Goal: Task Accomplishment & Management: Complete application form

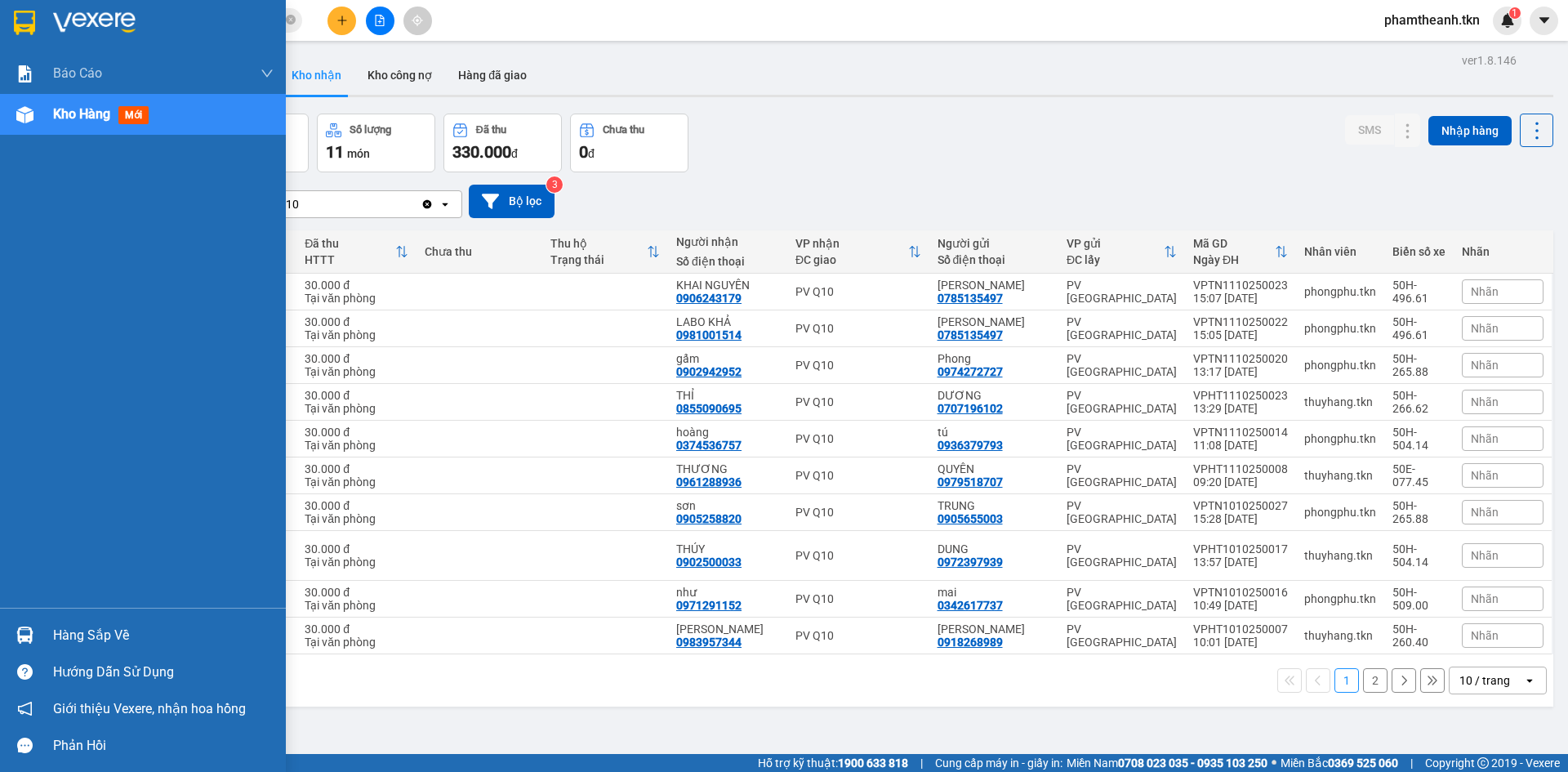
click at [103, 640] on div "Hàng sắp về" at bounding box center [163, 636] width 221 height 25
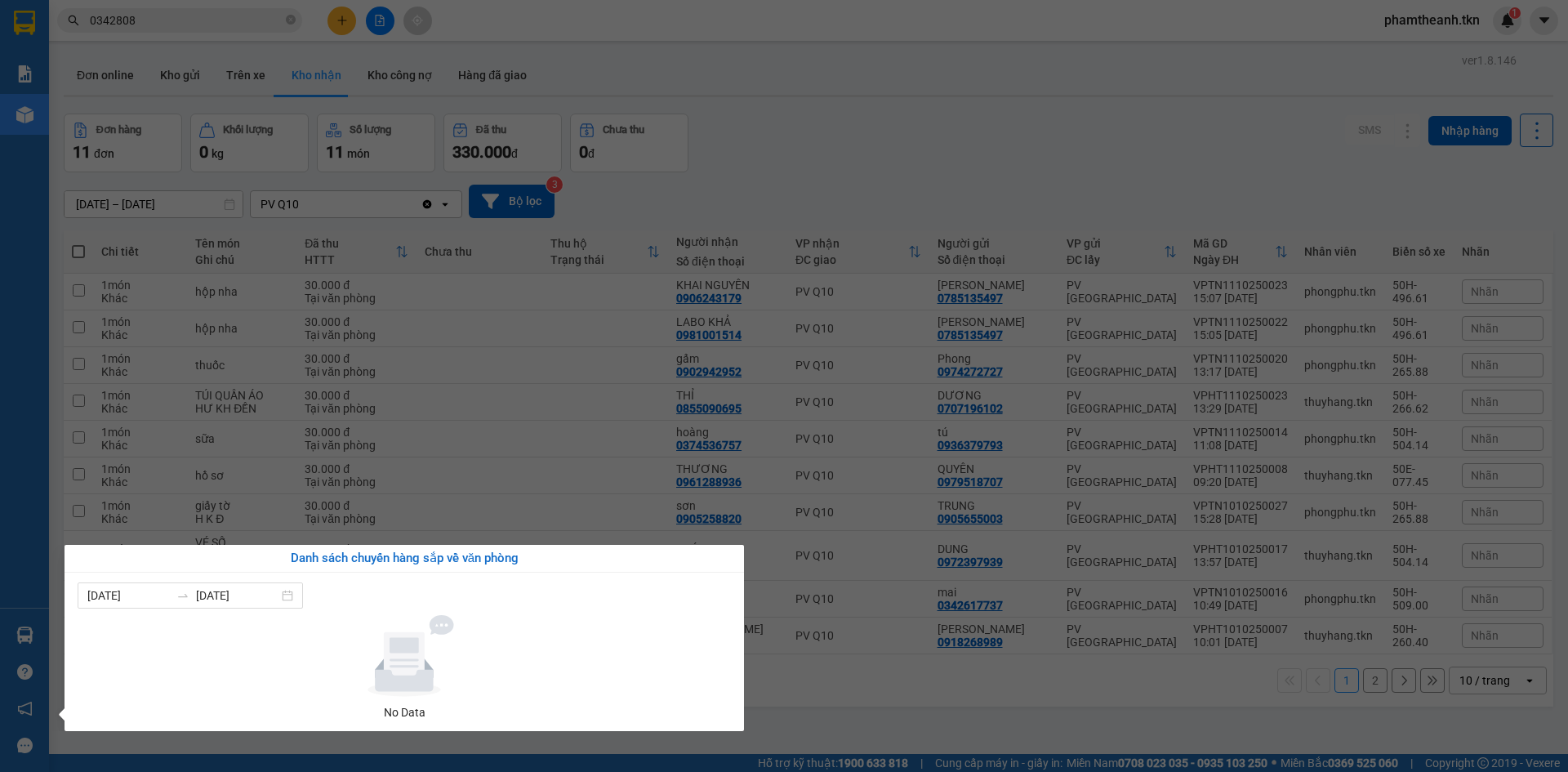
click at [540, 377] on section "Kết quả tìm kiếm ( 2 ) Bộ lọc Mã ĐH Trạng thái Món hàng Thu hộ Tổng cước Chưa c…" at bounding box center [784, 386] width 1568 height 772
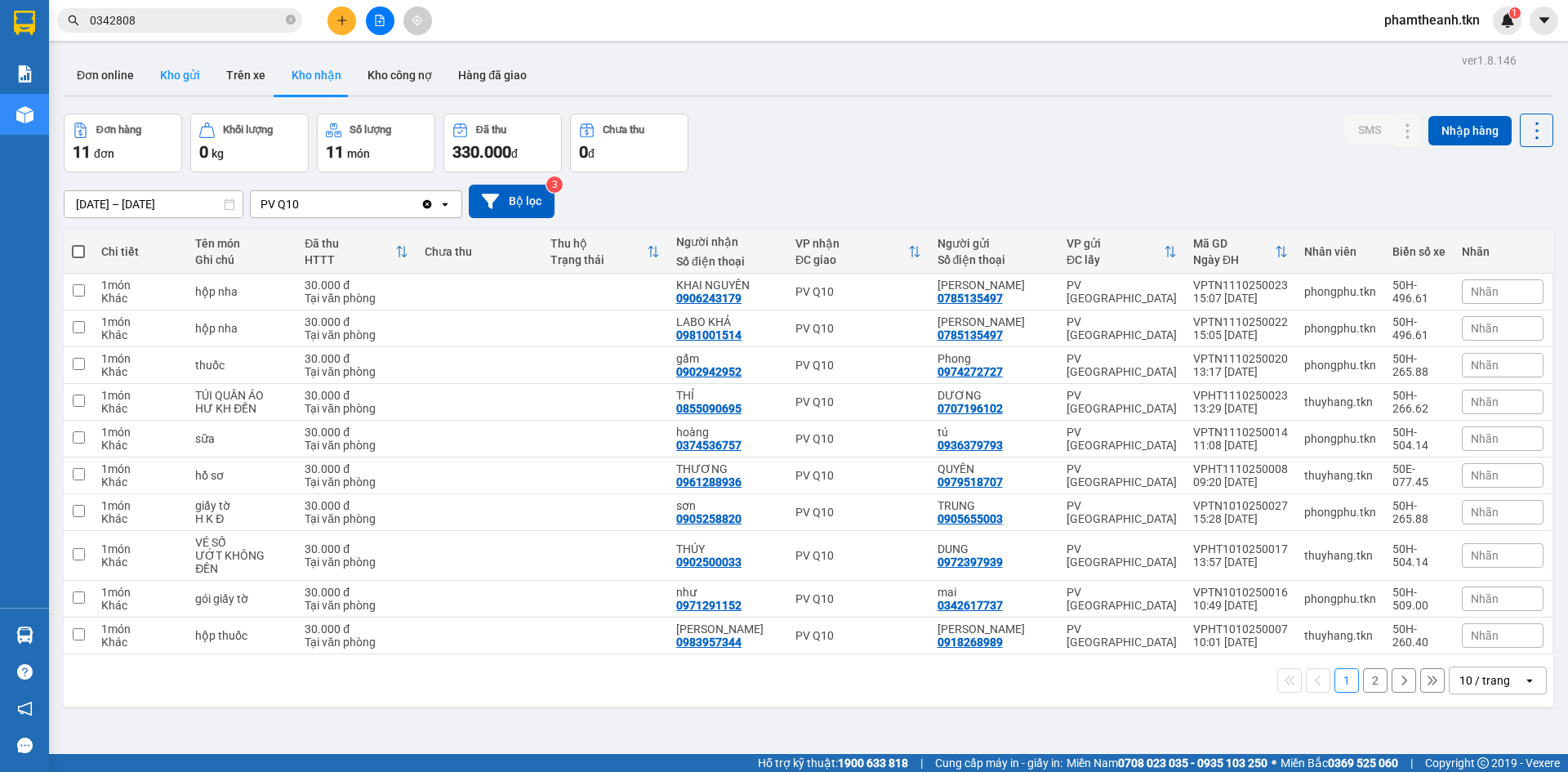
click at [179, 66] on button "Kho gửi" at bounding box center [180, 75] width 66 height 39
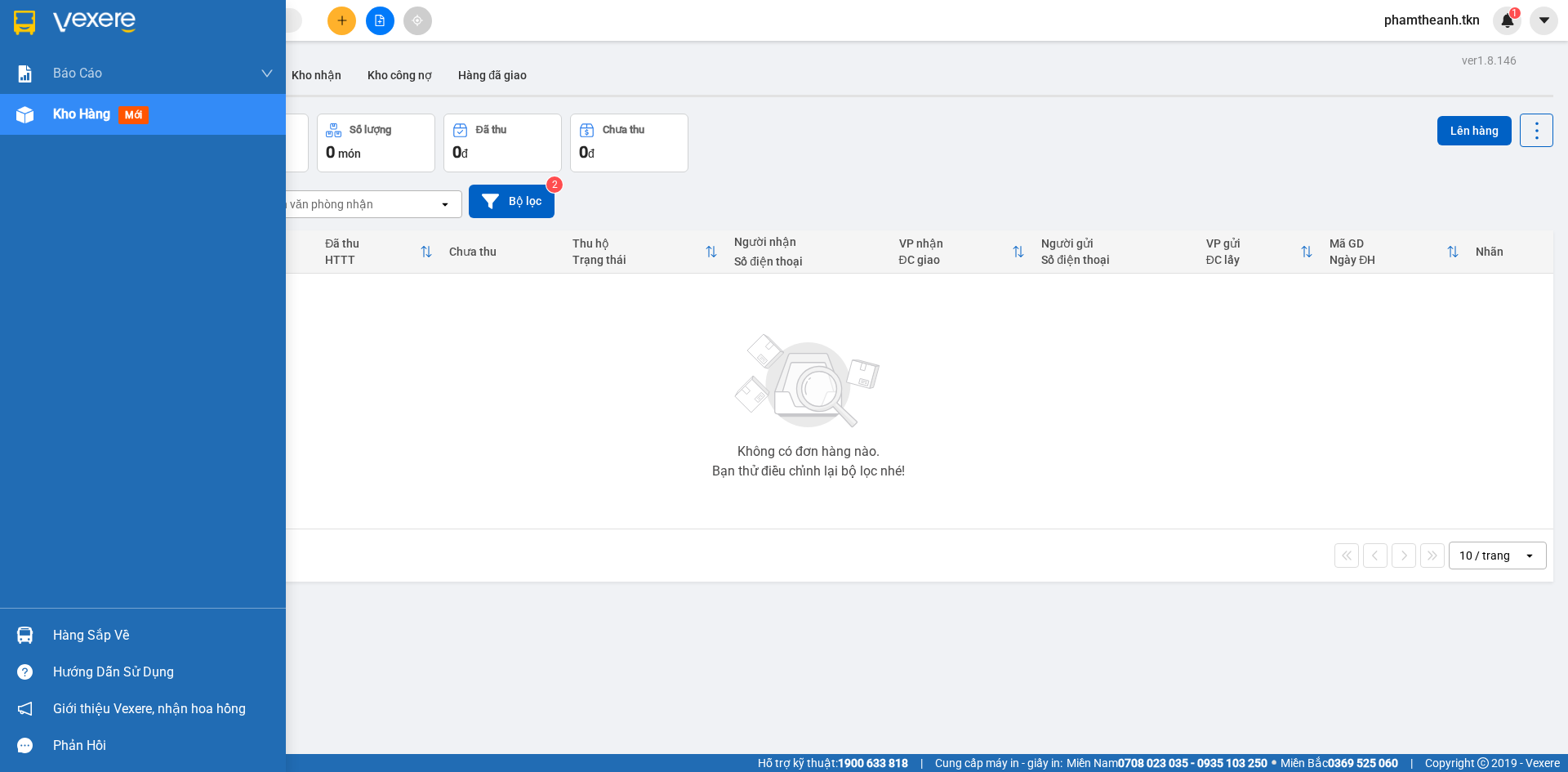
click at [94, 632] on div "Hàng sắp về" at bounding box center [163, 636] width 221 height 25
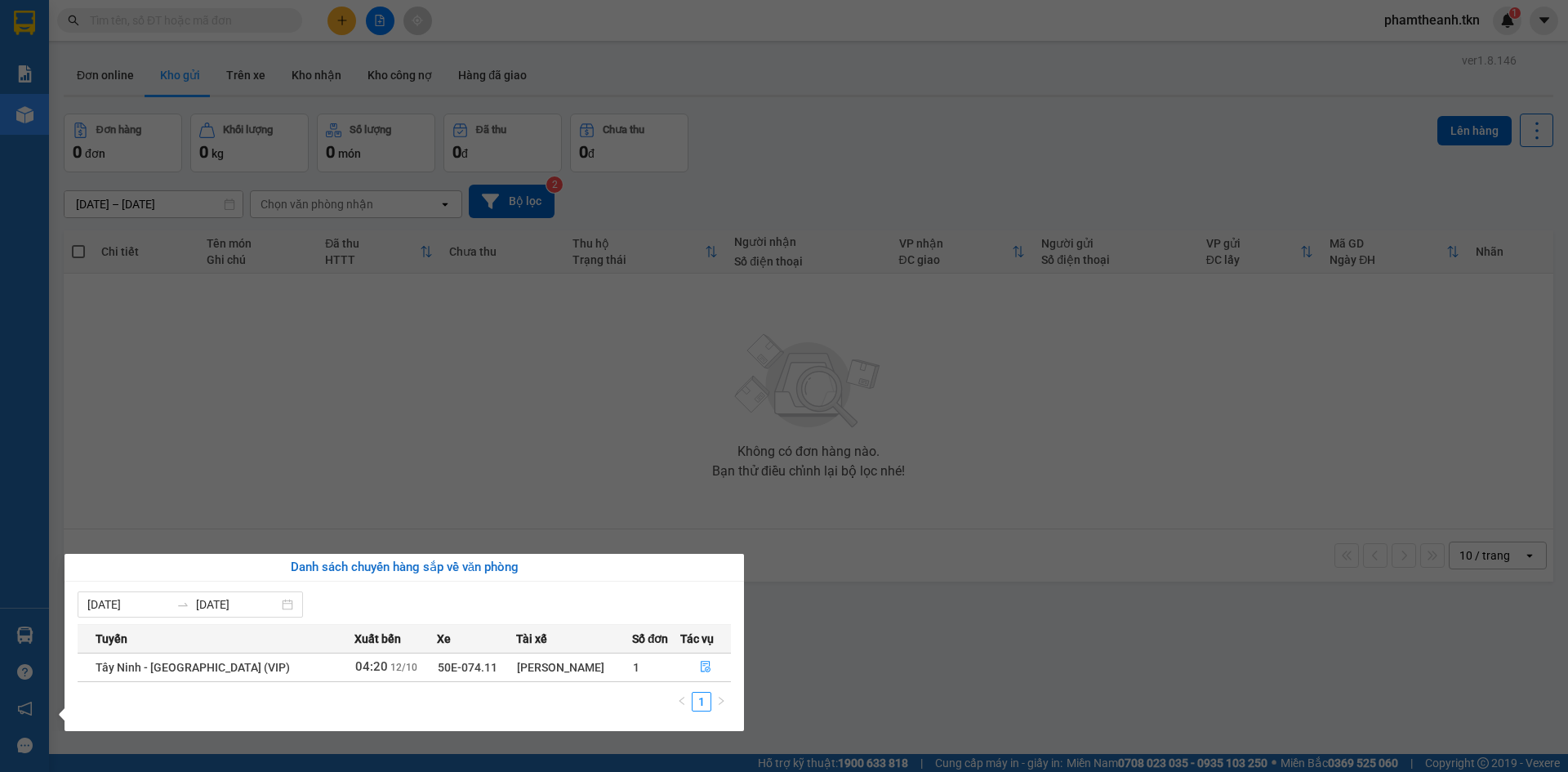
click at [413, 498] on section "Kết quả tìm kiếm ( 0 ) Bộ lọc No Data phamtheanh.tkn 1 Báo cáo Mẫu 1: Báo cáo d…" at bounding box center [784, 386] width 1568 height 772
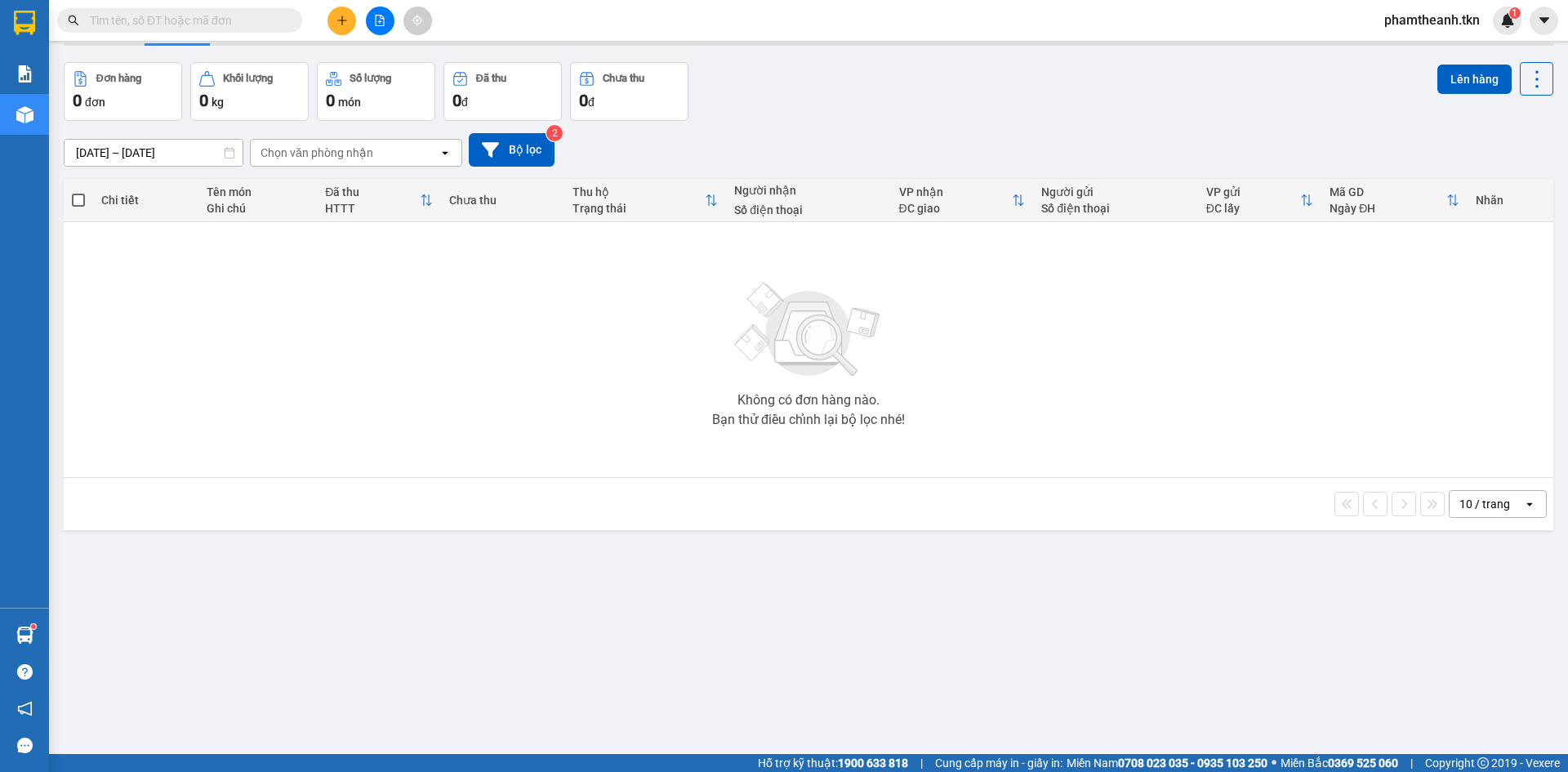
scroll to position [75, 0]
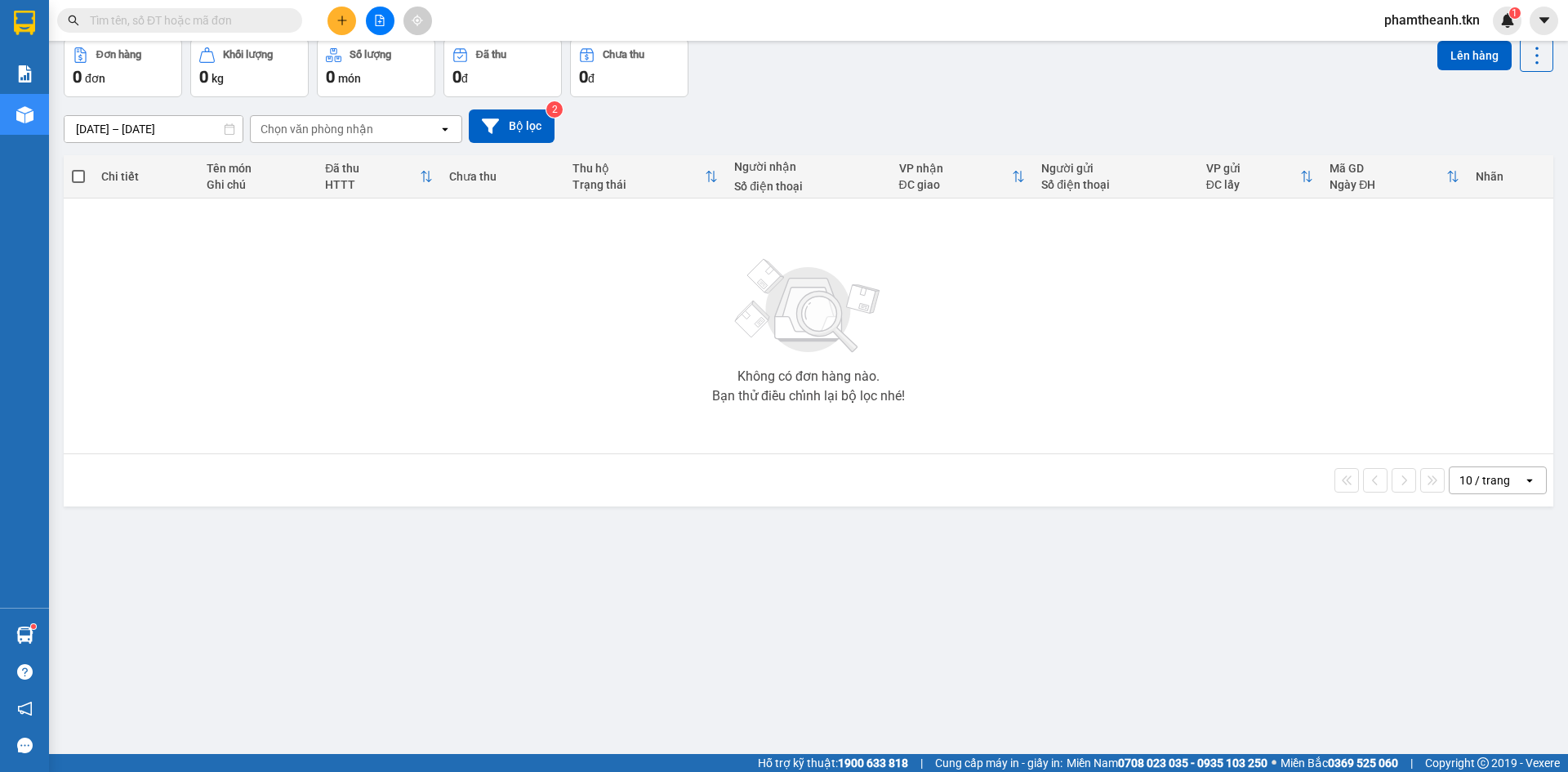
drag, startPoint x: 1340, startPoint y: 341, endPoint x: 1223, endPoint y: 499, distance: 196.6
click at [1340, 341] on div "Không có đơn hàng nào. Bạn thử điều chỉnh lại bộ lọc nhé!" at bounding box center [808, 326] width 1473 height 245
drag, startPoint x: 1072, startPoint y: 540, endPoint x: 1049, endPoint y: 767, distance: 228.2
click at [1073, 541] on div "ver 1.8.146 Đơn online Kho gửi Trên xe Kho nhận Kho công nợ Hàng đã giao Đơn hà…" at bounding box center [808, 360] width 1503 height 772
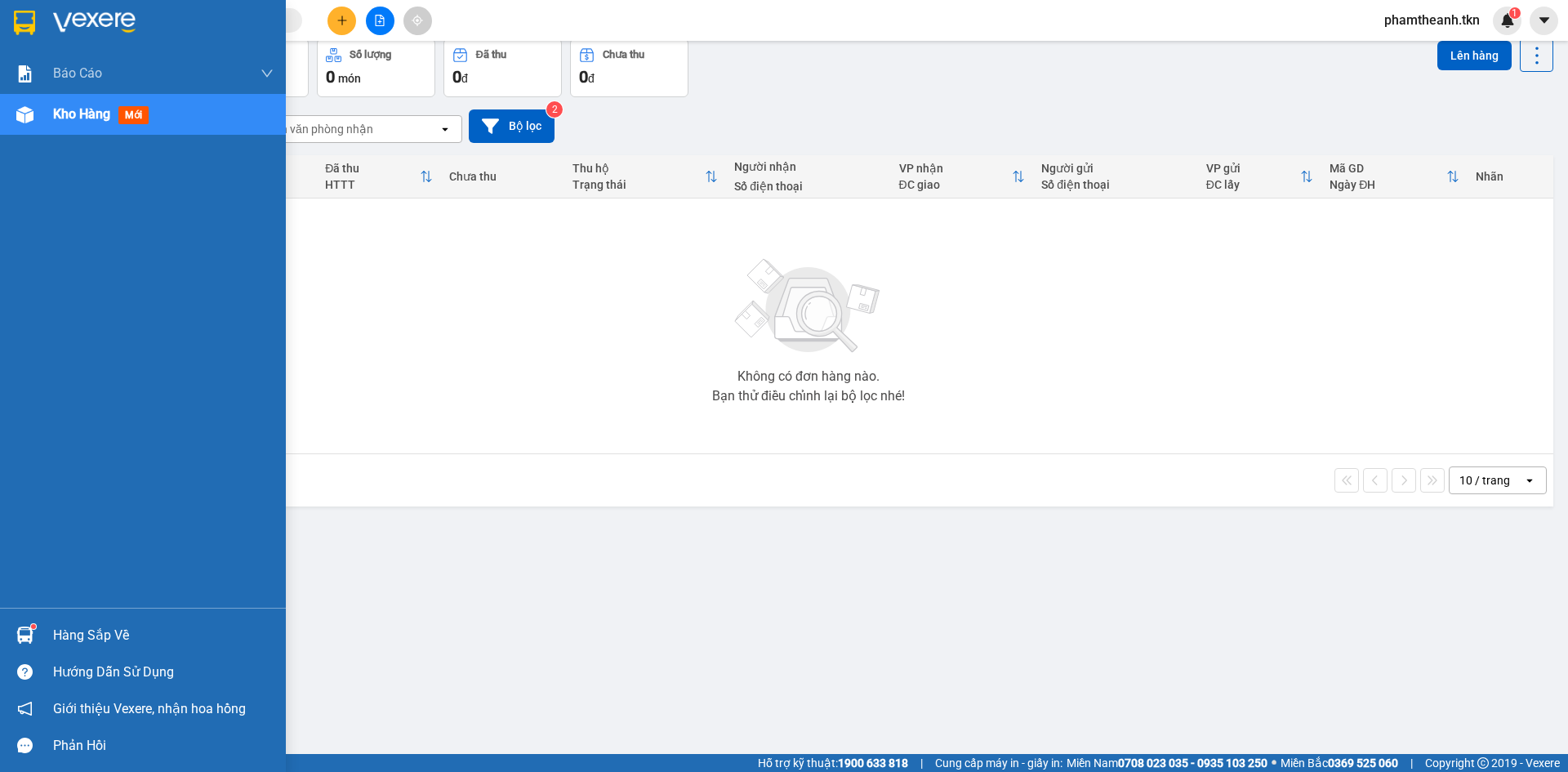
click at [57, 627] on div "Hàng sắp về" at bounding box center [163, 636] width 221 height 25
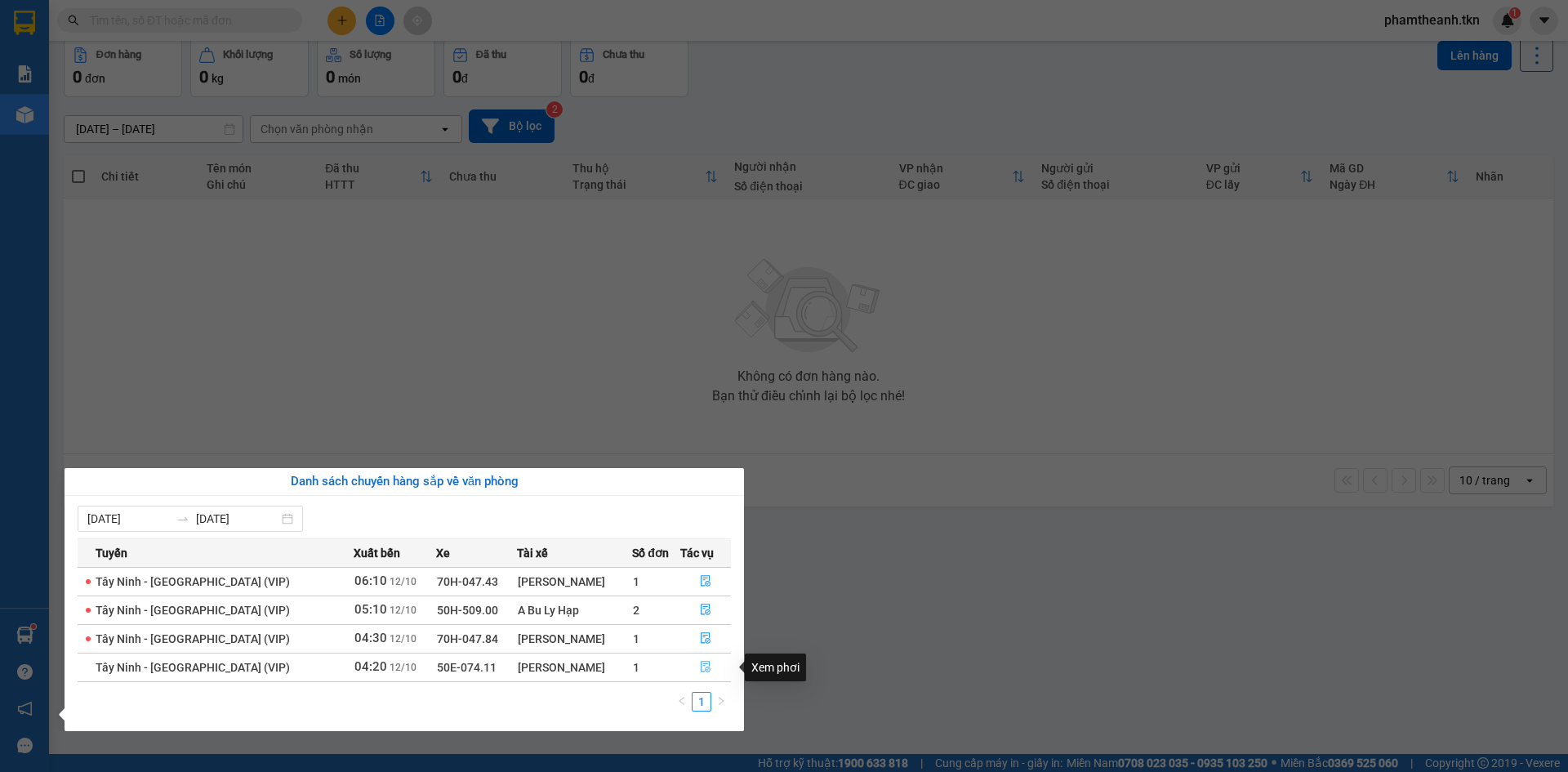
click at [705, 669] on icon "file-done" at bounding box center [705, 666] width 11 height 11
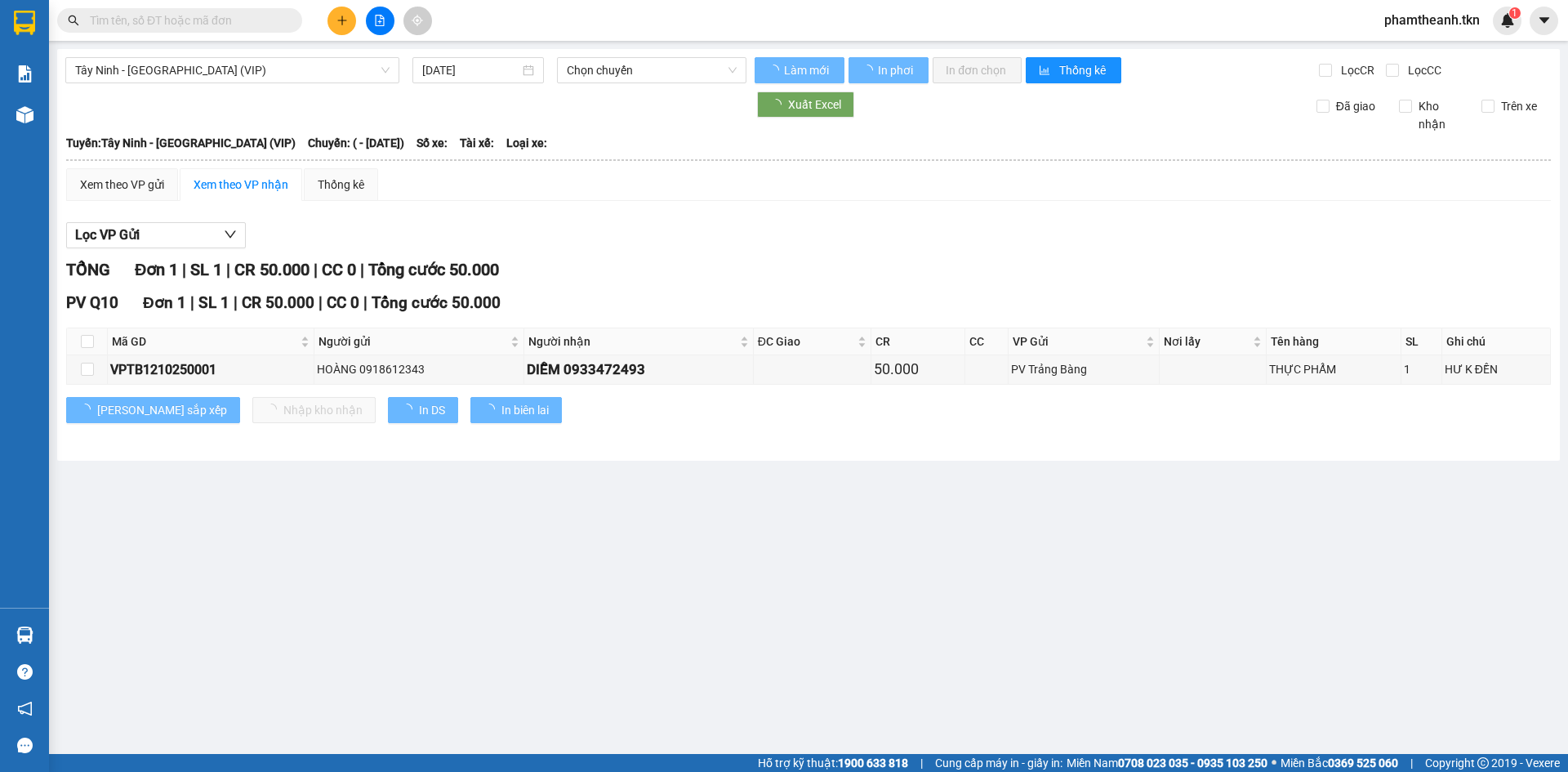
type input "[DATE]"
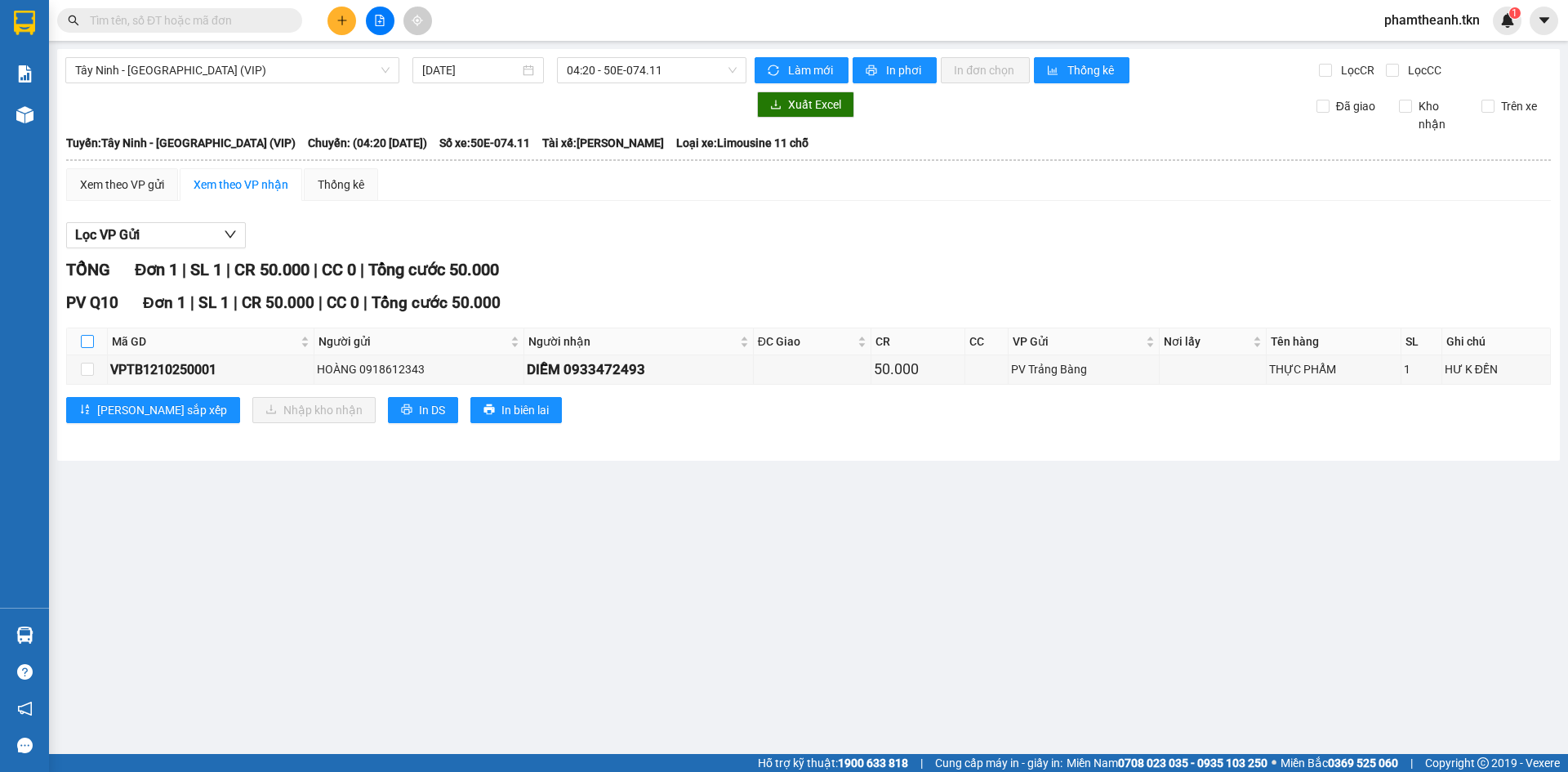
click at [85, 344] on input "checkbox" at bounding box center [87, 341] width 13 height 13
checkbox input "true"
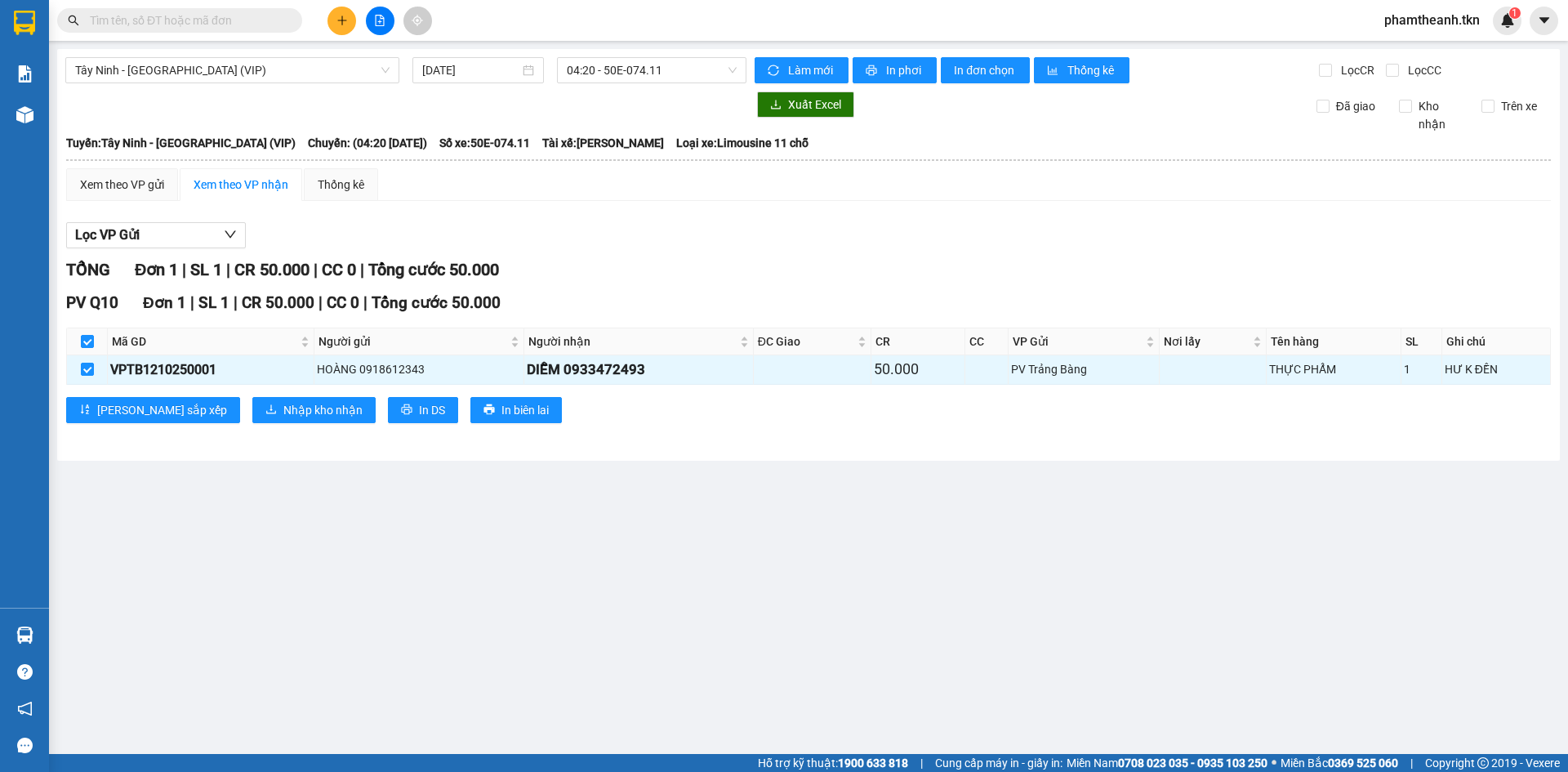
click at [246, 430] on div "PV Q10 Đơn 1 | SL 1 | CR 50.000 | CC 0 | Tổng cước 50.000 Mã GD Người gửi Người…" at bounding box center [808, 363] width 1485 height 143
click at [284, 417] on span "Nhập kho nhận" at bounding box center [324, 410] width 80 height 18
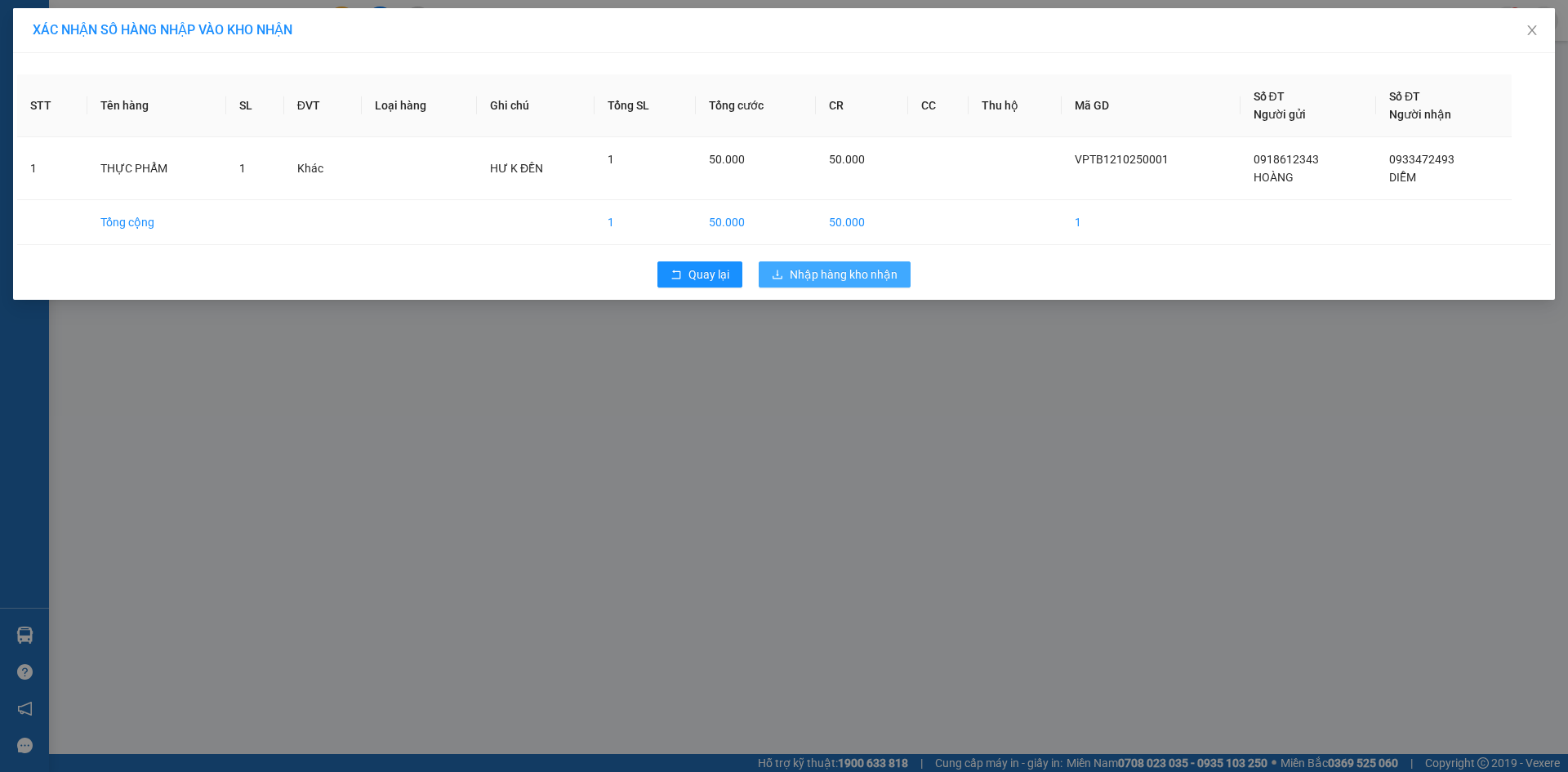
click at [802, 277] on span "Nhập hàng kho nhận" at bounding box center [843, 275] width 108 height 18
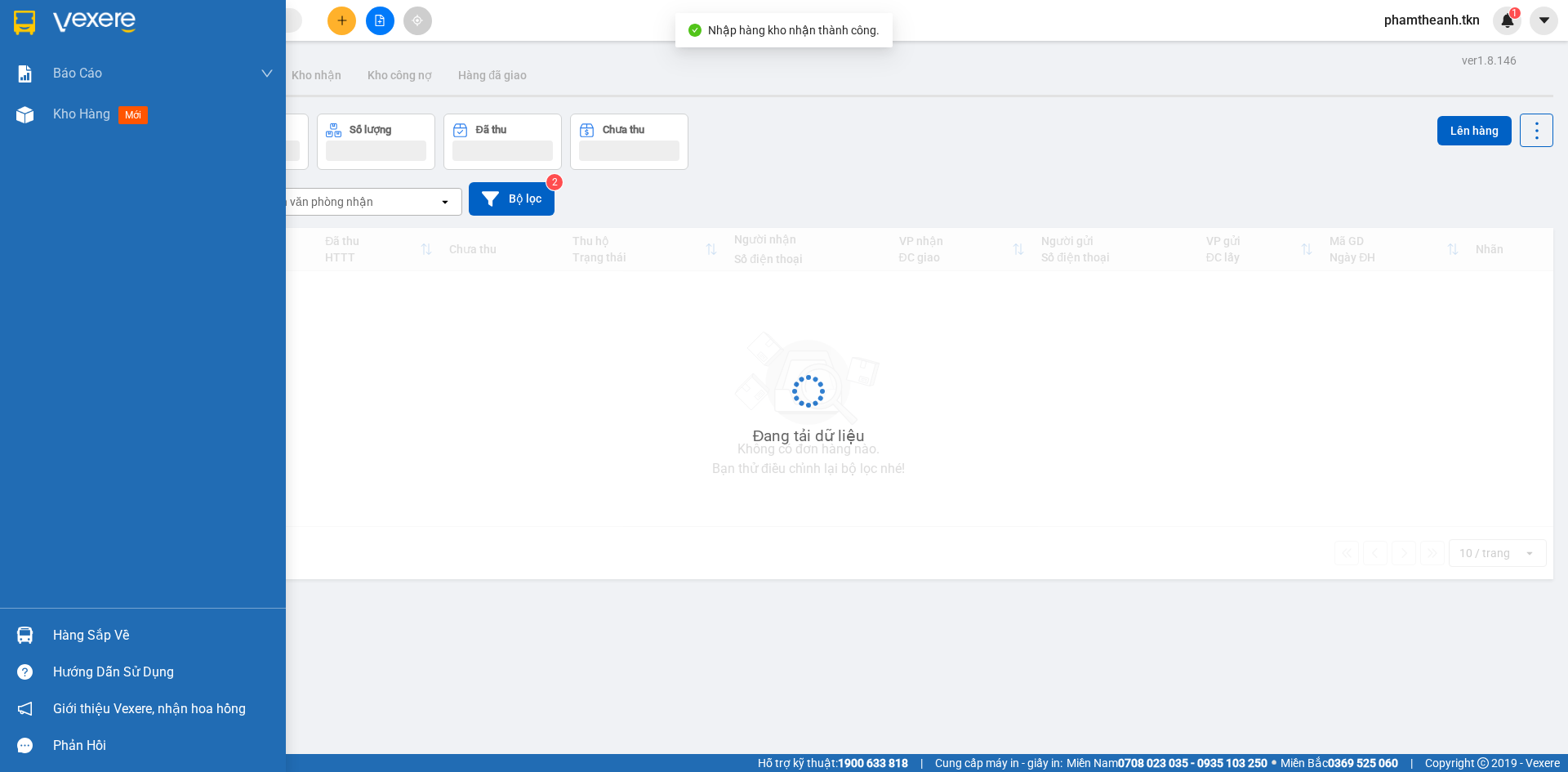
click at [67, 631] on div "Hàng sắp về" at bounding box center [163, 636] width 221 height 25
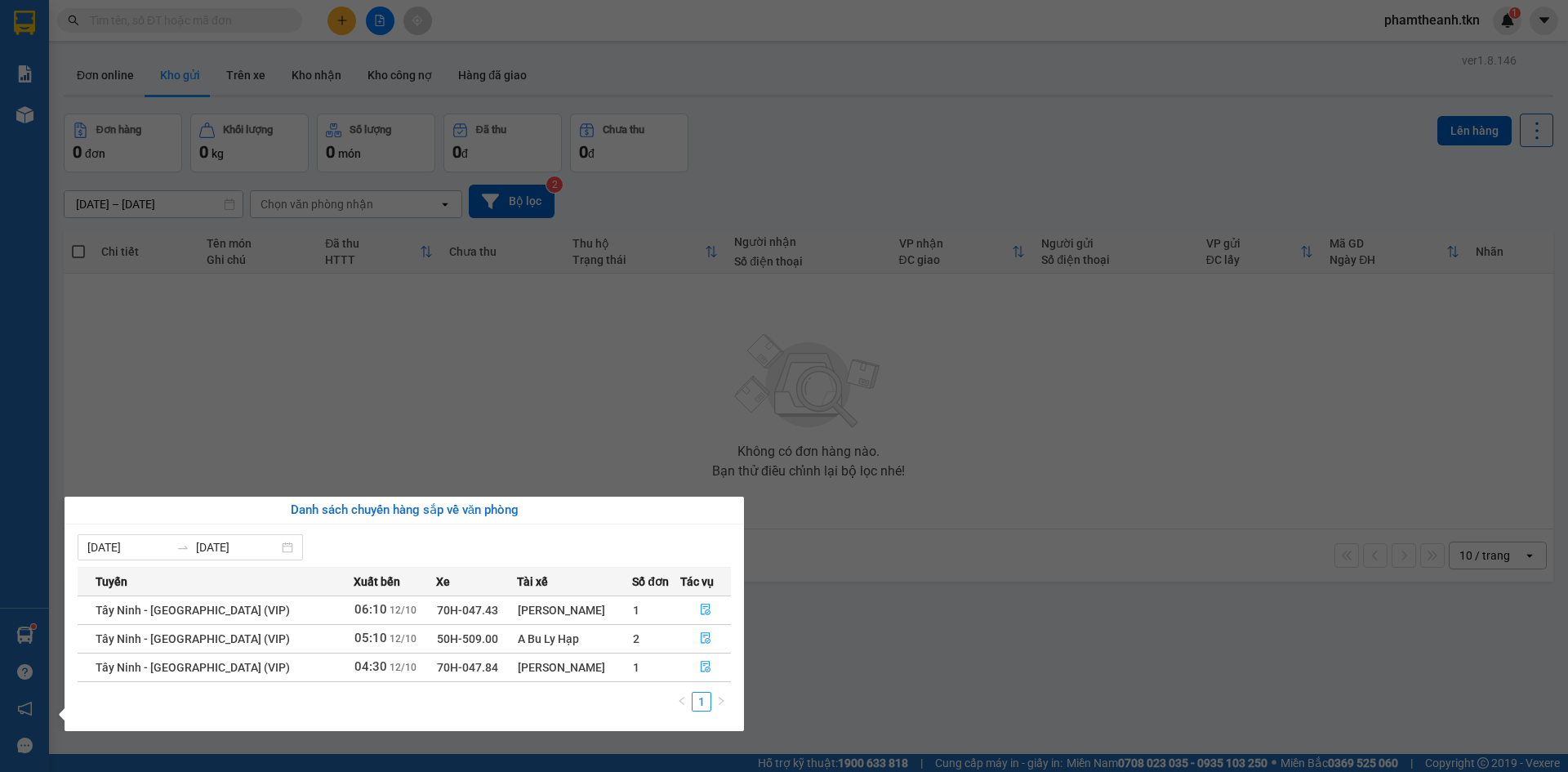
click at [647, 379] on section "Kết quả tìm kiếm ( 0 ) Bộ lọc No Data phamtheanh.tkn 1 Báo cáo Mẫu 1: Báo cáo d…" at bounding box center [784, 386] width 1568 height 772
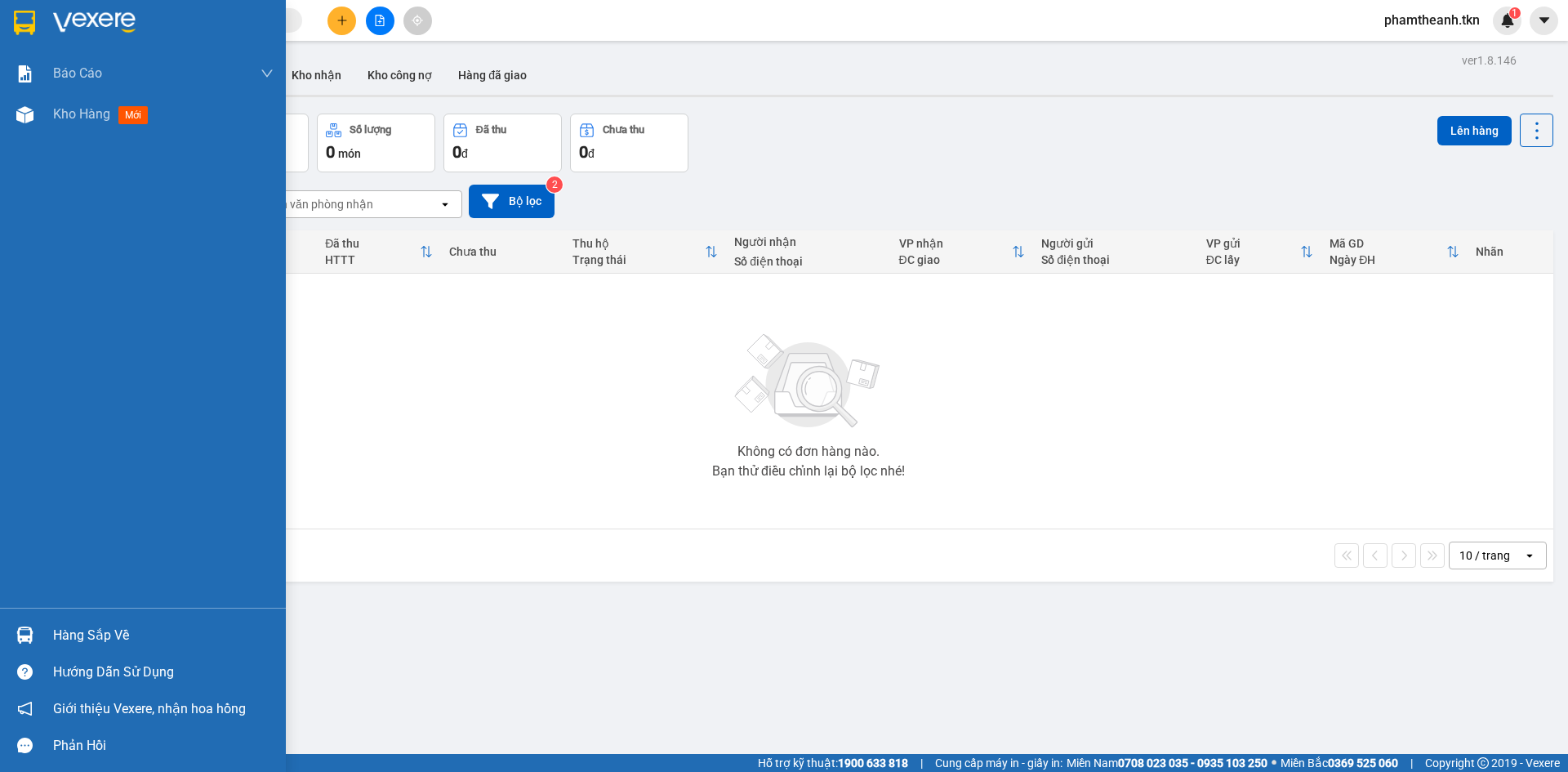
click at [166, 631] on div "Hàng sắp về" at bounding box center [163, 636] width 221 height 25
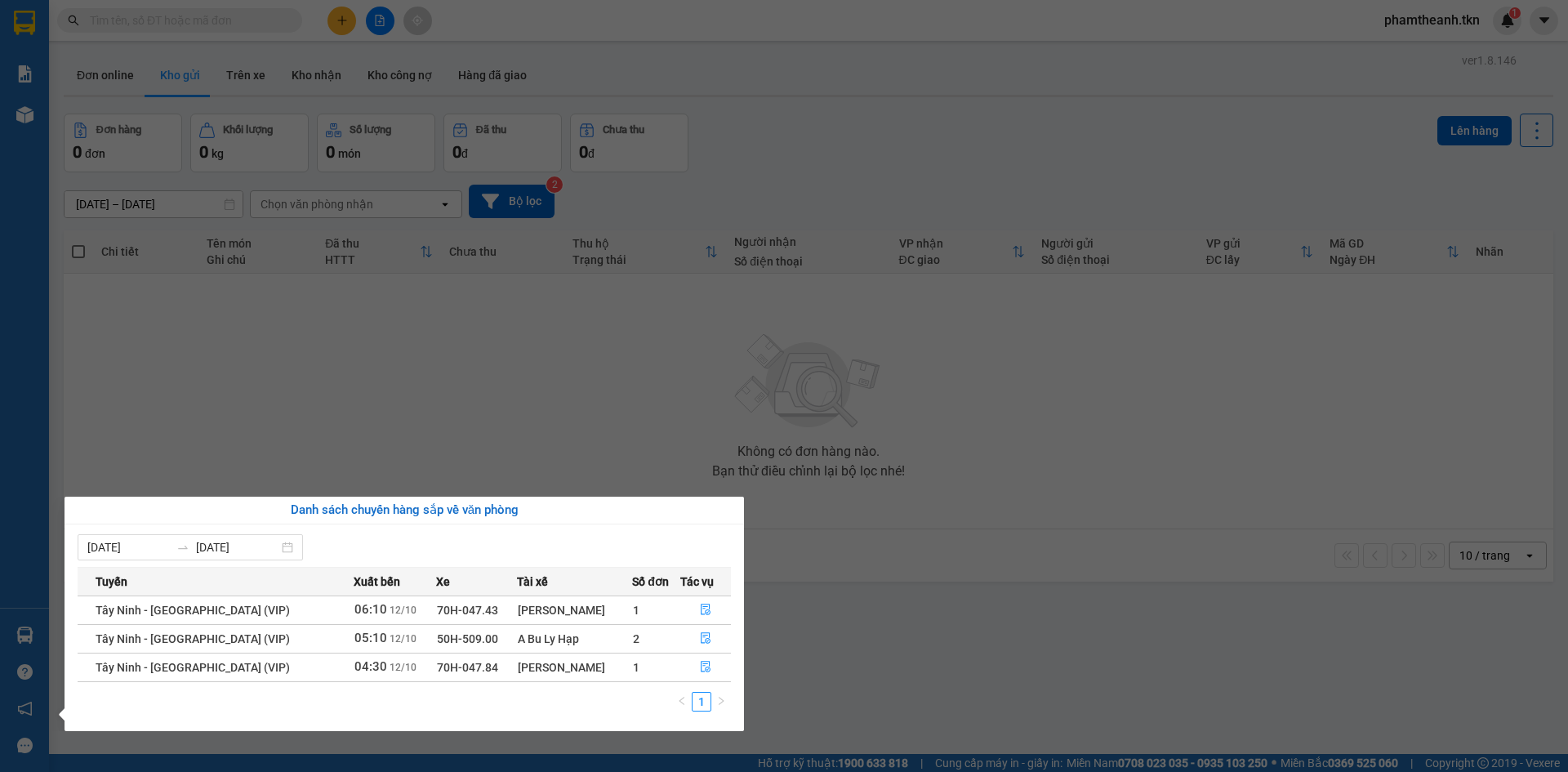
click at [615, 423] on section "Kết quả tìm kiếm ( 0 ) Bộ lọc No Data phamtheanh.tkn 1 Báo cáo Mẫu 1: Báo cáo d…" at bounding box center [784, 386] width 1568 height 772
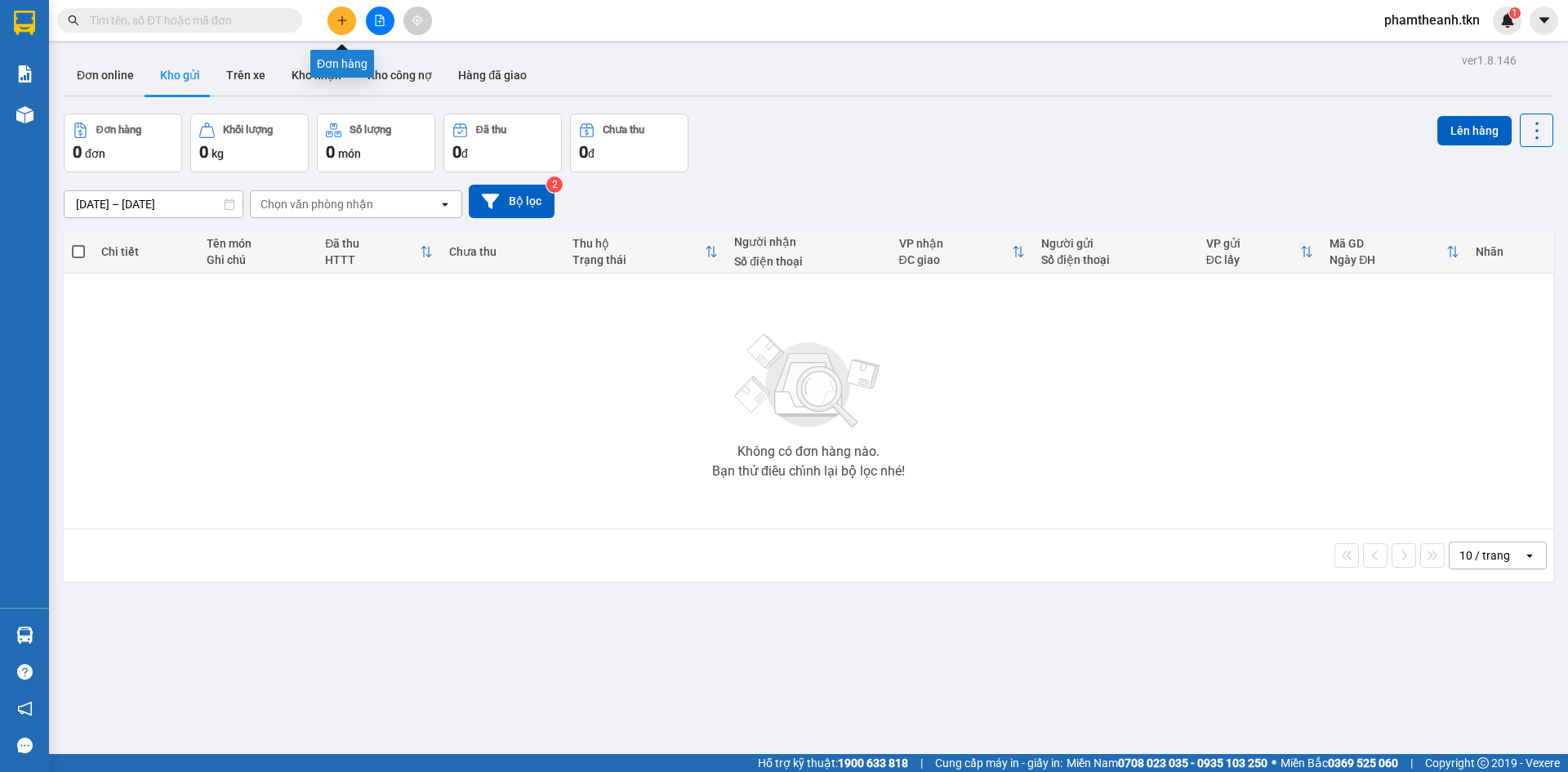
click at [346, 21] on icon "plus" at bounding box center [341, 20] width 9 height 1
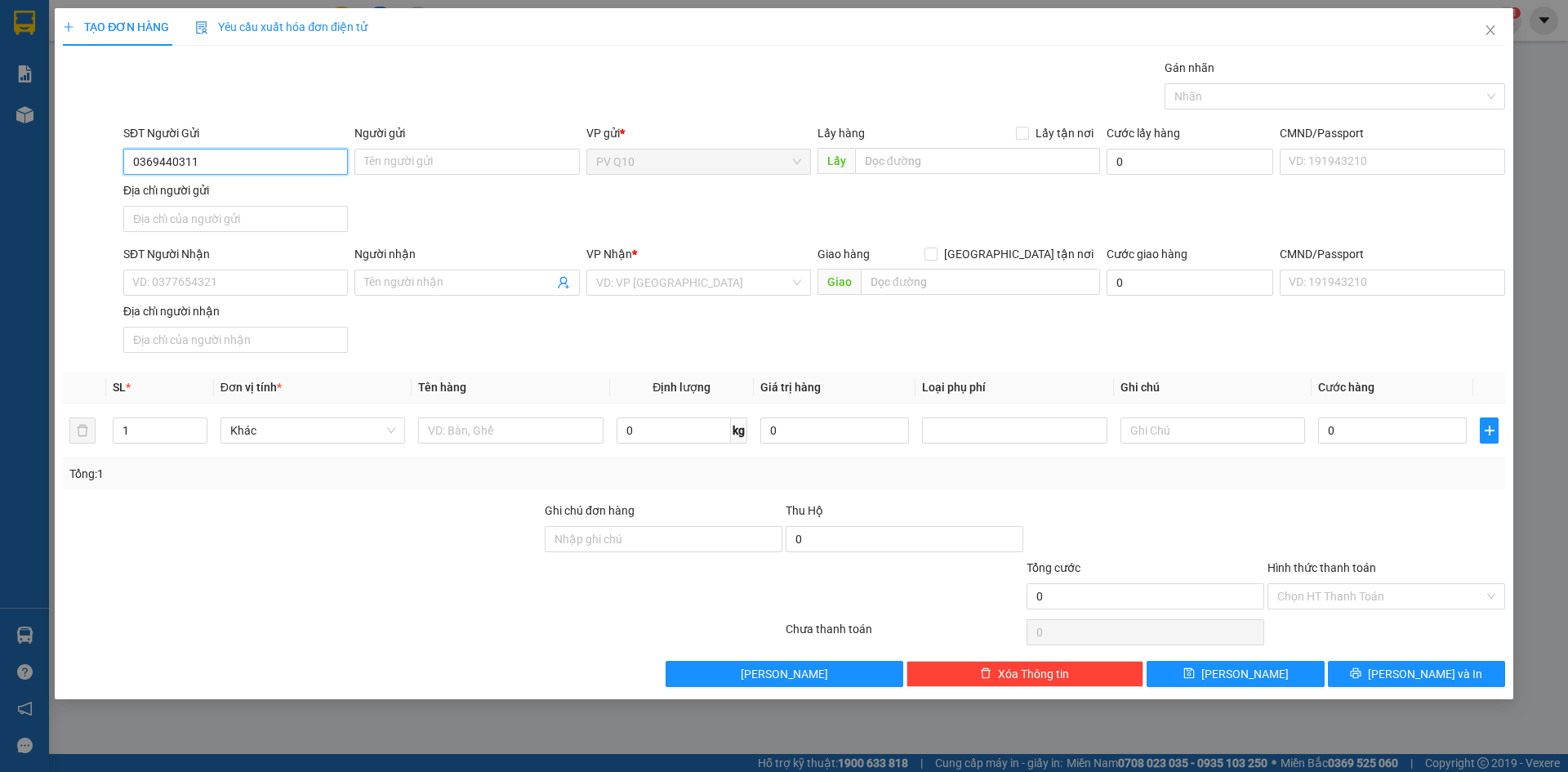
type input "0369440311"
type input "d"
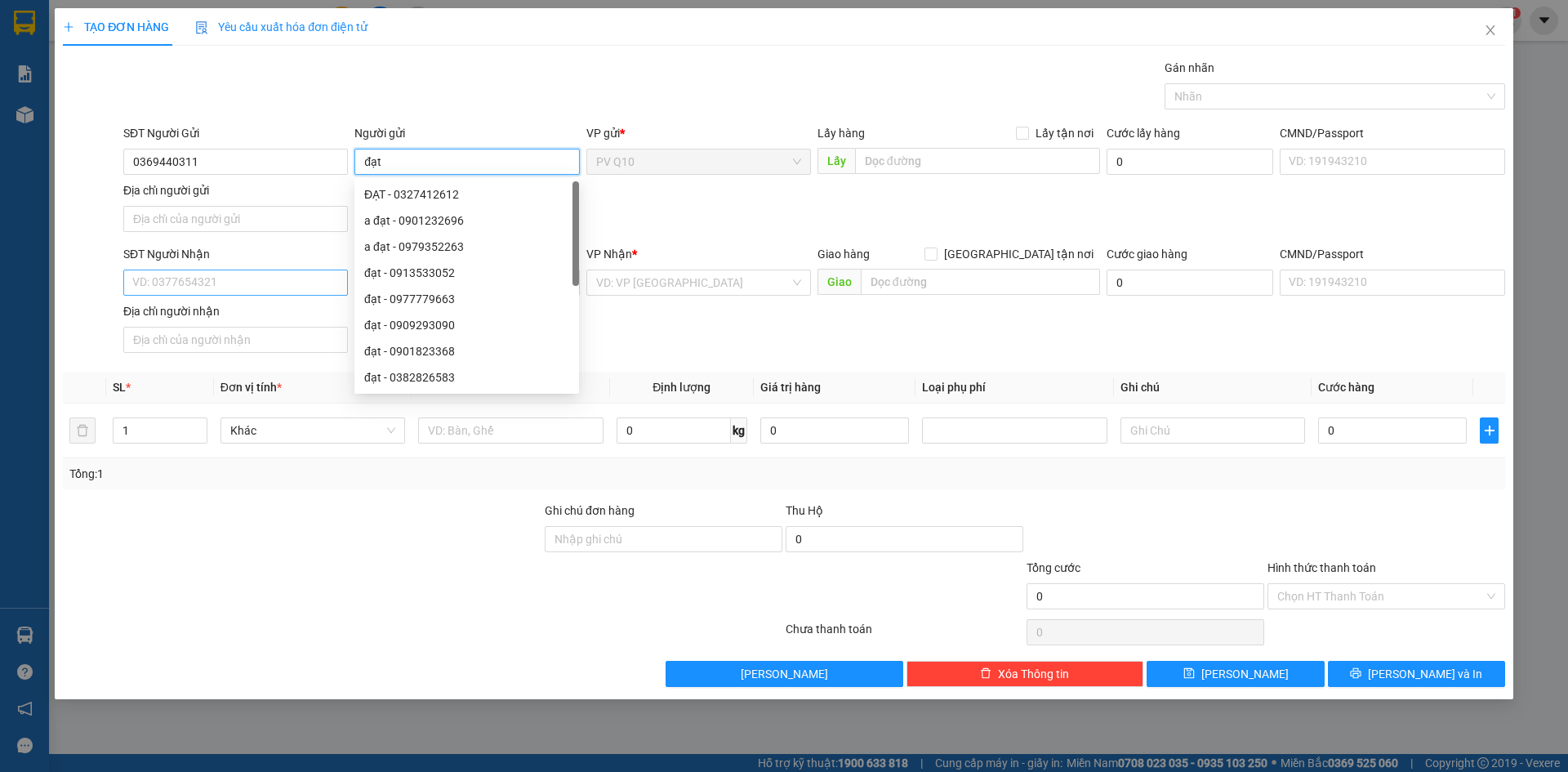
type input "đạt"
click at [239, 288] on input "SĐT Người Nhận" at bounding box center [236, 283] width 225 height 26
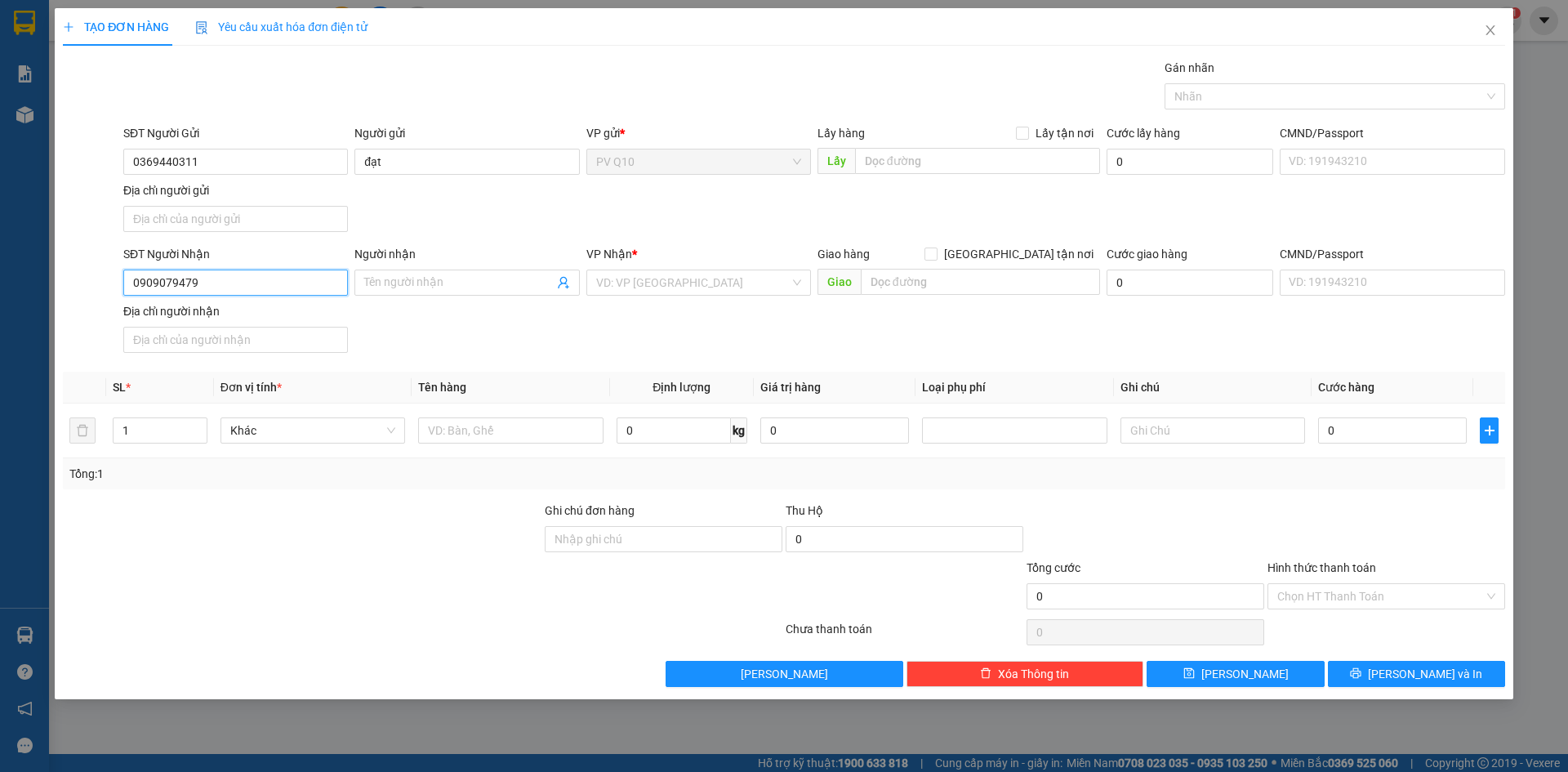
type input "0909079479"
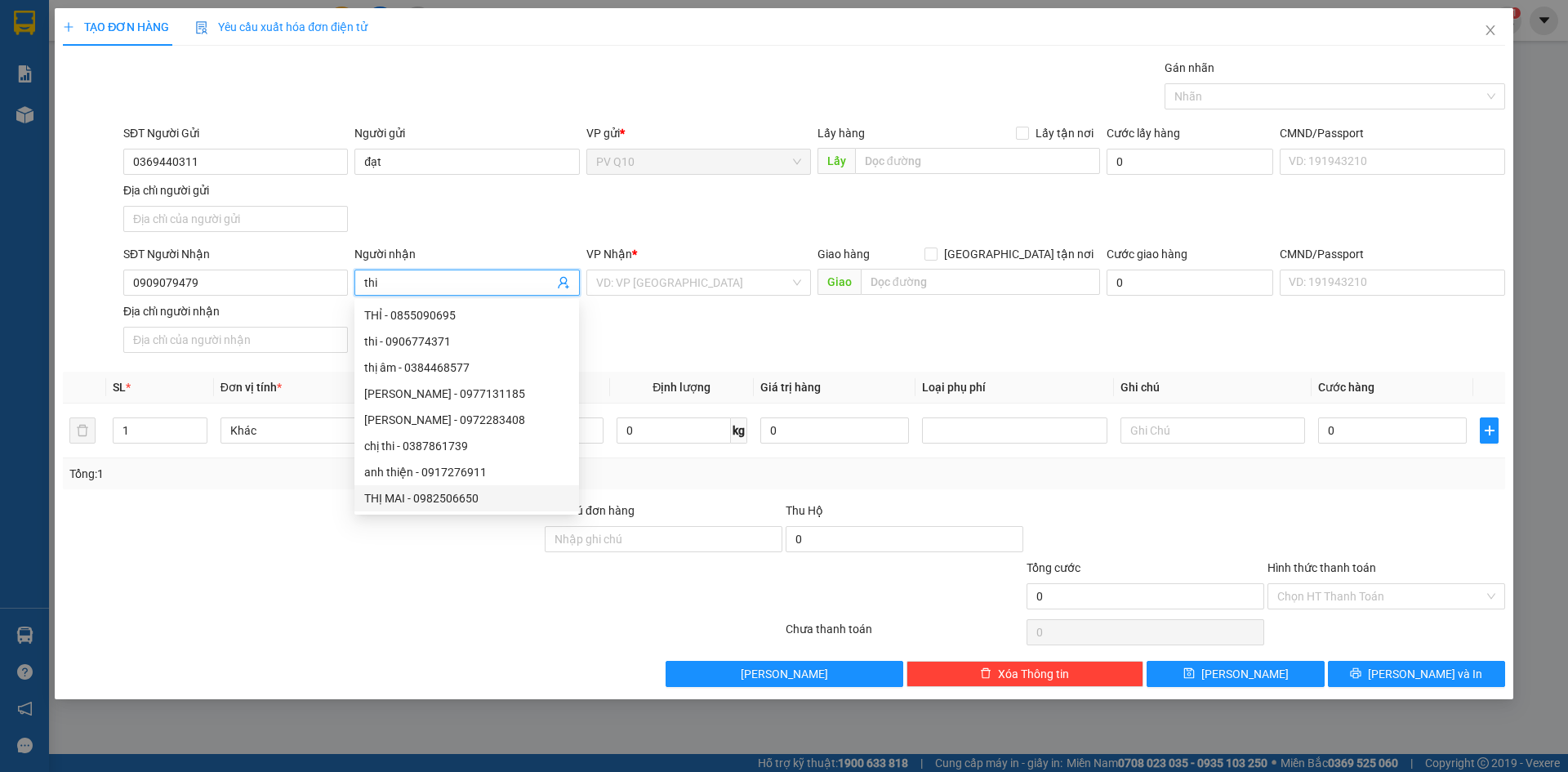
type input "thi"
drag, startPoint x: 218, startPoint y: 699, endPoint x: 267, endPoint y: 676, distance: 54.1
click at [219, 697] on div "TẠO ĐƠN HÀNG Yêu cầu xuất hóa đơn điện tử Transit Pickup Surcharge Ids Transit …" at bounding box center [784, 386] width 1568 height 772
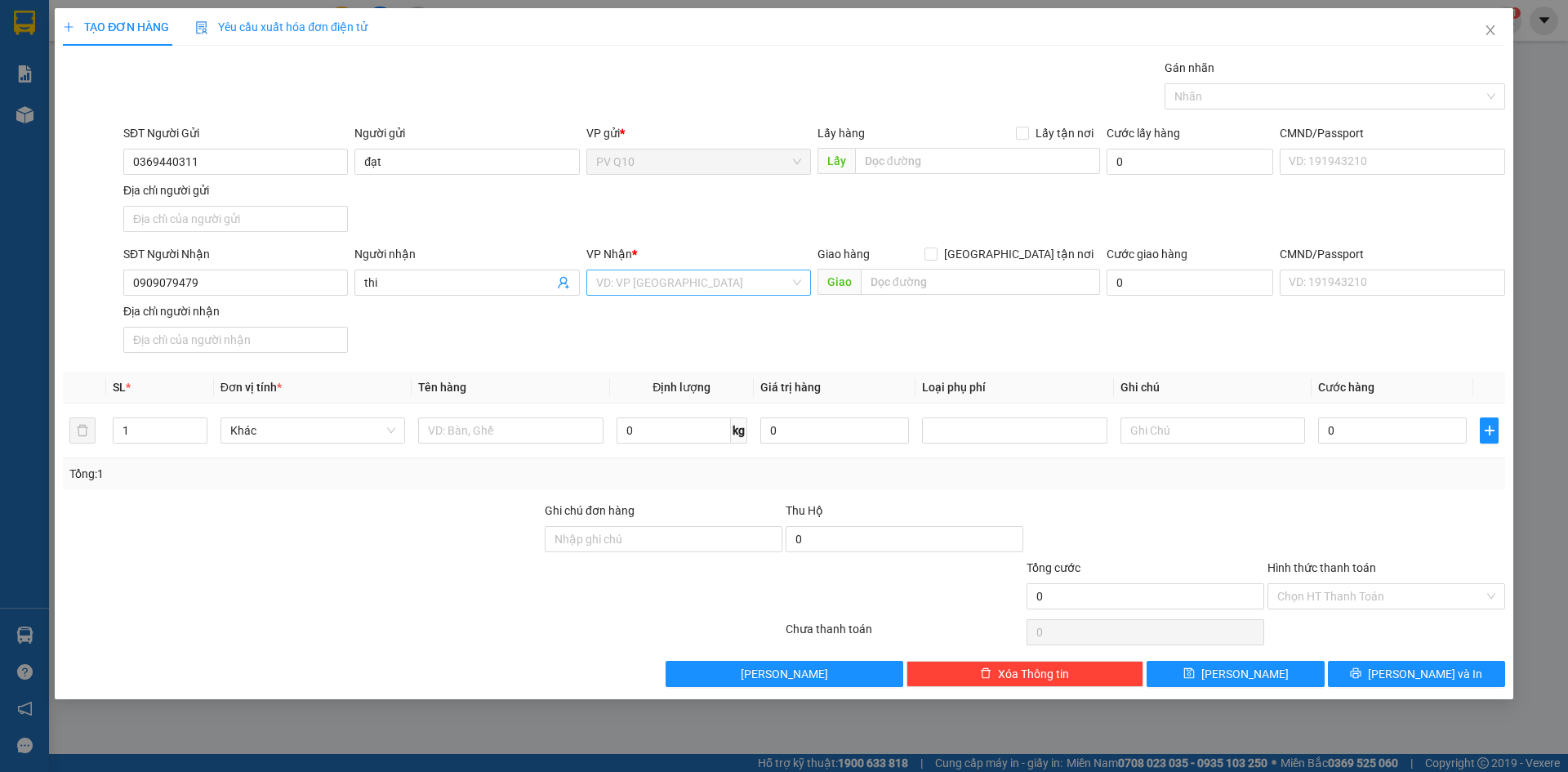
click at [626, 282] on input "search" at bounding box center [693, 283] width 193 height 25
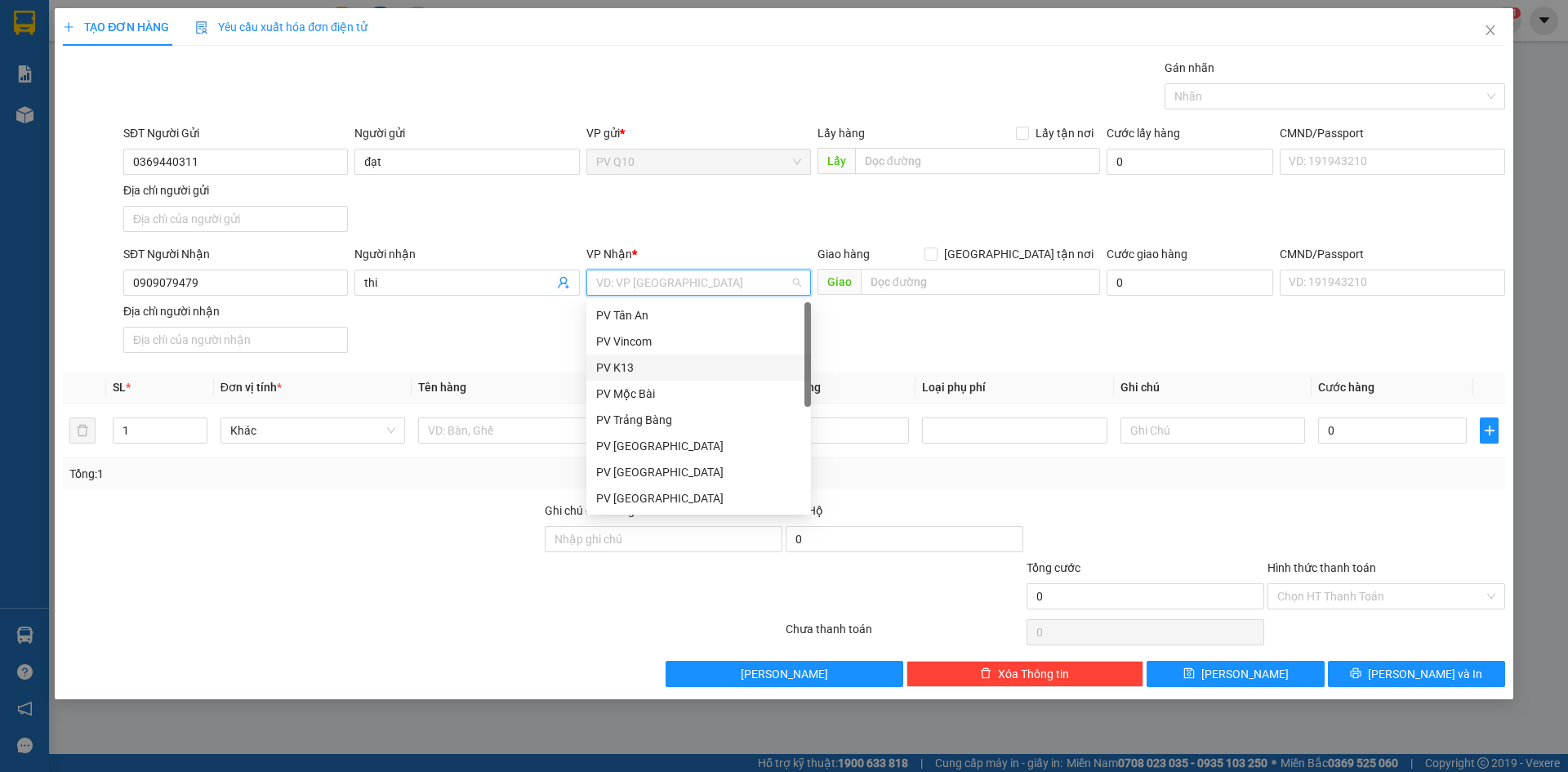
click at [650, 367] on div "PV K13" at bounding box center [699, 368] width 205 height 18
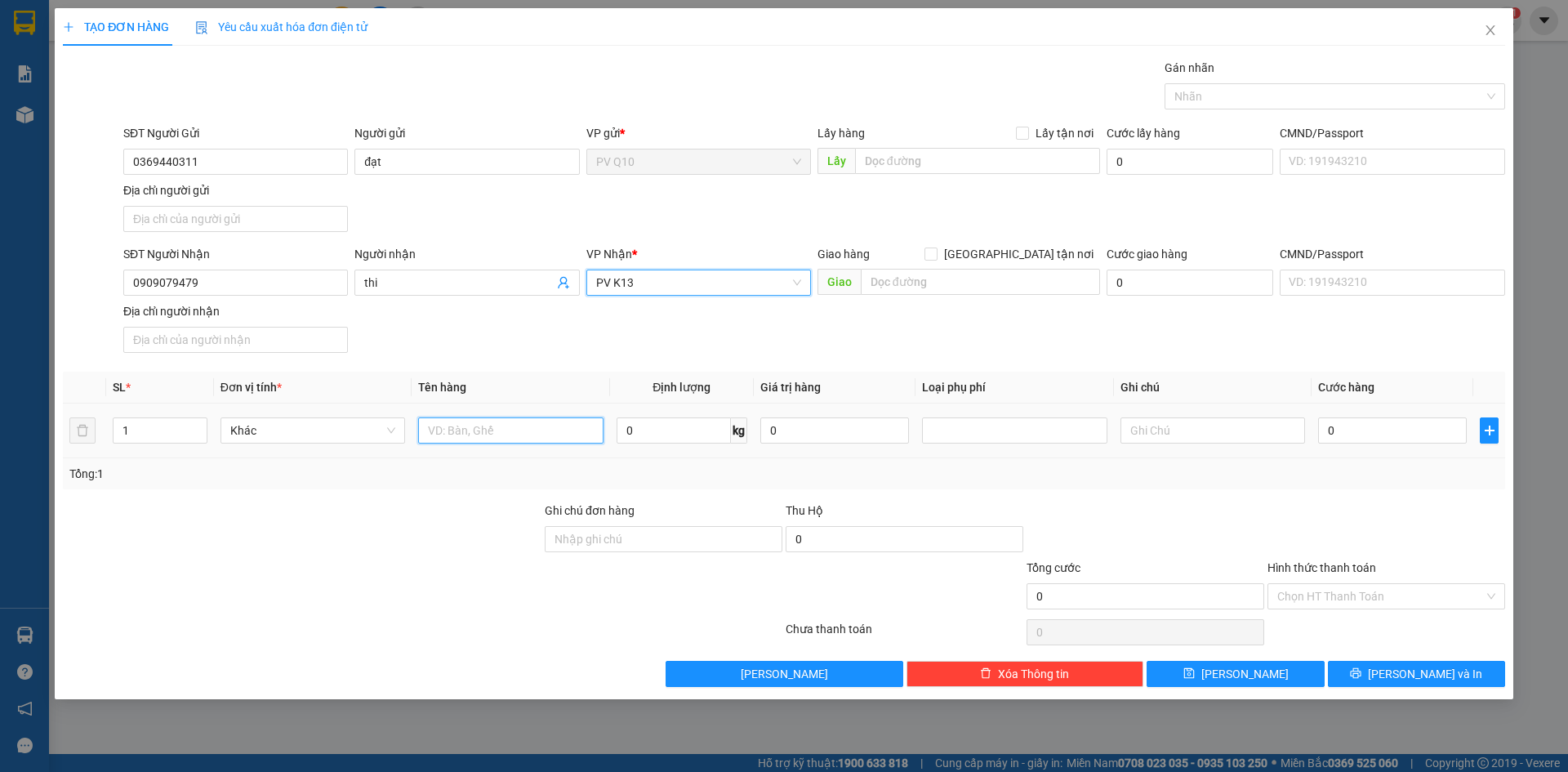
click at [485, 439] on input "text" at bounding box center [510, 430] width 184 height 26
type input "bánh bao"
click at [1341, 426] on input "0" at bounding box center [1392, 430] width 148 height 26
type input "3"
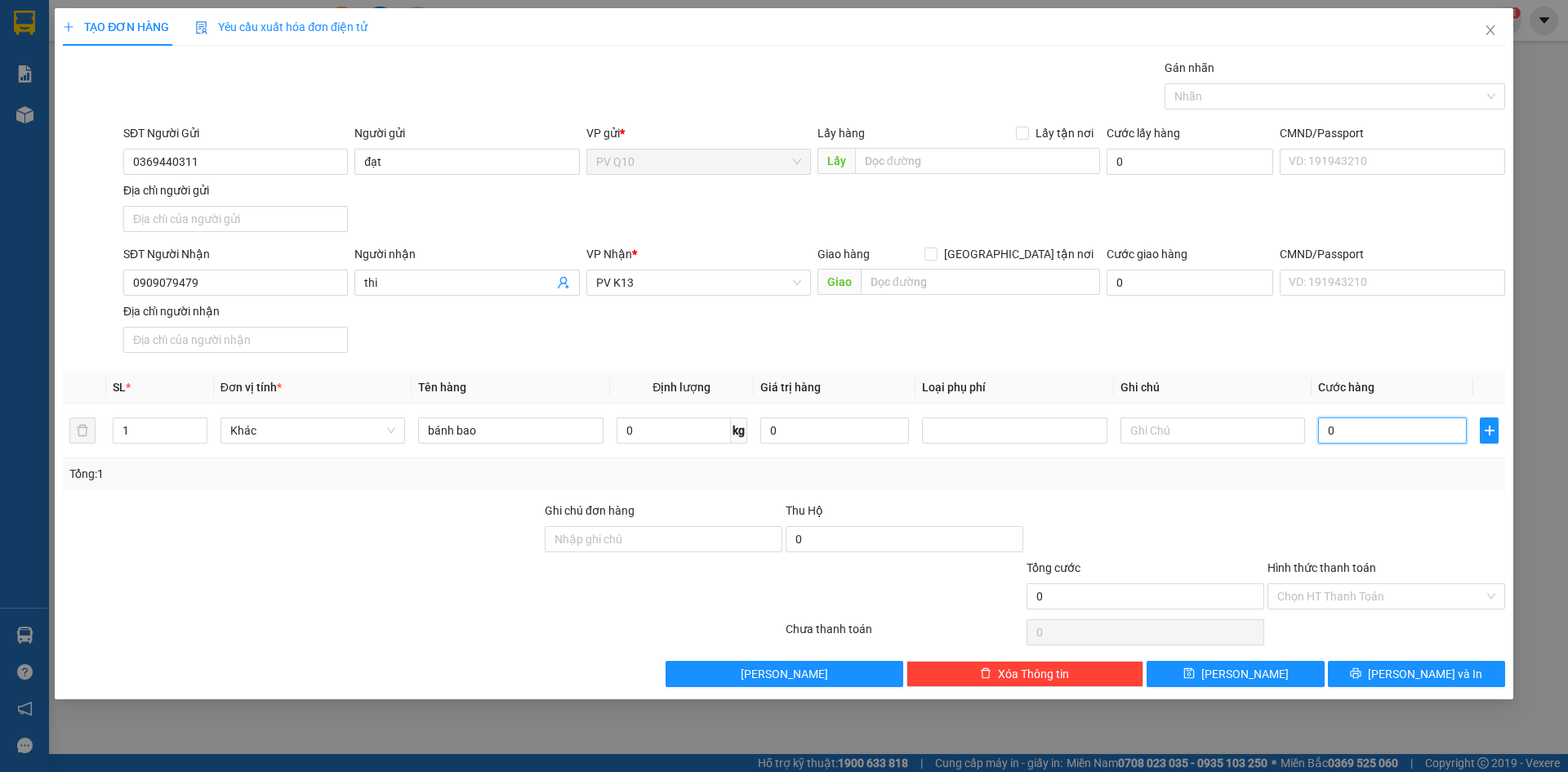
type input "3"
type input "30"
type input "30.000"
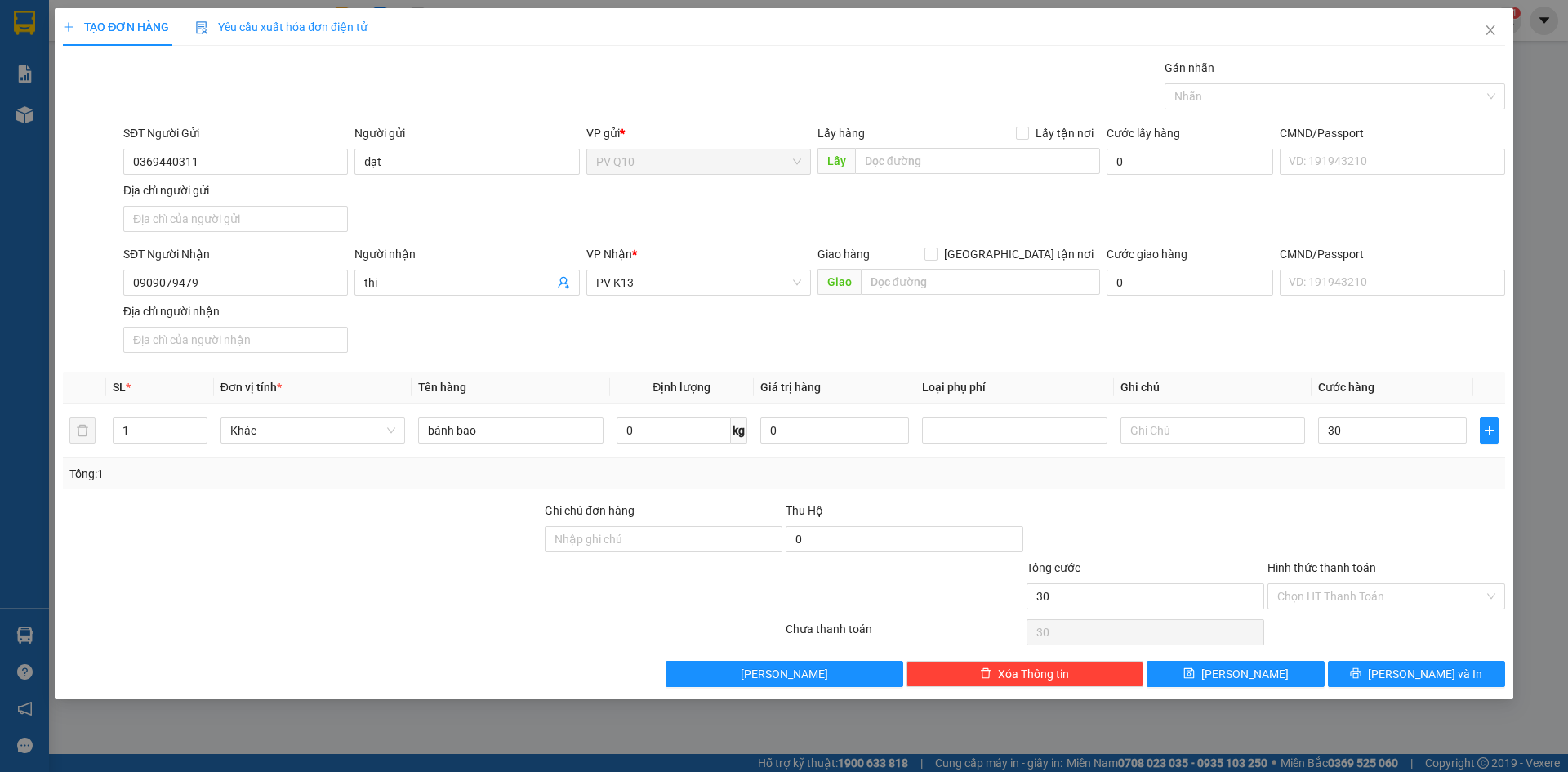
type input "30.000"
click at [1359, 582] on div "Hình thức thanh toán" at bounding box center [1387, 571] width 238 height 25
click at [1366, 614] on div "Hình thức thanh toán Chọn HT Thanh Toán" at bounding box center [1387, 587] width 238 height 57
click at [1366, 599] on input "Hình thức thanh toán" at bounding box center [1381, 597] width 207 height 25
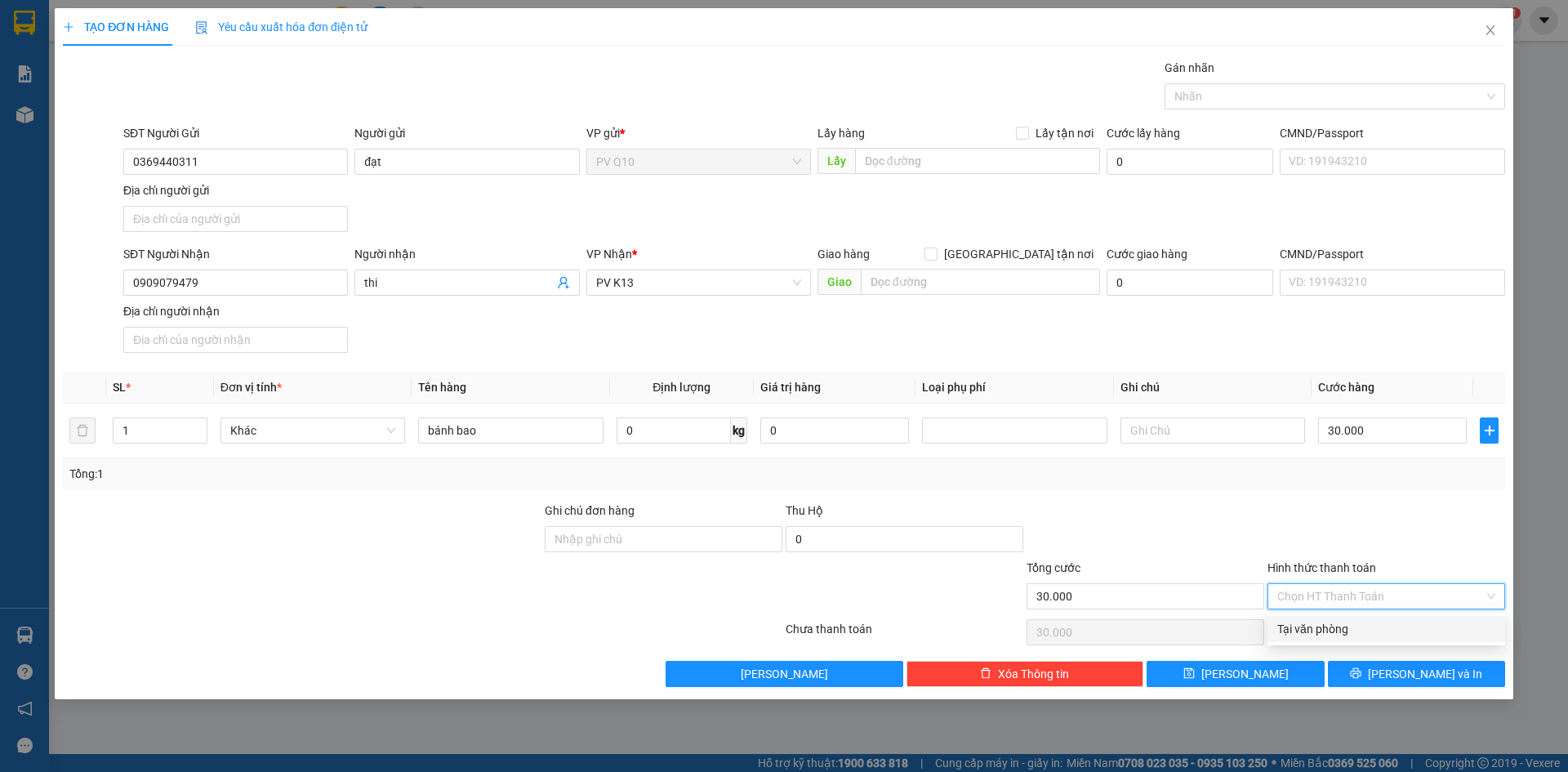
click at [1362, 650] on div "Transit Pickup Surcharge Ids Transit Deliver Surcharge Ids Transit Deliver Surc…" at bounding box center [784, 373] width 1443 height 629
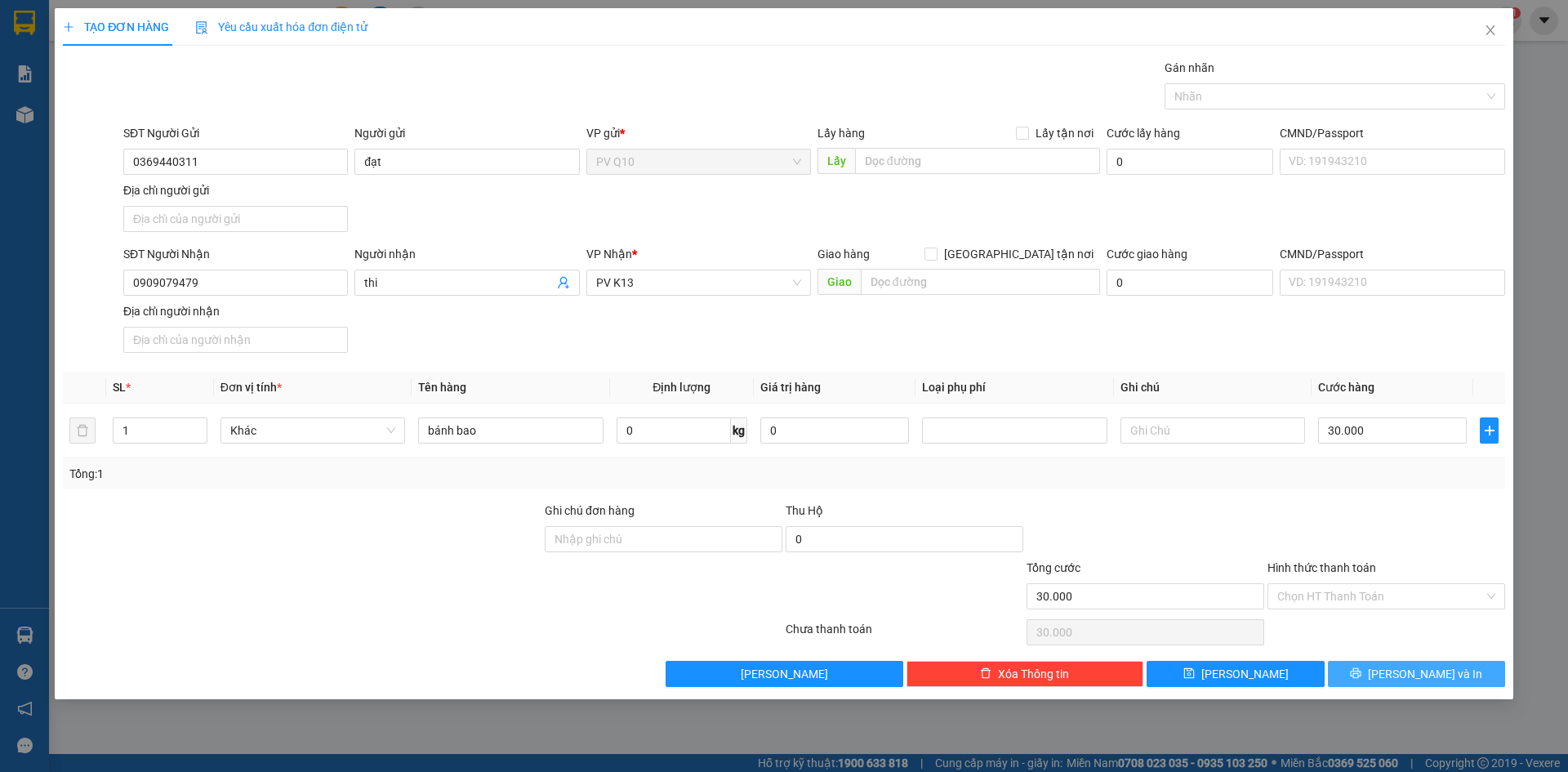
click at [1362, 672] on icon "printer" at bounding box center [1355, 672] width 11 height 11
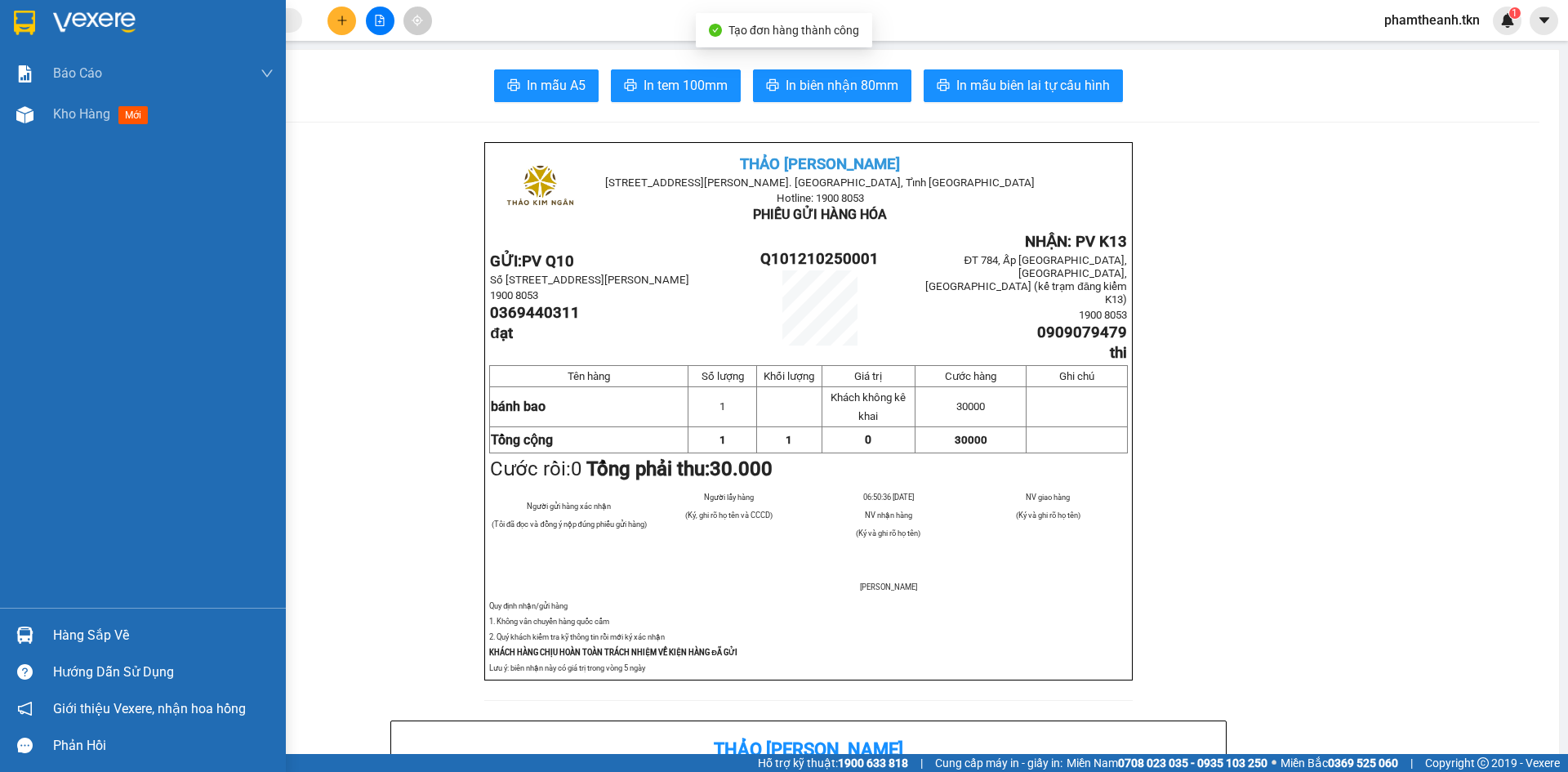
click at [31, 24] on img at bounding box center [24, 23] width 21 height 25
click at [55, 29] on img at bounding box center [94, 23] width 83 height 25
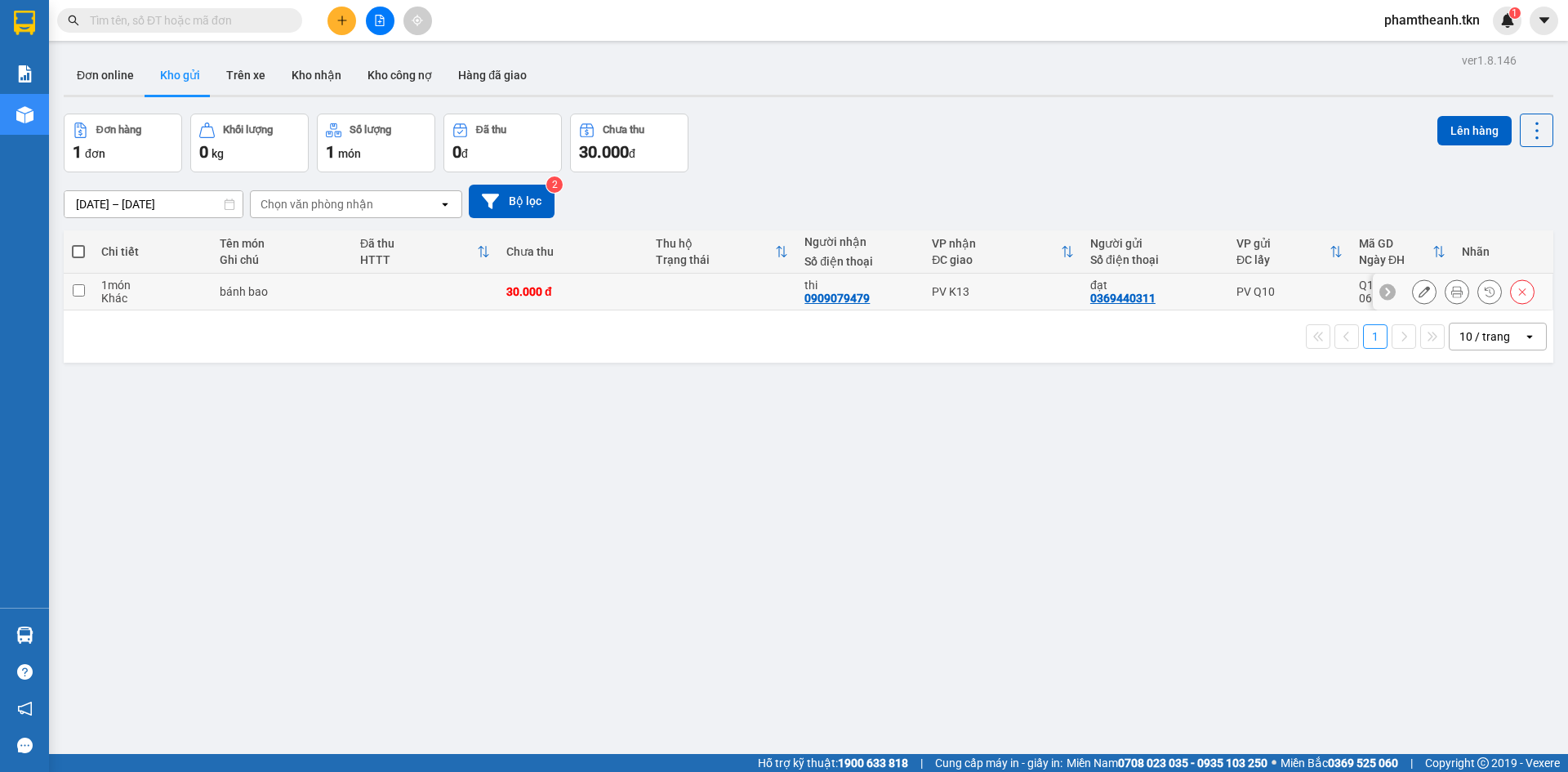
click at [1419, 291] on icon at bounding box center [1424, 291] width 11 height 11
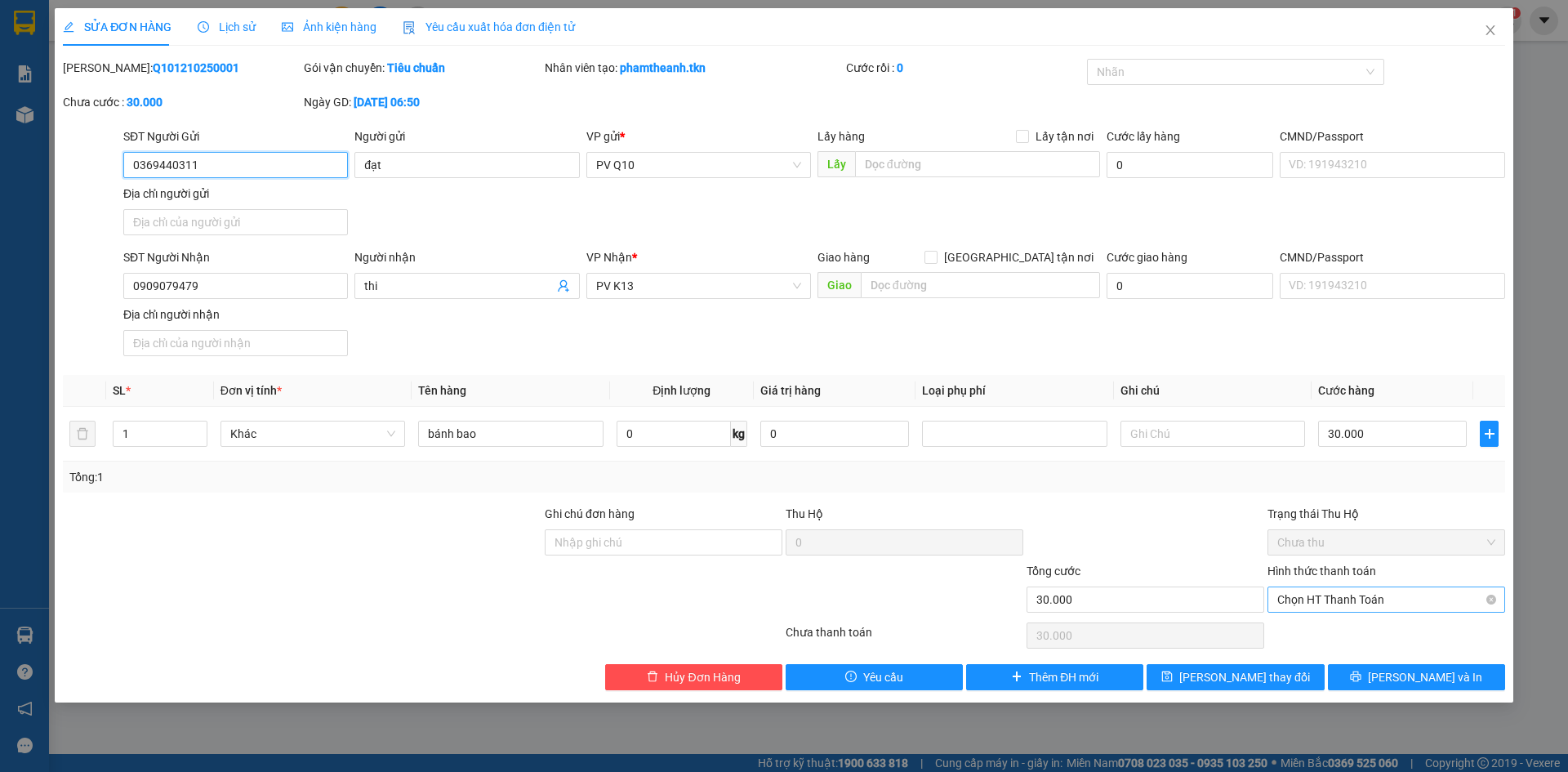
click at [1364, 607] on span "Chọn HT Thanh Toán" at bounding box center [1386, 600] width 218 height 25
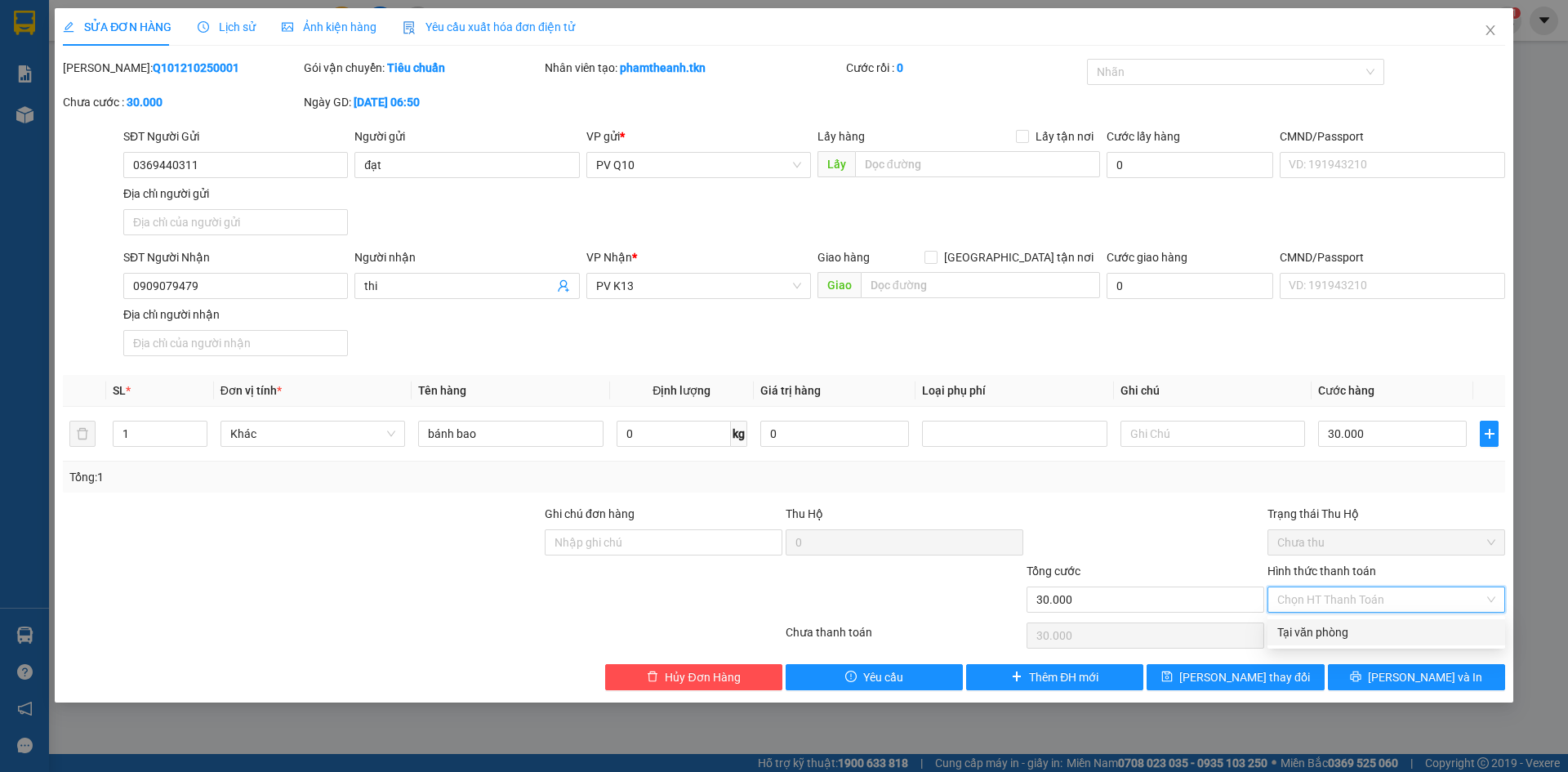
click at [1367, 636] on div "Tại văn phòng" at bounding box center [1386, 633] width 218 height 18
type input "0"
click at [1400, 685] on button "[PERSON_NAME] và In" at bounding box center [1417, 677] width 177 height 26
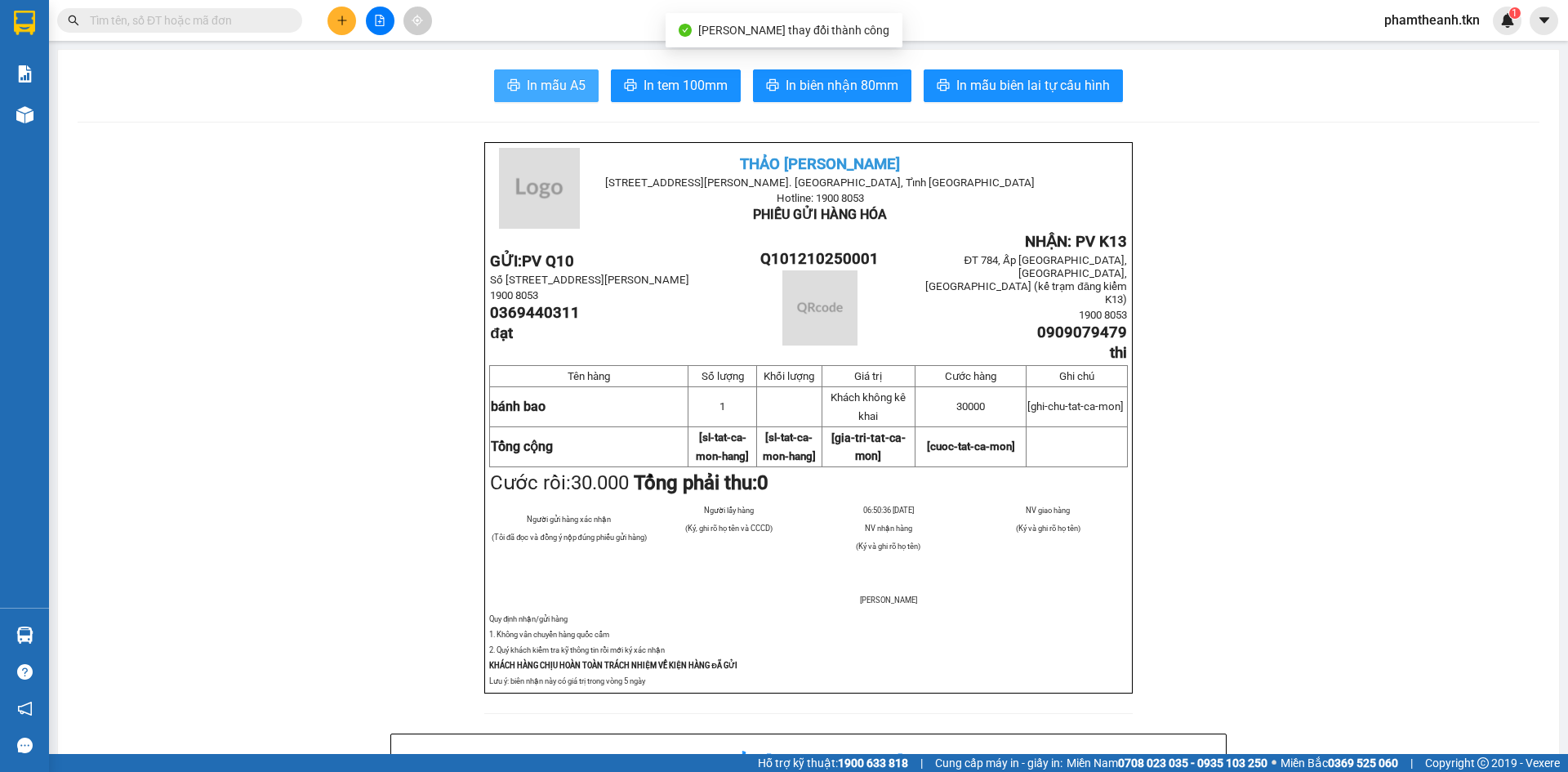
click at [556, 88] on span "In mẫu A5" at bounding box center [556, 85] width 59 height 21
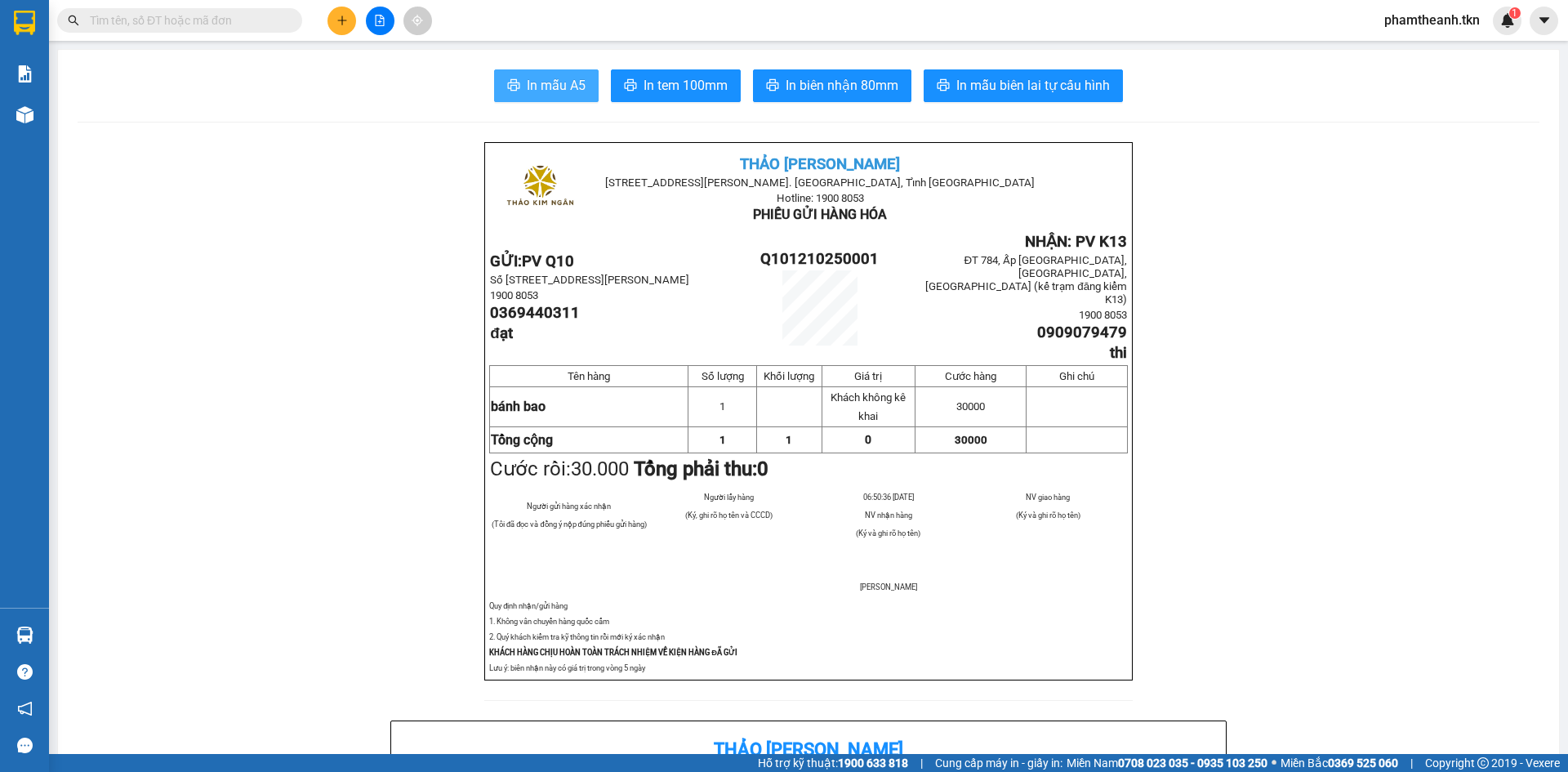
click at [568, 76] on span "In mẫu A5" at bounding box center [556, 85] width 59 height 21
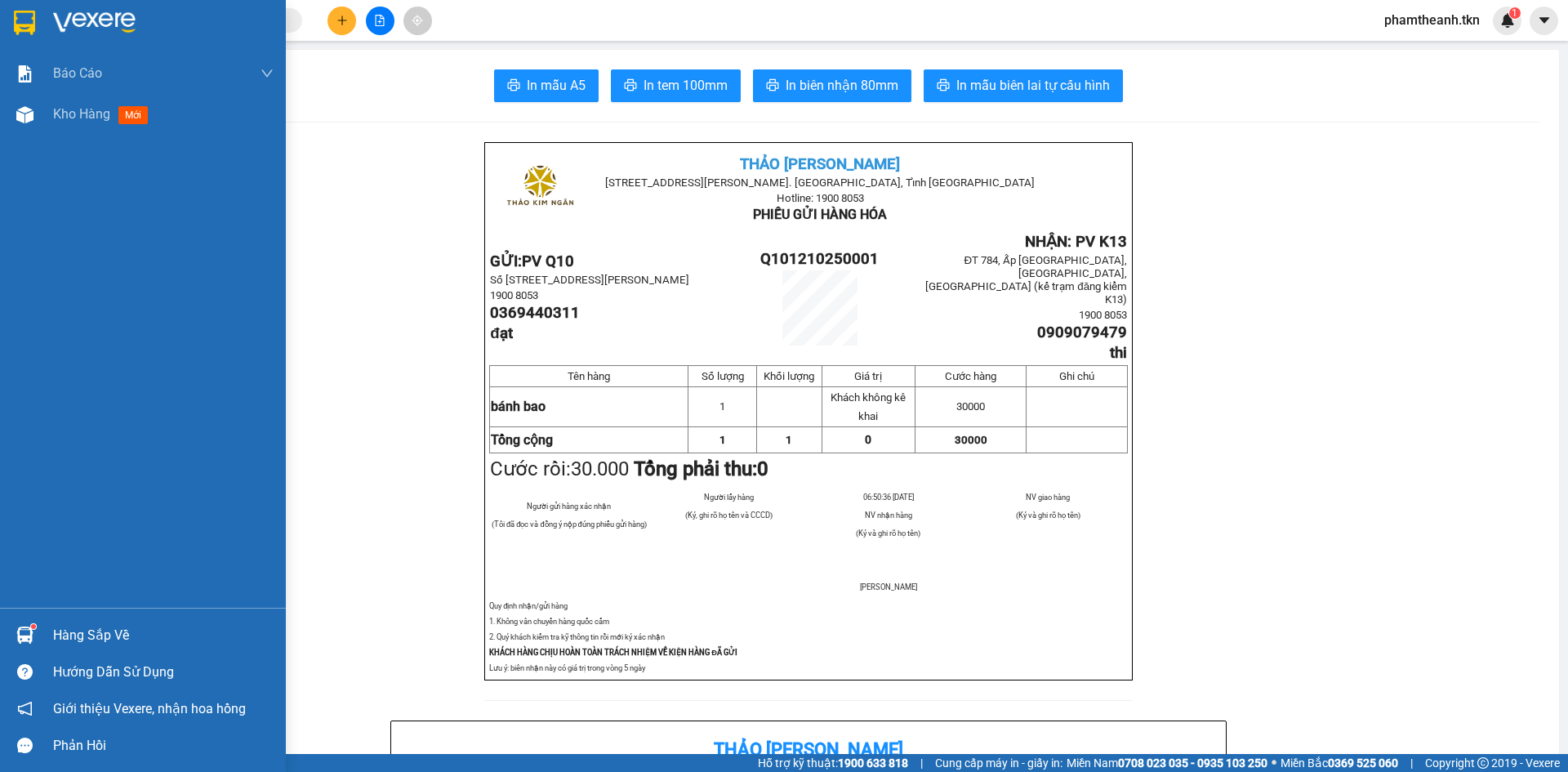
click at [78, 653] on div "Hướng dẫn sử dụng" at bounding box center [142, 671] width 286 height 37
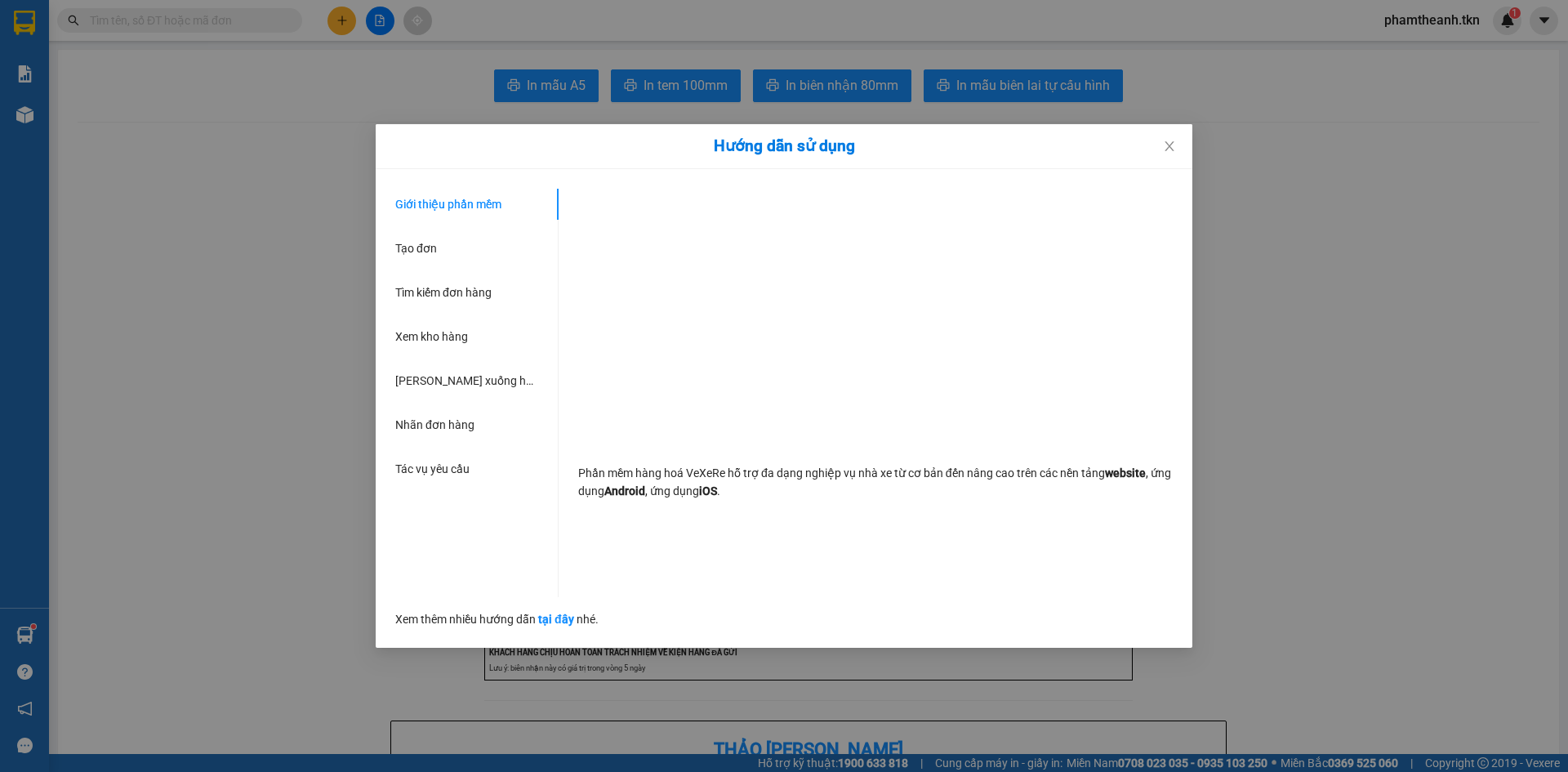
click at [236, 604] on div "Hướng dẫn sử dụng Giới thiệu phần mềm Tạo đơn Tìm kiếm đơn hàng Xem kho hàng Lê…" at bounding box center [784, 386] width 1568 height 772
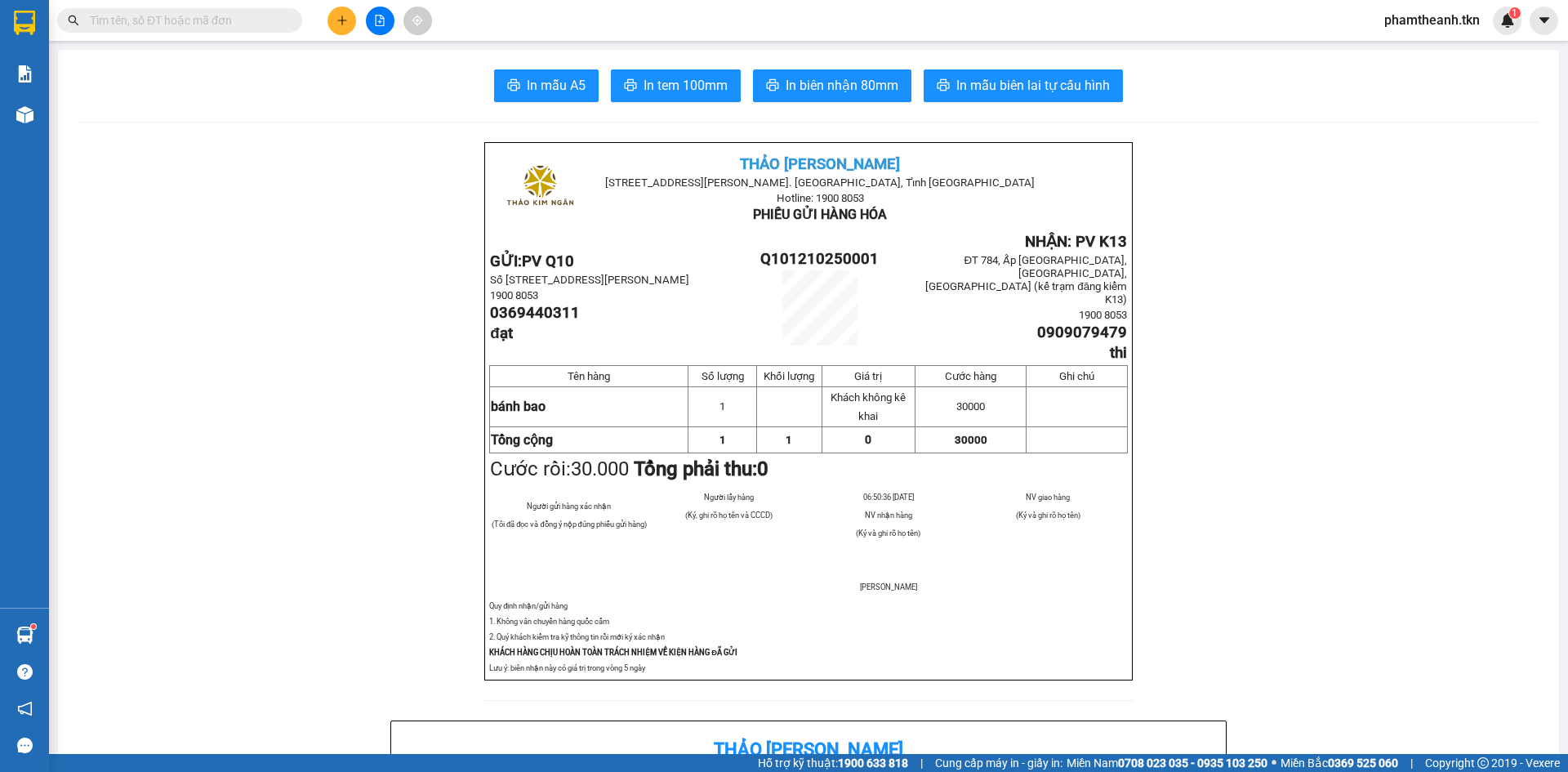
click at [29, 638] on img at bounding box center [24, 635] width 17 height 17
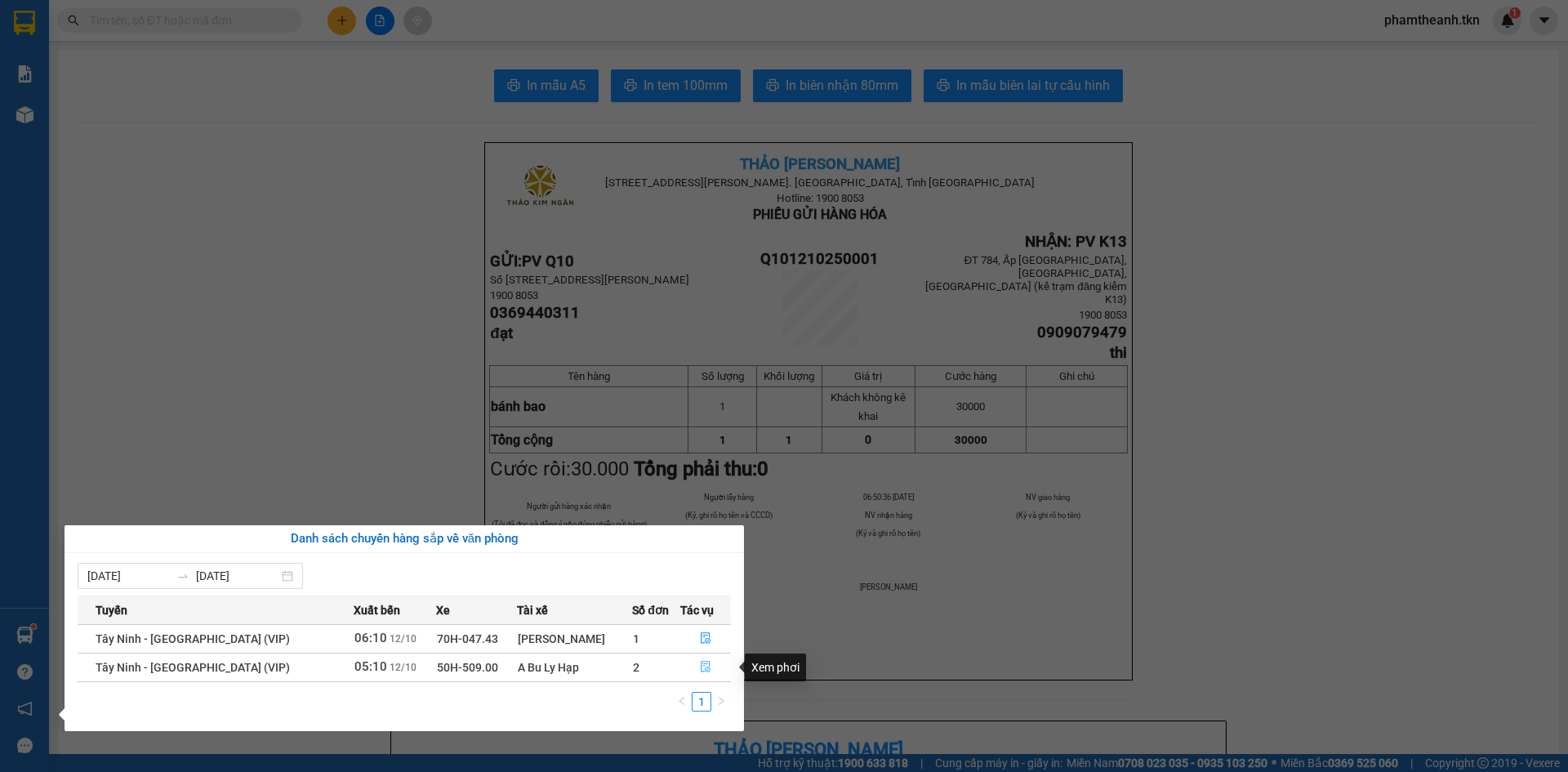
click at [710, 669] on button "button" at bounding box center [705, 667] width 49 height 26
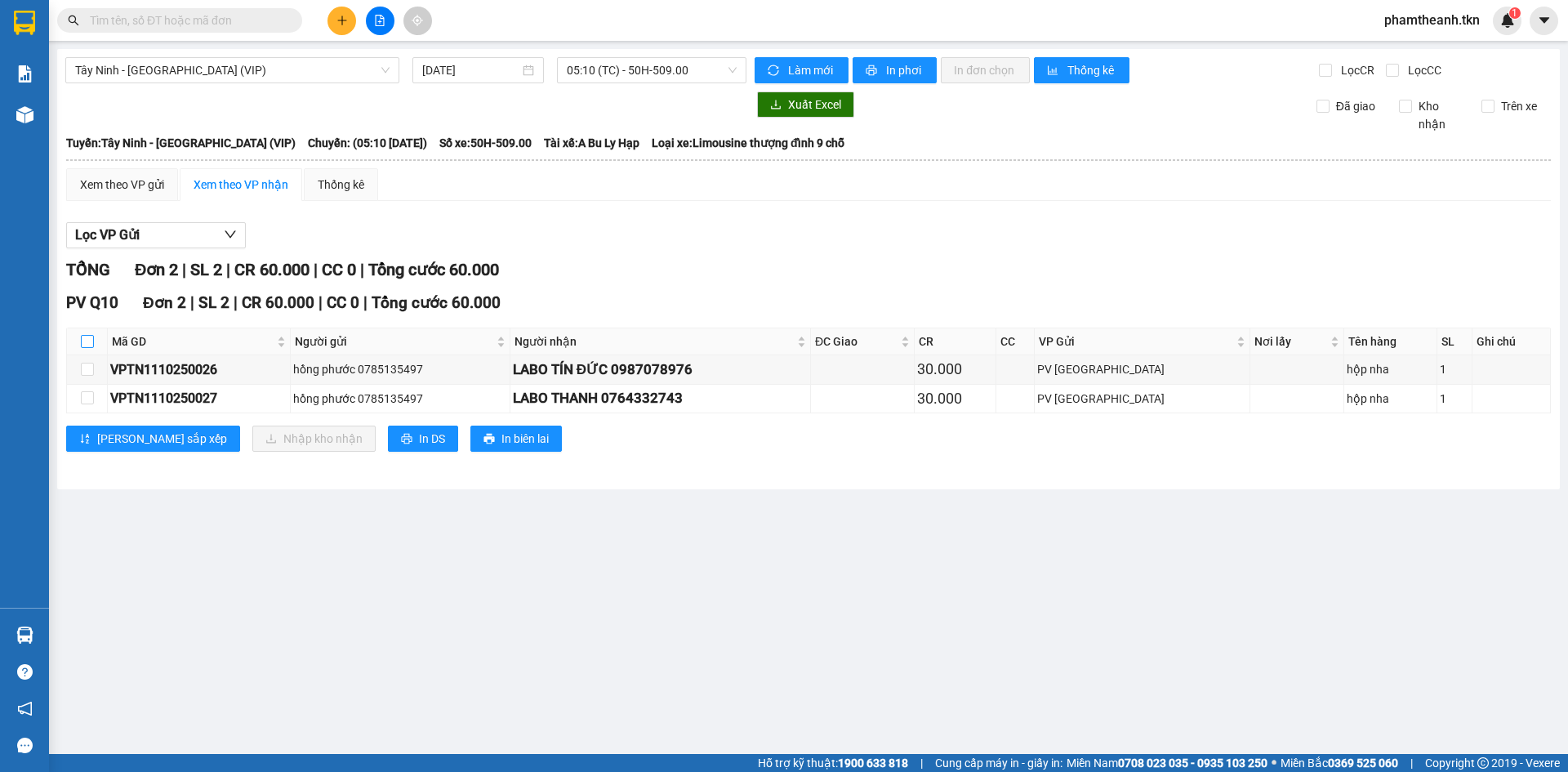
click at [89, 347] on input "checkbox" at bounding box center [87, 341] width 13 height 13
checkbox input "true"
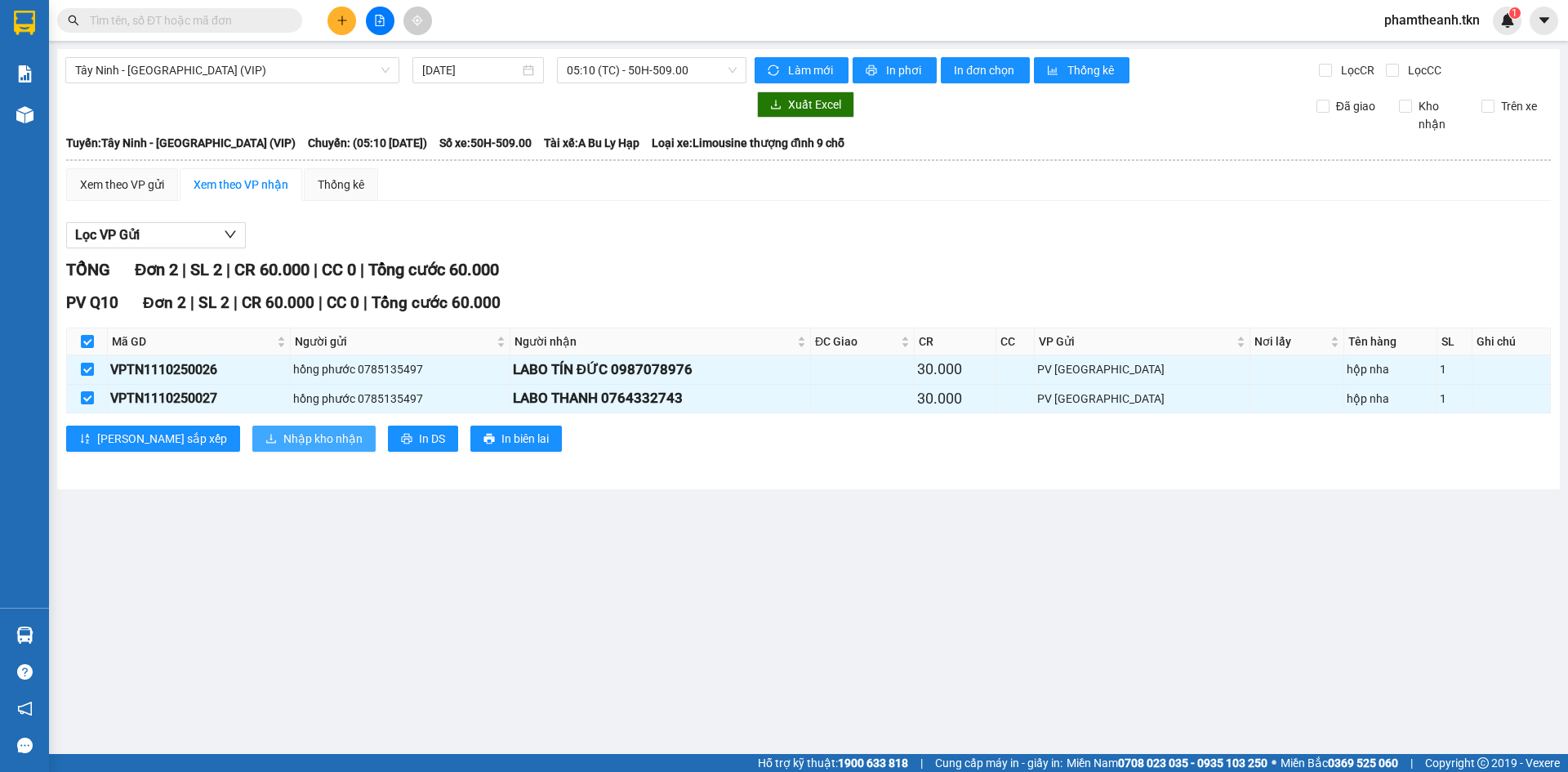
click at [253, 450] on button "Nhập kho nhận" at bounding box center [315, 439] width 123 height 26
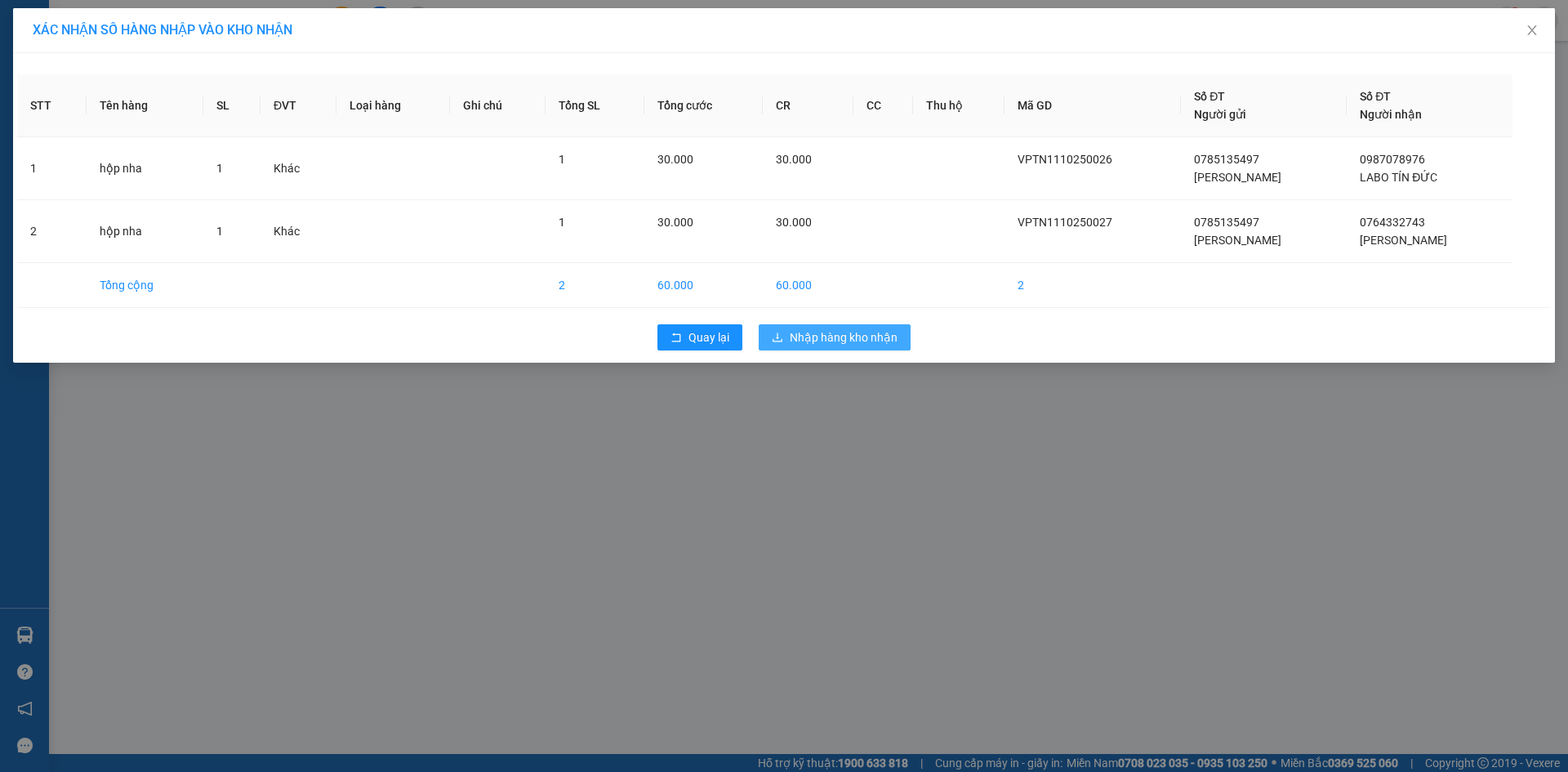
click at [831, 337] on span "Nhập hàng kho nhận" at bounding box center [843, 338] width 108 height 18
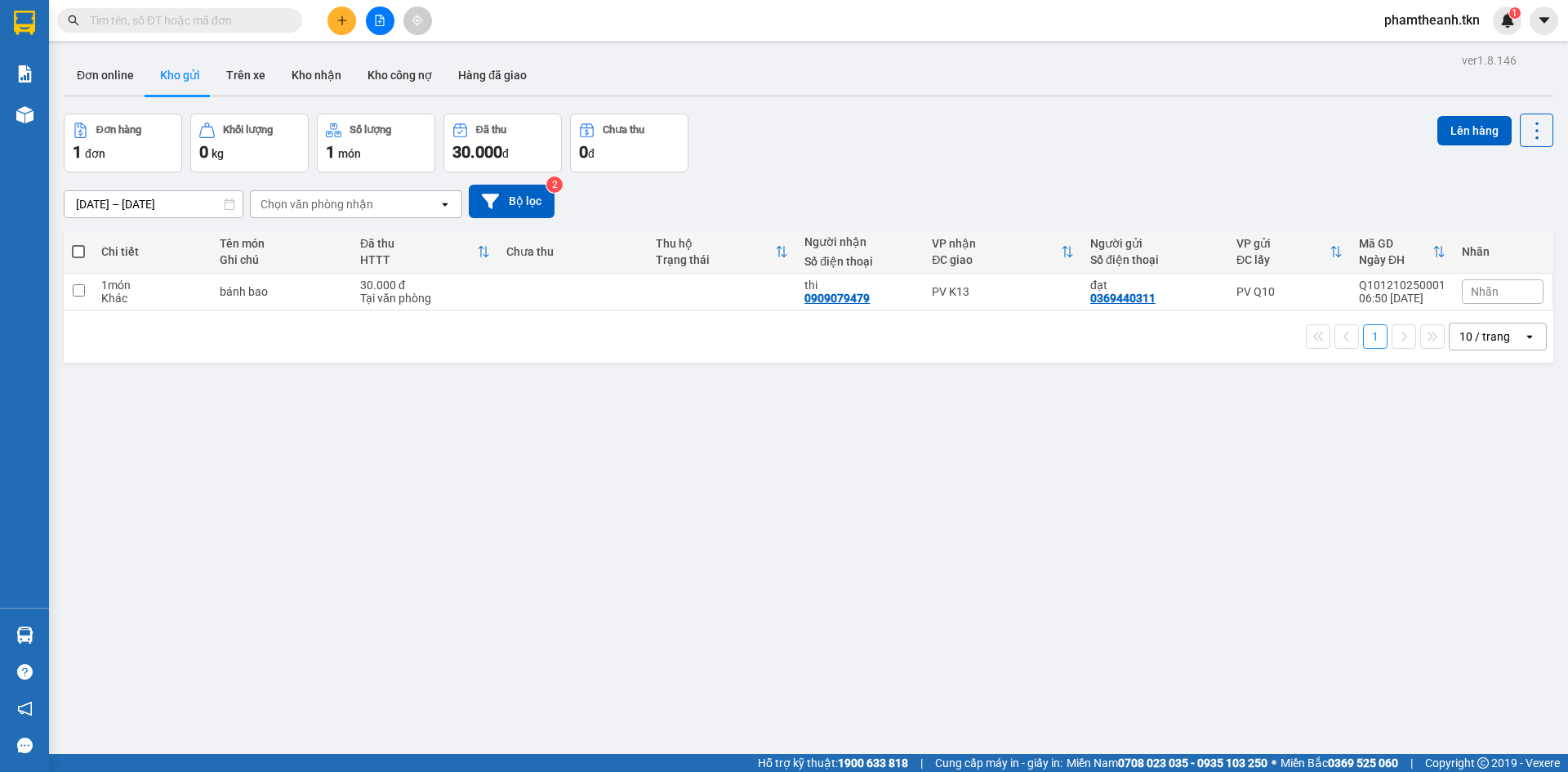
click at [352, 24] on button at bounding box center [341, 21] width 29 height 29
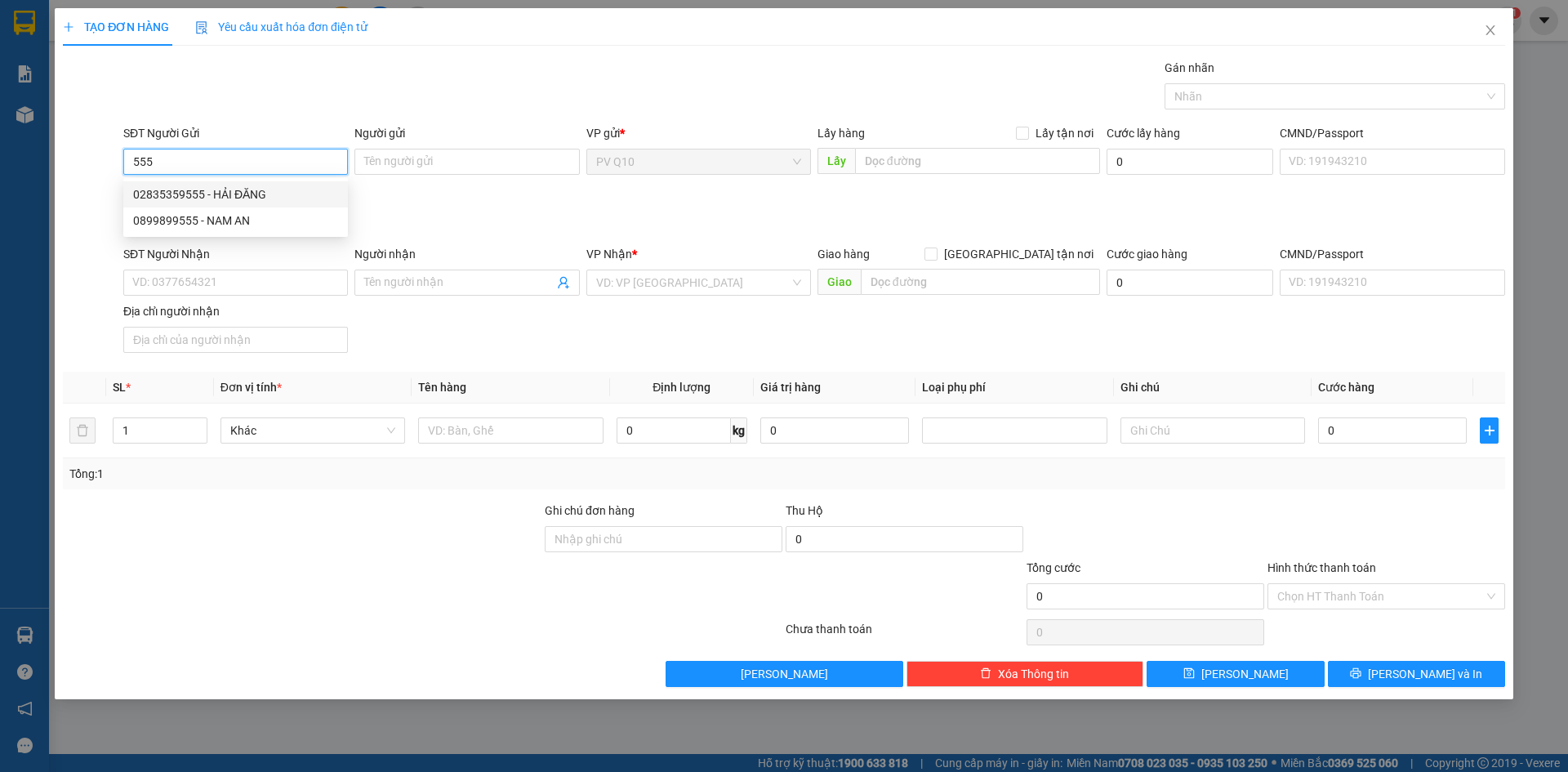
click at [224, 200] on div "02835359555 - HẢI ĐĂNG" at bounding box center [236, 194] width 205 height 18
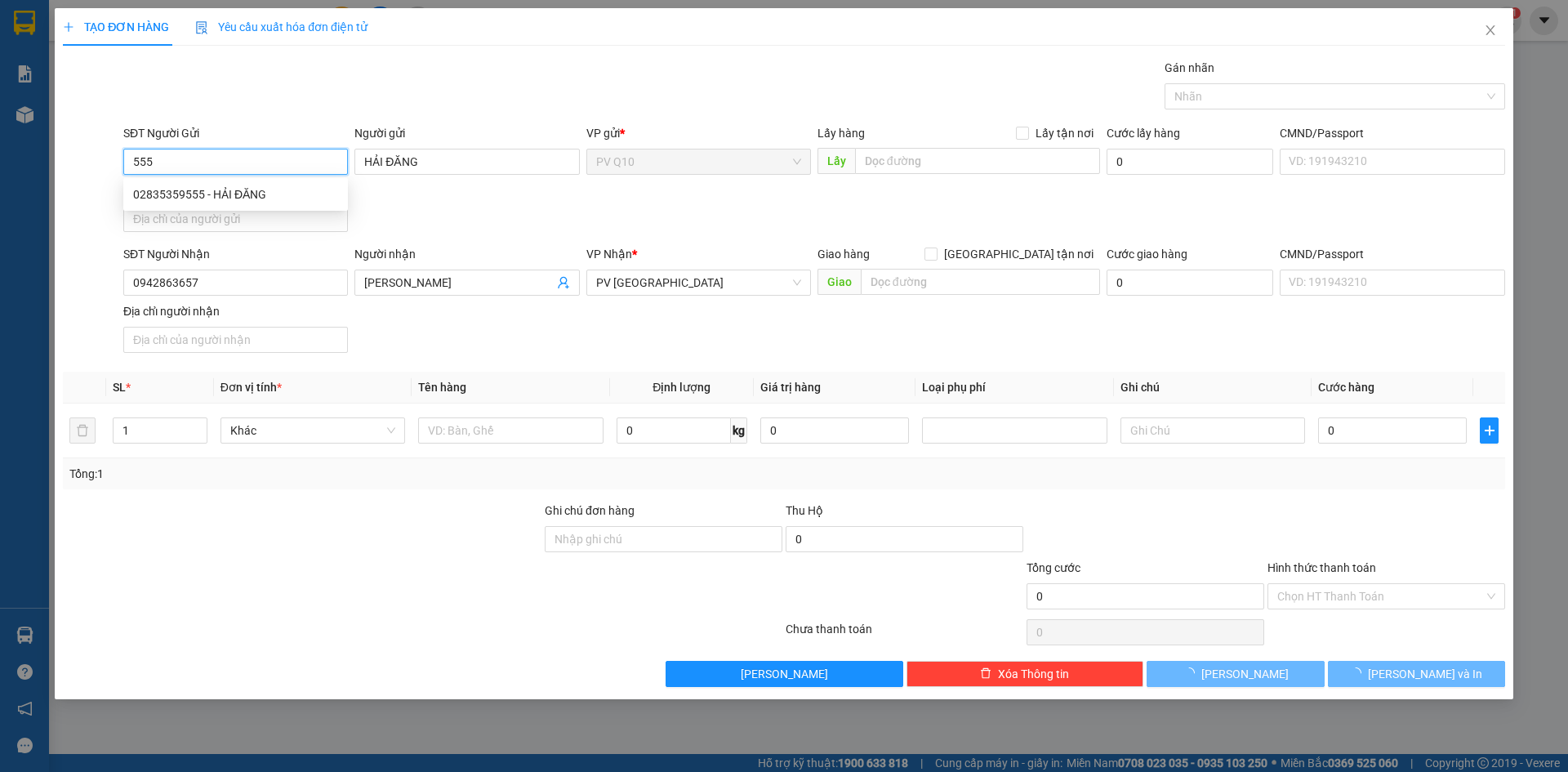
type input "02835359555"
type input "HẢI ĐĂNG"
type input "0942863657"
type input "[PERSON_NAME]"
type input "30.000"
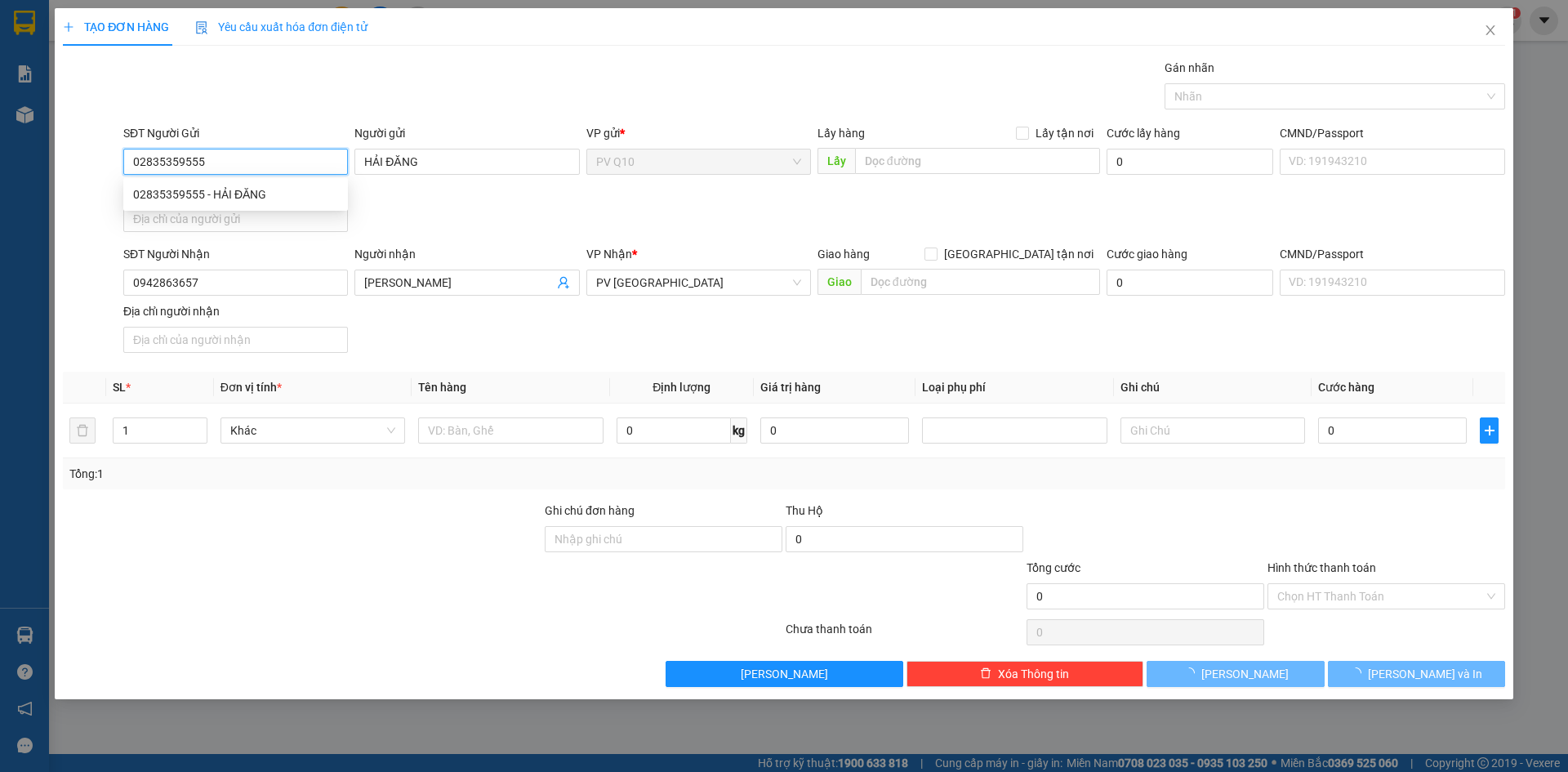
type input "30.000"
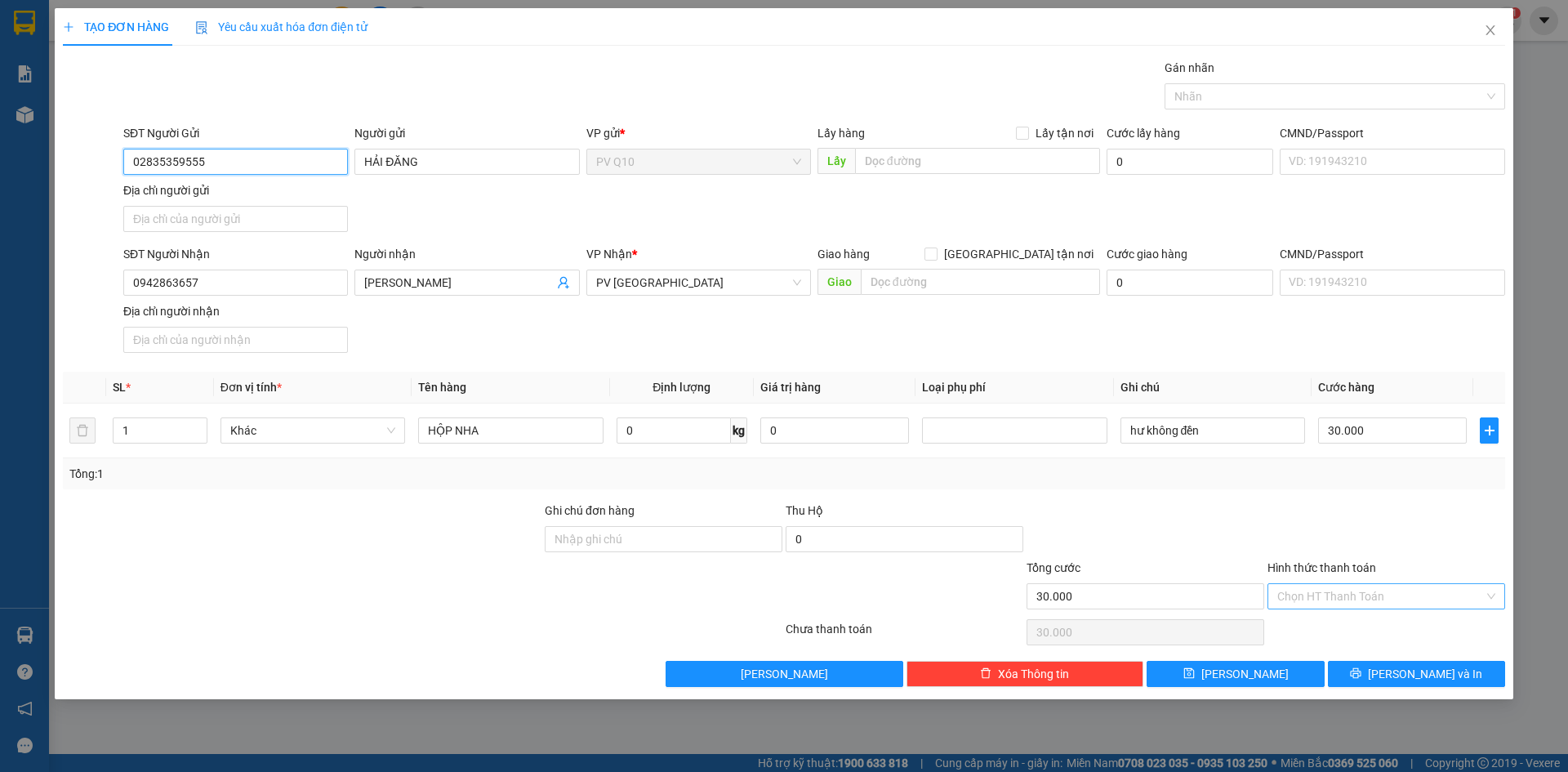
type input "02835359555"
drag, startPoint x: 1363, startPoint y: 588, endPoint x: 1363, endPoint y: 611, distance: 23.0
click at [1364, 594] on input "Hình thức thanh toán" at bounding box center [1381, 597] width 207 height 25
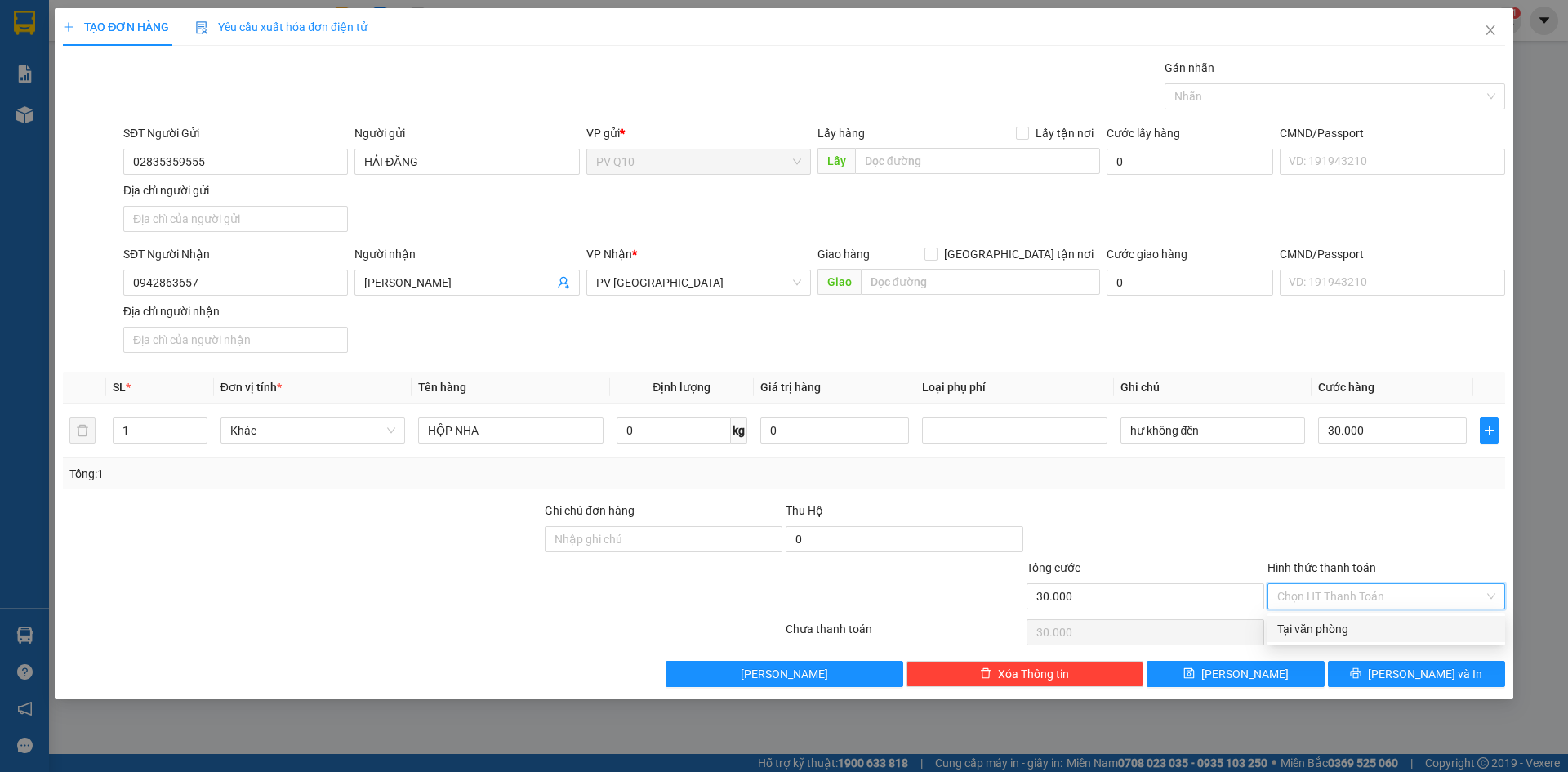
click at [1360, 633] on div "Tại văn phòng" at bounding box center [1386, 630] width 218 height 18
type input "0"
click at [1375, 675] on button "[PERSON_NAME] và In" at bounding box center [1417, 674] width 177 height 26
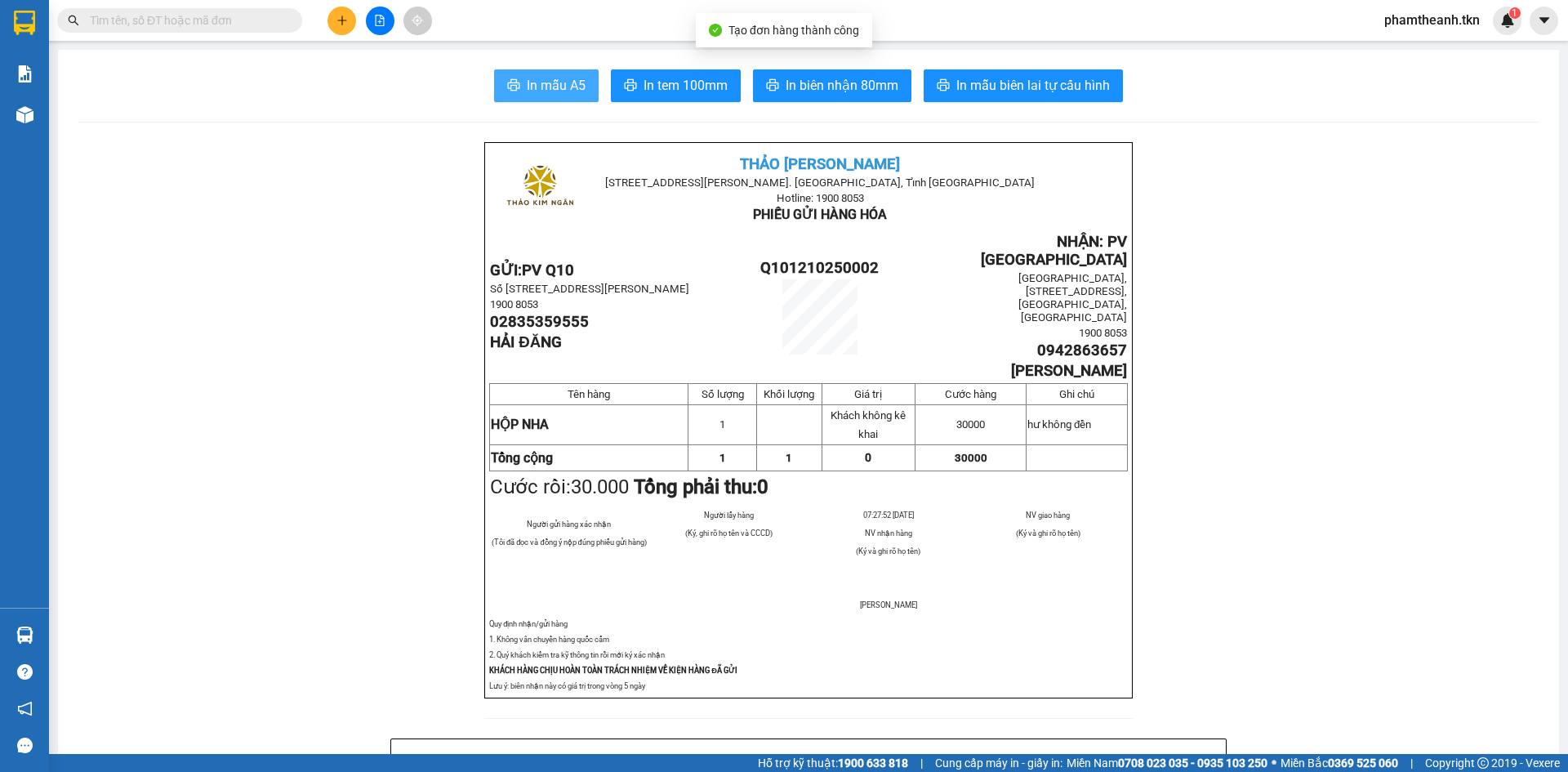
click at [564, 82] on span "In mẫu A5" at bounding box center [556, 85] width 59 height 21
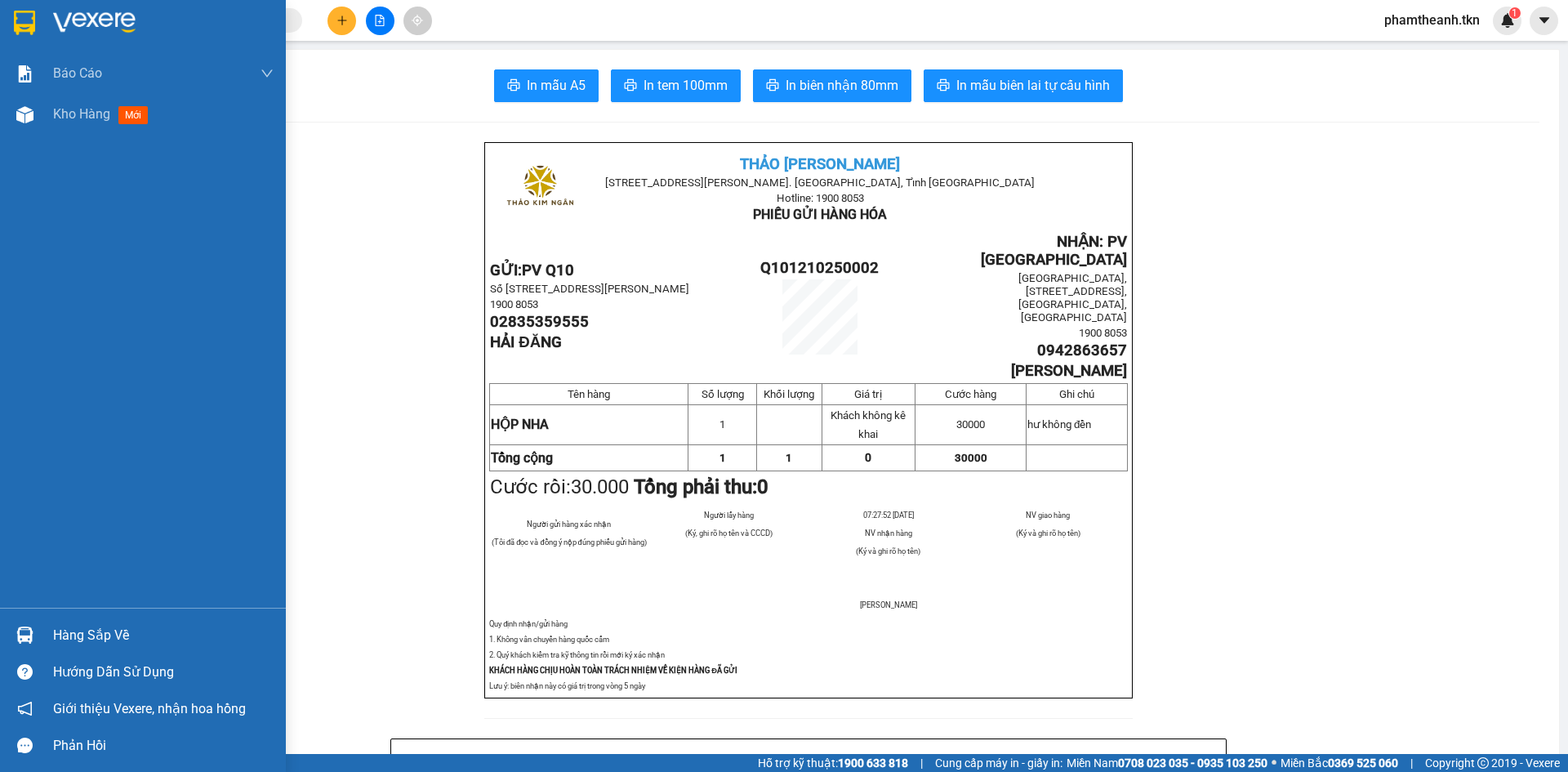
click at [112, 624] on div "Hàng sắp về" at bounding box center [163, 636] width 221 height 25
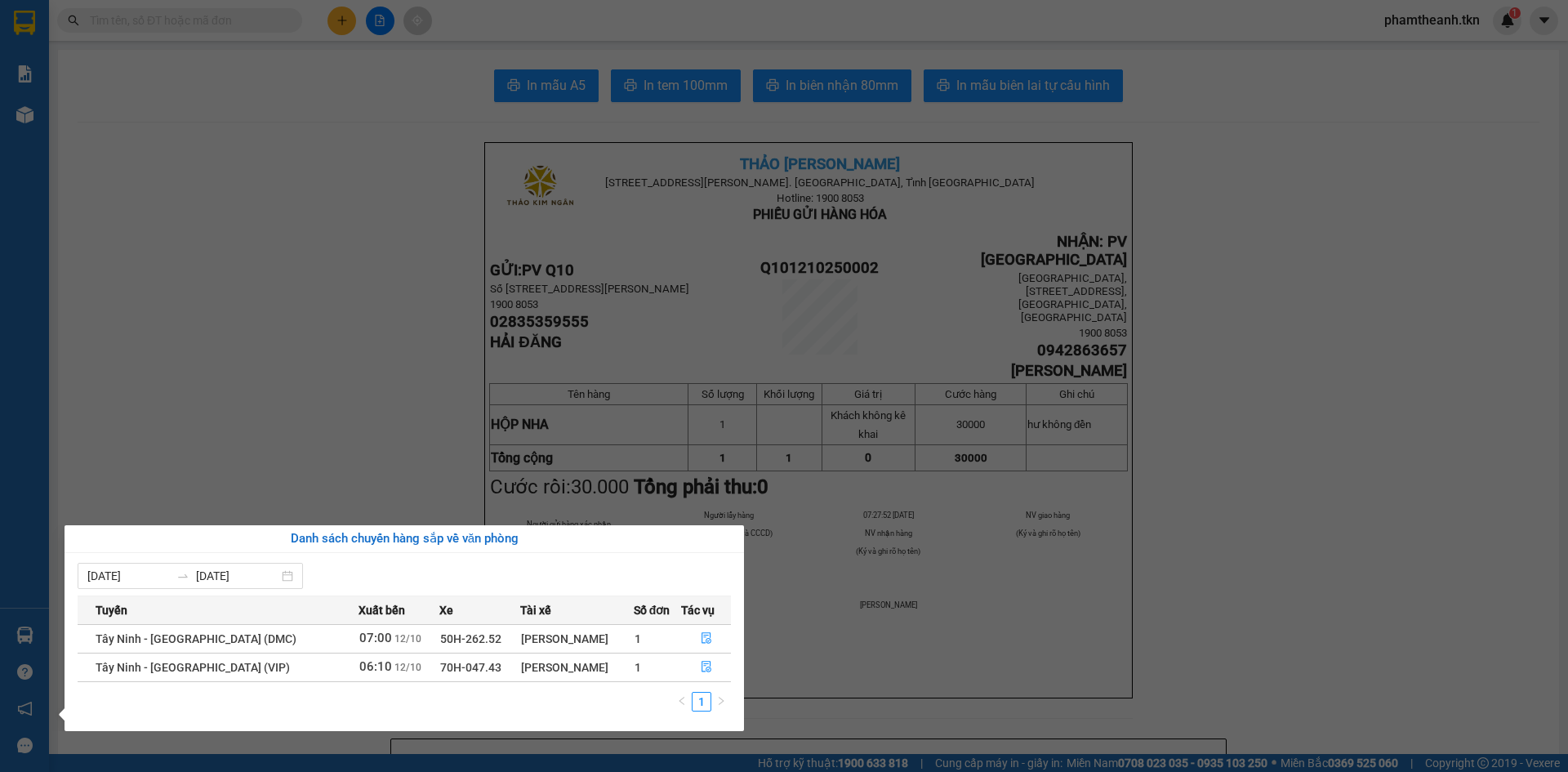
click at [359, 438] on section "Kết quả tìm kiếm ( 0 ) Bộ lọc No Data phamtheanh.tkn 1 Báo cáo Mẫu 1: Báo cáo d…" at bounding box center [784, 386] width 1568 height 772
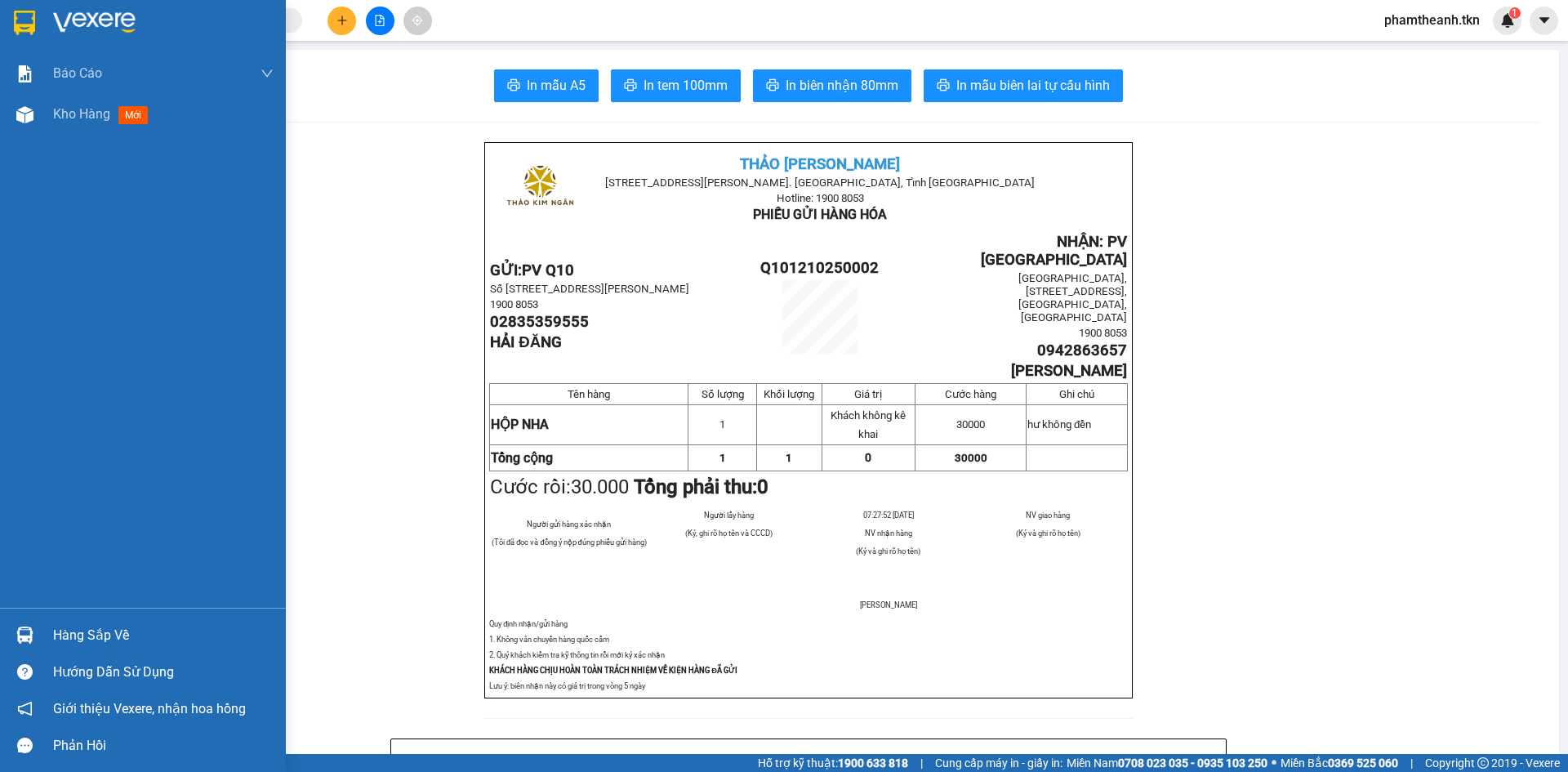
click at [58, 631] on div "Hàng sắp về" at bounding box center [163, 636] width 221 height 25
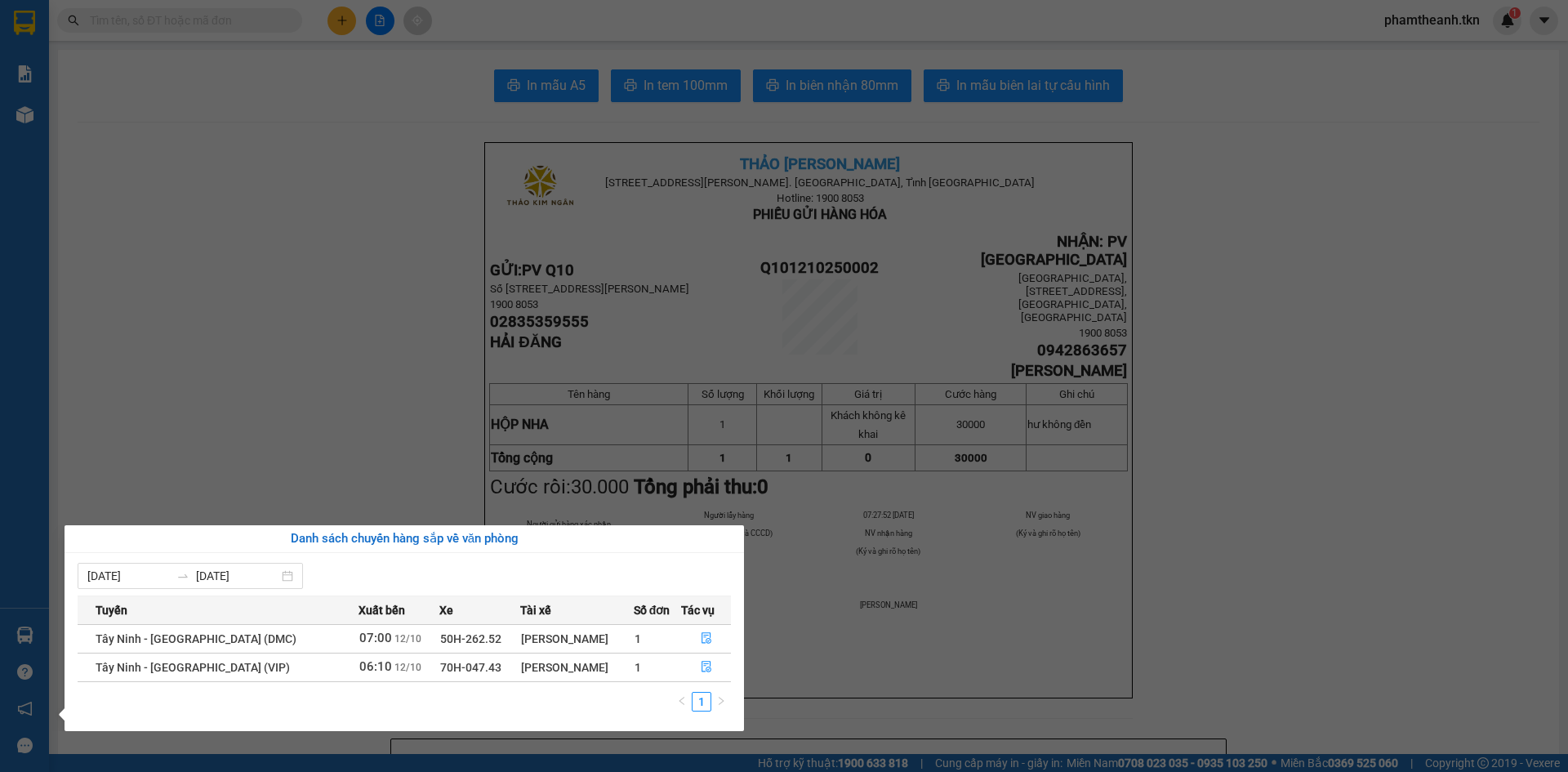
click at [365, 294] on section "Kết quả tìm kiếm ( 0 ) Bộ lọc No Data phamtheanh.tkn 1 Báo cáo Mẫu 1: Báo cáo d…" at bounding box center [784, 386] width 1568 height 772
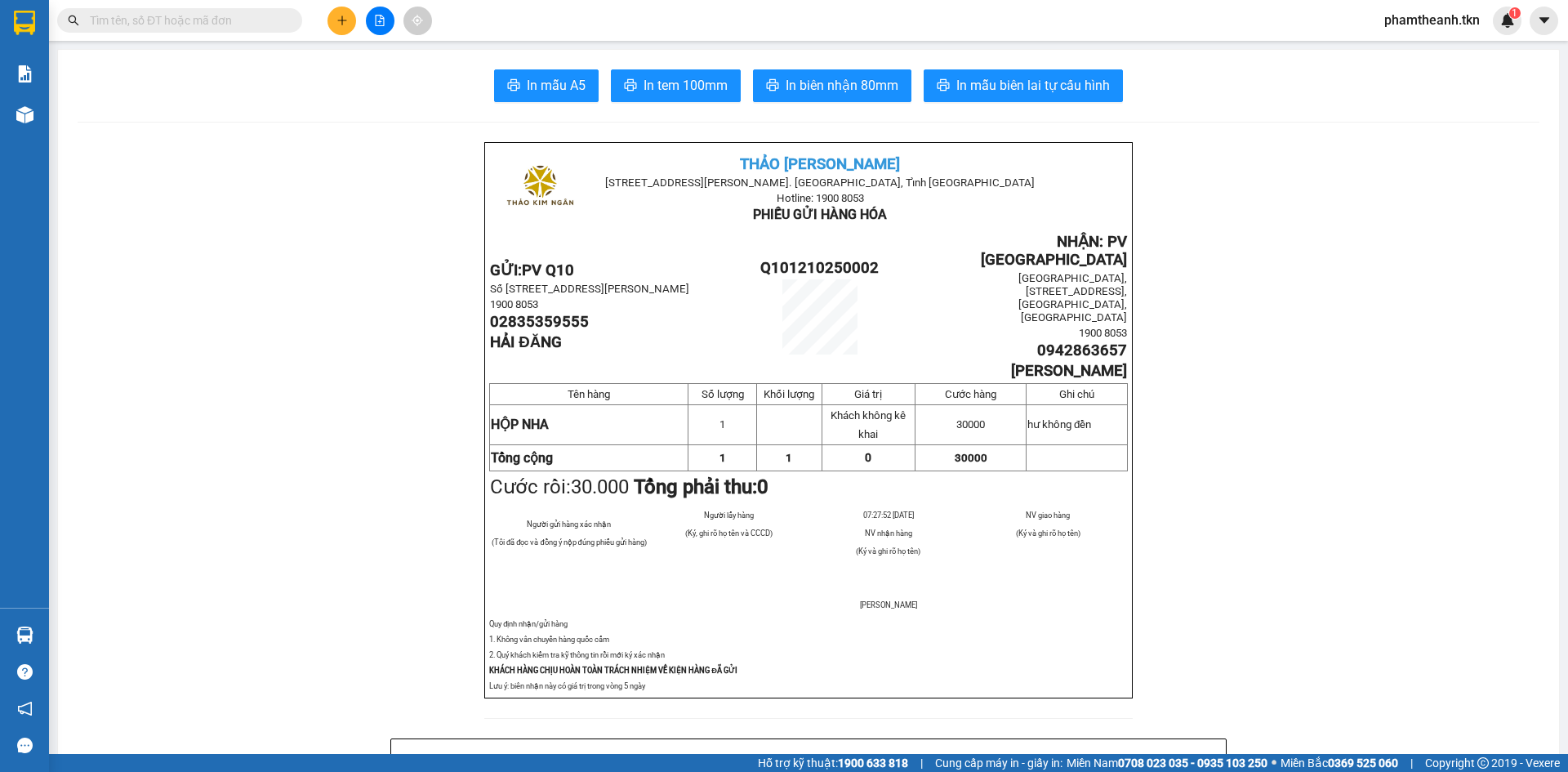
drag, startPoint x: 365, startPoint y: 294, endPoint x: 374, endPoint y: 308, distance: 16.6
click at [342, 16] on icon "plus" at bounding box center [341, 20] width 11 height 11
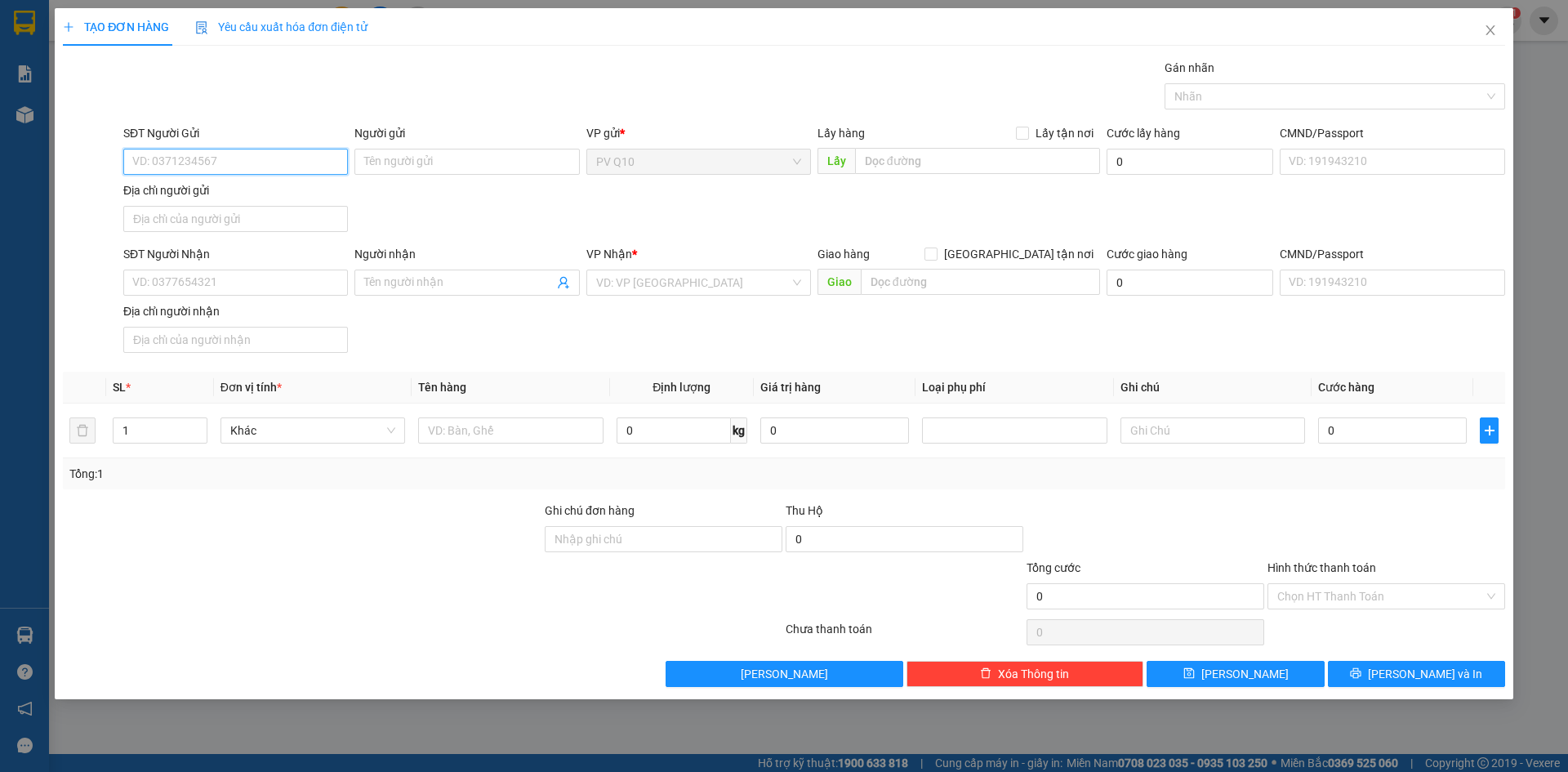
click at [268, 160] on input "SĐT Người Gửi" at bounding box center [236, 161] width 225 height 26
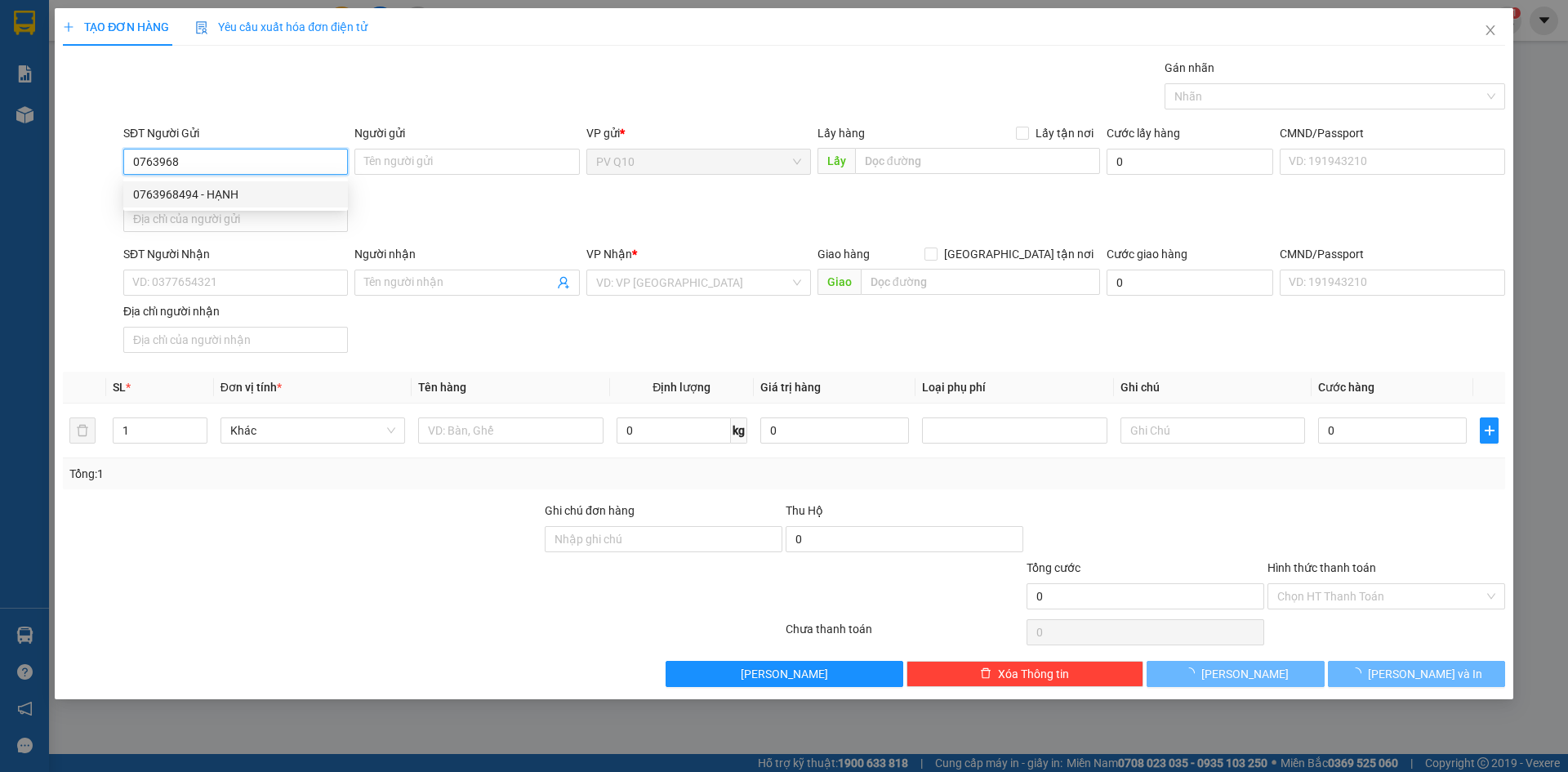
click at [205, 198] on div "0763968494 - HẠNH" at bounding box center [236, 194] width 205 height 18
type input "0763968494"
type input "HẠNH"
type input "0934984206"
type input "THU"
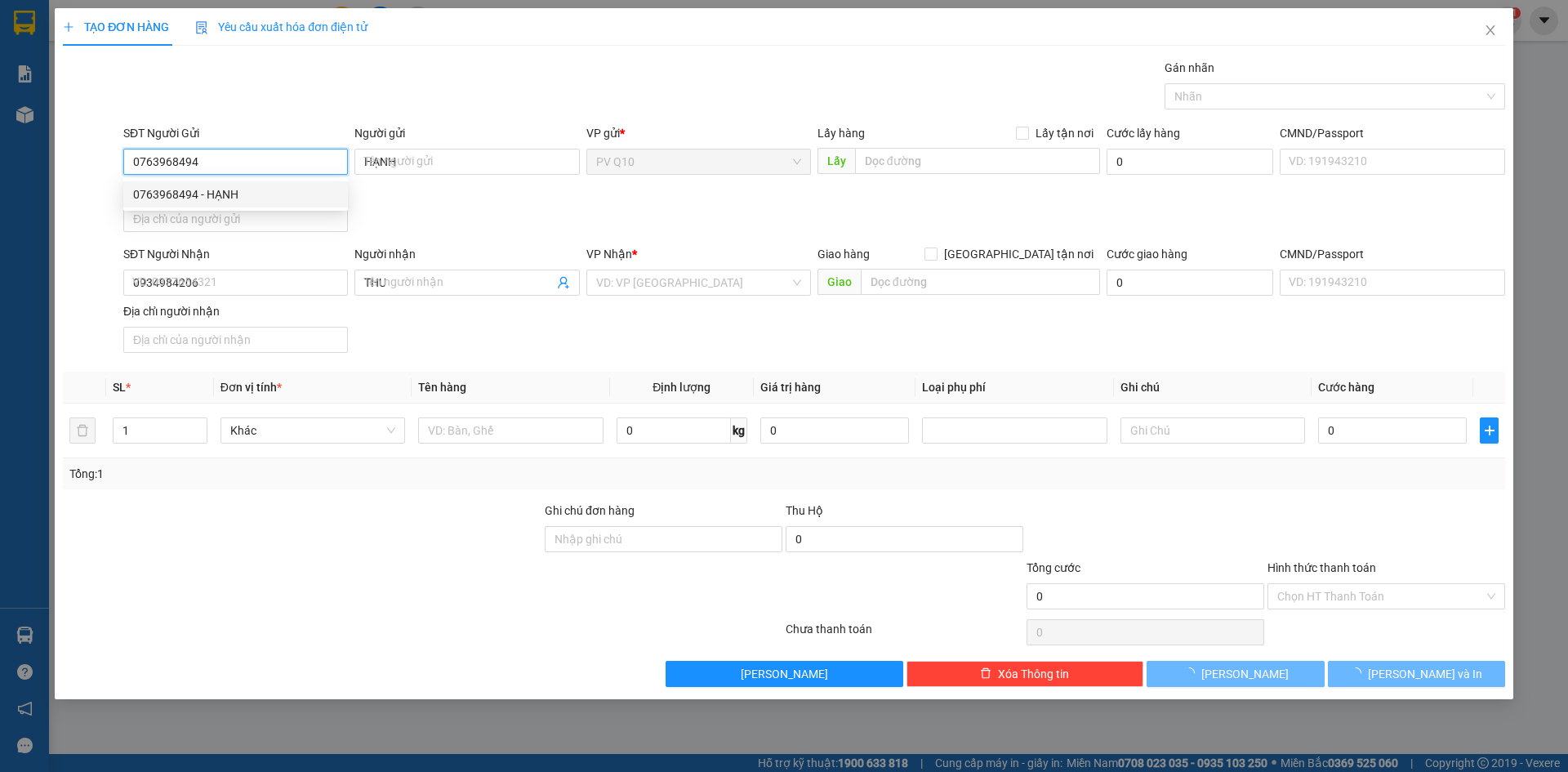
type input "40.000"
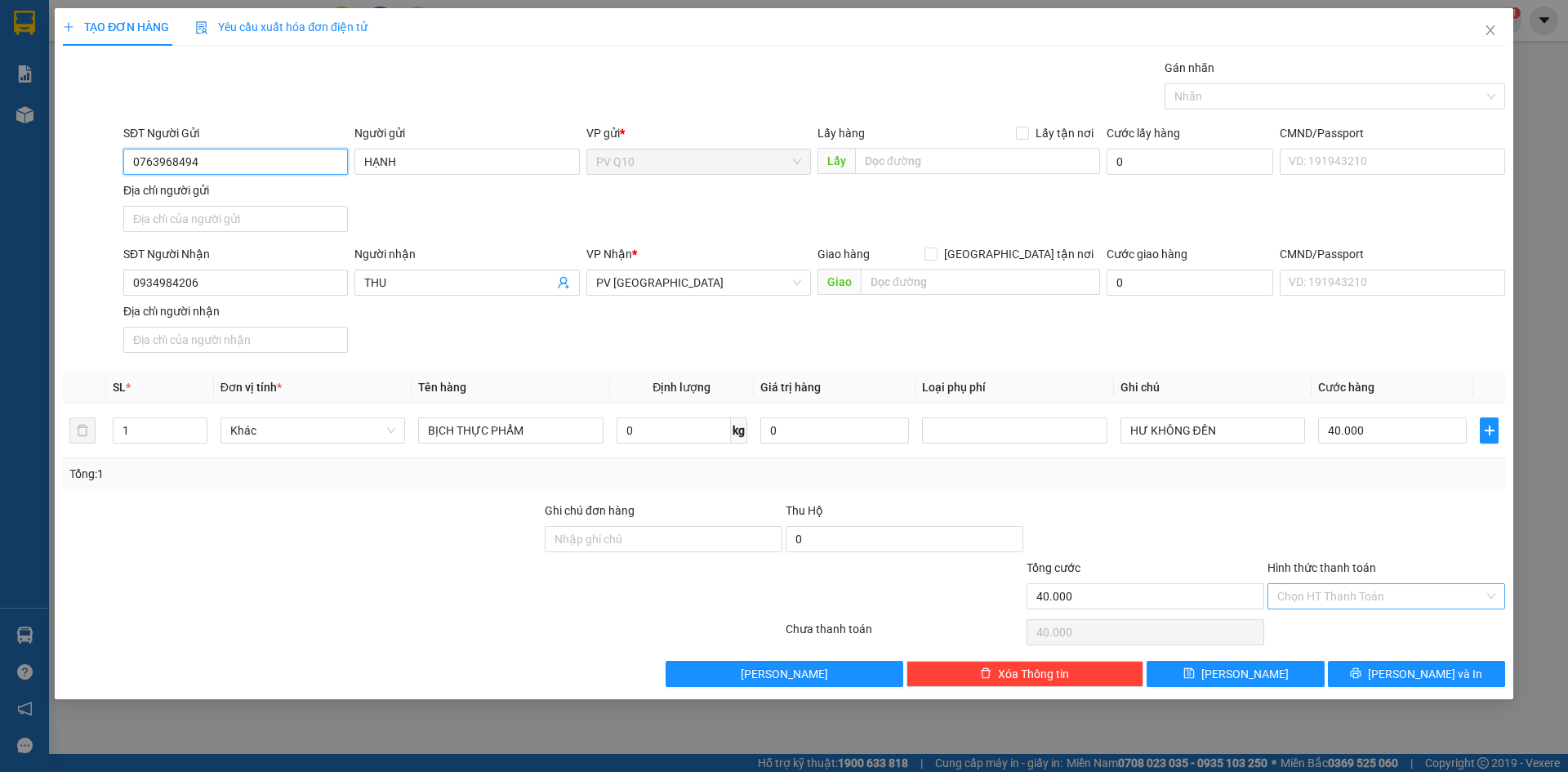
type input "0763968494"
click at [1342, 601] on input "Hình thức thanh toán" at bounding box center [1381, 597] width 207 height 25
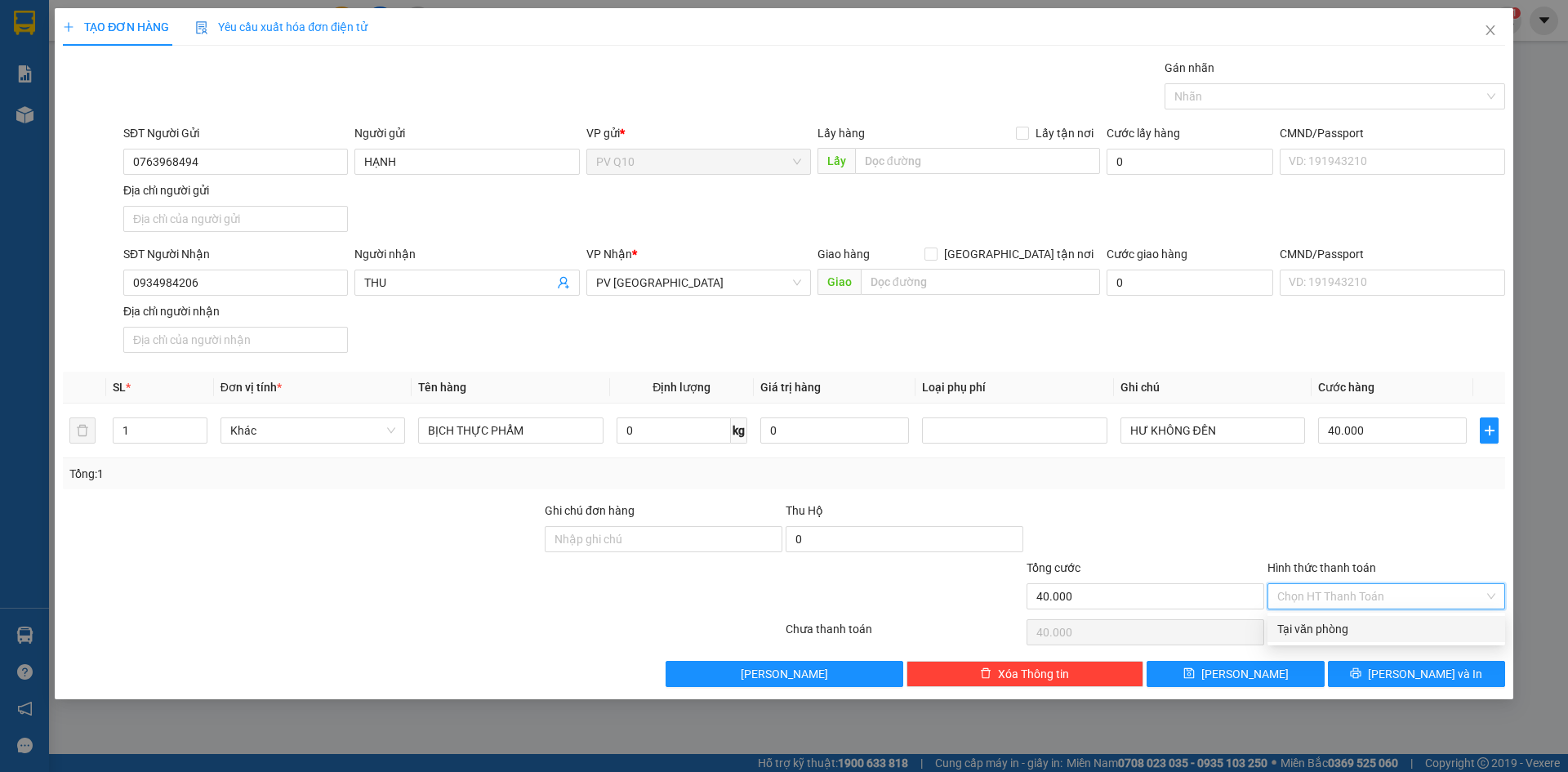
click at [1323, 631] on div "Tại văn phòng" at bounding box center [1386, 630] width 218 height 18
type input "0"
click at [1248, 103] on div at bounding box center [1327, 97] width 317 height 20
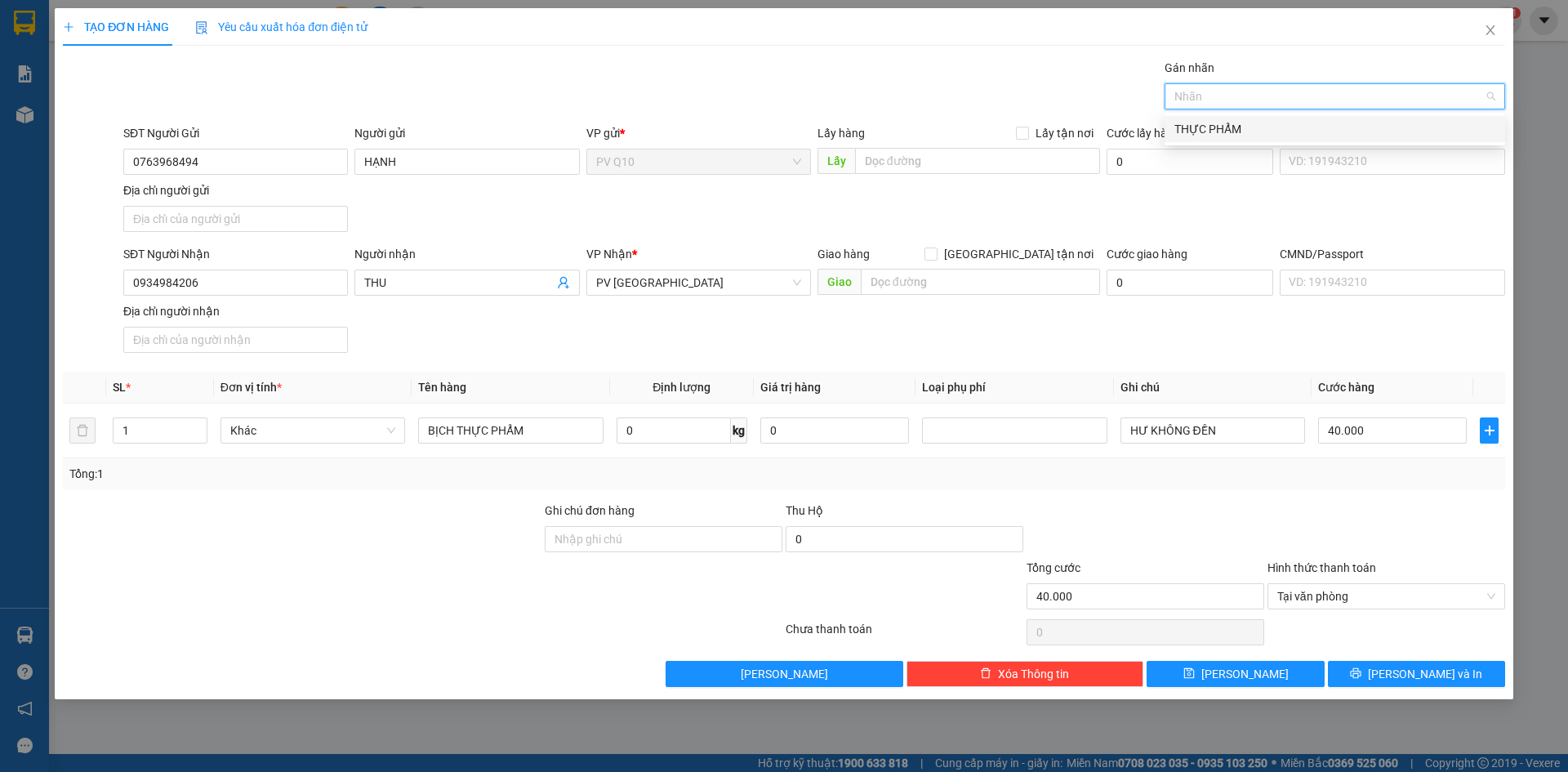
click at [1227, 126] on div "THỰC PHẨM" at bounding box center [1335, 129] width 321 height 18
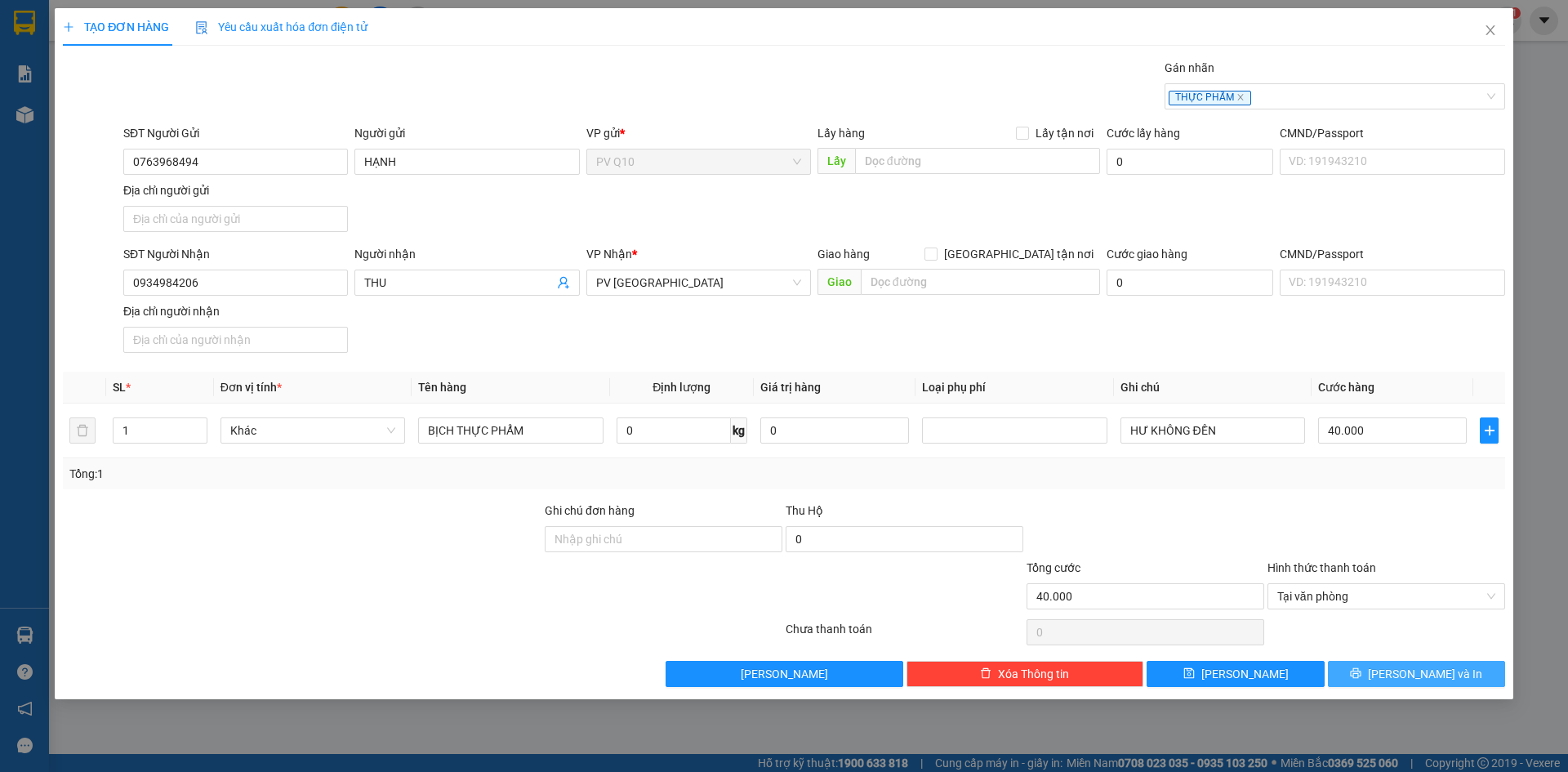
click at [1362, 679] on icon "printer" at bounding box center [1355, 672] width 11 height 11
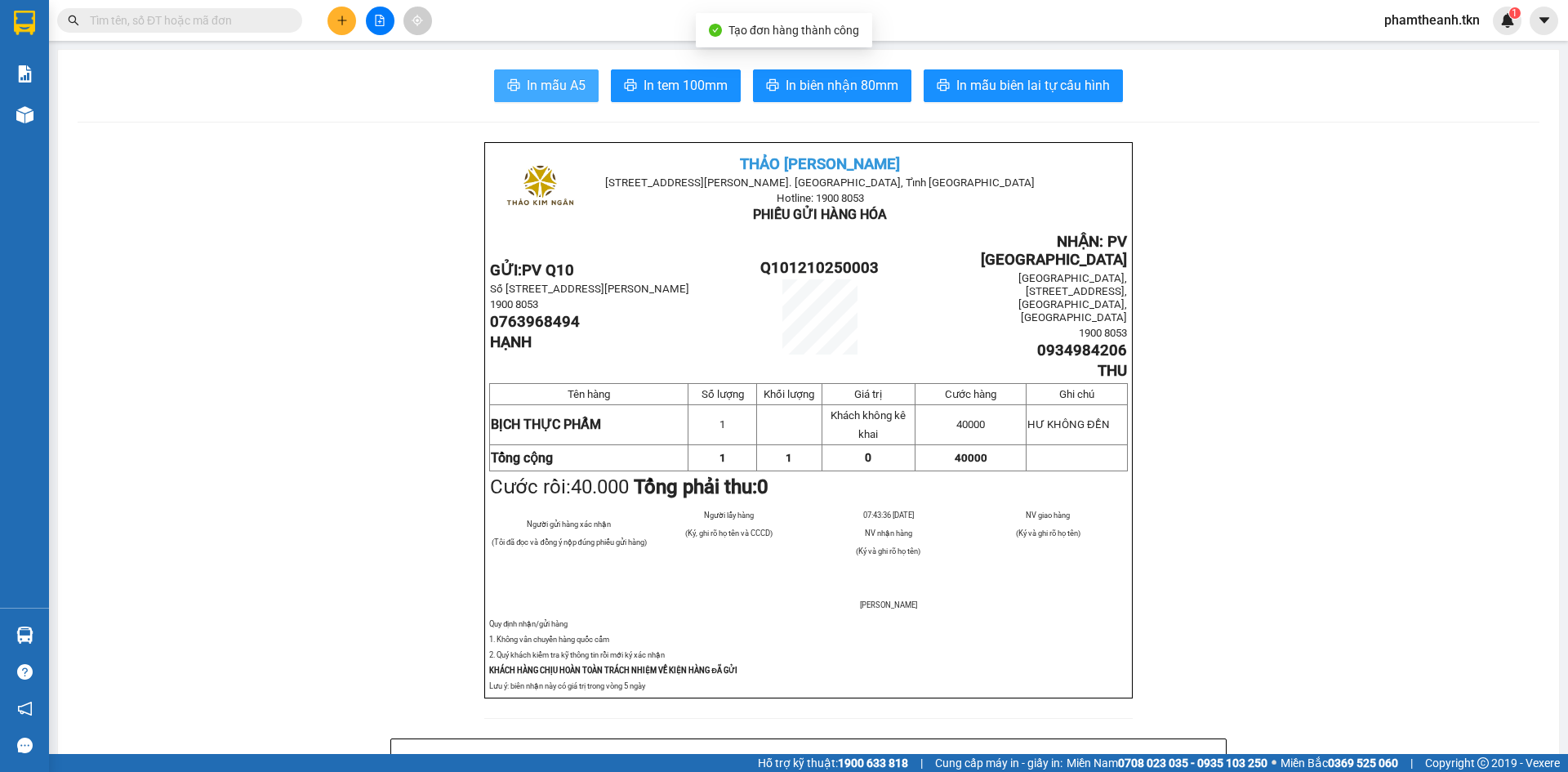
click at [535, 81] on span "In mẫu A5" at bounding box center [556, 85] width 59 height 21
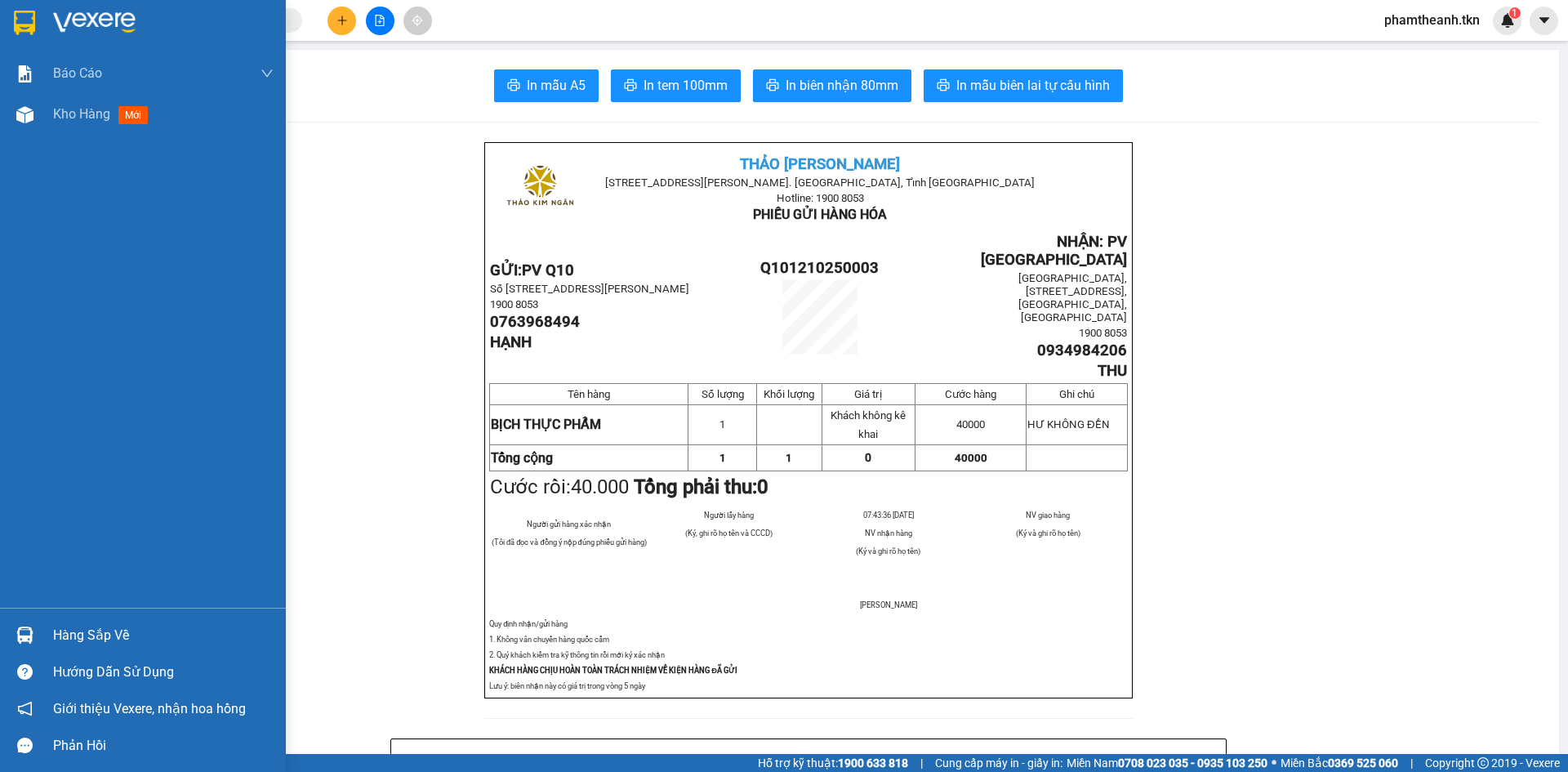
click at [45, 33] on div at bounding box center [142, 26] width 286 height 53
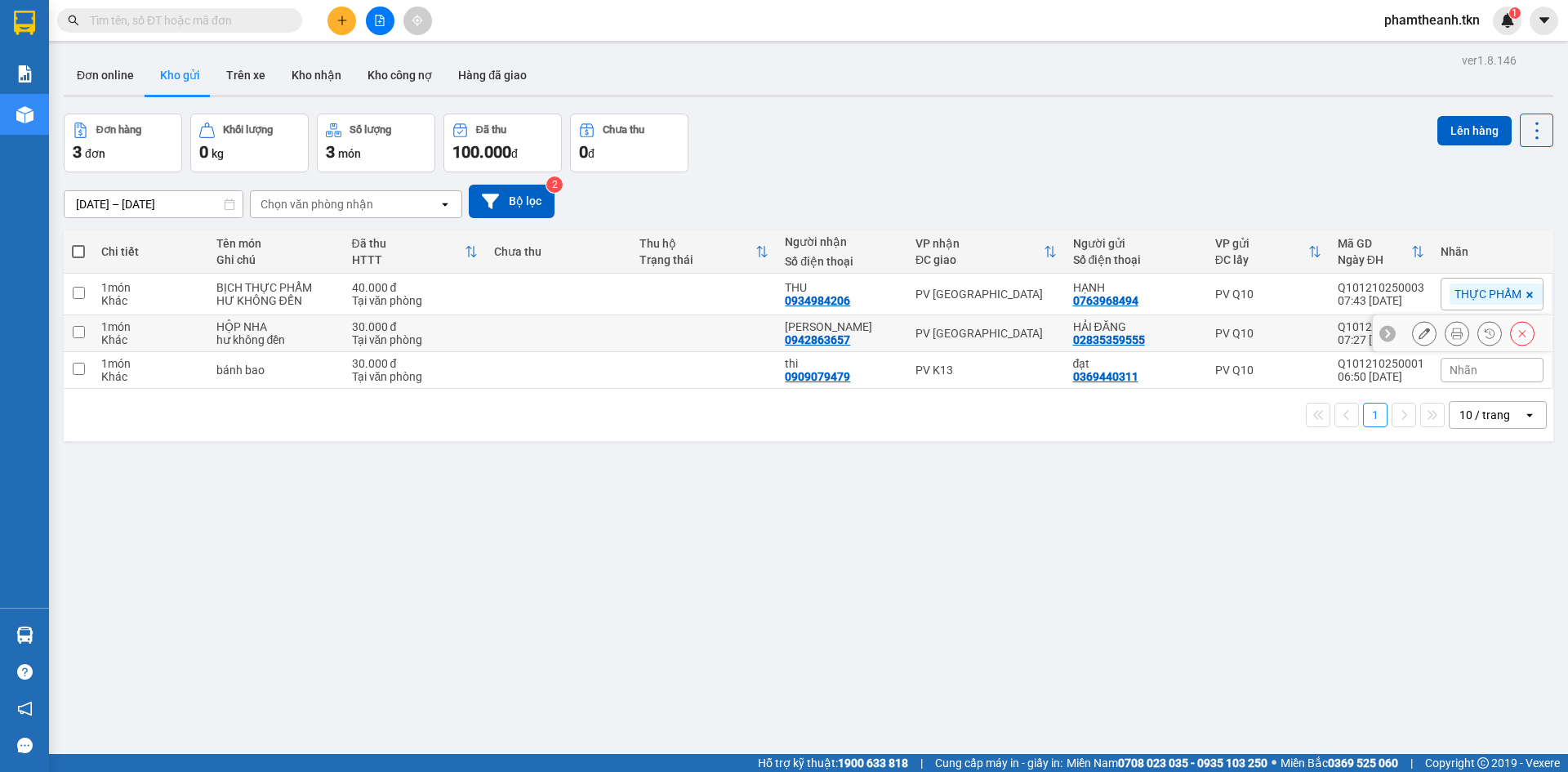
click at [830, 334] on div "0942863657" at bounding box center [818, 340] width 66 height 13
click at [812, 292] on div "THU" at bounding box center [842, 287] width 114 height 13
checkbox input "true"
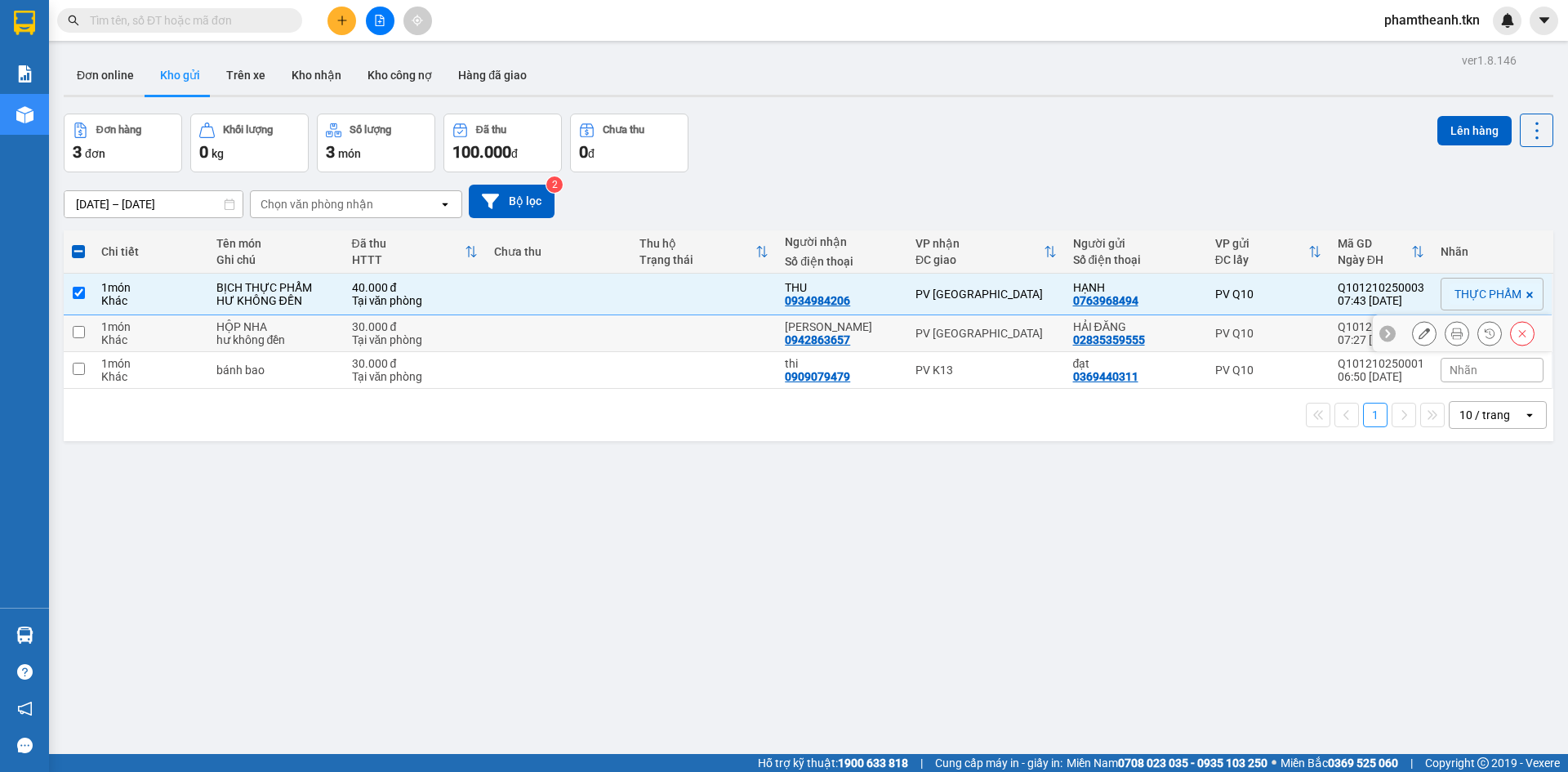
click at [931, 335] on div "PV [GEOGRAPHIC_DATA]" at bounding box center [987, 333] width 141 height 13
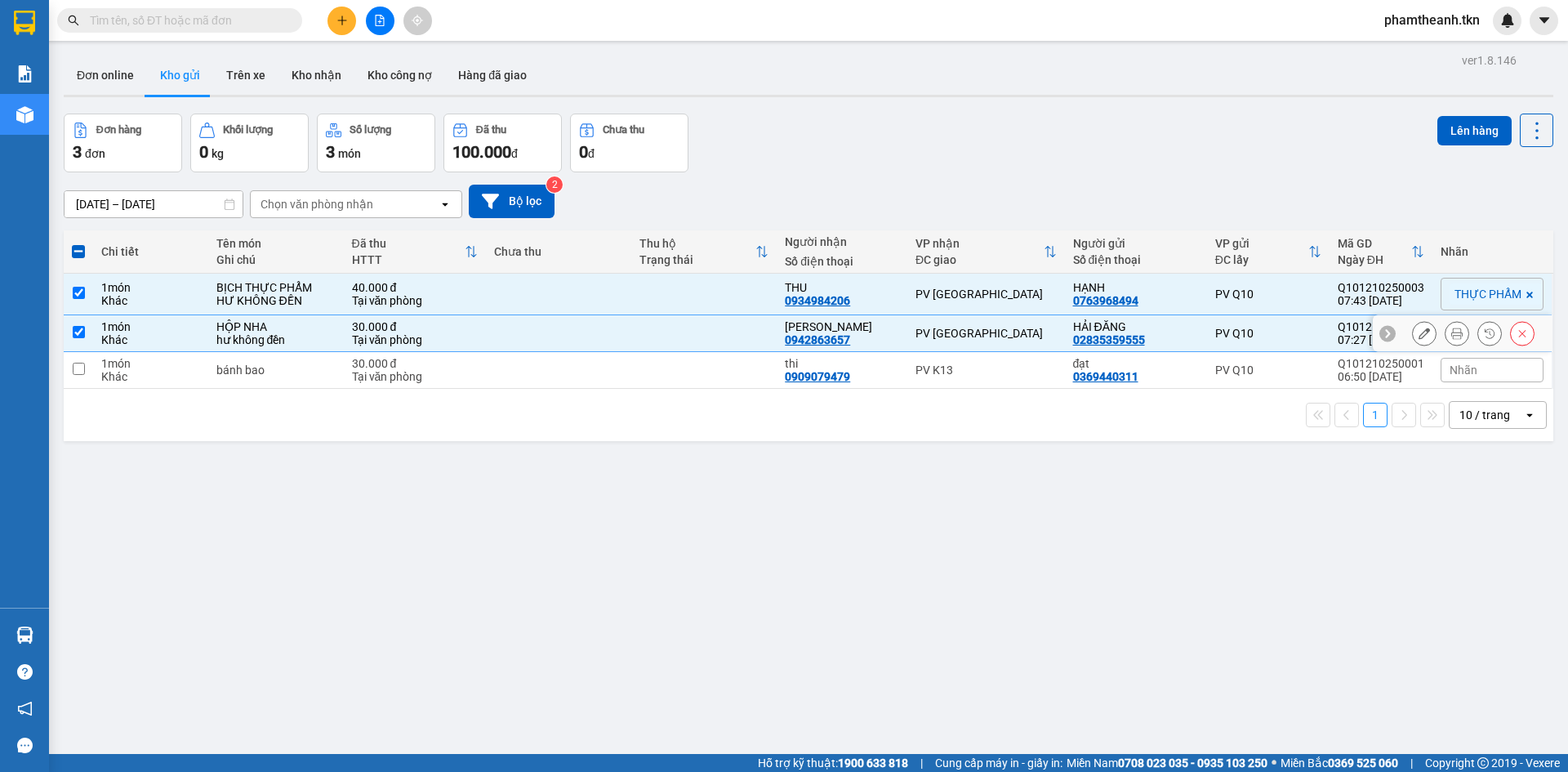
click at [865, 330] on div "[PERSON_NAME]" at bounding box center [842, 327] width 114 height 13
checkbox input "false"
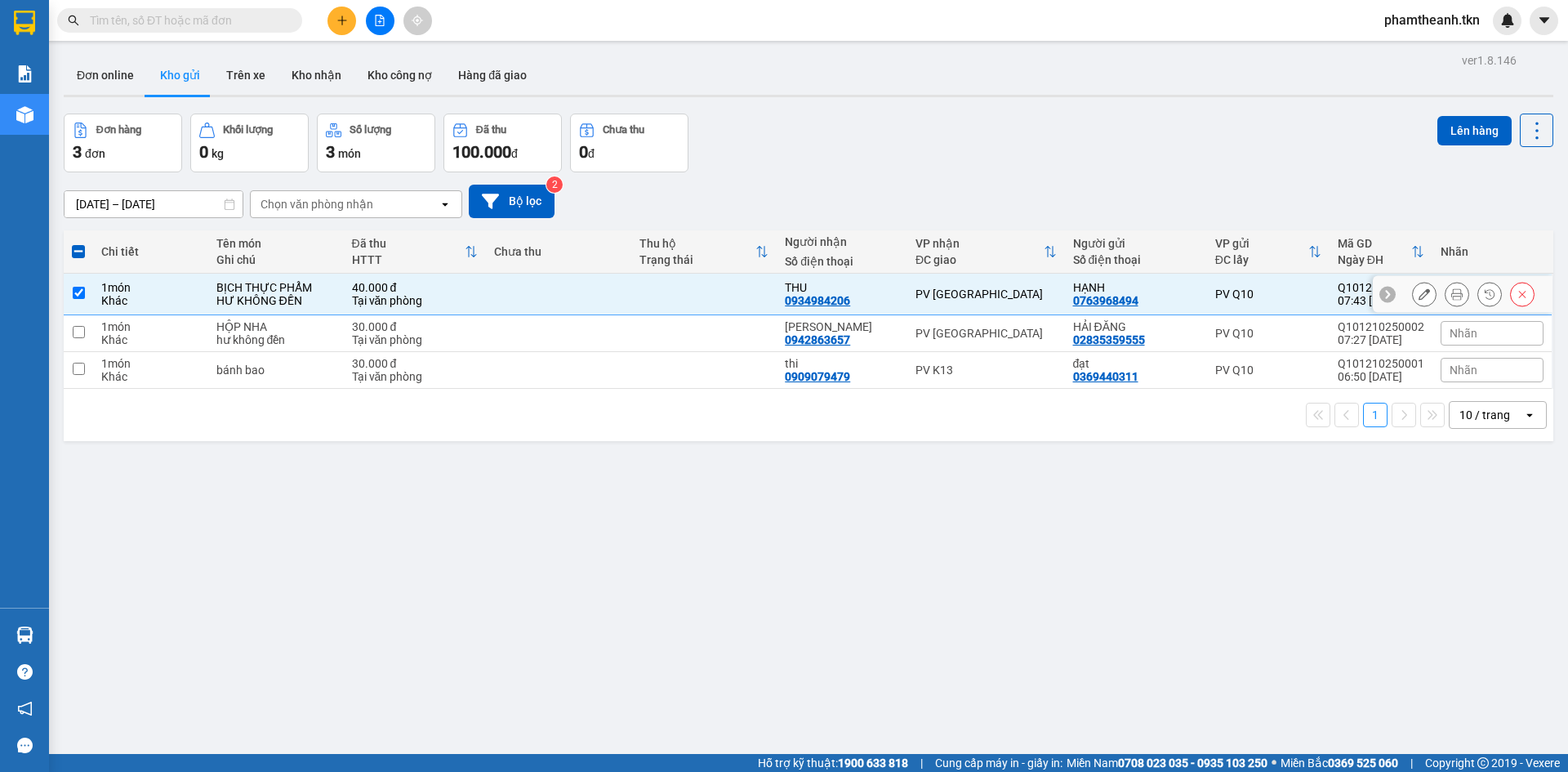
click at [858, 289] on div "THU" at bounding box center [842, 287] width 114 height 13
checkbox input "false"
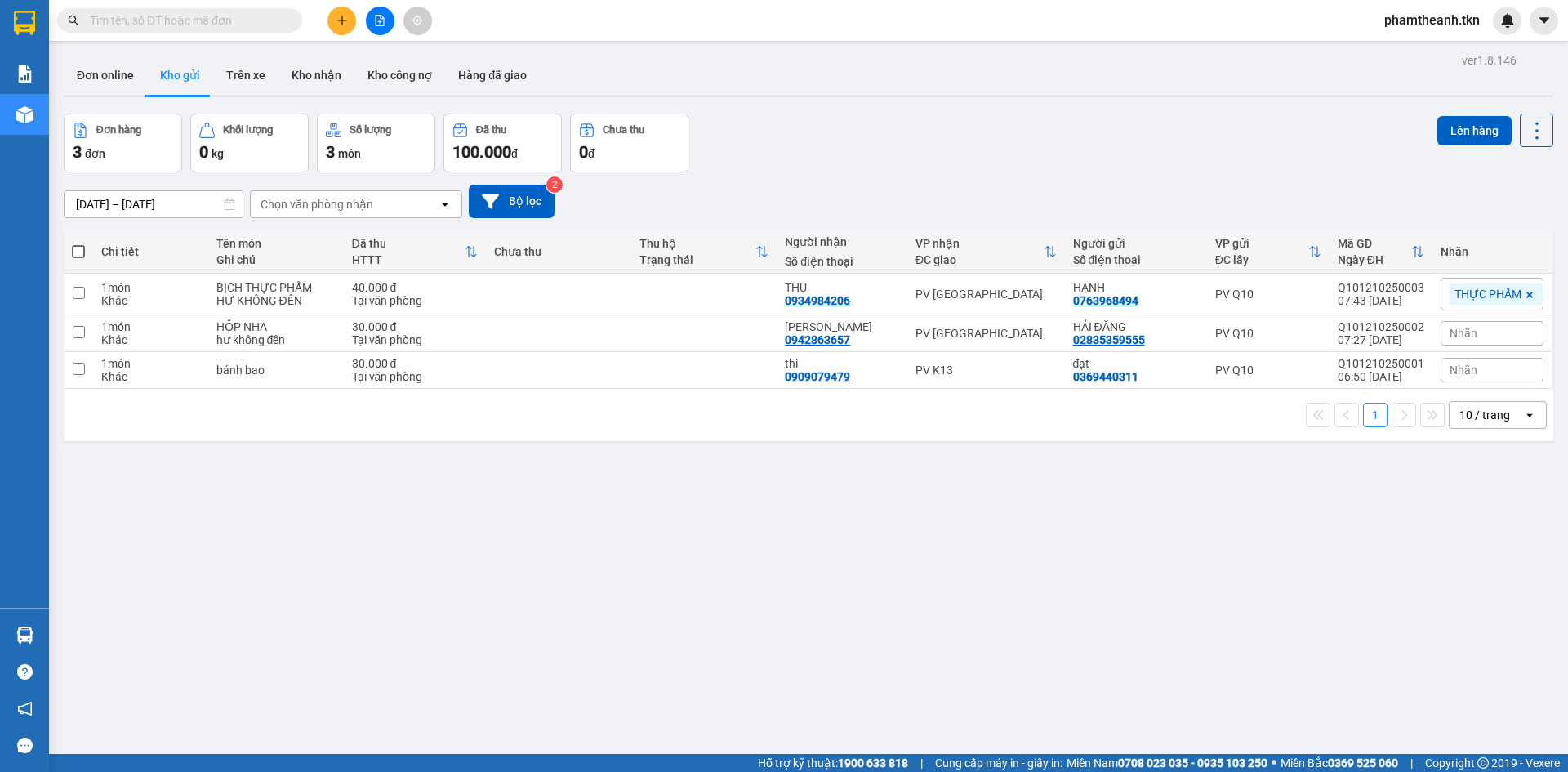
click at [377, 486] on div "ver 1.8.146 Đơn online Kho gửi Trên xe Kho nhận Kho công nợ Hàng đã giao Đơn hà…" at bounding box center [808, 434] width 1503 height 772
click at [323, 27] on div at bounding box center [379, 21] width 122 height 29
click at [352, 30] on div at bounding box center [379, 21] width 122 height 29
click at [348, 28] on button at bounding box center [341, 21] width 29 height 29
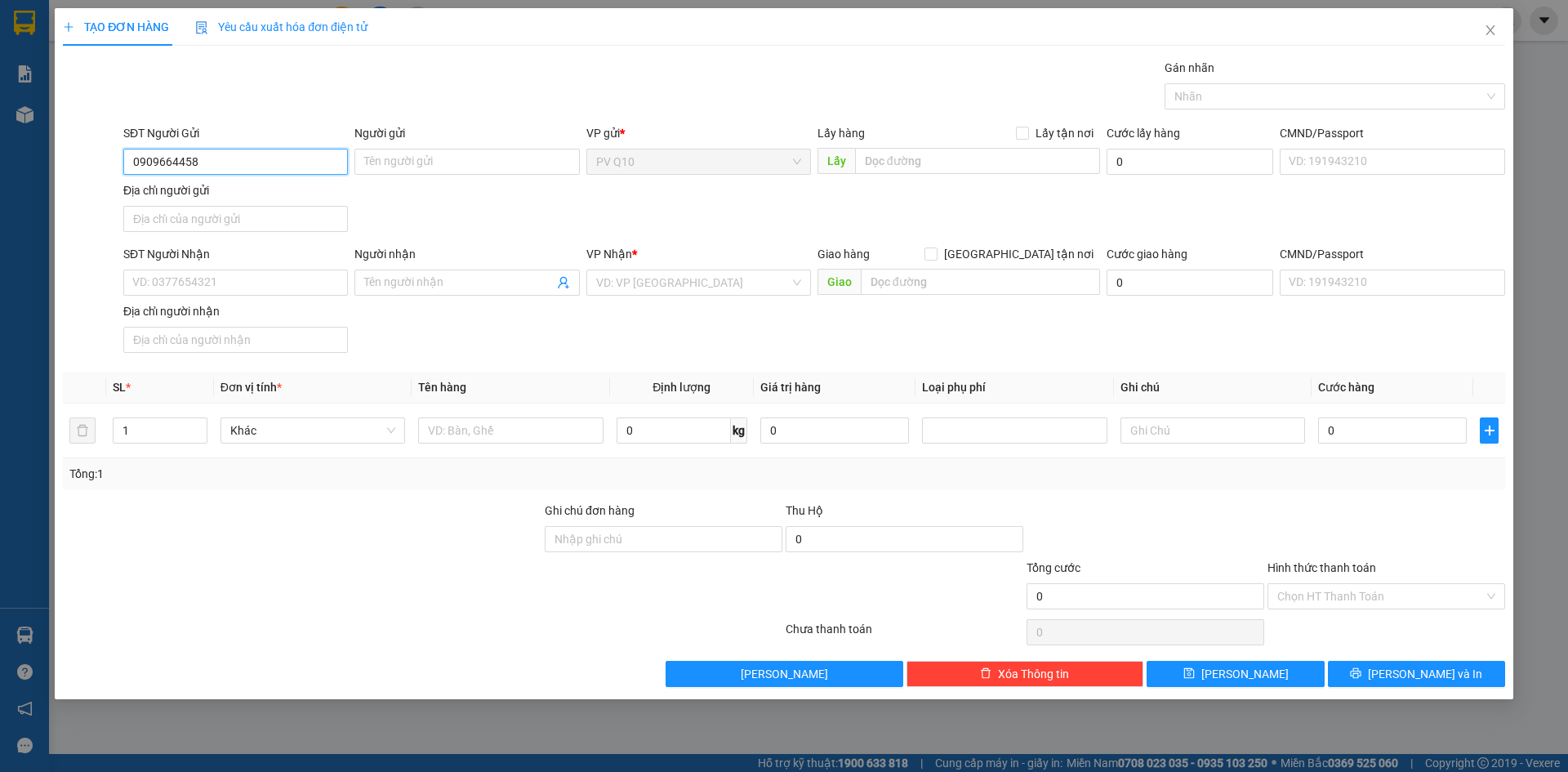
type input "0909664458"
type input "lan"
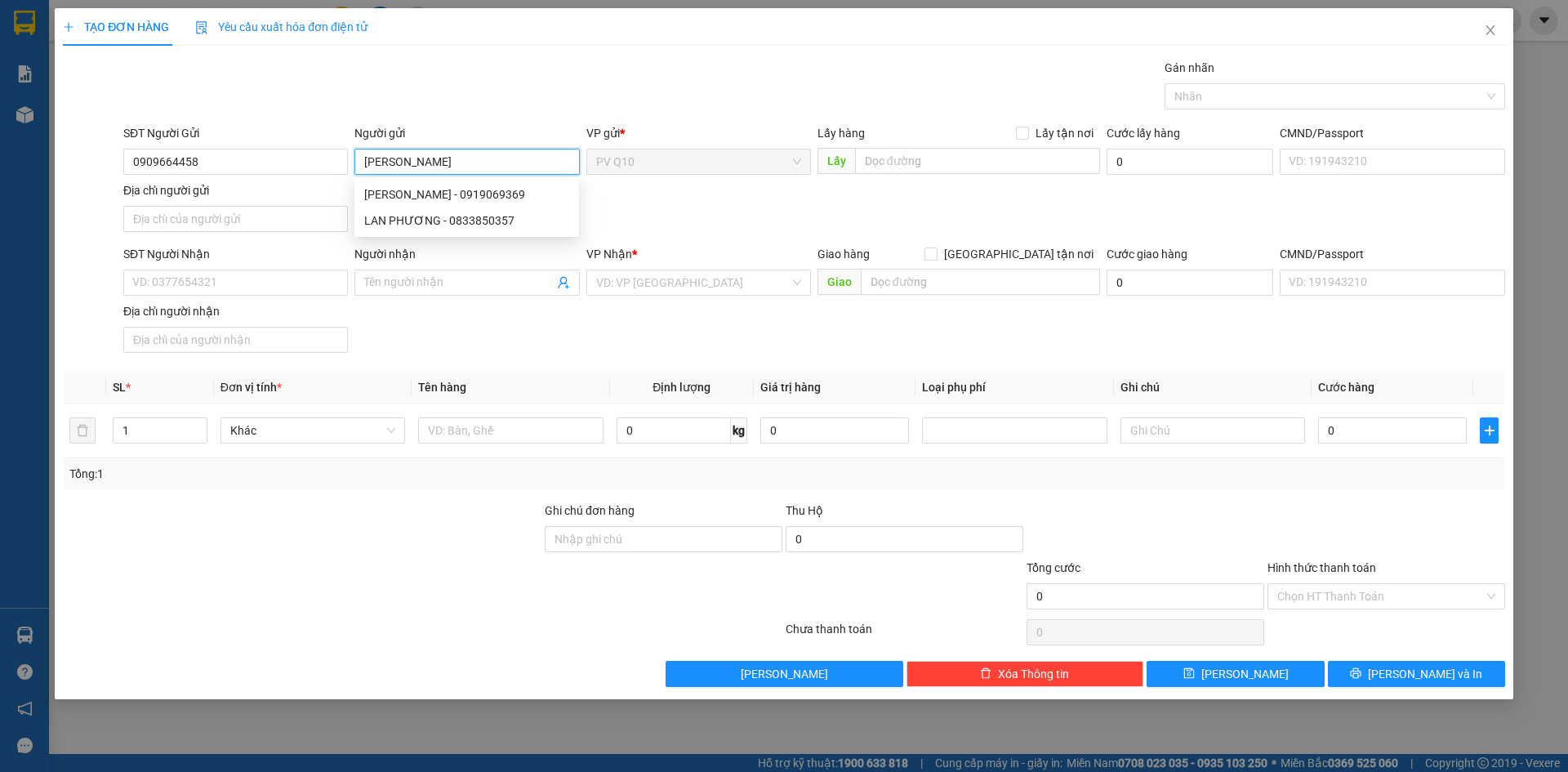
type input "[PERSON_NAME]"
click at [163, 267] on div "SĐT Người Nhận" at bounding box center [236, 257] width 225 height 25
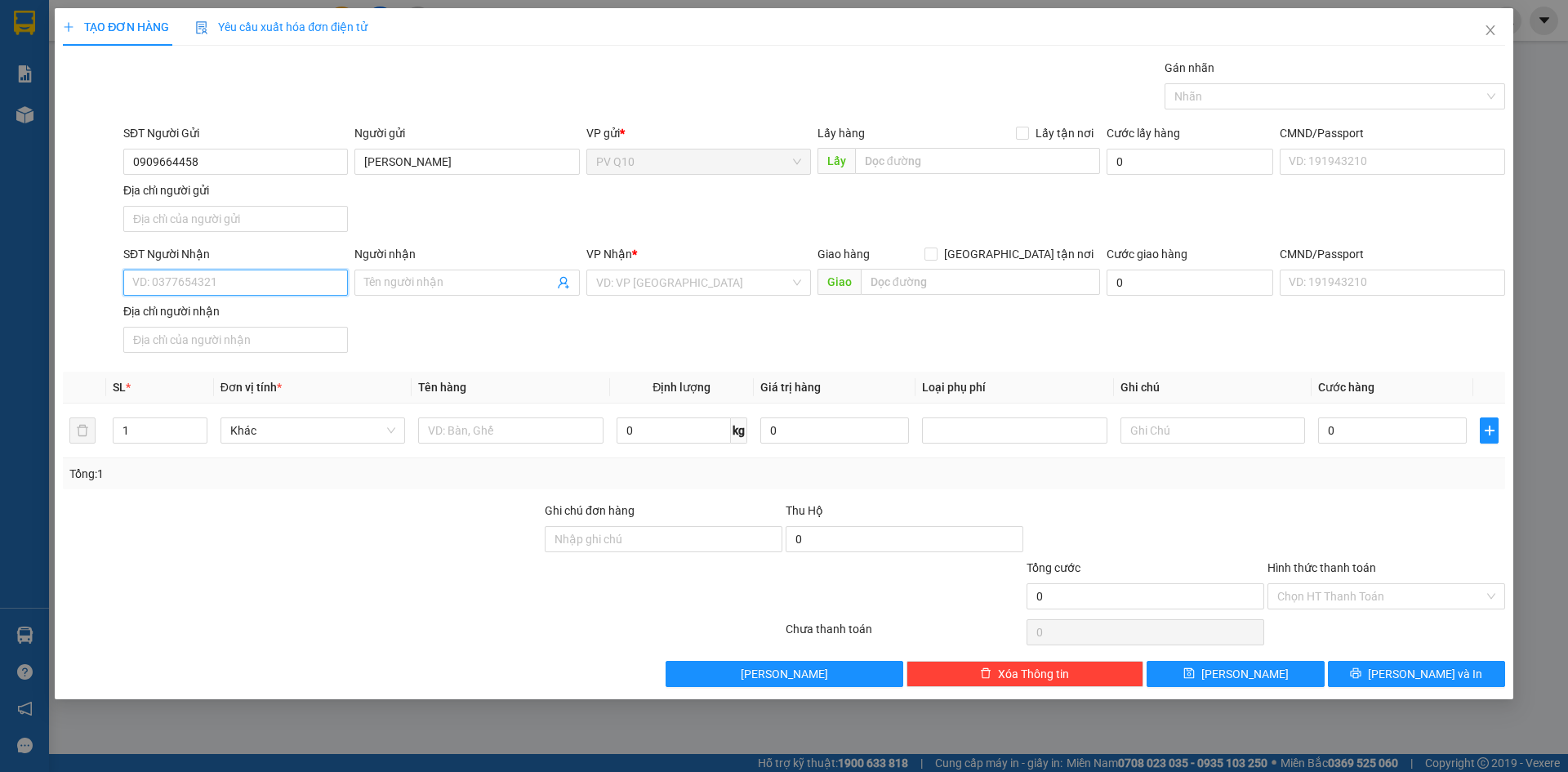
click at [175, 274] on input "SĐT Người Nhận" at bounding box center [236, 283] width 225 height 26
type input "0"
click at [1561, 218] on div "TẠO ĐƠN HÀNG Yêu cầu xuất hóa đơn điện tử Transit Pickup Surcharge Ids Transit …" at bounding box center [784, 386] width 1568 height 772
click at [256, 289] on input "SĐT Người Nhận" at bounding box center [236, 283] width 225 height 26
type input "0908994705"
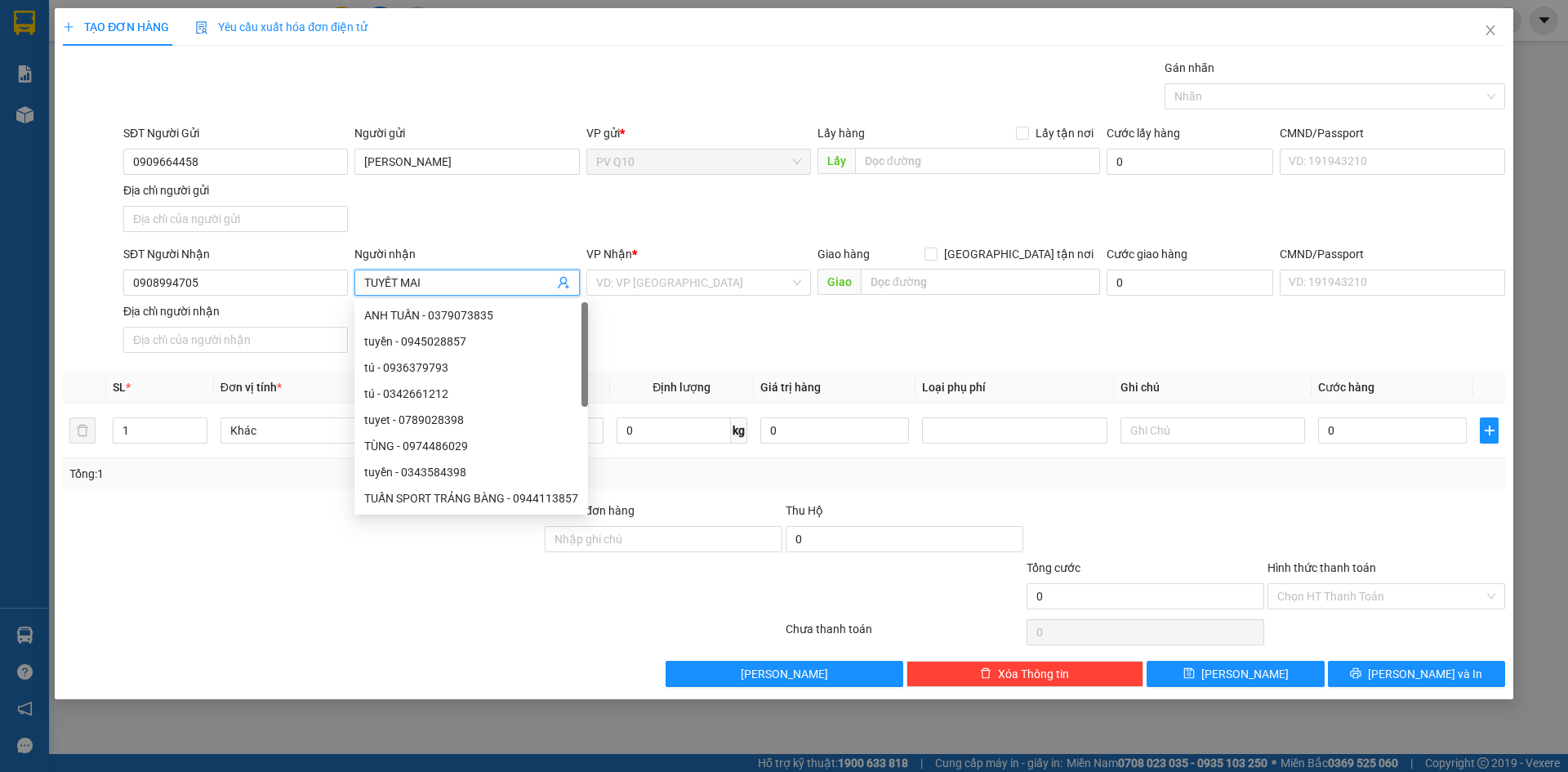
type input "TUYẾT MAI"
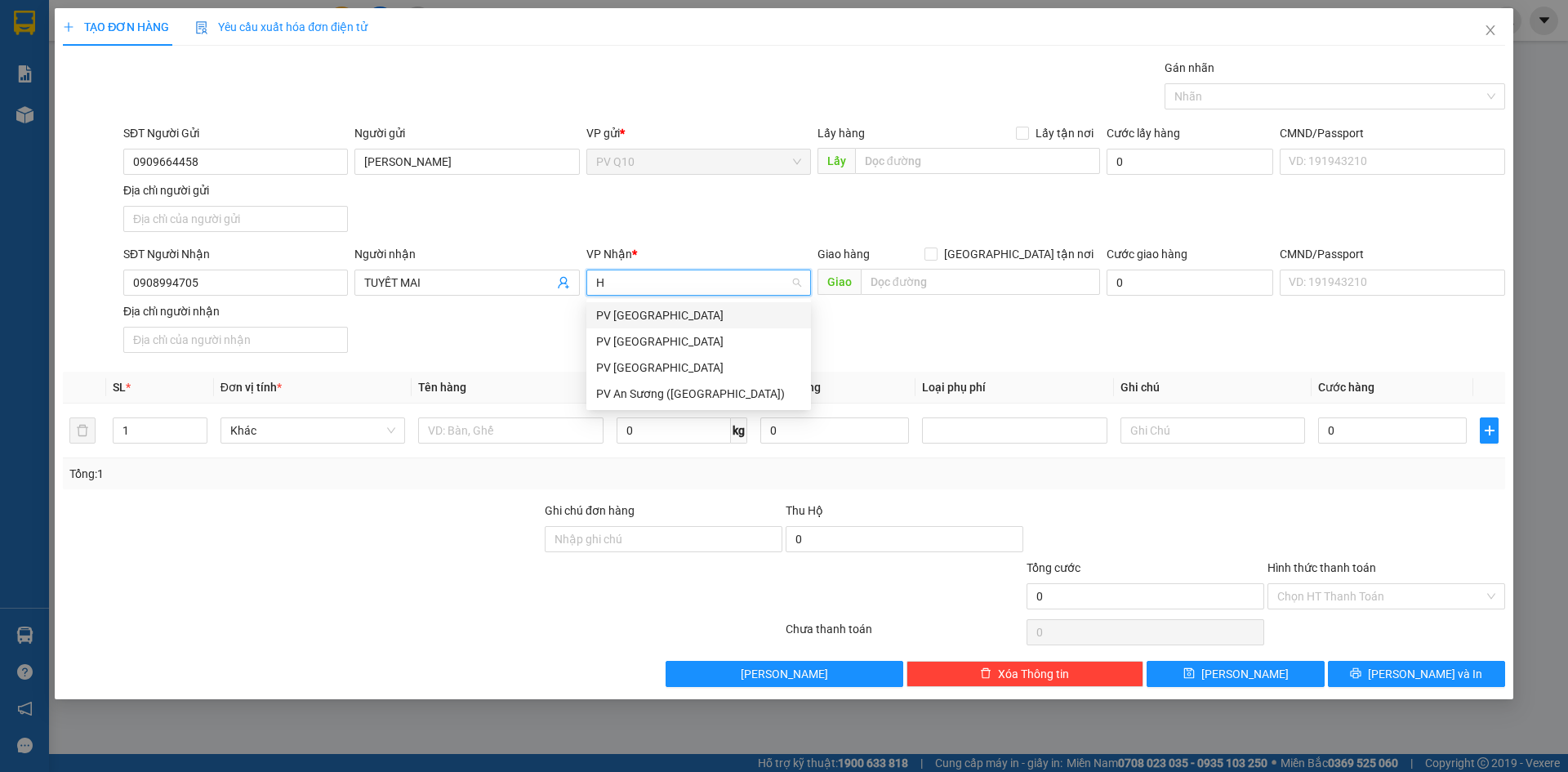
type input "HT"
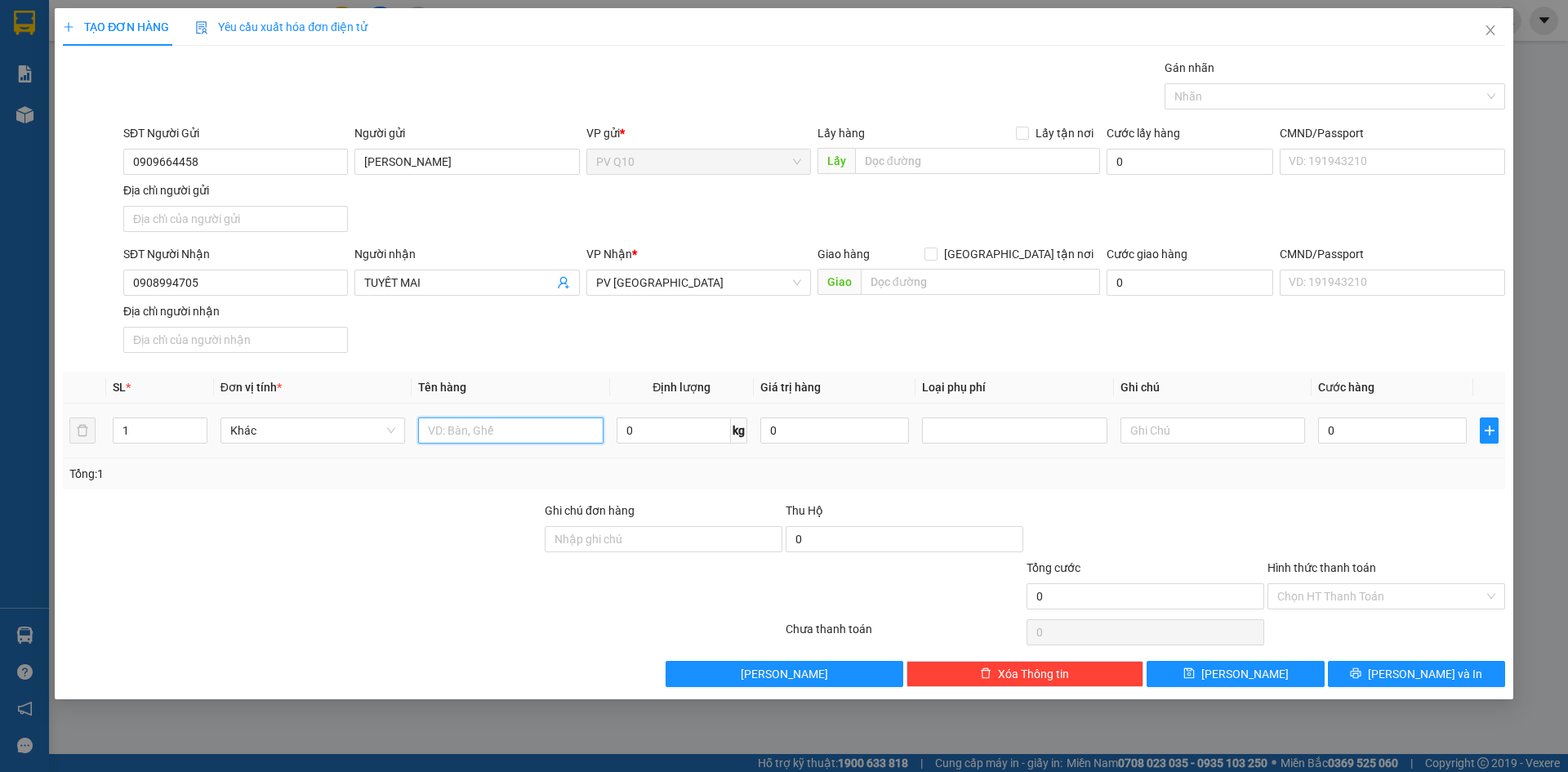
click at [532, 425] on input "text" at bounding box center [510, 430] width 184 height 26
type input "TÚI BÁNH"
drag, startPoint x: 1163, startPoint y: 291, endPoint x: 1327, endPoint y: 97, distance: 254.0
click at [1327, 97] on div at bounding box center [1327, 97] width 317 height 20
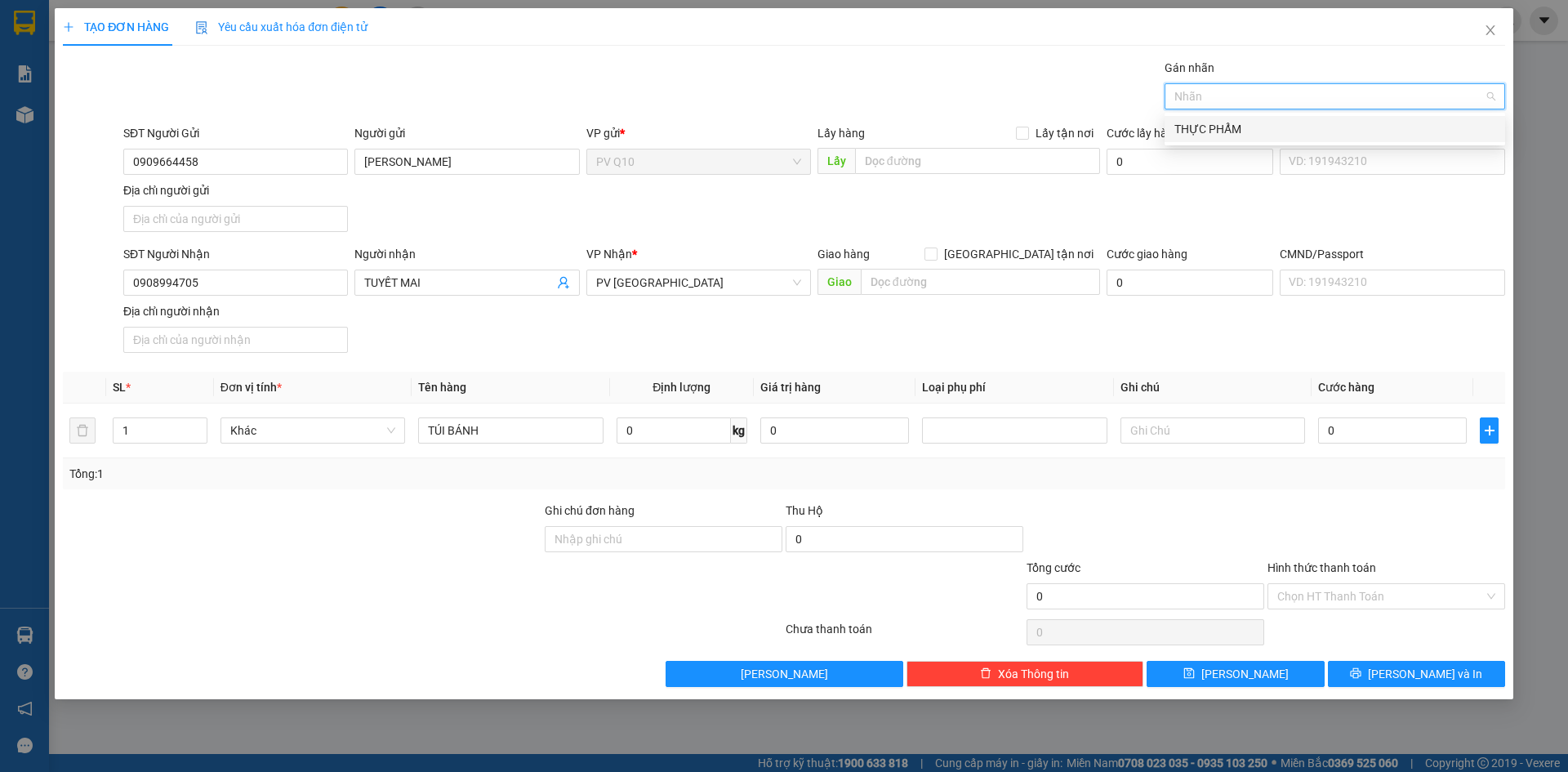
click at [1258, 127] on div "THỰC PHẨM" at bounding box center [1335, 129] width 321 height 18
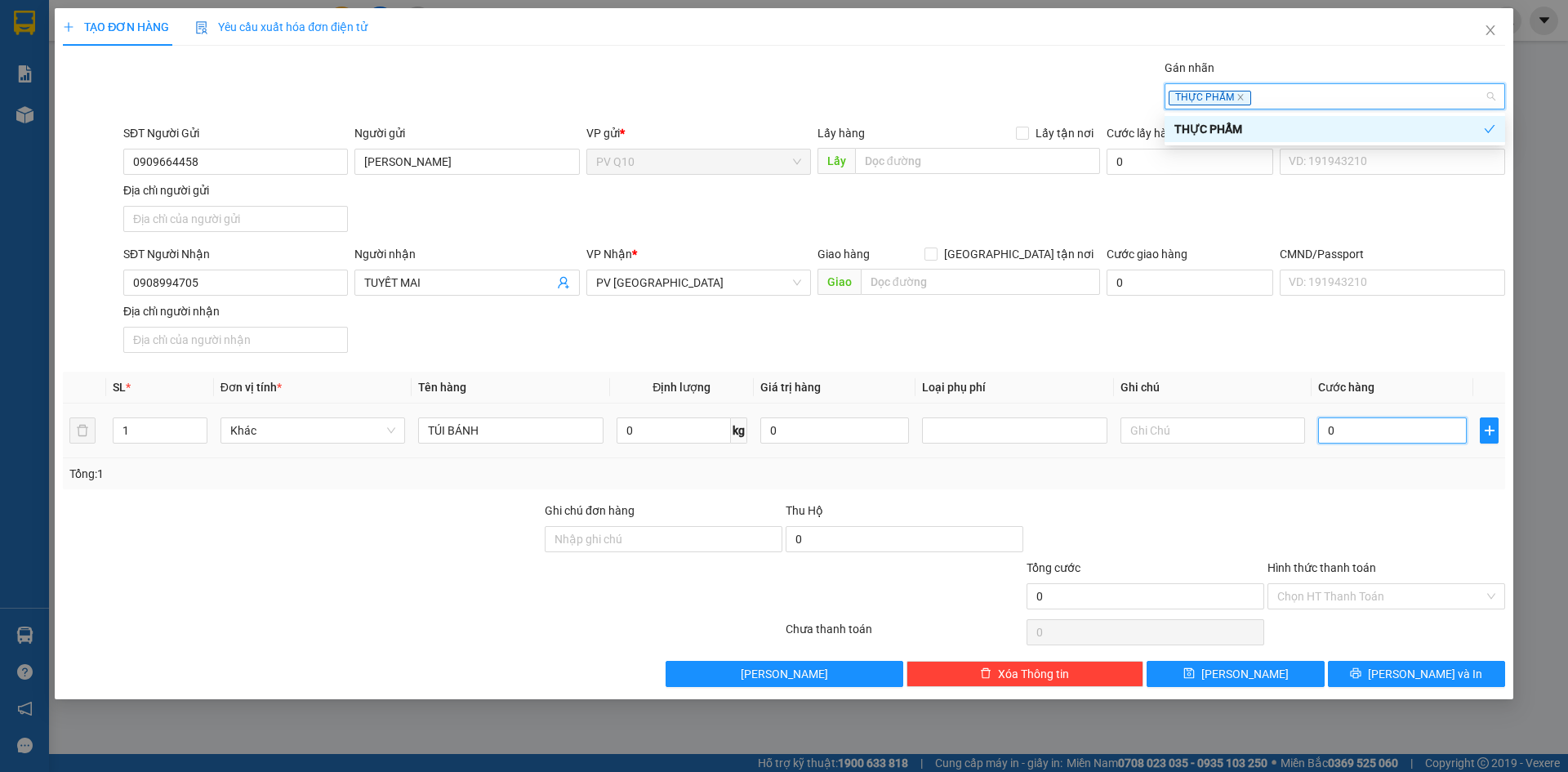
click at [1356, 433] on input "0" at bounding box center [1392, 430] width 148 height 26
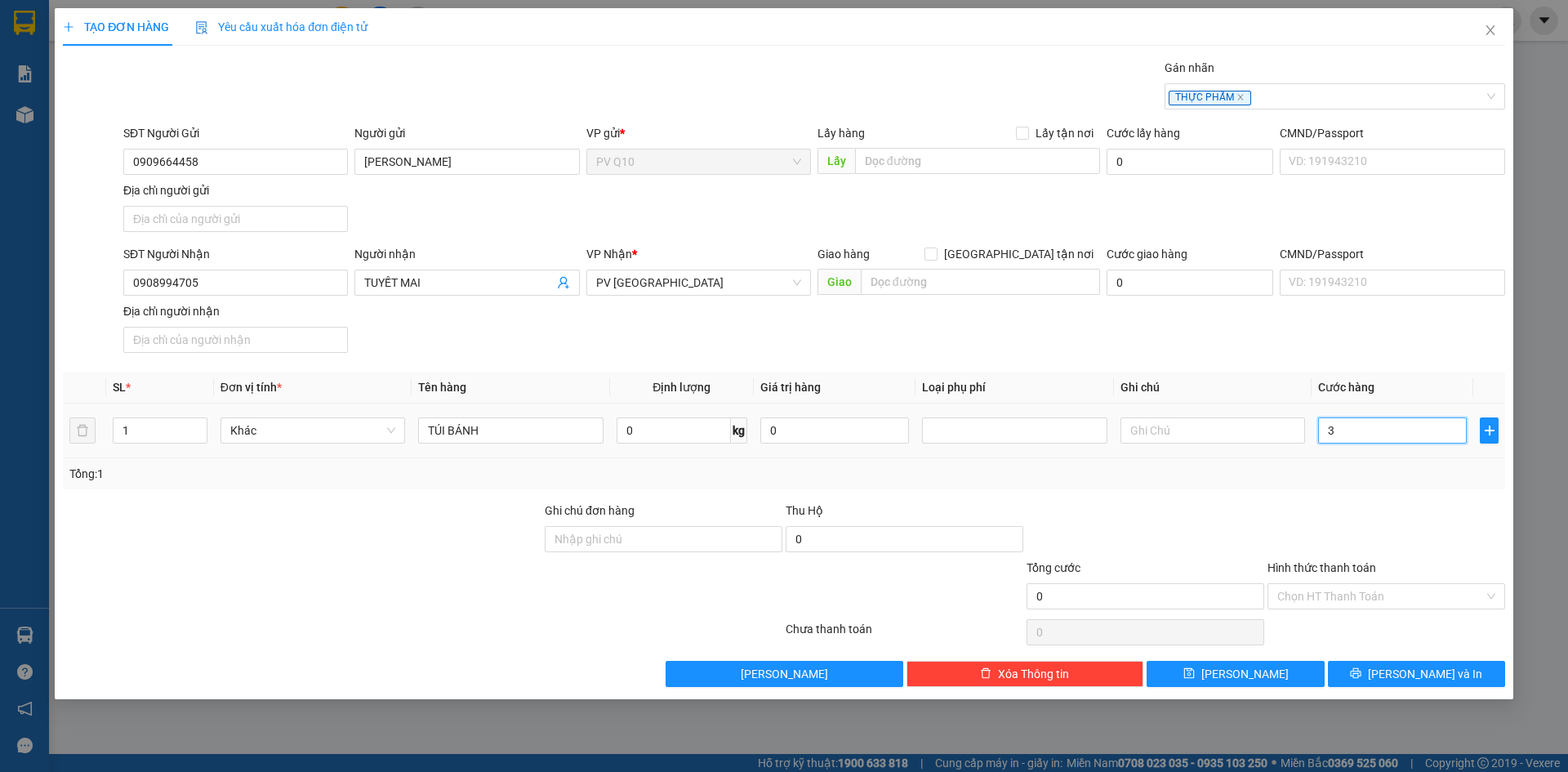
type input "3"
type input "30"
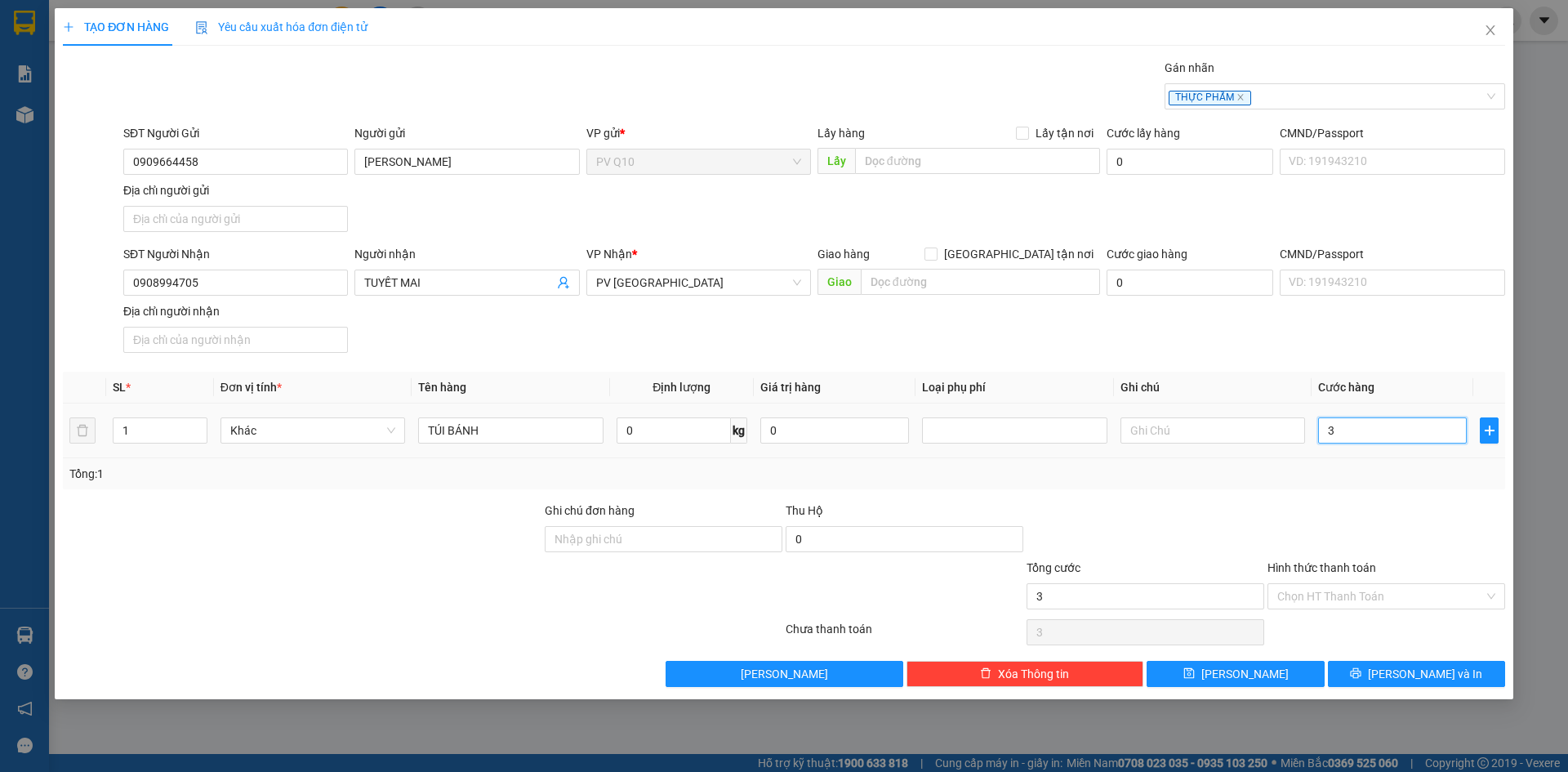
type input "30"
type input "30.000"
click at [1313, 598] on input "Hình thức thanh toán" at bounding box center [1381, 597] width 207 height 25
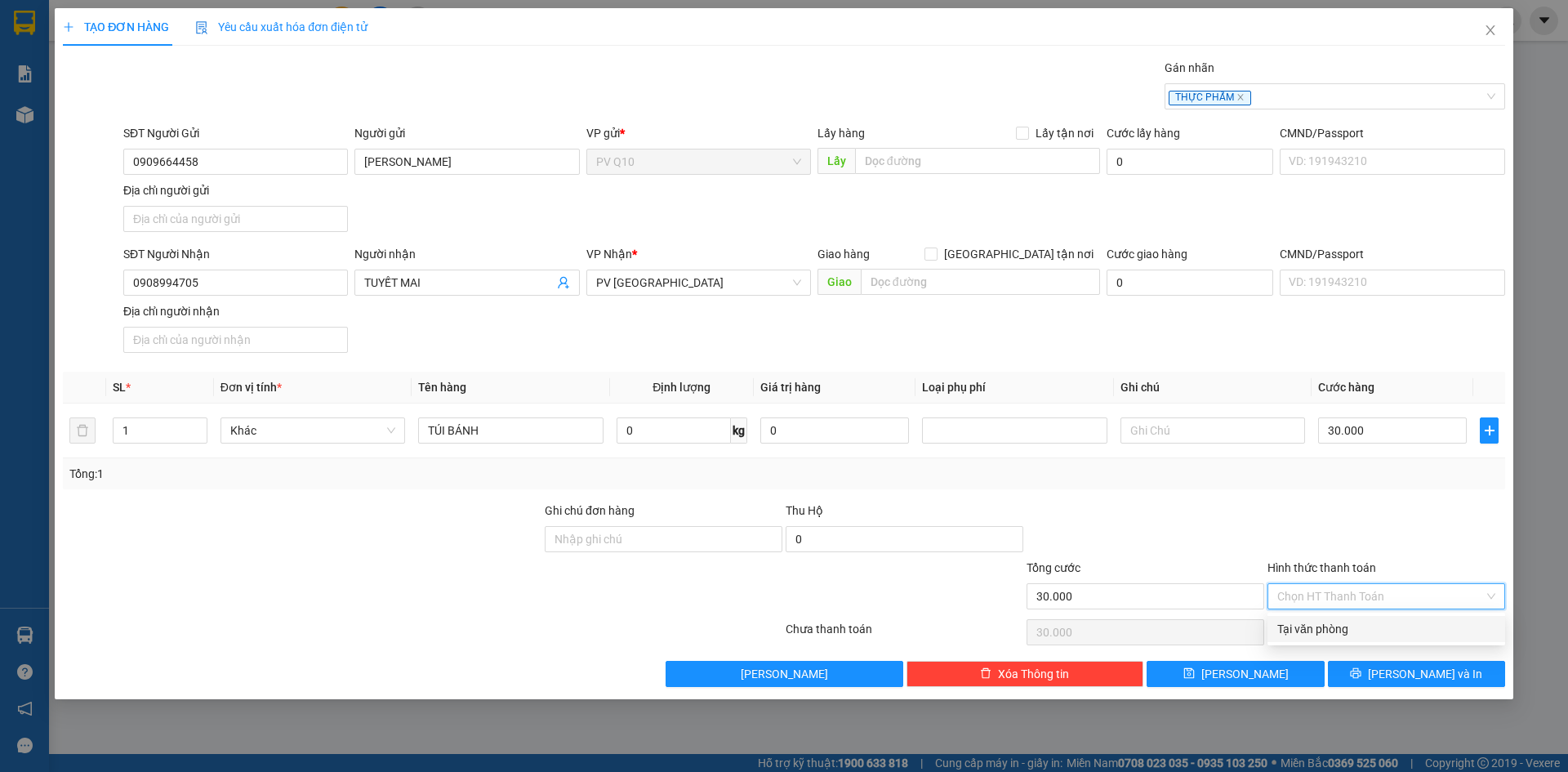
click at [1326, 636] on div "Tại văn phòng" at bounding box center [1386, 630] width 218 height 18
click at [1384, 683] on button "[PERSON_NAME] và In" at bounding box center [1417, 674] width 177 height 26
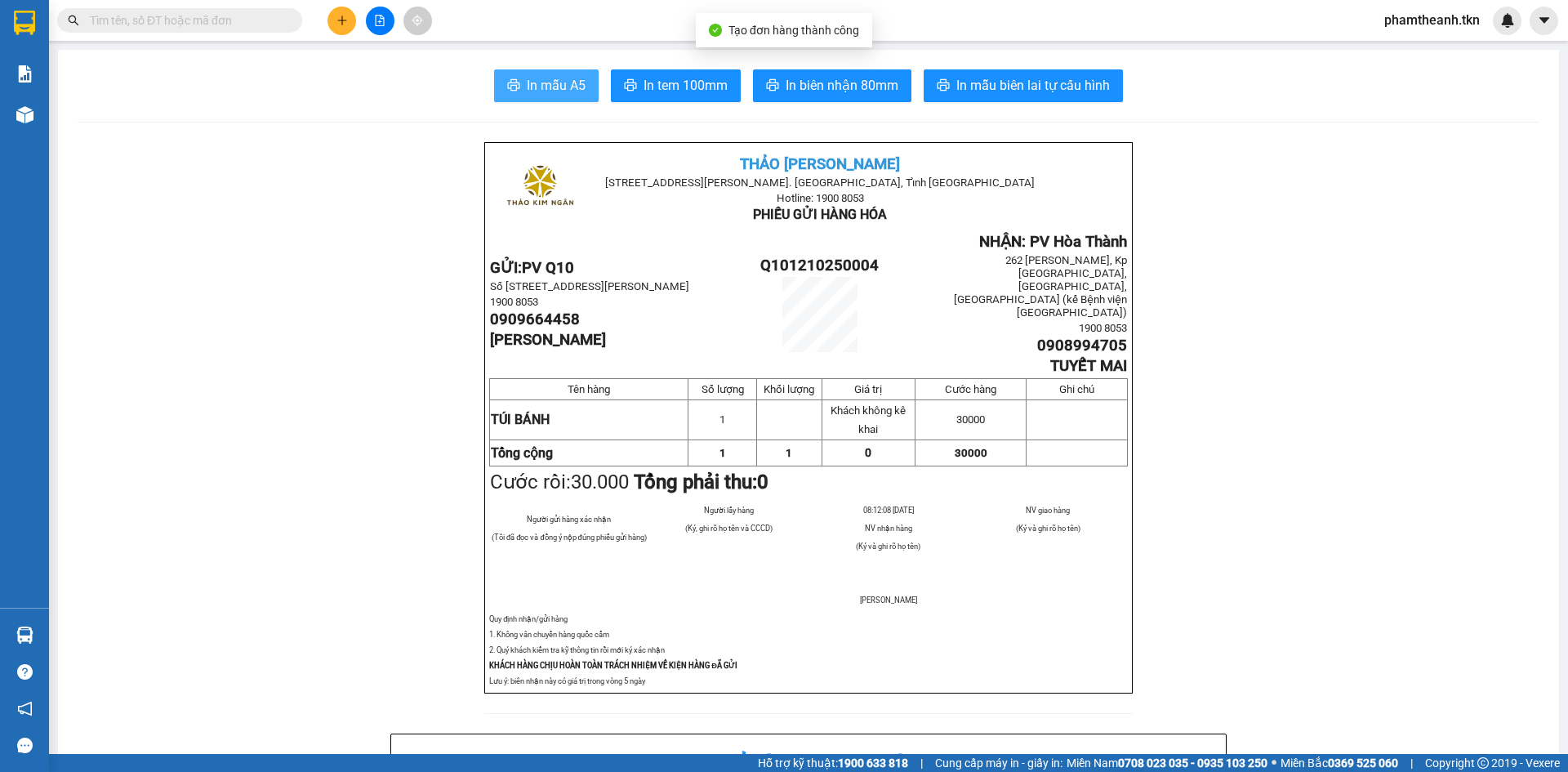
click at [552, 79] on span "In mẫu A5" at bounding box center [556, 85] width 59 height 21
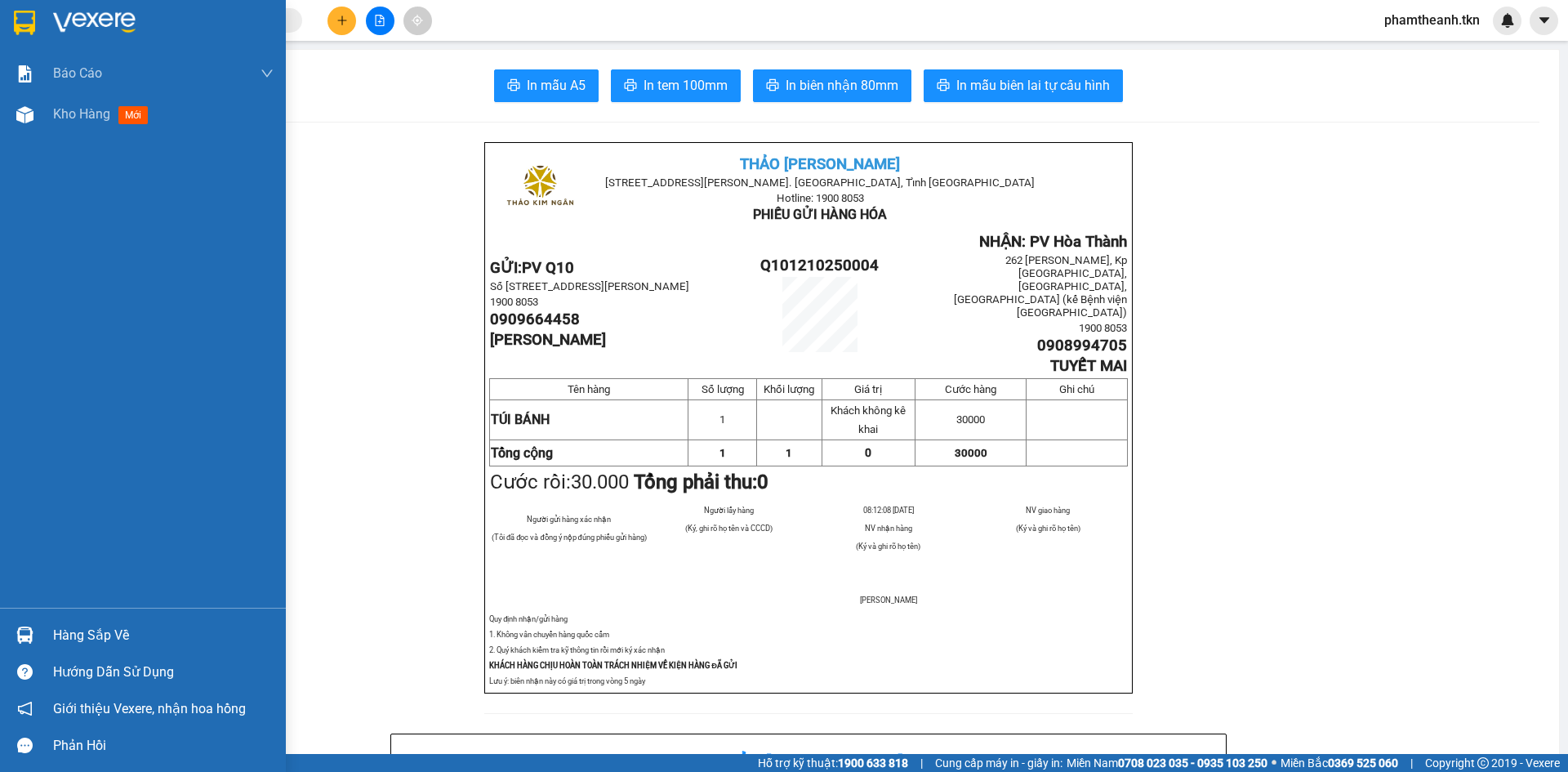
click at [55, 24] on img at bounding box center [94, 23] width 83 height 25
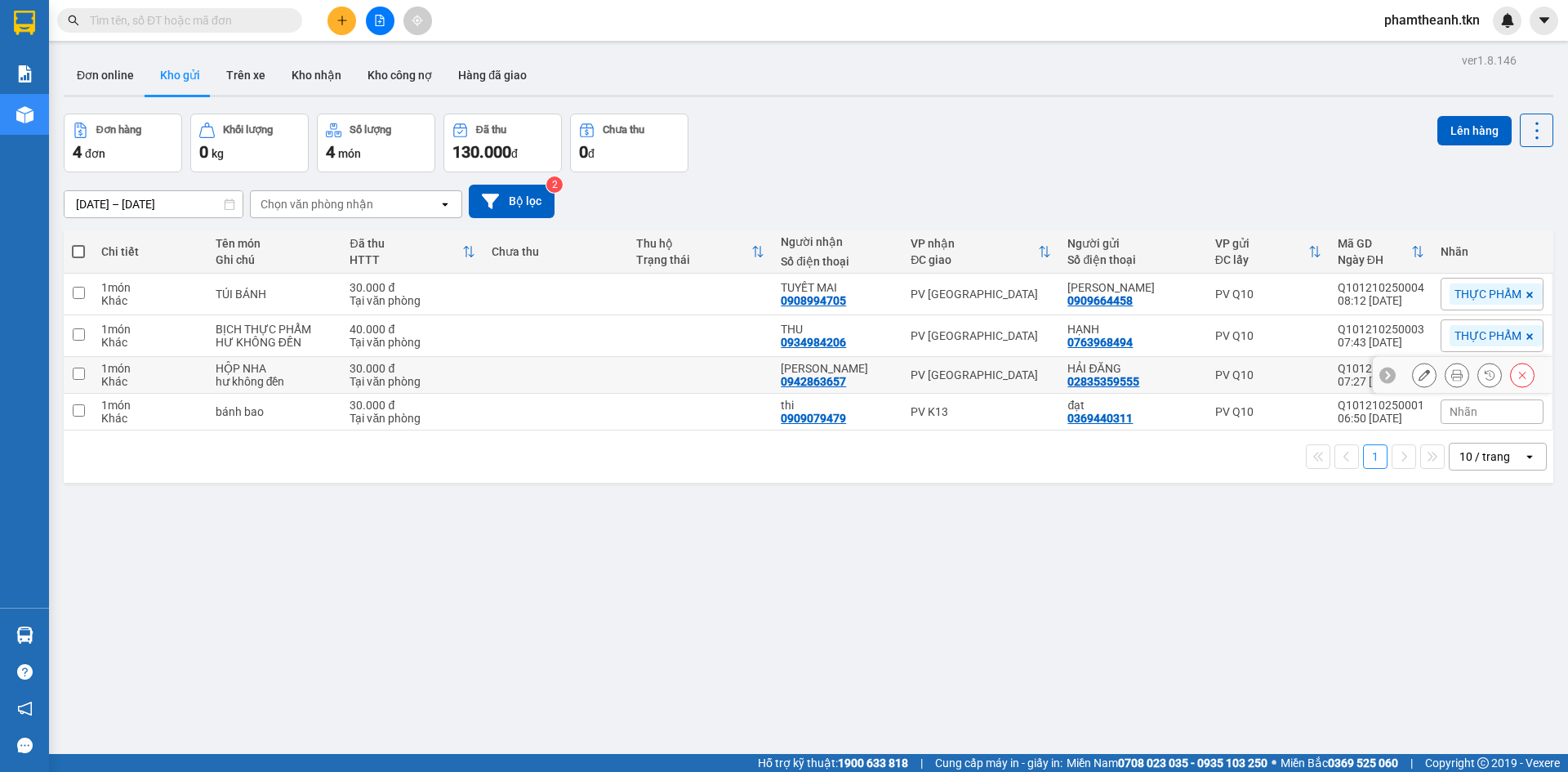
click at [950, 379] on div "PV [GEOGRAPHIC_DATA]" at bounding box center [981, 375] width 140 height 13
checkbox input "true"
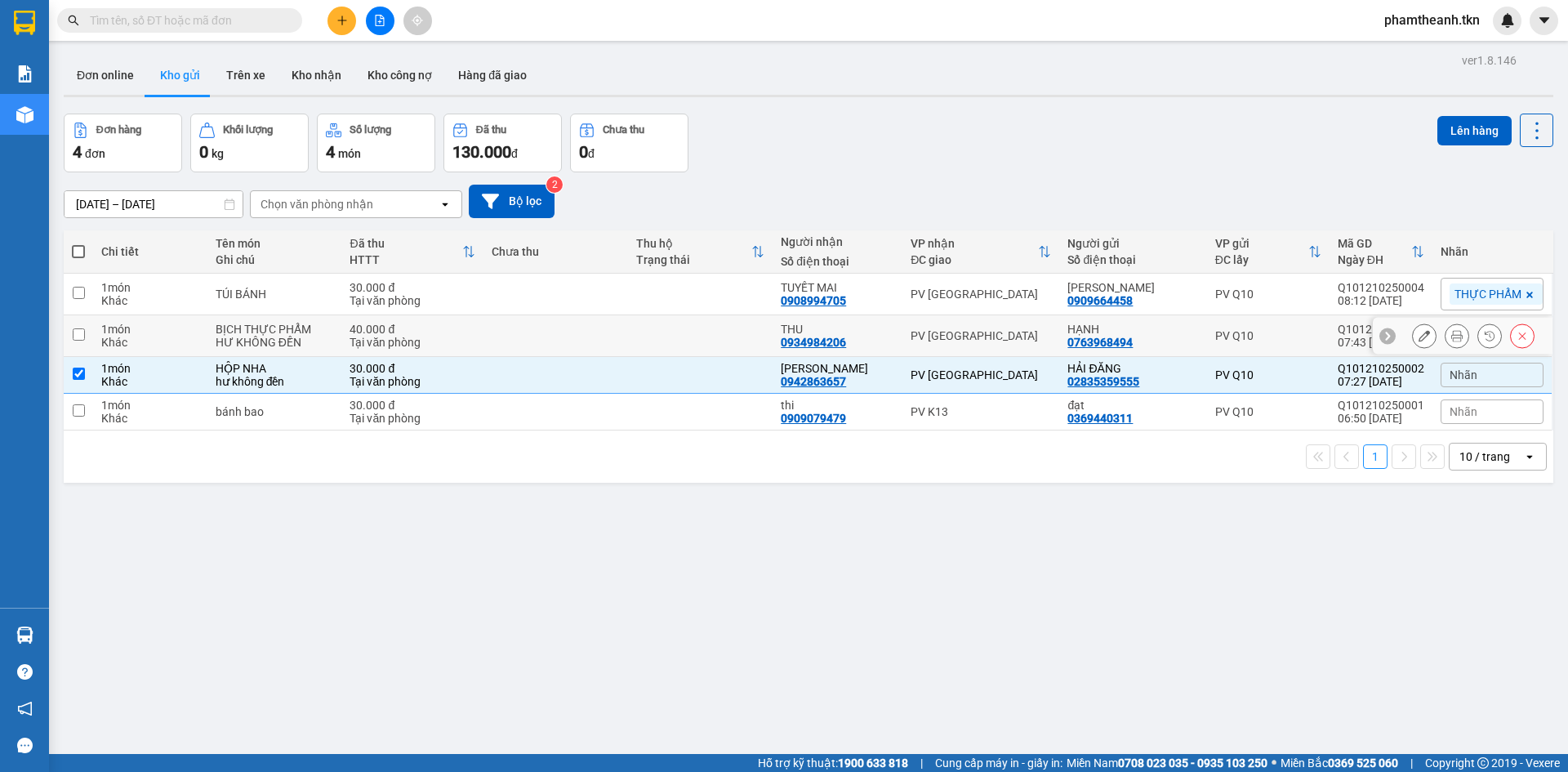
click at [915, 336] on div "PV [GEOGRAPHIC_DATA]" at bounding box center [981, 336] width 140 height 13
checkbox input "true"
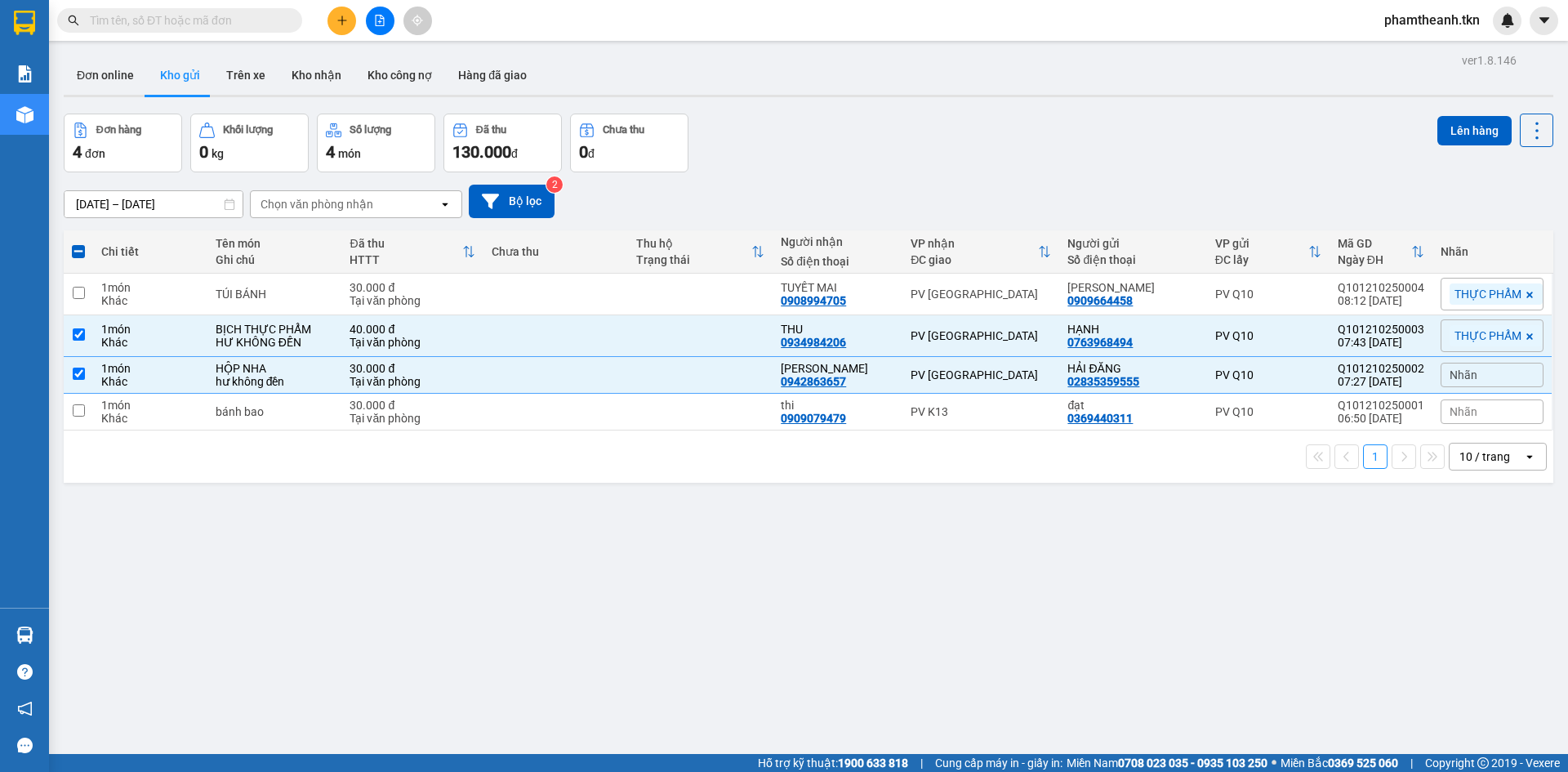
click at [207, 30] on span at bounding box center [179, 20] width 245 height 25
click at [205, 4] on div "Kết quả tìm kiếm ( 0 ) Bộ lọc No Data phamtheanh.tkn" at bounding box center [784, 20] width 1568 height 41
click at [197, 24] on input "text" at bounding box center [186, 20] width 193 height 18
paste input "0937057069"
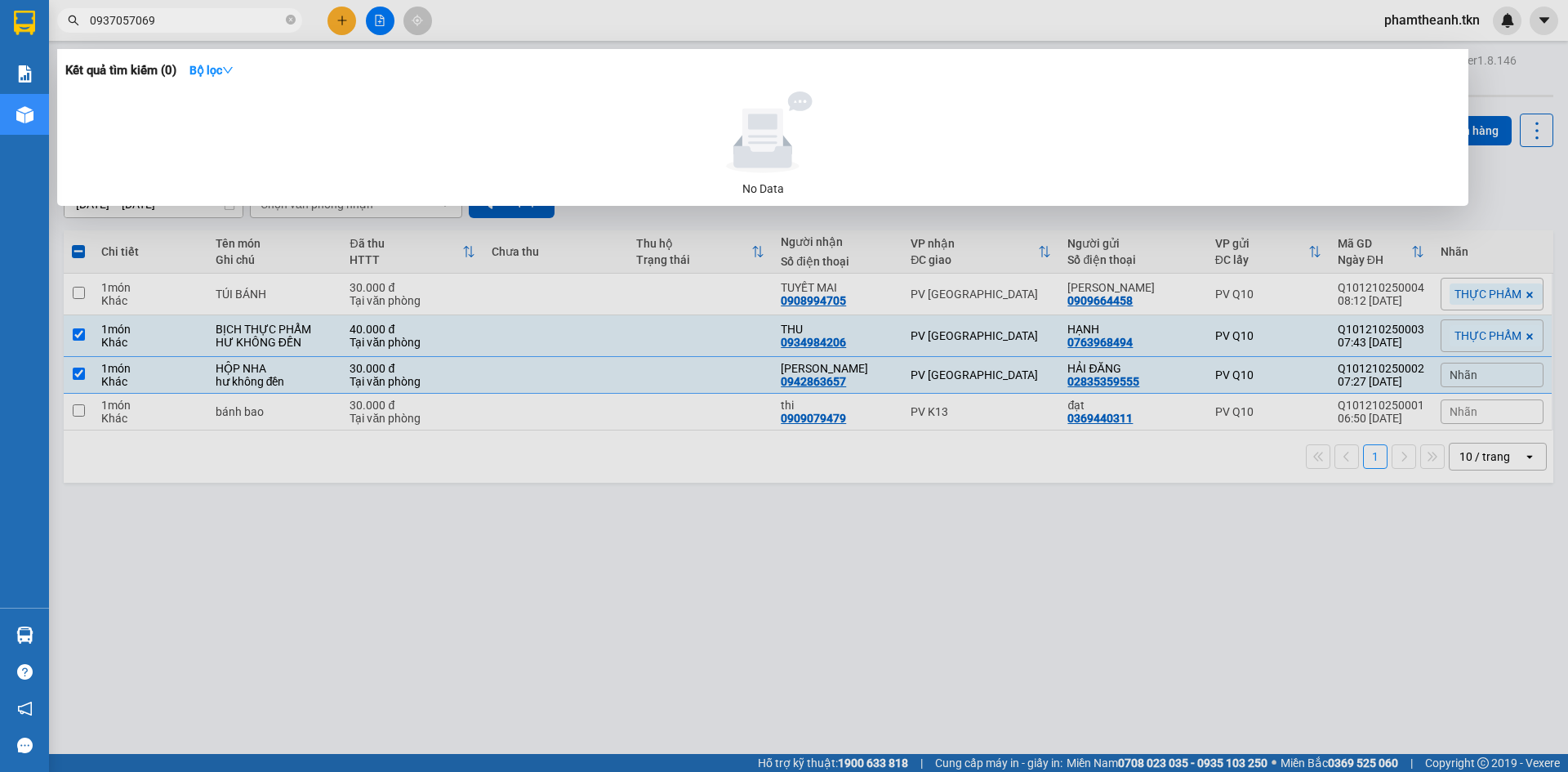
type input "0937057069"
click at [341, 23] on div at bounding box center [784, 386] width 1568 height 772
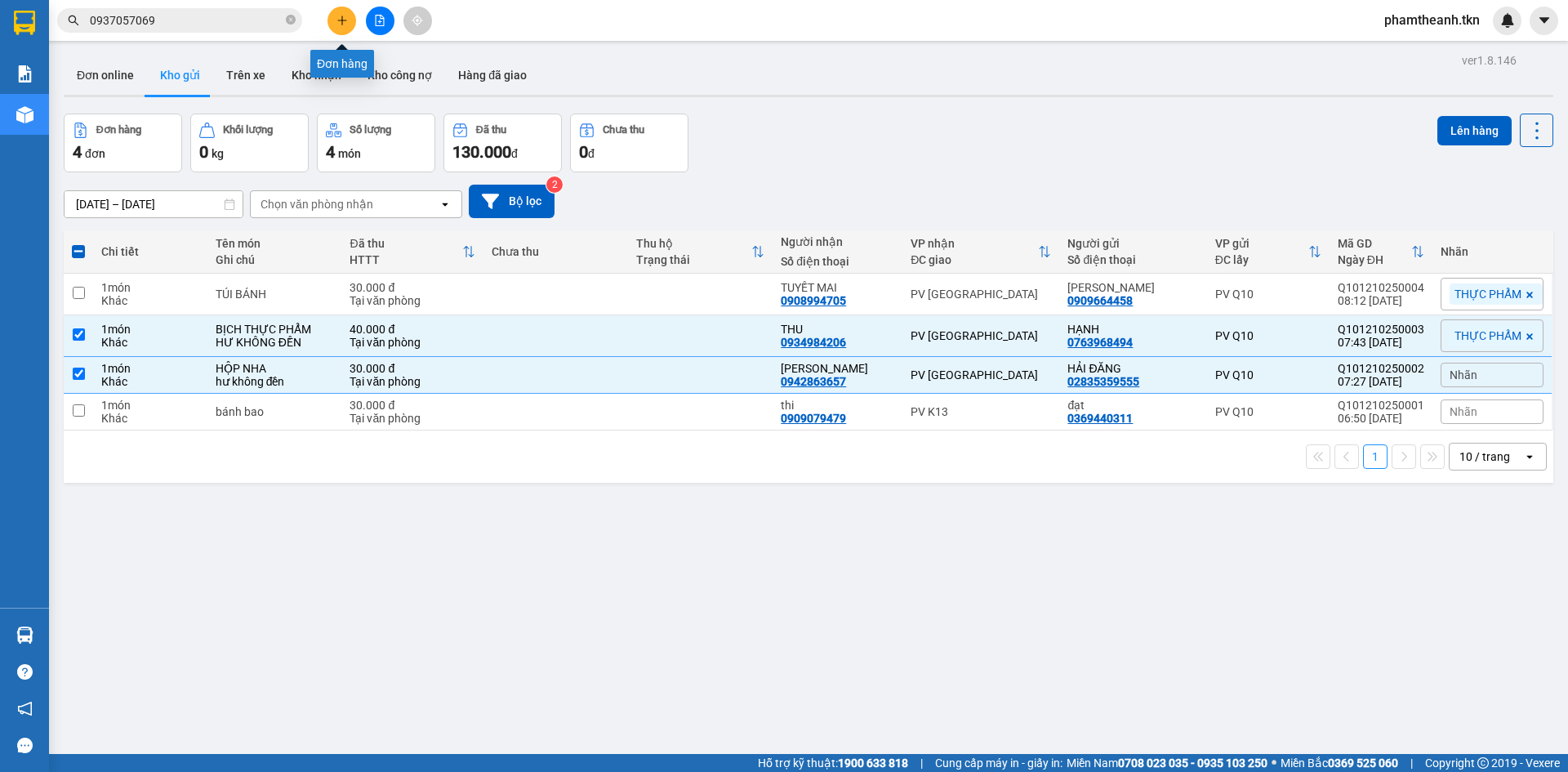
click at [341, 23] on icon "plus" at bounding box center [341, 20] width 11 height 11
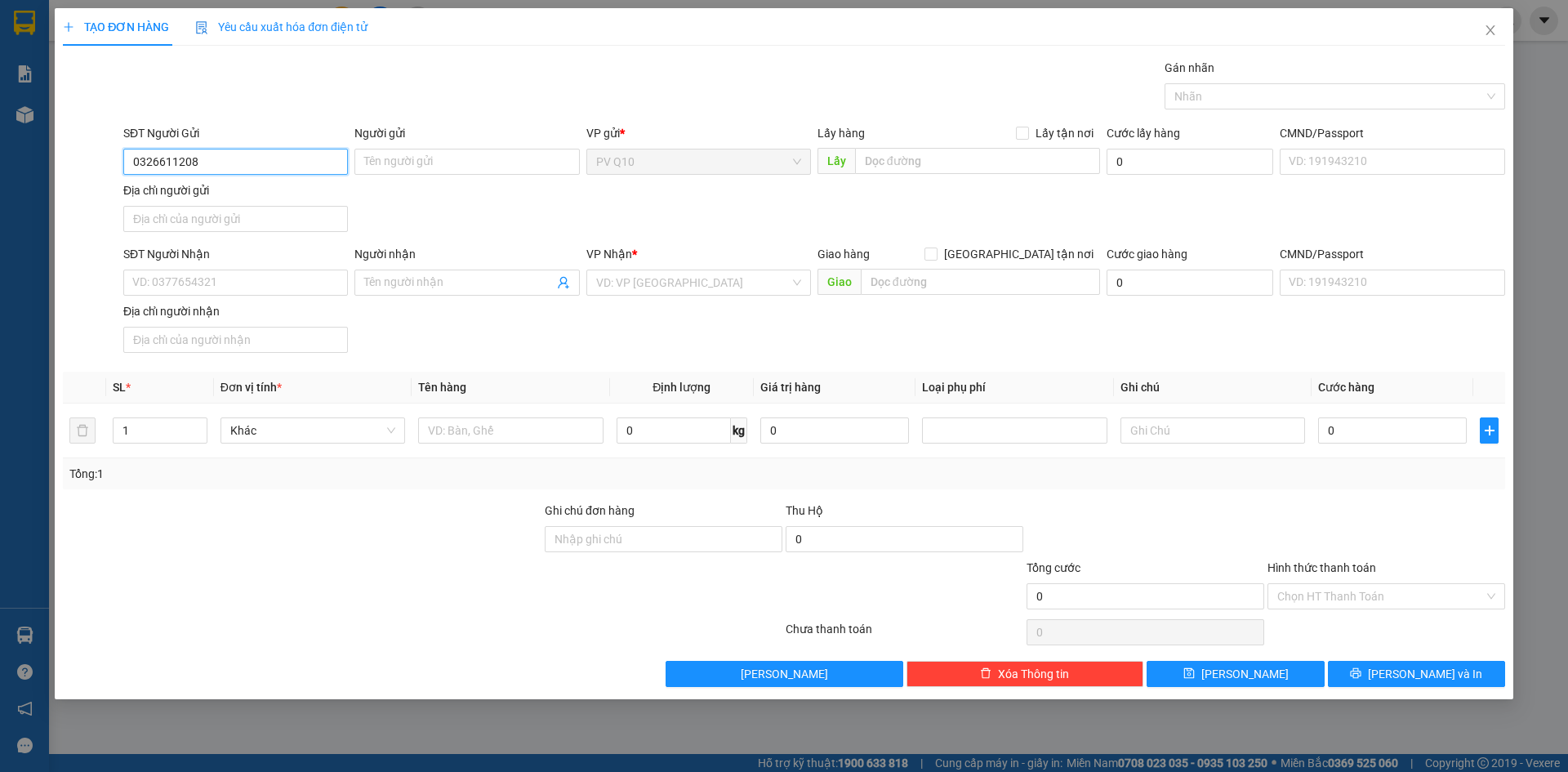
type input "0326611208"
type input "D"
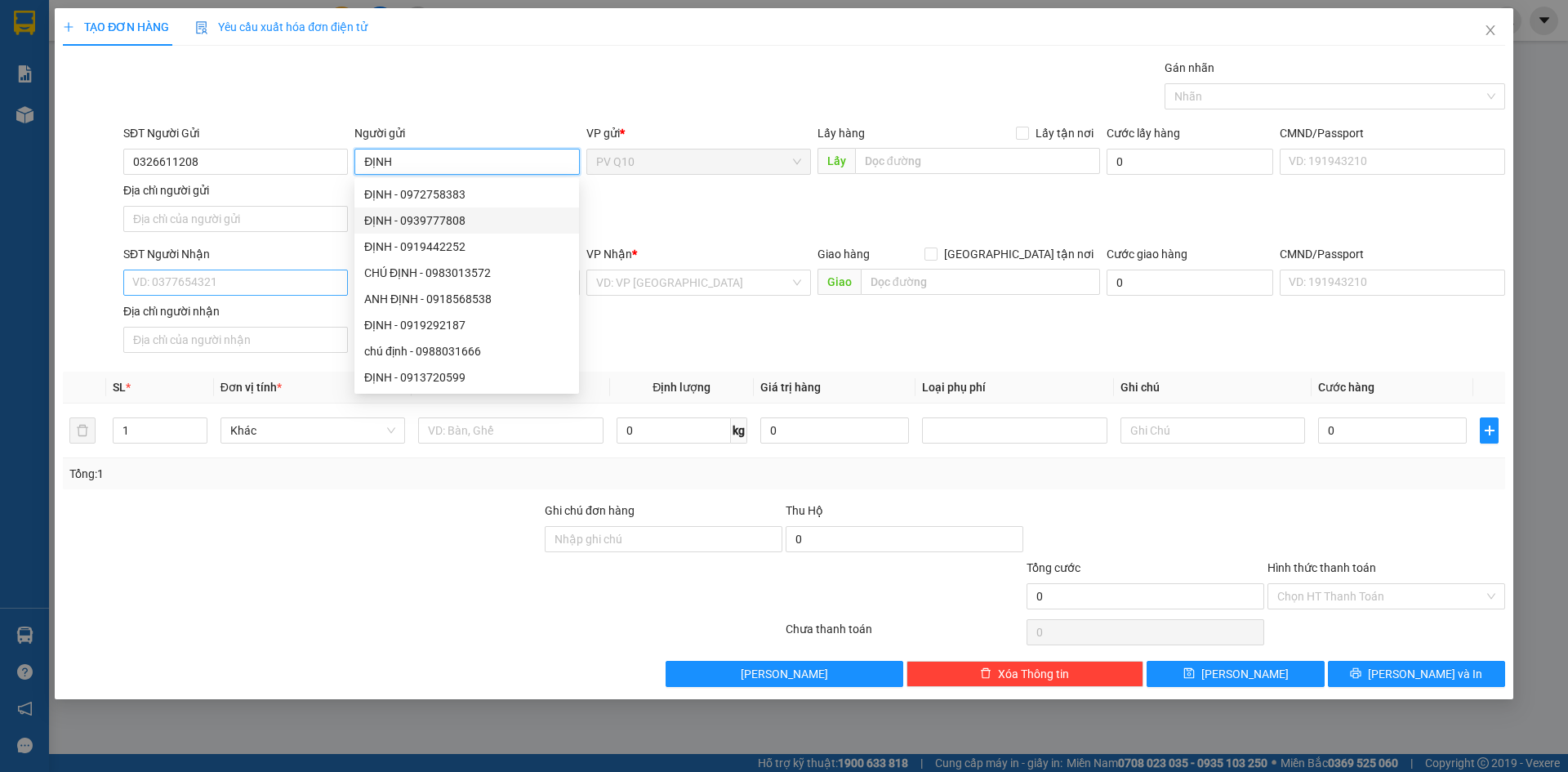
type input "ĐỊNH"
click at [160, 293] on input "SĐT Người Nhận" at bounding box center [236, 283] width 225 height 26
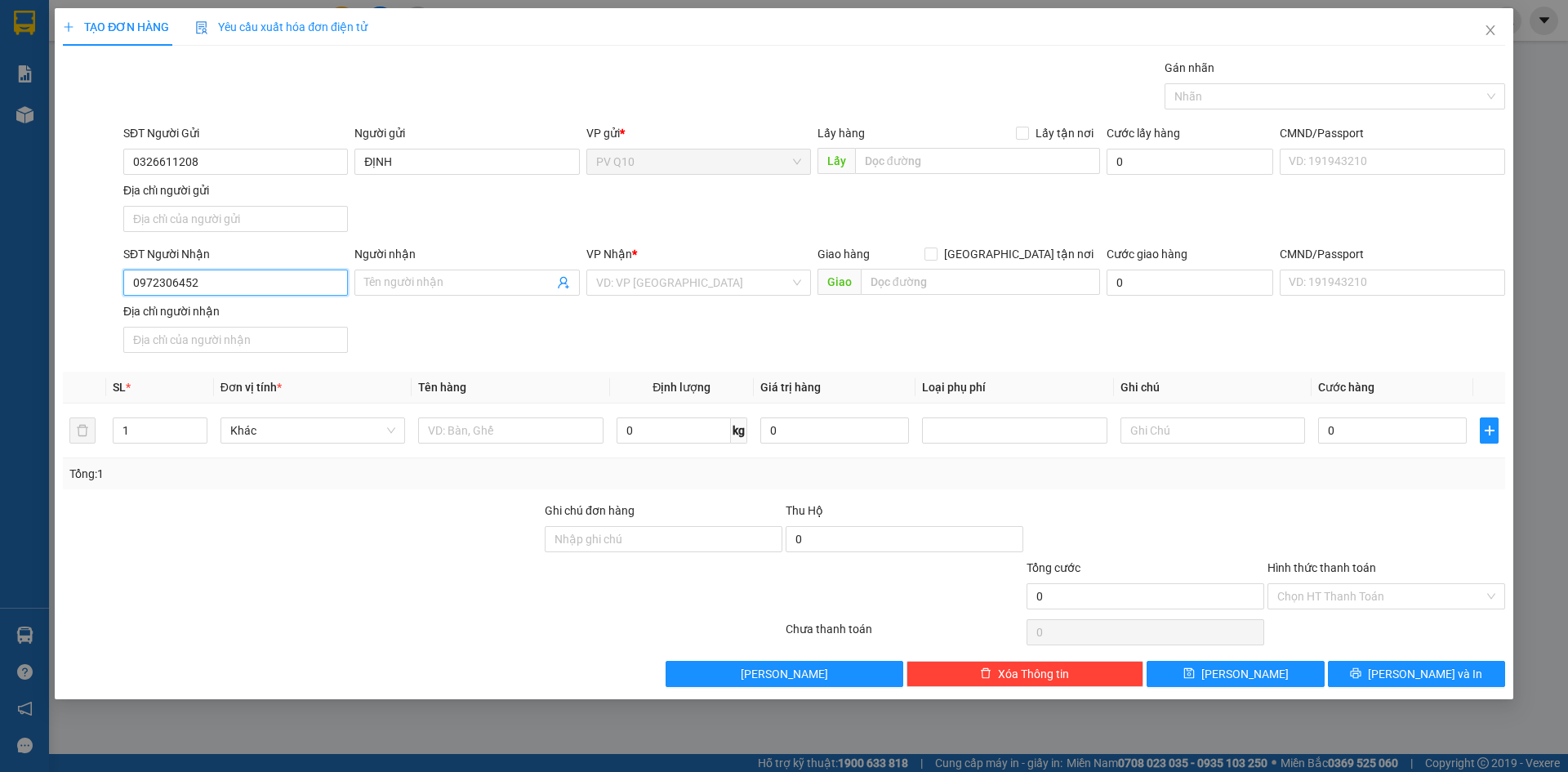
type input "0972306452"
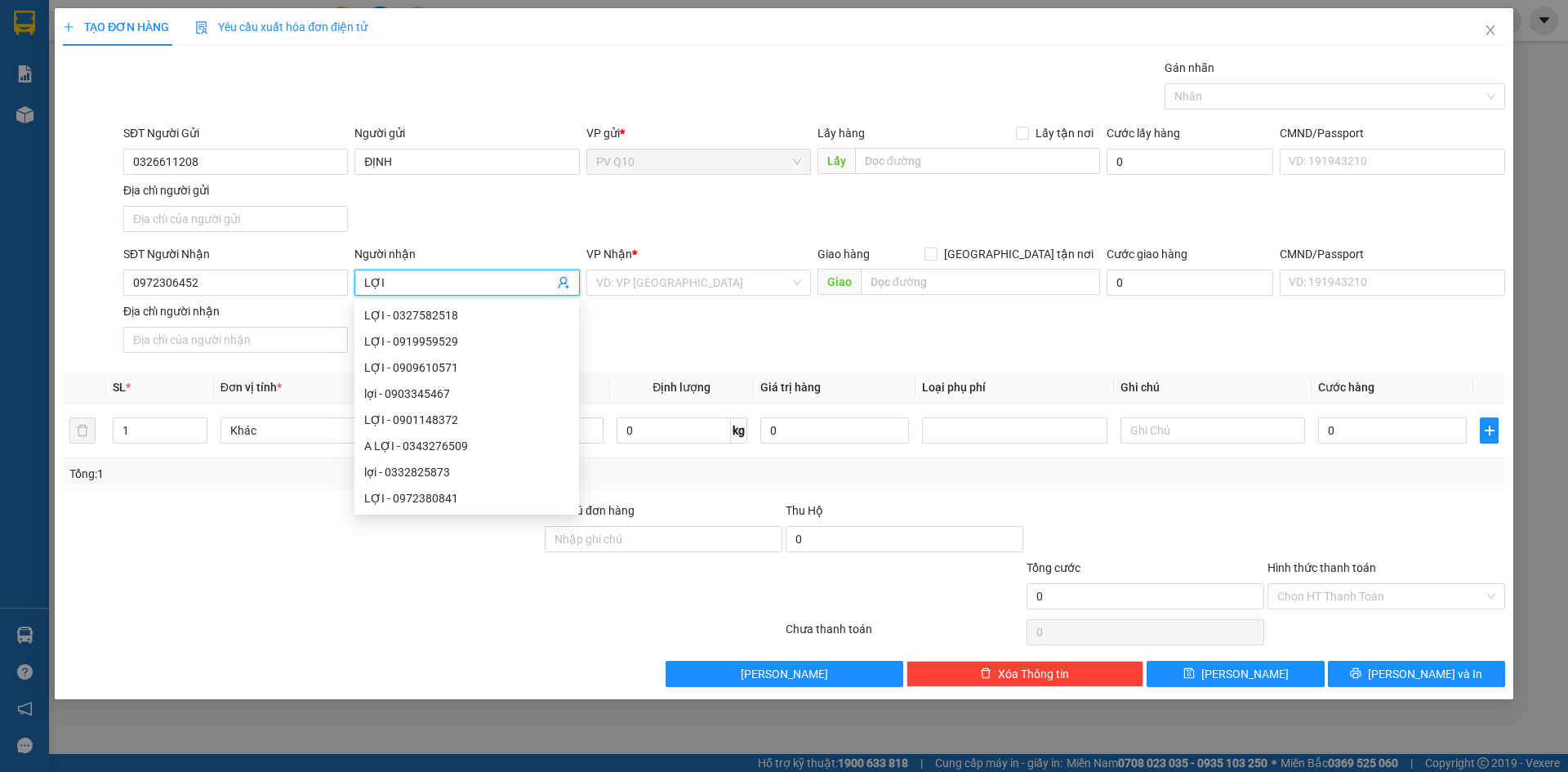
type input "LỢI"
click at [696, 301] on div "VP Nhận * VD: VP [GEOGRAPHIC_DATA]" at bounding box center [699, 273] width 225 height 57
click at [691, 288] on input "search" at bounding box center [693, 283] width 193 height 25
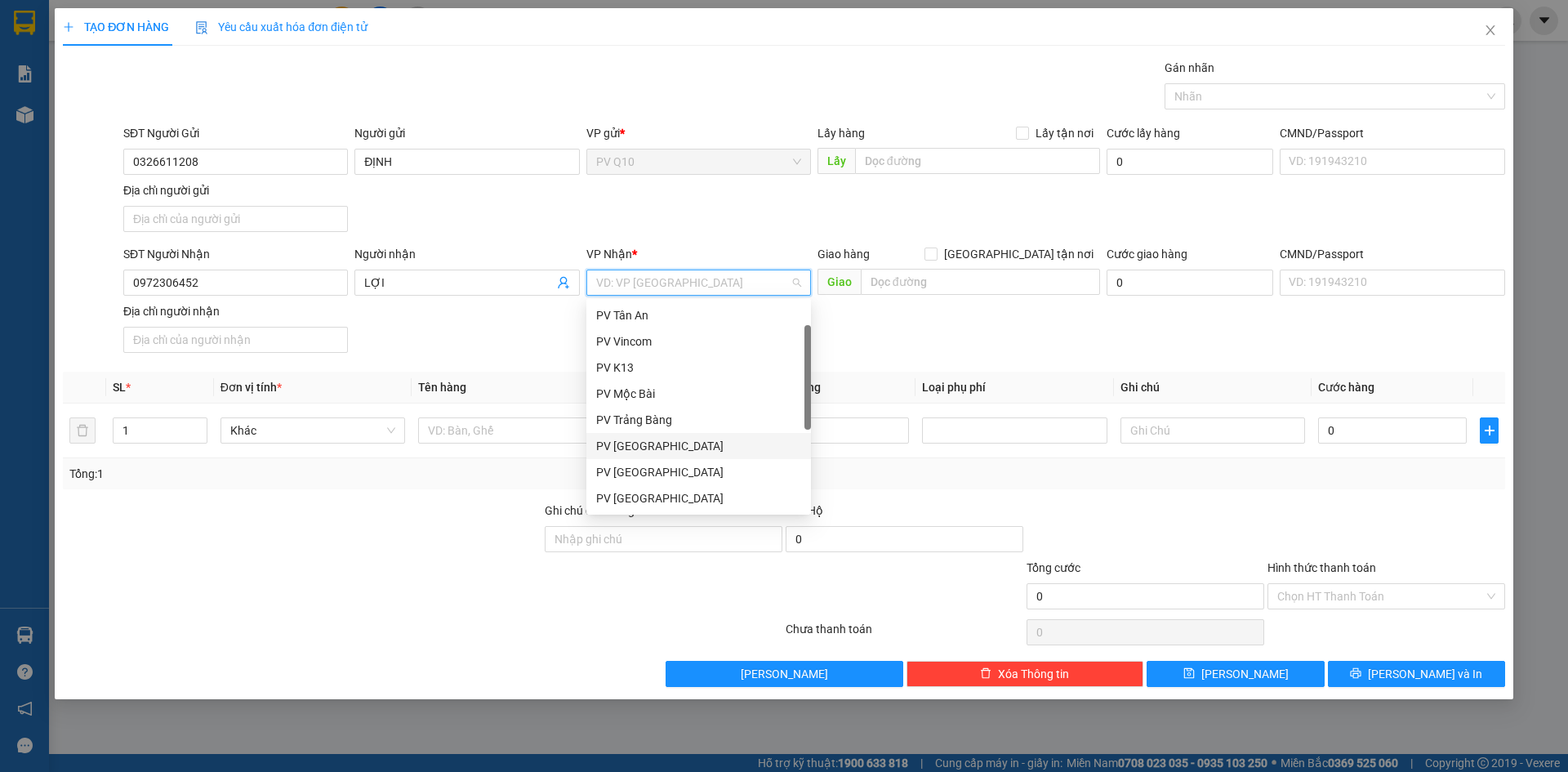
click at [644, 433] on div "PV [GEOGRAPHIC_DATA]" at bounding box center [699, 446] width 225 height 26
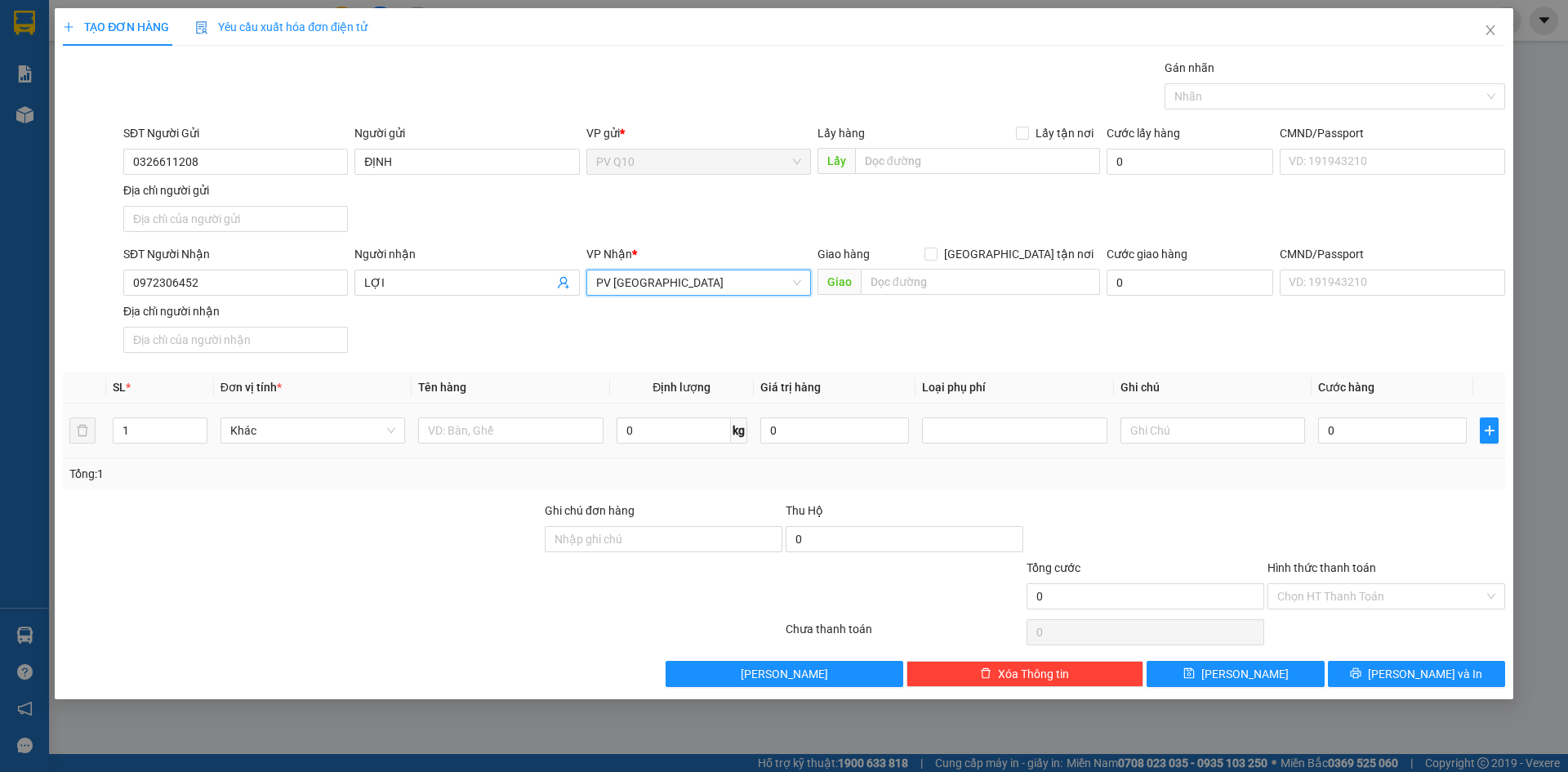
click at [496, 444] on div at bounding box center [510, 430] width 184 height 33
click at [490, 425] on input "text" at bounding box center [510, 430] width 184 height 26
type input "HỒ SƠ"
click at [1360, 432] on input "0" at bounding box center [1392, 430] width 148 height 26
click at [1392, 525] on div at bounding box center [1387, 530] width 241 height 57
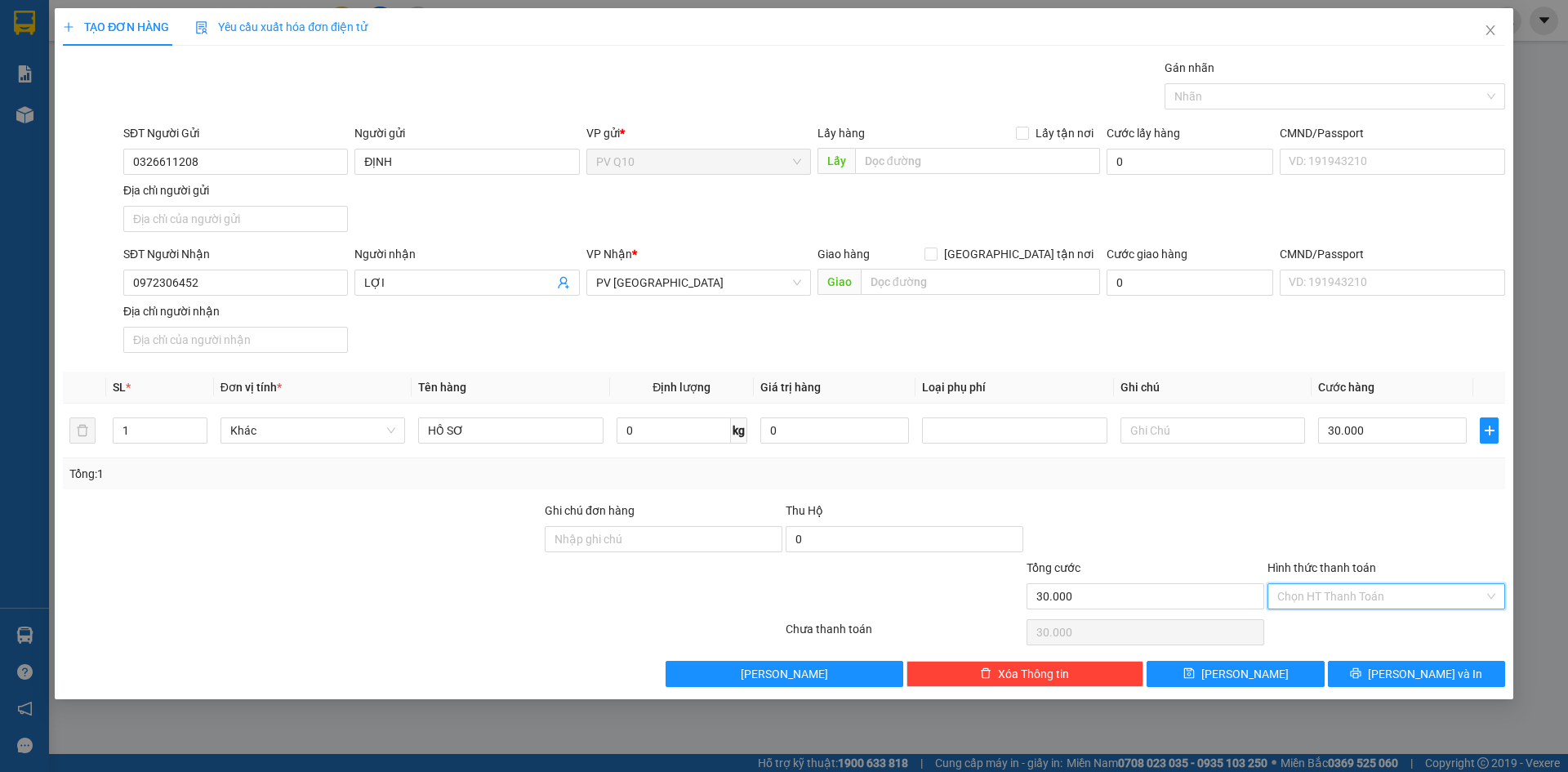
click at [1392, 607] on input "Hình thức thanh toán" at bounding box center [1381, 597] width 207 height 25
click at [1400, 631] on div "Tại văn phòng" at bounding box center [1386, 630] width 218 height 18
click at [1396, 681] on button "[PERSON_NAME] và In" at bounding box center [1417, 674] width 177 height 26
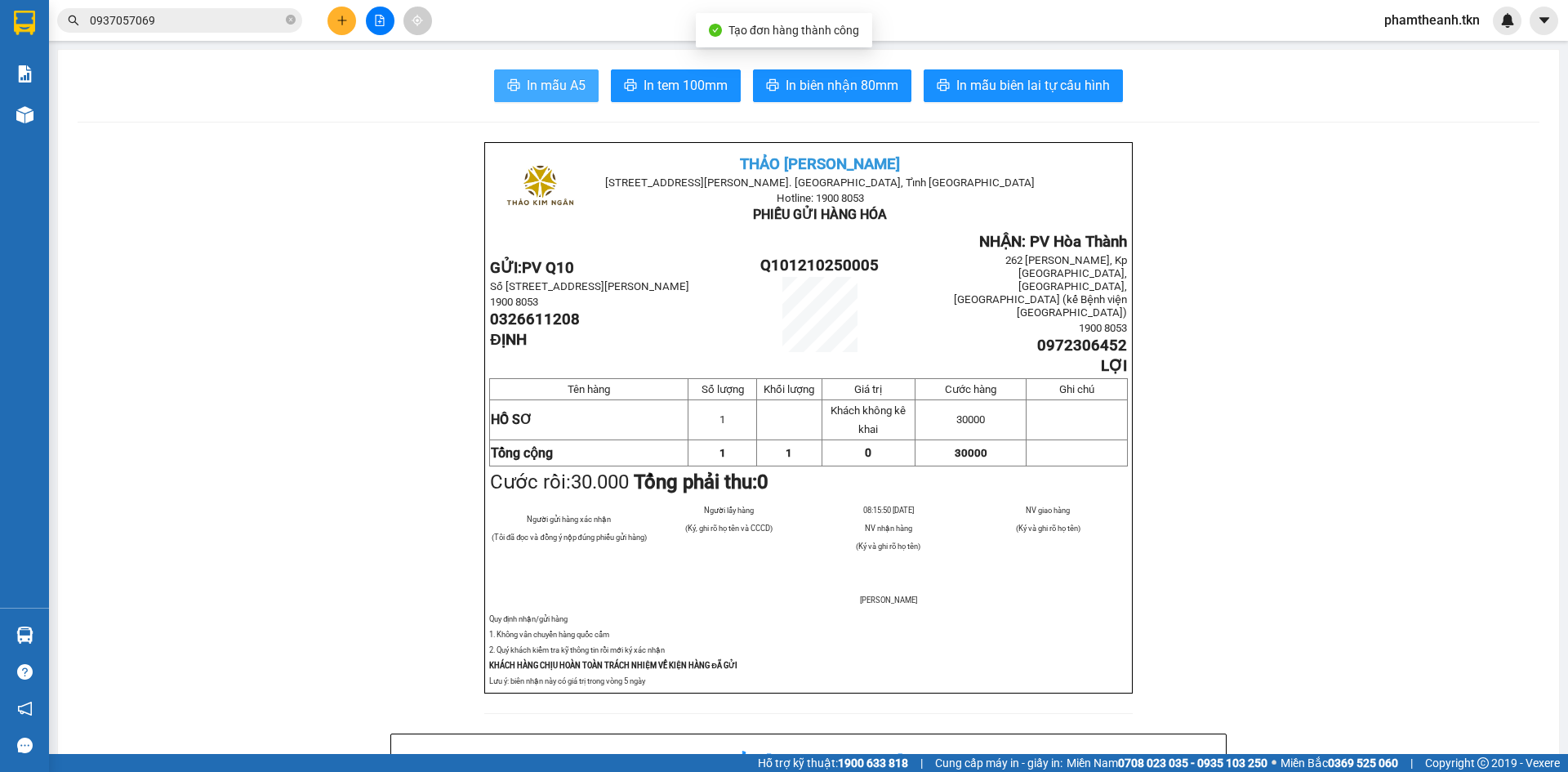
click at [542, 88] on span "In mẫu A5" at bounding box center [556, 85] width 59 height 21
click at [342, 18] on icon "plus" at bounding box center [341, 20] width 1 height 9
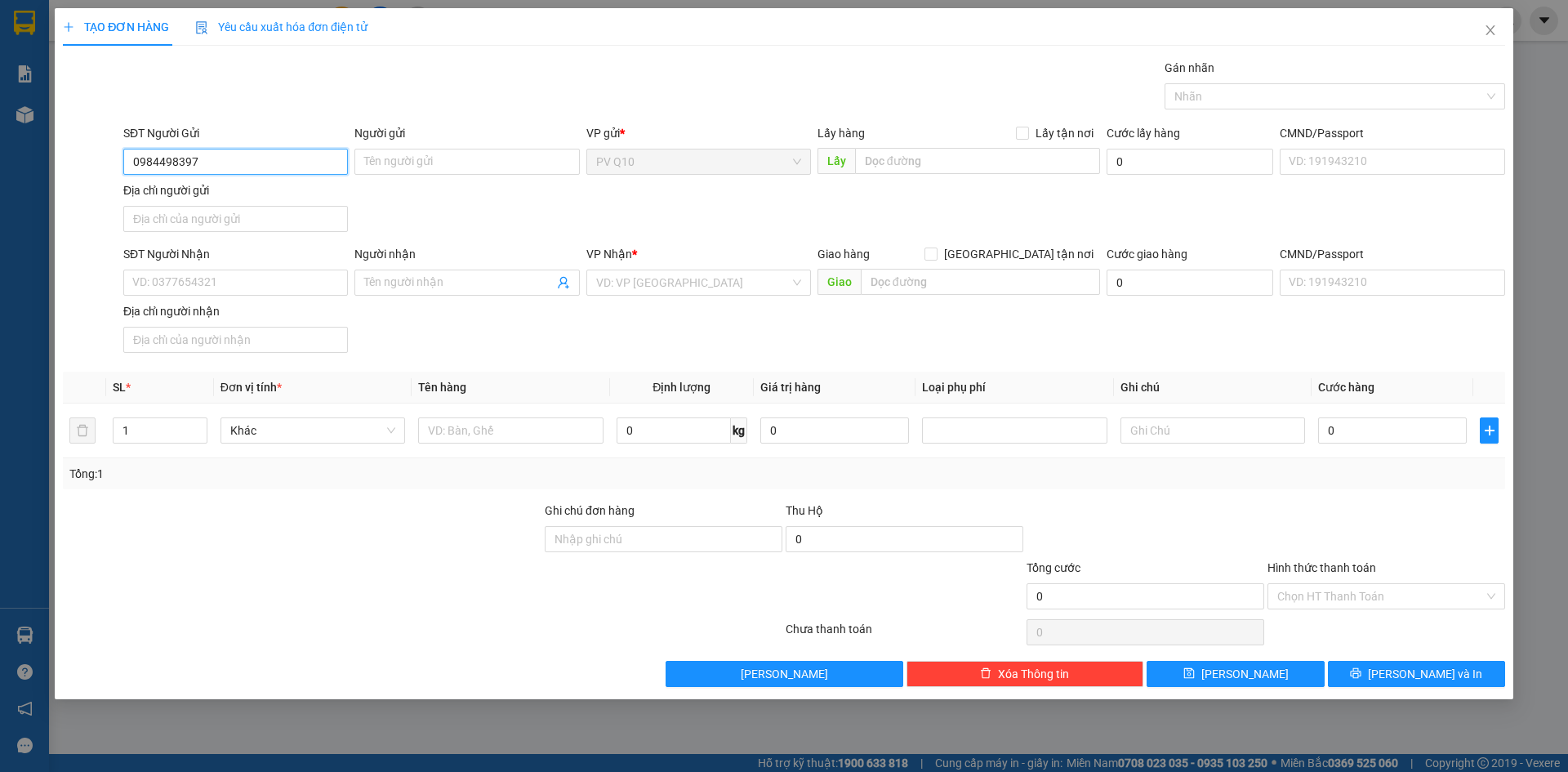
type input "0984498397"
type input "A"
type input "[PERSON_NAME]"
click at [208, 274] on input "SĐT Người Nhận" at bounding box center [236, 283] width 225 height 26
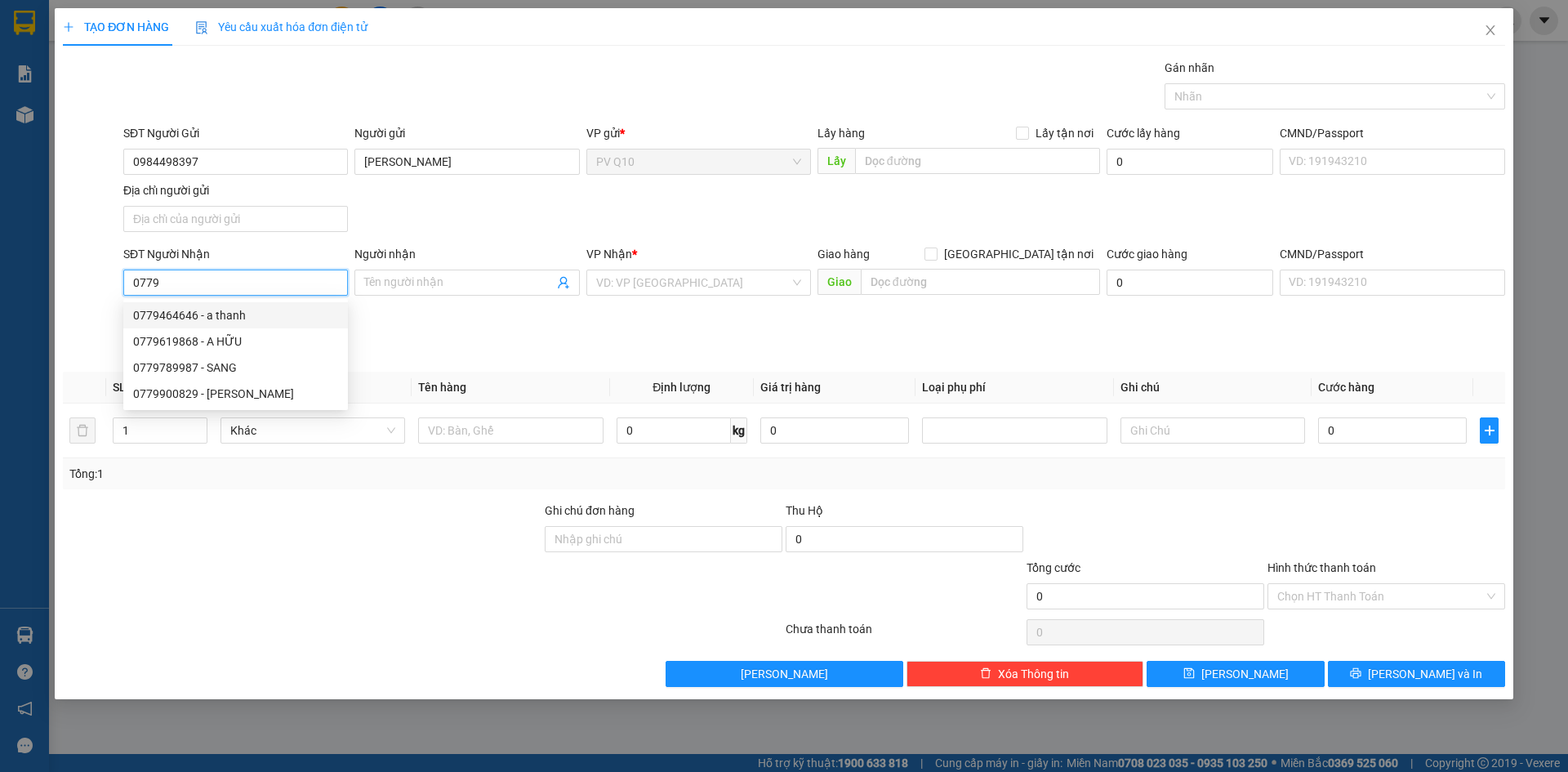
click at [171, 316] on div "0779464646 - a thanh" at bounding box center [236, 316] width 205 height 18
type input "0779464646"
type input "a thanh"
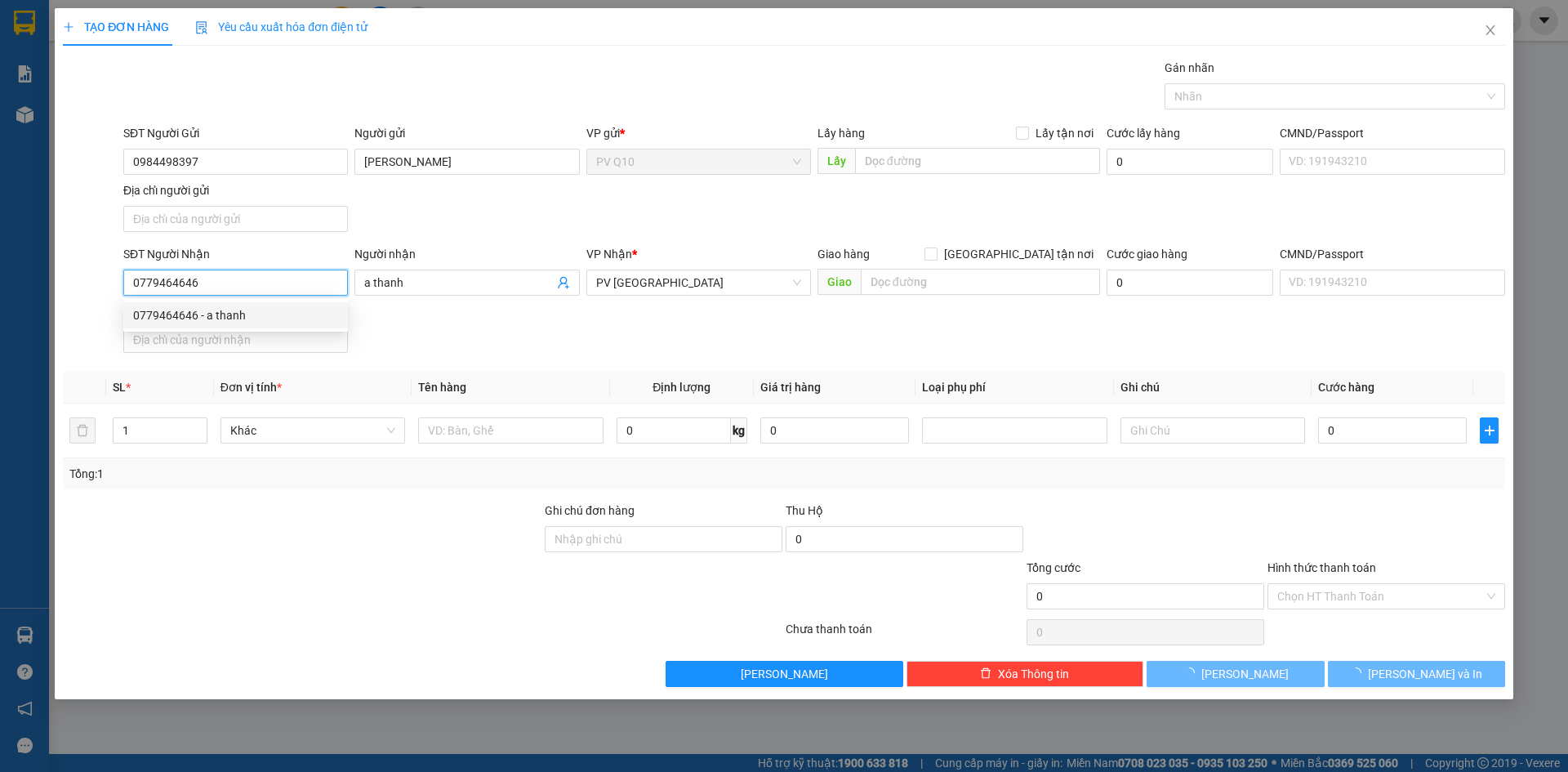
type input "60.000"
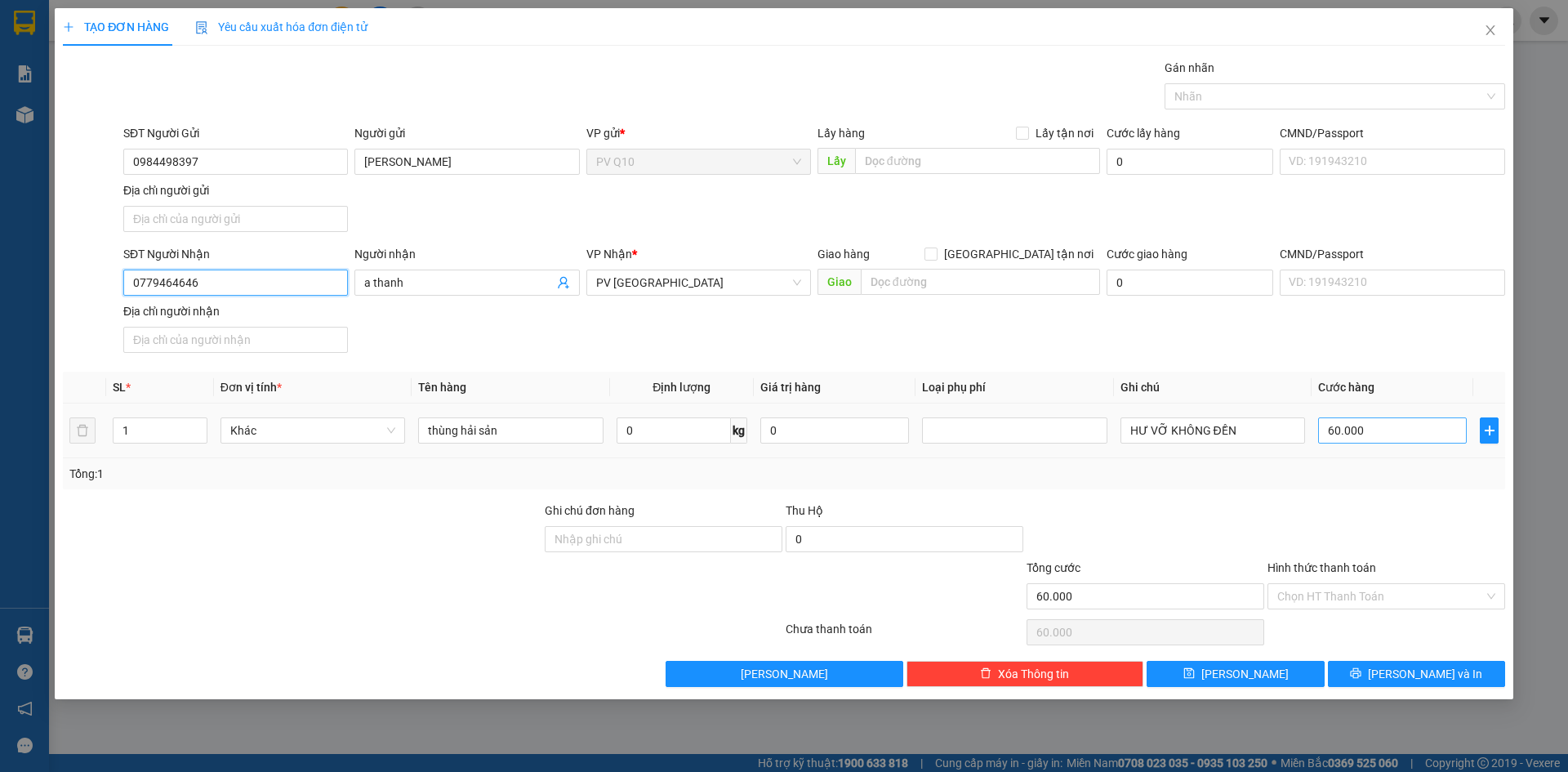
type input "0779464646"
click at [1407, 429] on input "60.000" at bounding box center [1392, 430] width 148 height 26
type input "1"
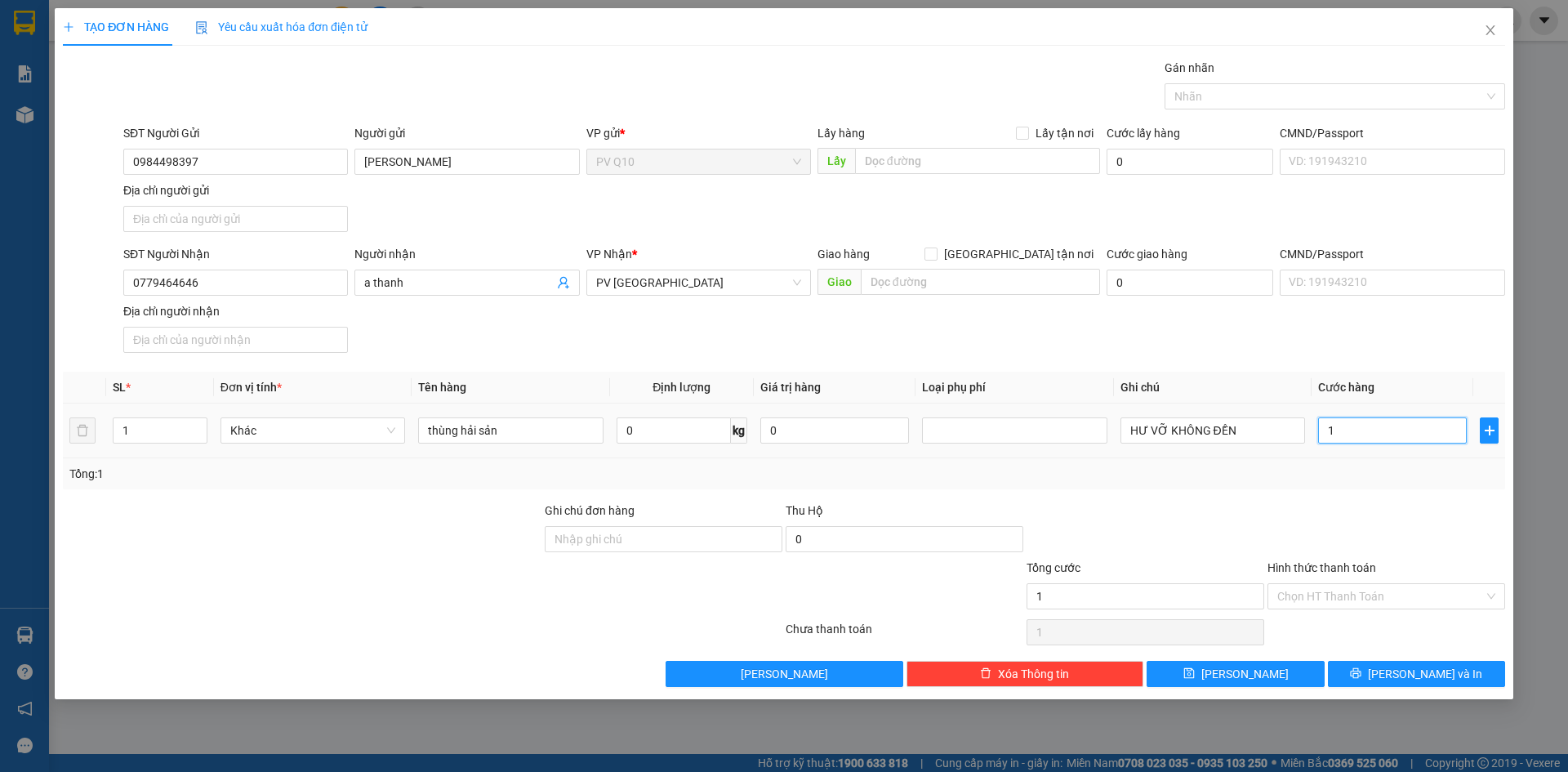
type input "16"
type input "160"
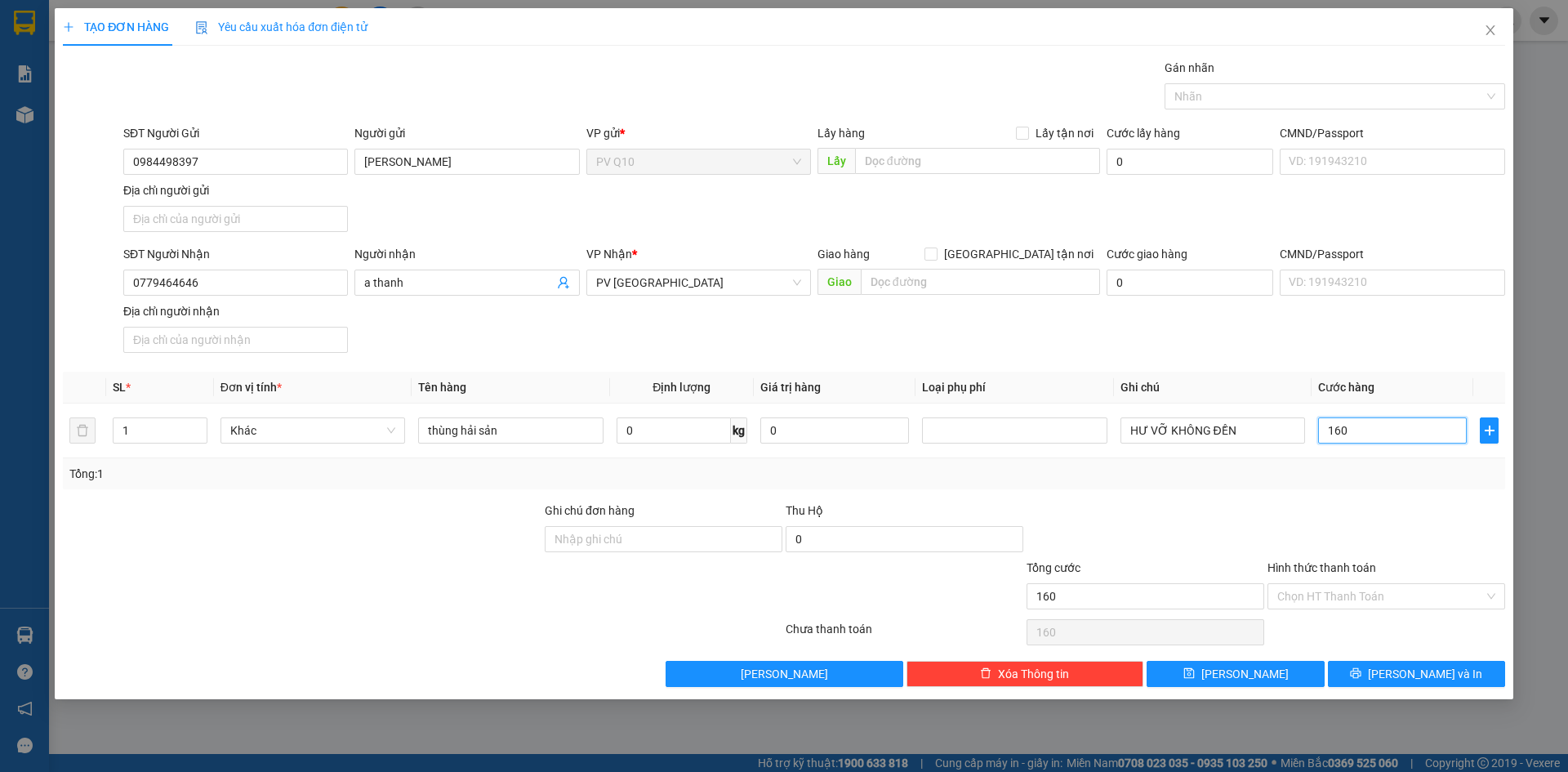
type input "160"
type input "160.000"
click at [1338, 511] on div at bounding box center [1387, 530] width 241 height 57
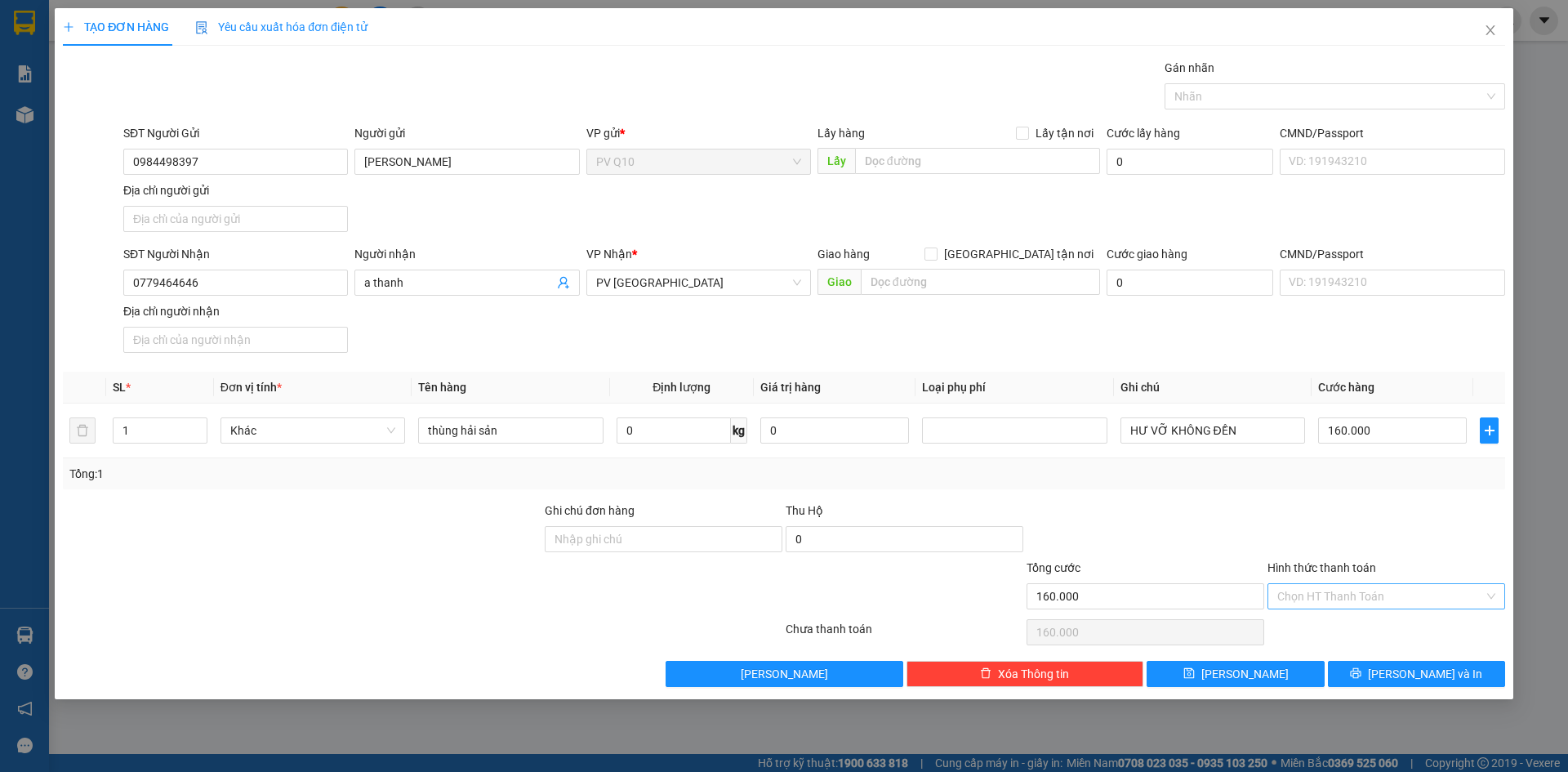
click at [1384, 591] on input "Hình thức thanh toán" at bounding box center [1381, 597] width 207 height 25
click at [1379, 622] on div "Tại văn phòng" at bounding box center [1386, 630] width 218 height 18
type input "0"
click at [1397, 679] on button "[PERSON_NAME] và In" at bounding box center [1417, 674] width 177 height 26
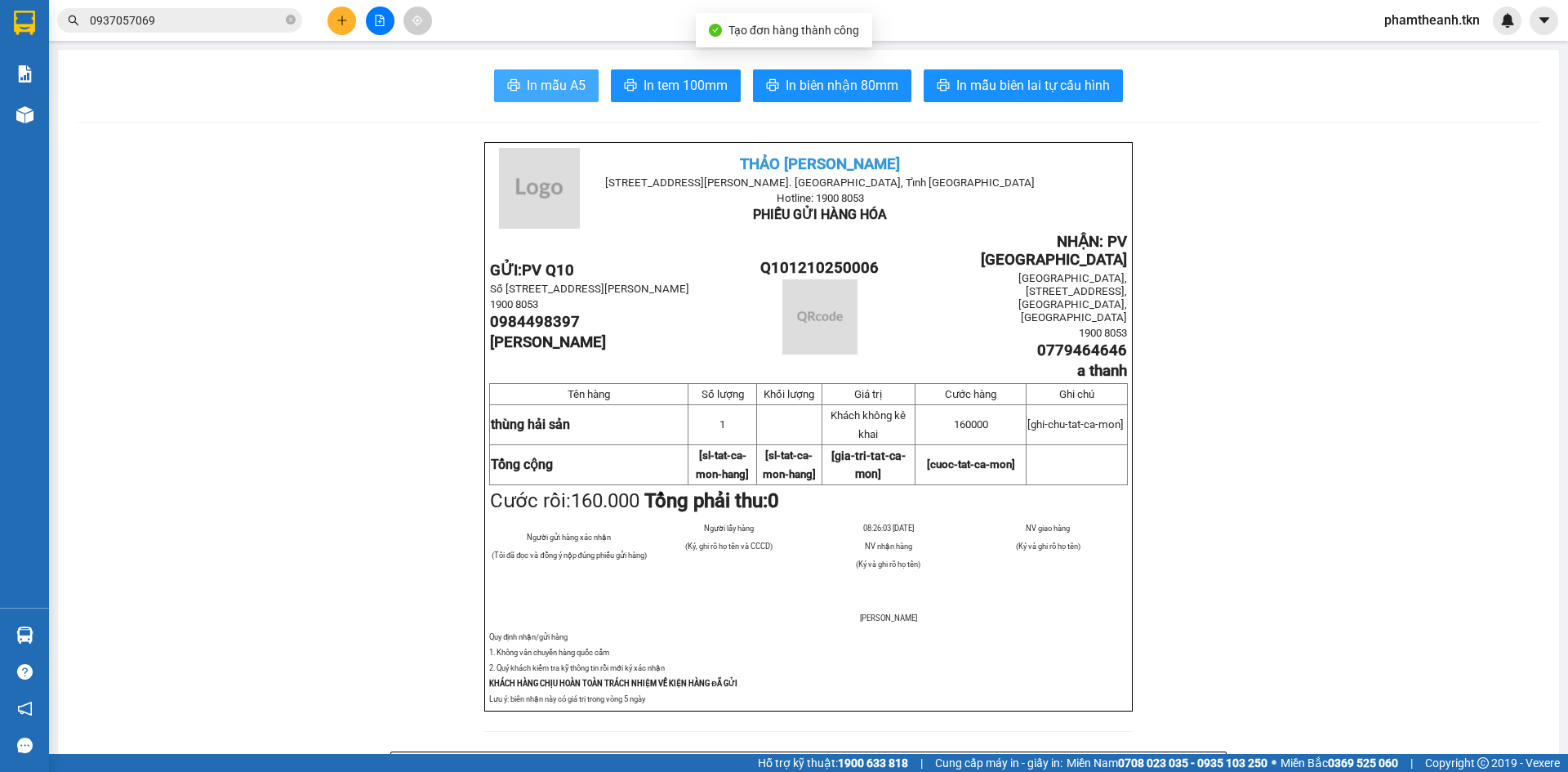
click at [527, 87] on span "In mẫu A5" at bounding box center [556, 85] width 59 height 21
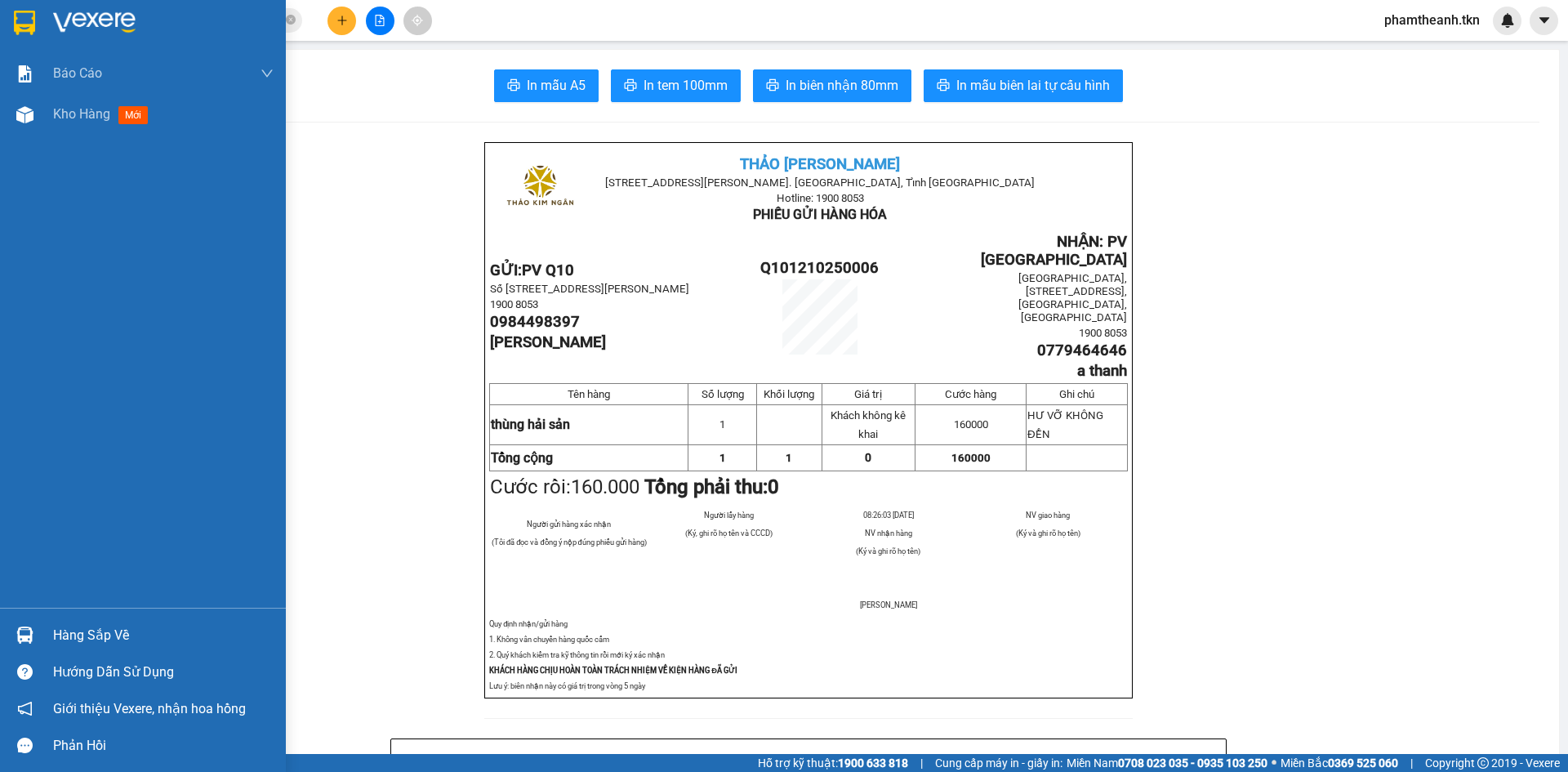
click at [69, 629] on div "Hàng sắp về" at bounding box center [163, 636] width 221 height 25
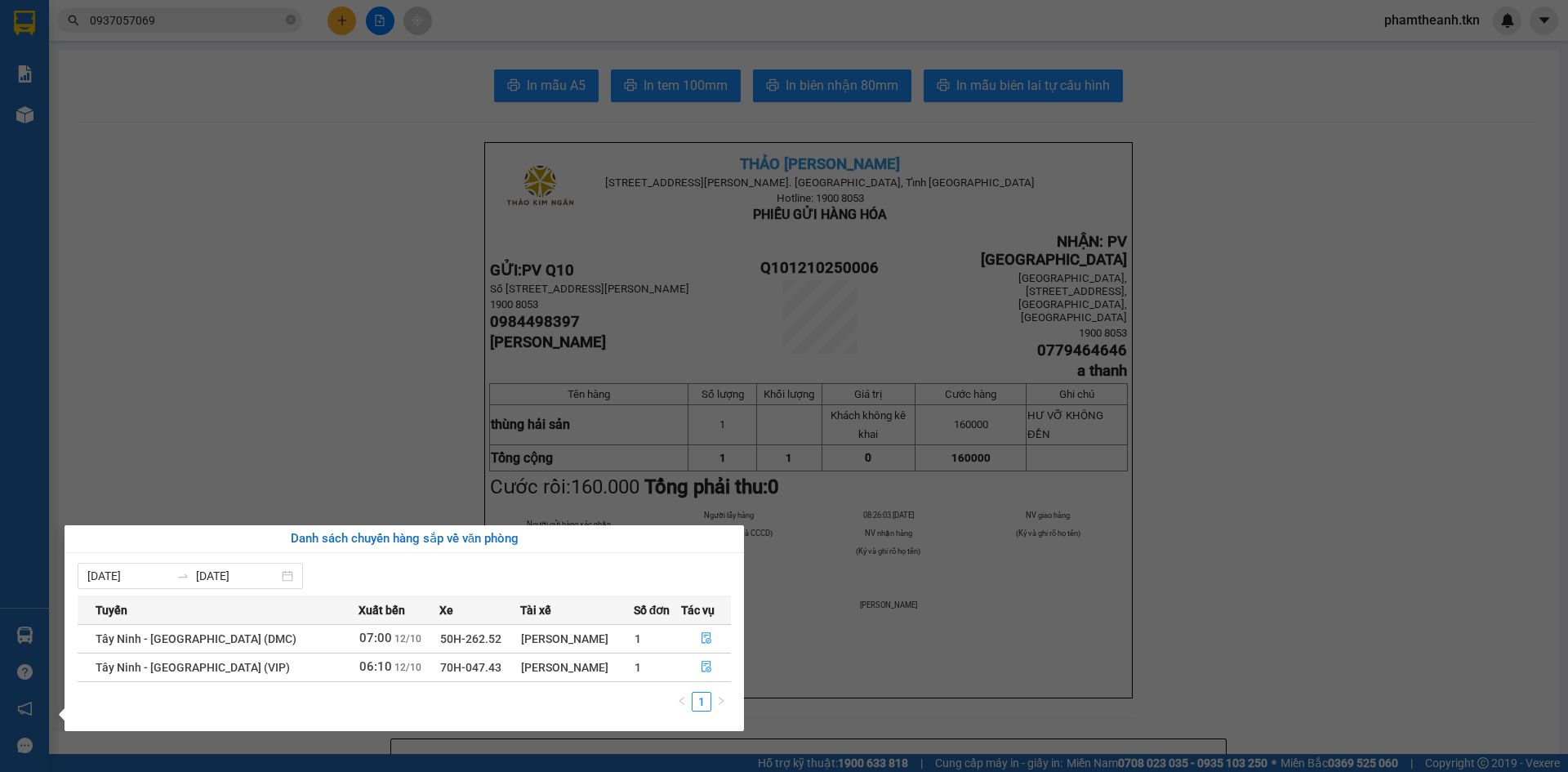
click at [341, 414] on section "Kết quả tìm kiếm ( 0 ) Bộ lọc No Data 0937057069 phamtheanh.tkn Báo cáo Mẫu 1: …" at bounding box center [784, 386] width 1568 height 772
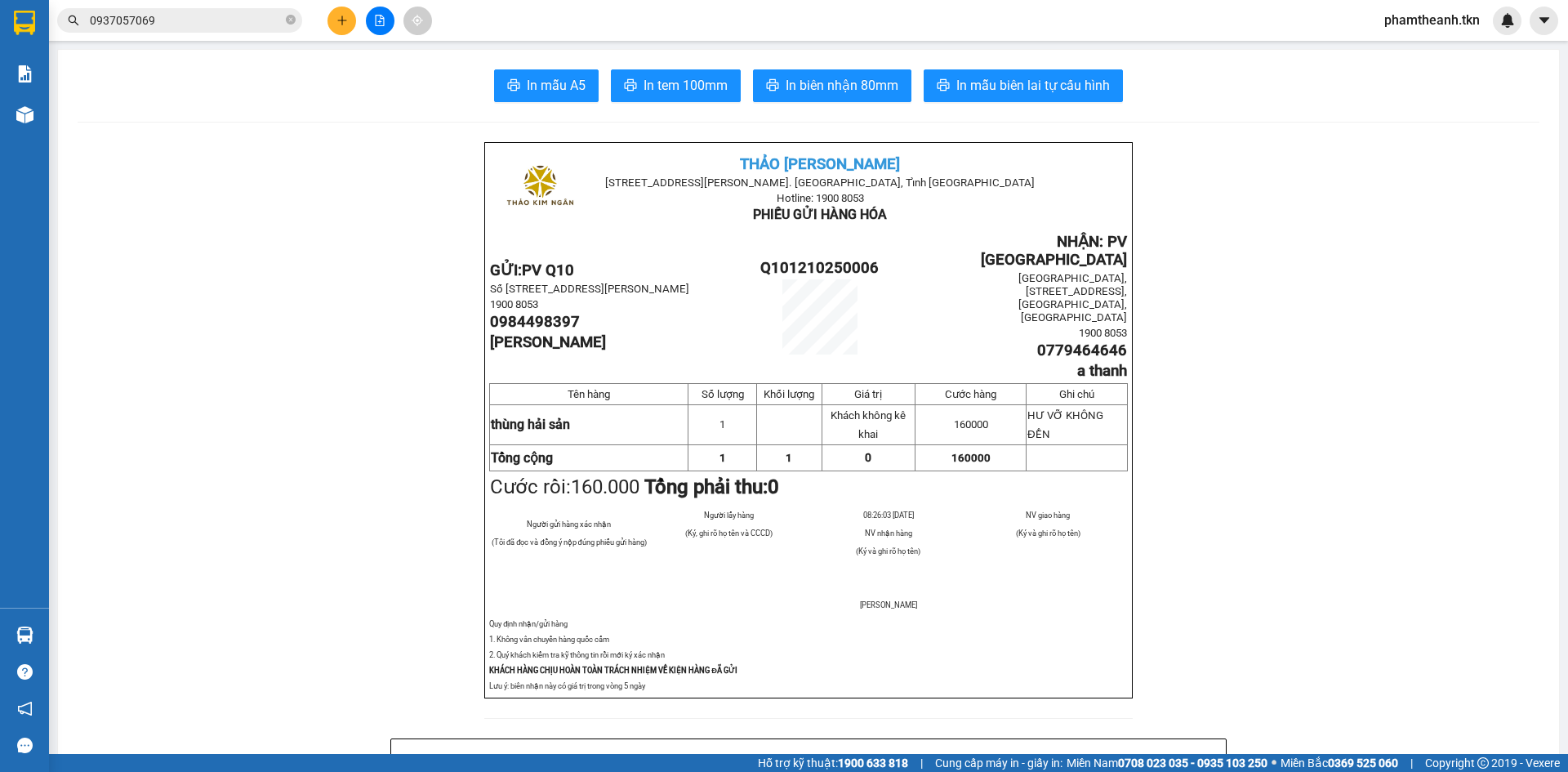
drag, startPoint x: 354, startPoint y: 314, endPoint x: 367, endPoint y: 341, distance: 30.0
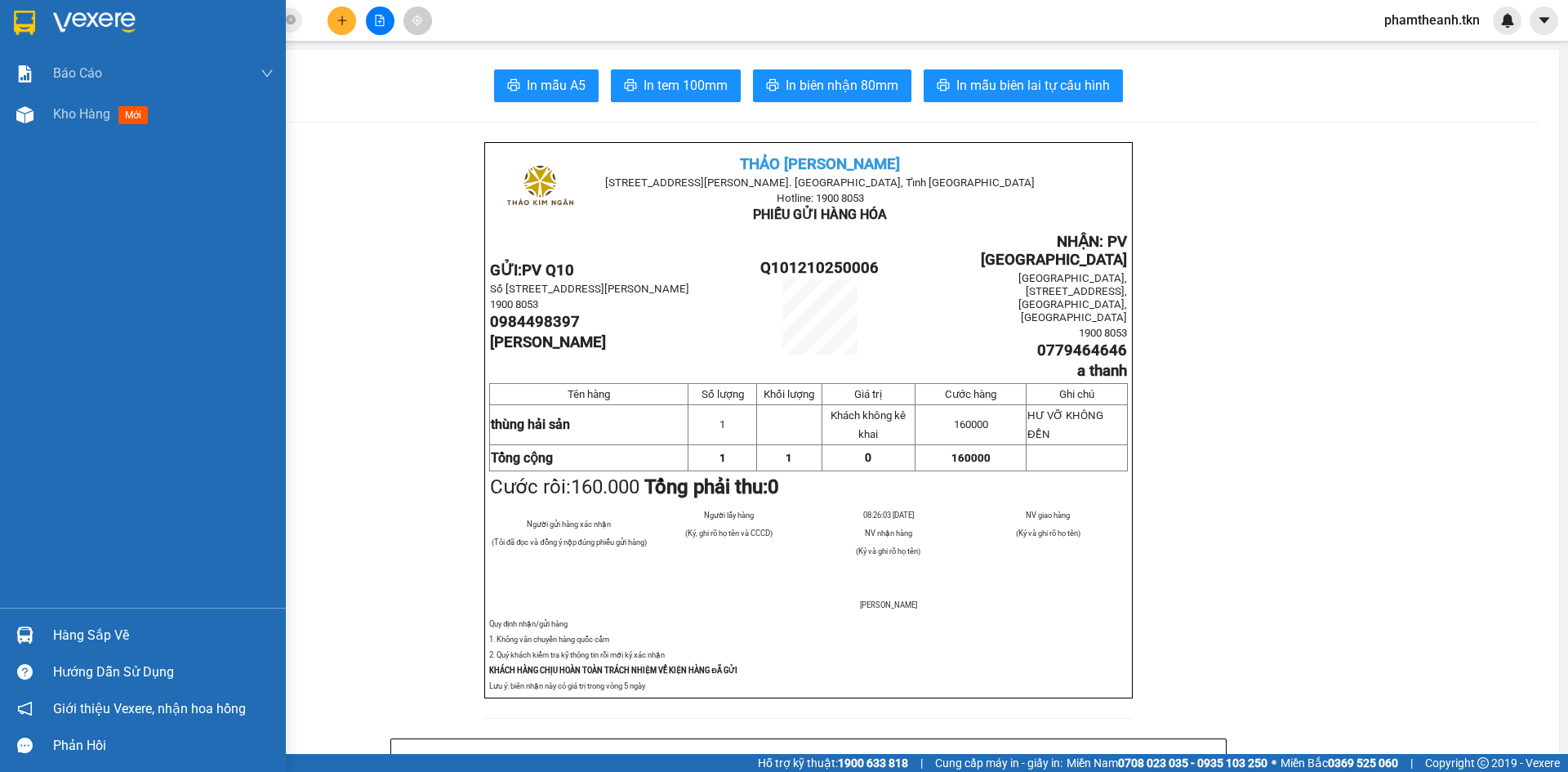
click at [115, 633] on div "Hàng sắp về" at bounding box center [163, 636] width 221 height 25
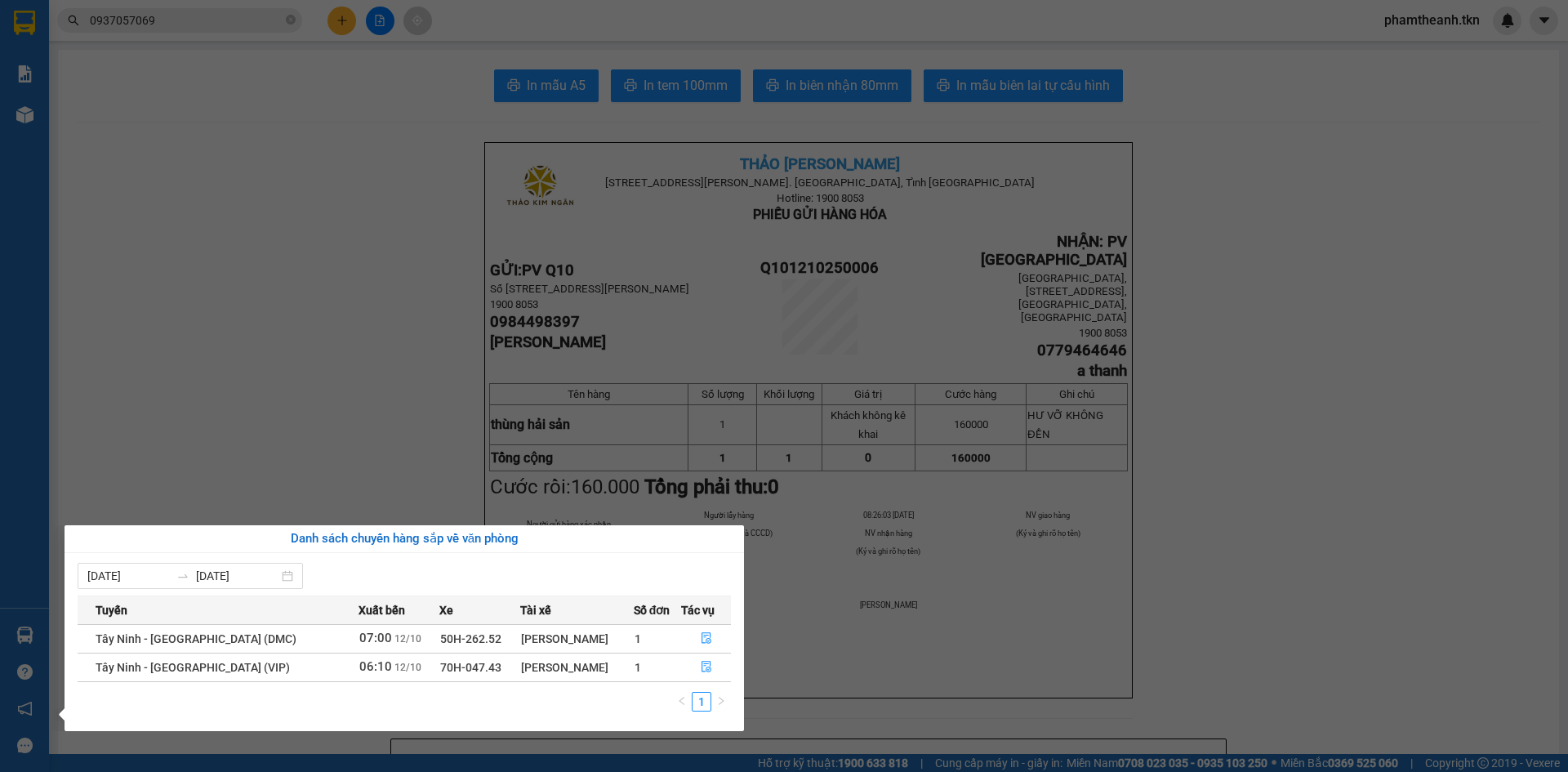
drag, startPoint x: 217, startPoint y: 337, endPoint x: 201, endPoint y: 321, distance: 22.6
click at [218, 338] on section "Kết quả tìm kiếm ( 0 ) Bộ lọc No Data 0937057069 phamtheanh.tkn Báo cáo Mẫu 1: …" at bounding box center [784, 386] width 1568 height 772
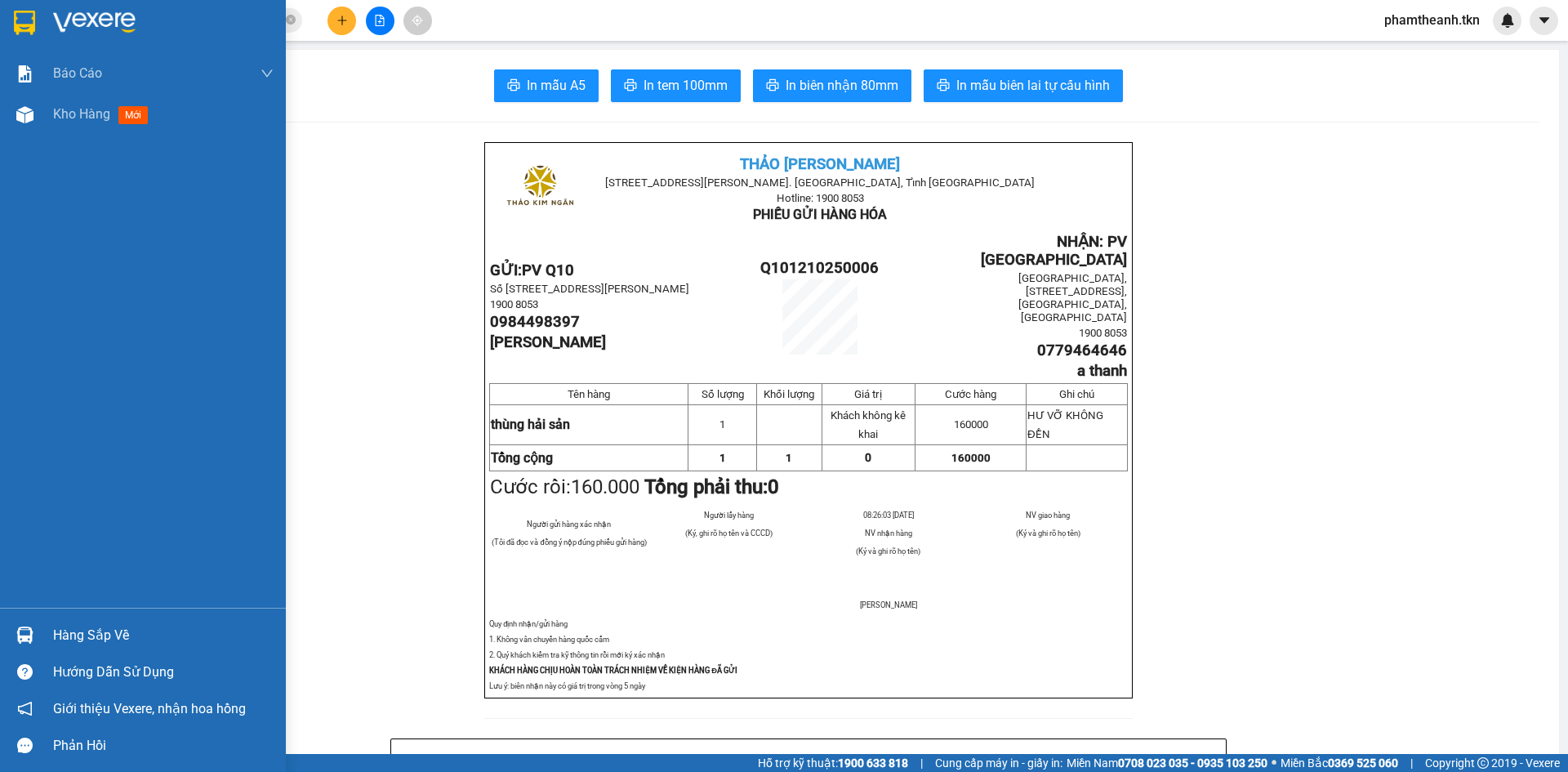
click at [52, 140] on div "Báo cáo Mẫu 1: Báo cáo dòng tiền theo nhân viên Mẫu 2: Thống kê đơn hàng theo n…" at bounding box center [142, 330] width 286 height 555
click at [62, 130] on div "Kho hàng mới" at bounding box center [163, 114] width 221 height 41
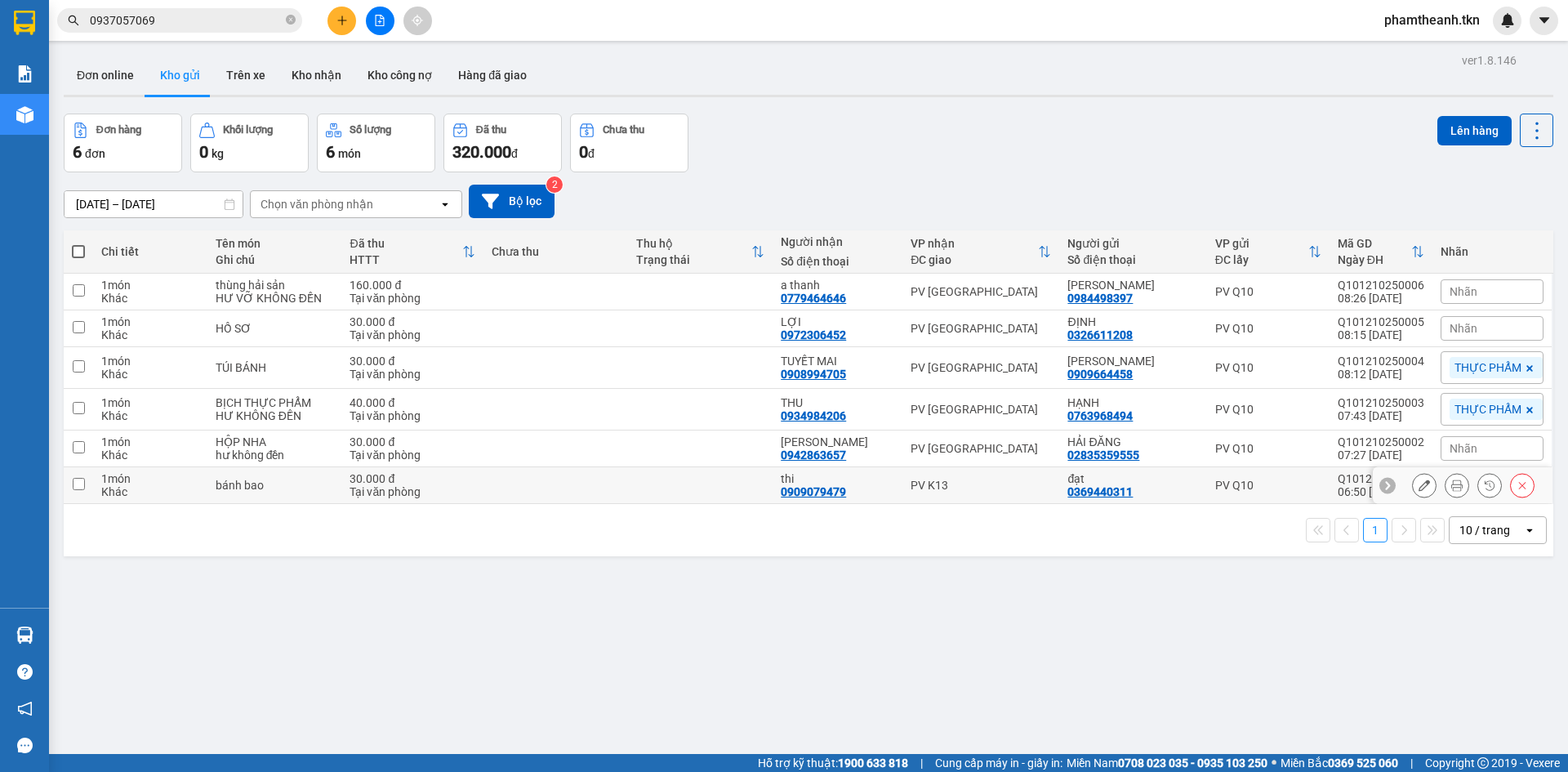
click at [954, 494] on td "PV K13" at bounding box center [982, 485] width 157 height 37
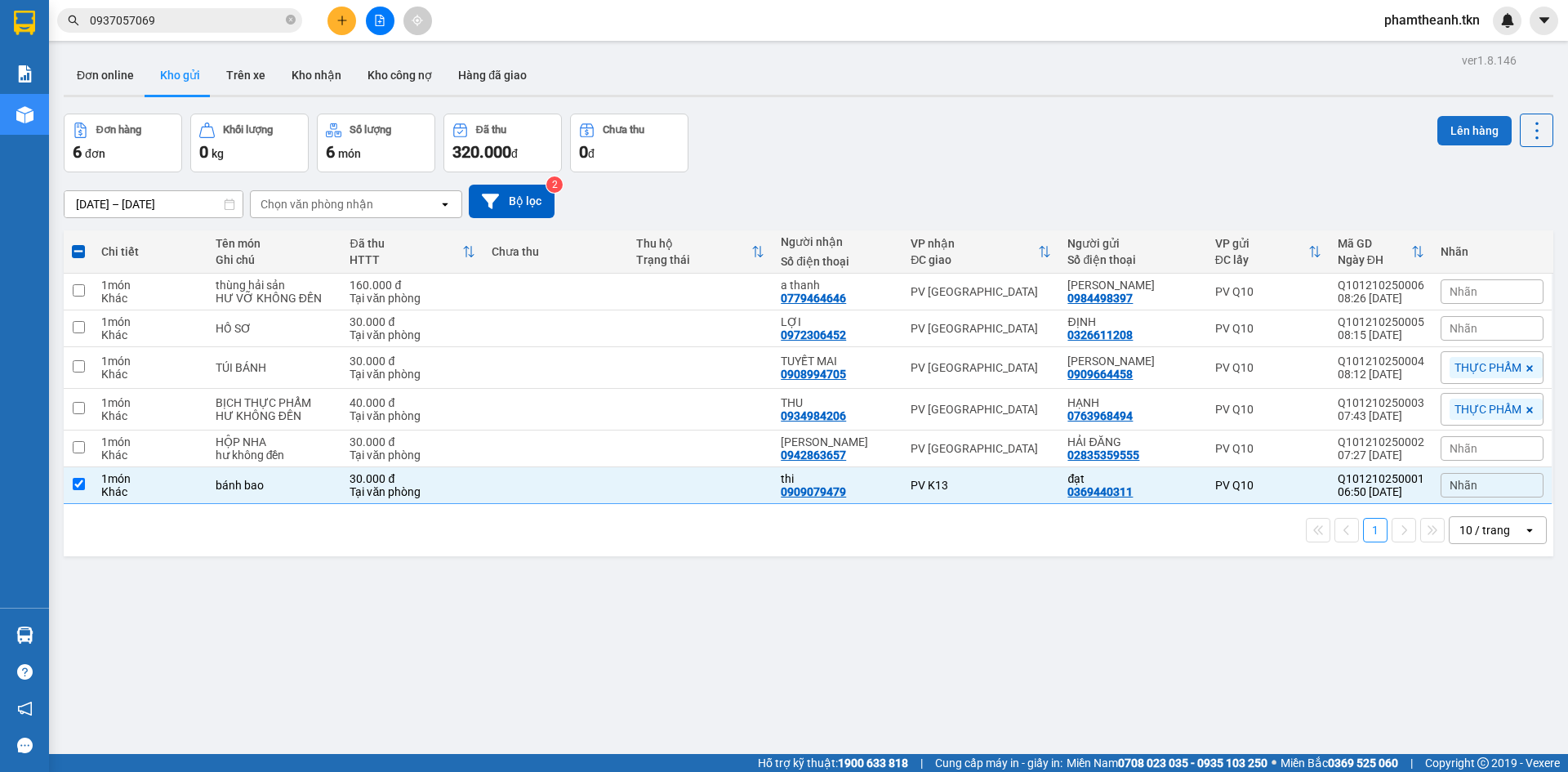
click at [1473, 133] on button "Lên hàng" at bounding box center [1474, 131] width 75 height 30
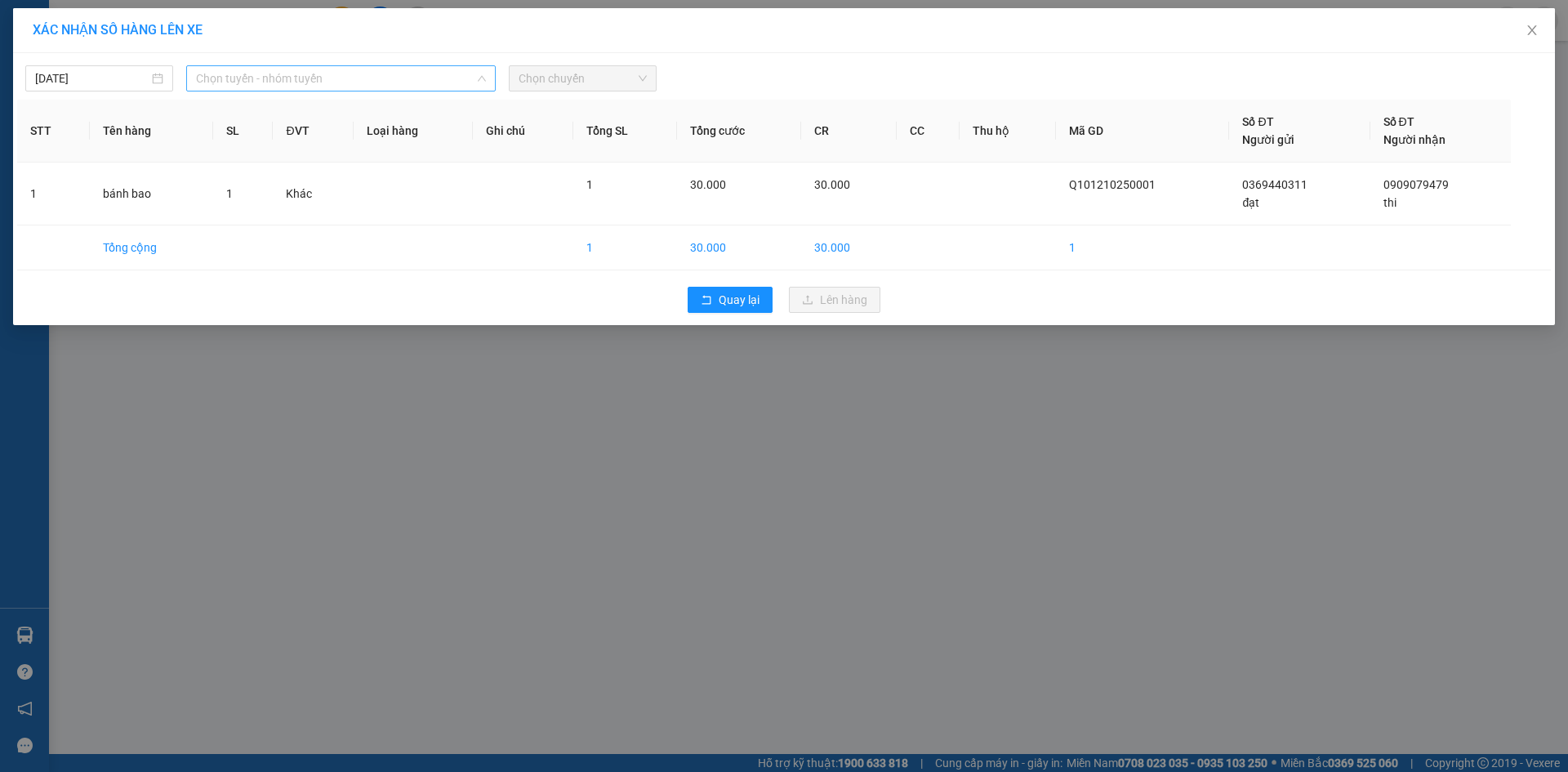
click at [440, 86] on span "Chọn tuyến - nhóm tuyến" at bounding box center [340, 78] width 290 height 25
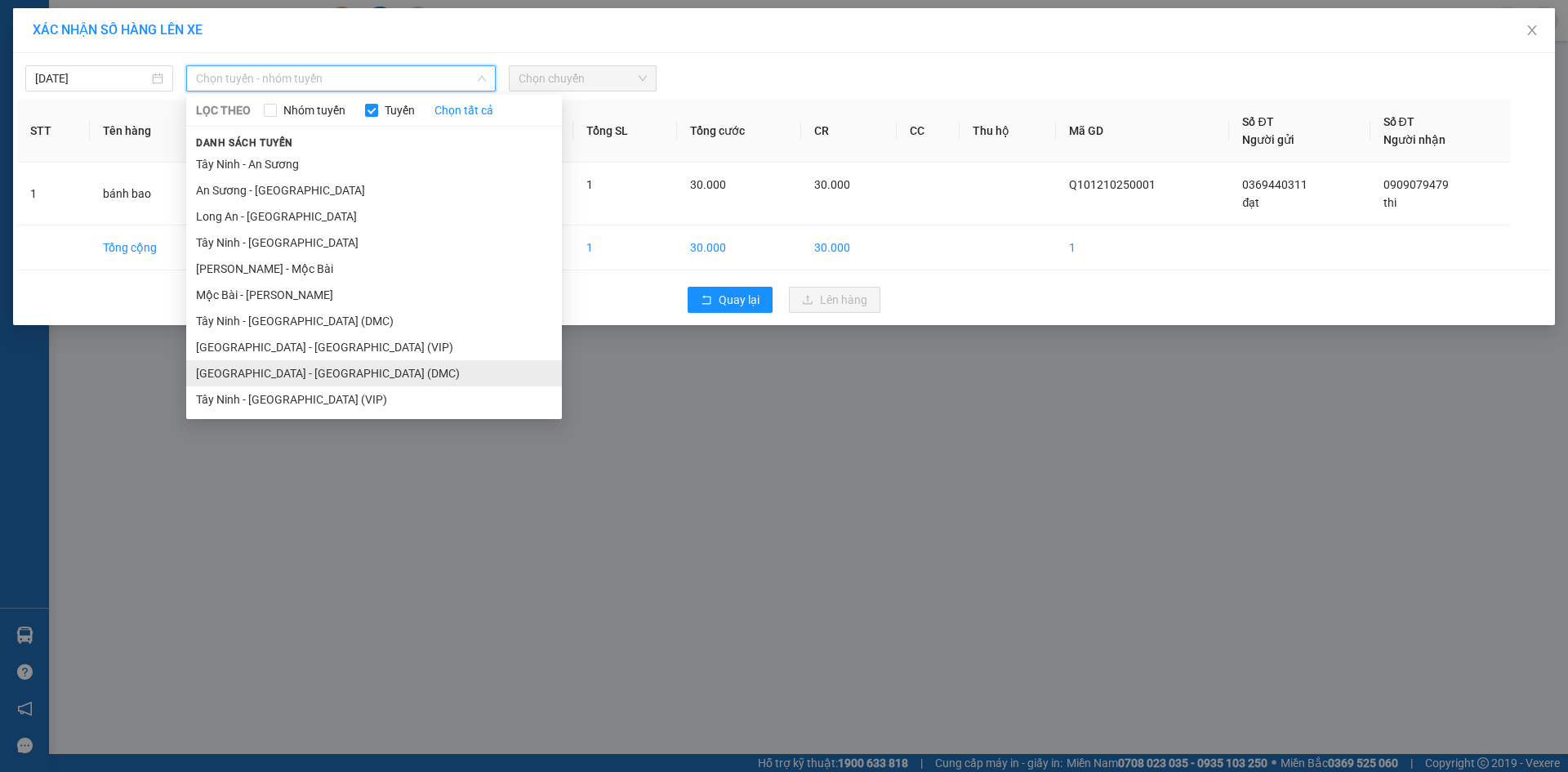
click at [331, 378] on li "[GEOGRAPHIC_DATA] - [GEOGRAPHIC_DATA] (DMC)" at bounding box center [373, 374] width 375 height 26
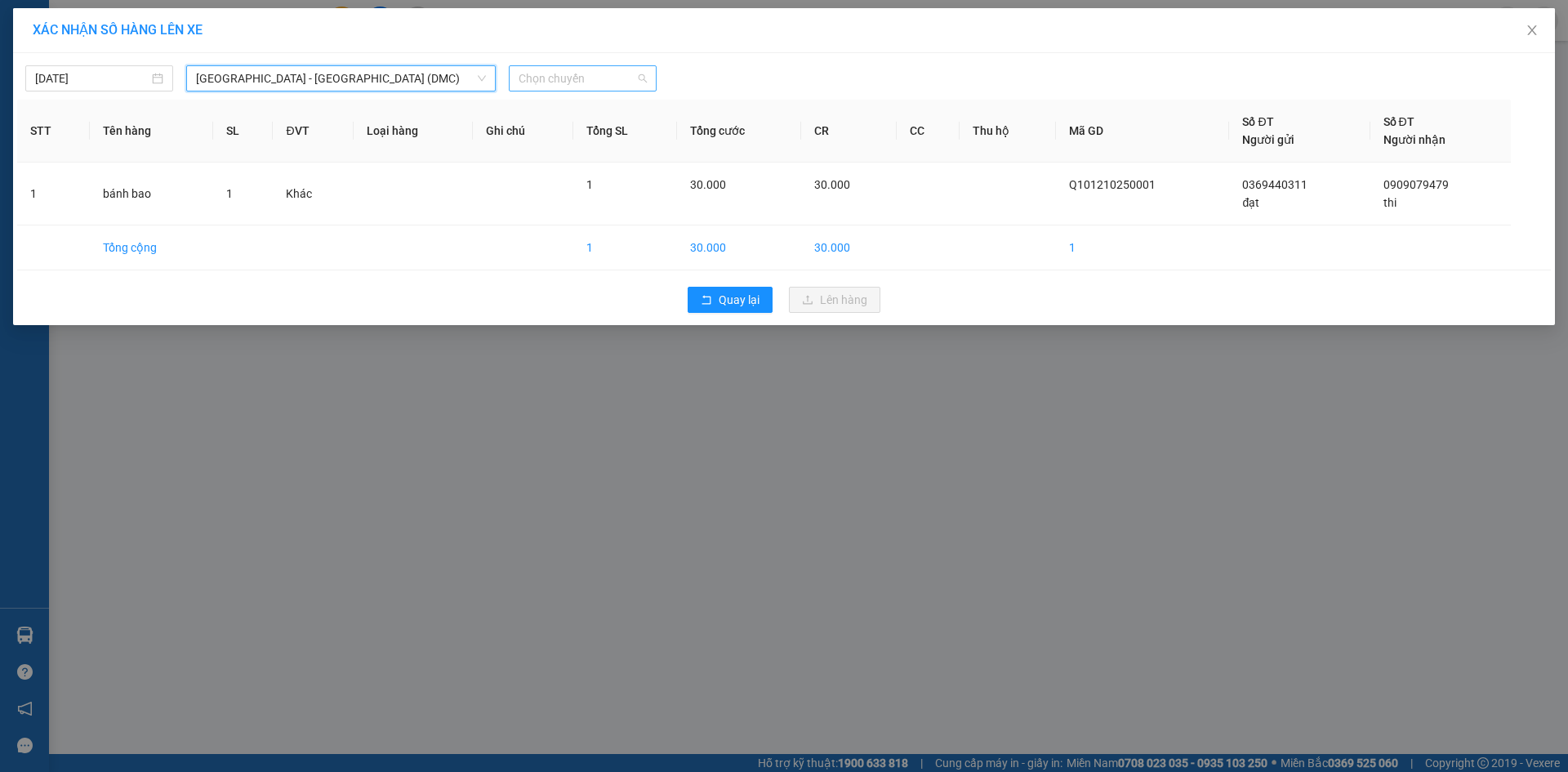
click at [558, 75] on span "Chọn chuyến" at bounding box center [582, 78] width 128 height 25
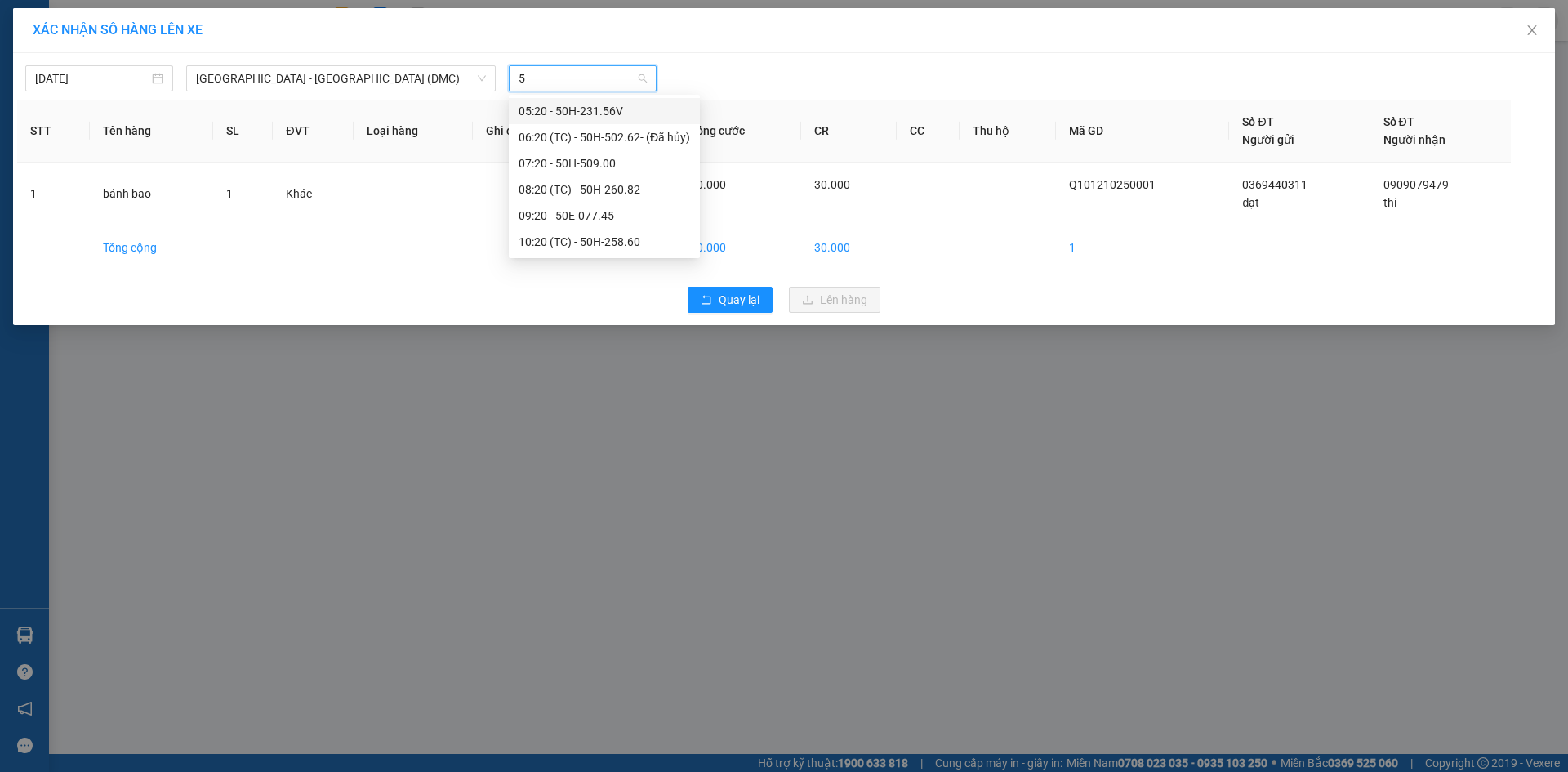
type input "50"
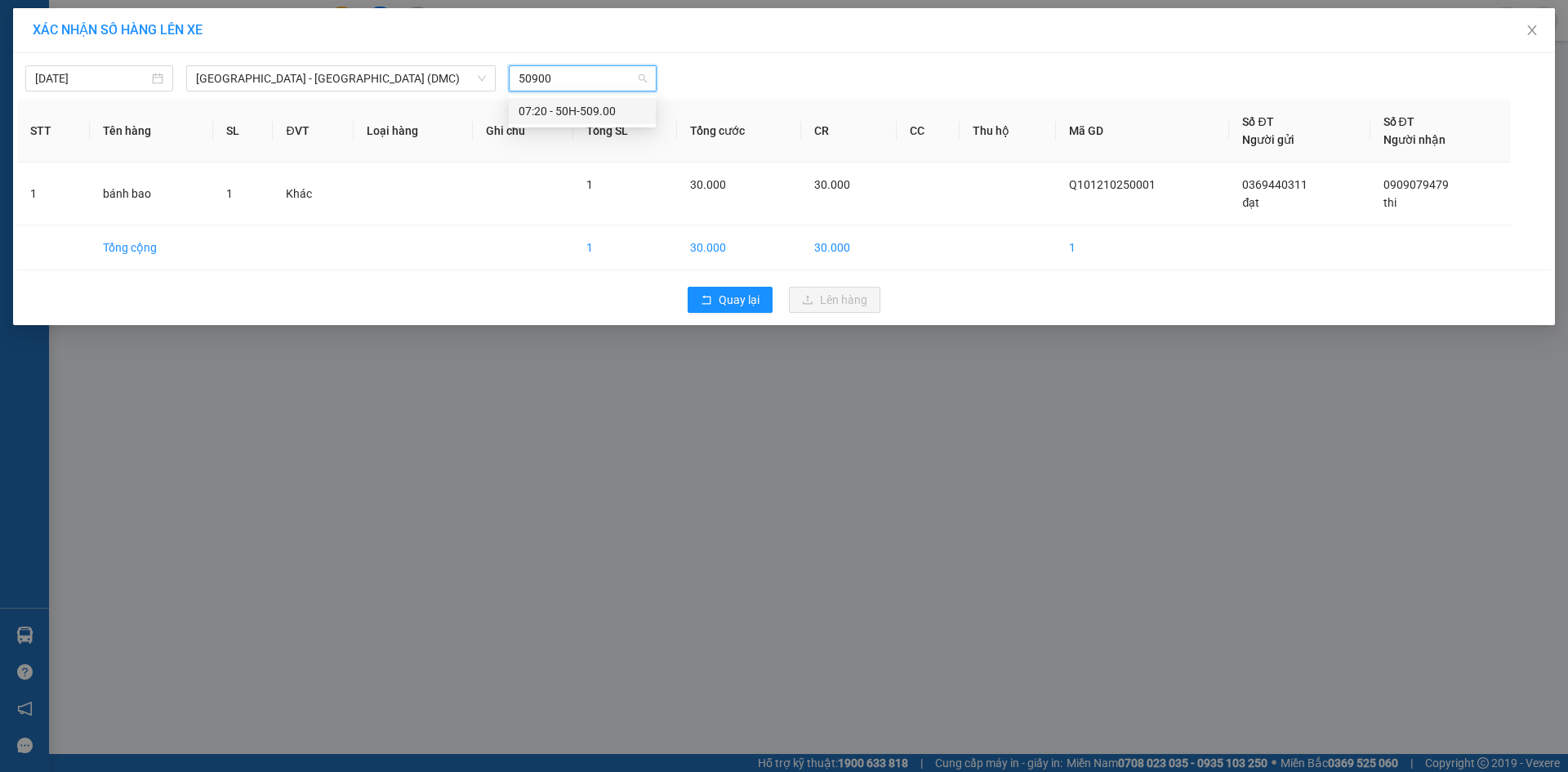
click at [527, 112] on div "07:20 - 50H-509.00" at bounding box center [582, 112] width 127 height 18
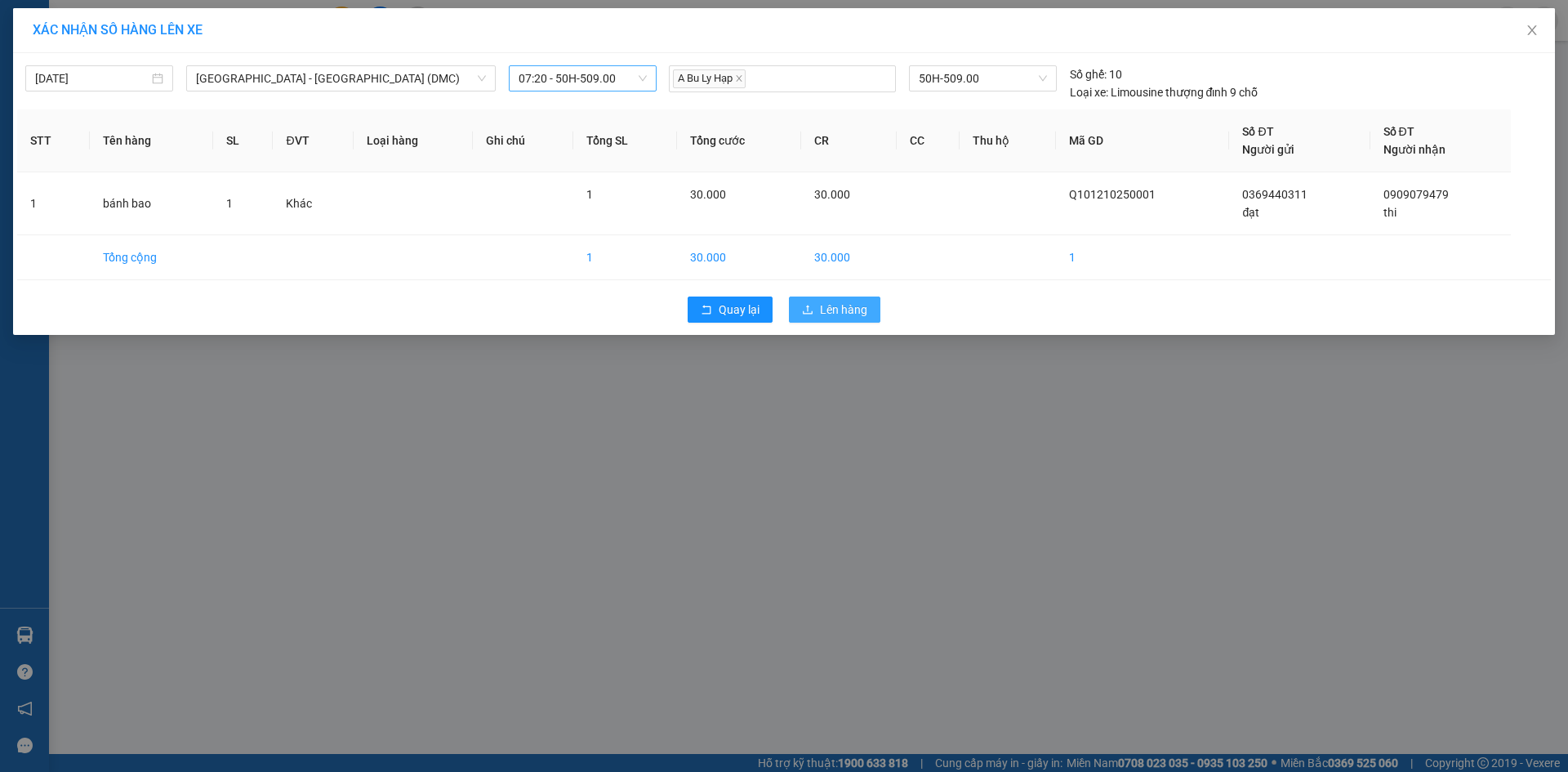
click at [849, 321] on button "Lên hàng" at bounding box center [835, 310] width 92 height 26
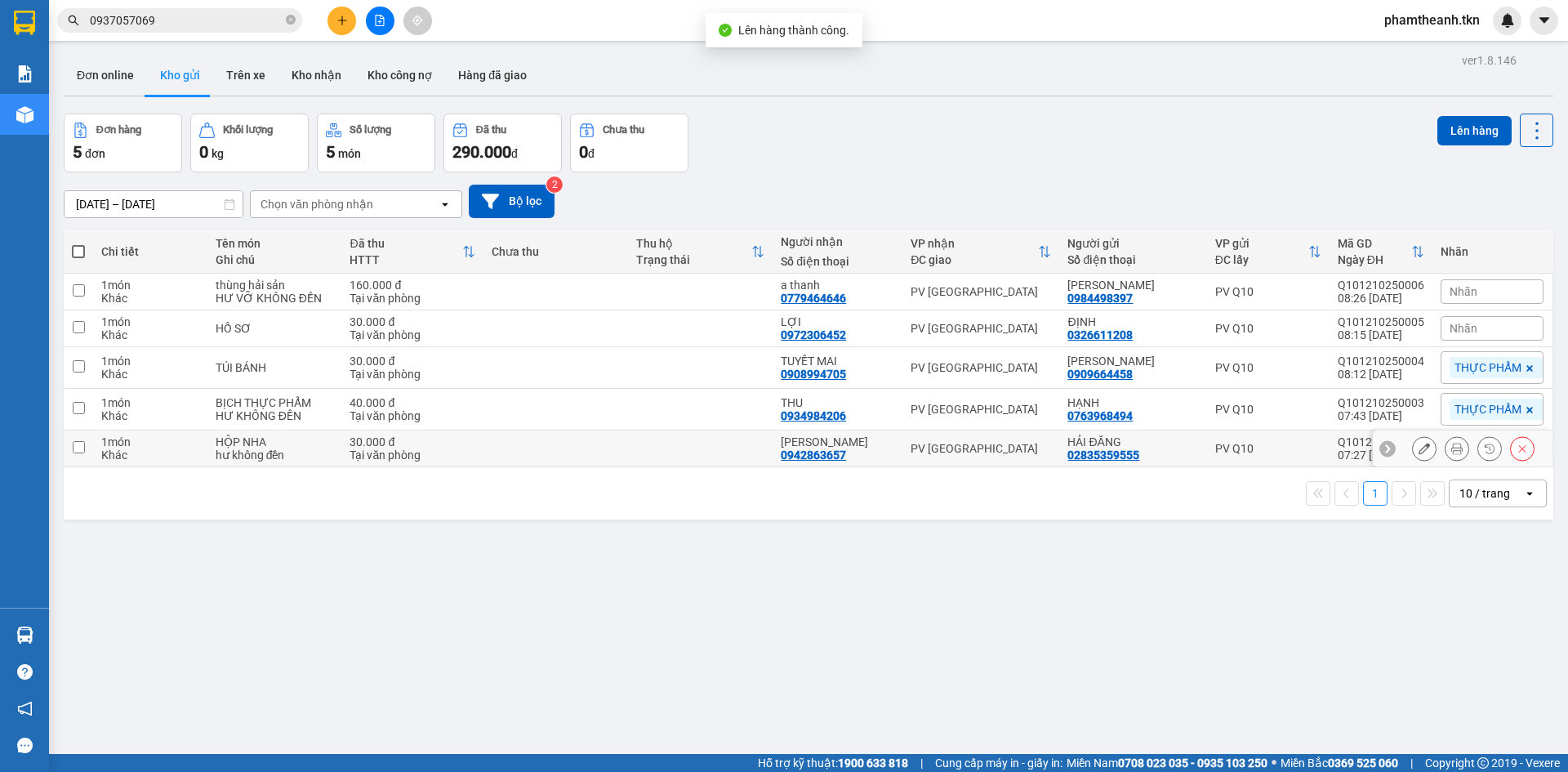
click at [1049, 449] on div "PV [GEOGRAPHIC_DATA]" at bounding box center [981, 448] width 140 height 13
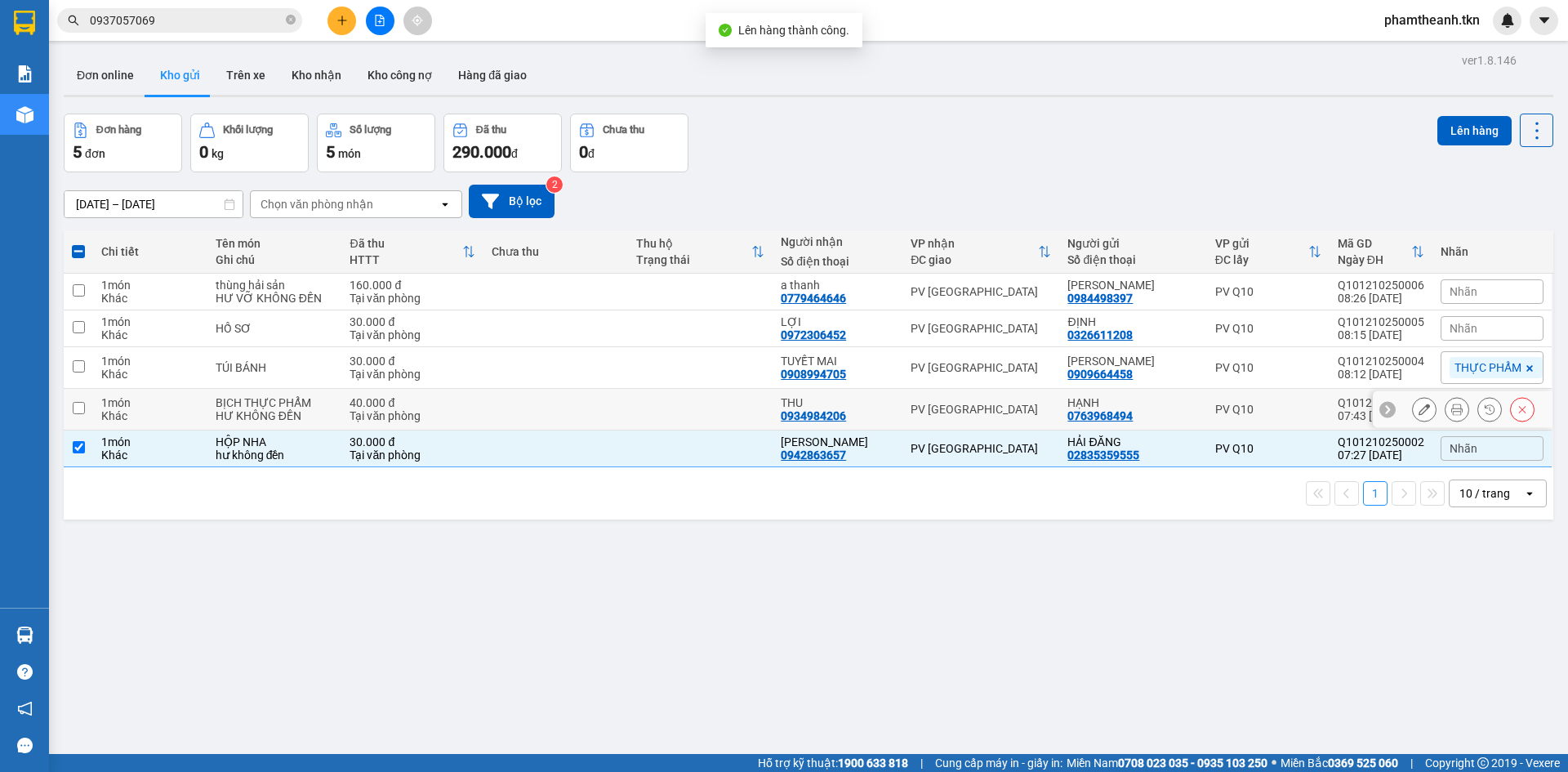
click at [1020, 416] on td "PV [GEOGRAPHIC_DATA]" at bounding box center [982, 410] width 157 height 42
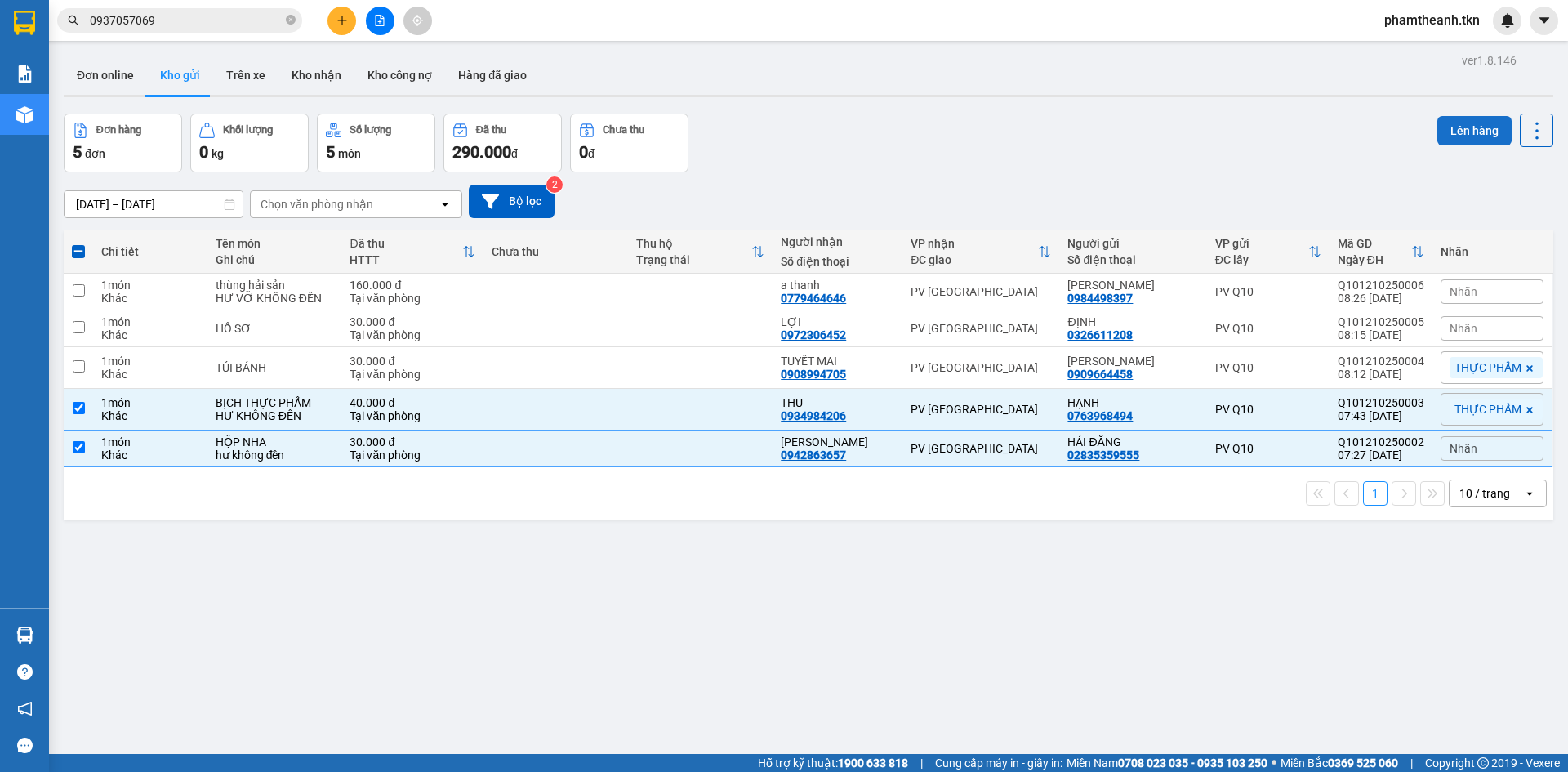
click at [1459, 129] on button "Lên hàng" at bounding box center [1474, 131] width 75 height 30
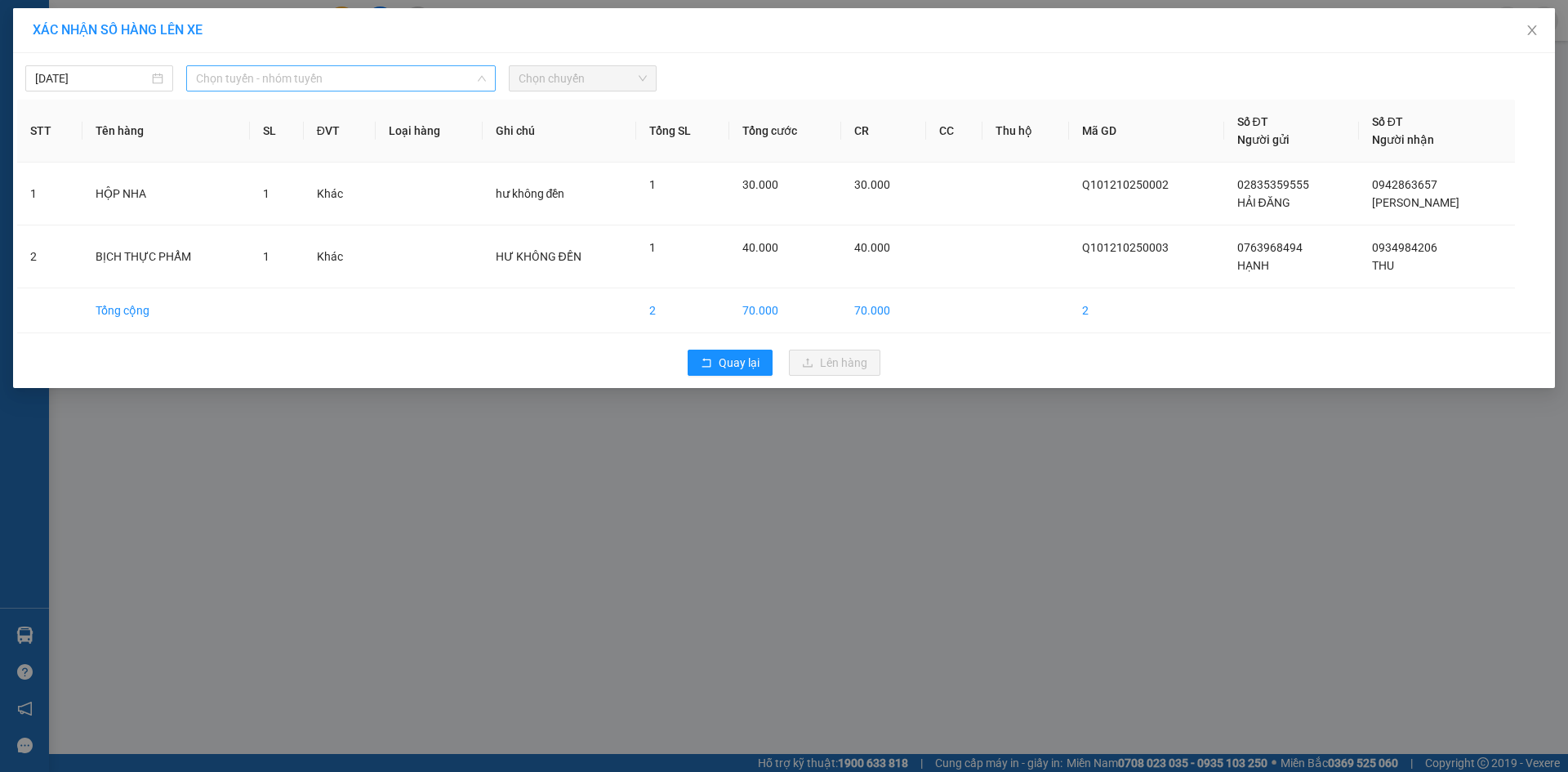
click at [435, 66] on div "Chọn tuyến - nhóm tuyến" at bounding box center [340, 79] width 310 height 26
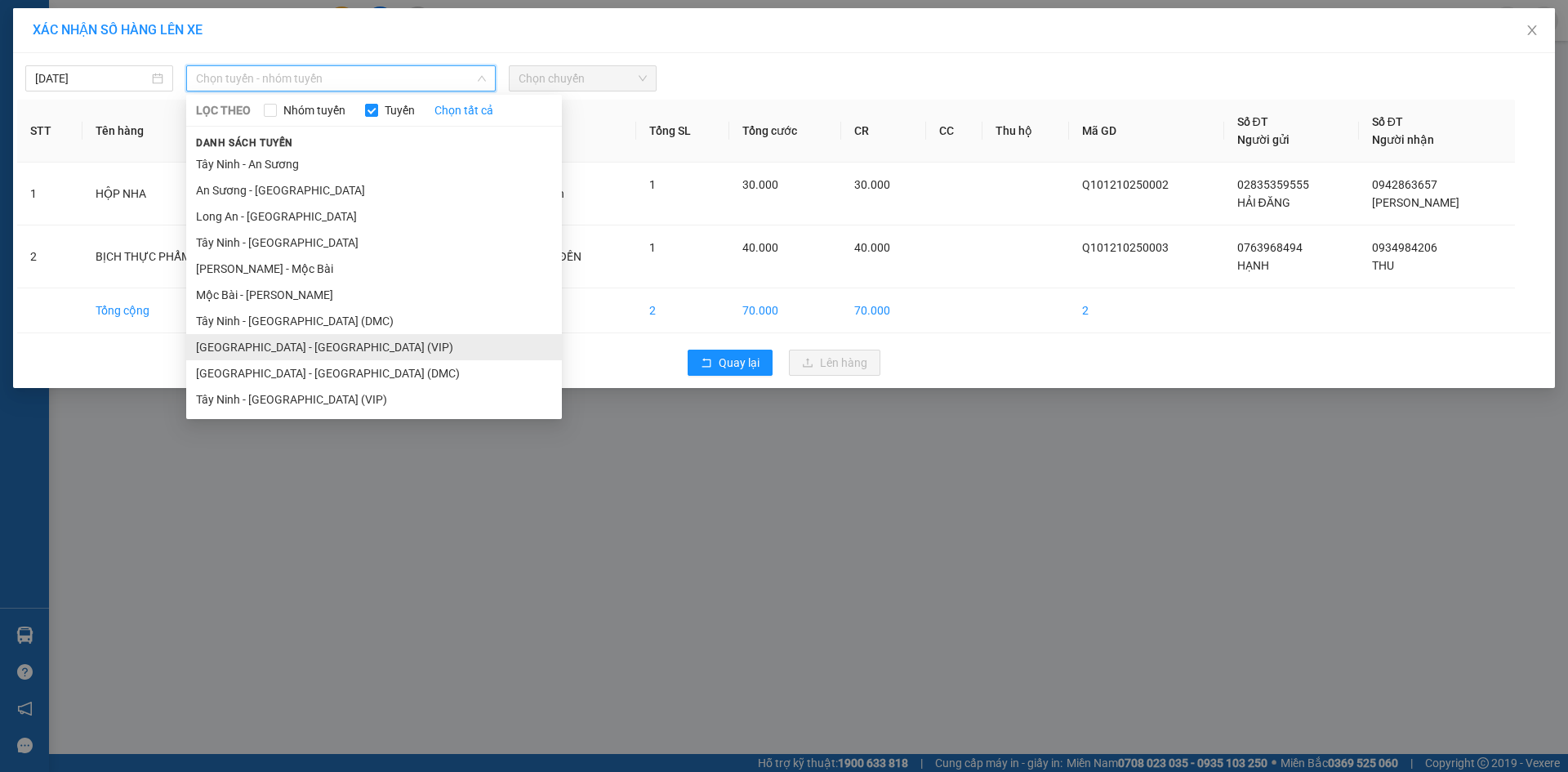
click at [326, 355] on li "[GEOGRAPHIC_DATA] - [GEOGRAPHIC_DATA] (VIP)" at bounding box center [373, 348] width 375 height 26
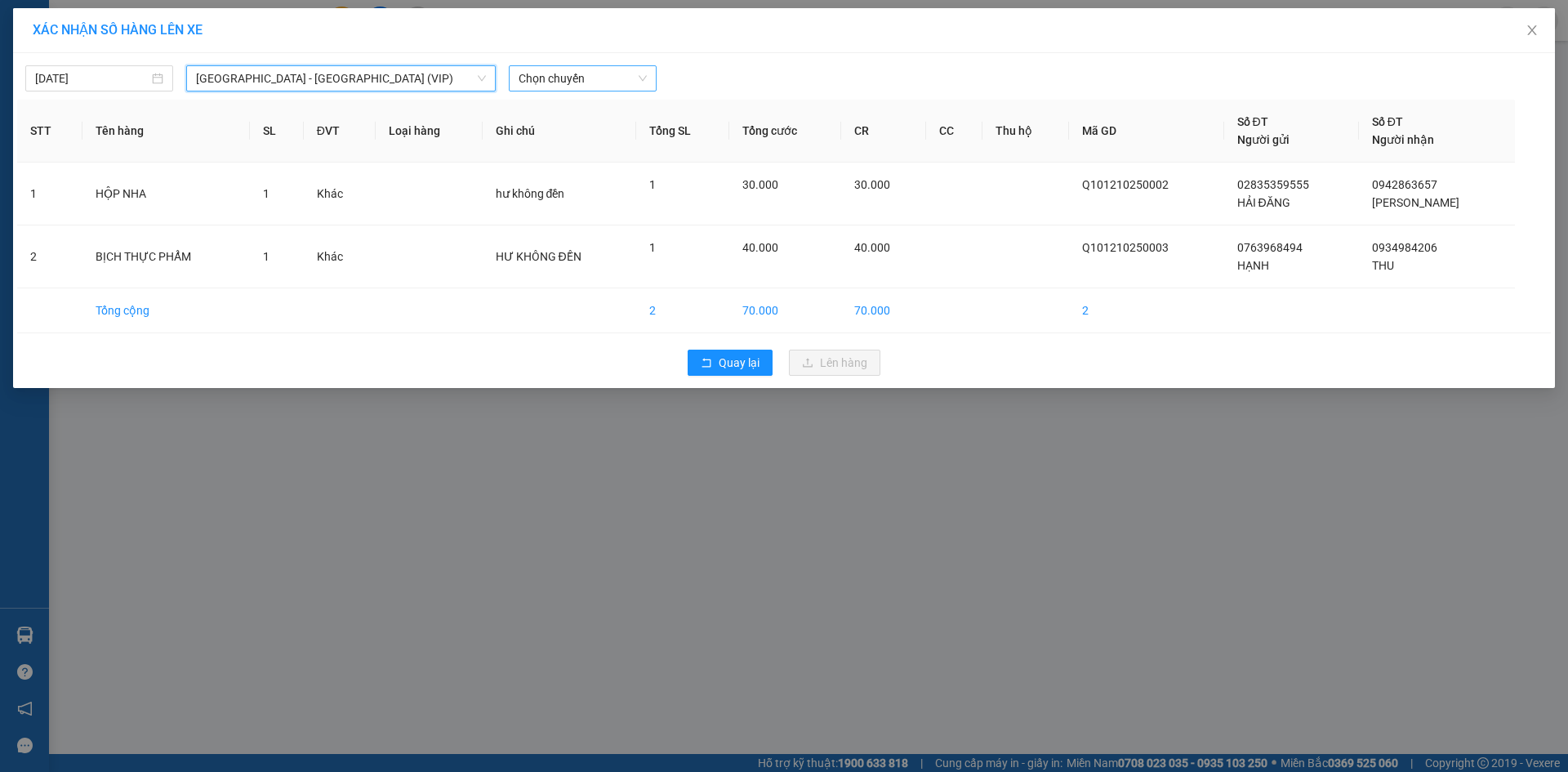
click at [612, 79] on span "Chọn chuyến" at bounding box center [582, 78] width 128 height 25
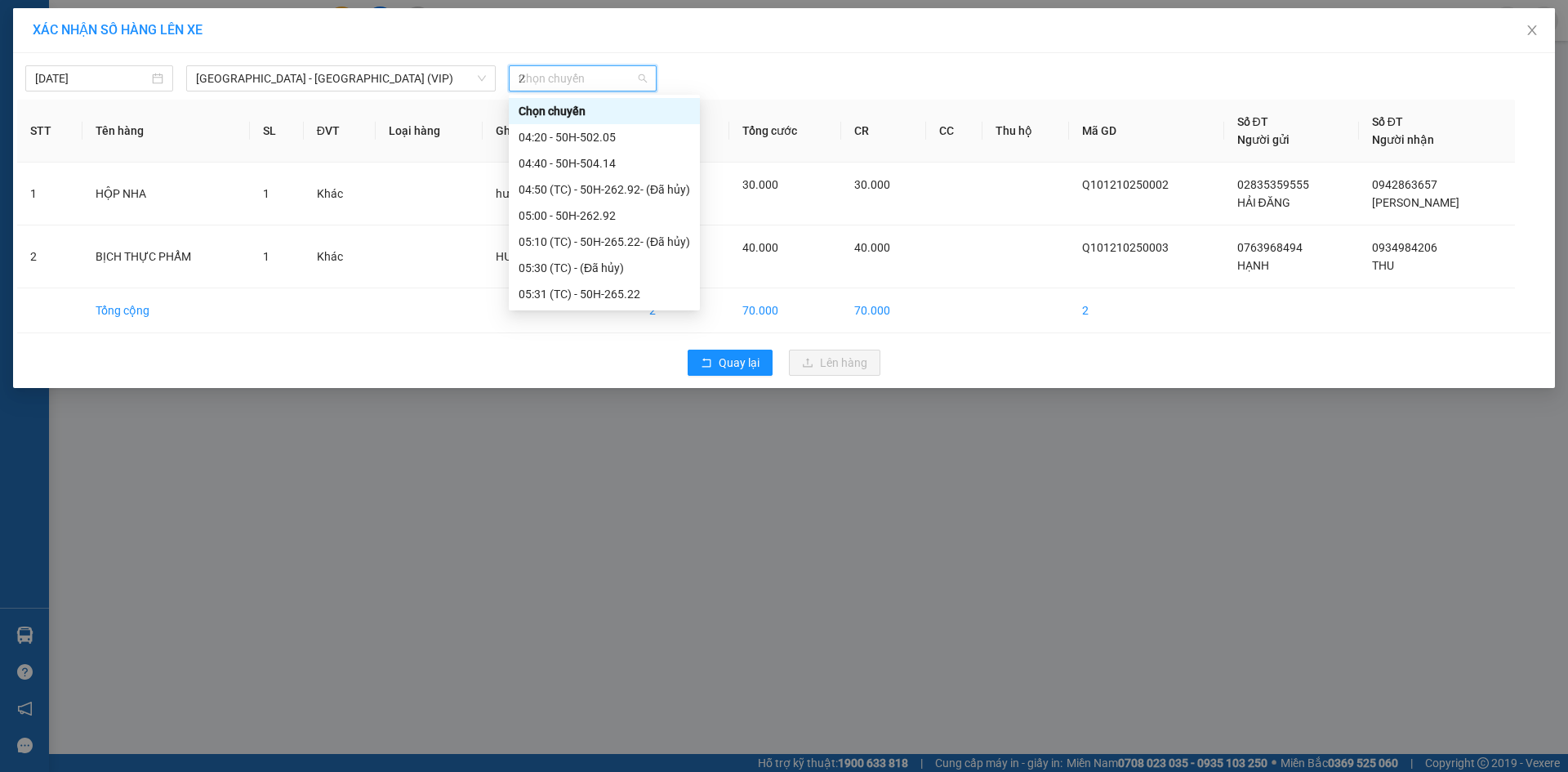
type input "25"
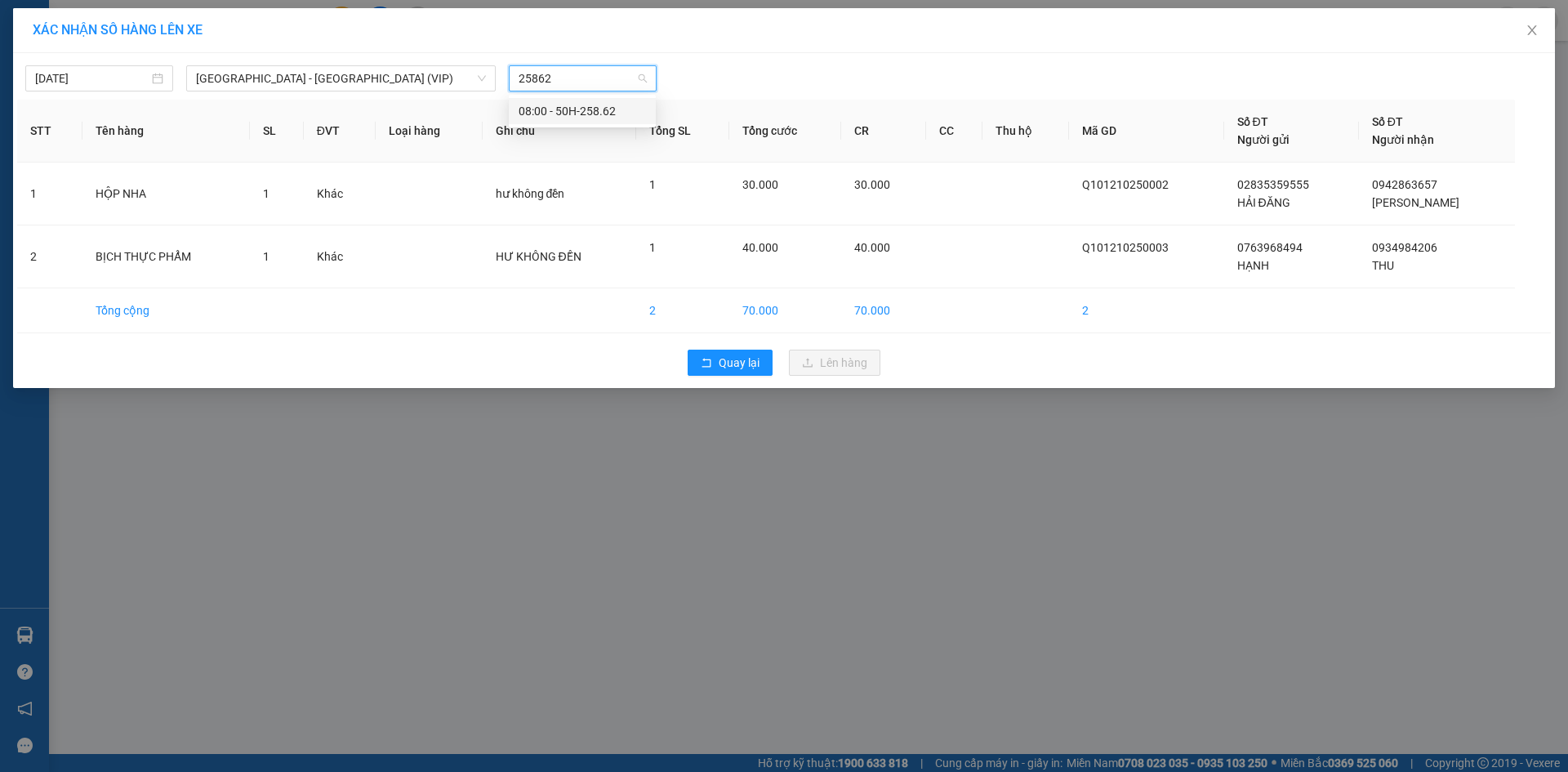
click at [604, 114] on div "08:00 - 50H-258.62" at bounding box center [582, 112] width 127 height 18
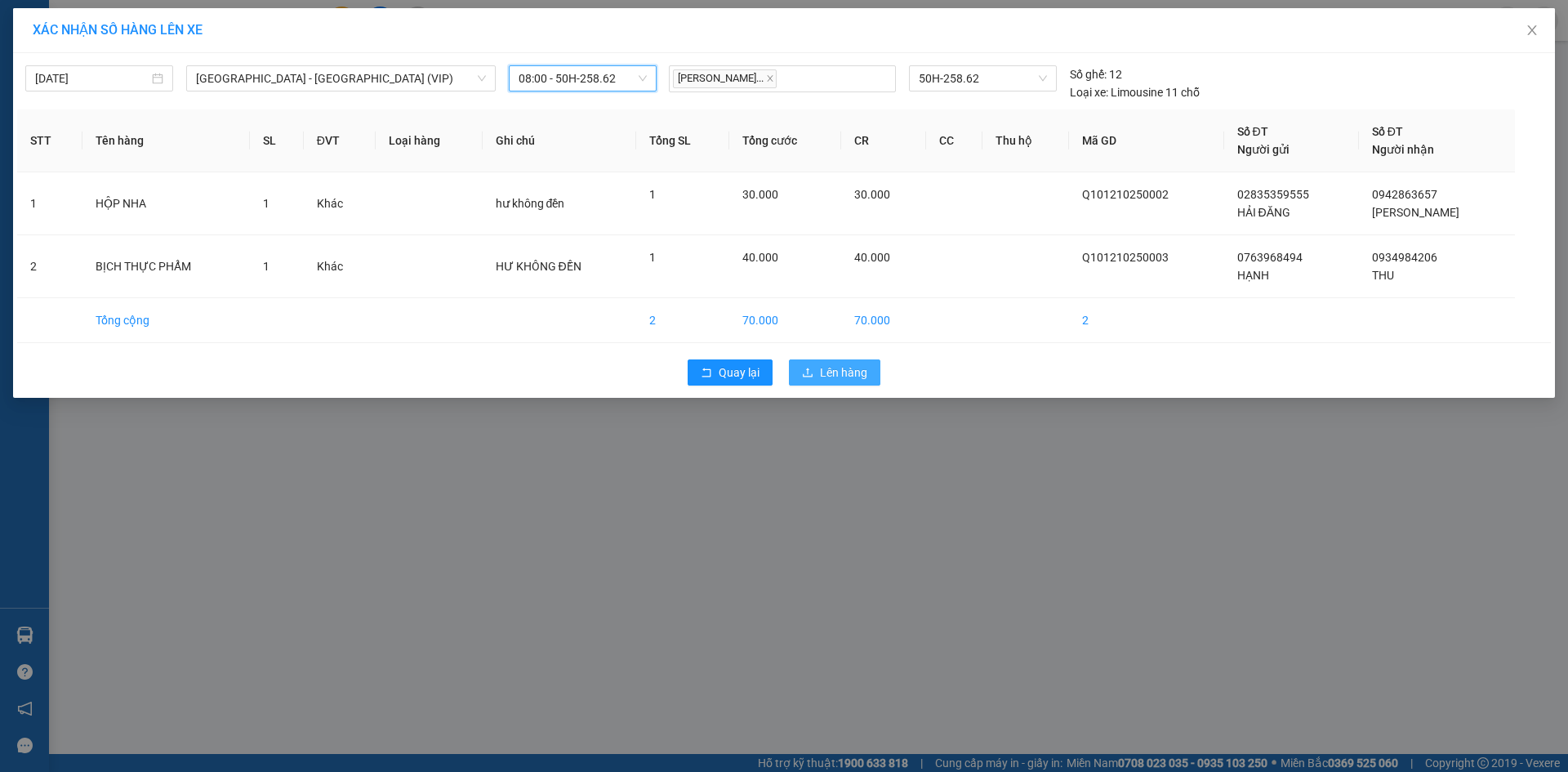
click at [812, 376] on icon "upload" at bounding box center [808, 372] width 10 height 9
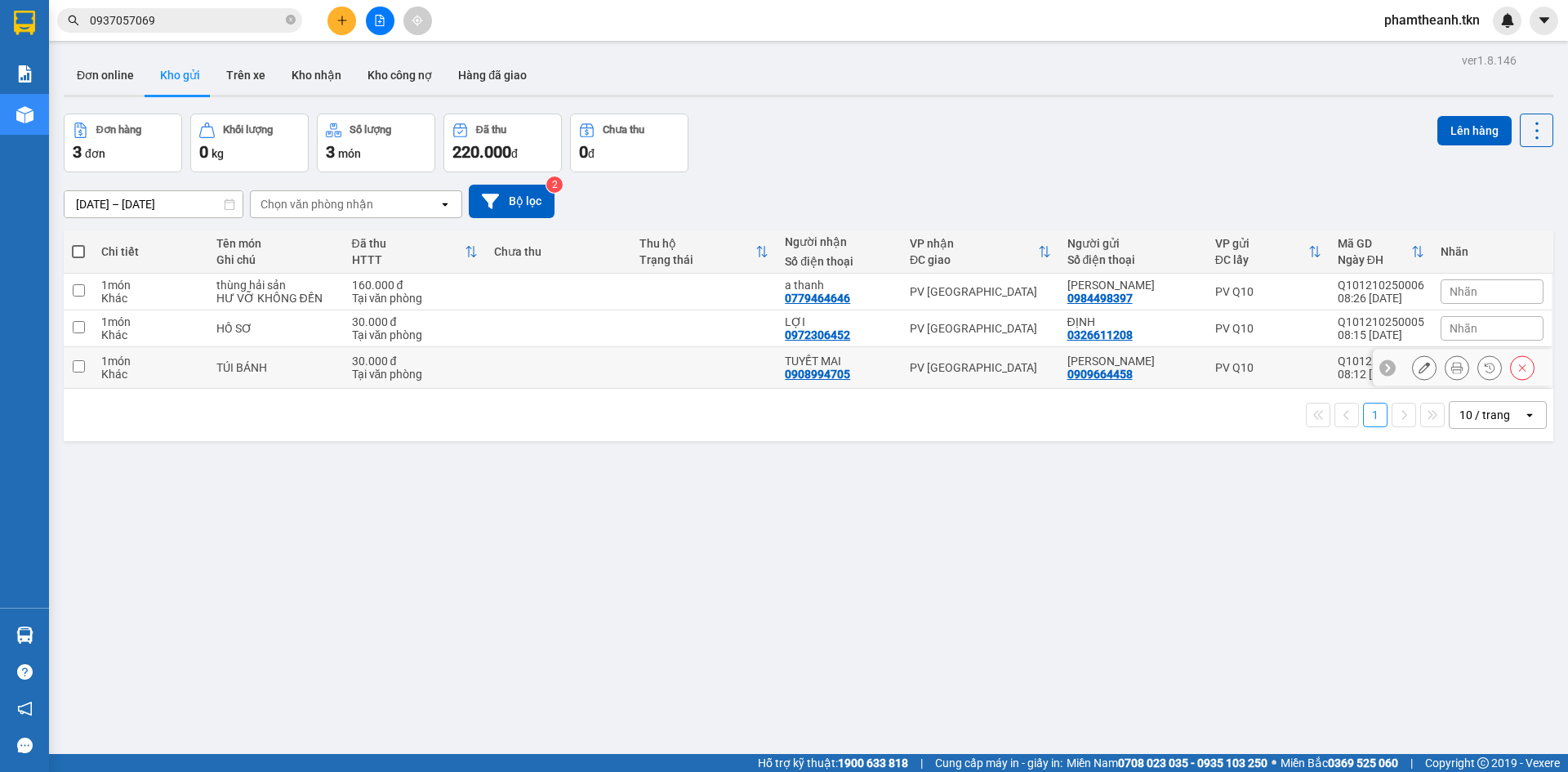
click at [955, 358] on td "PV [GEOGRAPHIC_DATA]" at bounding box center [981, 369] width 157 height 42
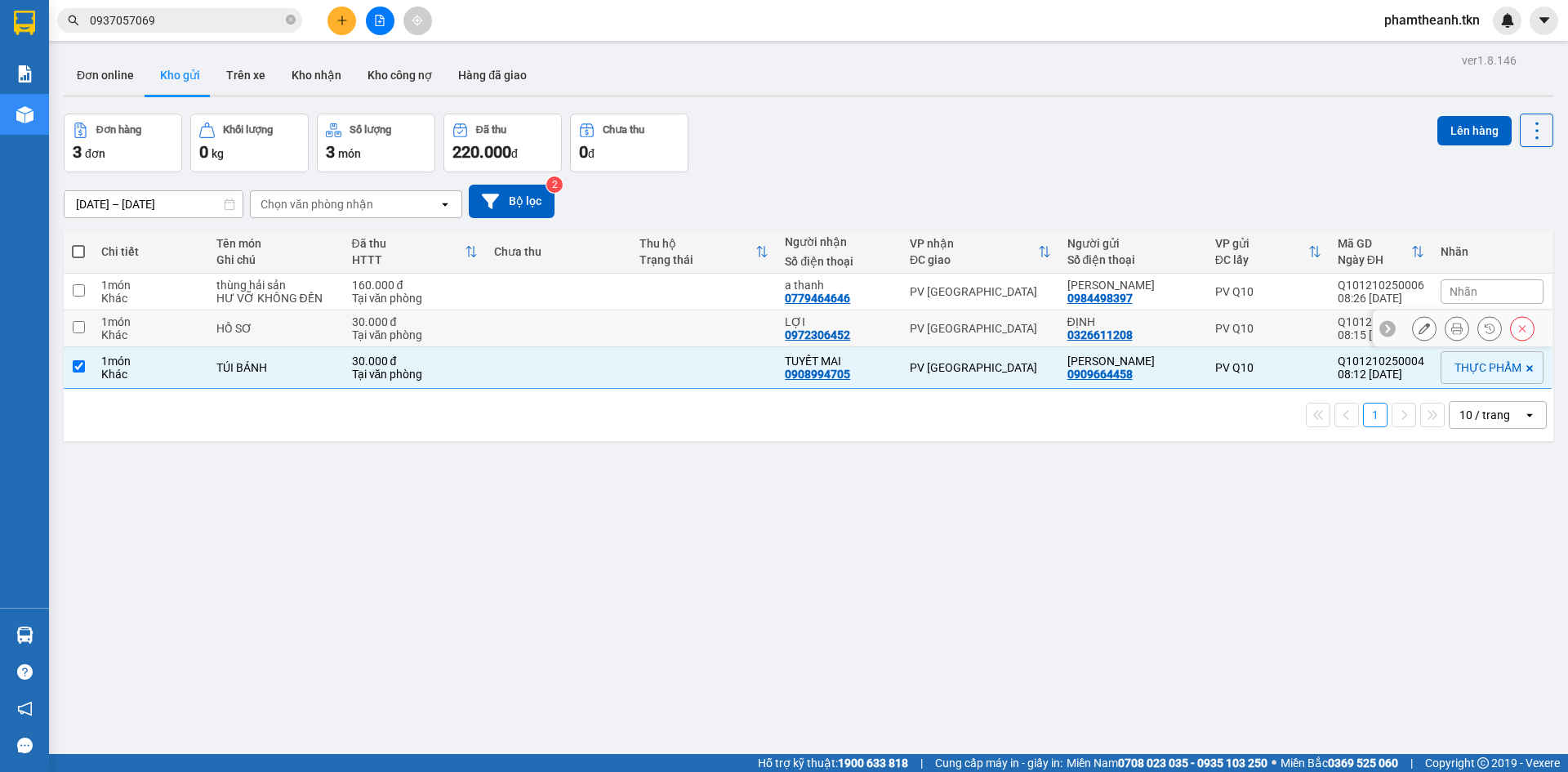
click at [981, 333] on div "PV [GEOGRAPHIC_DATA]" at bounding box center [981, 328] width 141 height 13
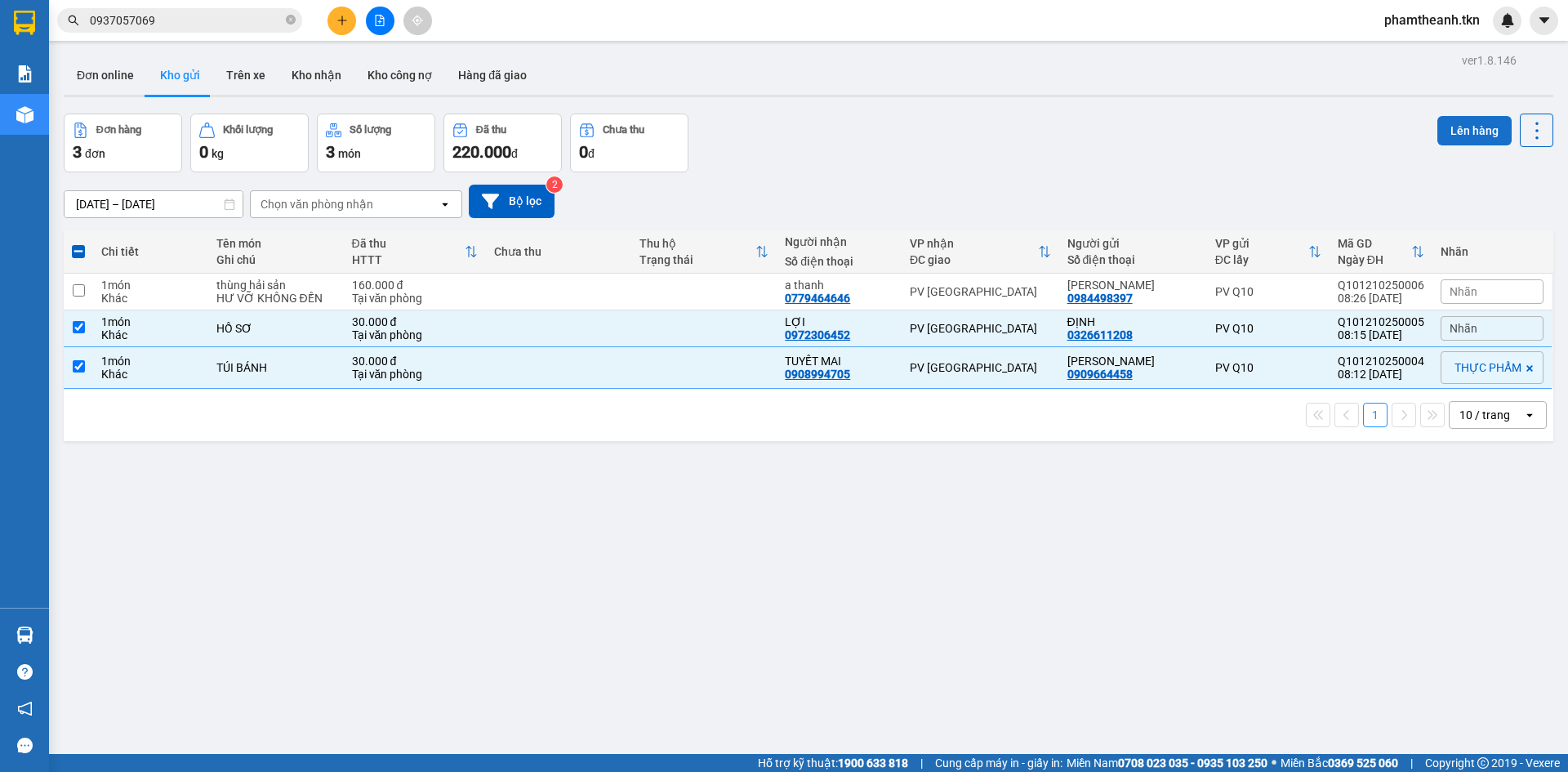
click at [1452, 140] on button "Lên hàng" at bounding box center [1474, 131] width 75 height 30
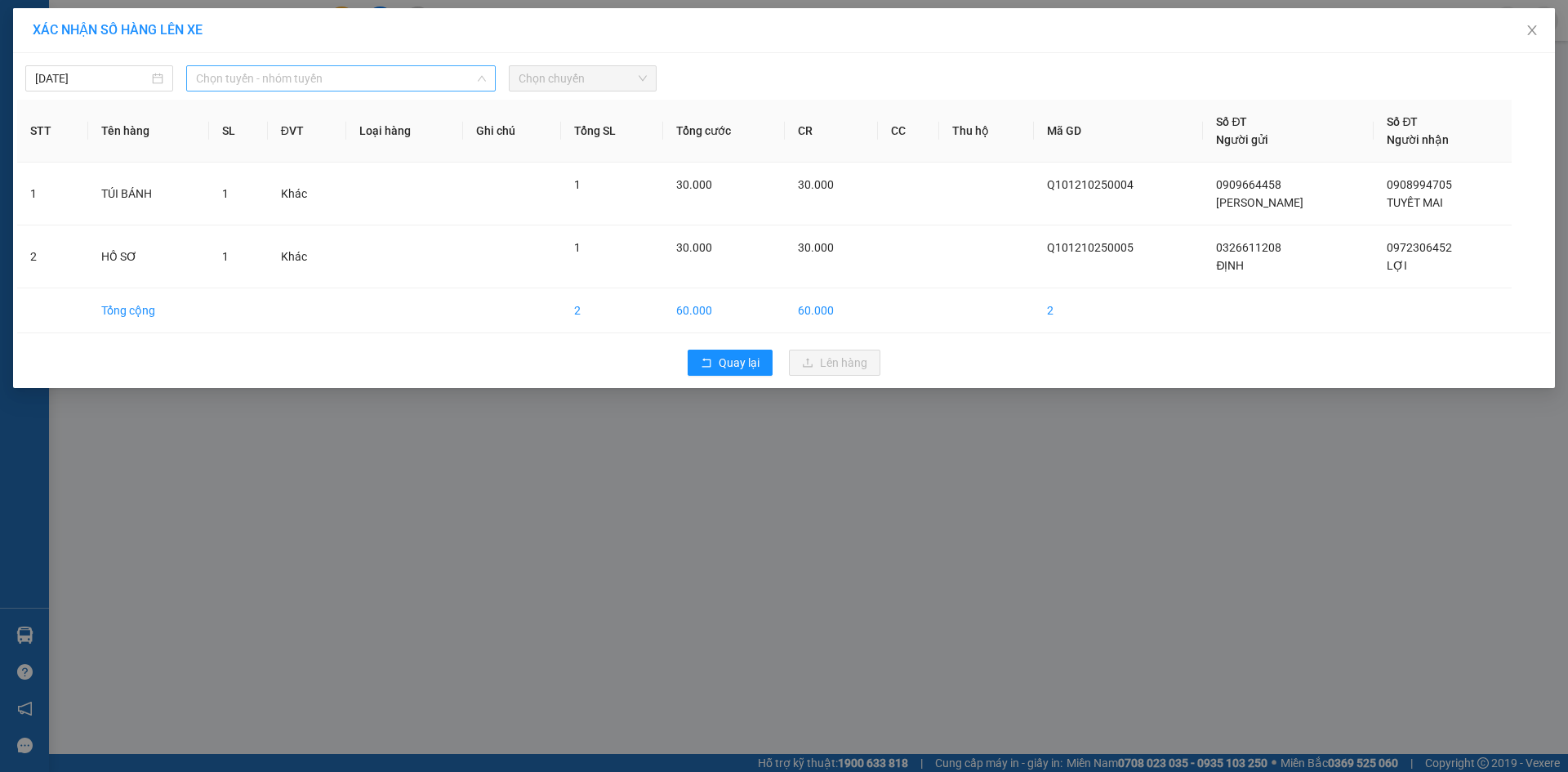
click at [308, 76] on span "Chọn tuyến - nhóm tuyến" at bounding box center [340, 78] width 290 height 25
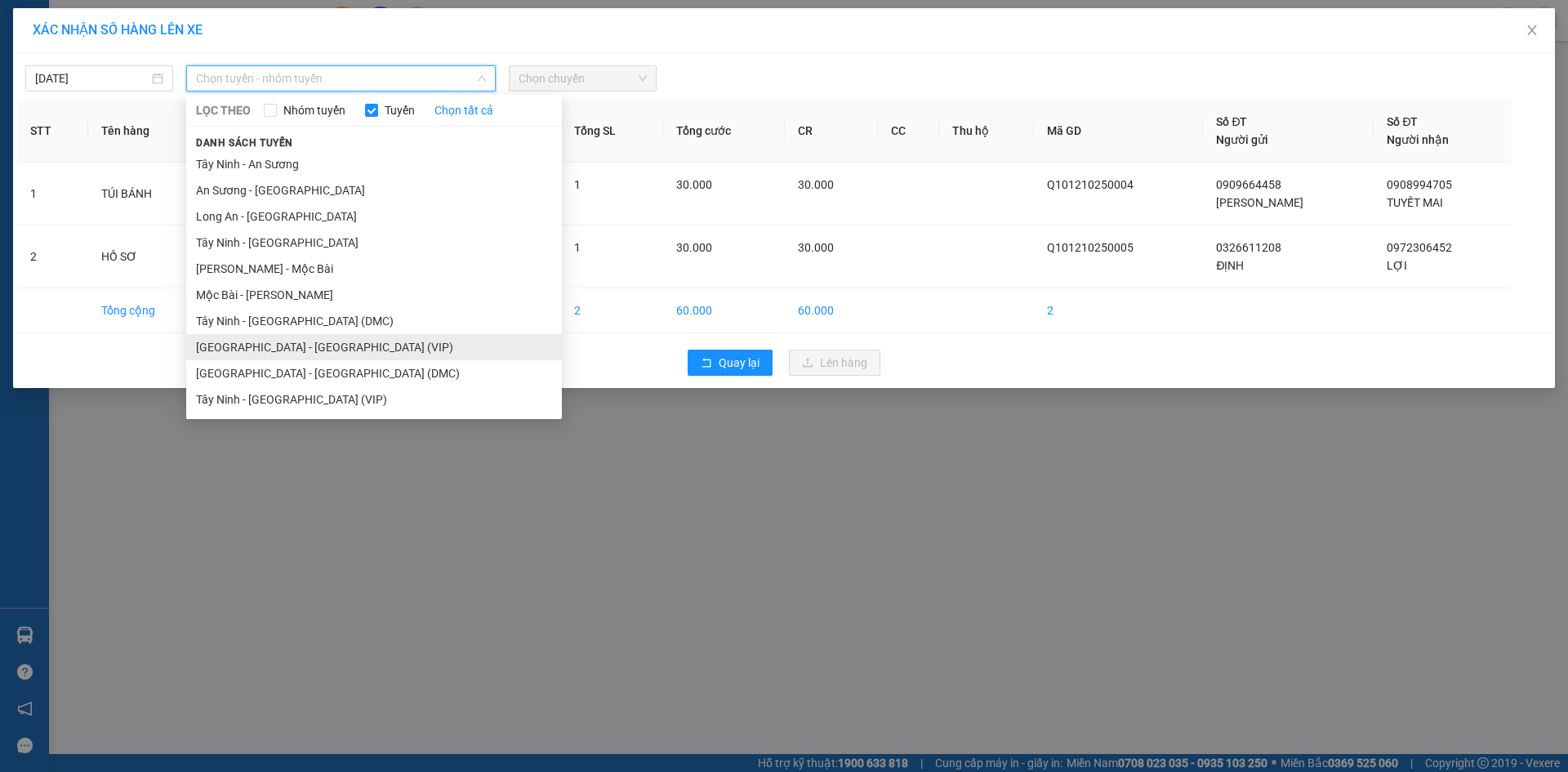
click at [313, 359] on li "[GEOGRAPHIC_DATA] - [GEOGRAPHIC_DATA] (VIP)" at bounding box center [373, 348] width 375 height 26
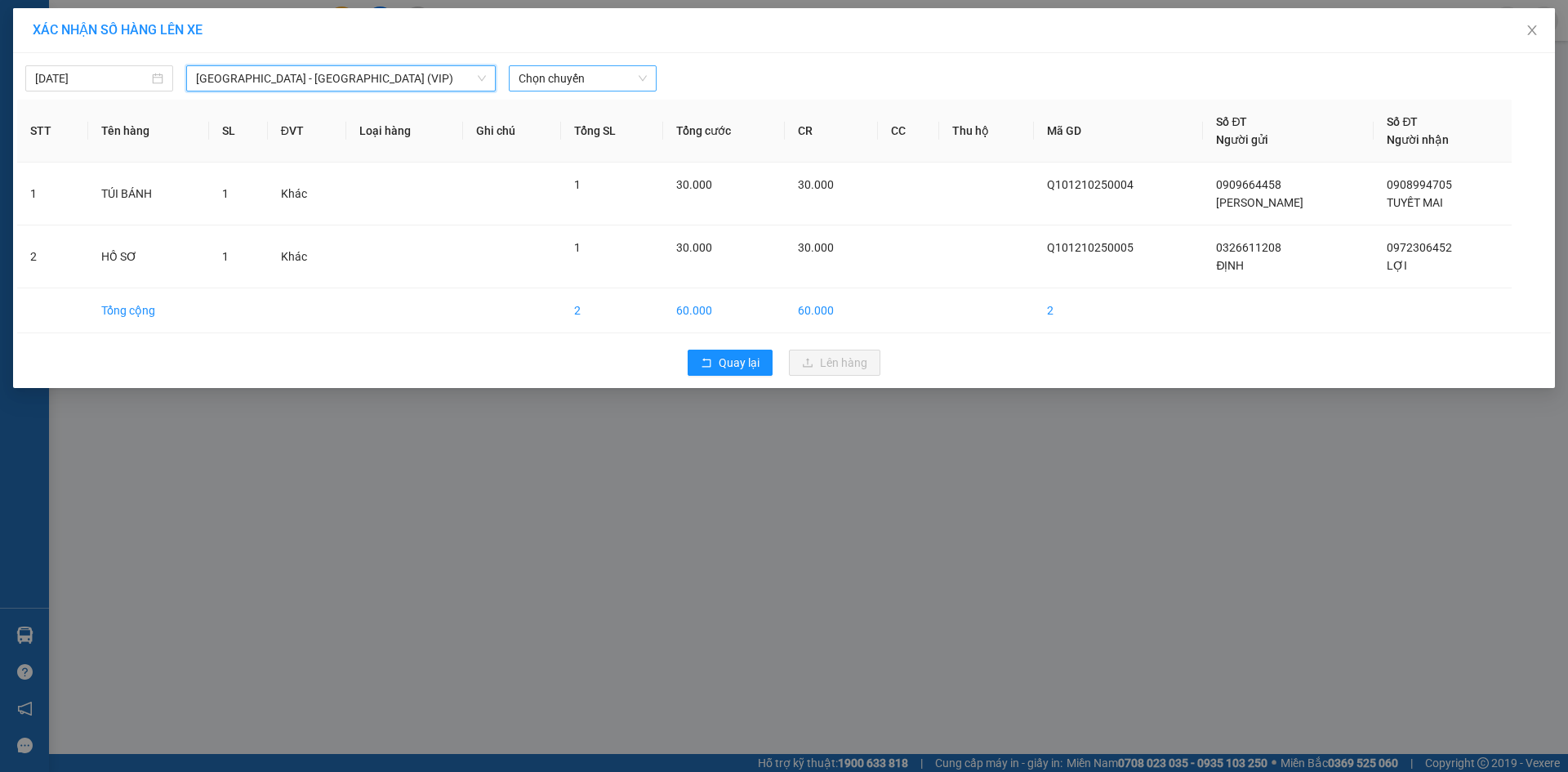
click at [576, 87] on span "Chọn chuyến" at bounding box center [582, 78] width 128 height 25
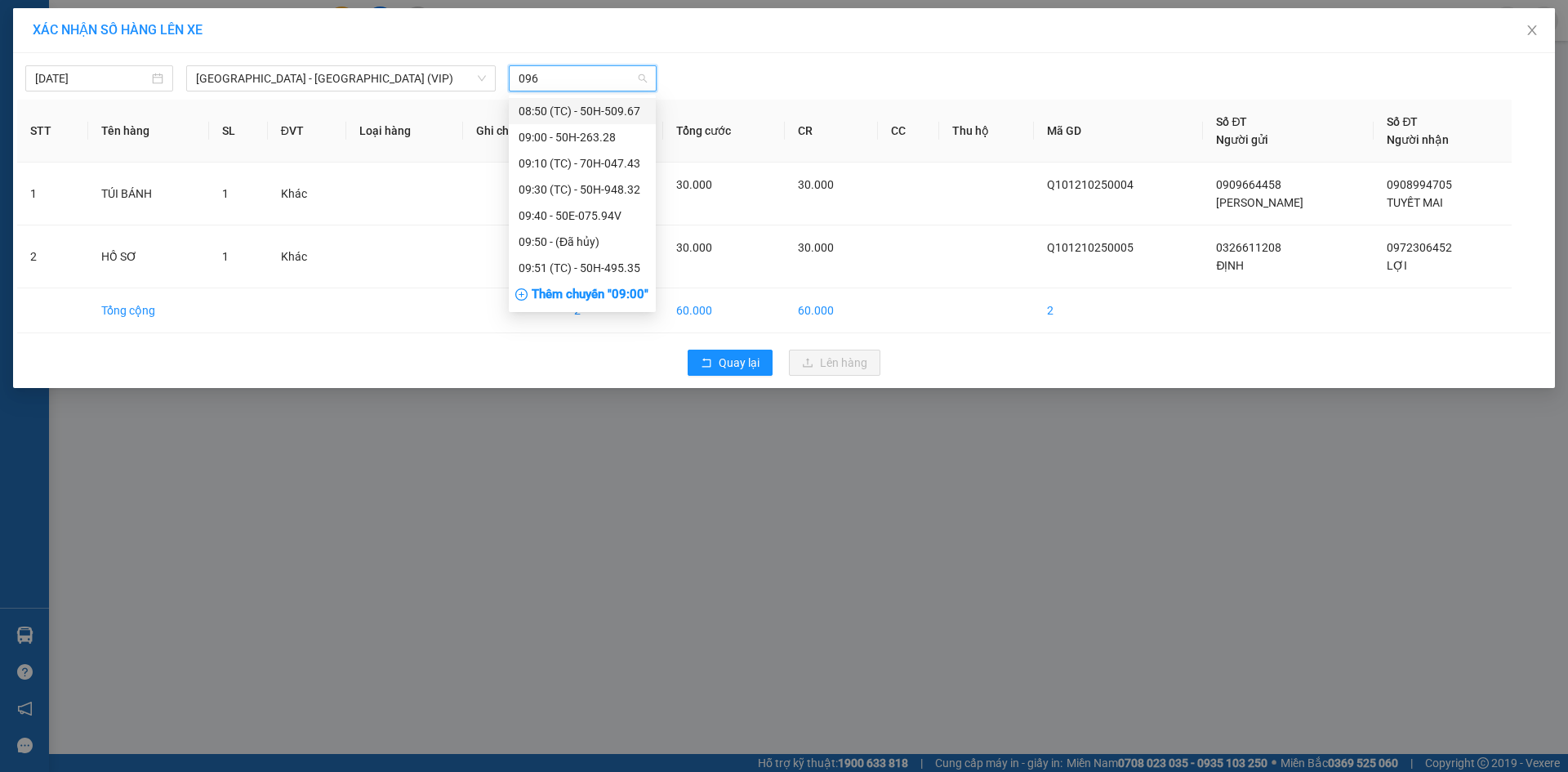
type input "0967"
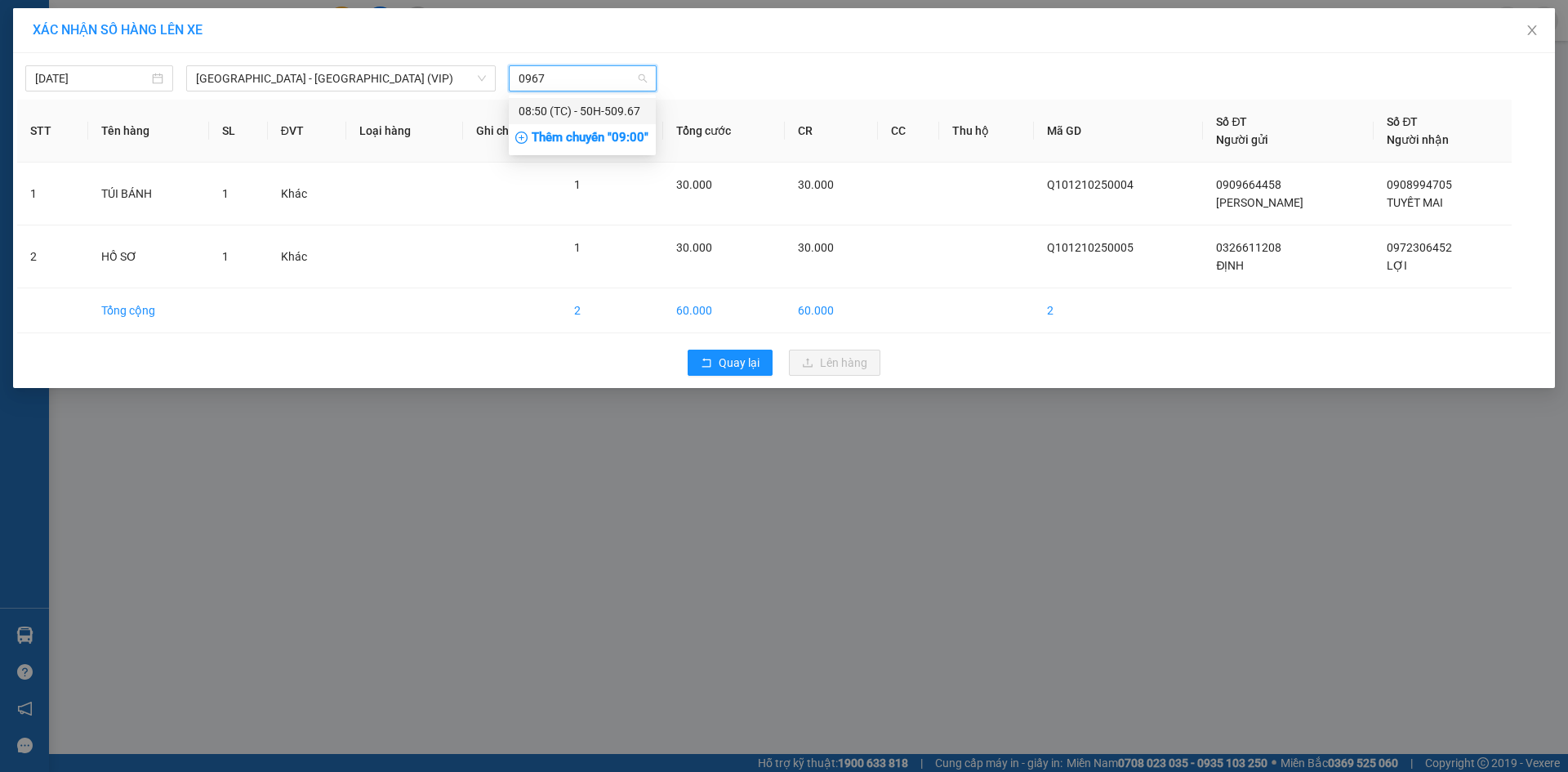
click at [605, 108] on div "08:50 (TC) - 50H-509.67" at bounding box center [582, 112] width 127 height 18
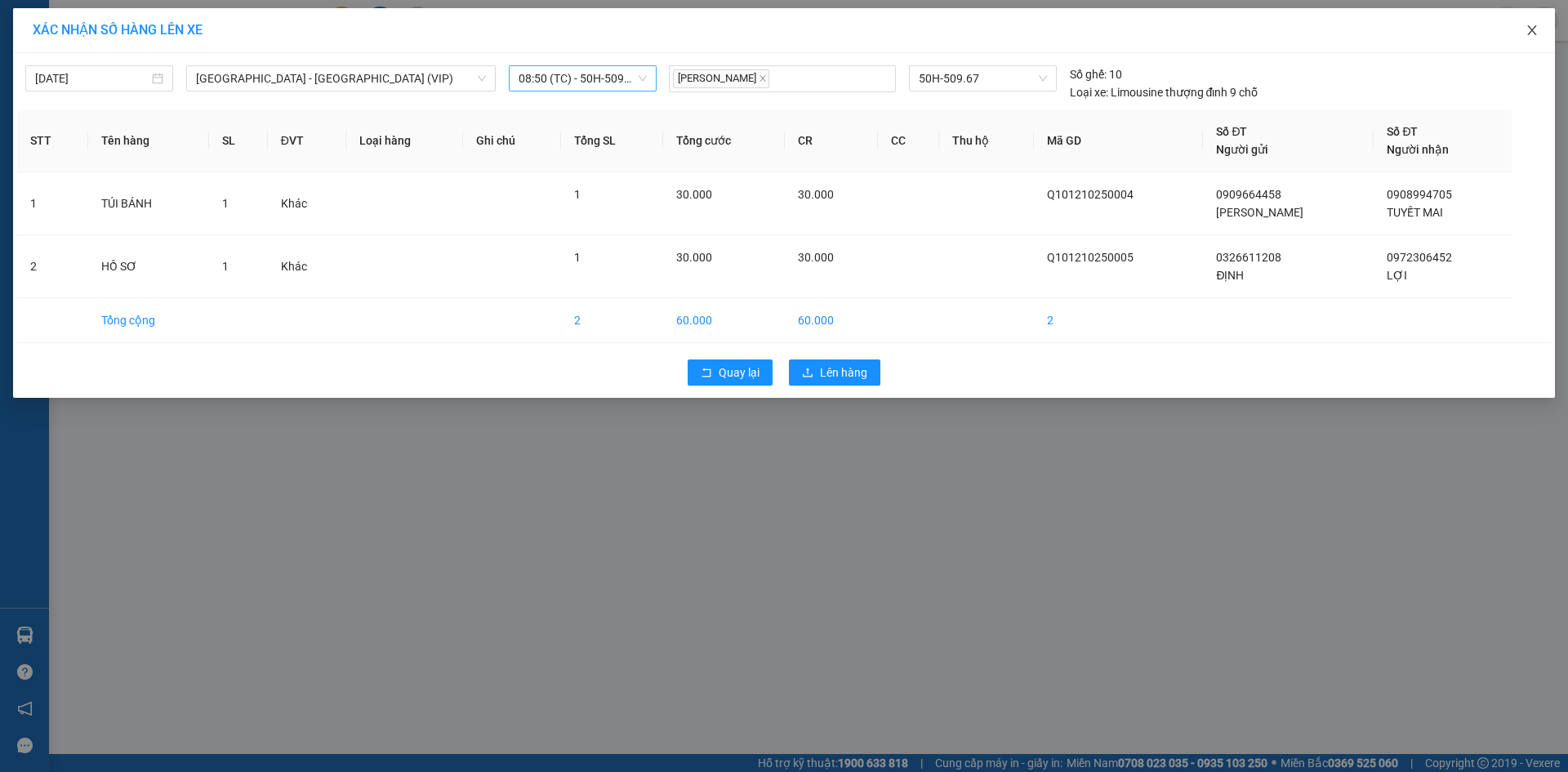
click at [1532, 29] on icon "close" at bounding box center [1532, 30] width 13 height 13
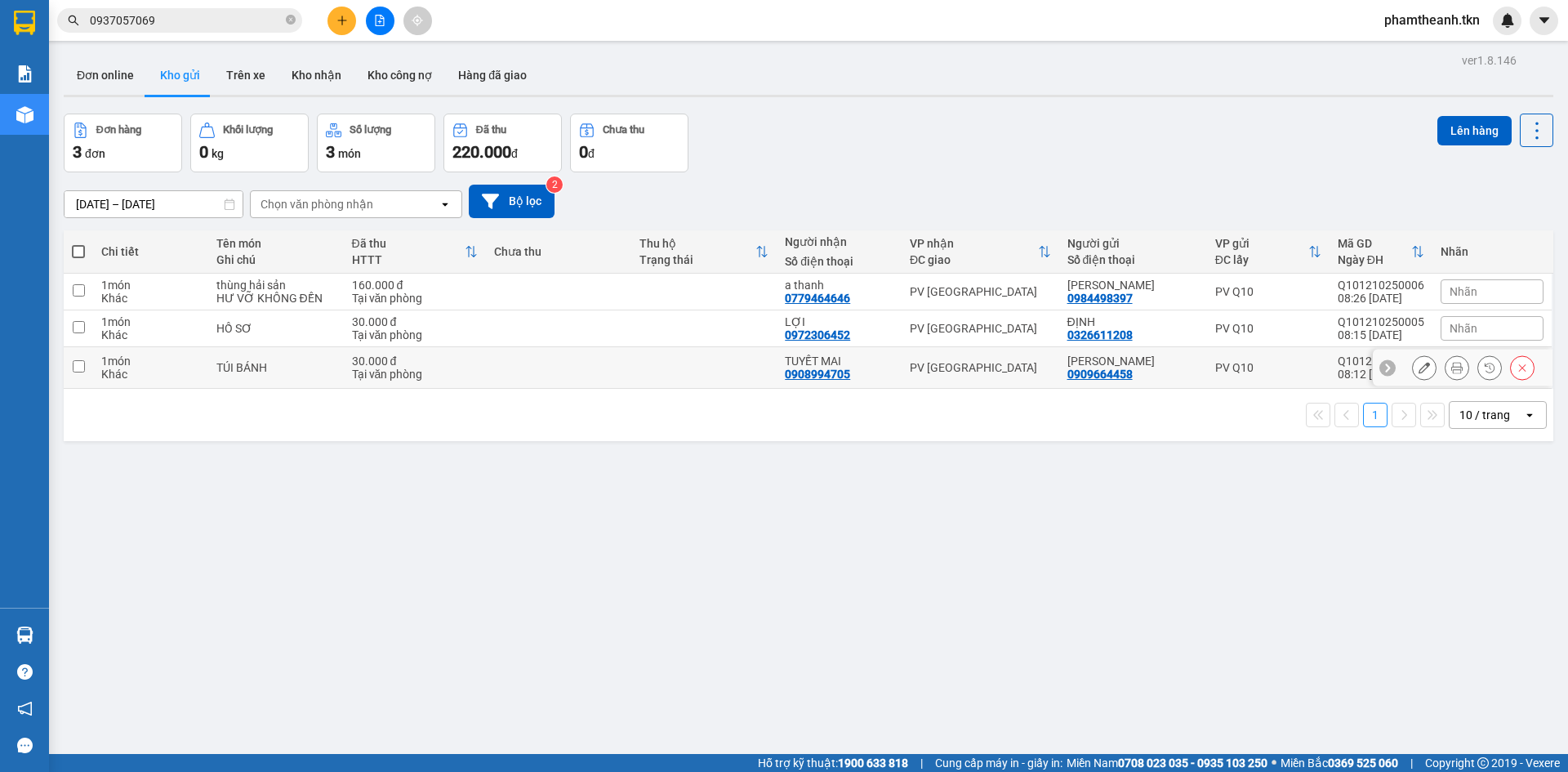
click at [969, 366] on div "PV [GEOGRAPHIC_DATA]" at bounding box center [981, 368] width 141 height 13
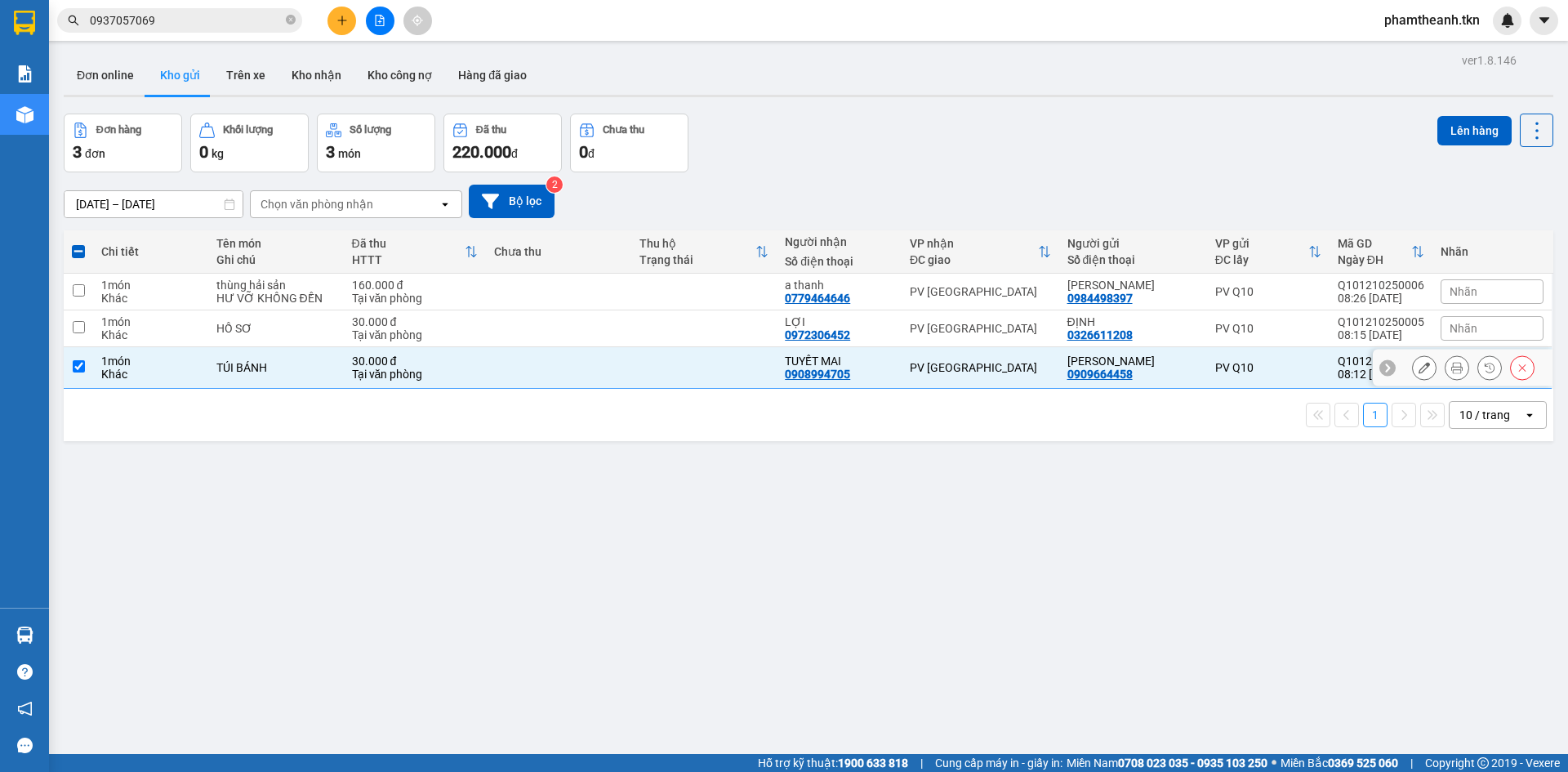
click at [993, 359] on td "PV [GEOGRAPHIC_DATA]" at bounding box center [981, 369] width 157 height 42
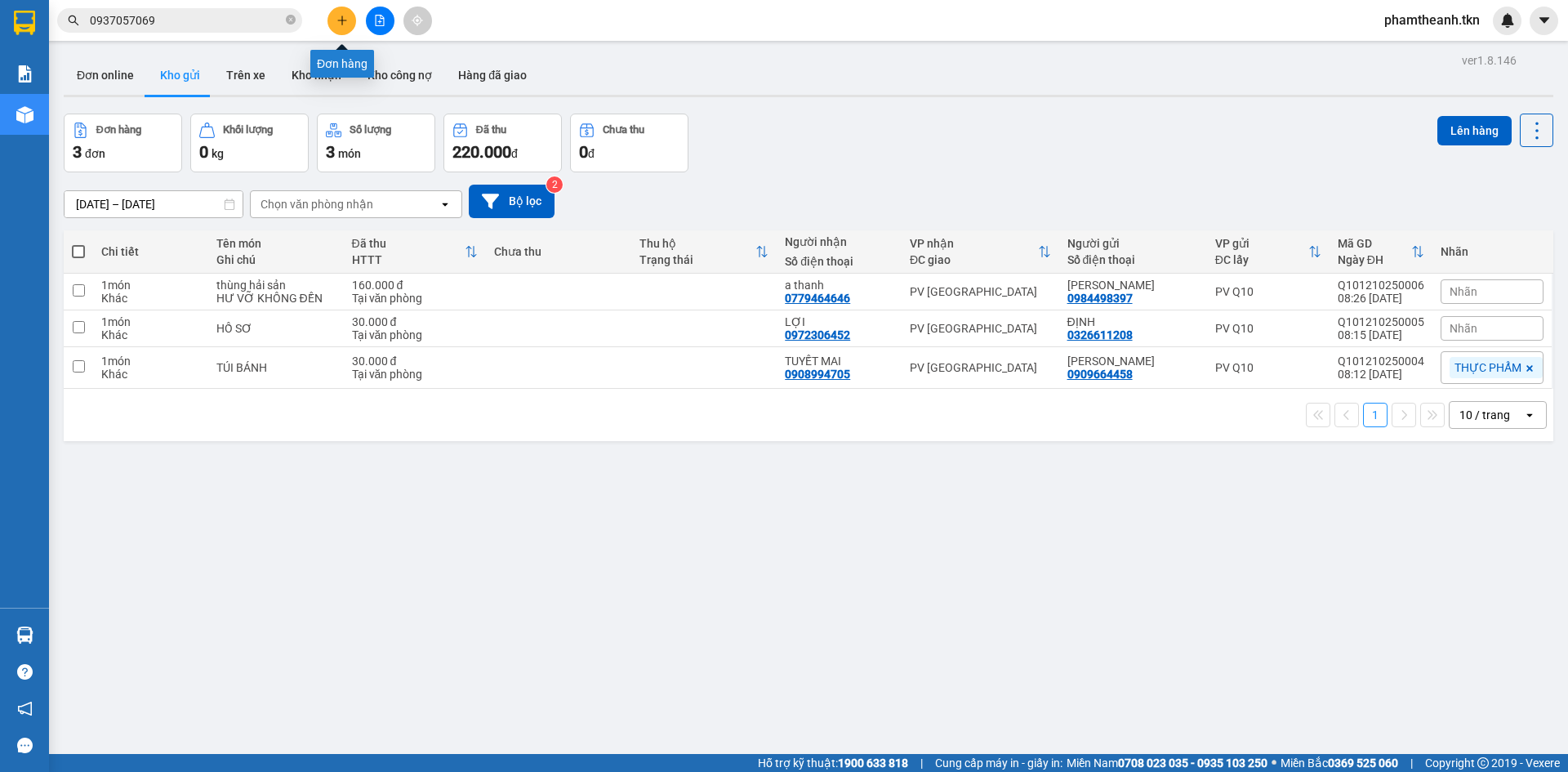
click at [340, 20] on icon "plus" at bounding box center [341, 20] width 11 height 11
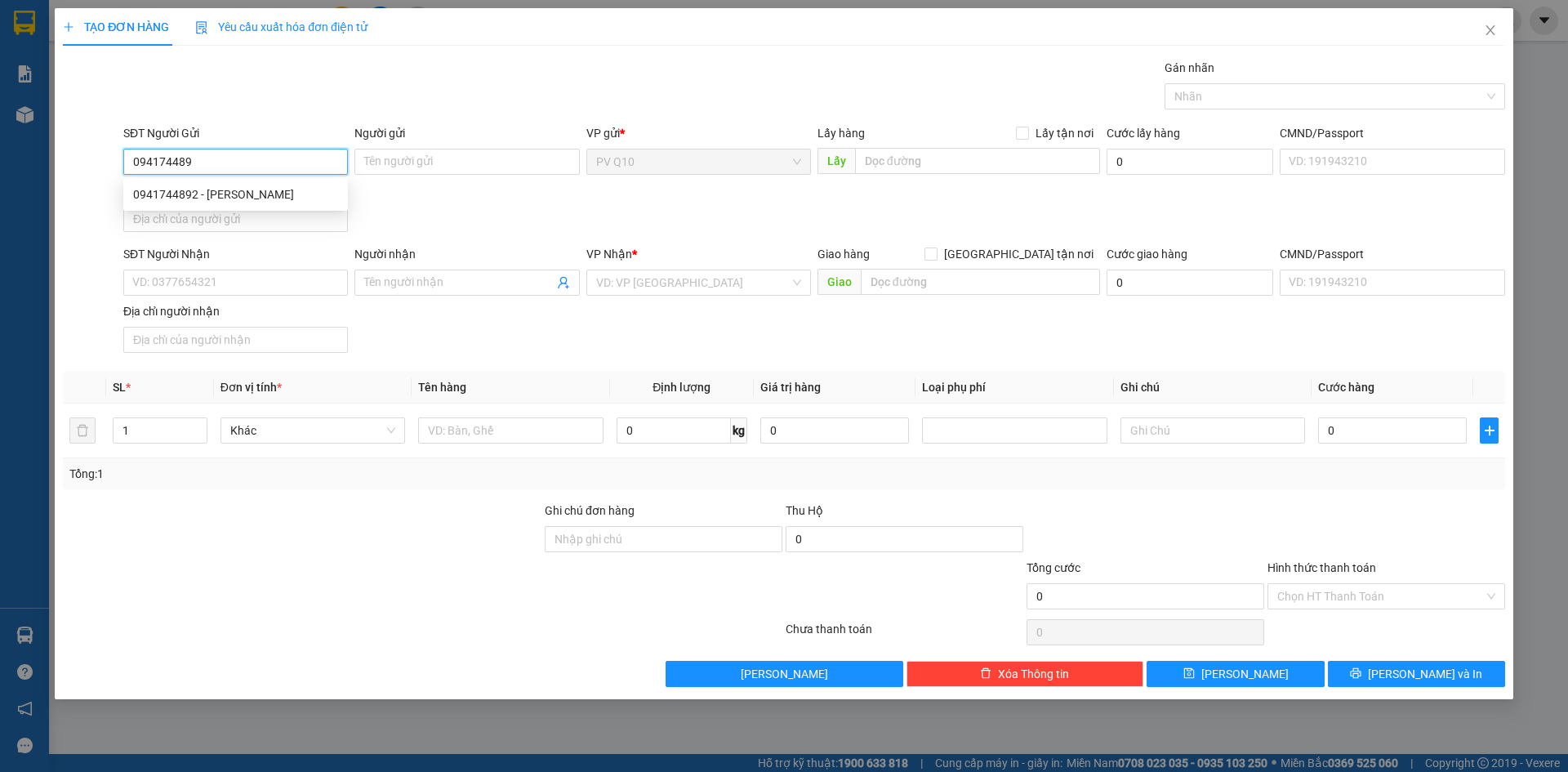
type input "0941744892"
click at [262, 202] on div "0941744892 - [PERSON_NAME]" at bounding box center [236, 194] width 205 height 18
type input "c huyền"
type input "0941836807"
type input "LIÊN"
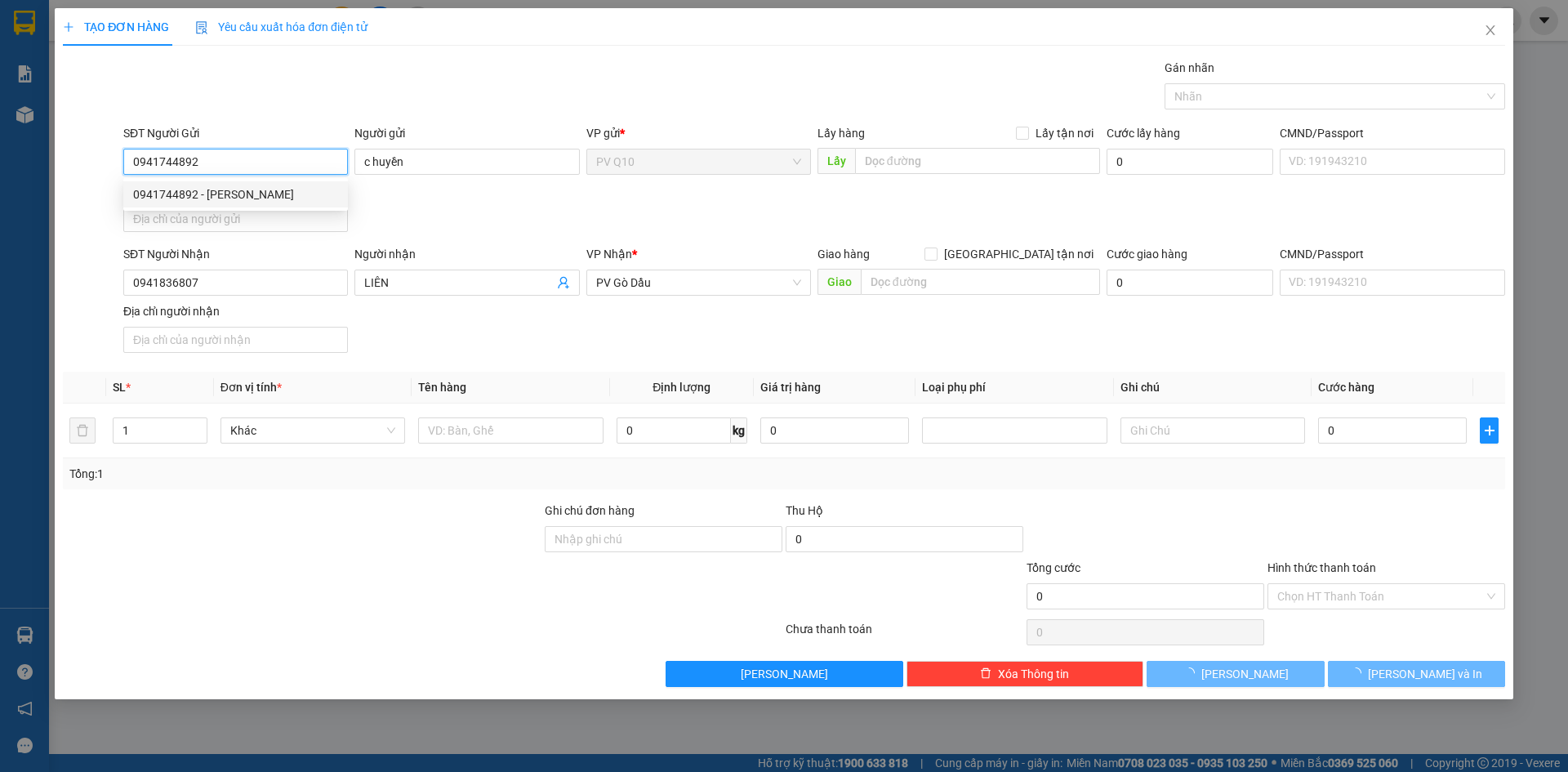
type input "30.000"
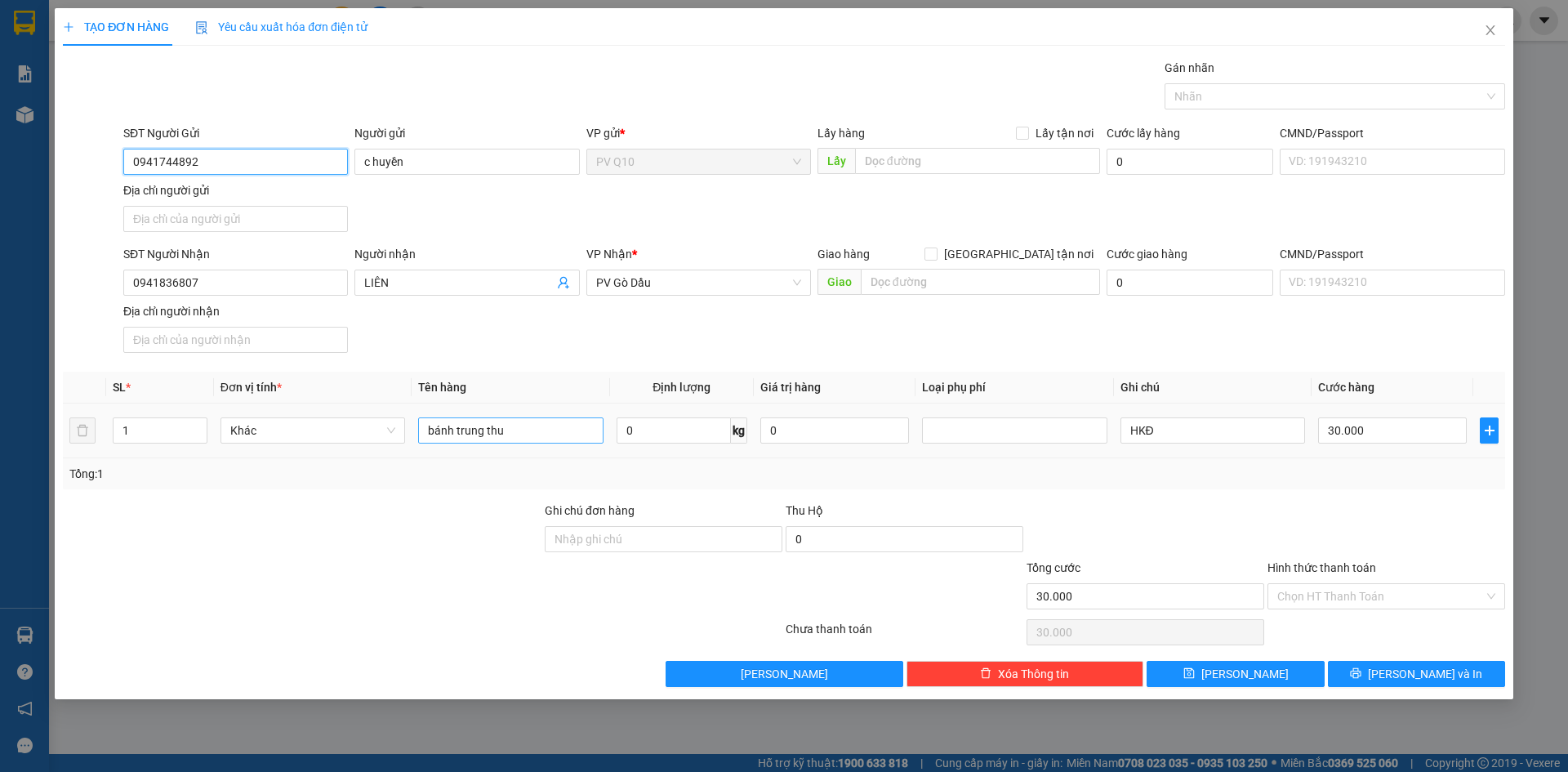
type input "0941744892"
click at [535, 425] on input "bánh trung thu" at bounding box center [510, 430] width 184 height 26
type input "b"
type input "TÚI BÁNH"
drag, startPoint x: 1318, startPoint y: 600, endPoint x: 1323, endPoint y: 612, distance: 13.0
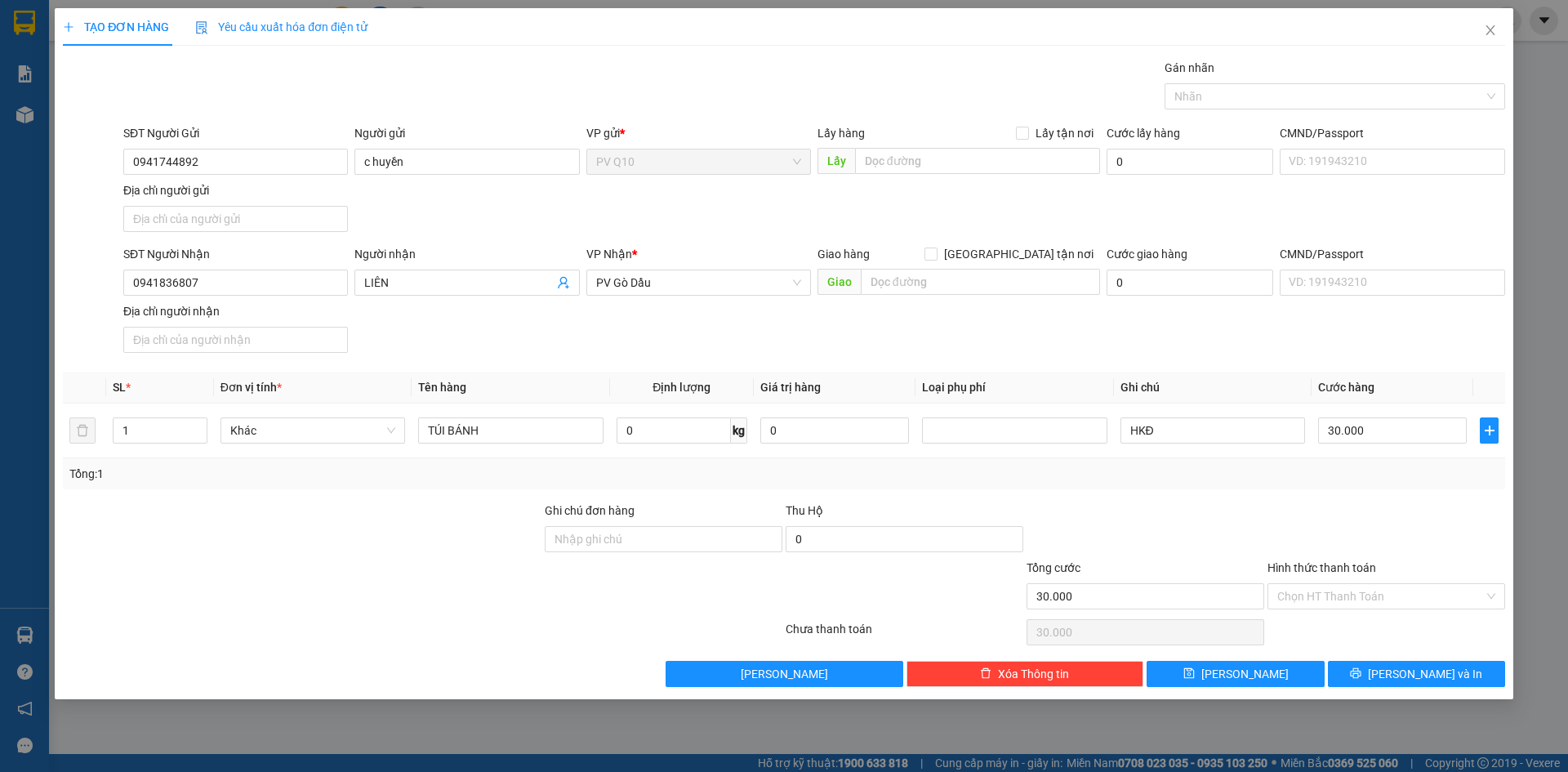
click at [1319, 600] on input "Hình thức thanh toán" at bounding box center [1381, 597] width 207 height 25
click at [1324, 634] on div "Tại văn phòng" at bounding box center [1386, 630] width 218 height 18
type input "0"
click at [1364, 681] on button "[PERSON_NAME] và In" at bounding box center [1417, 674] width 177 height 26
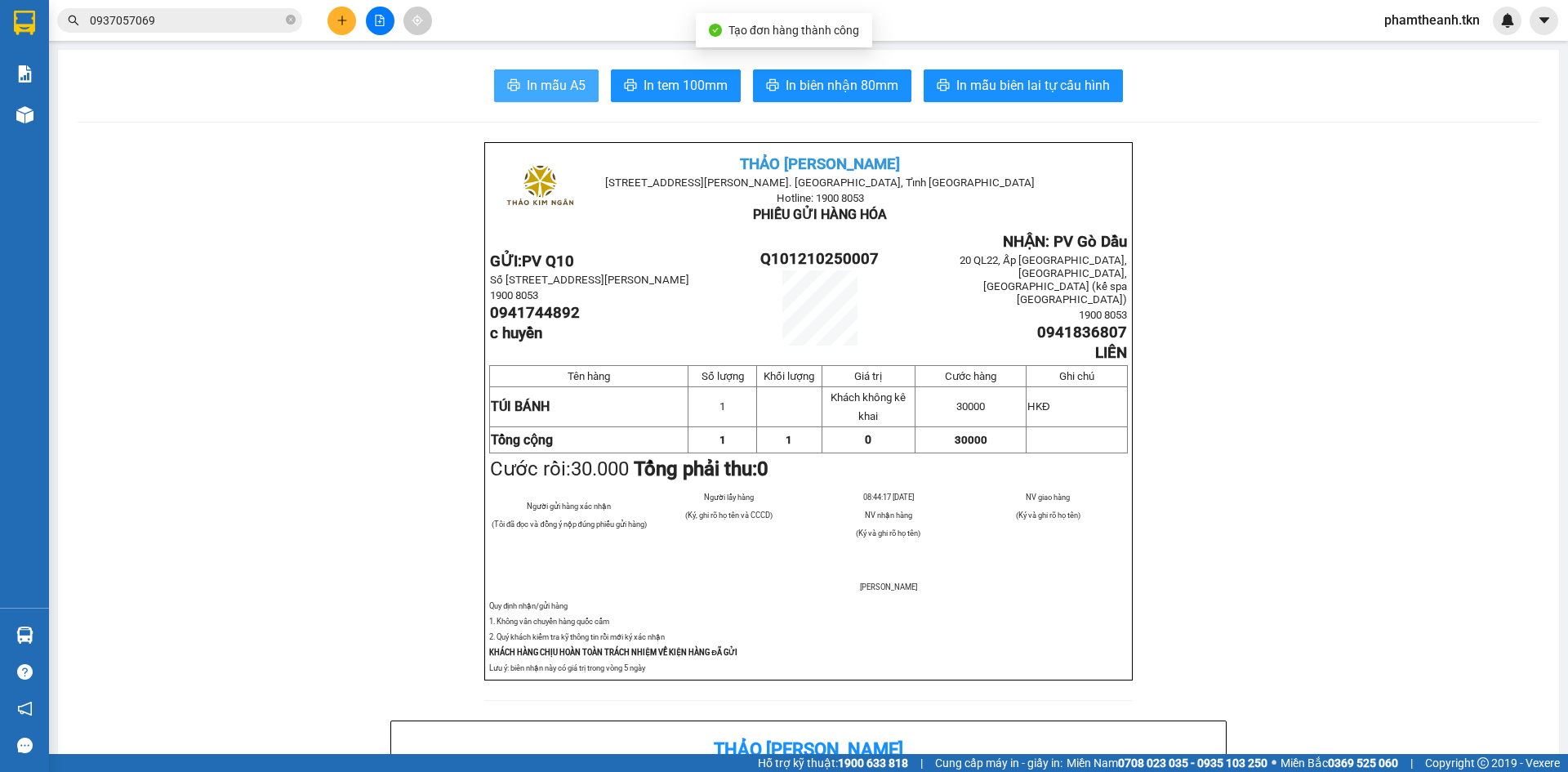
click at [556, 89] on span "In mẫu A5" at bounding box center [556, 85] width 59 height 21
click at [332, 13] on button at bounding box center [341, 21] width 29 height 29
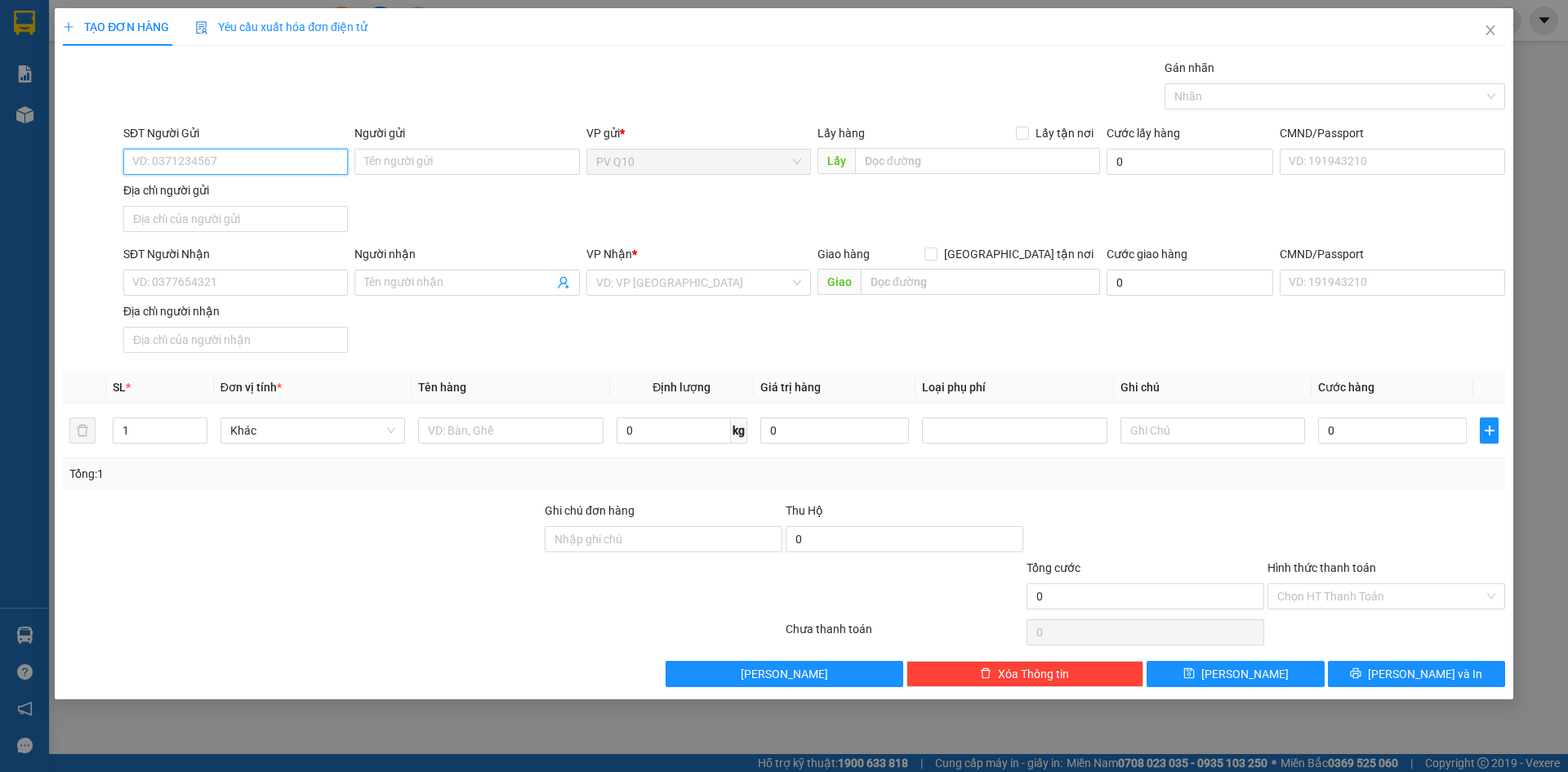
click at [214, 161] on input "SĐT Người Gửi" at bounding box center [236, 161] width 225 height 26
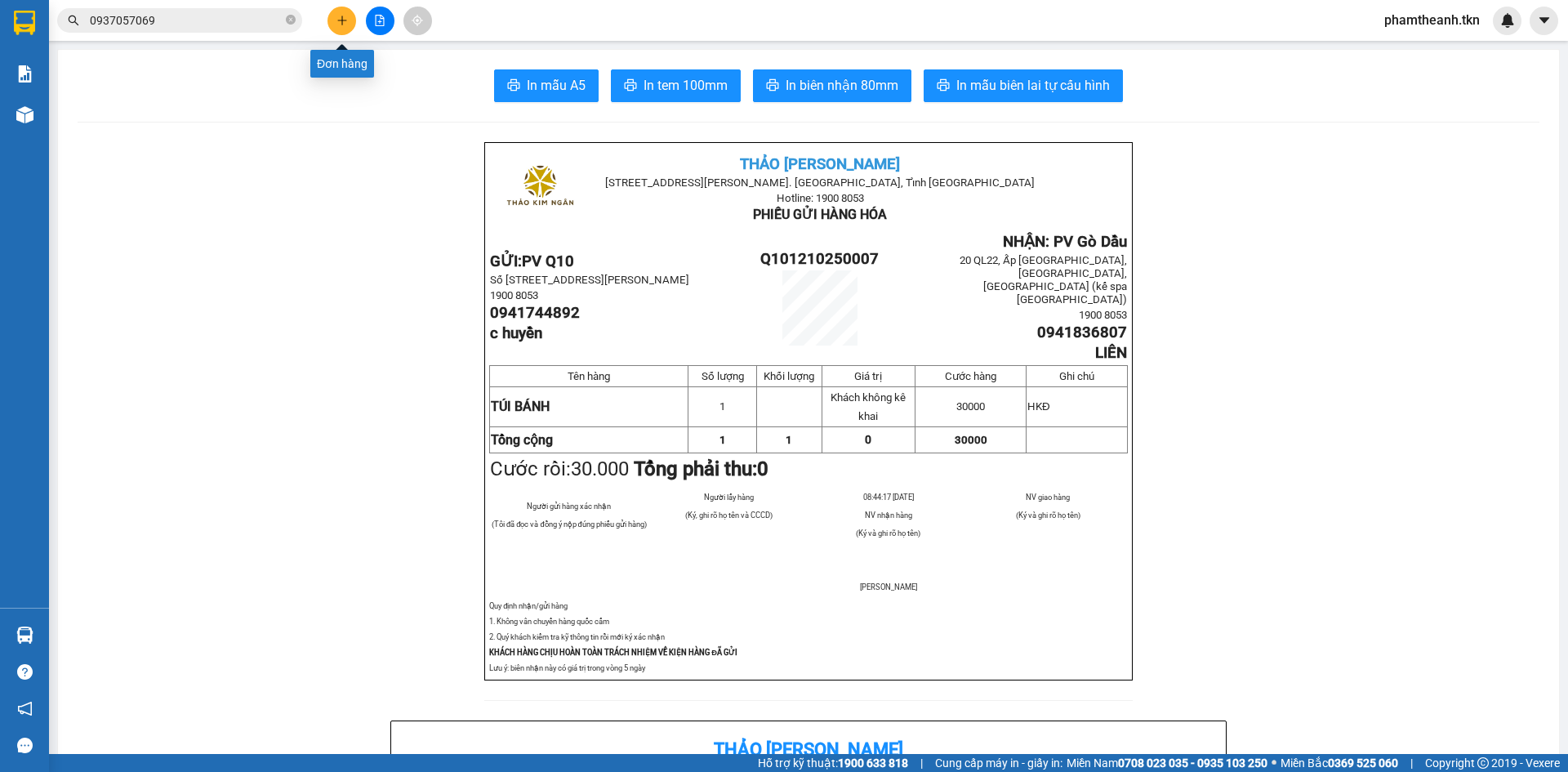
click at [351, 14] on button at bounding box center [341, 21] width 29 height 29
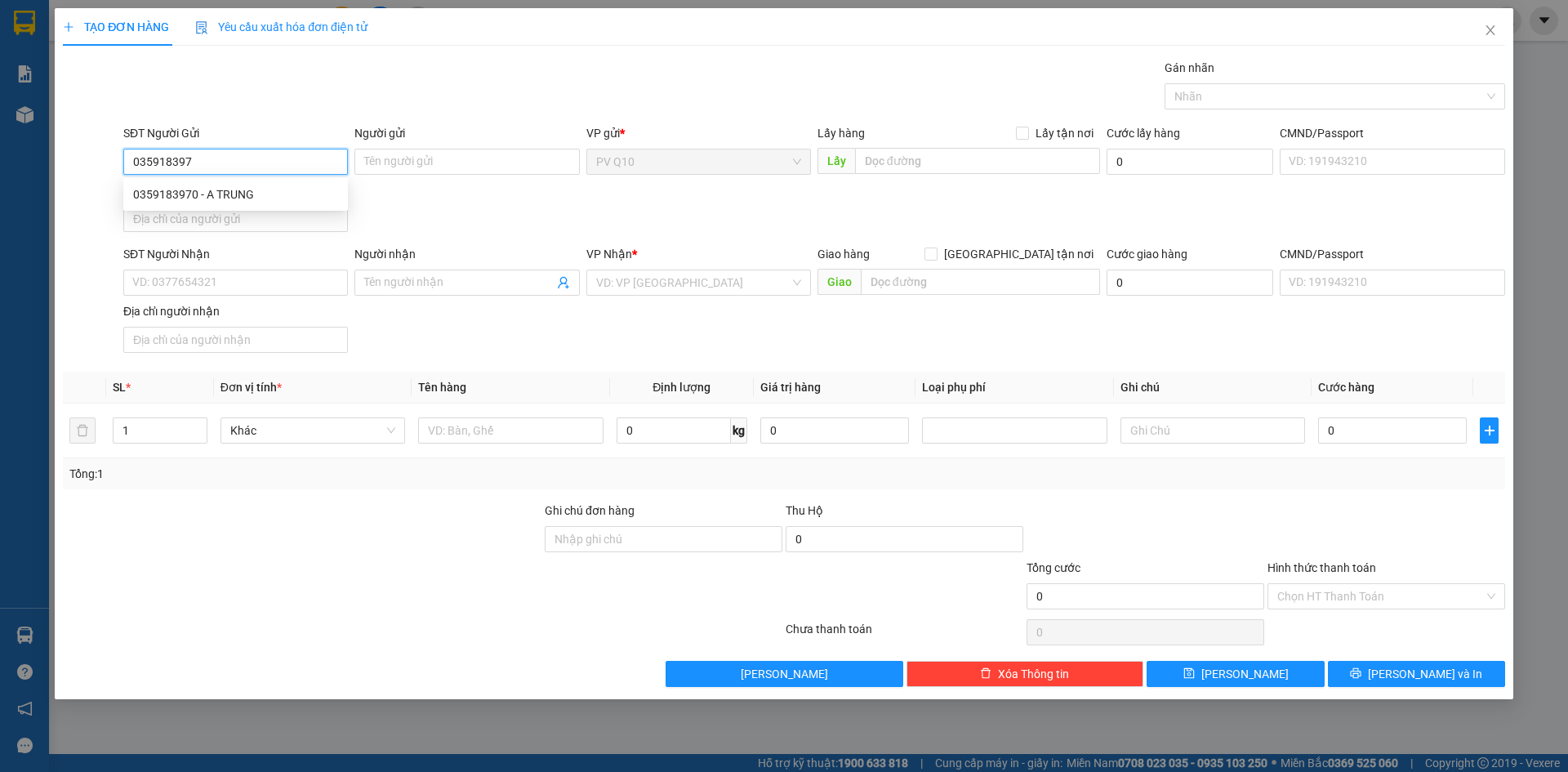
type input "0359183970"
click at [208, 192] on div "0359183970 - A TRUNG" at bounding box center [236, 194] width 205 height 18
type input "A TRUNG"
type input "0987087791"
type input "C NGÂN"
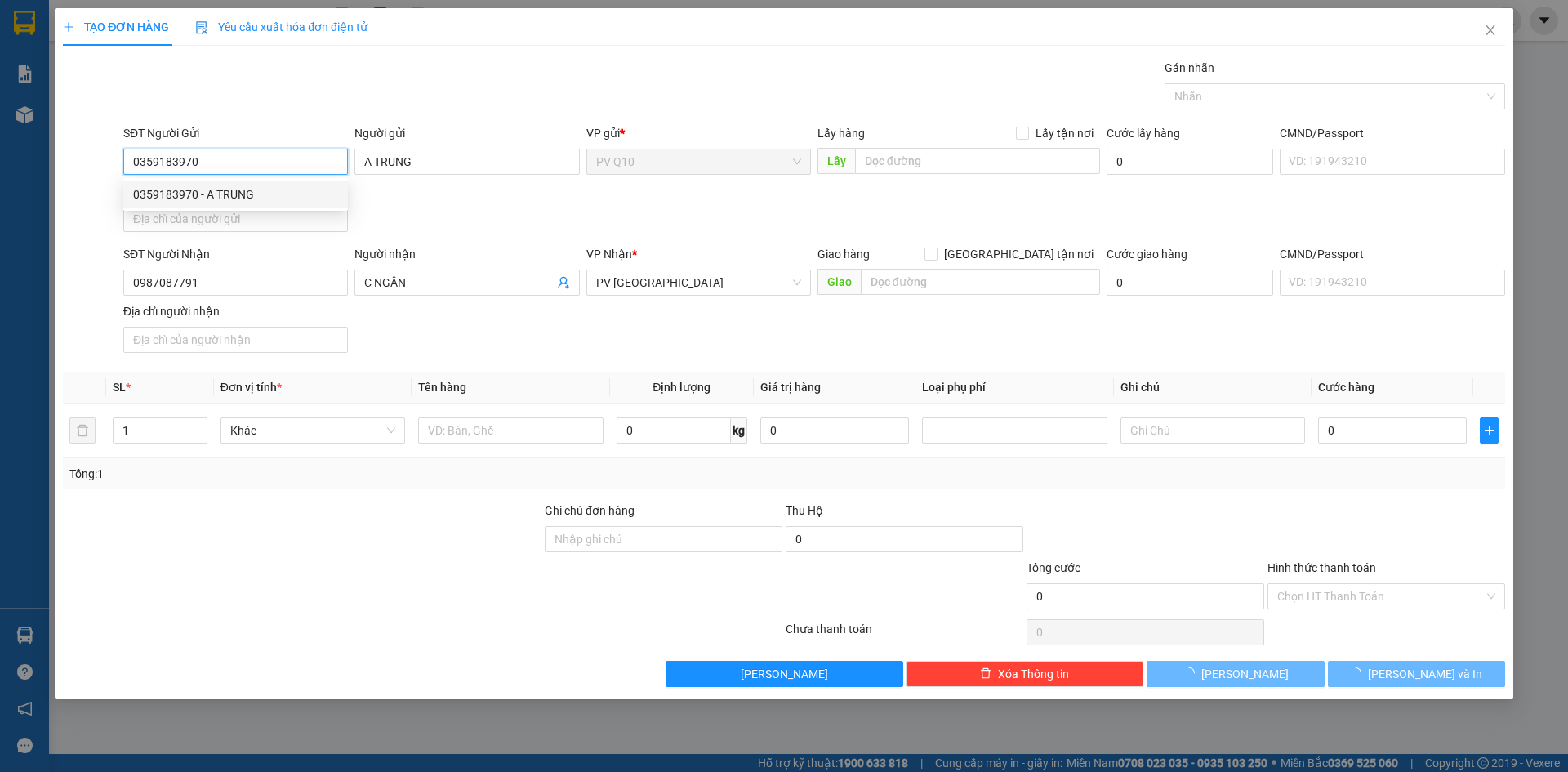
type input "40.000"
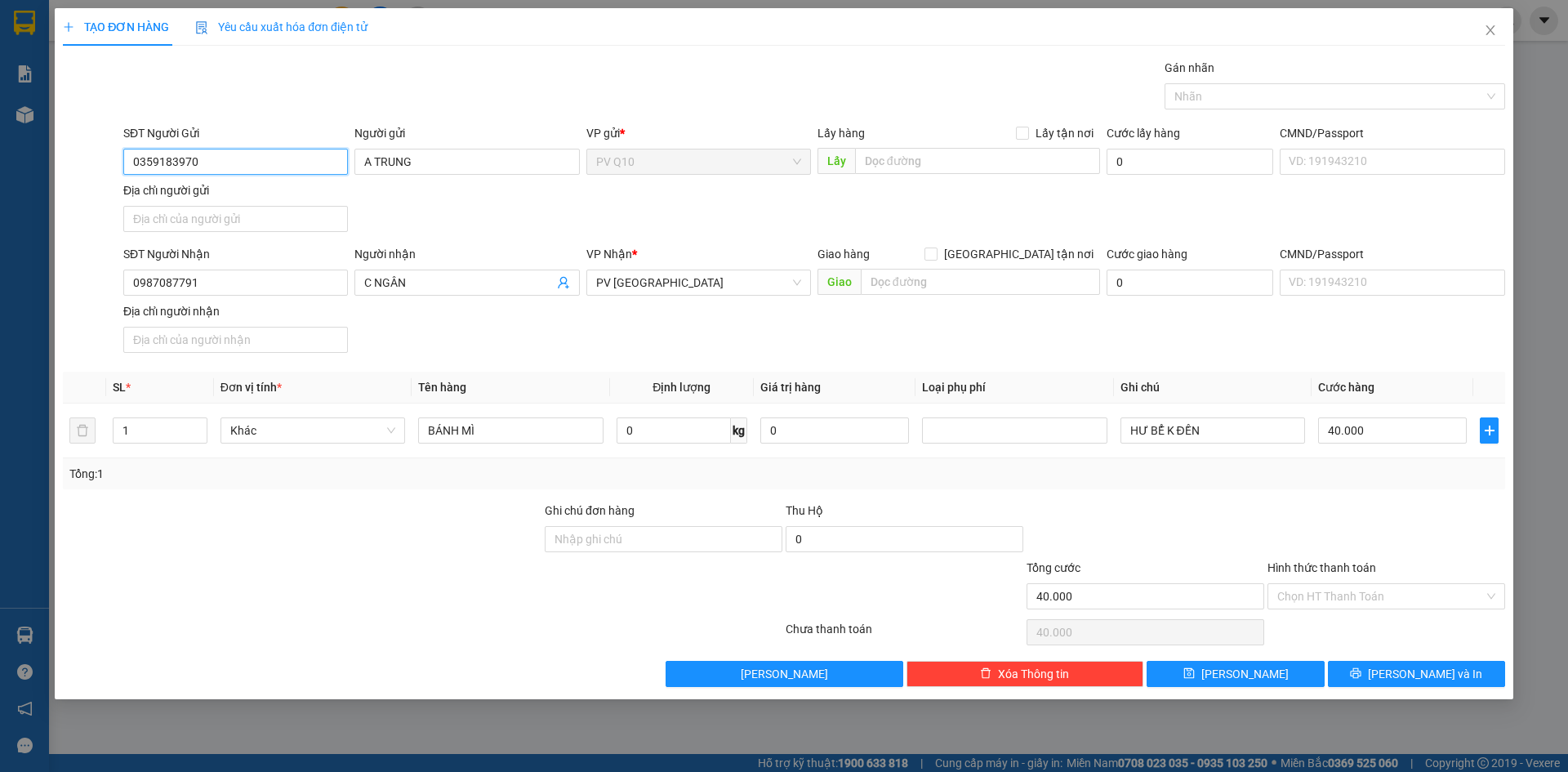
type input "0359183970"
click at [257, 267] on div "SĐT Người Nhận" at bounding box center [236, 257] width 225 height 25
click at [250, 275] on input "0987087791" at bounding box center [236, 283] width 225 height 26
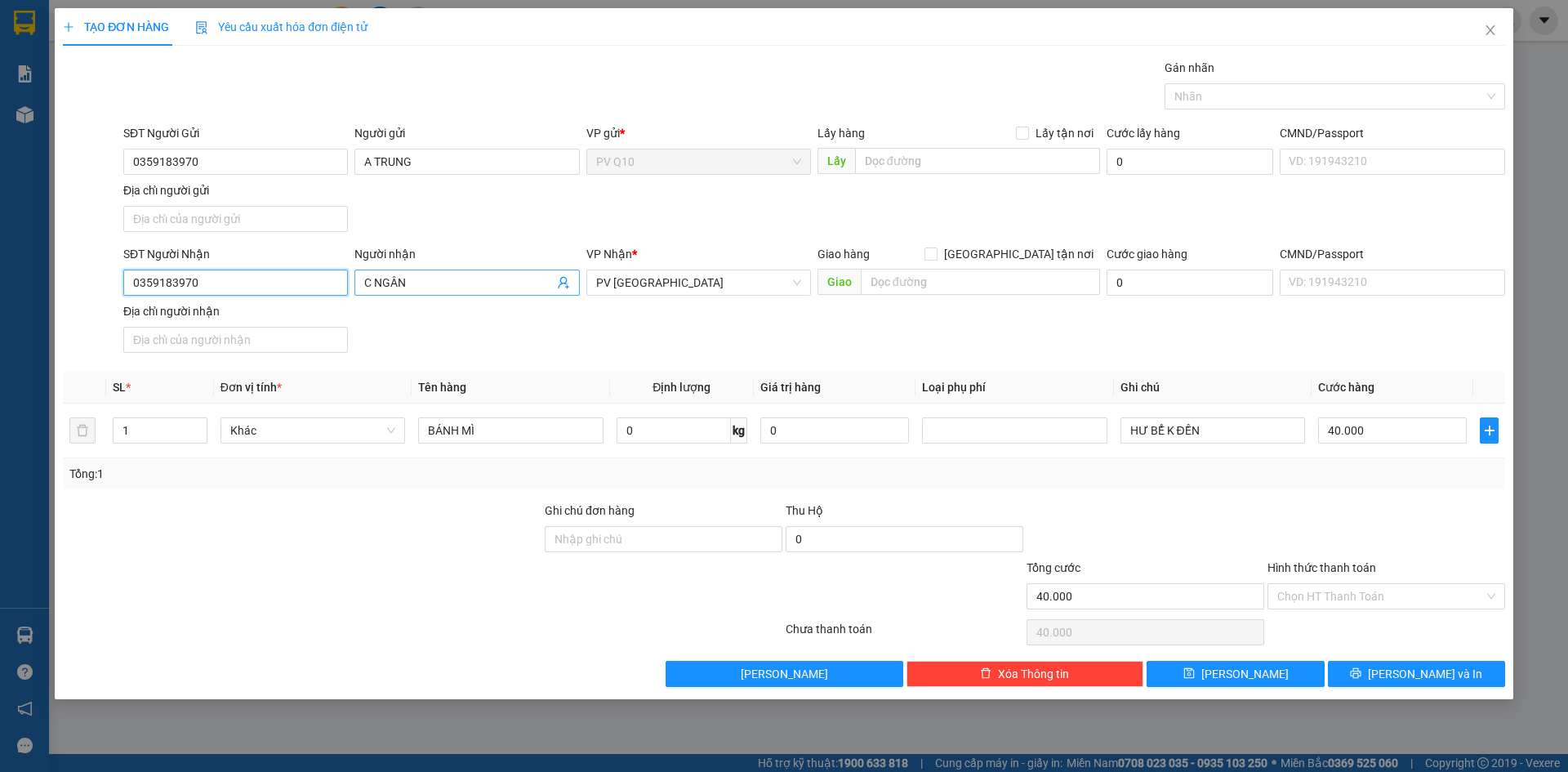
type input "0359183970"
click at [444, 273] on span "C NGÂN" at bounding box center [467, 283] width 225 height 26
click at [446, 277] on span "C NGÂN" at bounding box center [467, 283] width 225 height 26
click at [444, 292] on span "C NGÂN" at bounding box center [467, 283] width 225 height 26
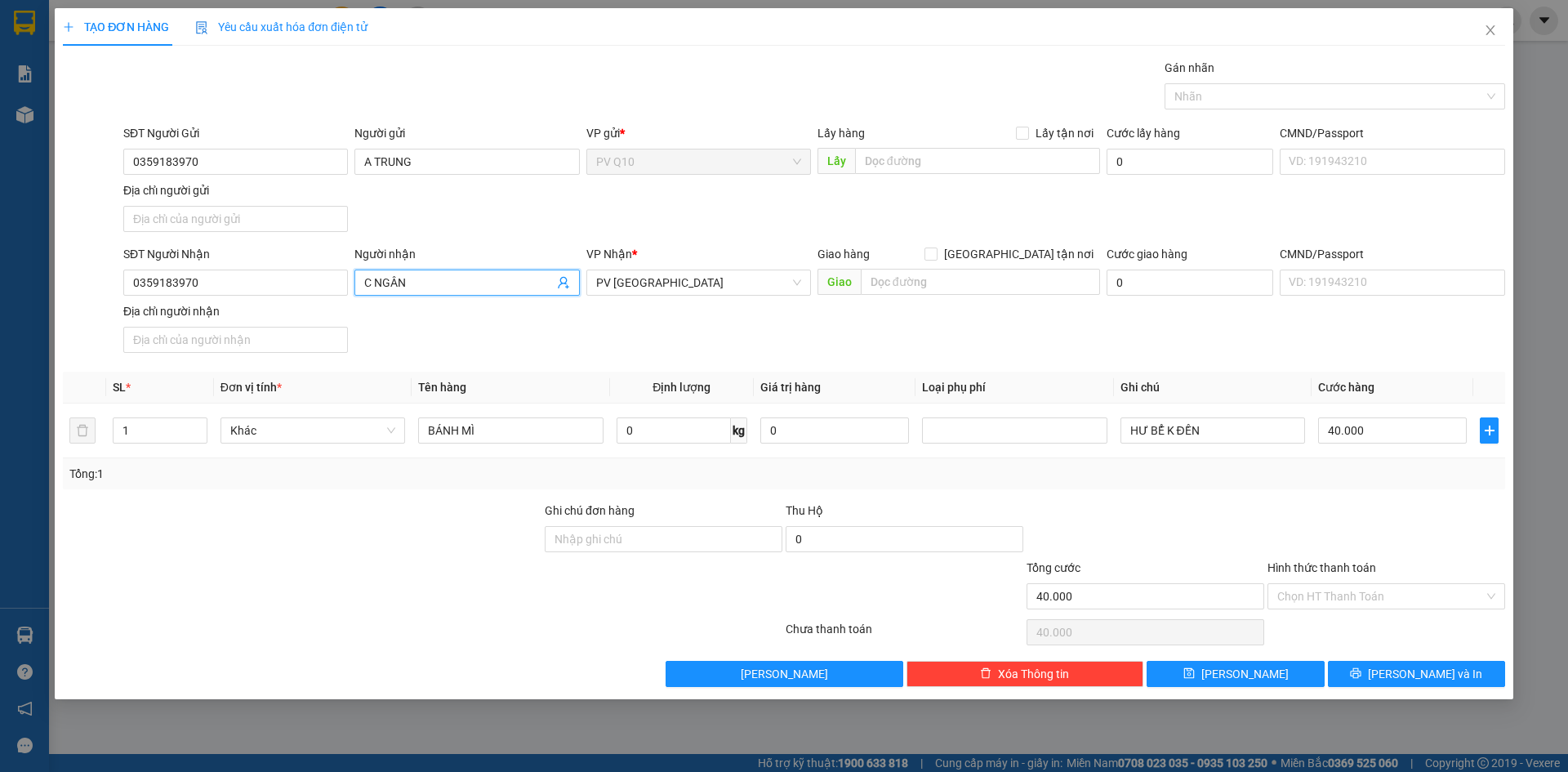
click at [444, 292] on span "C NGÂN" at bounding box center [467, 283] width 225 height 26
click at [451, 285] on input "C NGÂN" at bounding box center [459, 283] width 189 height 18
click at [453, 280] on input "C NGÂN" at bounding box center [459, 283] width 189 height 18
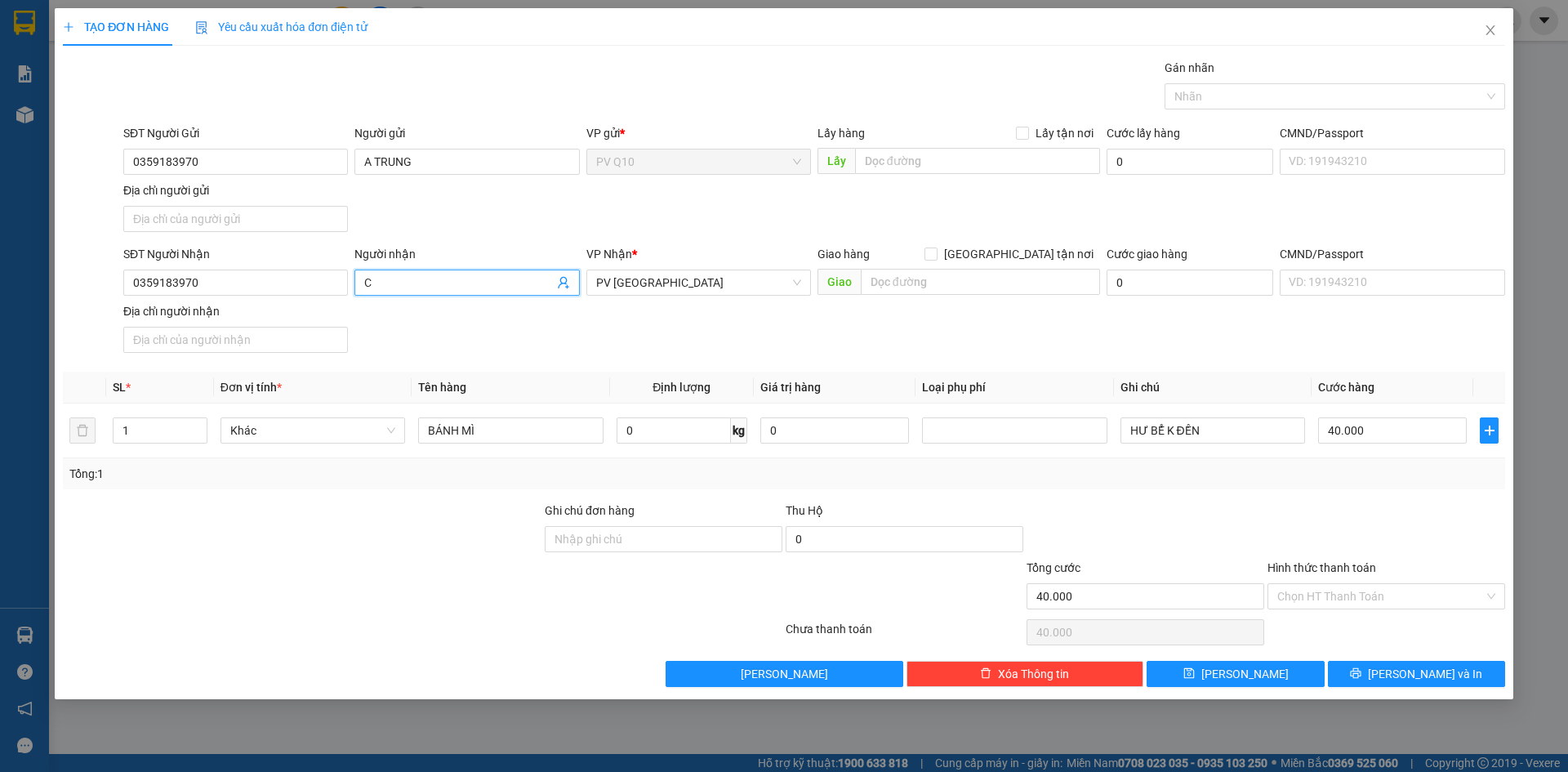
type input "C"
type input "A"
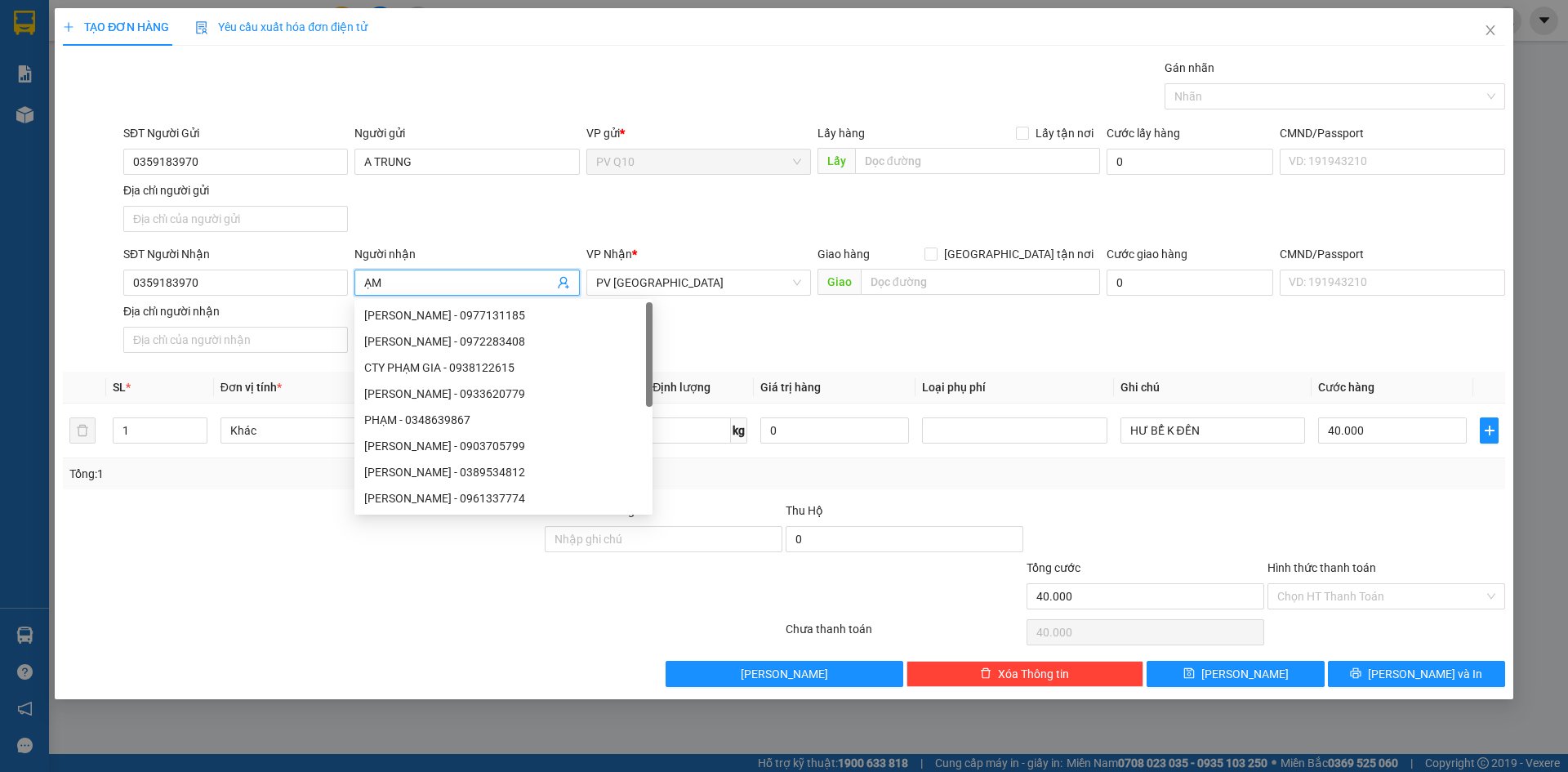
type input "Ạ"
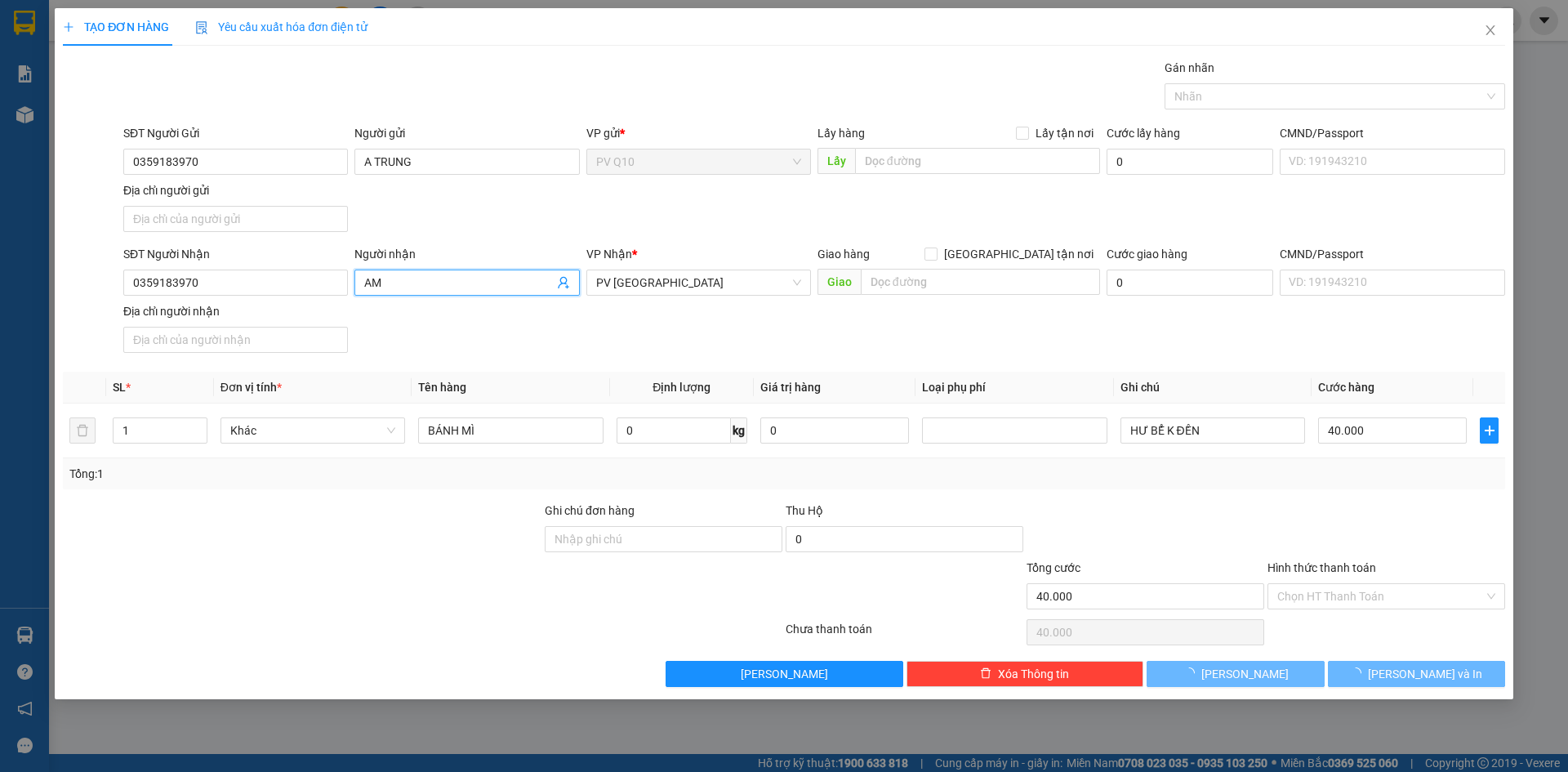
type input "A"
type input "ANH TRUNG"
click at [635, 298] on div "VP Nhận * PV [GEOGRAPHIC_DATA]" at bounding box center [699, 273] width 225 height 57
click at [658, 285] on span "PV [GEOGRAPHIC_DATA]" at bounding box center [699, 283] width 205 height 25
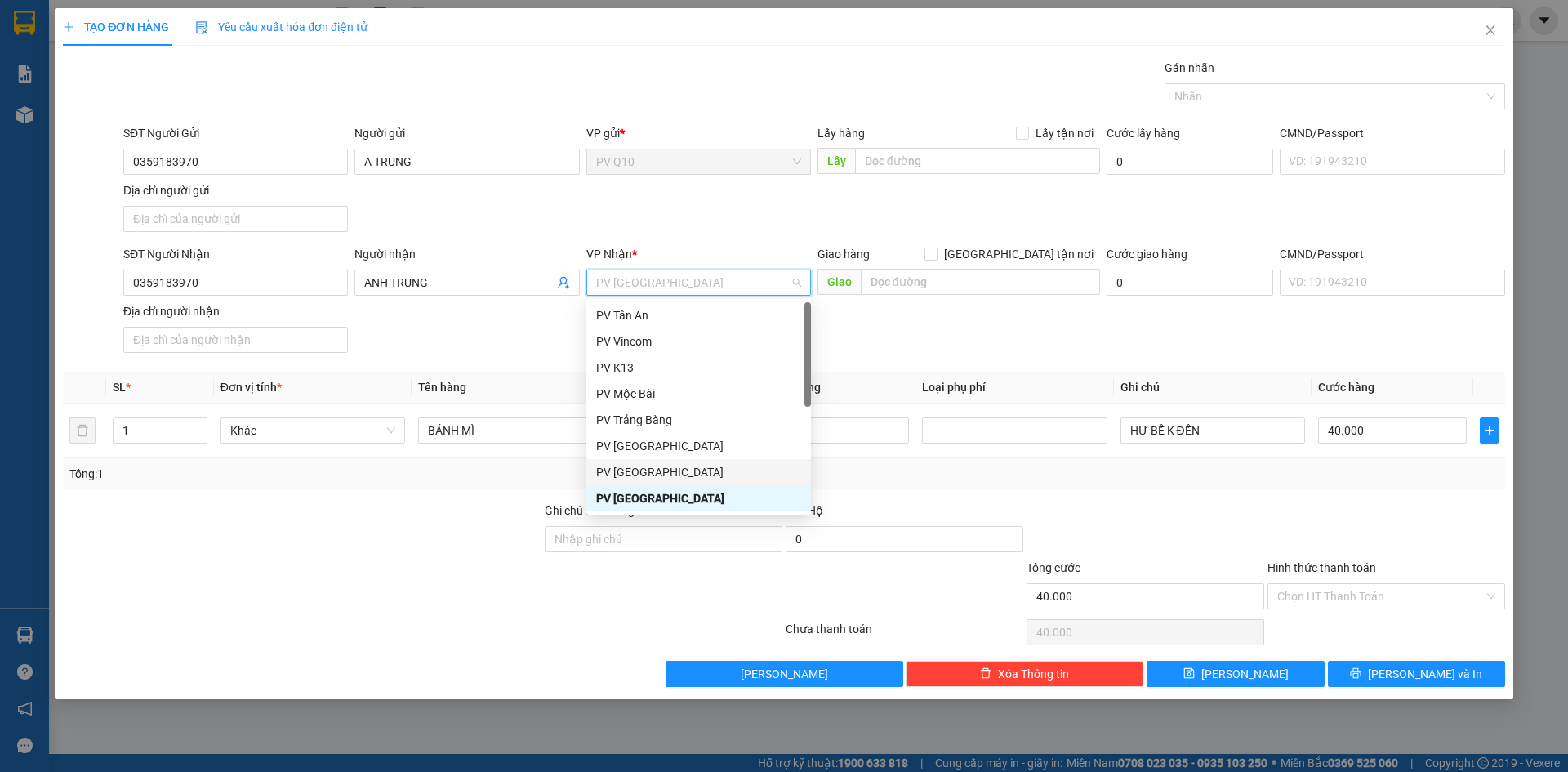
click at [627, 466] on div "PV [GEOGRAPHIC_DATA]" at bounding box center [699, 472] width 205 height 18
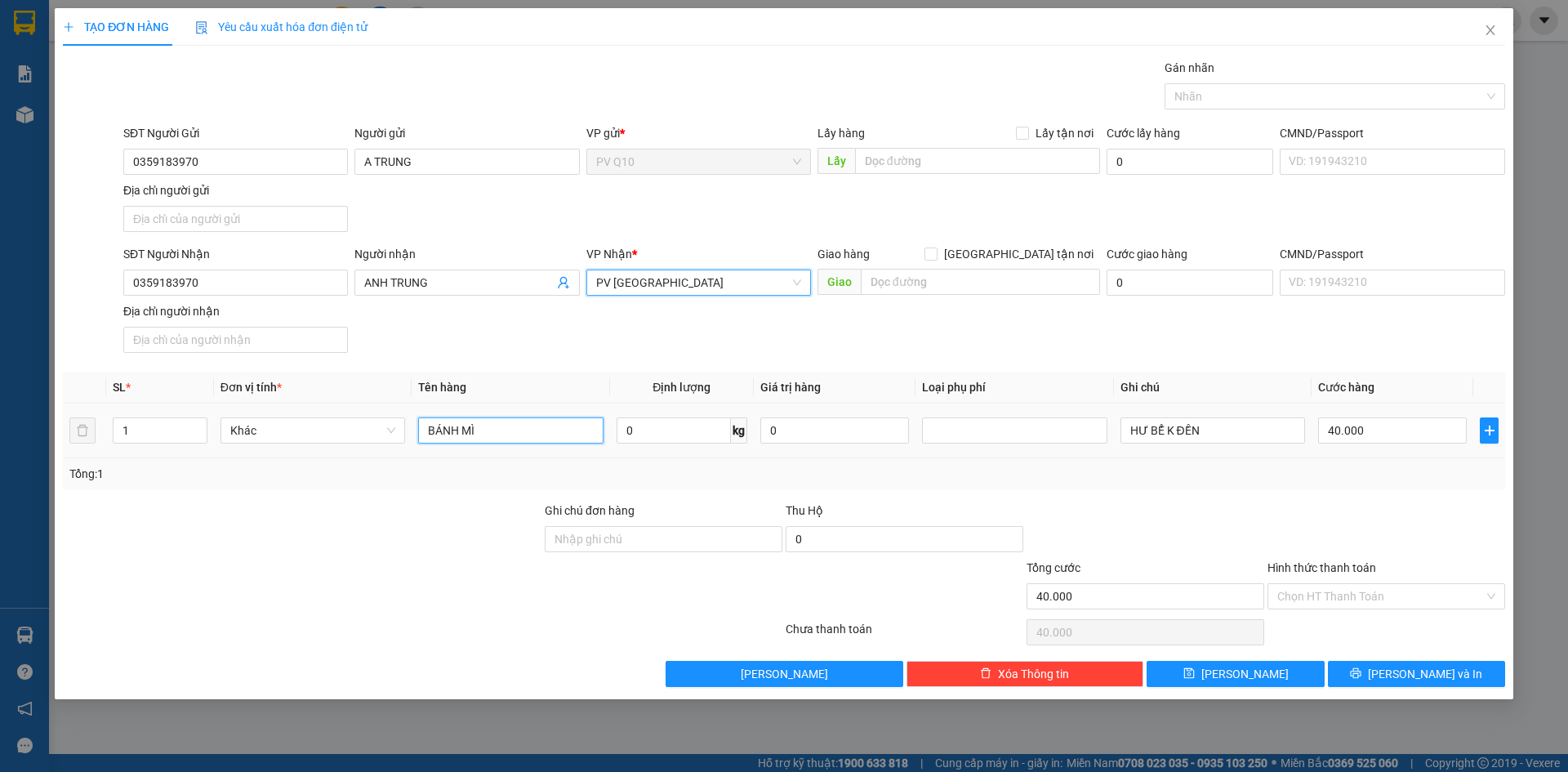
click at [529, 435] on input "BÁNH MÌ" at bounding box center [510, 430] width 184 height 26
click at [1215, 105] on div at bounding box center [1327, 97] width 317 height 20
type input "THƯC PHẨM"
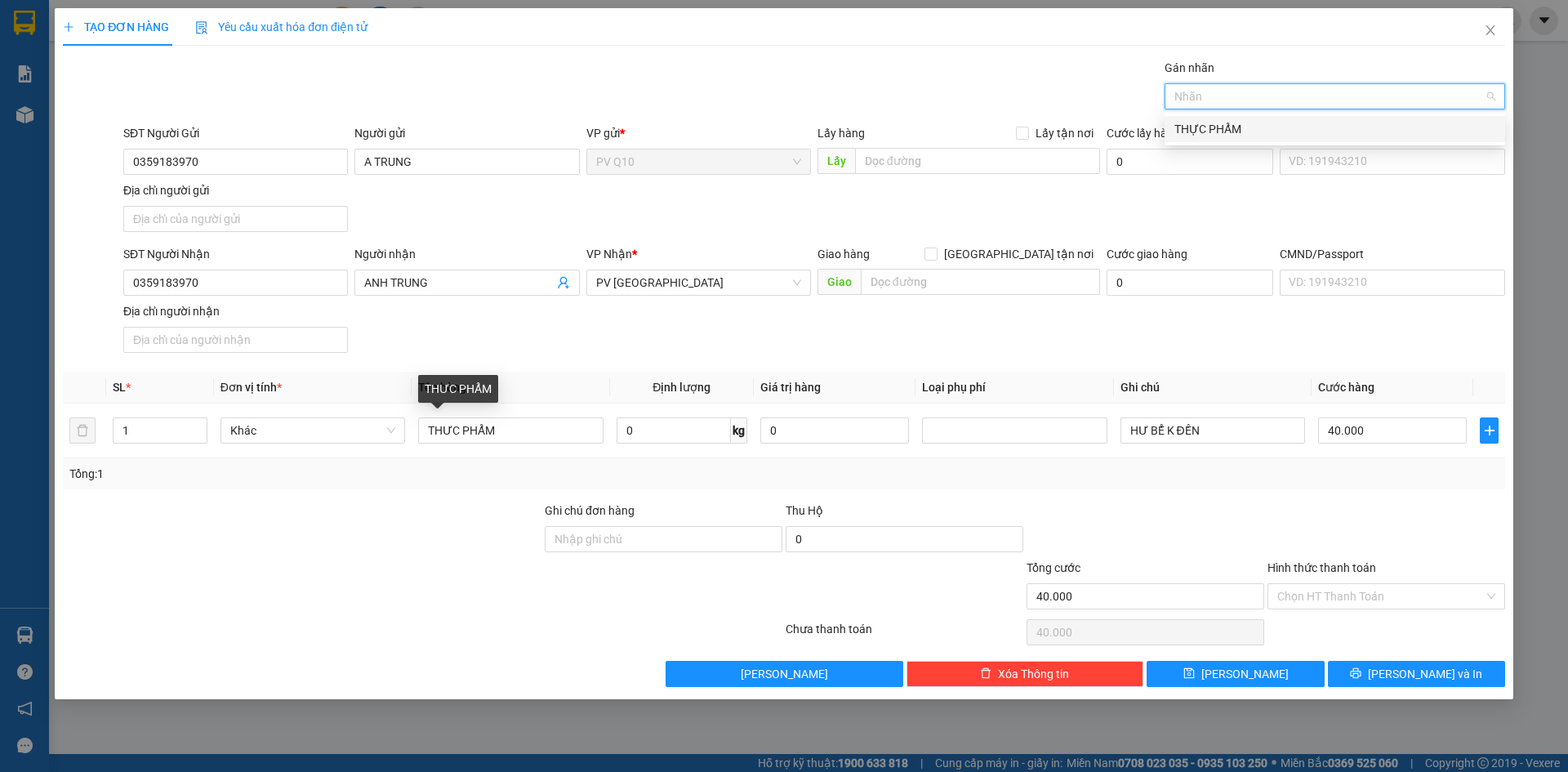
click at [1206, 125] on div "THỰC PHẨM" at bounding box center [1335, 129] width 321 height 18
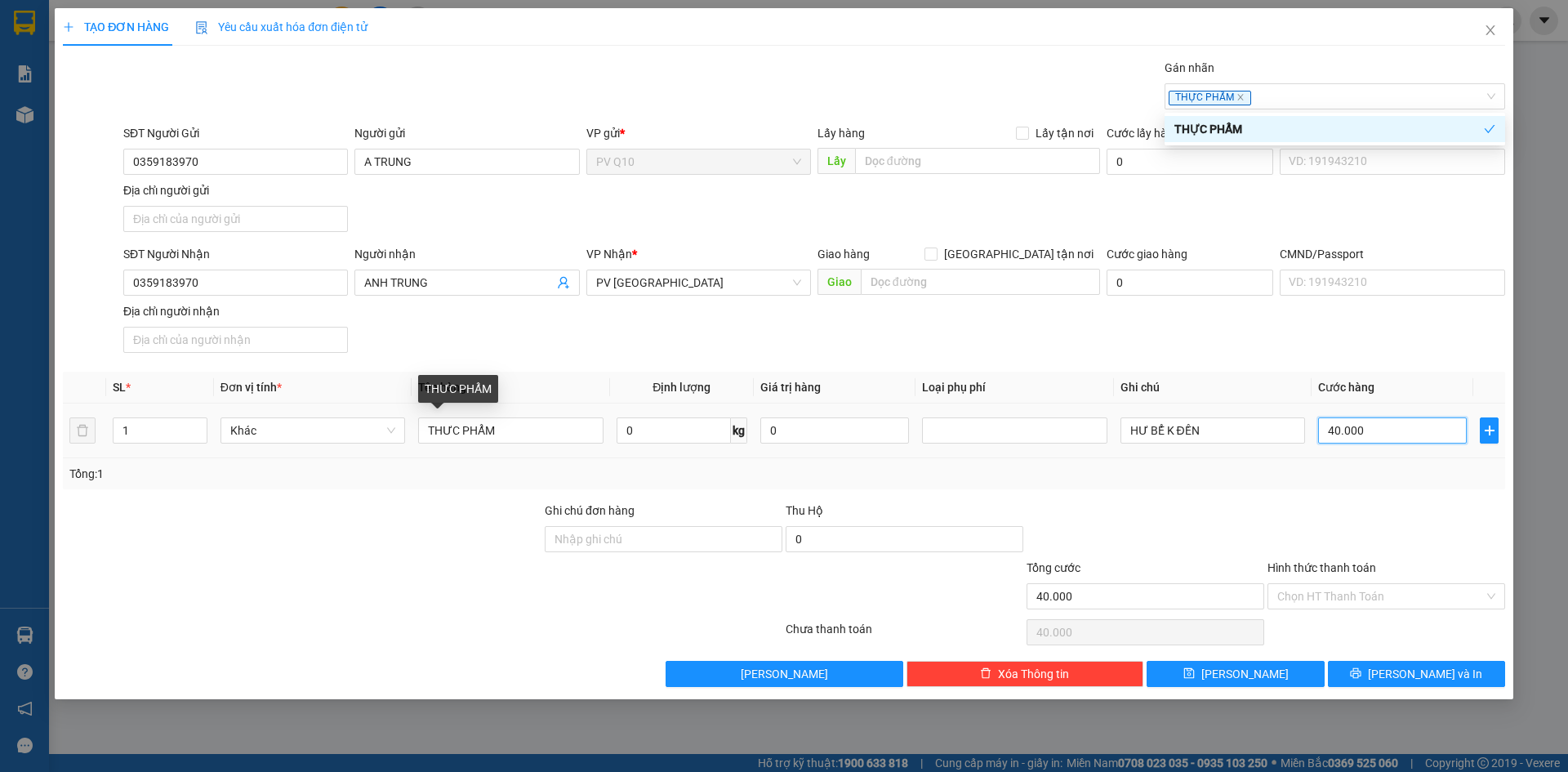
click at [1359, 428] on input "40.000" at bounding box center [1392, 430] width 148 height 26
type input "6"
type input "60"
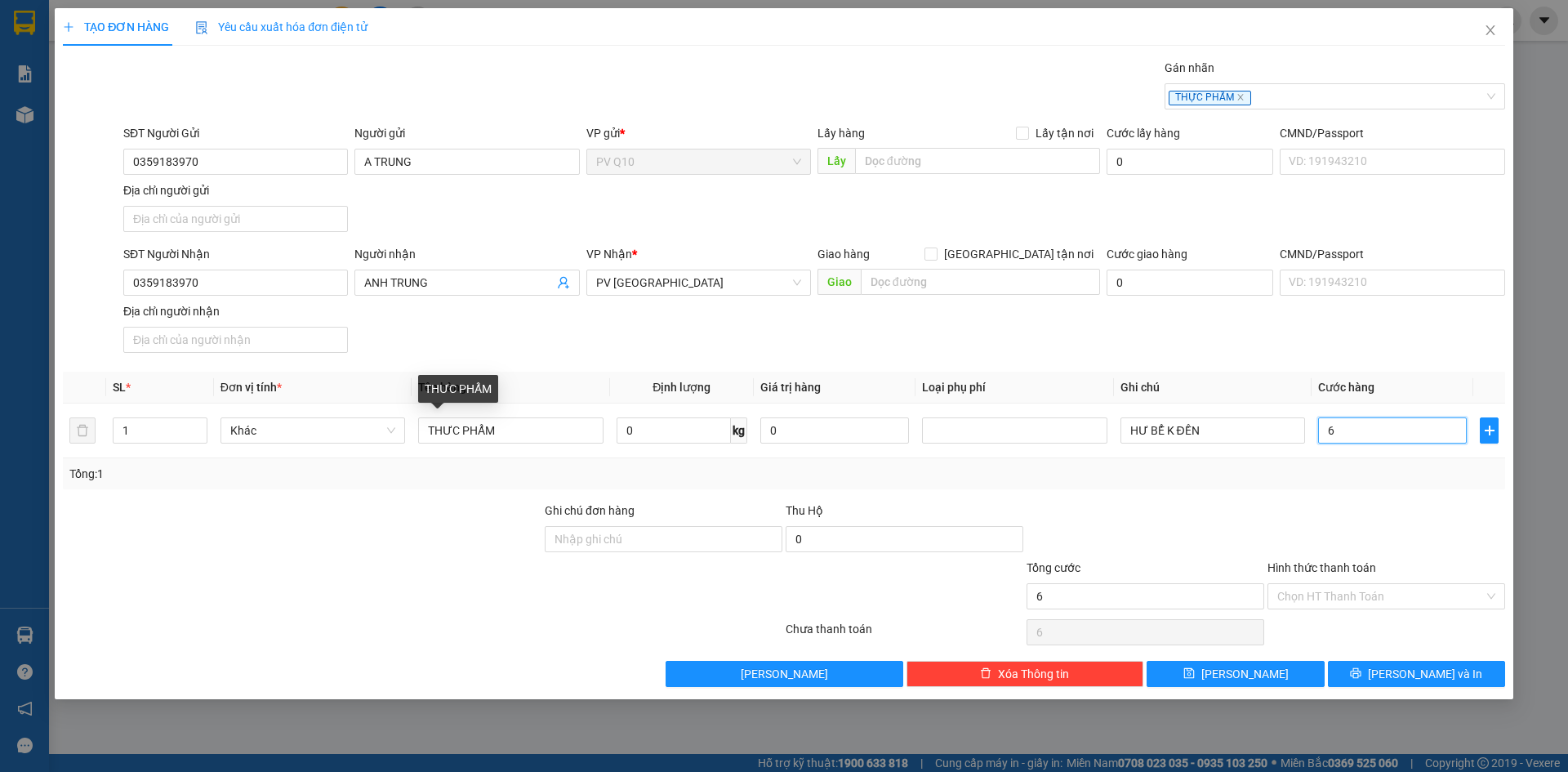
type input "60"
type input "600"
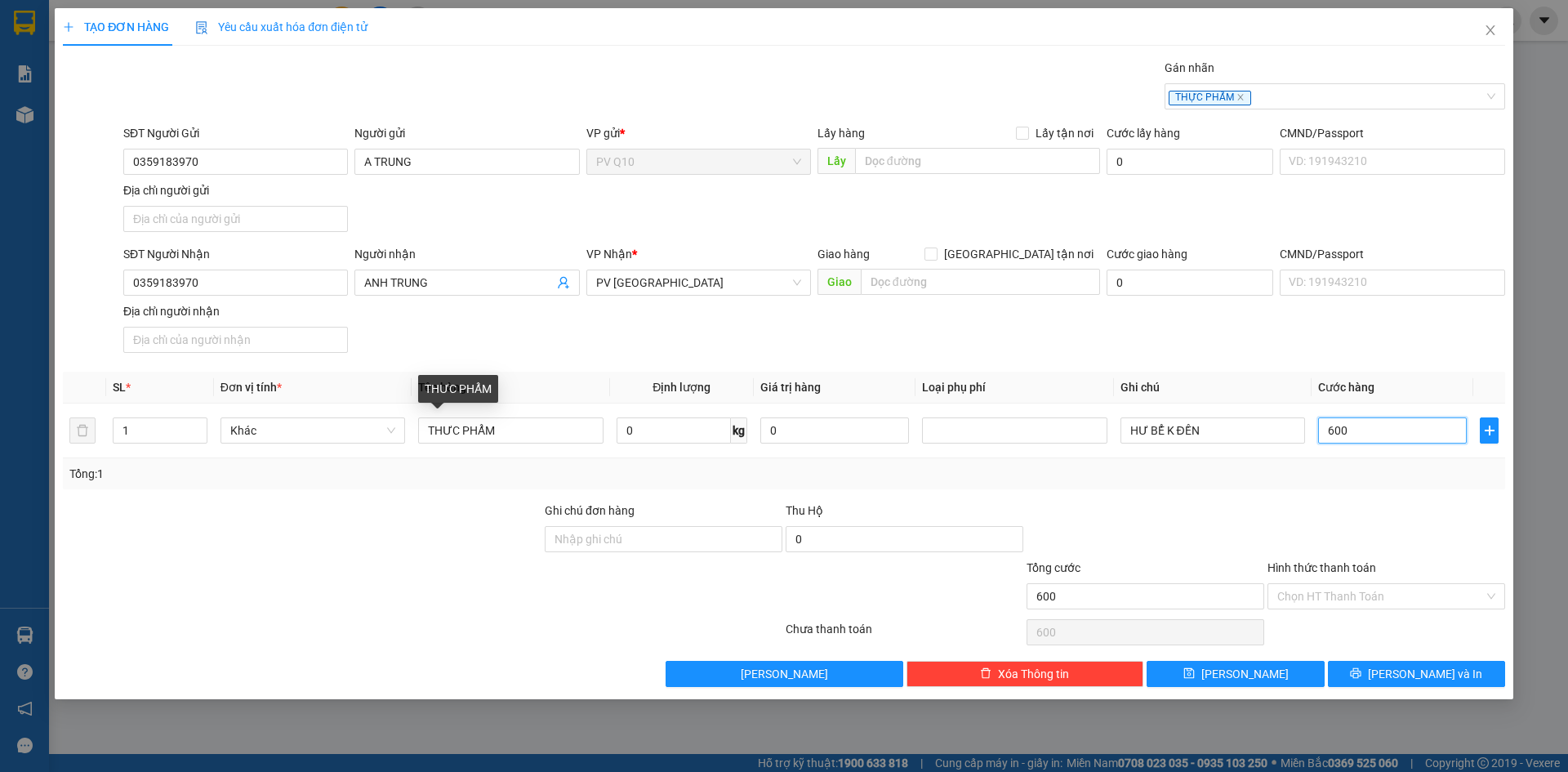
type input "6.000"
type input "60.000"
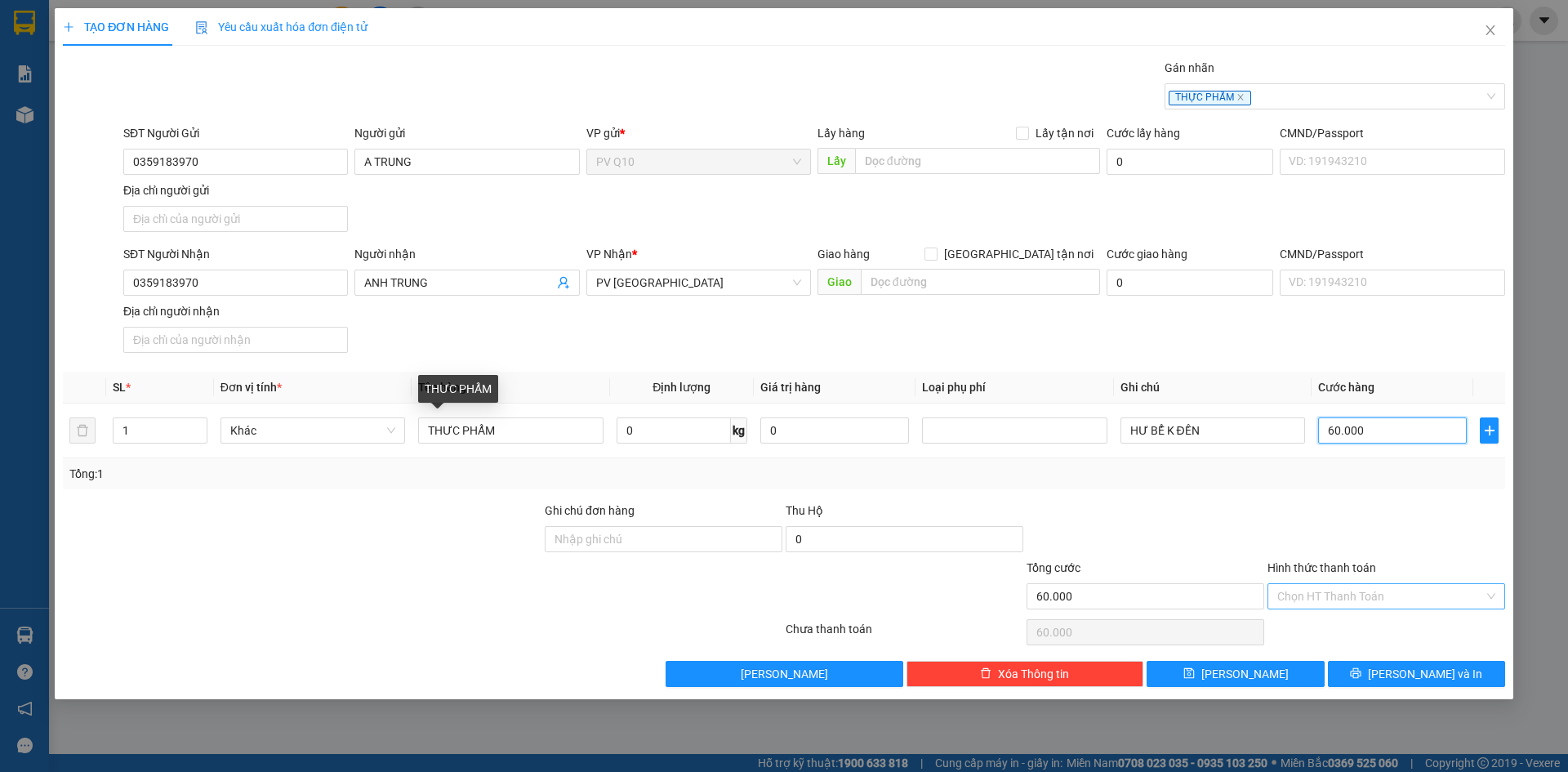
type input "60.000"
click at [1373, 592] on input "Hình thức thanh toán" at bounding box center [1381, 597] width 207 height 25
click at [1321, 623] on div "Tại văn phòng" at bounding box center [1386, 630] width 218 height 18
type input "0"
click at [1385, 686] on button "[PERSON_NAME] và In" at bounding box center [1417, 674] width 177 height 26
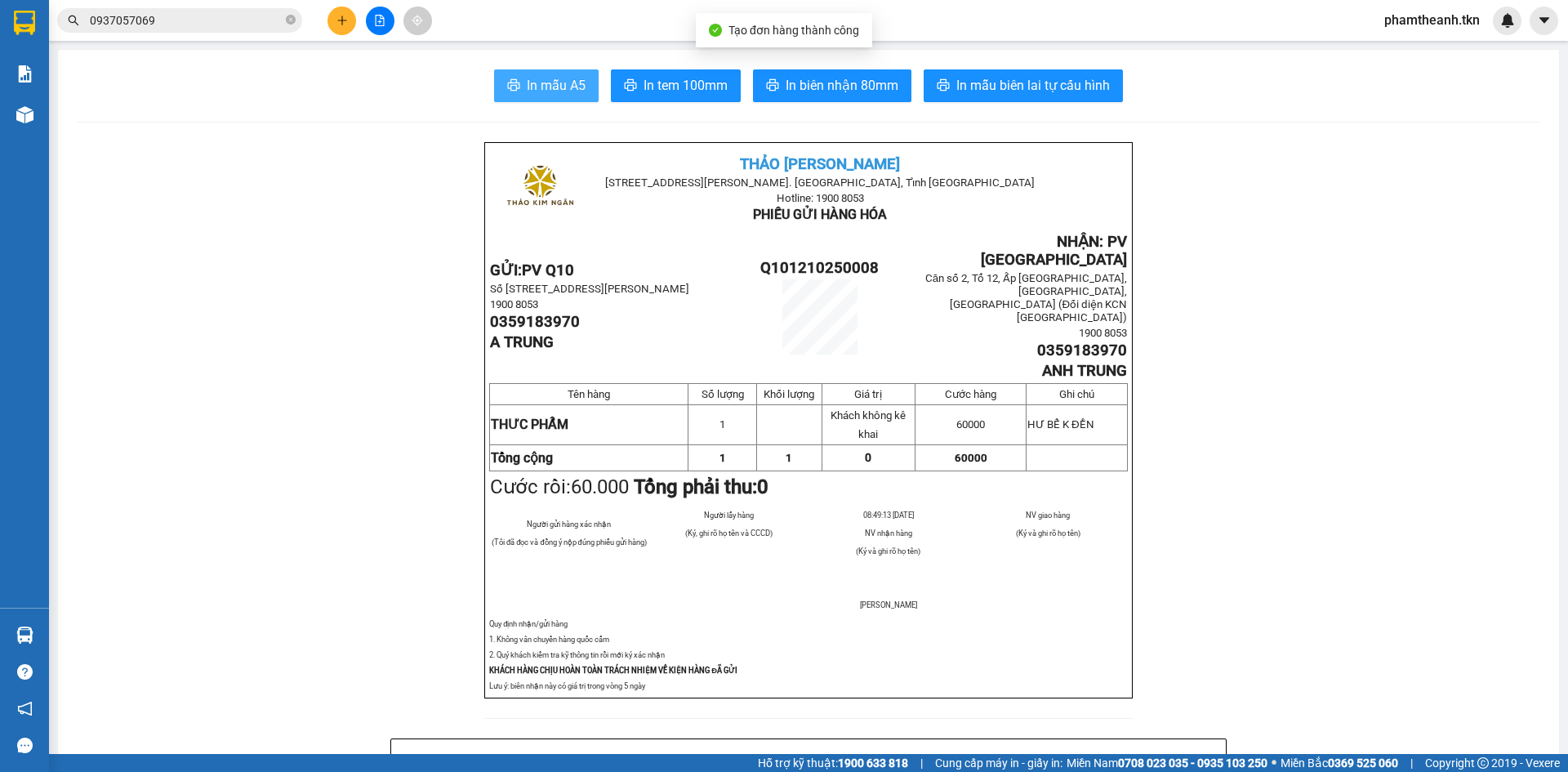
click at [568, 89] on span "In mẫu A5" at bounding box center [556, 85] width 59 height 21
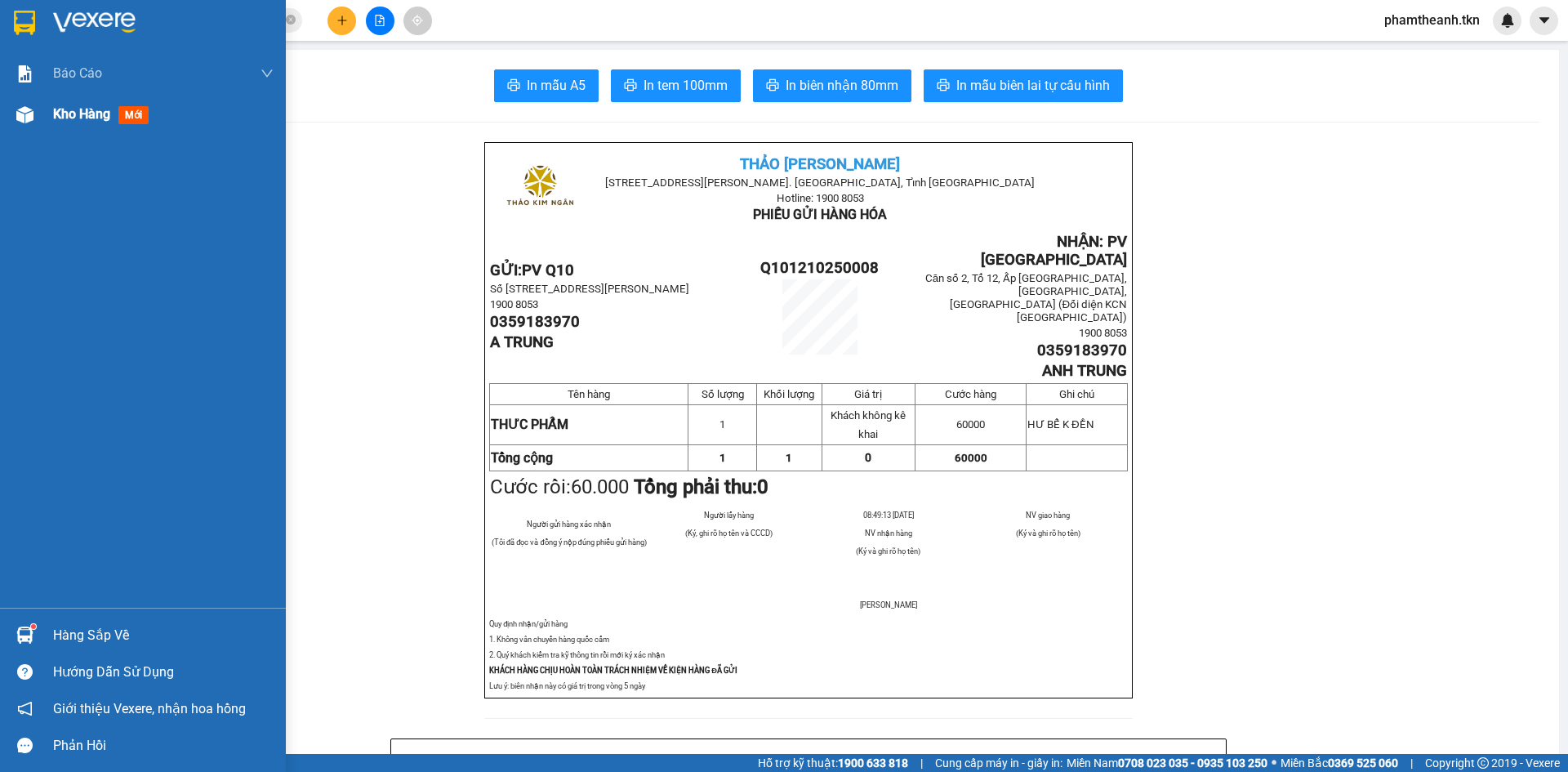
click at [86, 123] on div "Kho hàng mới" at bounding box center [104, 114] width 103 height 21
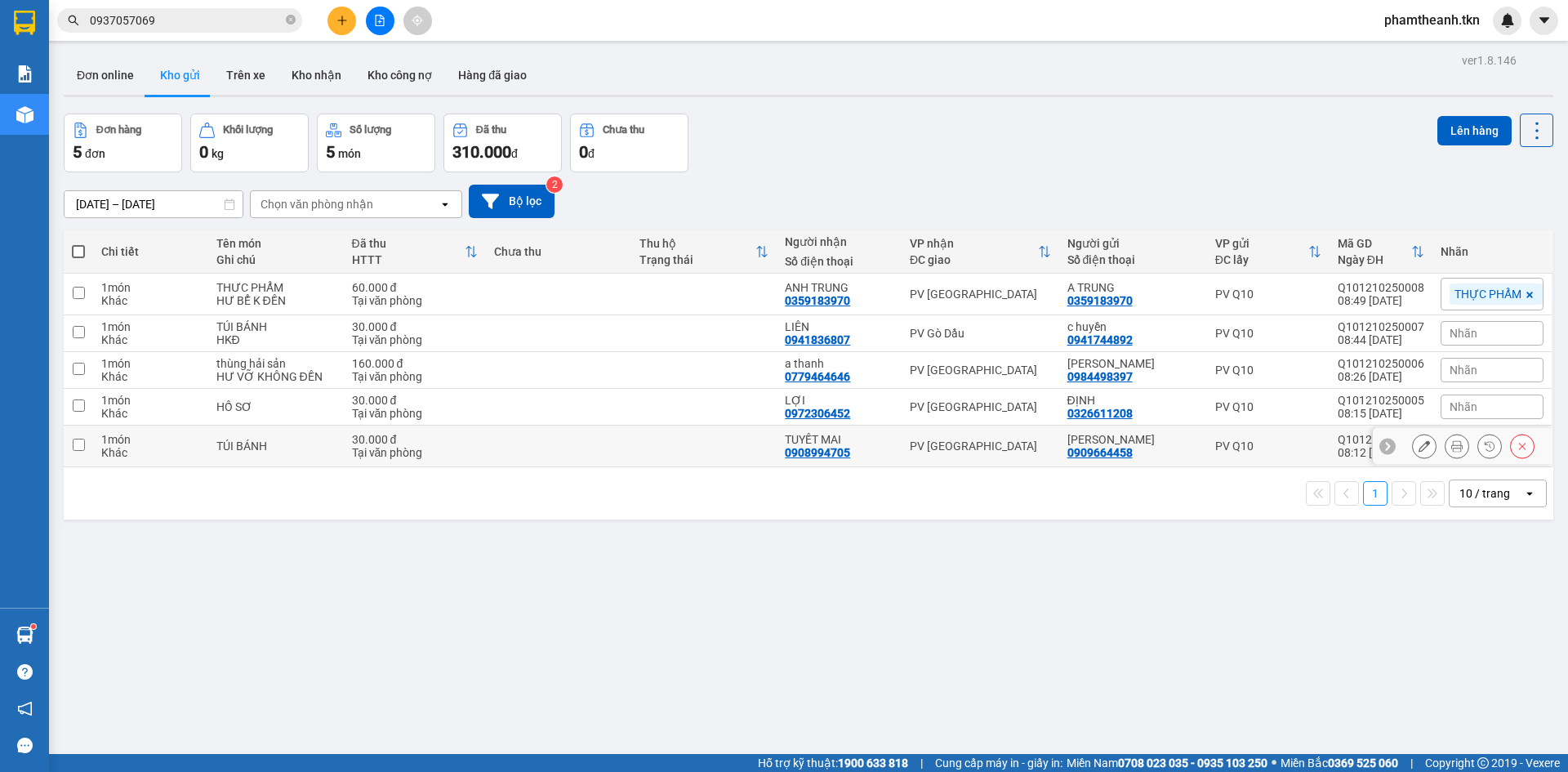
click at [983, 449] on div "PV [GEOGRAPHIC_DATA]" at bounding box center [981, 445] width 141 height 13
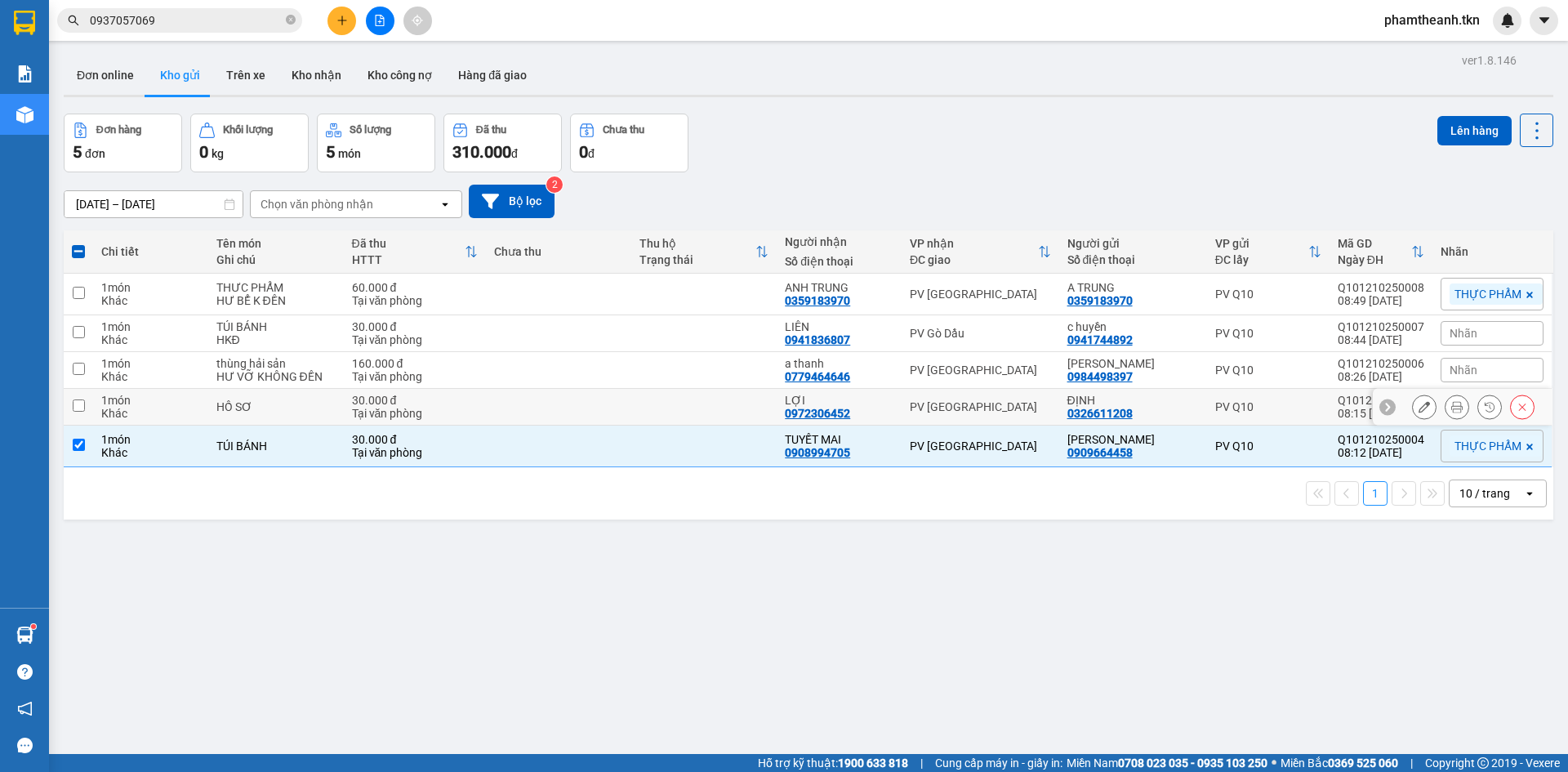
click at [974, 407] on div "PV [GEOGRAPHIC_DATA]" at bounding box center [981, 406] width 141 height 13
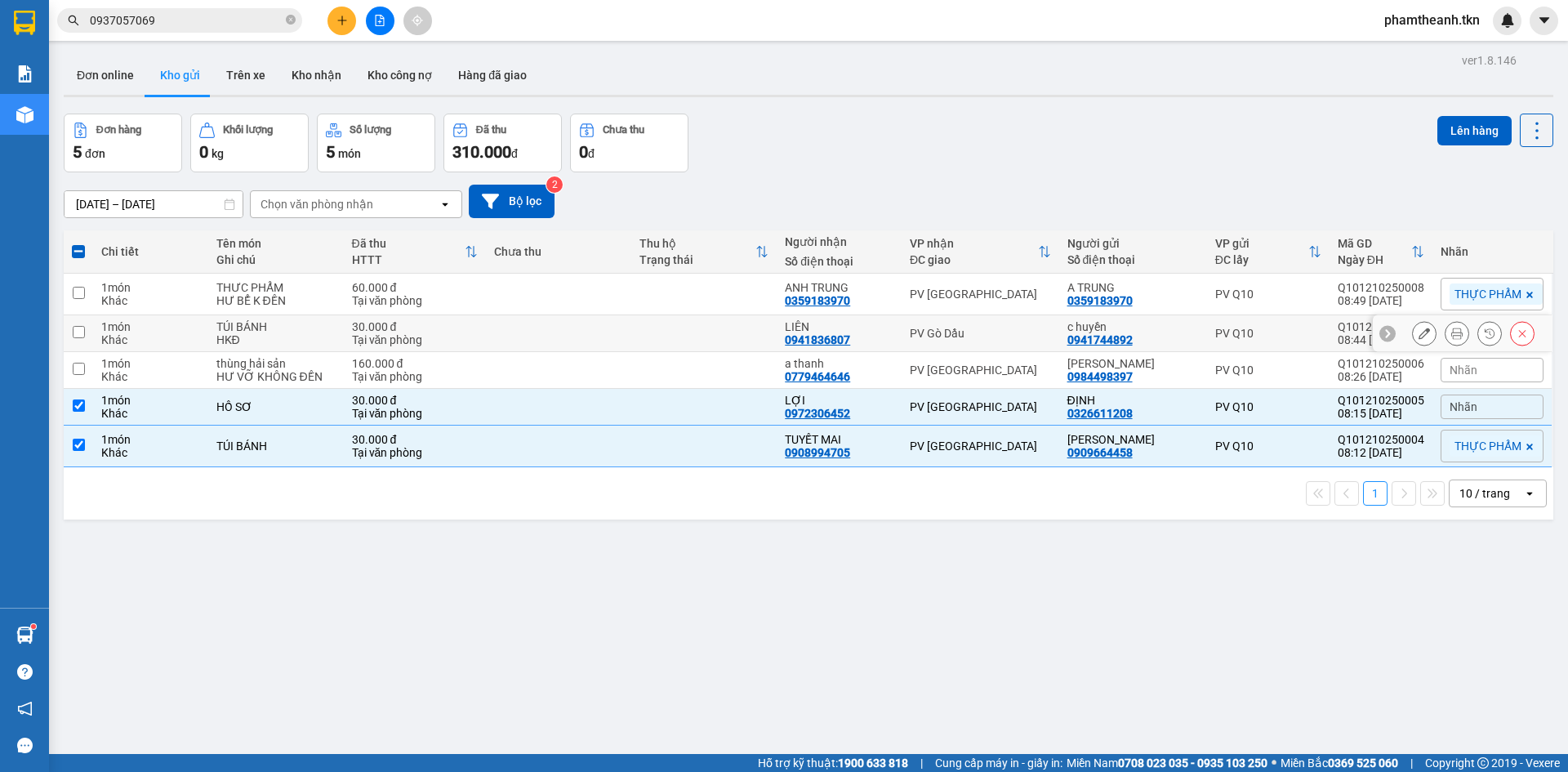
click at [983, 330] on div "PV Gò Dầu" at bounding box center [981, 333] width 141 height 13
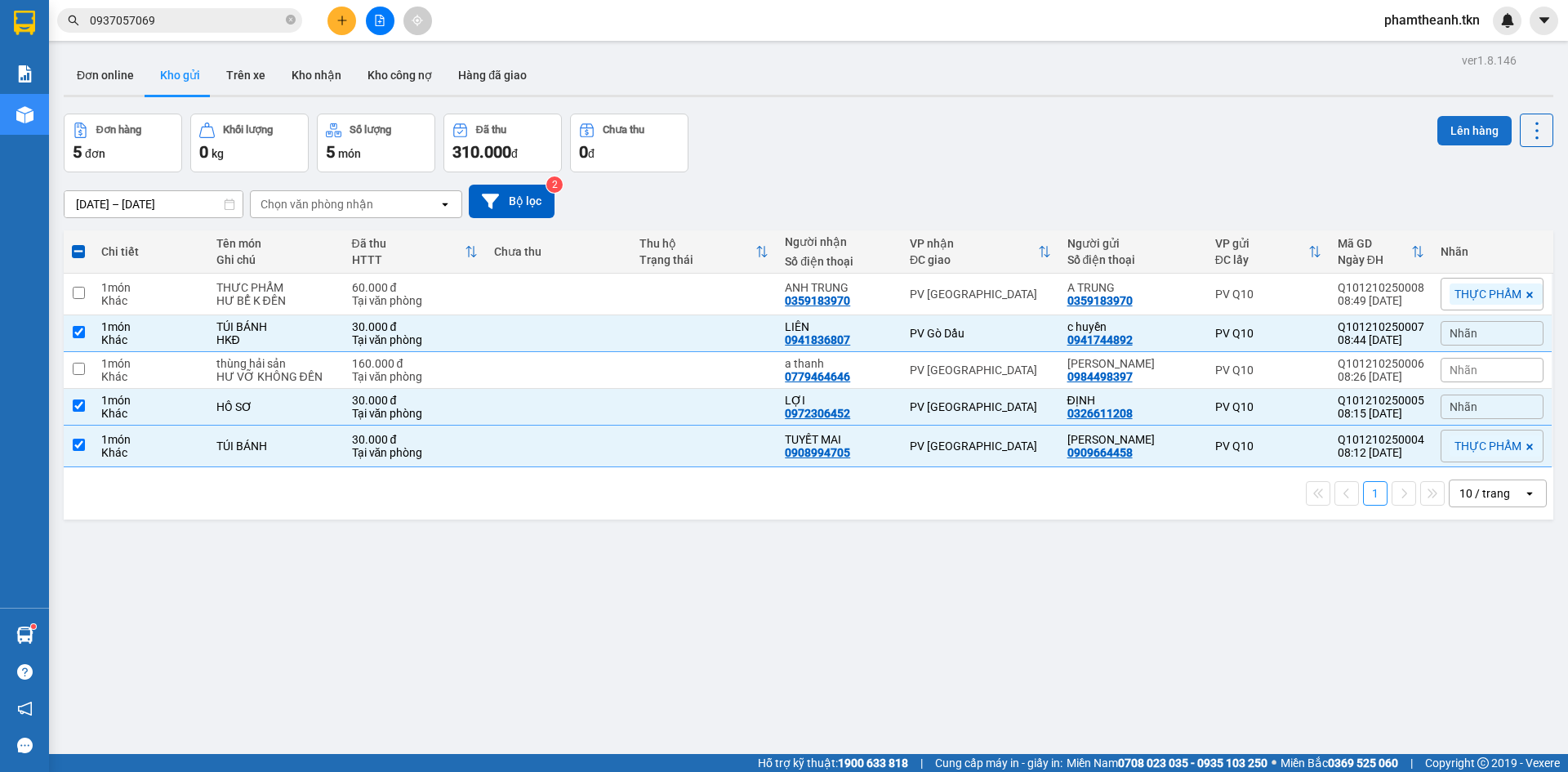
click at [1450, 139] on button "Lên hàng" at bounding box center [1474, 131] width 75 height 30
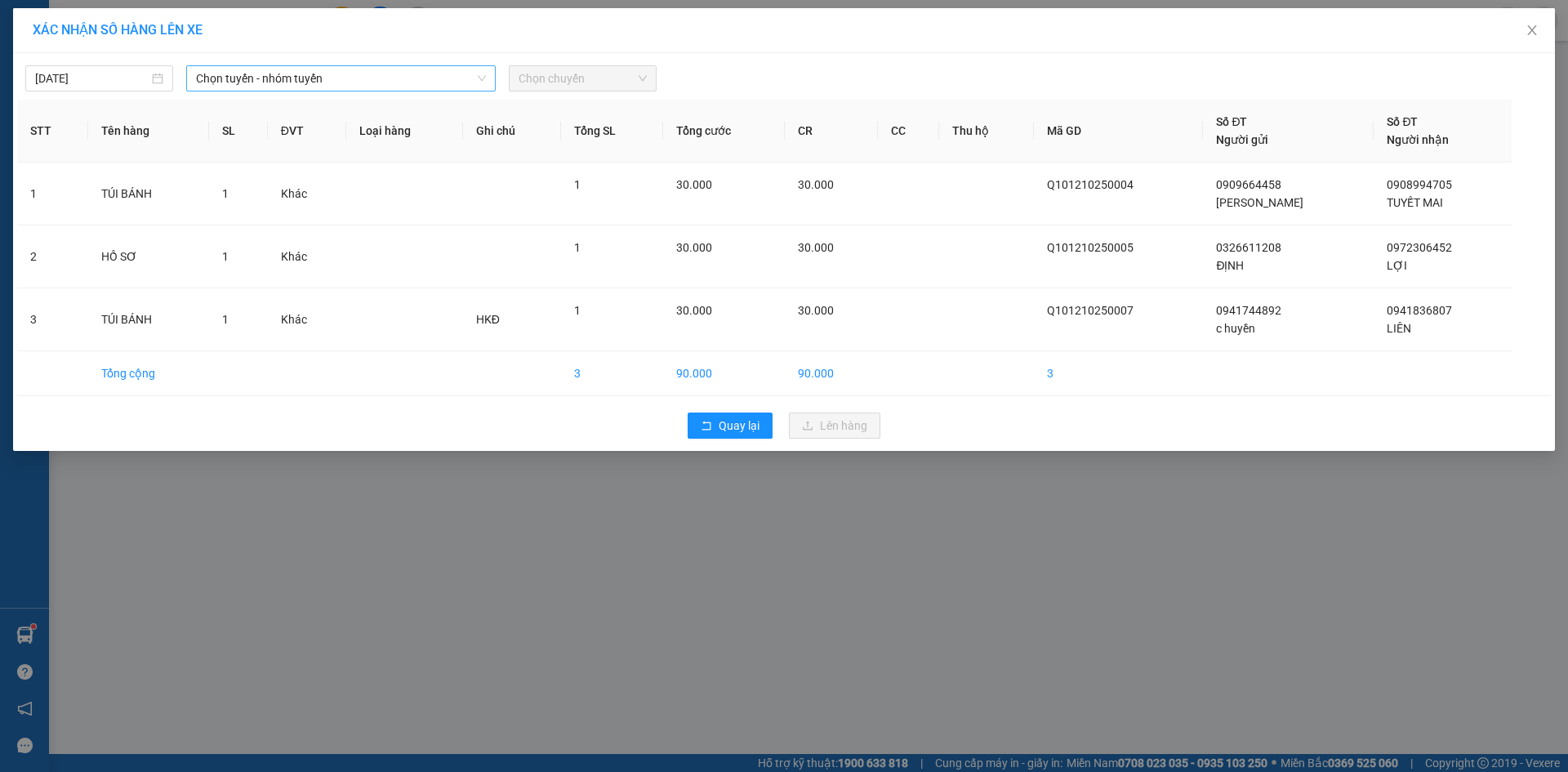
click at [382, 72] on span "Chọn tuyến - nhóm tuyến" at bounding box center [340, 78] width 290 height 25
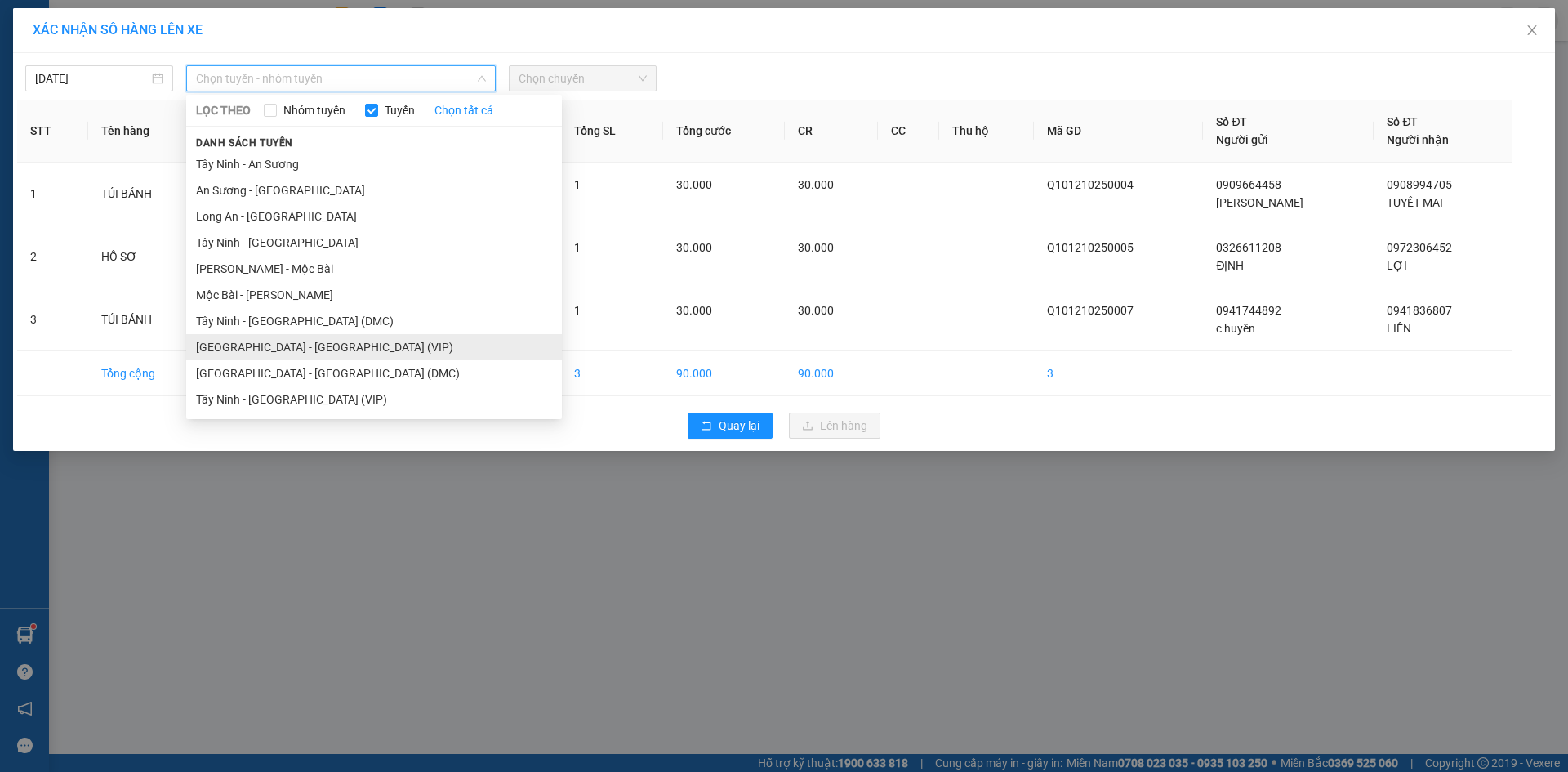
click at [368, 352] on li "[GEOGRAPHIC_DATA] - [GEOGRAPHIC_DATA] (VIP)" at bounding box center [373, 348] width 375 height 26
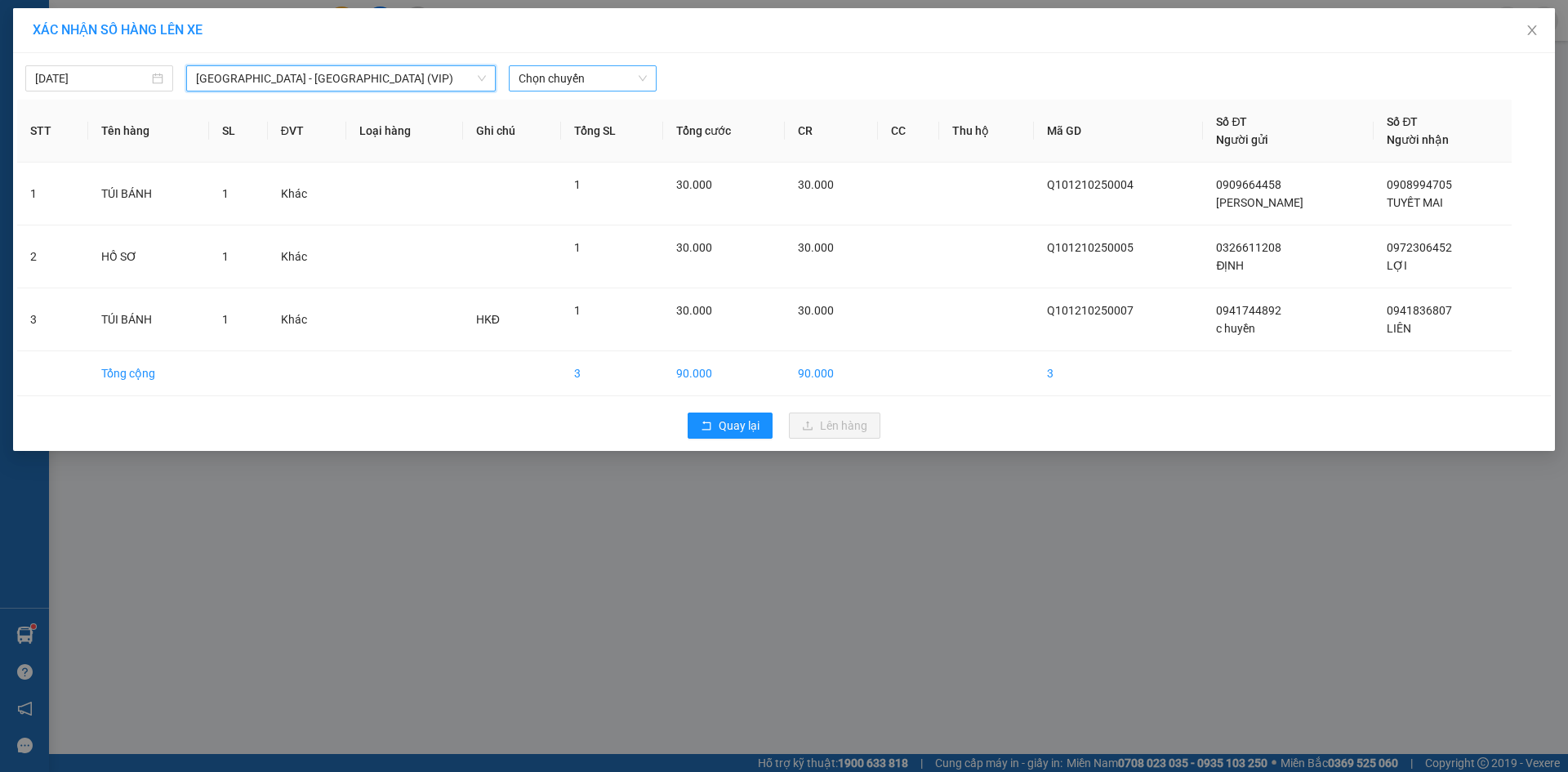
click at [612, 74] on span "Chọn chuyến" at bounding box center [582, 78] width 128 height 25
type input "0967"
click at [617, 108] on div "08:50 (TC) - 50H-509.67" at bounding box center [582, 112] width 127 height 18
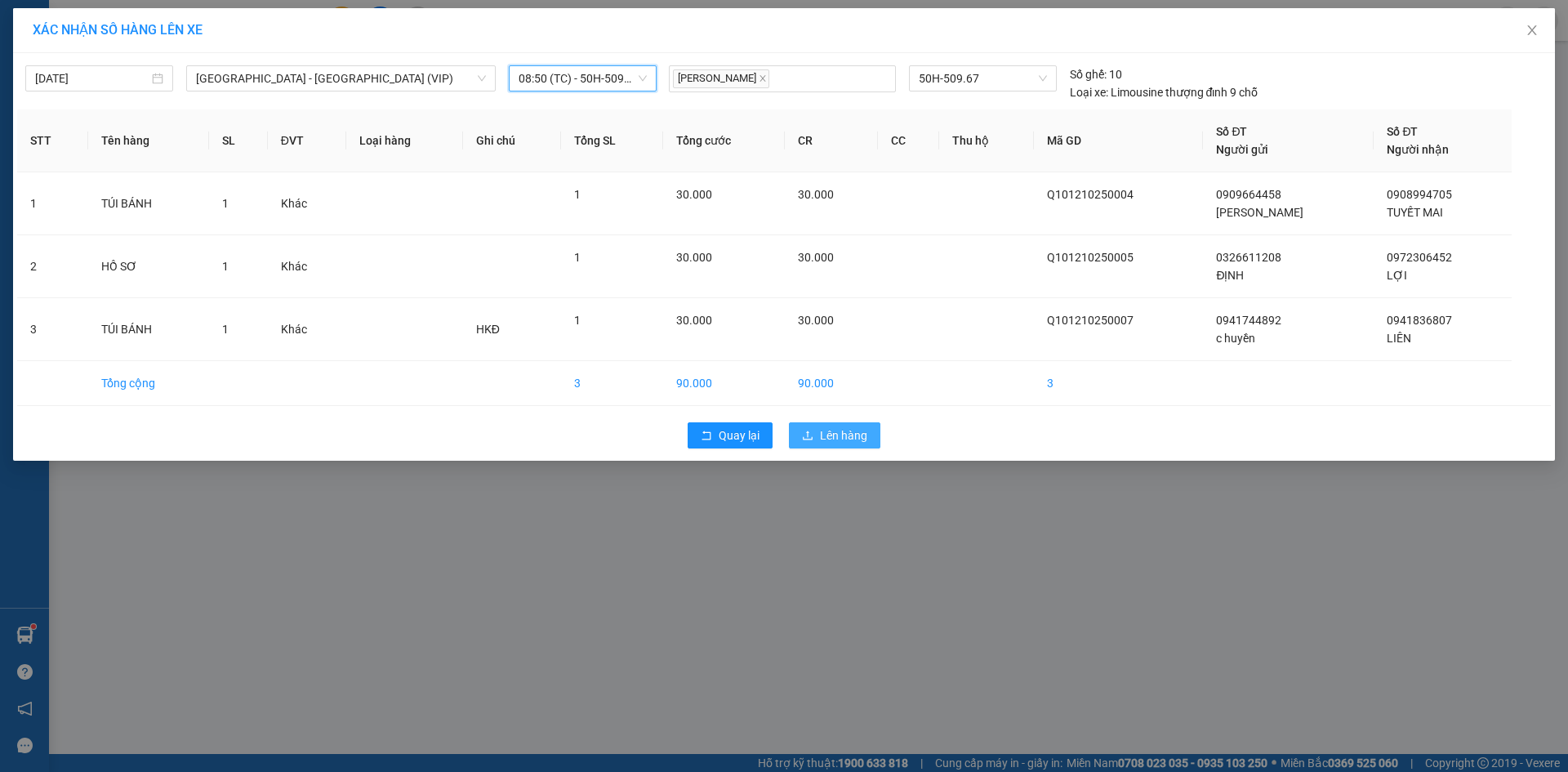
click at [851, 438] on span "Lên hàng" at bounding box center [844, 435] width 48 height 18
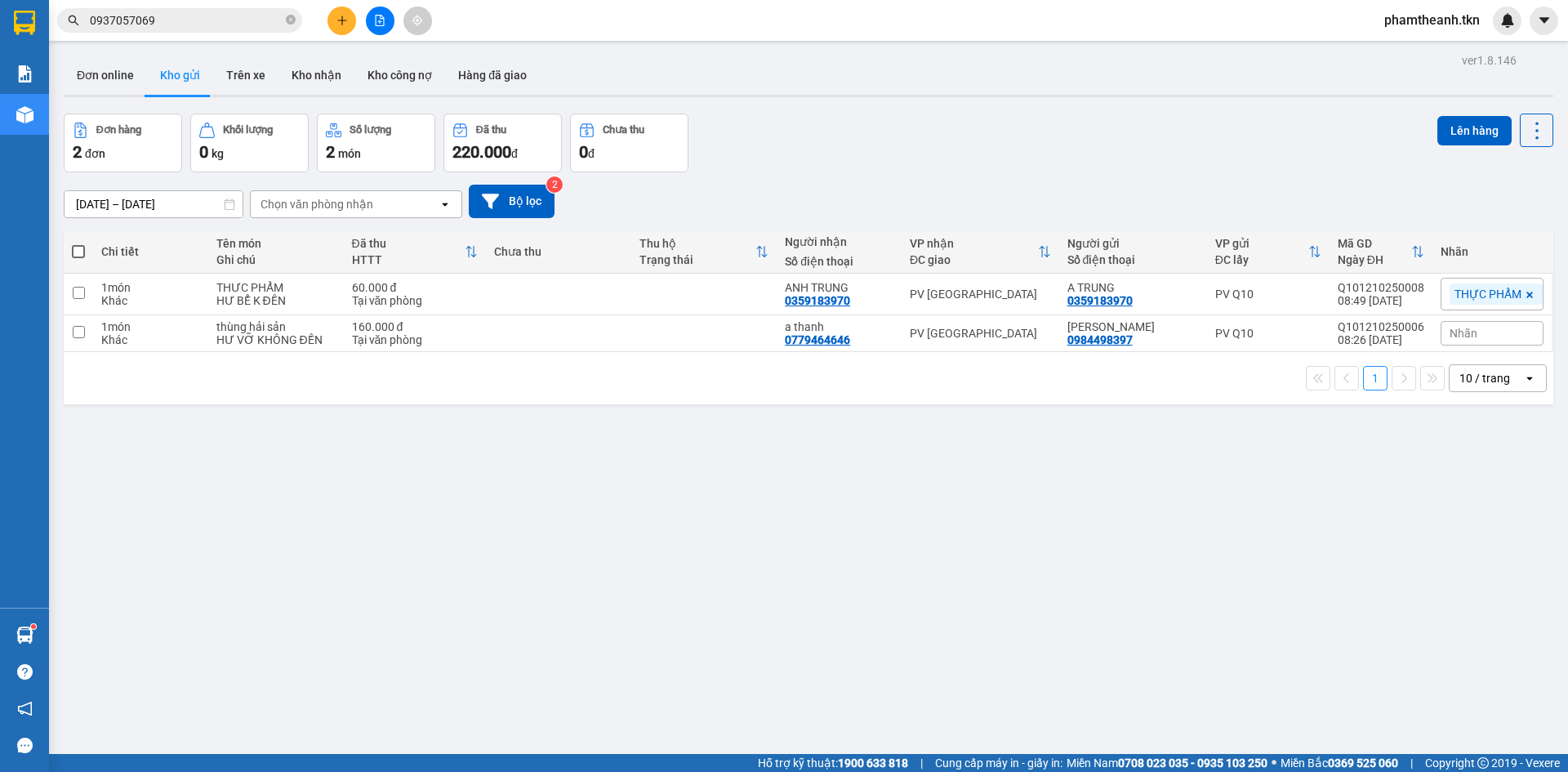
click at [220, 21] on input "0937057069" at bounding box center [186, 20] width 193 height 18
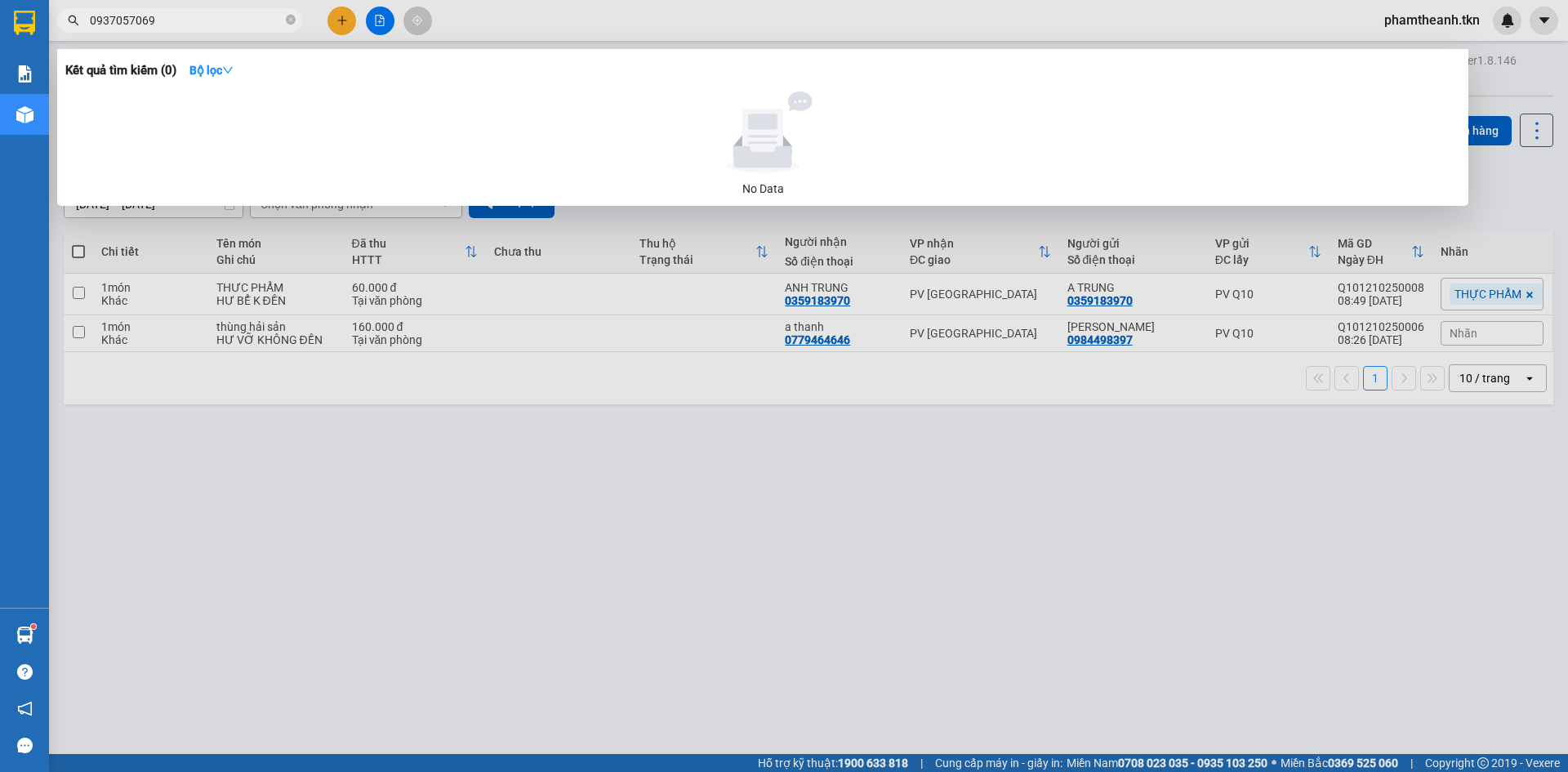
click at [220, 21] on input "0937057069" at bounding box center [186, 20] width 193 height 18
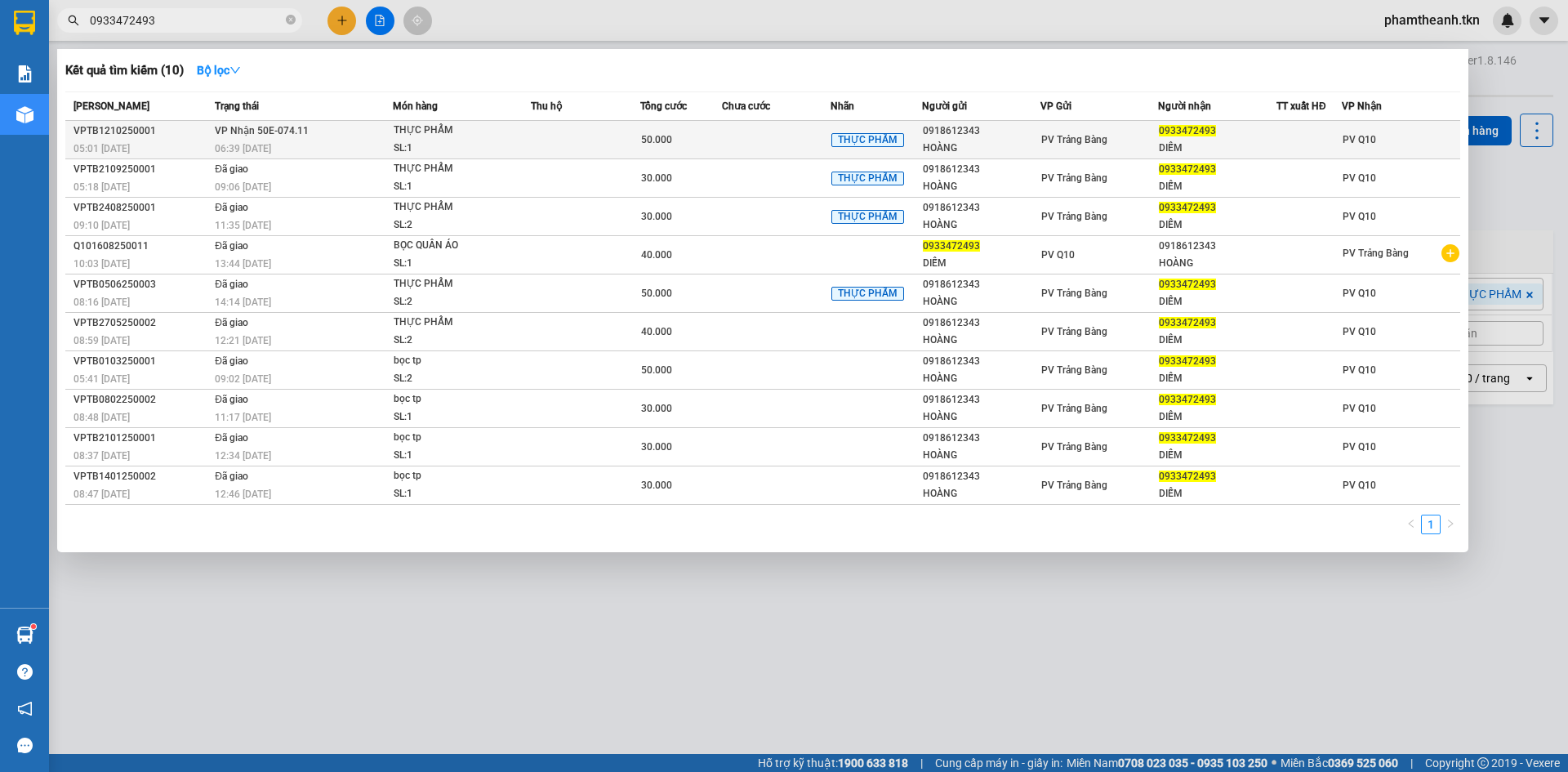
type input "0933472493"
click at [489, 131] on div "THỰC PHẨM" at bounding box center [455, 130] width 122 height 18
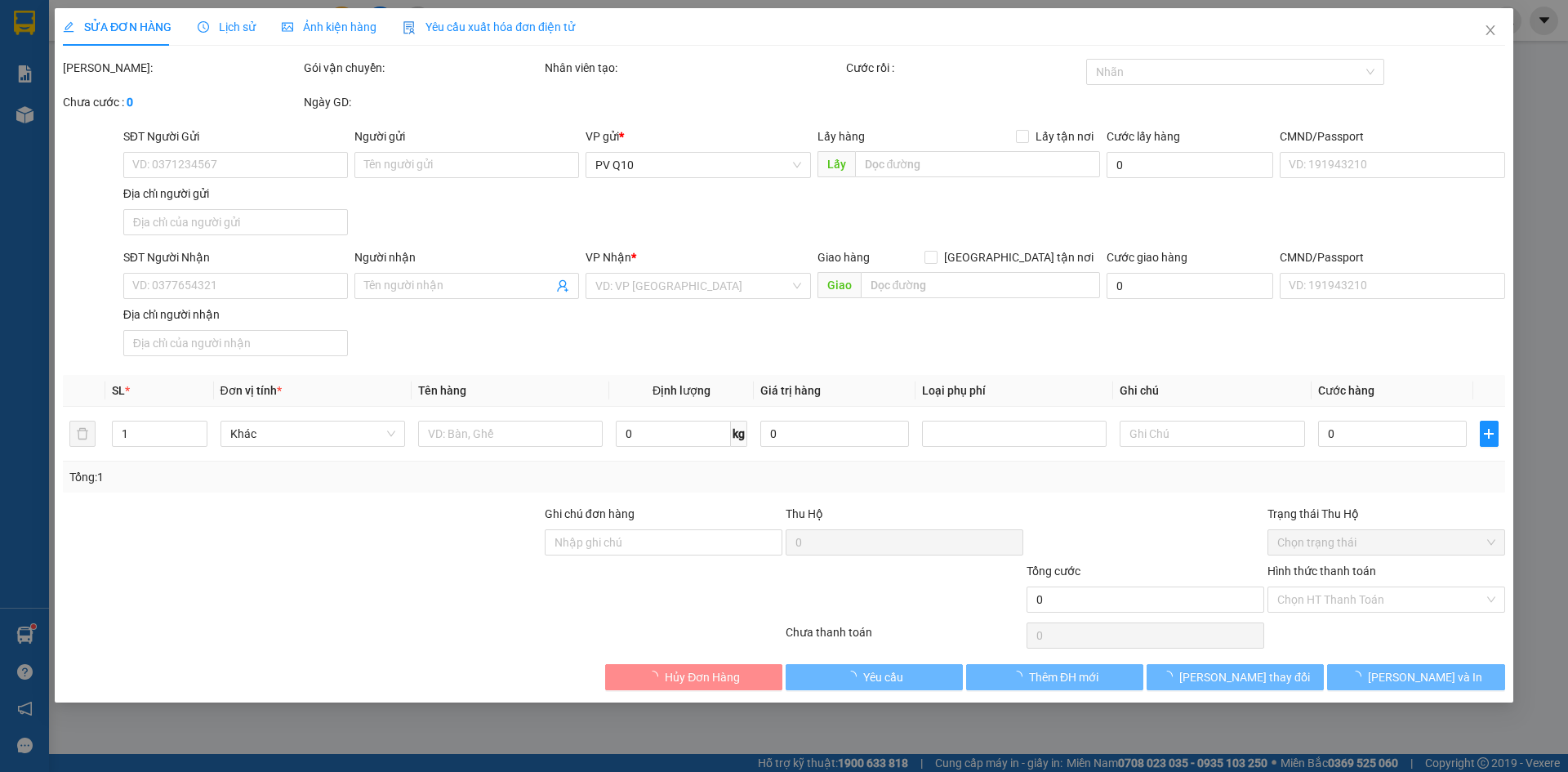
type input "0918612343"
type input "HOÀNG"
type input "0933472493"
type input "DIỄM"
type input "50.000"
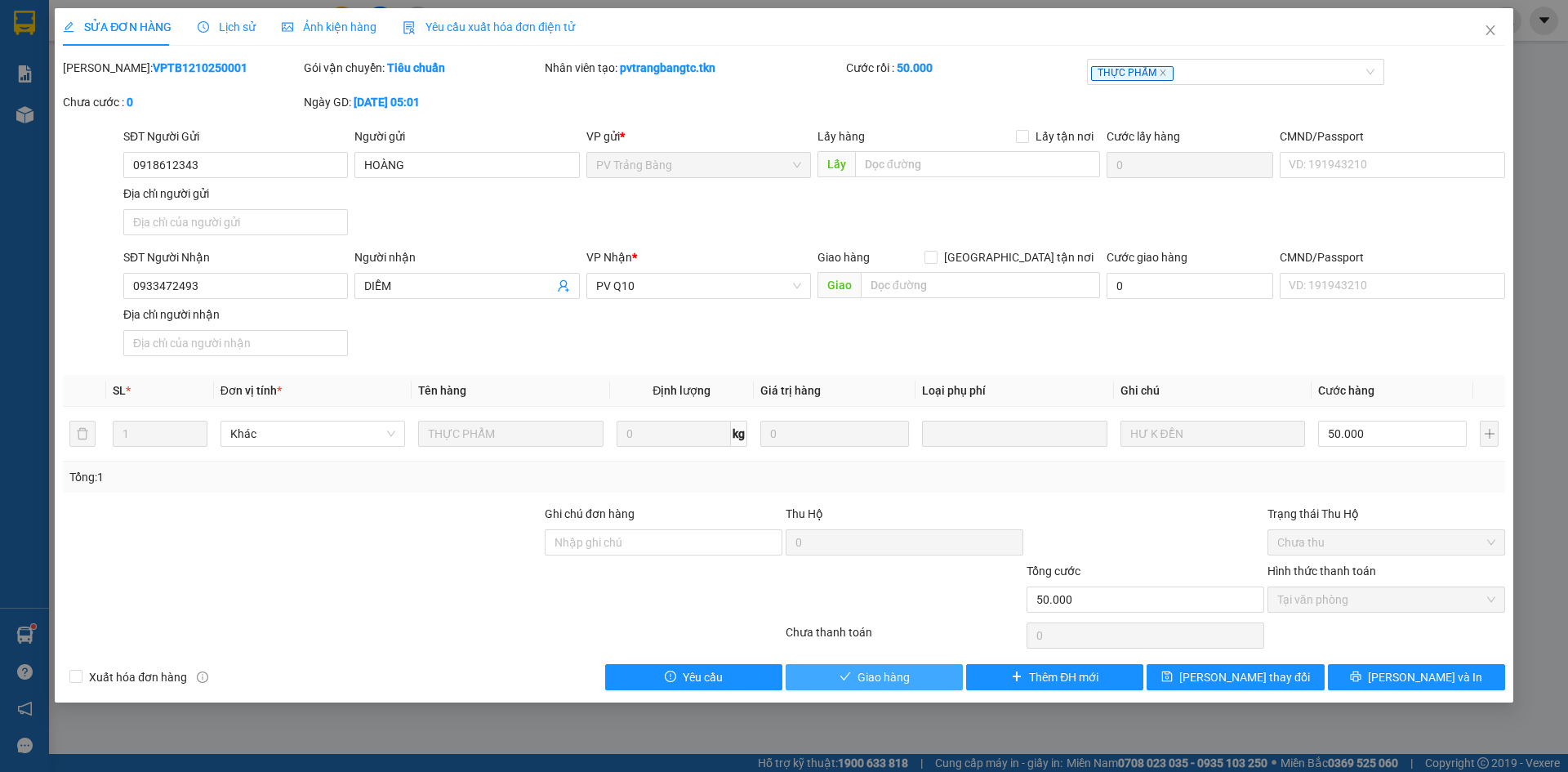
click at [883, 672] on span "Giao hàng" at bounding box center [884, 677] width 53 height 18
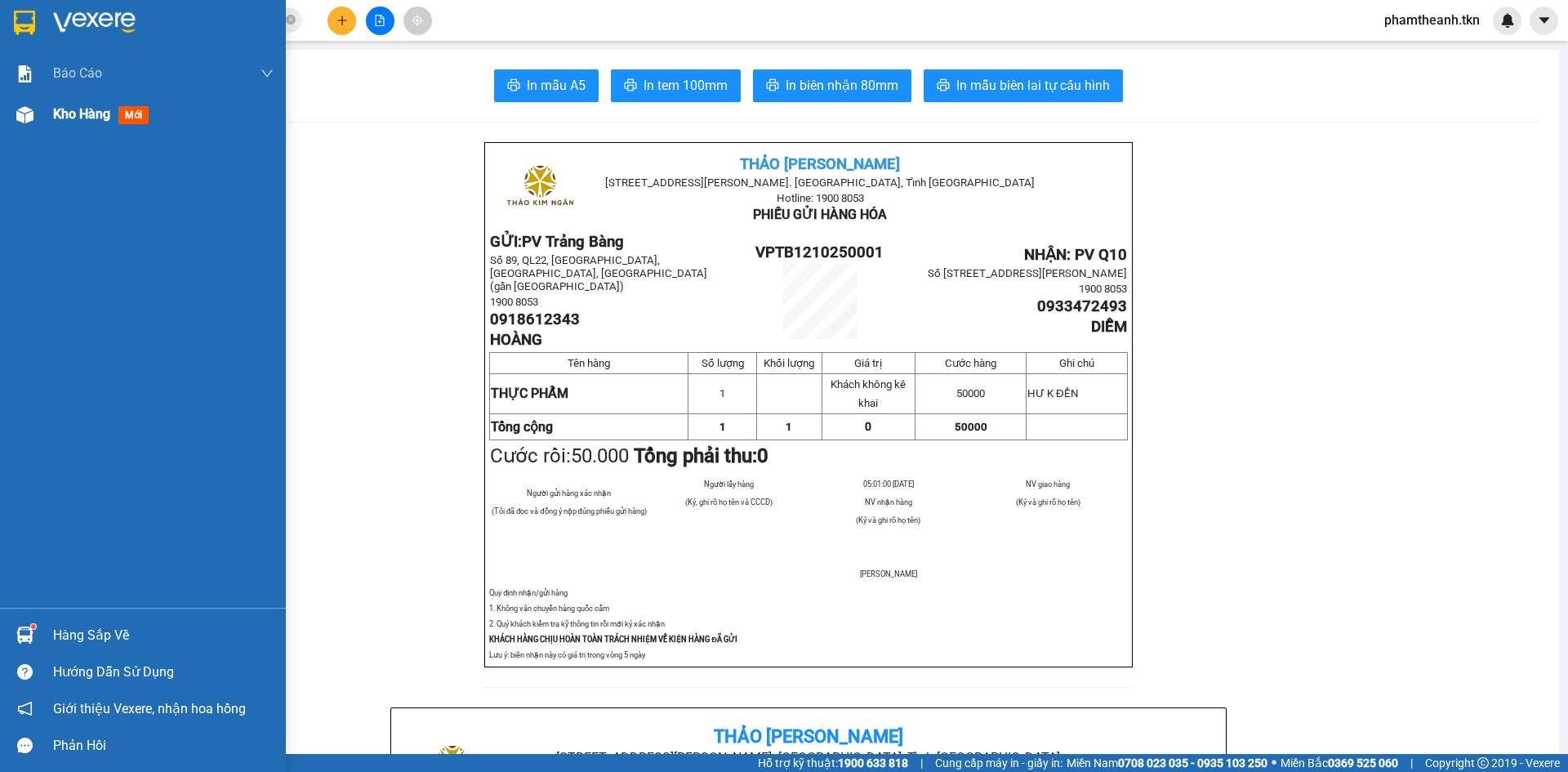
click at [80, 125] on div "Kho hàng mới" at bounding box center [104, 114] width 103 height 21
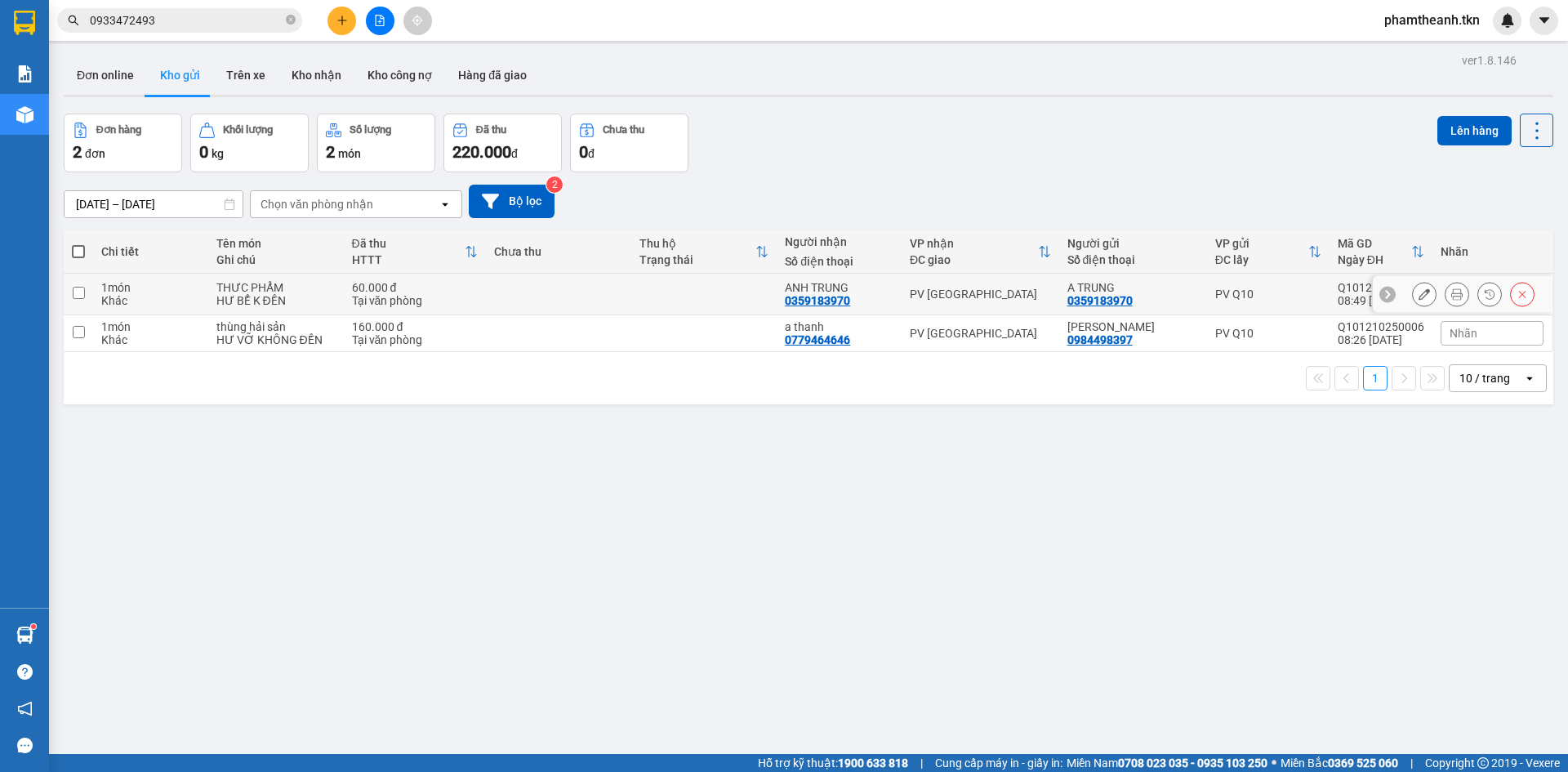
click at [939, 290] on div "PV [GEOGRAPHIC_DATA]" at bounding box center [981, 294] width 141 height 13
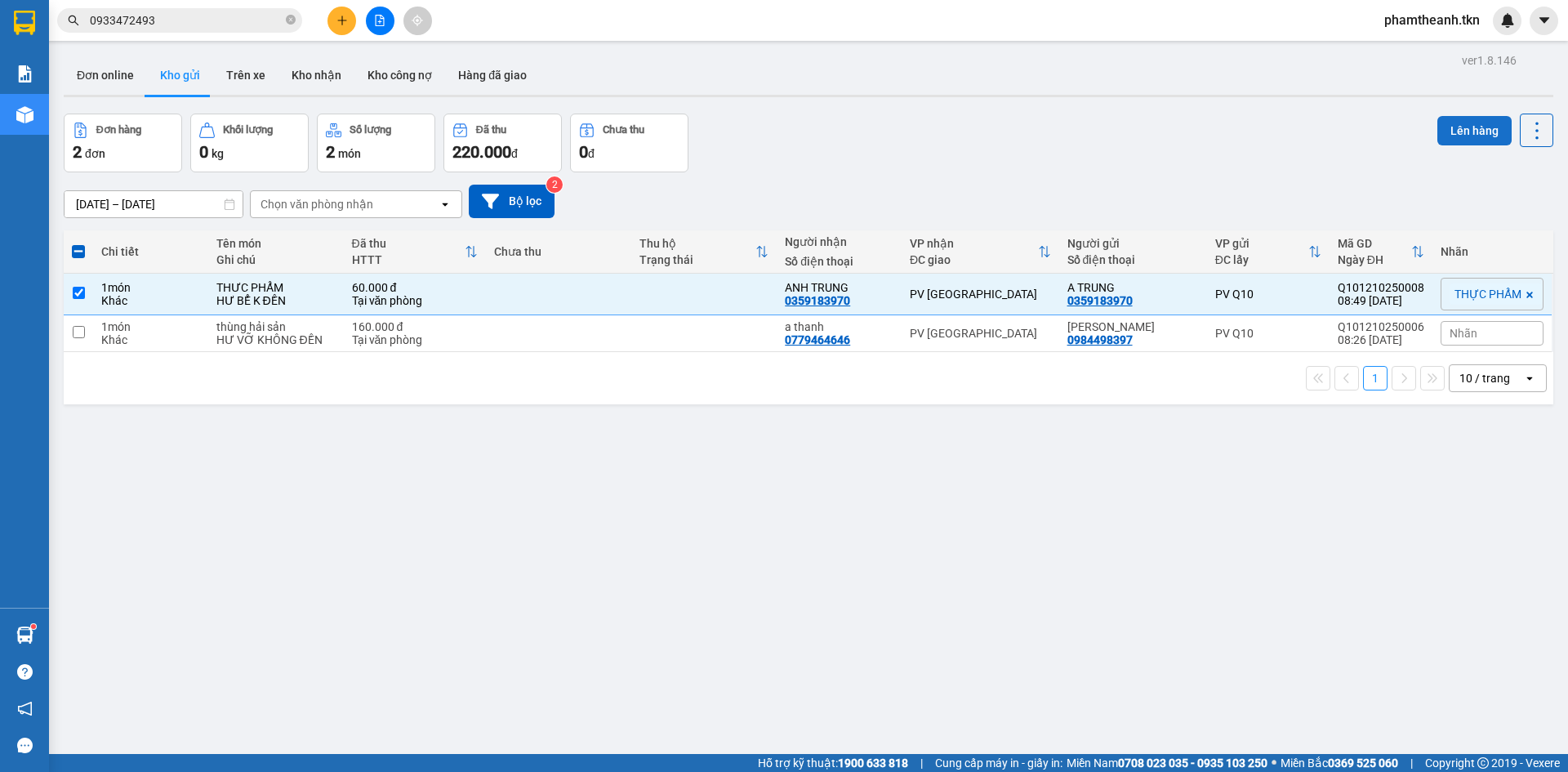
click at [1458, 127] on button "Lên hàng" at bounding box center [1474, 131] width 75 height 30
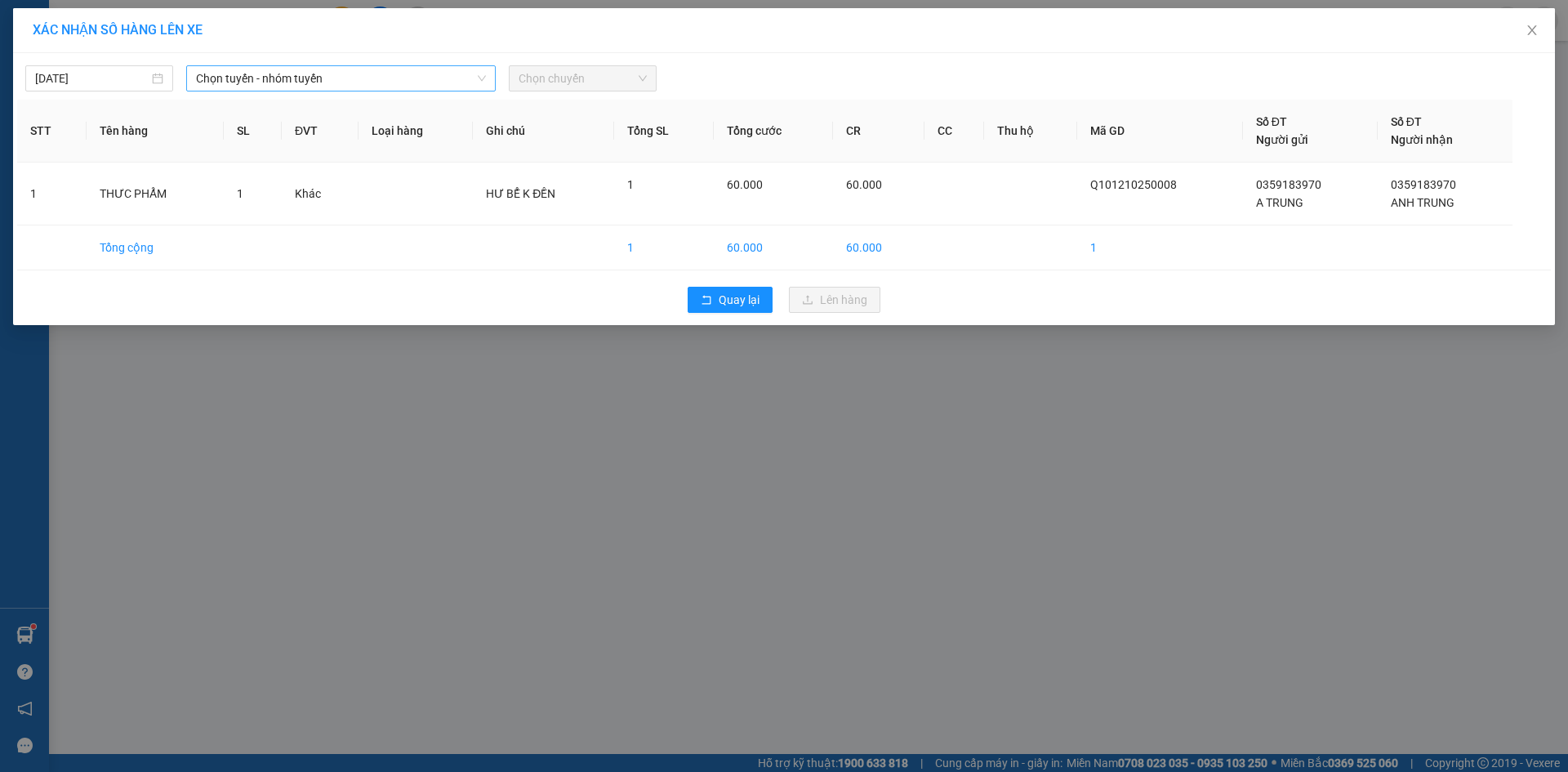
click at [228, 76] on span "Chọn tuyến - nhóm tuyến" at bounding box center [340, 78] width 290 height 25
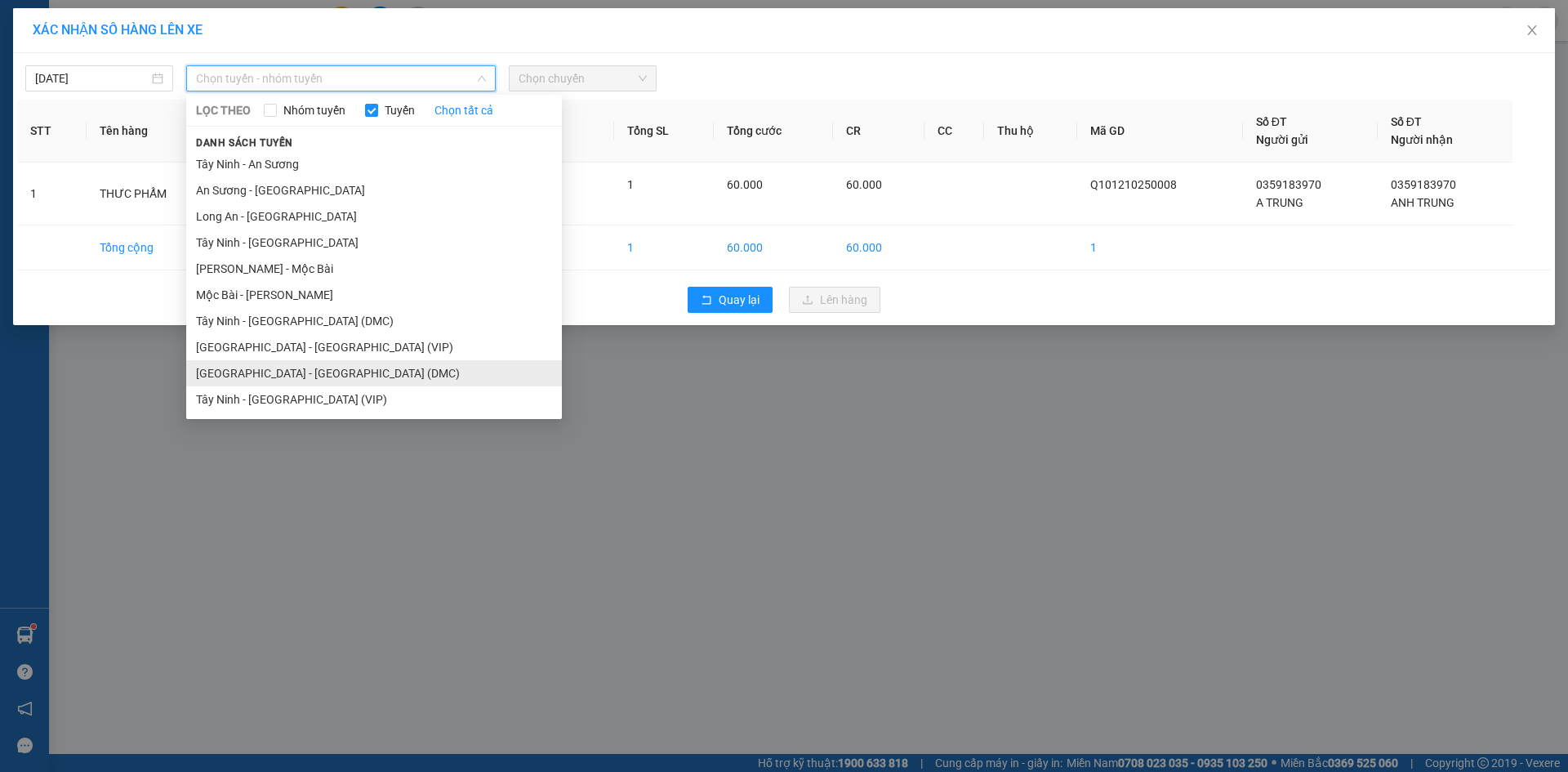
click at [285, 375] on li "[GEOGRAPHIC_DATA] - [GEOGRAPHIC_DATA] (DMC)" at bounding box center [373, 374] width 375 height 26
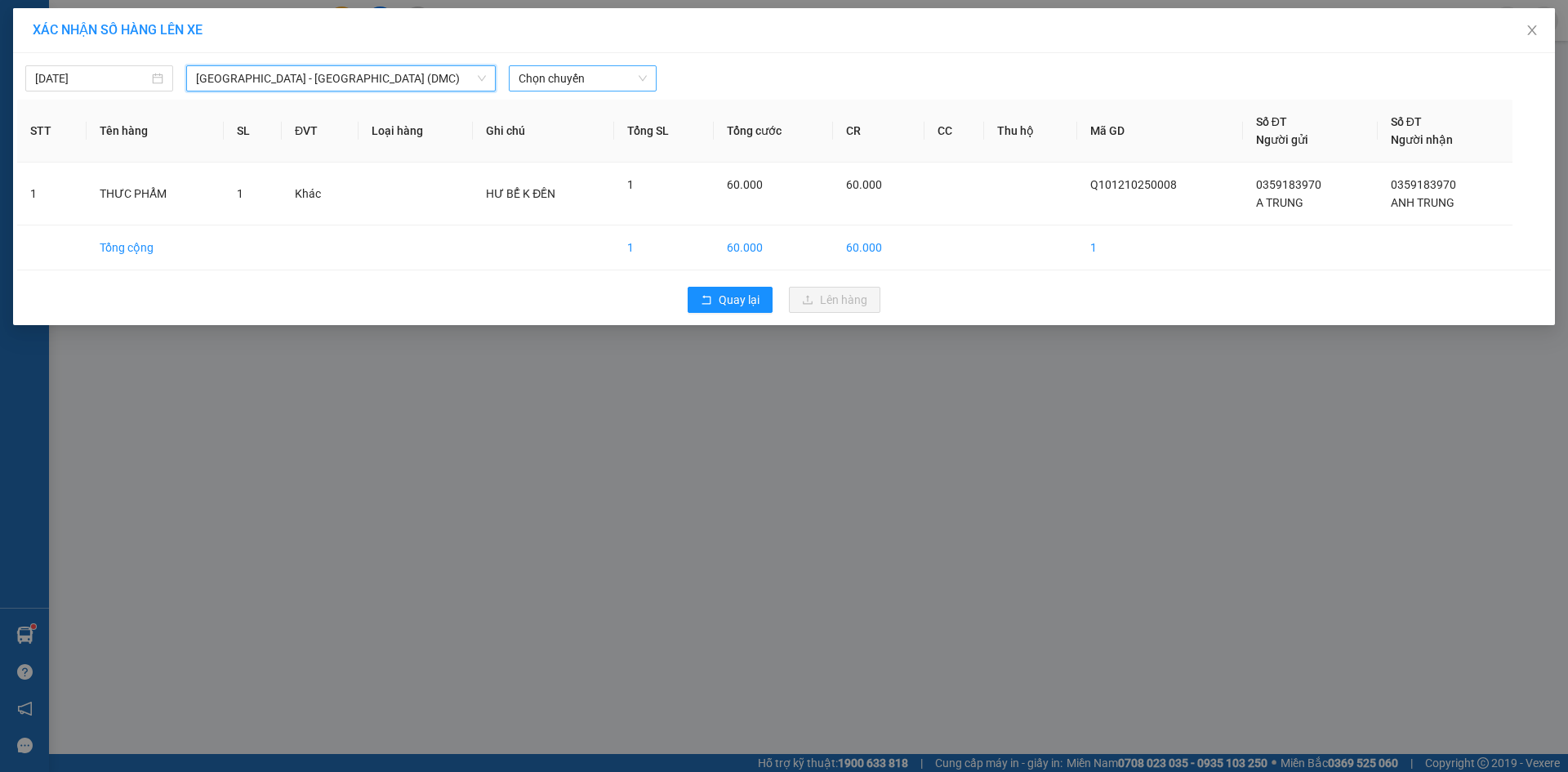
click at [591, 91] on div "Chọn chuyến" at bounding box center [582, 79] width 148 height 26
type input "7745"
click at [621, 113] on div "09:20 - 50E-077.45" at bounding box center [582, 112] width 127 height 18
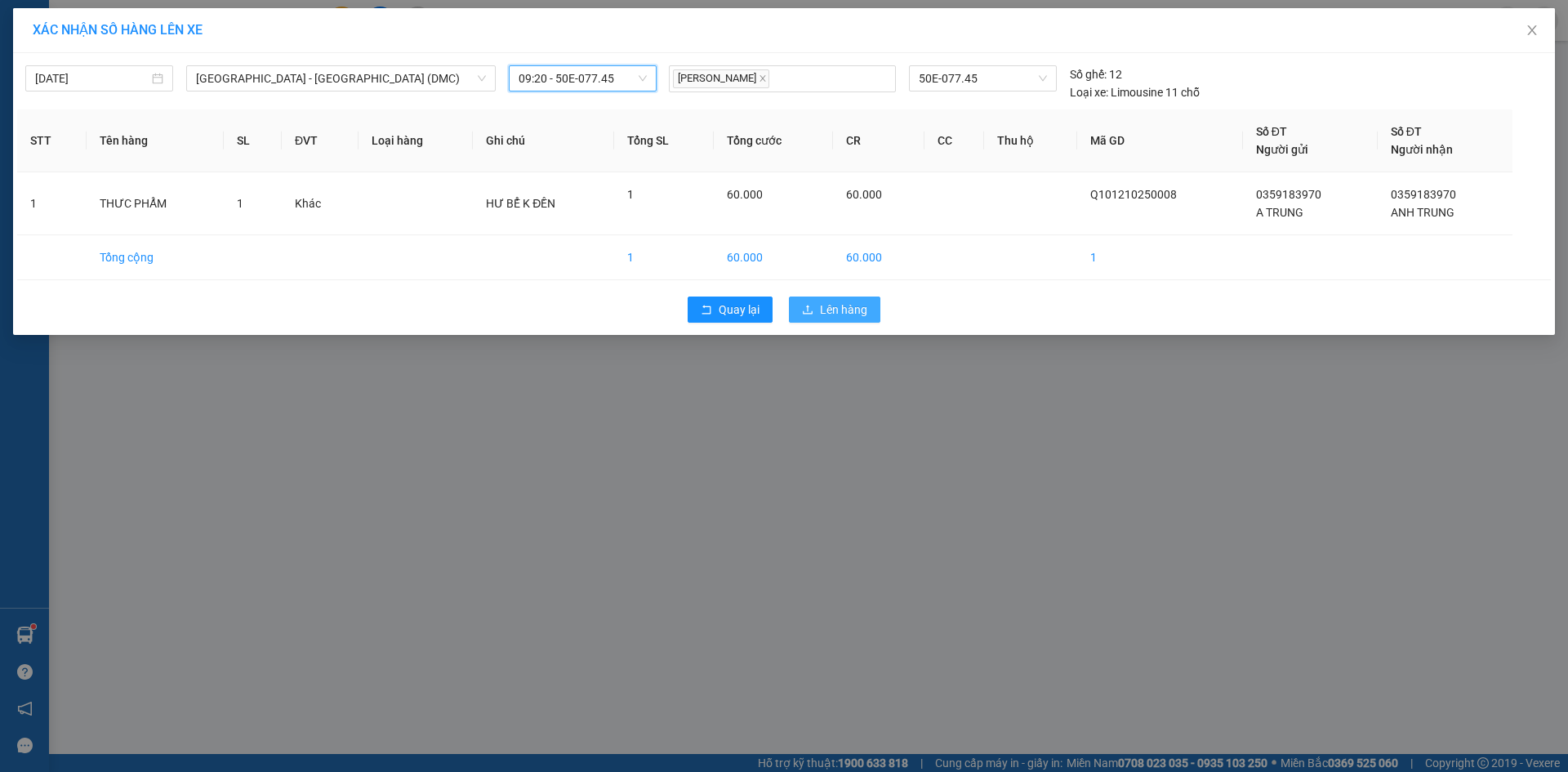
click at [835, 310] on span "Lên hàng" at bounding box center [844, 310] width 48 height 18
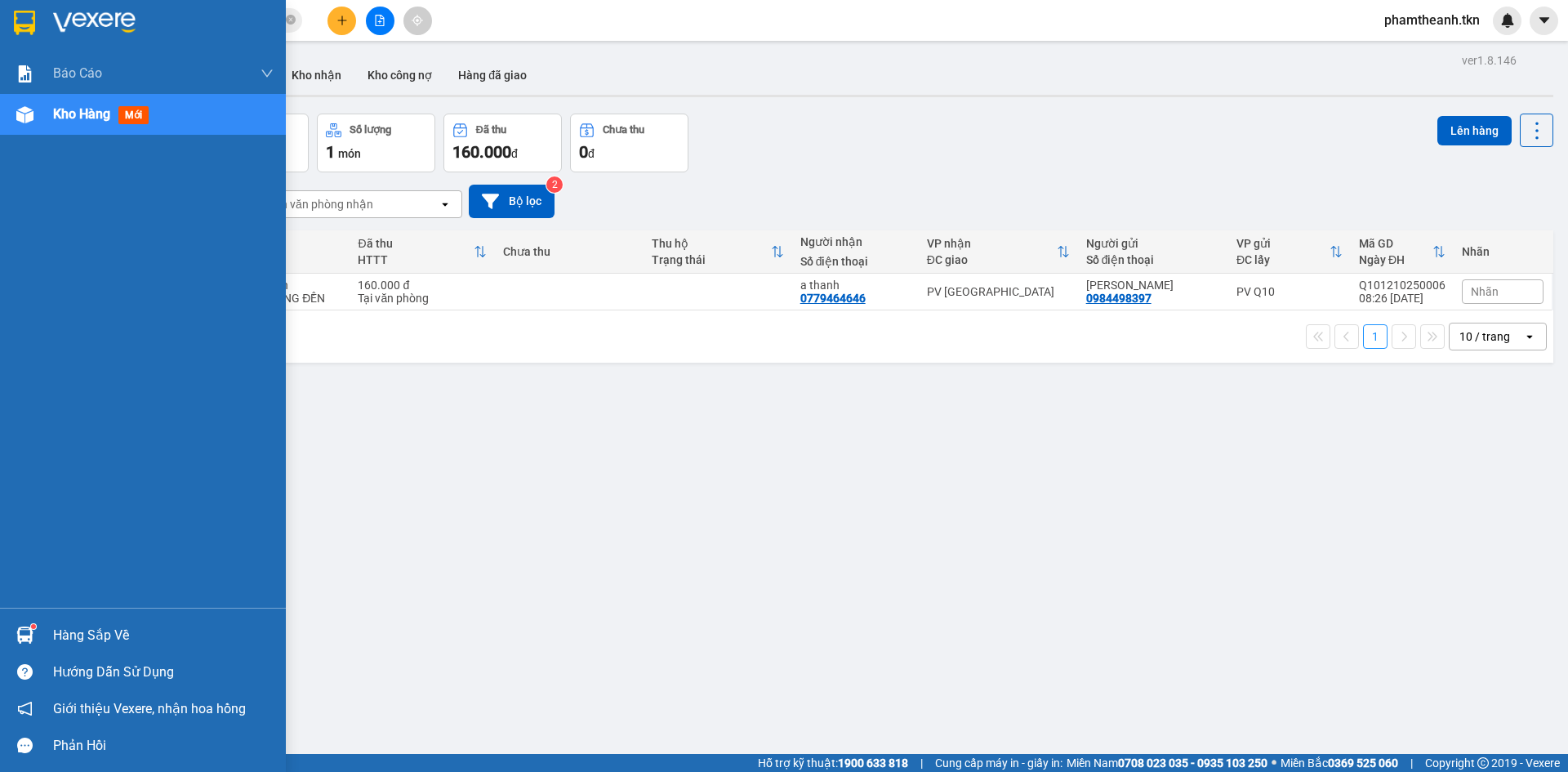
click at [66, 639] on div "Hàng sắp về" at bounding box center [163, 636] width 221 height 25
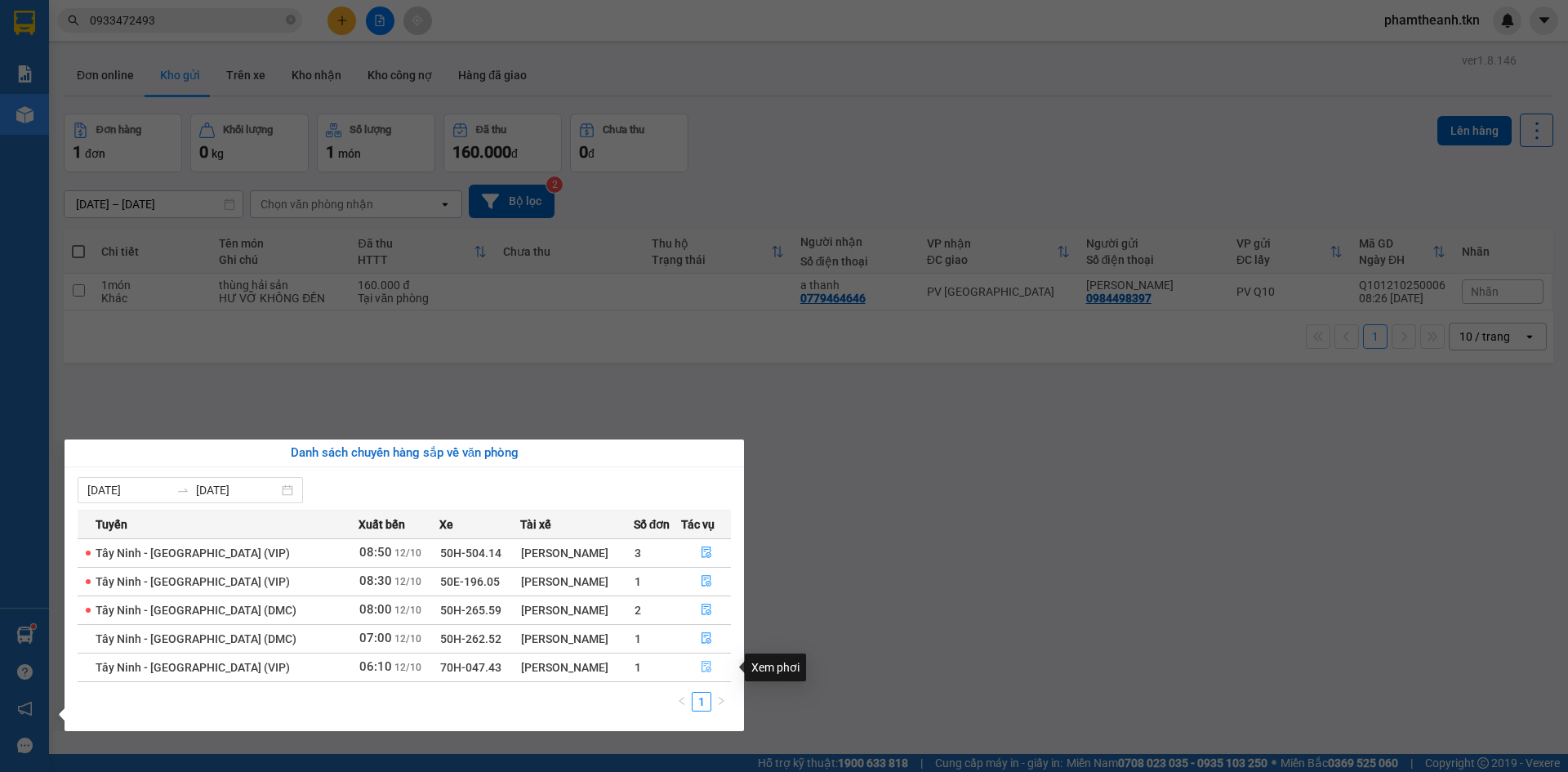
click at [686, 669] on button "button" at bounding box center [706, 667] width 48 height 26
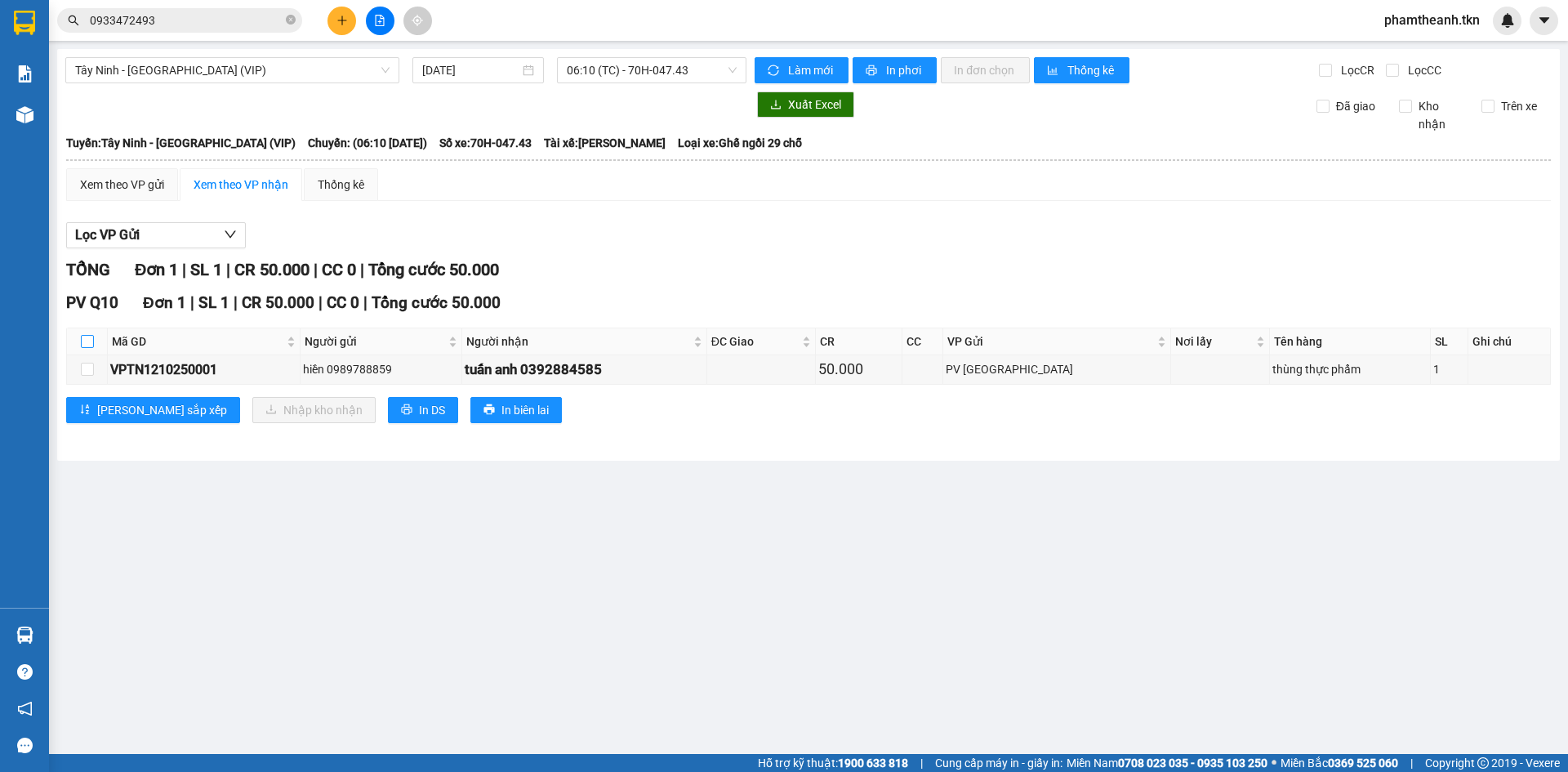
click at [89, 344] on input "checkbox" at bounding box center [87, 341] width 13 height 13
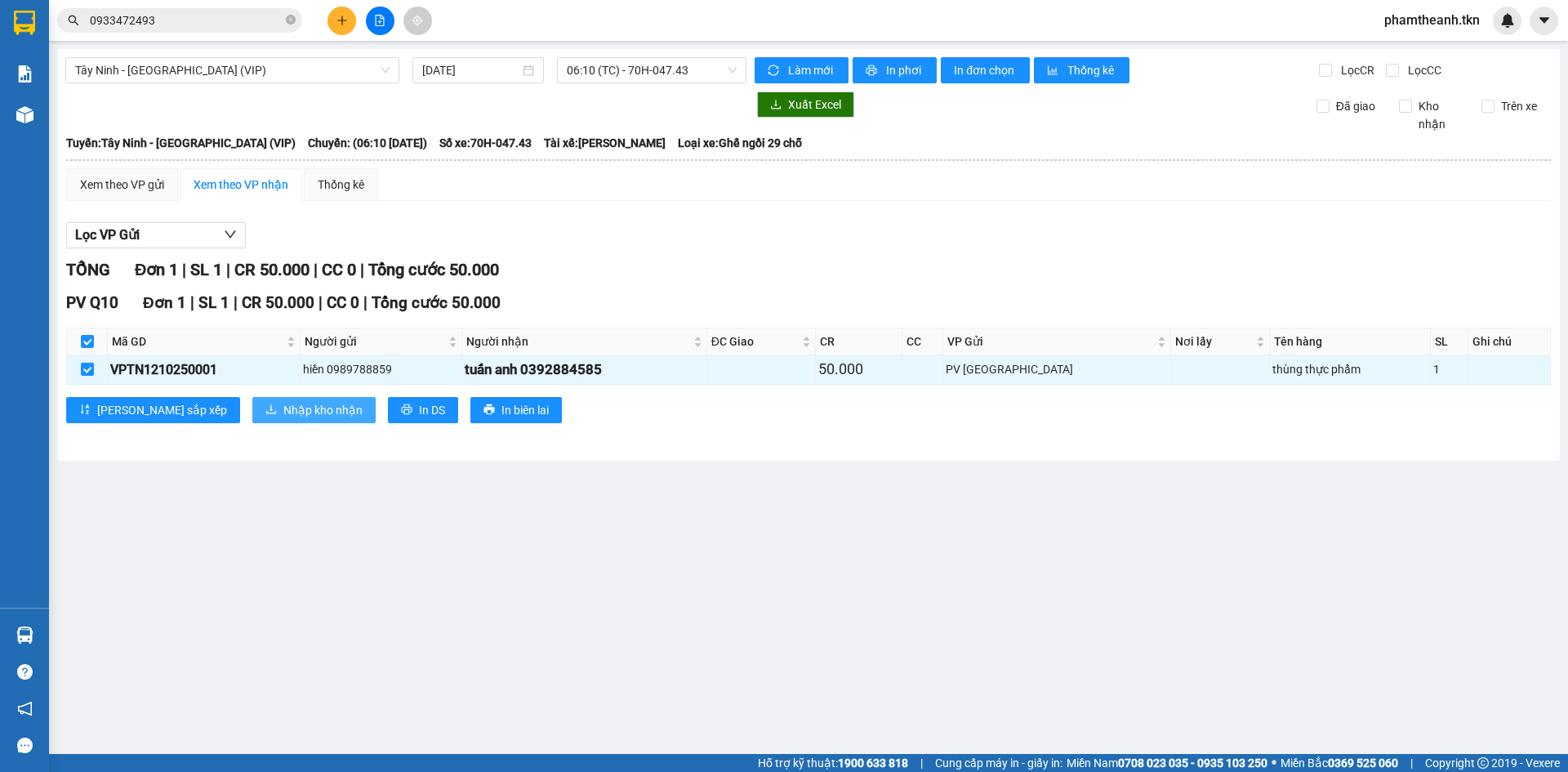
click at [284, 409] on span "Nhập kho nhận" at bounding box center [324, 410] width 80 height 18
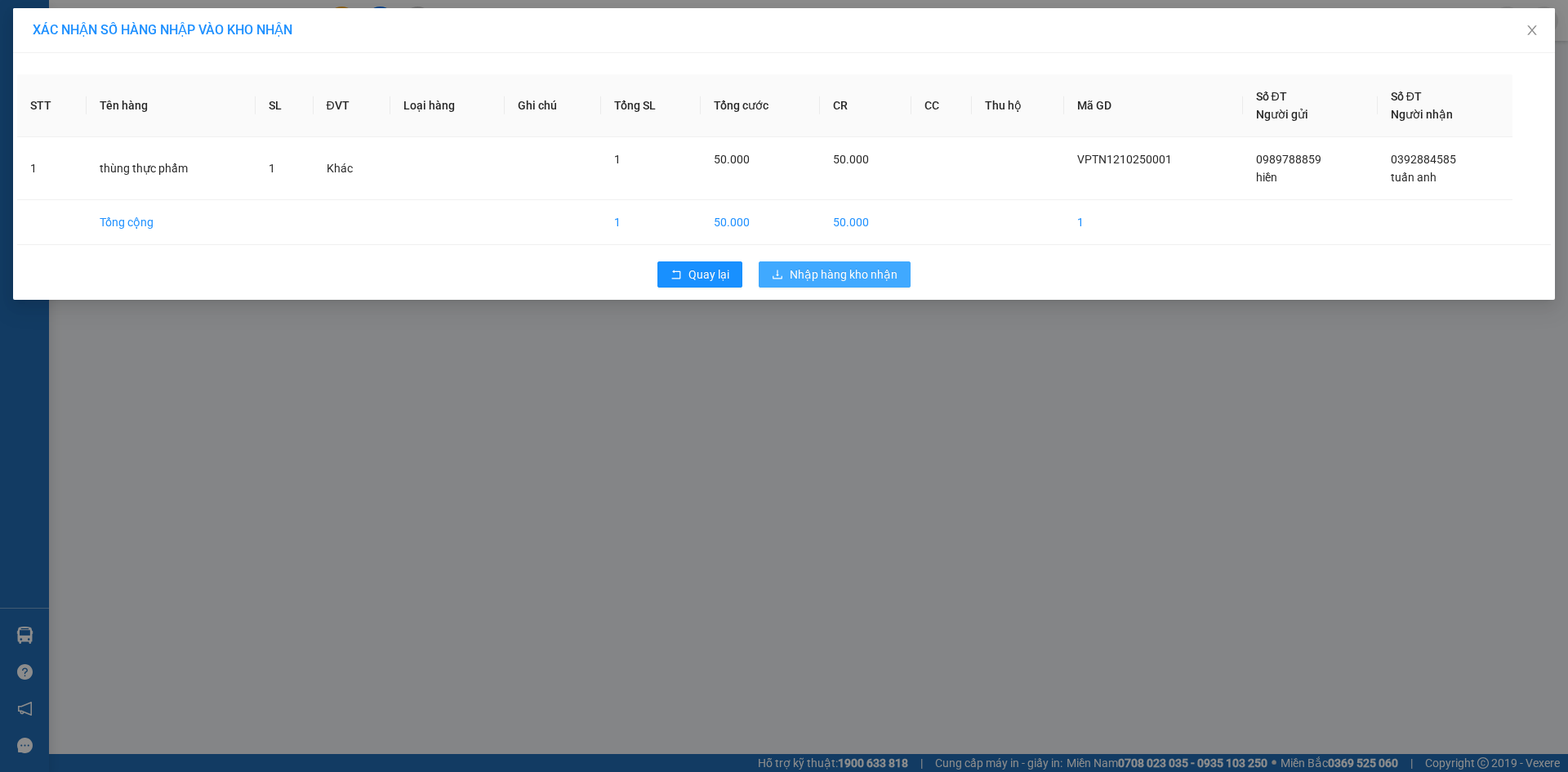
click at [792, 271] on span "Nhập hàng kho nhận" at bounding box center [843, 275] width 108 height 18
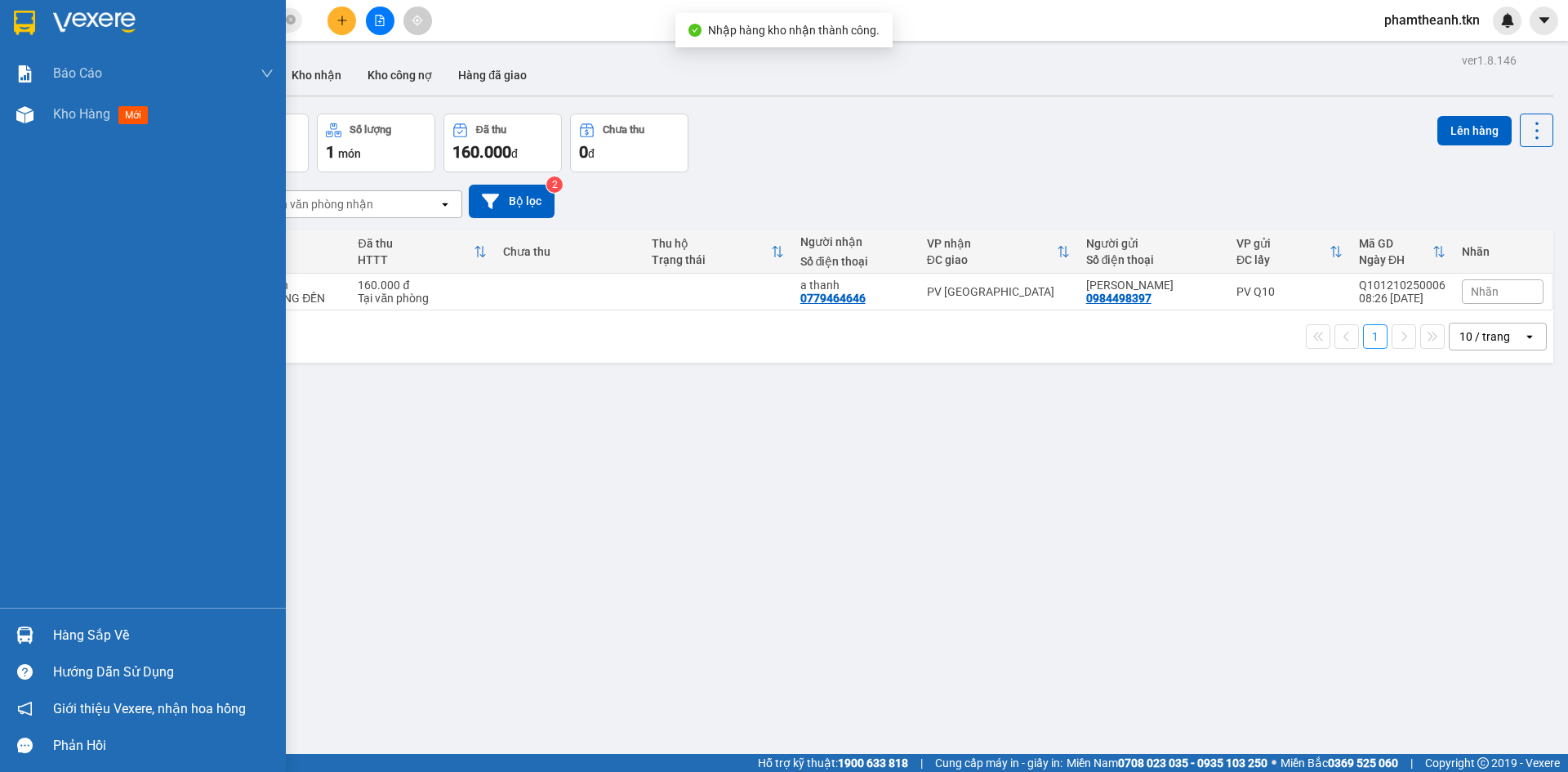
click at [71, 638] on div "ver 1.8.146 Đơn online Kho gửi Trên xe Kho nhận Kho công nợ Hàng đã giao Đơn hà…" at bounding box center [808, 434] width 1503 height 772
click at [92, 627] on div "Hàng sắp về" at bounding box center [163, 636] width 221 height 25
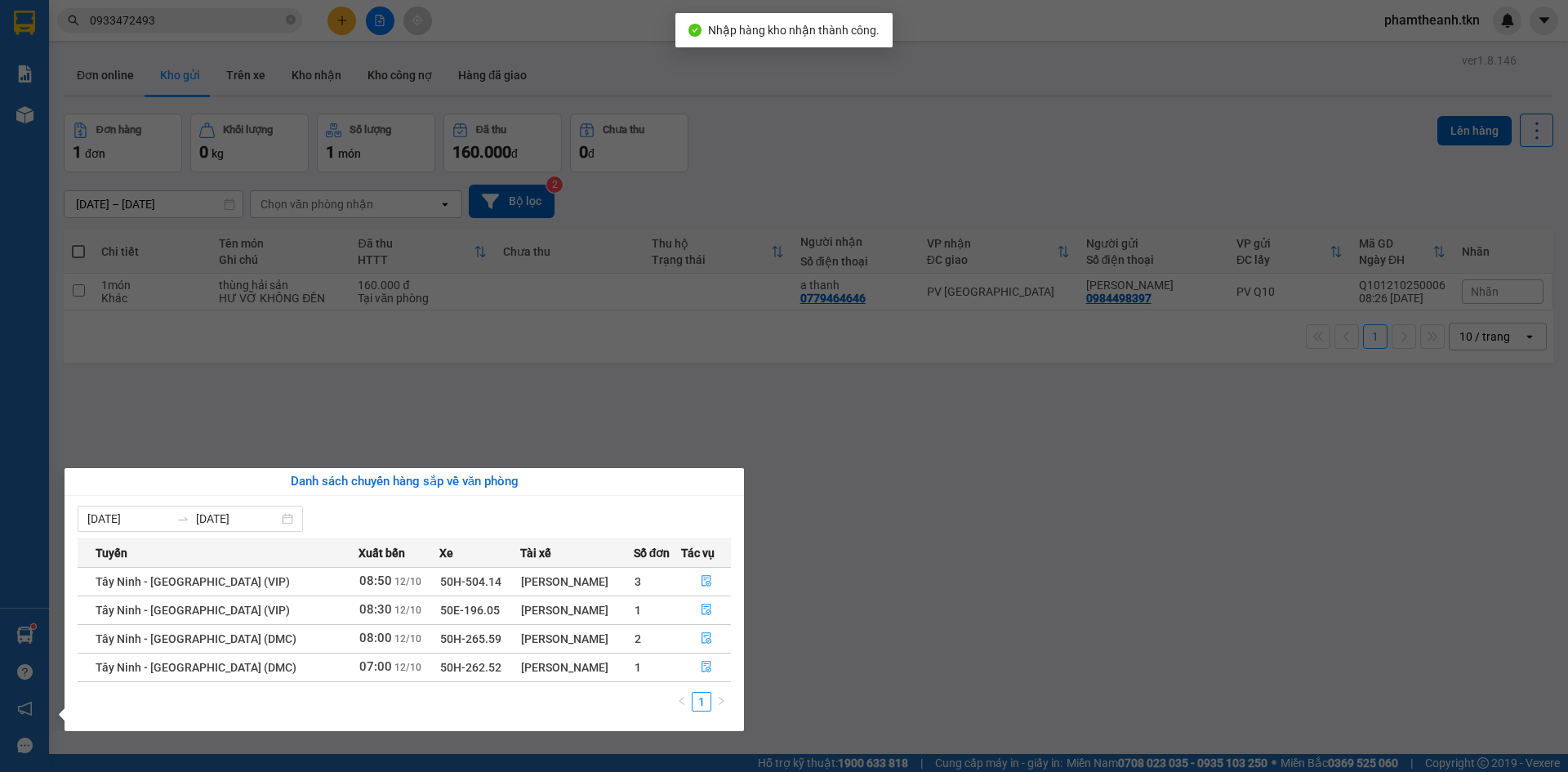
click at [526, 418] on section "Kết quả tìm kiếm ( 10 ) Bộ lọc Mã ĐH Trạng thái Món hàng Thu hộ Tổng cước Chưa …" at bounding box center [784, 386] width 1568 height 772
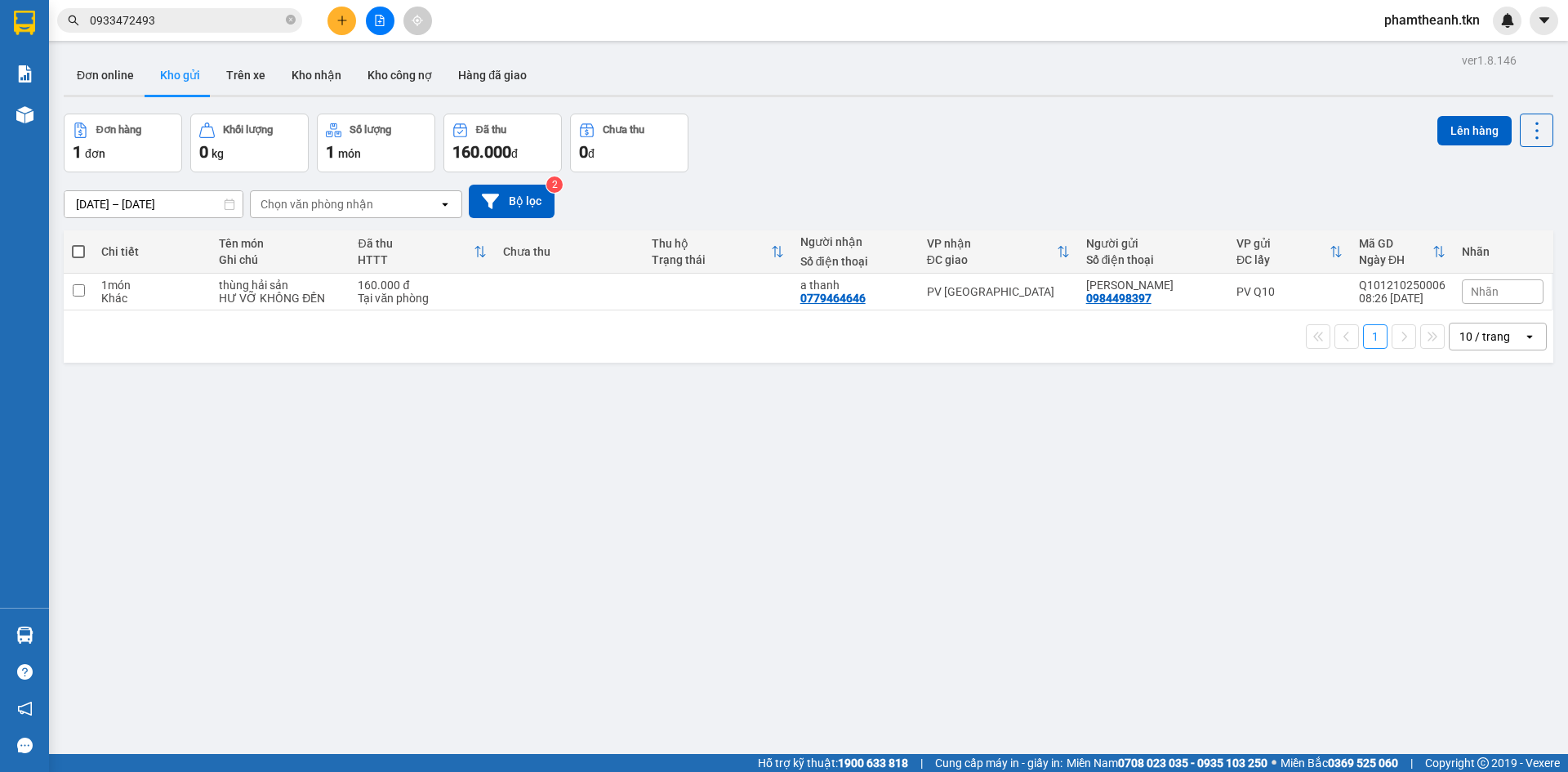
click at [176, 25] on input "0933472493" at bounding box center [186, 20] width 193 height 18
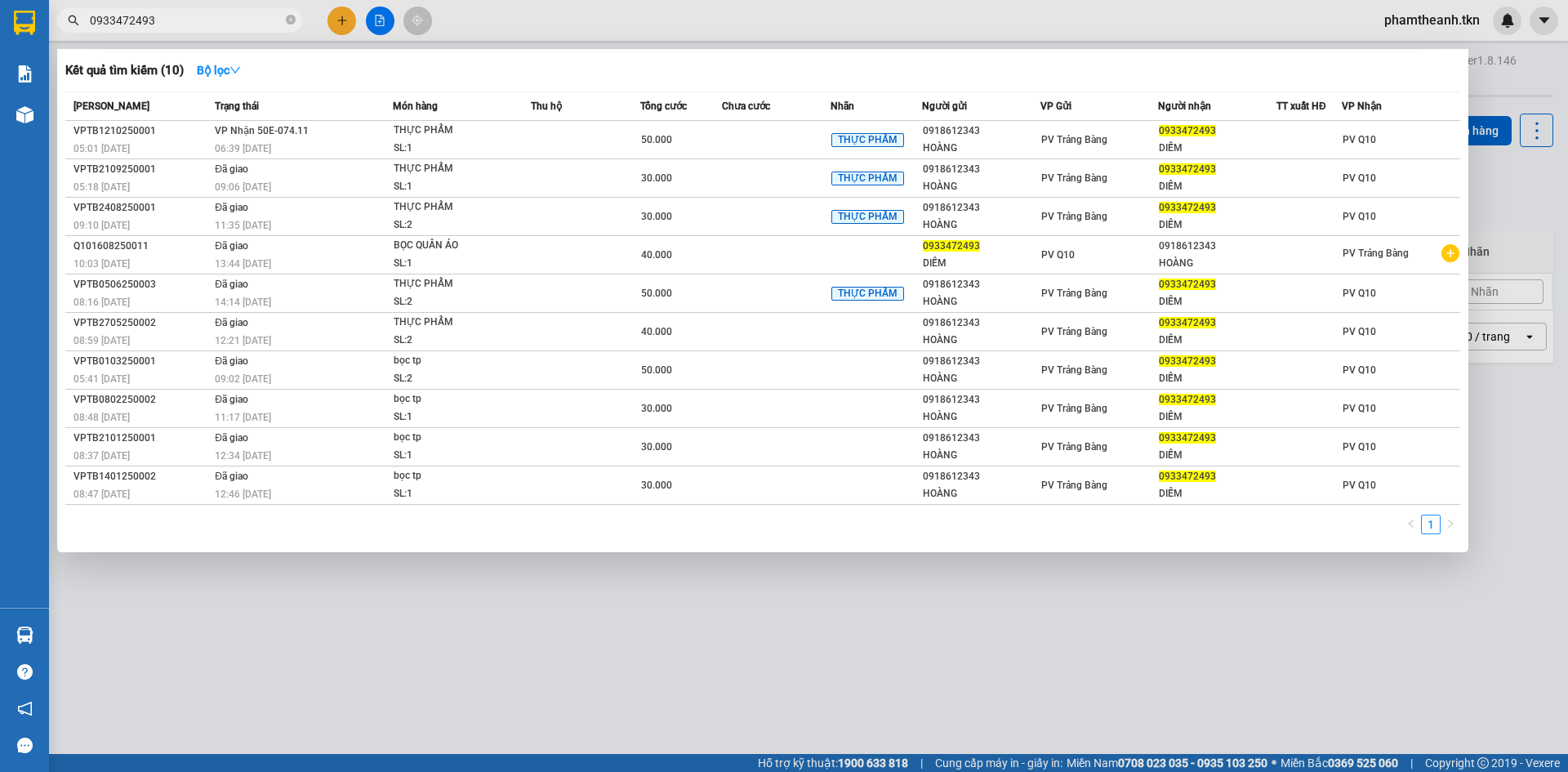
click at [176, 25] on input "0933472493" at bounding box center [186, 20] width 193 height 18
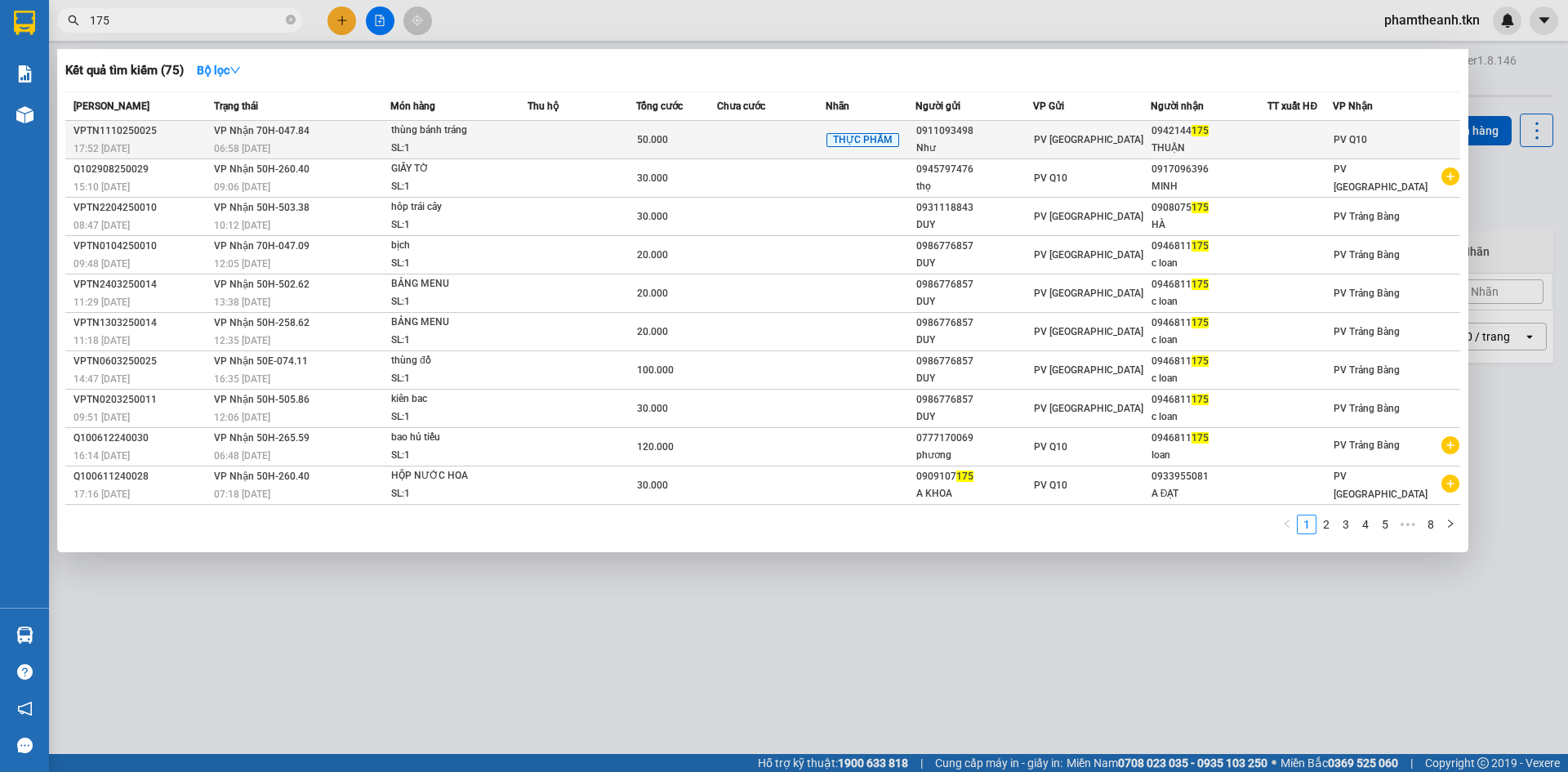
type input "175"
click at [526, 146] on span "thùng bánh tráng SL: 1" at bounding box center [459, 138] width 135 height 35
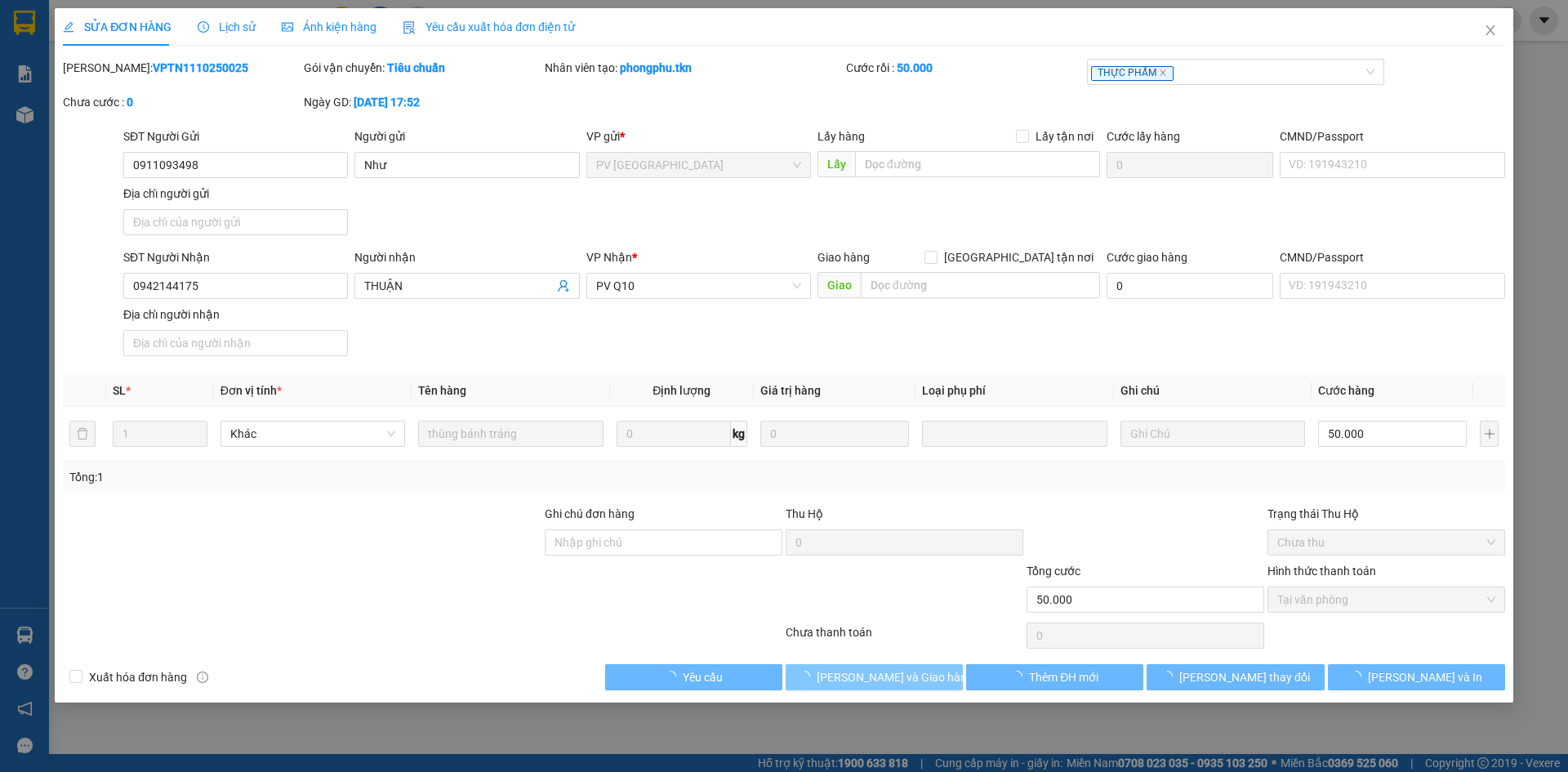
click at [888, 676] on span "[PERSON_NAME] và Giao hàng" at bounding box center [896, 677] width 157 height 18
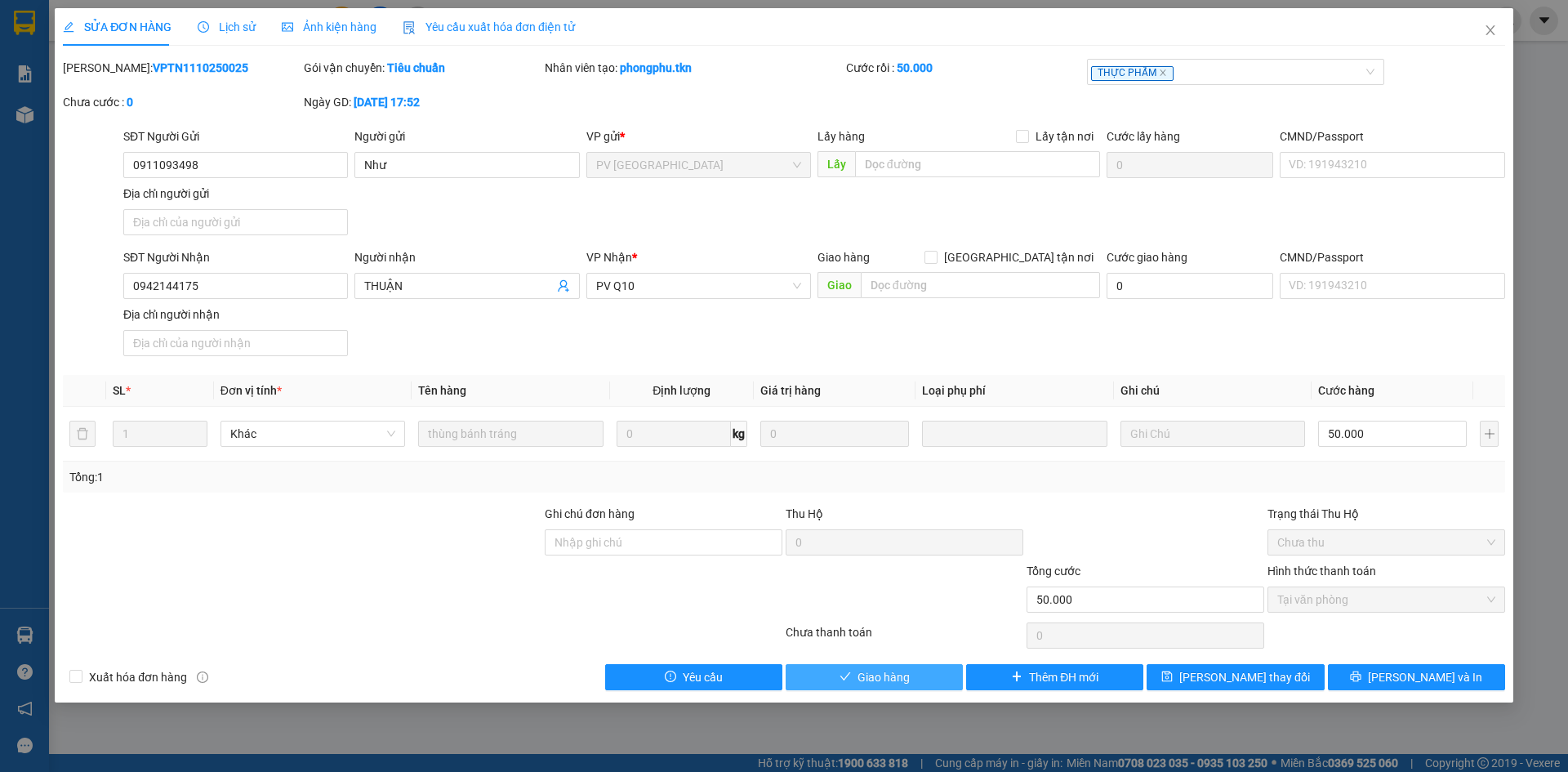
click at [913, 683] on button "Giao hàng" at bounding box center [874, 677] width 177 height 26
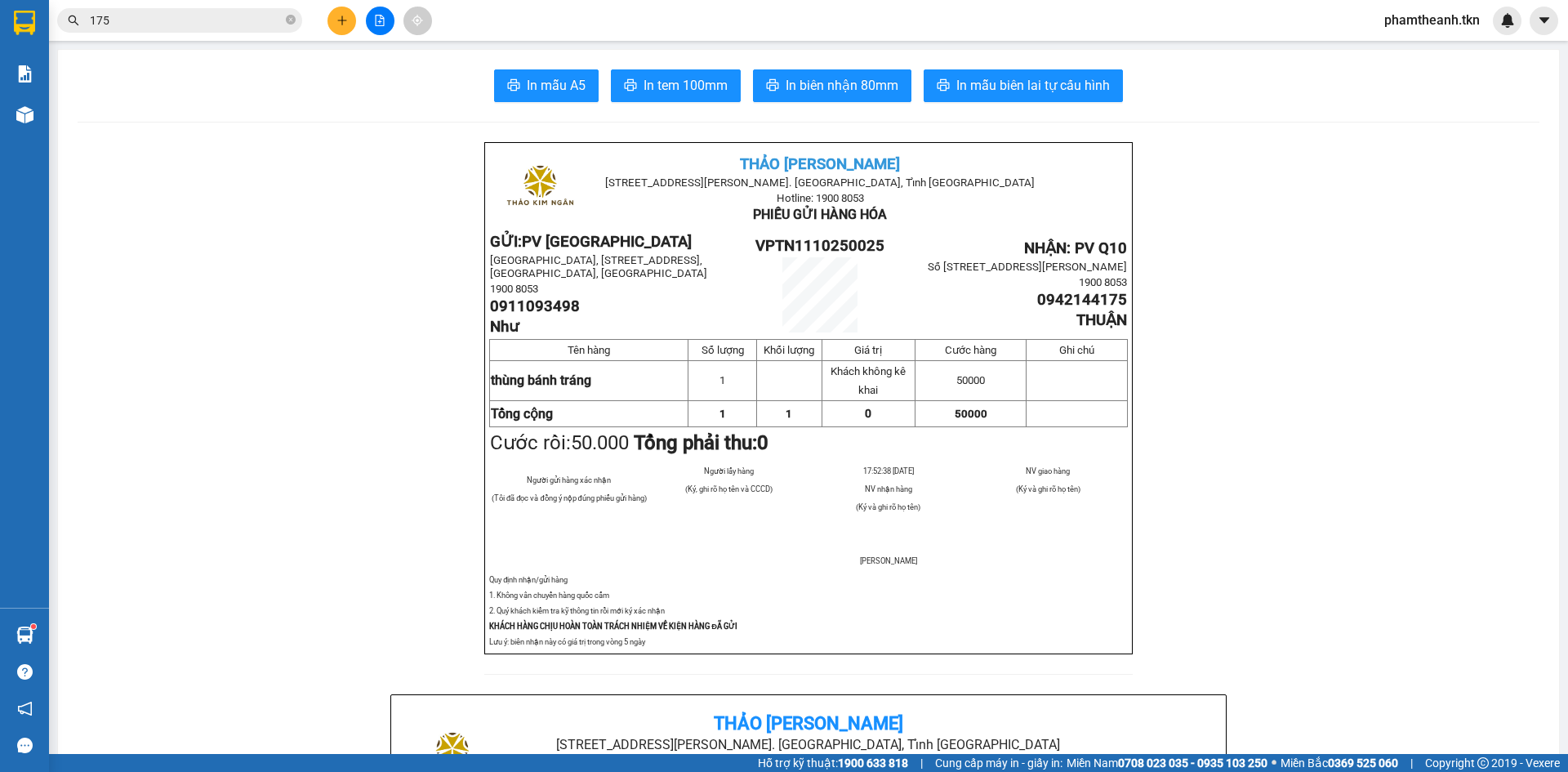
click at [339, 21] on icon "plus" at bounding box center [341, 20] width 9 height 1
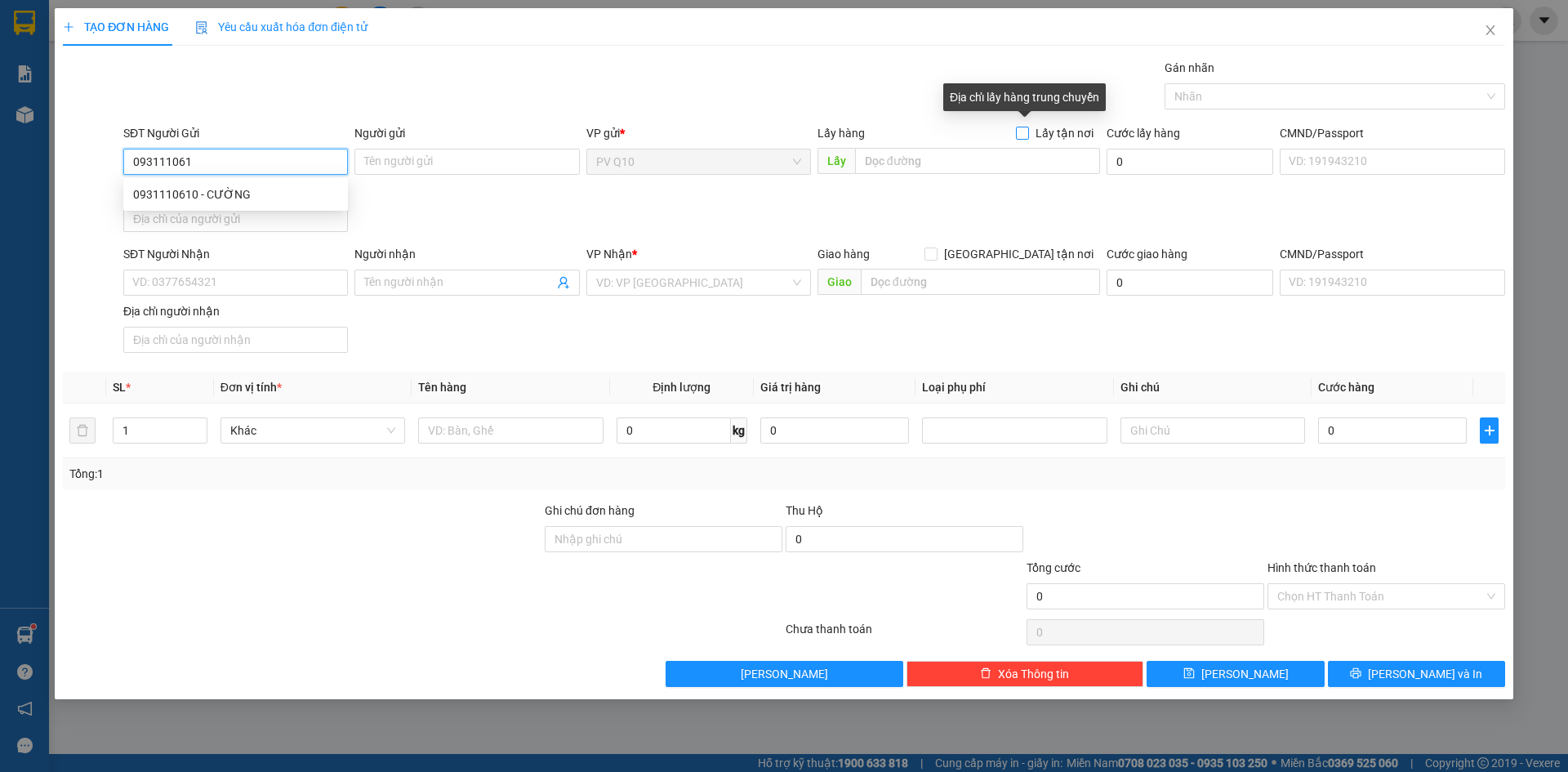
type input "0931110610"
click at [247, 192] on div "0931110610 - CƯỜNG" at bounding box center [236, 194] width 205 height 18
type input "CƯỜNG"
type input "0374709929"
type input "tính"
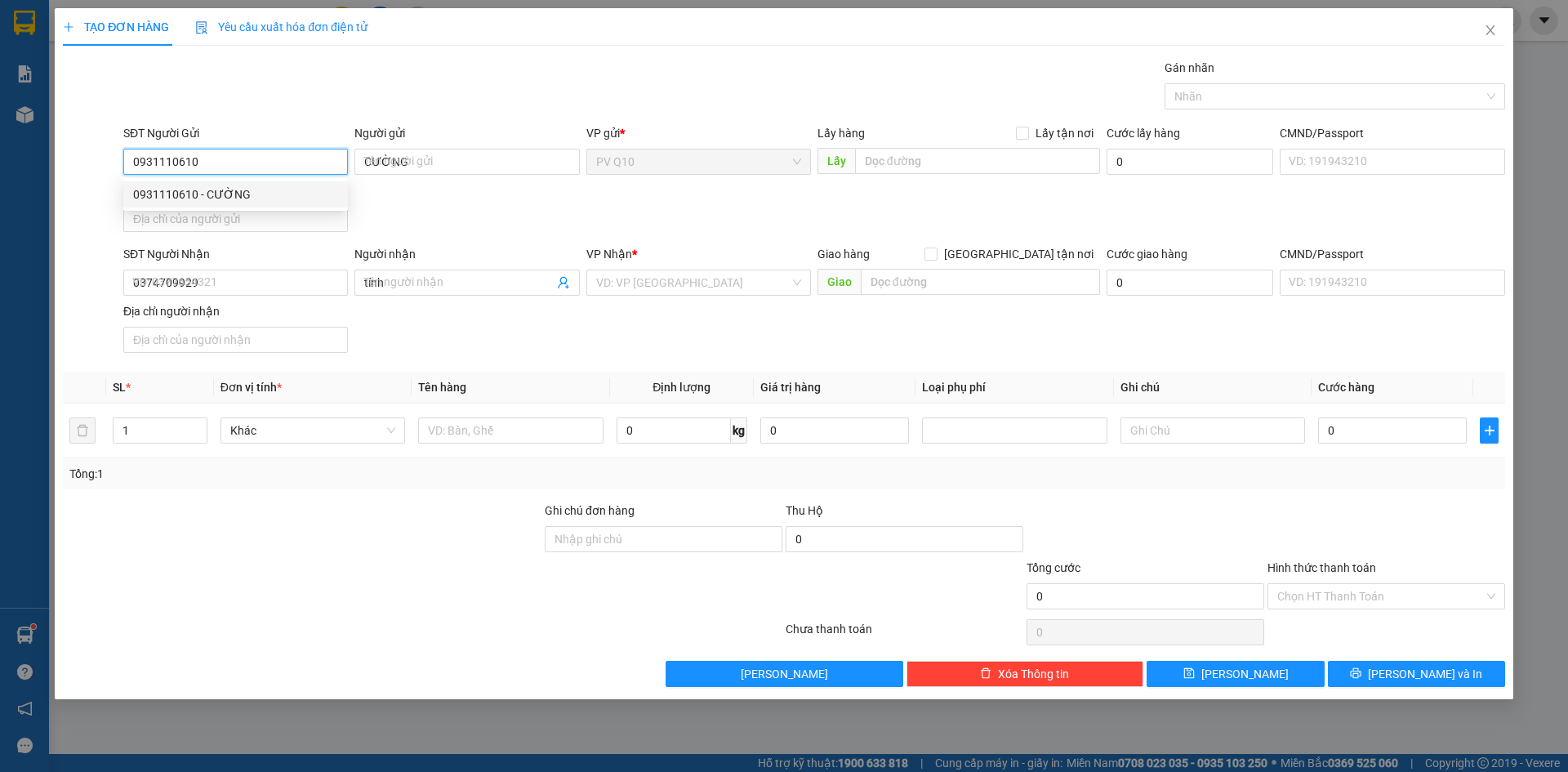
type input "40.000"
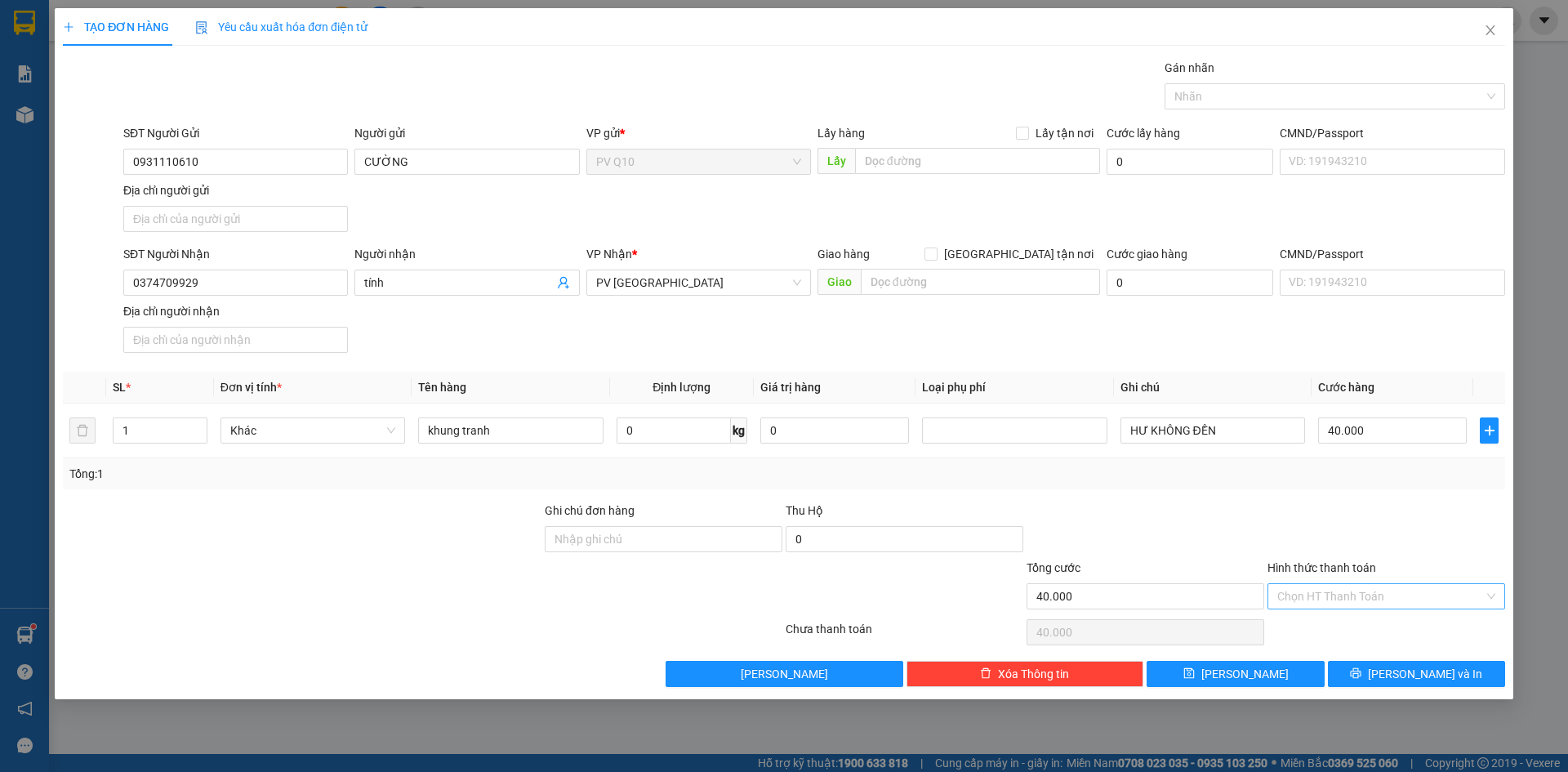
click at [1343, 602] on input "Hình thức thanh toán" at bounding box center [1381, 597] width 207 height 25
click at [1318, 657] on div "Transit Pickup Surcharge Ids Transit Deliver Surcharge Ids Transit Deliver Surc…" at bounding box center [784, 373] width 1443 height 629
click at [1336, 613] on div "Hình thức thanh toán Chọn HT Thanh Toán" at bounding box center [1387, 587] width 238 height 57
click at [1339, 606] on input "Hình thức thanh toán" at bounding box center [1381, 597] width 207 height 25
click at [1327, 628] on div "Tại văn phòng" at bounding box center [1386, 630] width 218 height 18
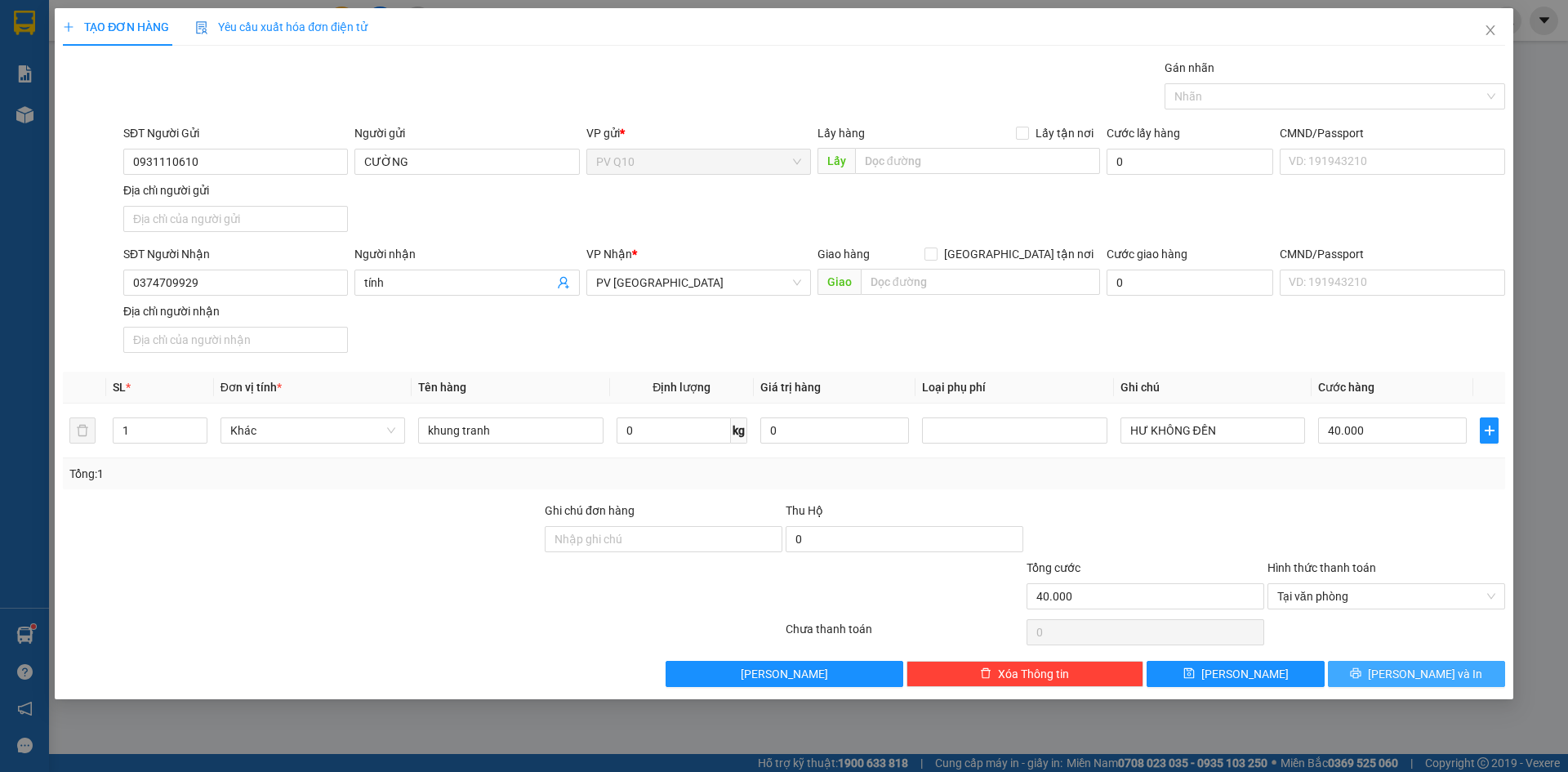
drag, startPoint x: 1363, startPoint y: 667, endPoint x: 1368, endPoint y: 675, distance: 9.4
click at [1368, 675] on button "[PERSON_NAME] và In" at bounding box center [1417, 674] width 177 height 26
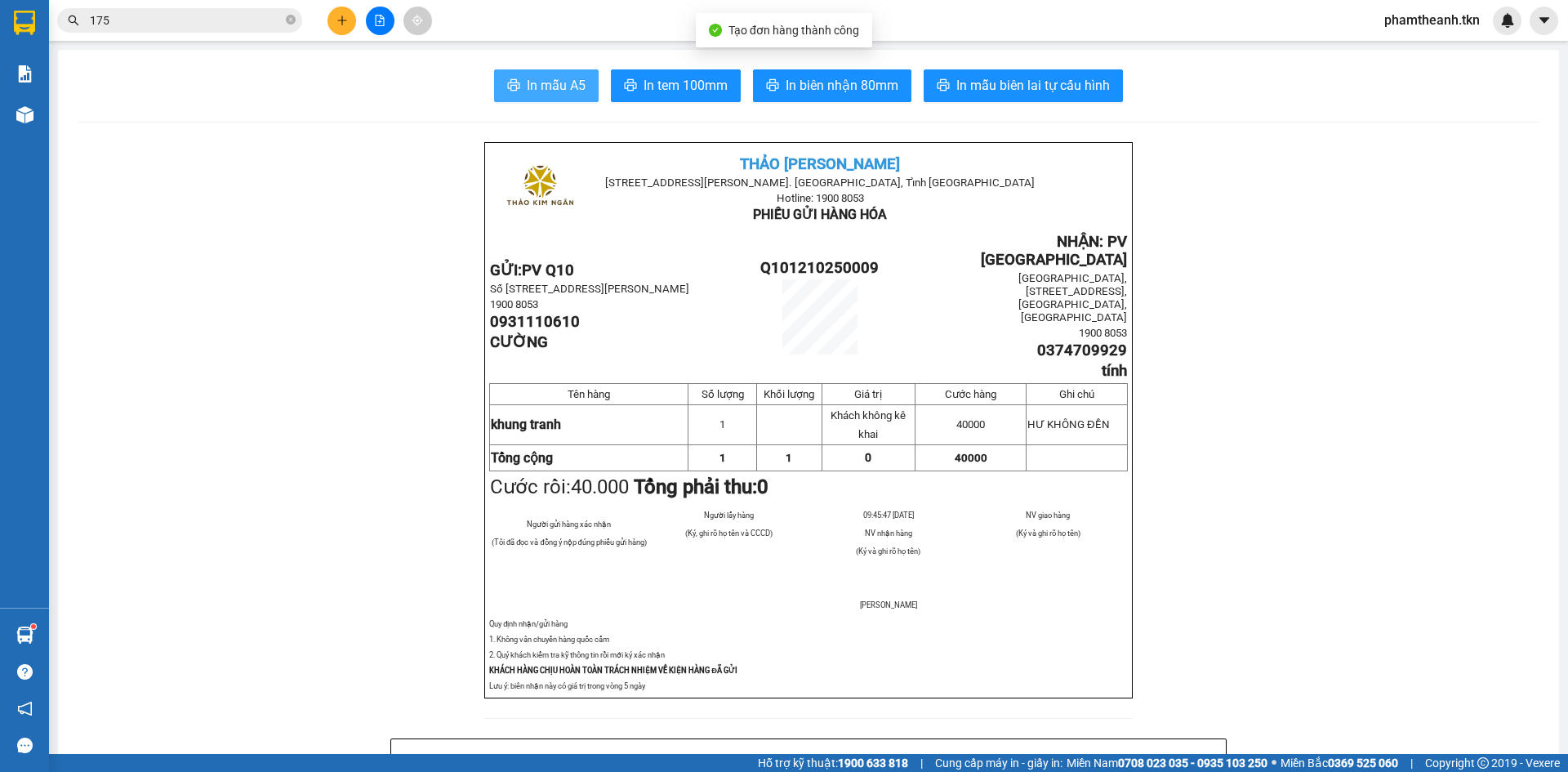
click at [550, 89] on span "In mẫu A5" at bounding box center [556, 85] width 59 height 21
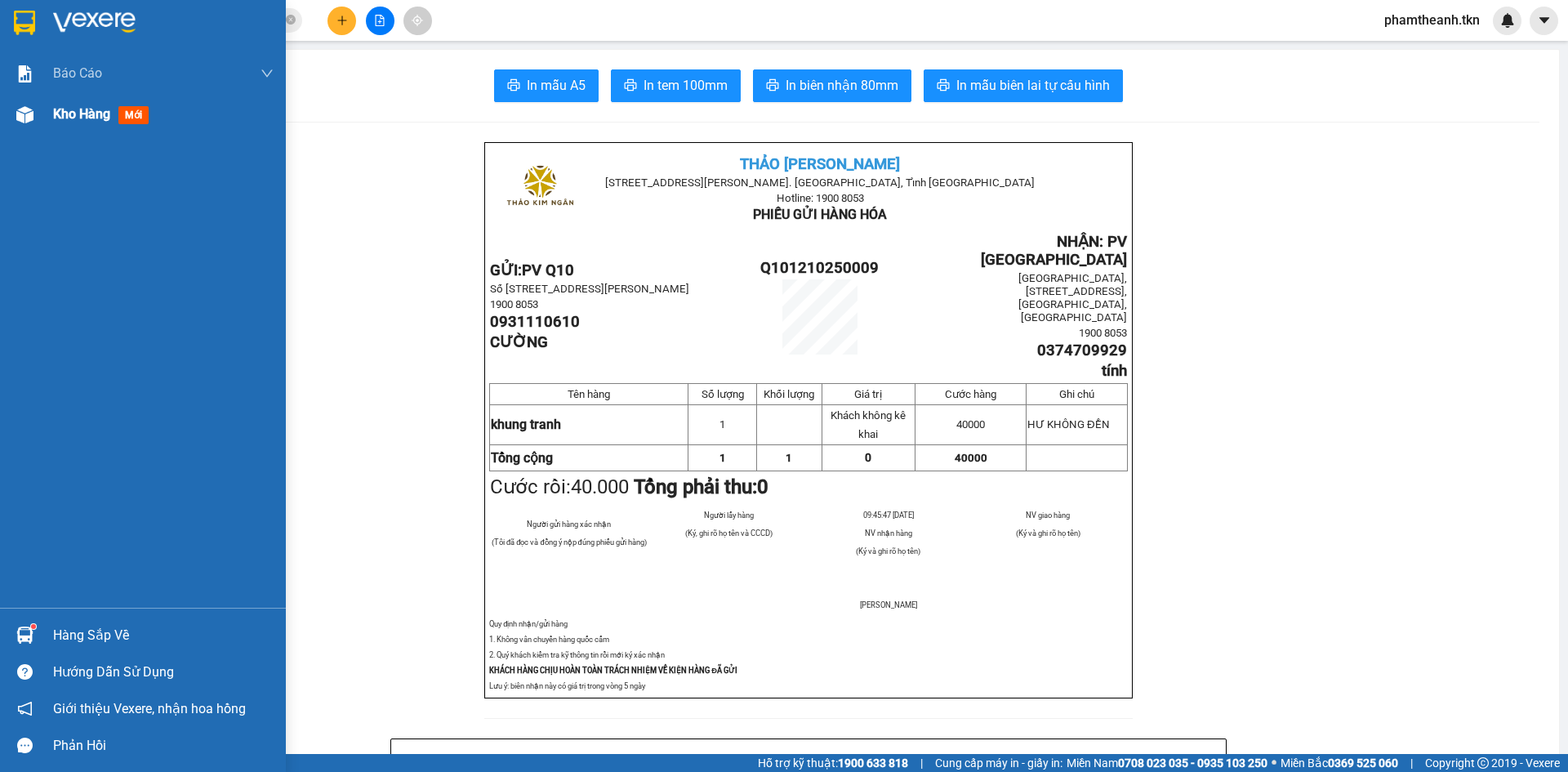
click at [98, 118] on span "Kho hàng" at bounding box center [81, 115] width 57 height 16
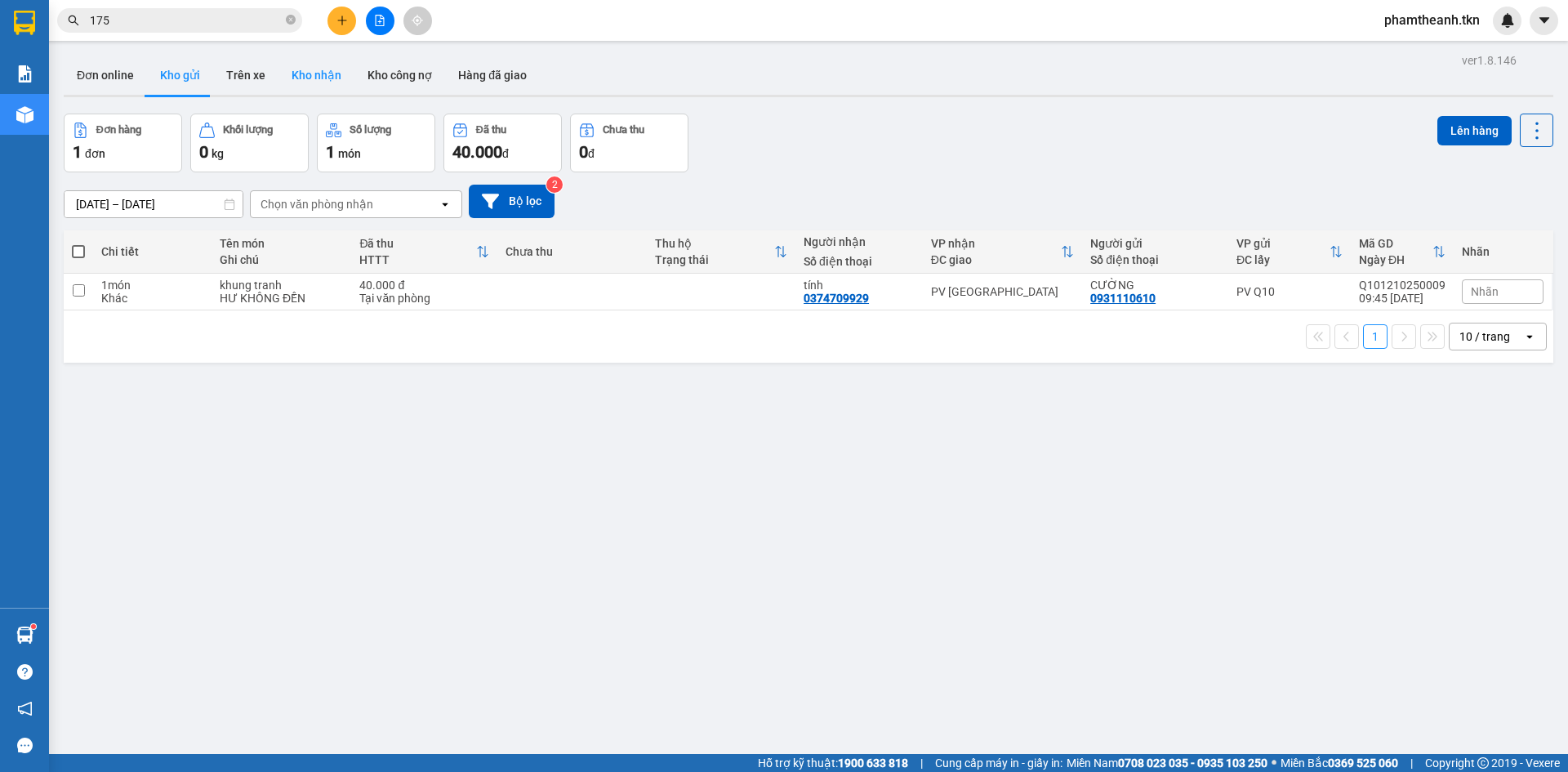
drag, startPoint x: 316, startPoint y: 65, endPoint x: 304, endPoint y: 68, distance: 12.4
click at [317, 66] on button "Kho nhận" at bounding box center [317, 75] width 76 height 39
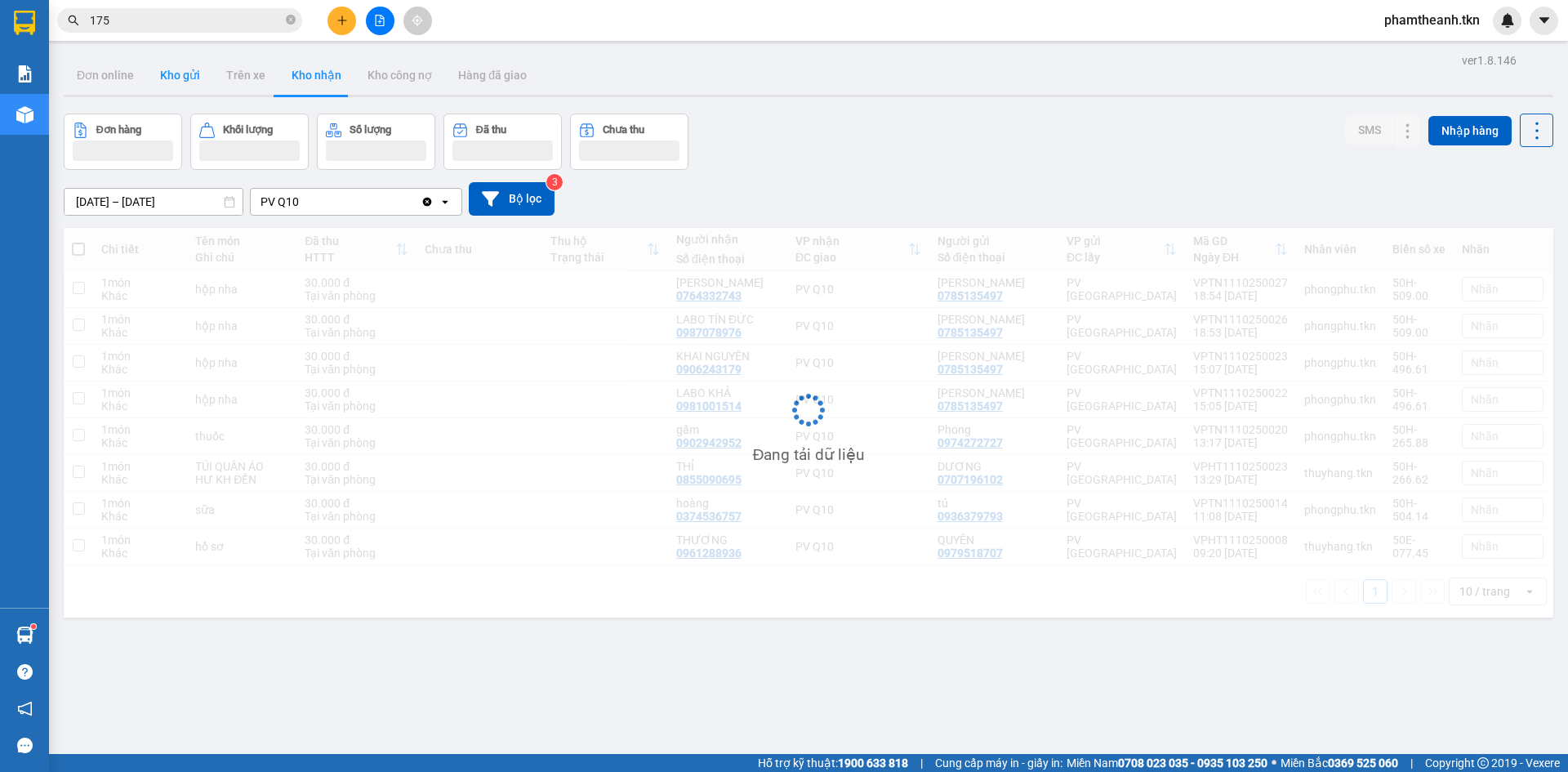
click at [187, 82] on button "Kho gửi" at bounding box center [180, 75] width 66 height 39
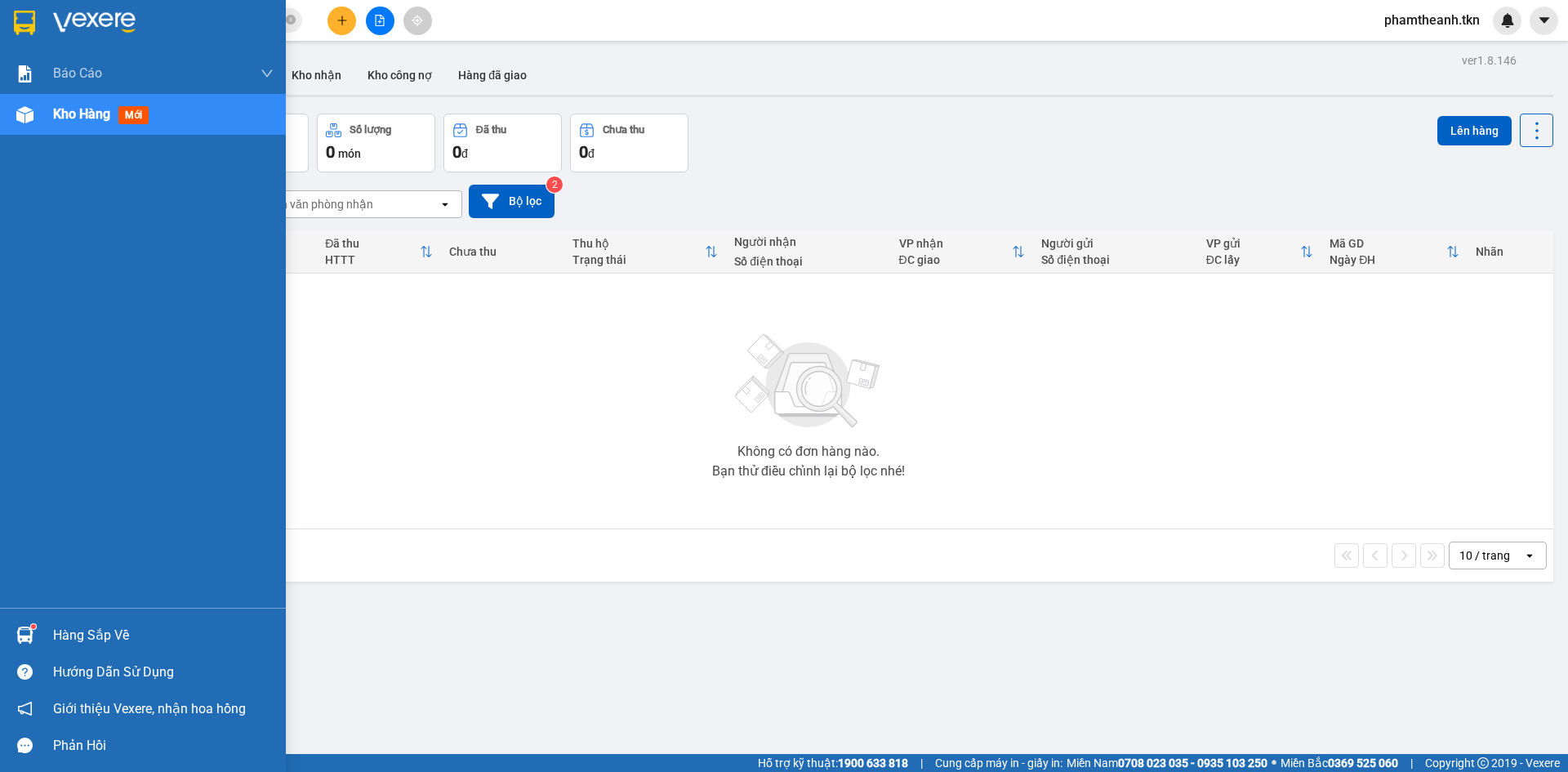
click at [53, 632] on div "Hàng sắp về" at bounding box center [142, 636] width 286 height 37
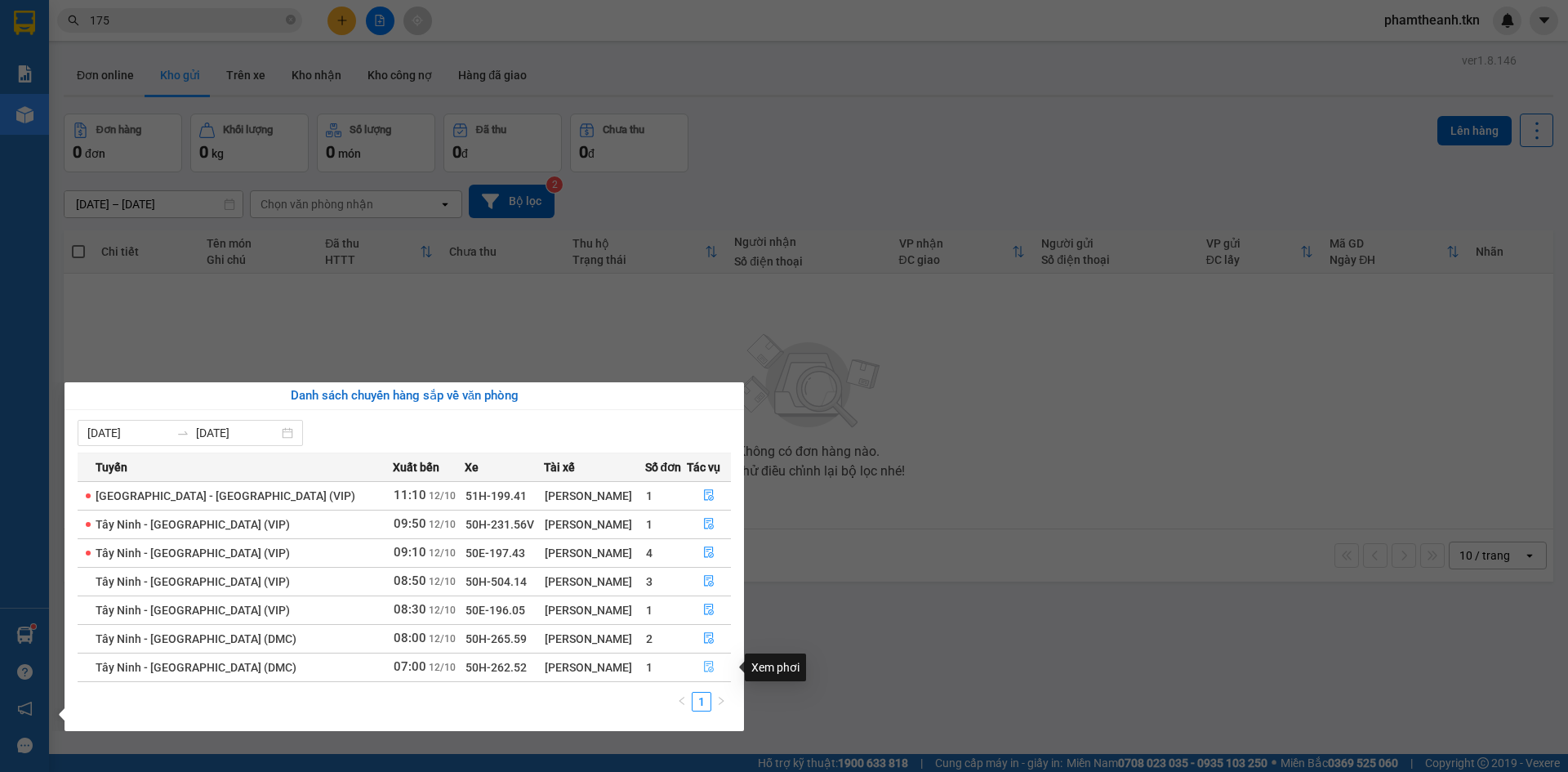
click at [704, 675] on button "button" at bounding box center [709, 667] width 43 height 26
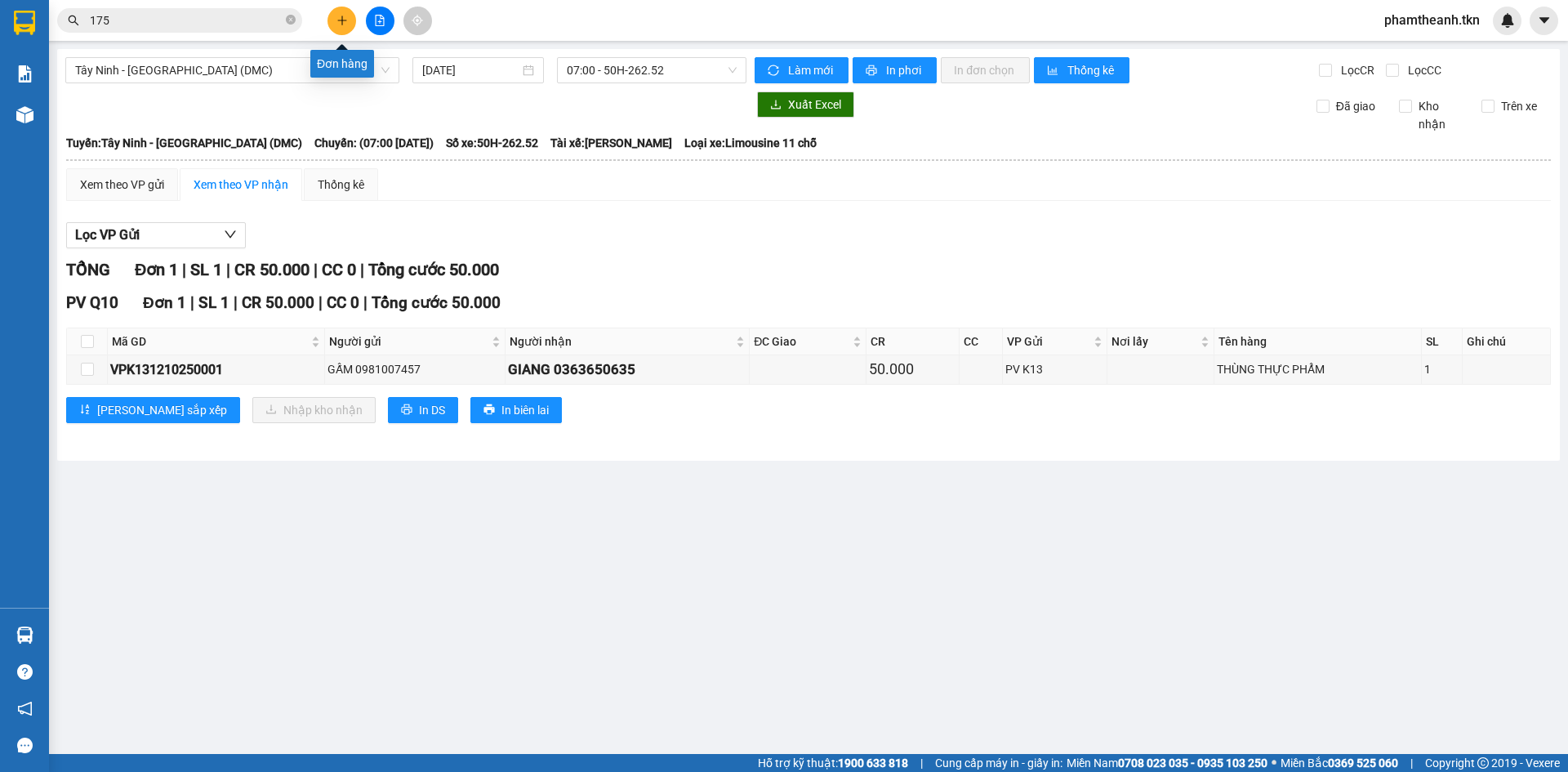
click at [324, 10] on div at bounding box center [379, 21] width 122 height 29
click at [331, 23] on button at bounding box center [341, 21] width 29 height 29
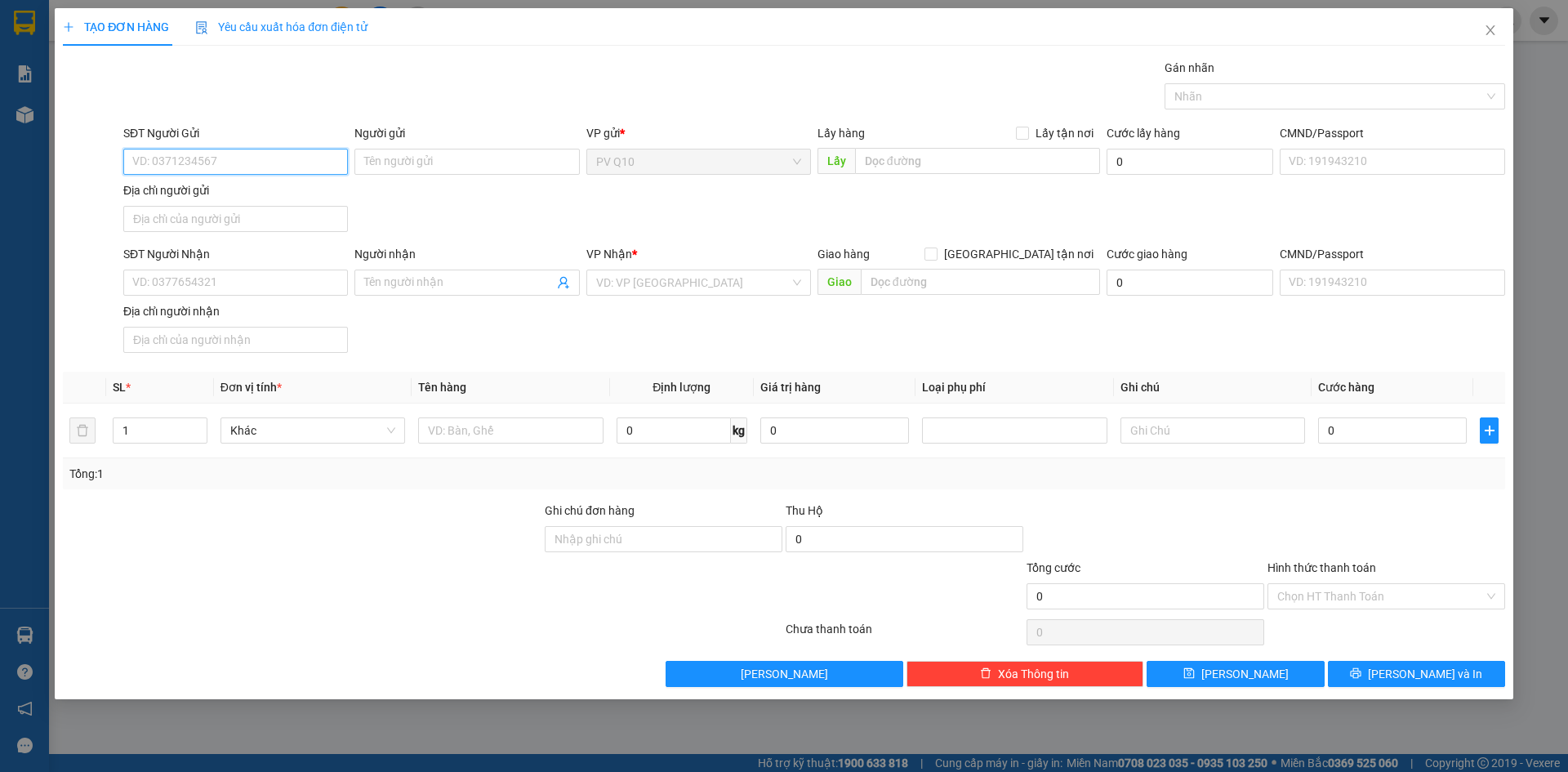
click at [180, 163] on input "SĐT Người Gửi" at bounding box center [236, 161] width 225 height 26
type input "0931559271"
click at [248, 216] on input "Địa chỉ người gửi" at bounding box center [236, 219] width 225 height 26
click at [252, 189] on body "Kết quả tìm kiếm ( 75 ) Bộ lọc Mã ĐH Trạng thái Món hàng Thu hộ Tổng cước Chưa …" at bounding box center [784, 386] width 1568 height 772
click at [231, 181] on div "Địa chỉ người gửi" at bounding box center [236, 190] width 225 height 18
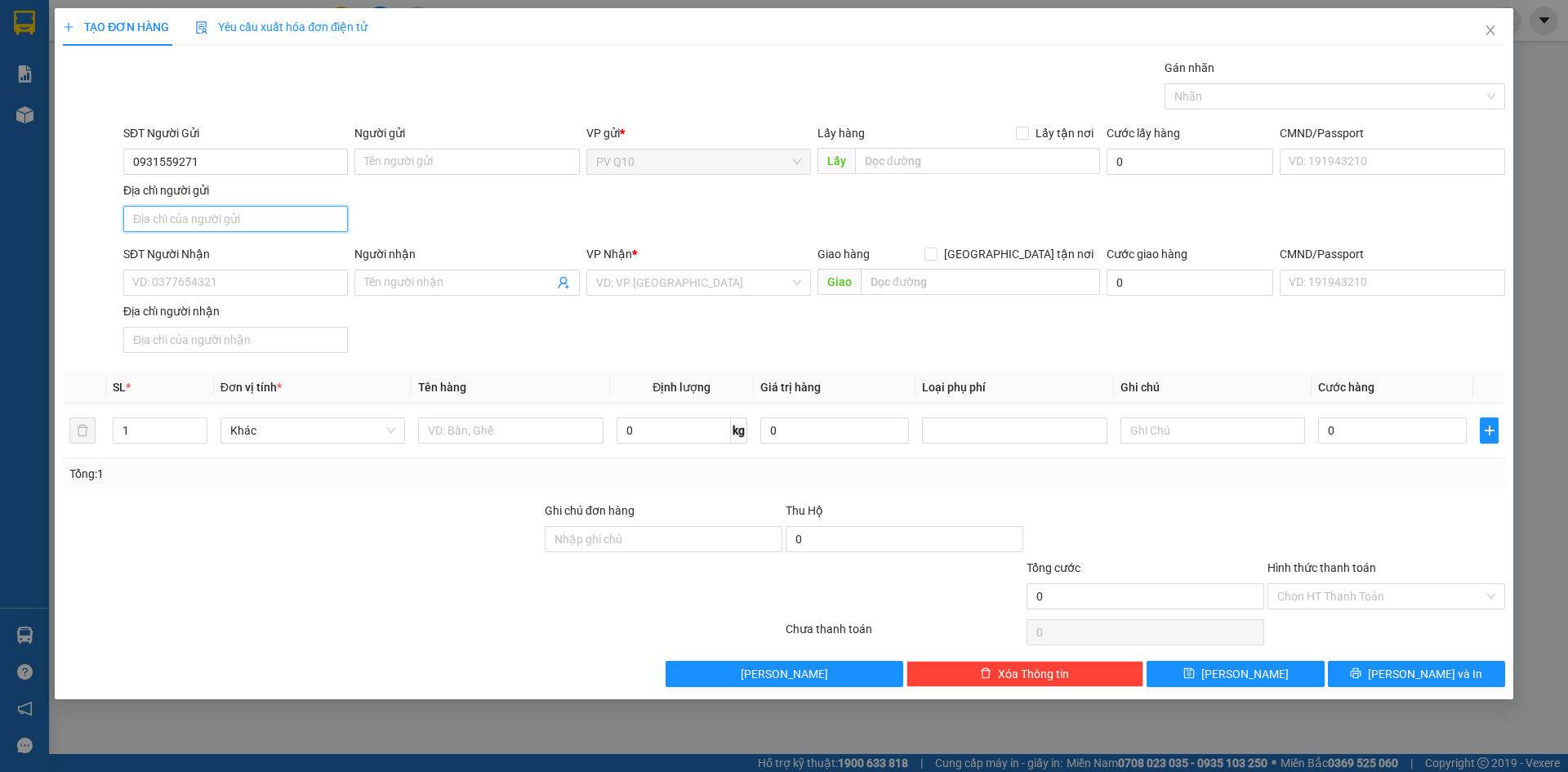
click at [231, 206] on input "Địa chỉ người gửi" at bounding box center [236, 219] width 225 height 26
click at [240, 165] on input "0931559271" at bounding box center [236, 161] width 225 height 26
click at [268, 189] on div "0931559271 - LÂM" at bounding box center [236, 194] width 205 height 18
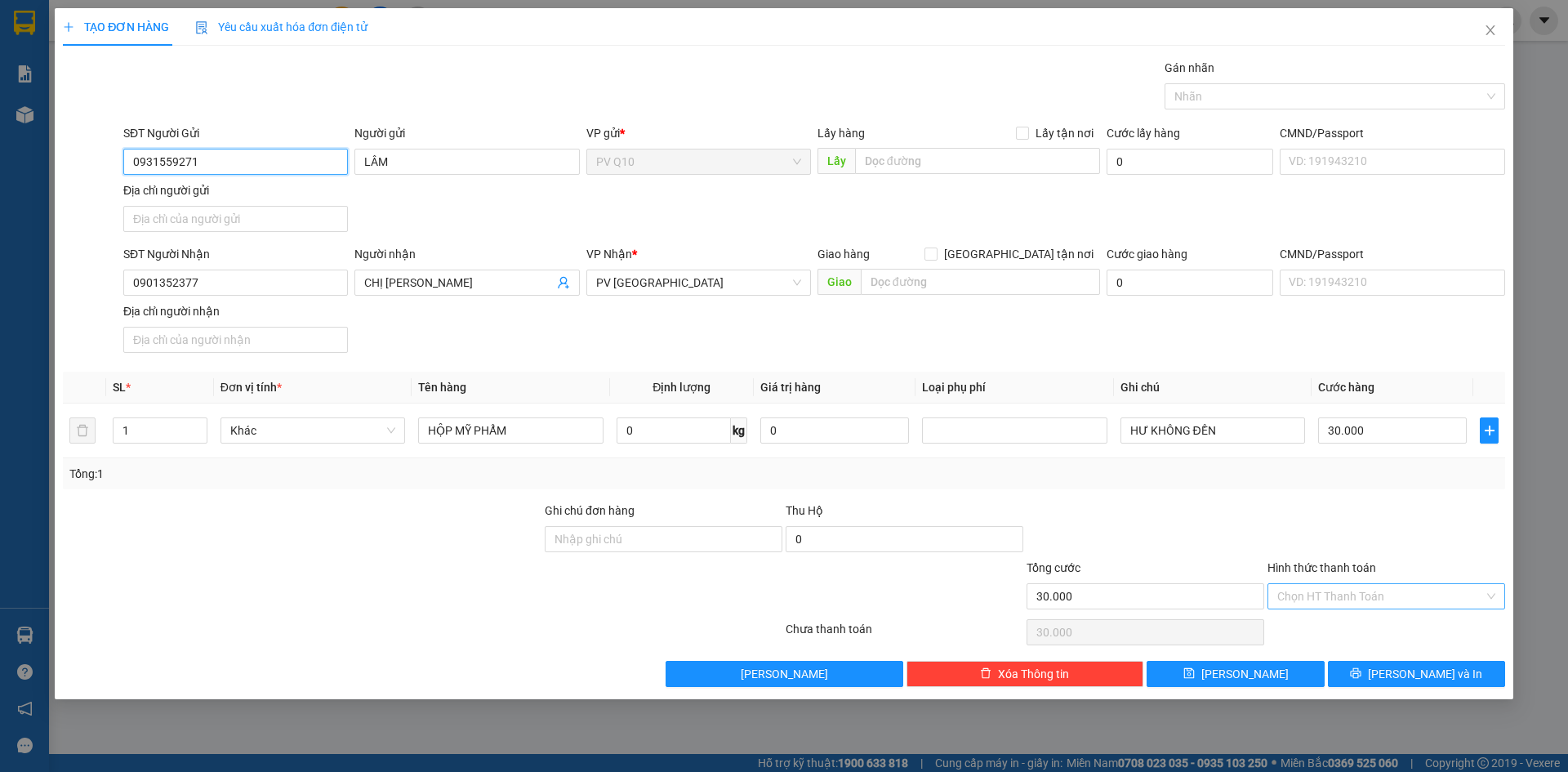
click at [1328, 609] on div "Chọn HT Thanh Toán" at bounding box center [1387, 597] width 238 height 26
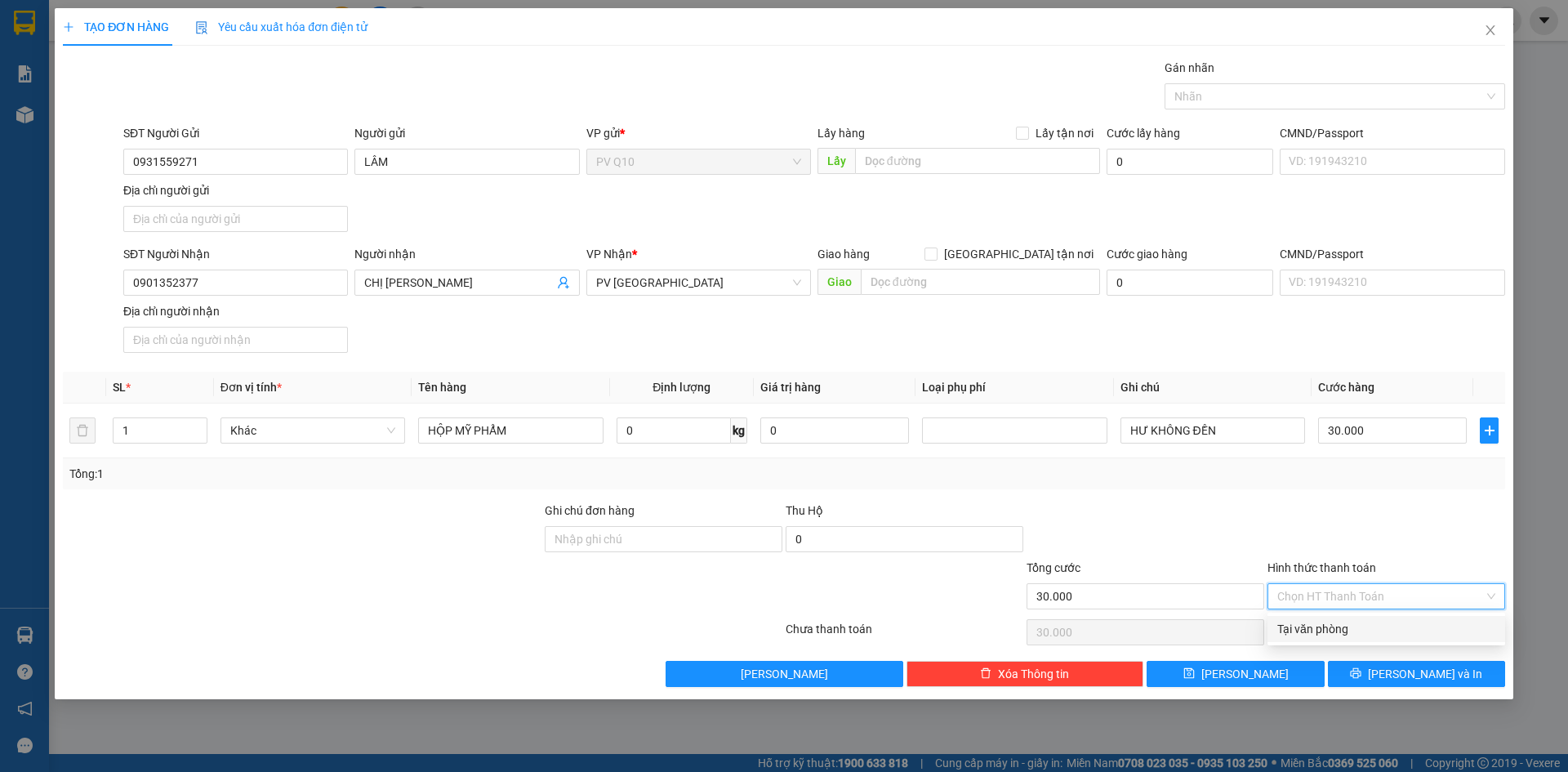
click at [1310, 640] on div "Tại văn phòng" at bounding box center [1387, 630] width 238 height 26
click at [1359, 681] on button "[PERSON_NAME] và In" at bounding box center [1417, 674] width 177 height 26
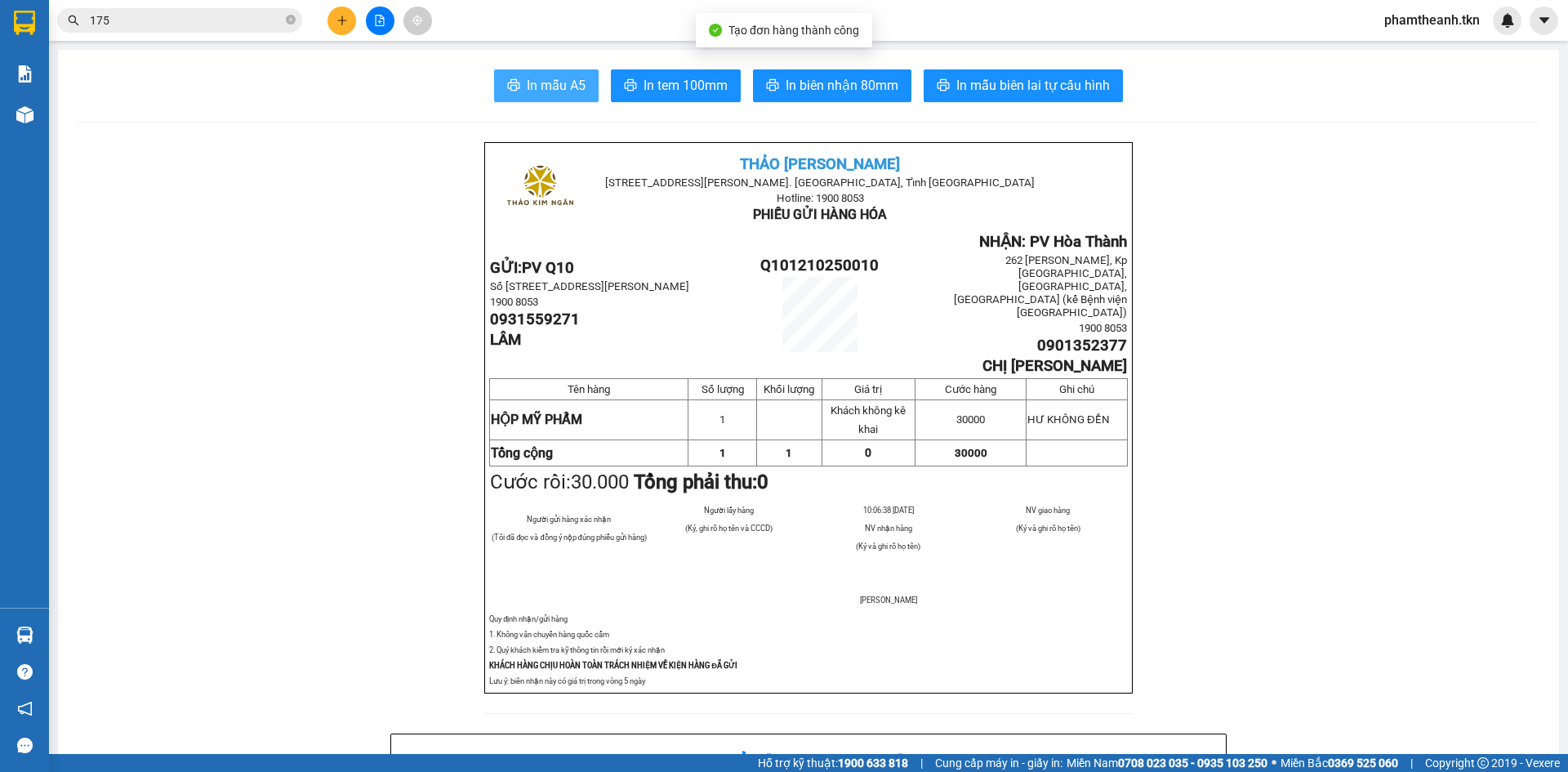
click at [510, 88] on icon "printer" at bounding box center [514, 85] width 13 height 13
click at [241, 18] on input "175" at bounding box center [186, 20] width 193 height 18
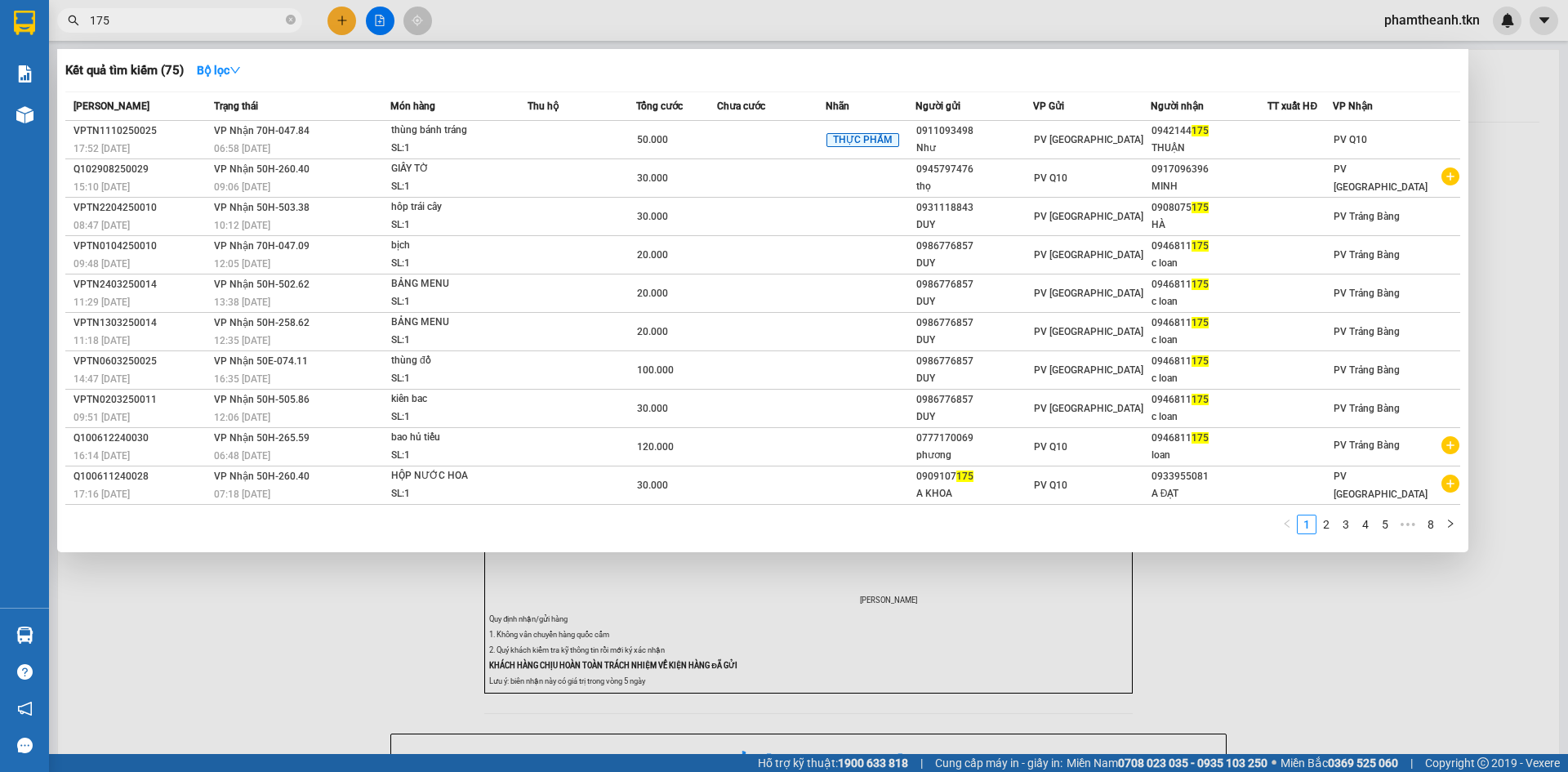
click at [241, 18] on input "175" at bounding box center [186, 20] width 193 height 18
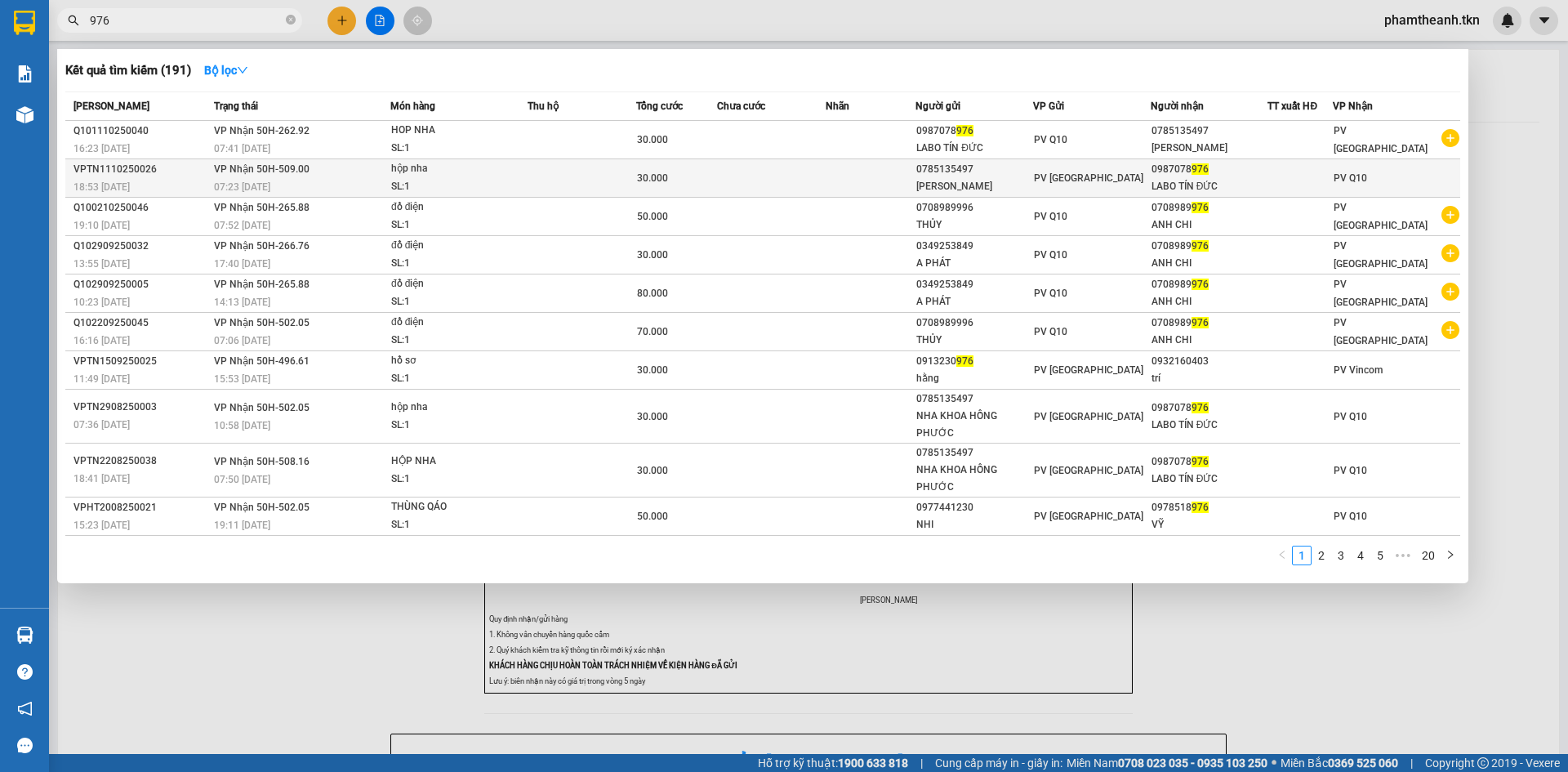
type input "976"
click at [1178, 181] on div "LABO TÍN ĐỨC" at bounding box center [1210, 186] width 116 height 17
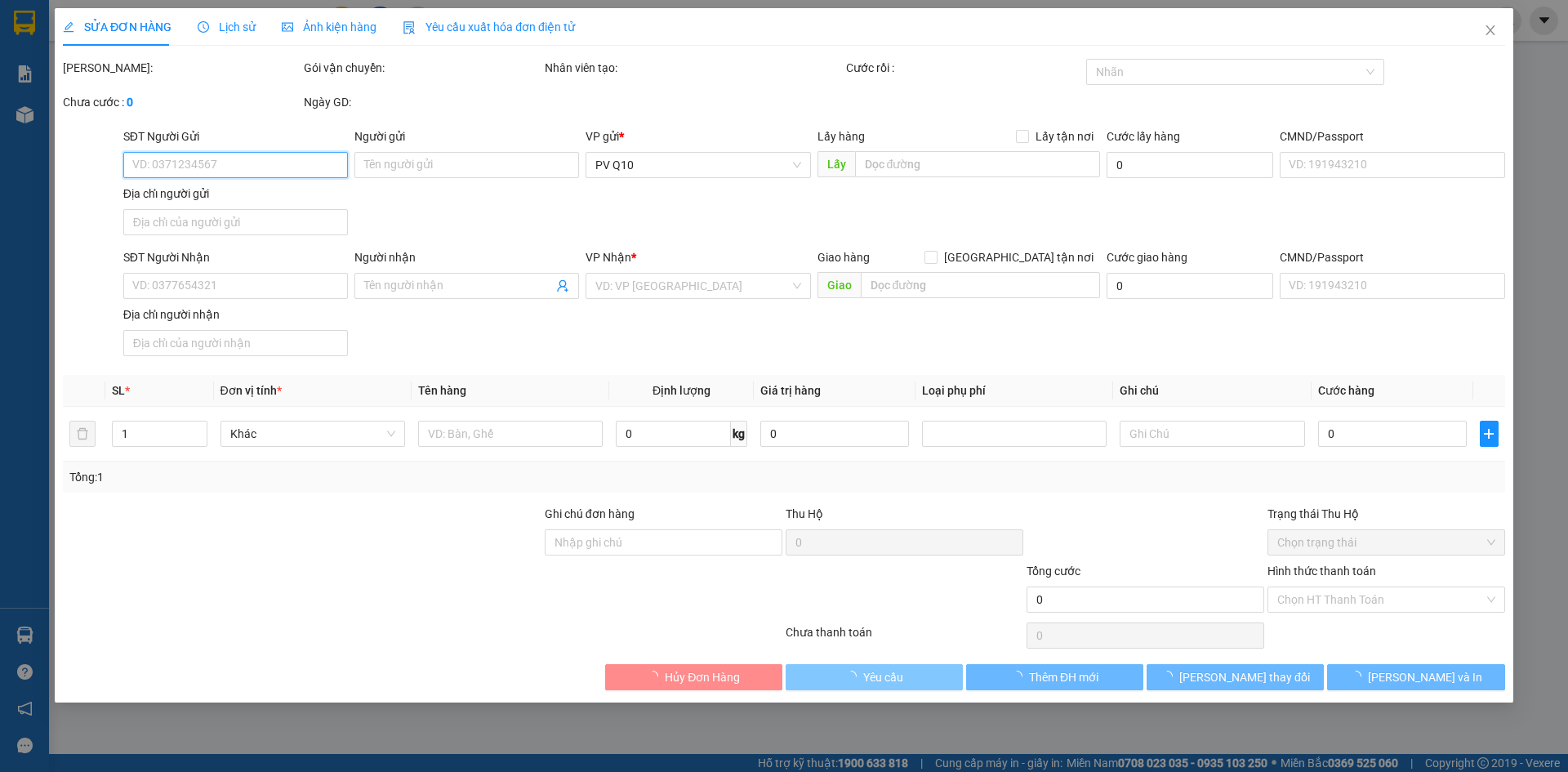
type input "0785135497"
type input "[PERSON_NAME]"
type input "0987078976"
type input "LABO TÍN ĐỨC"
type input "30.000"
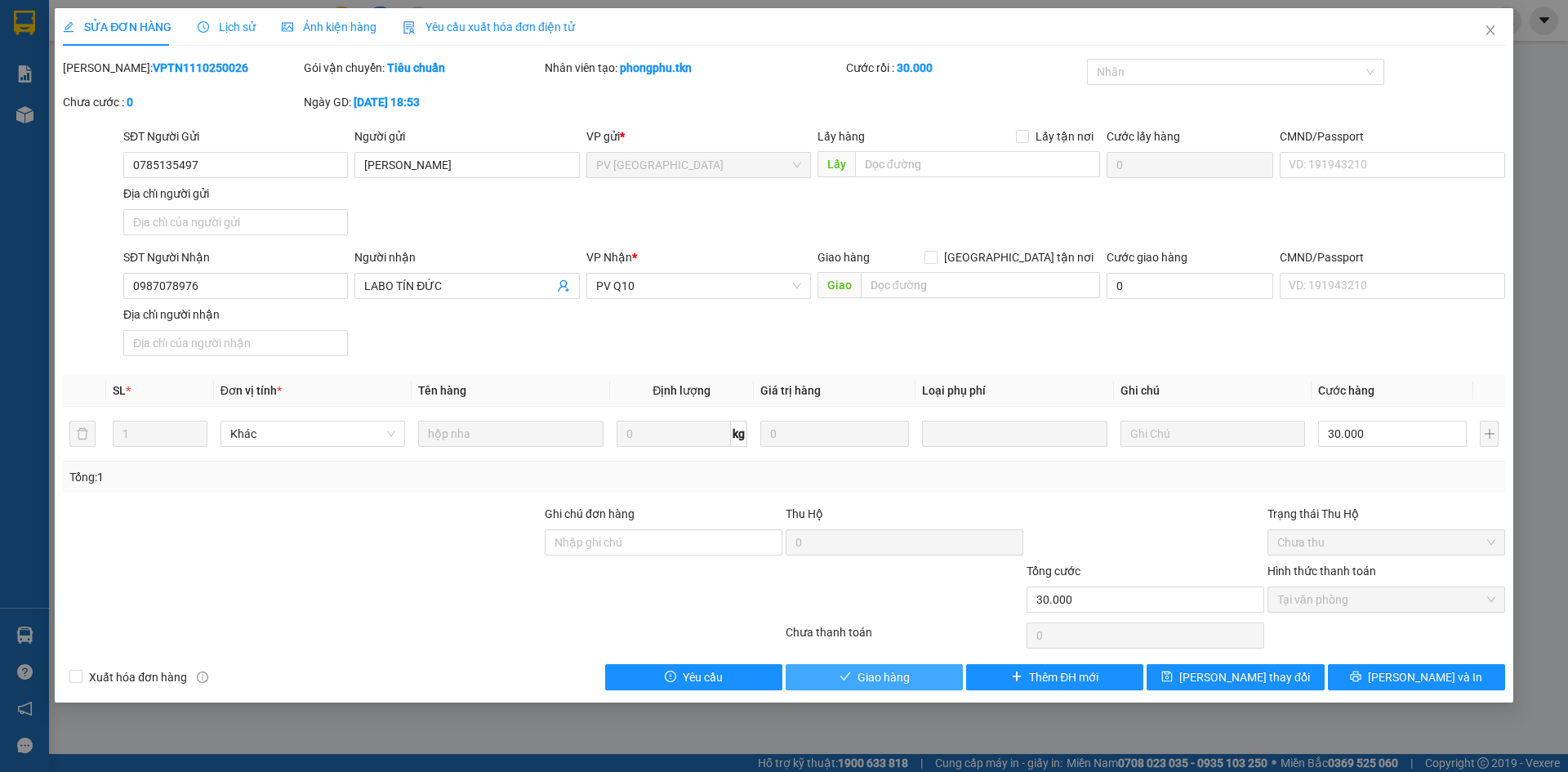
drag, startPoint x: 863, startPoint y: 674, endPoint x: 867, endPoint y: 682, distance: 8.9
click at [863, 676] on span "Giao hàng" at bounding box center [884, 677] width 53 height 18
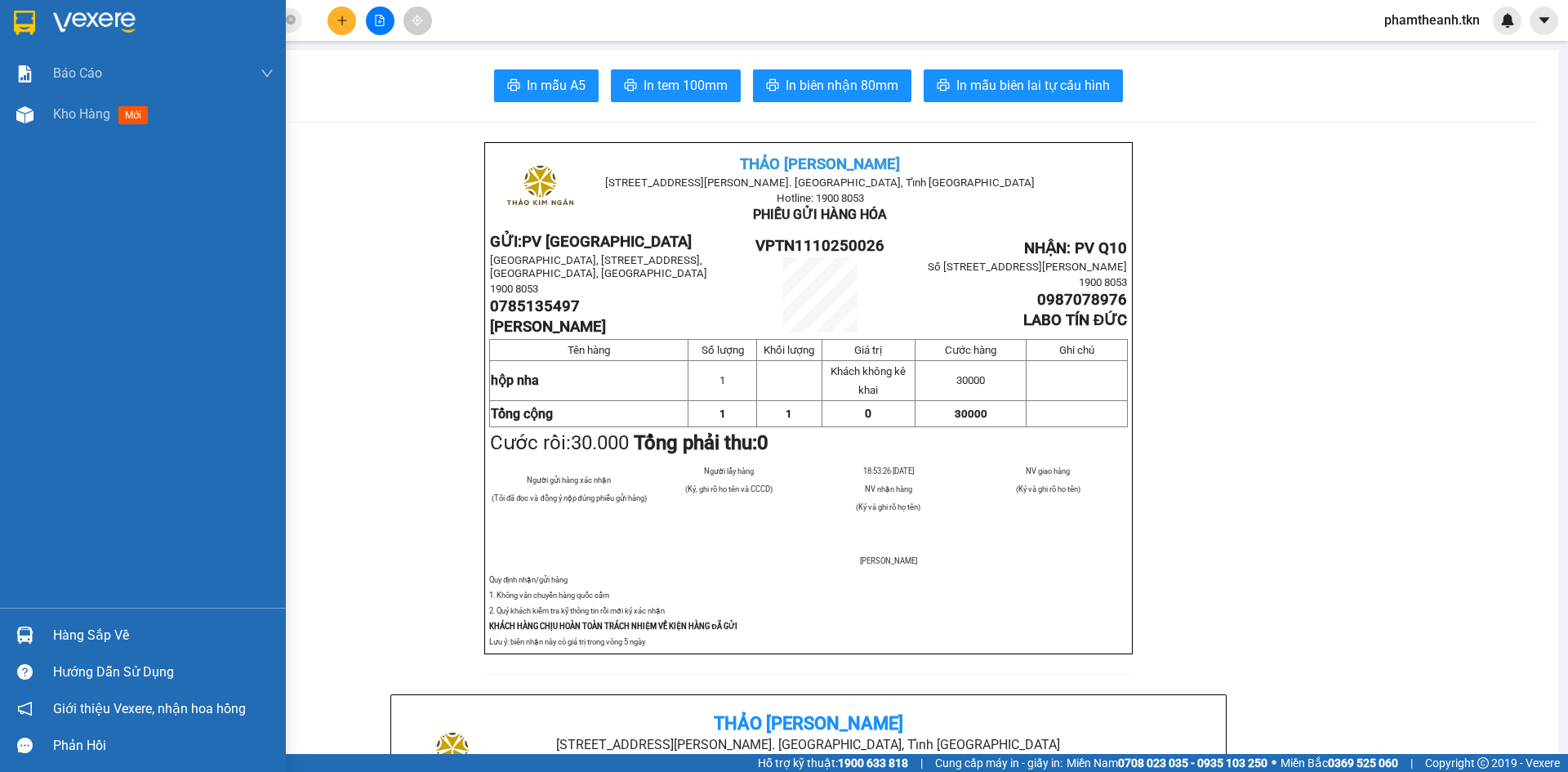
click at [37, 20] on div at bounding box center [25, 22] width 29 height 29
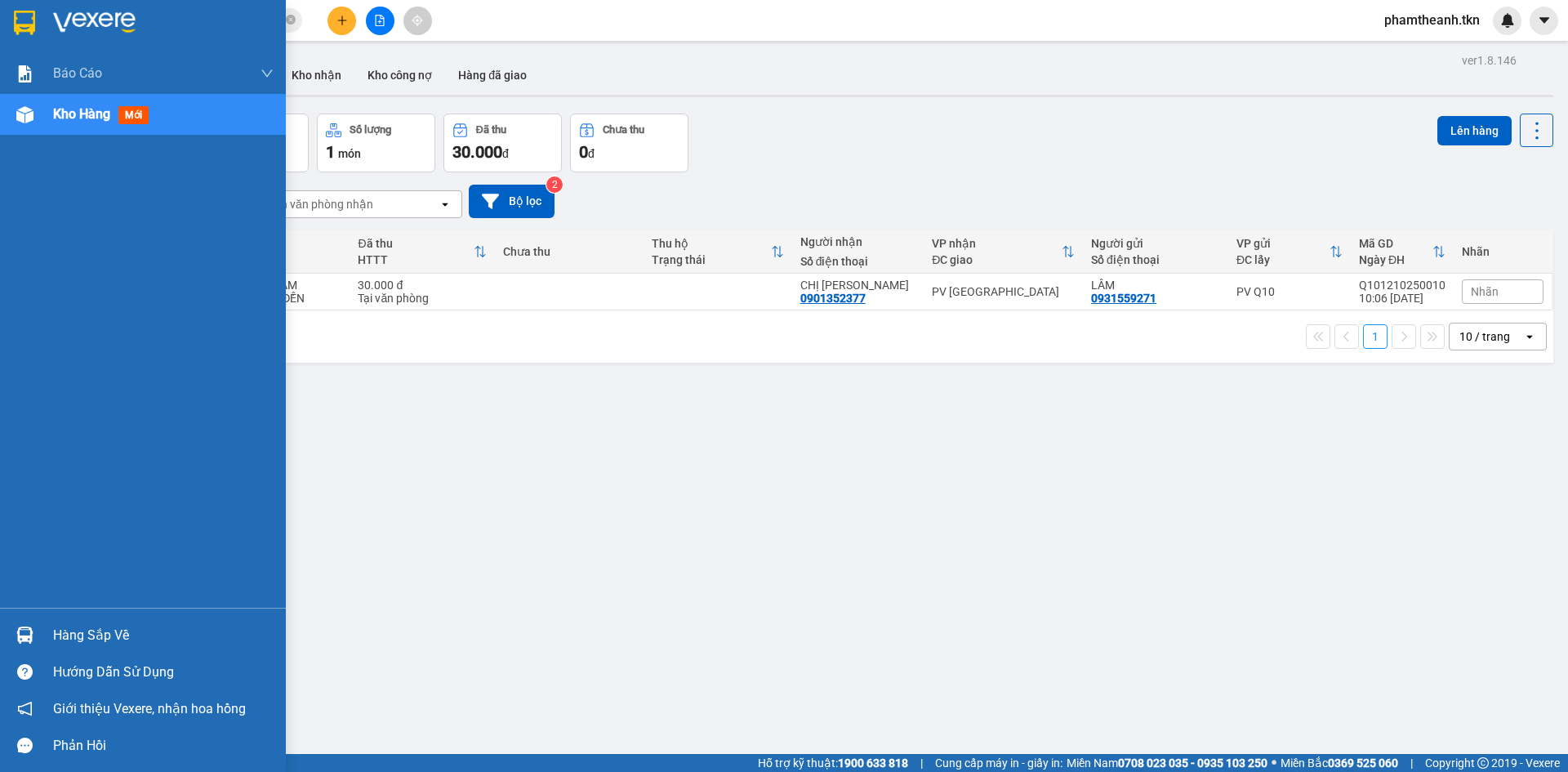
click at [113, 631] on div "Hàng sắp về" at bounding box center [163, 636] width 221 height 25
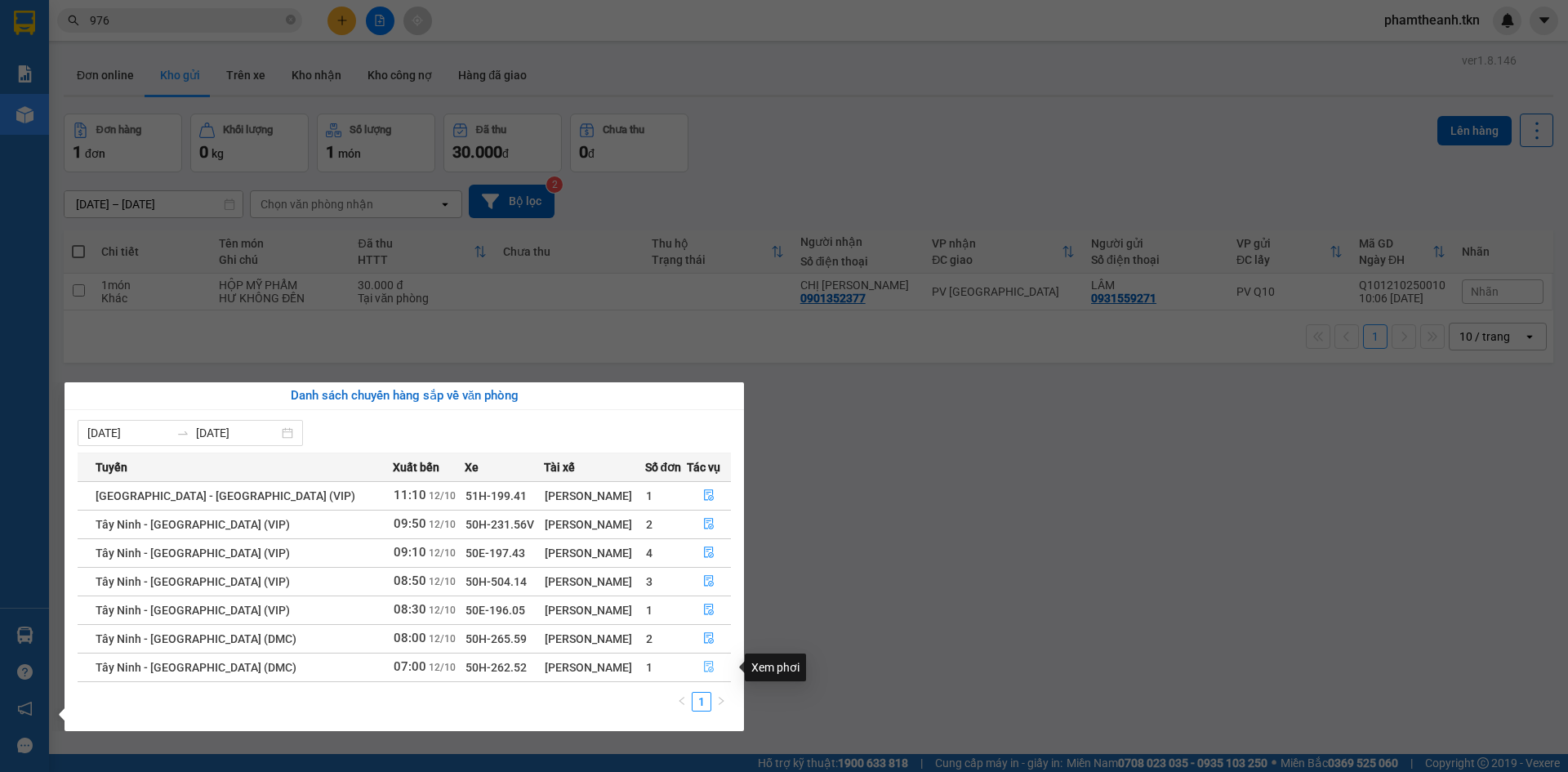
click at [704, 669] on icon "file-done" at bounding box center [709, 666] width 11 height 11
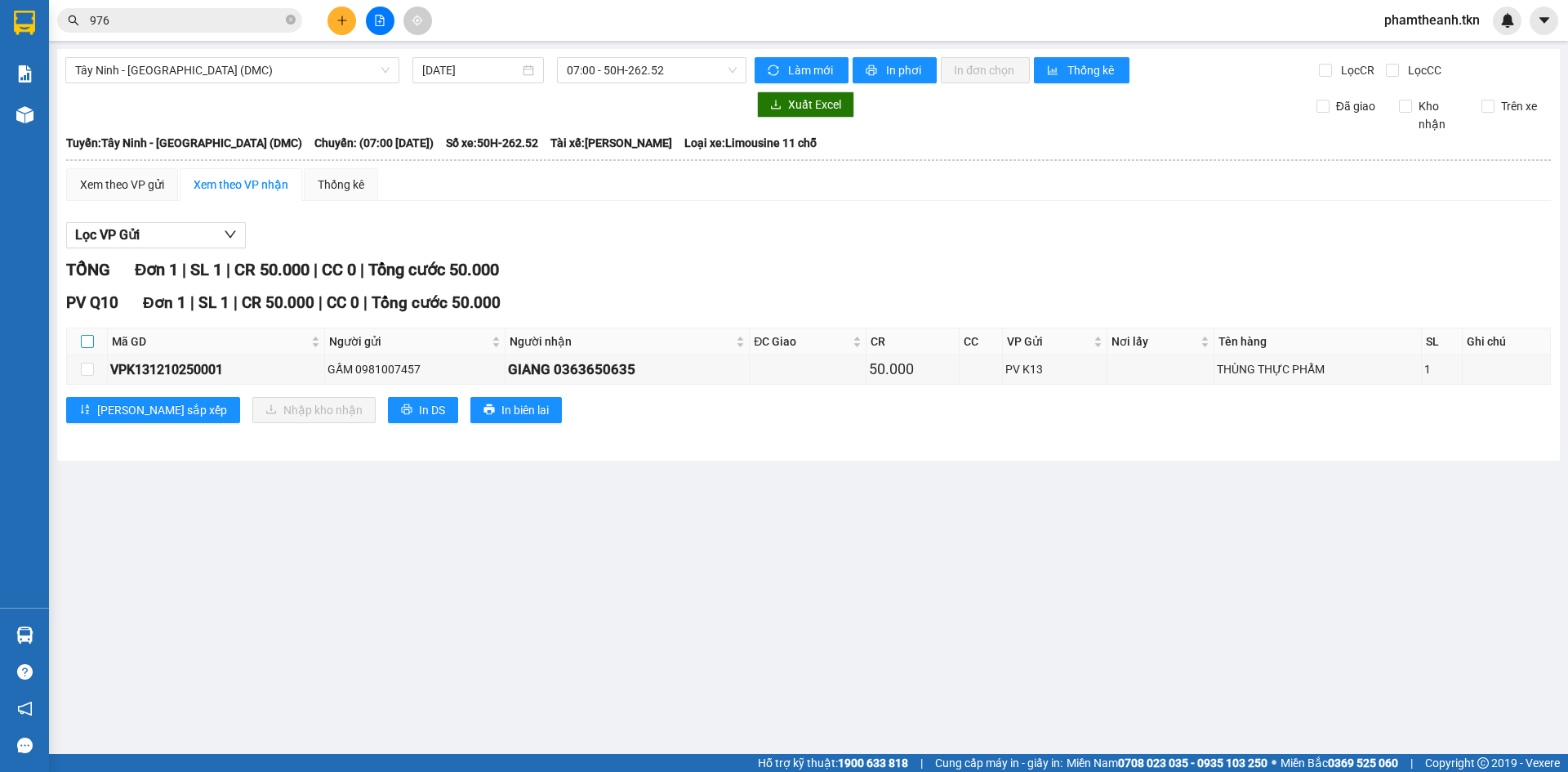
click at [91, 349] on label at bounding box center [87, 342] width 13 height 18
click at [91, 349] on input "checkbox" at bounding box center [87, 341] width 13 height 13
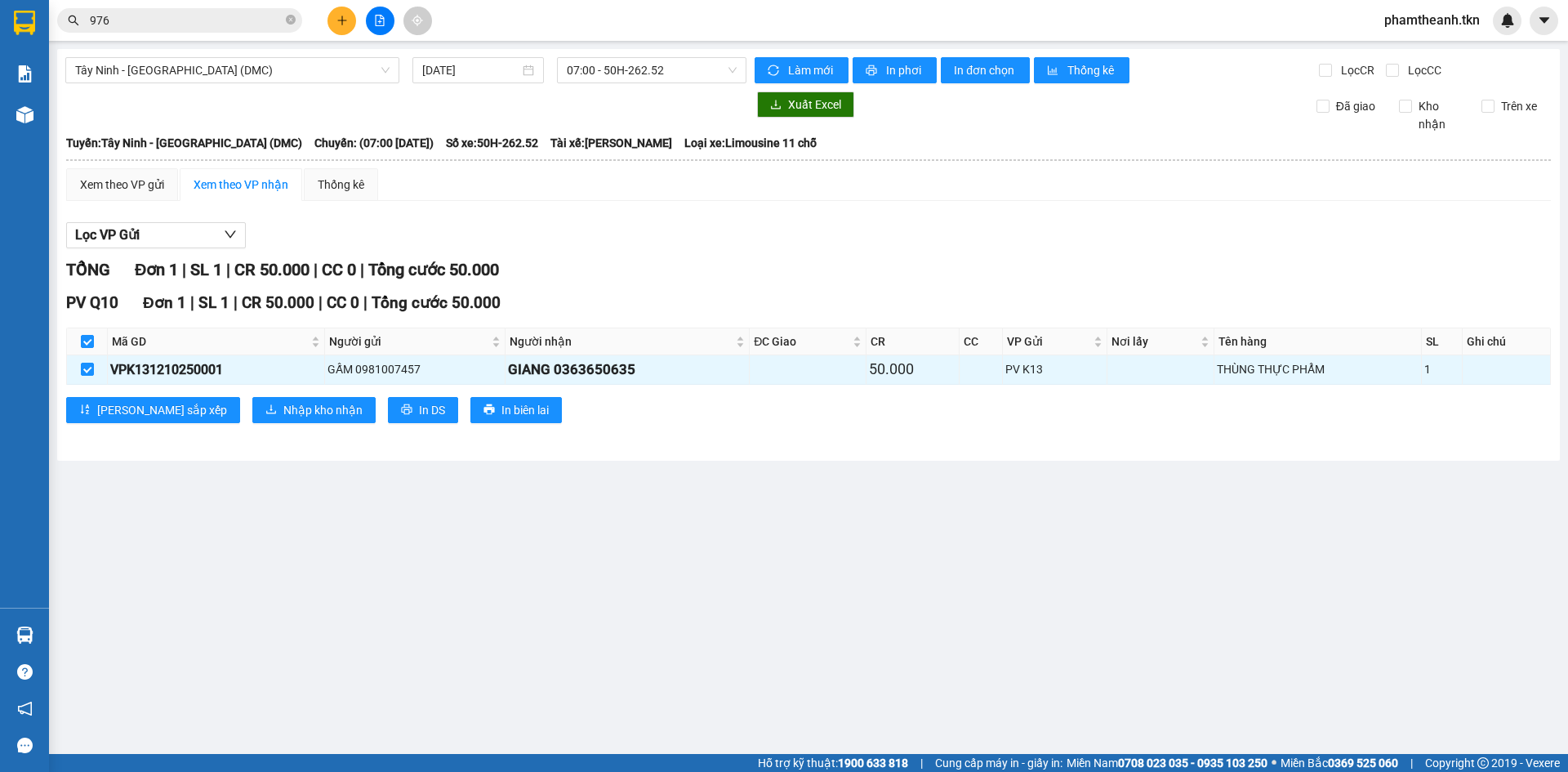
click at [223, 394] on div "PV Q10 Đơn 1 | SL 1 | CR 50.000 | CC 0 | Tổng cước 50.000 Mã GD Người gửi Người…" at bounding box center [808, 363] width 1485 height 143
click at [284, 417] on span "Nhập kho nhận" at bounding box center [324, 410] width 80 height 18
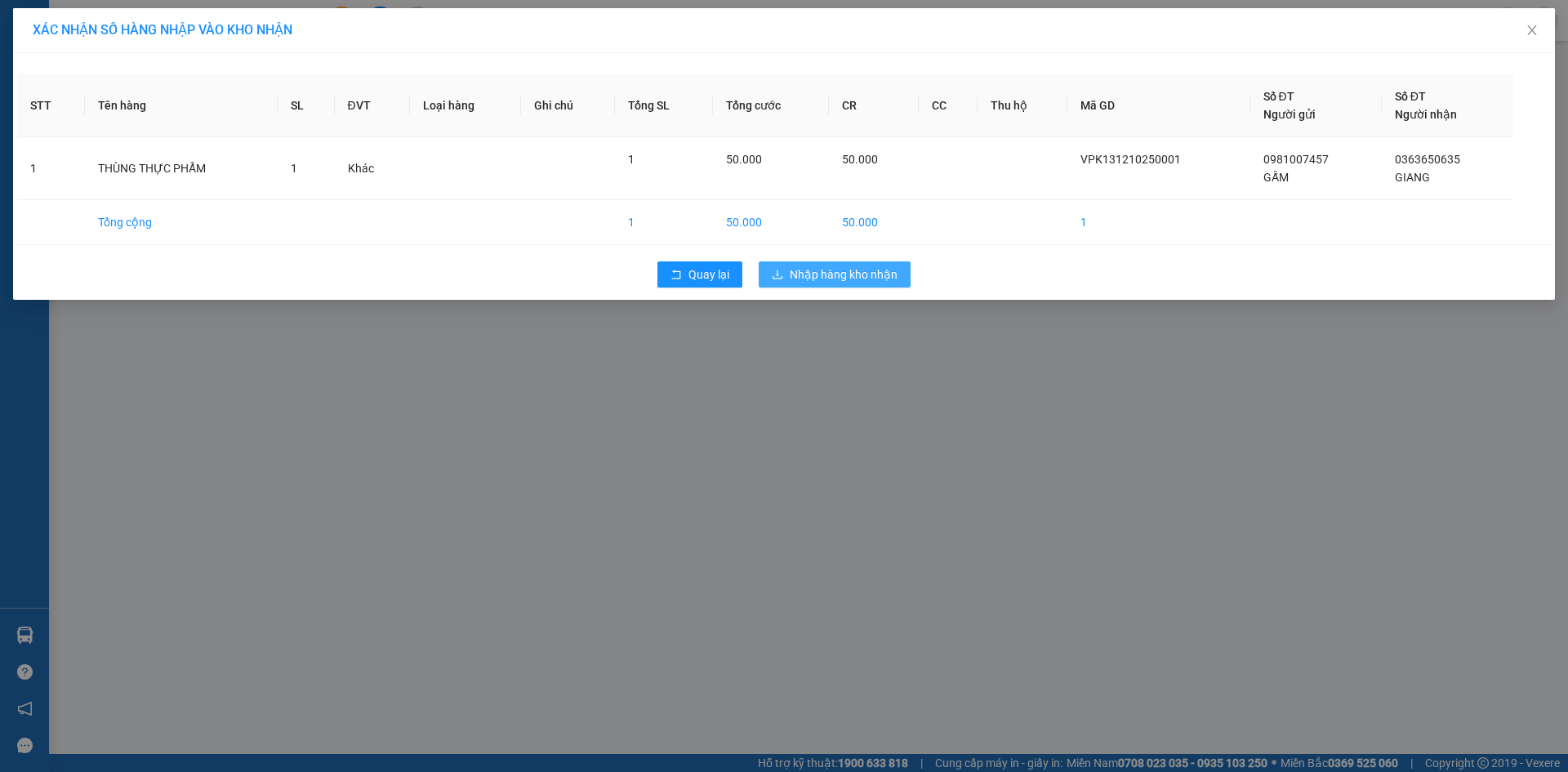
click at [867, 267] on span "Nhập hàng kho nhận" at bounding box center [843, 275] width 108 height 18
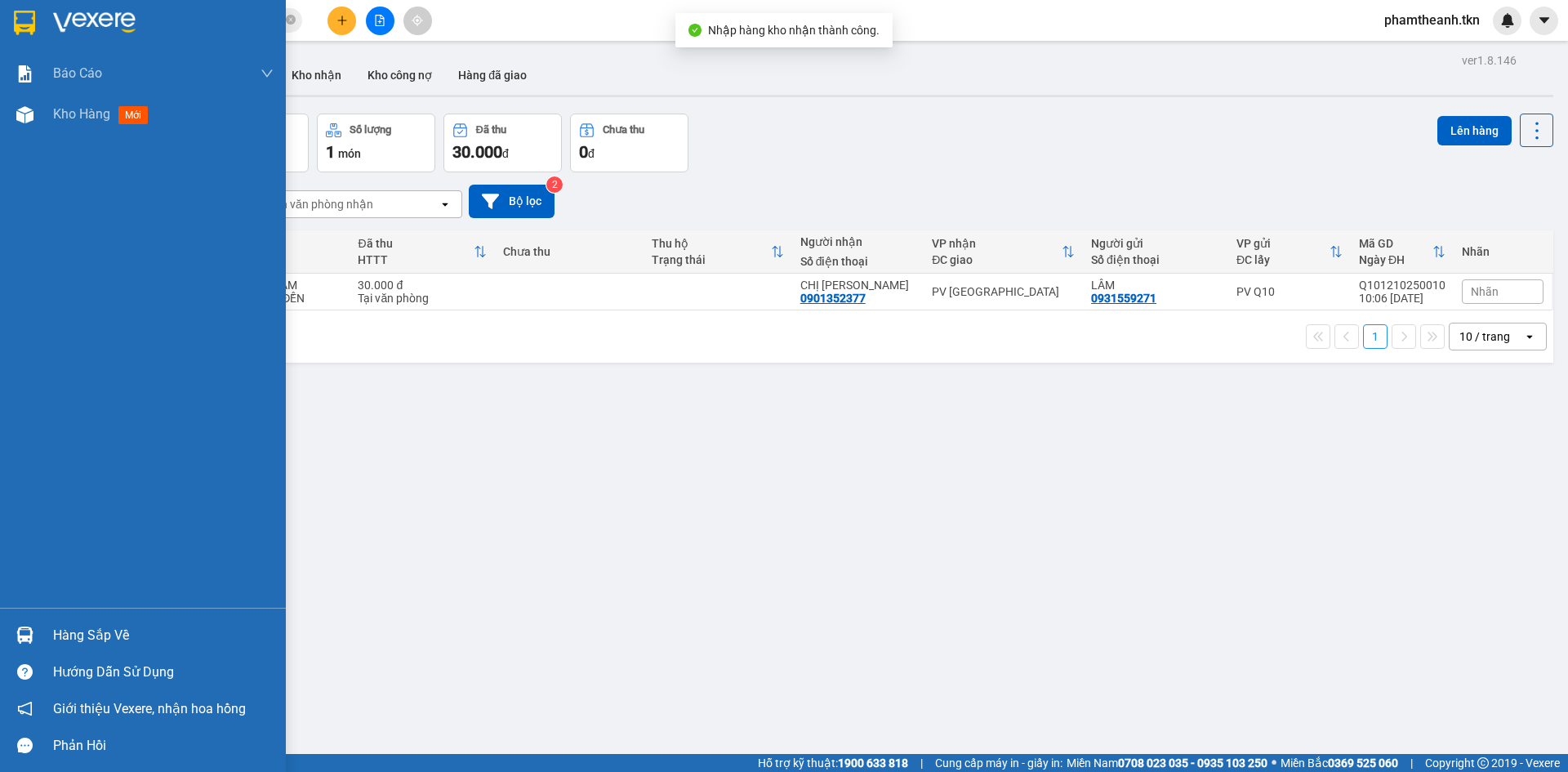
click at [49, 629] on div "Hàng sắp về" at bounding box center [142, 636] width 286 height 37
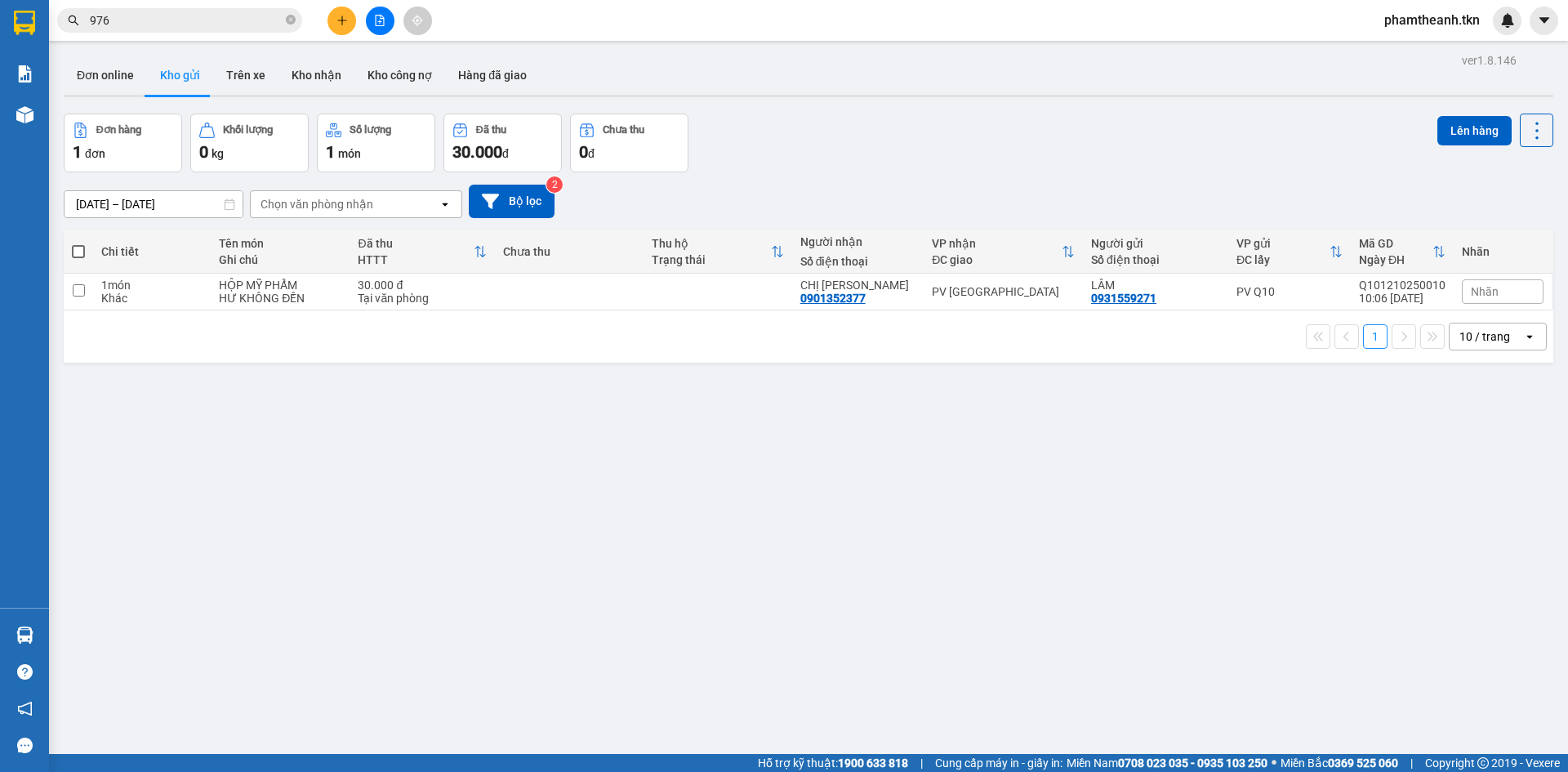
drag, startPoint x: 826, startPoint y: 155, endPoint x: 571, endPoint y: 259, distance: 275.4
click at [826, 155] on section "Kết quả tìm kiếm ( 191 ) Bộ lọc Mã ĐH Trạng thái Món hàng Thu hộ Tổng cước Chưa…" at bounding box center [784, 386] width 1568 height 772
click at [337, 15] on icon "plus" at bounding box center [341, 20] width 11 height 11
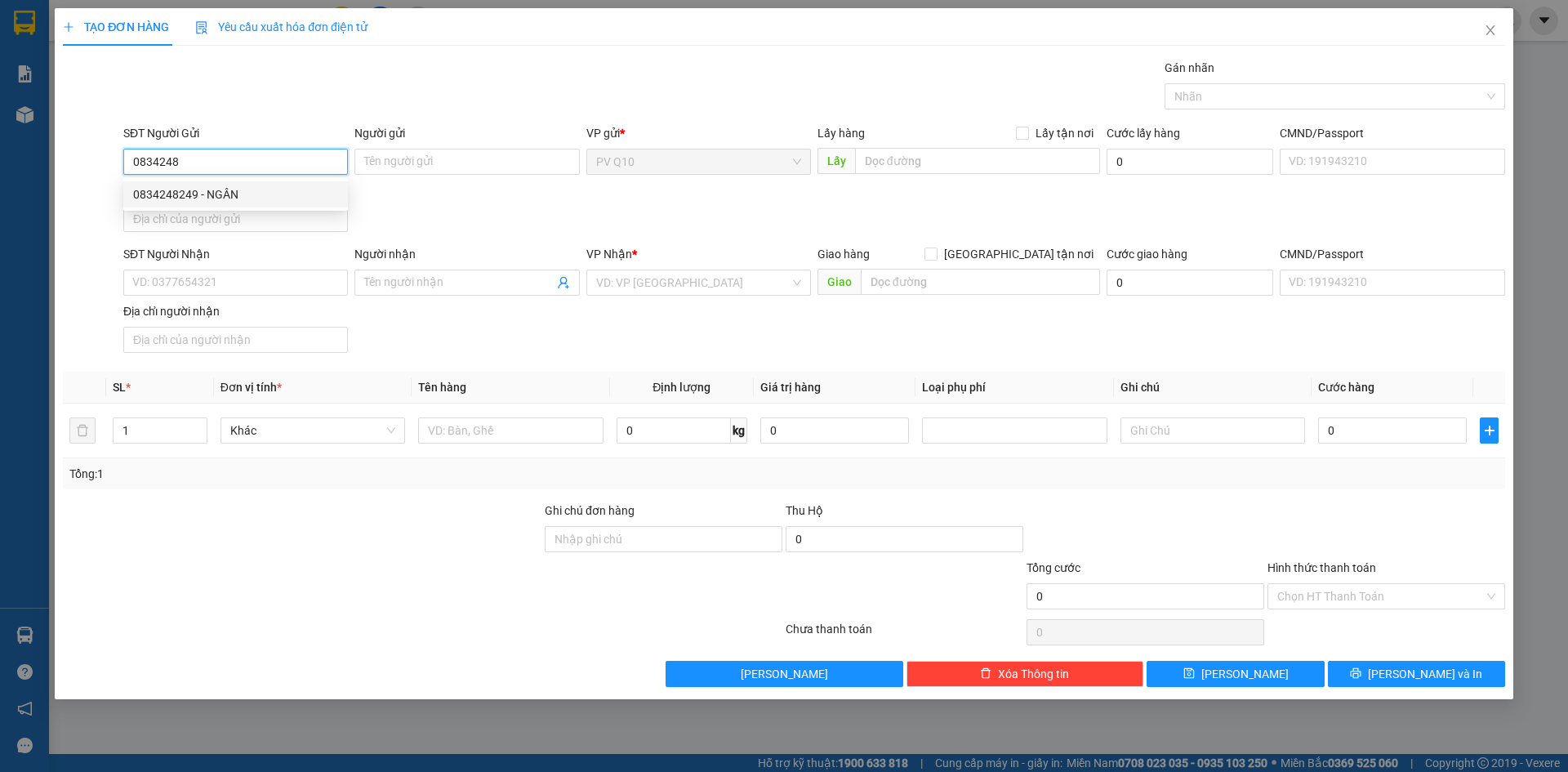
click at [180, 192] on div "0834248249 - NGÂN" at bounding box center [236, 194] width 205 height 18
type input "0834248249"
type input "NGÂN"
type input "0942414473"
type input "TÙNG"
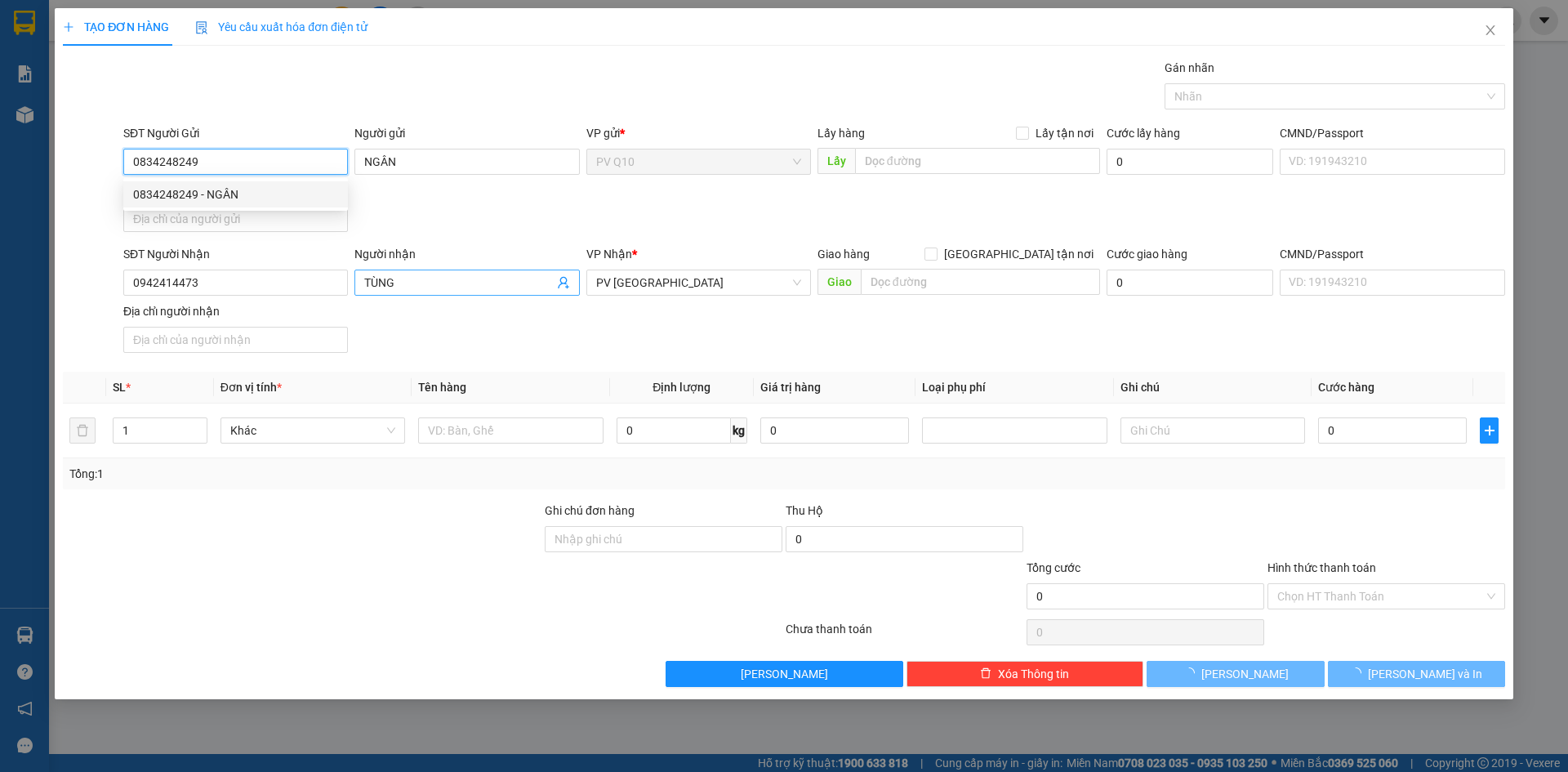
type input "40.000"
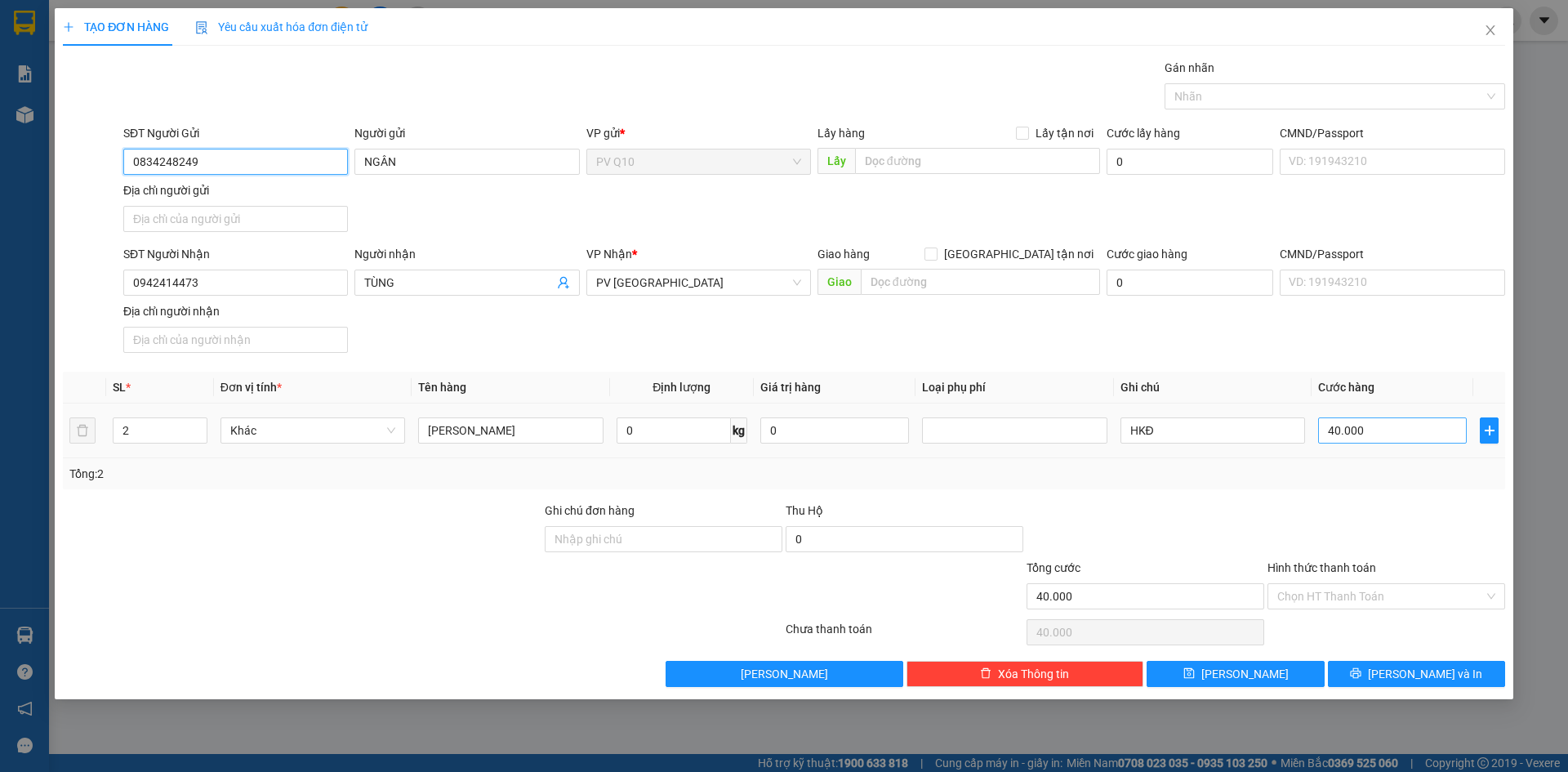
type input "0834248249"
click at [1366, 433] on input "40.000" at bounding box center [1392, 430] width 148 height 26
type input "3"
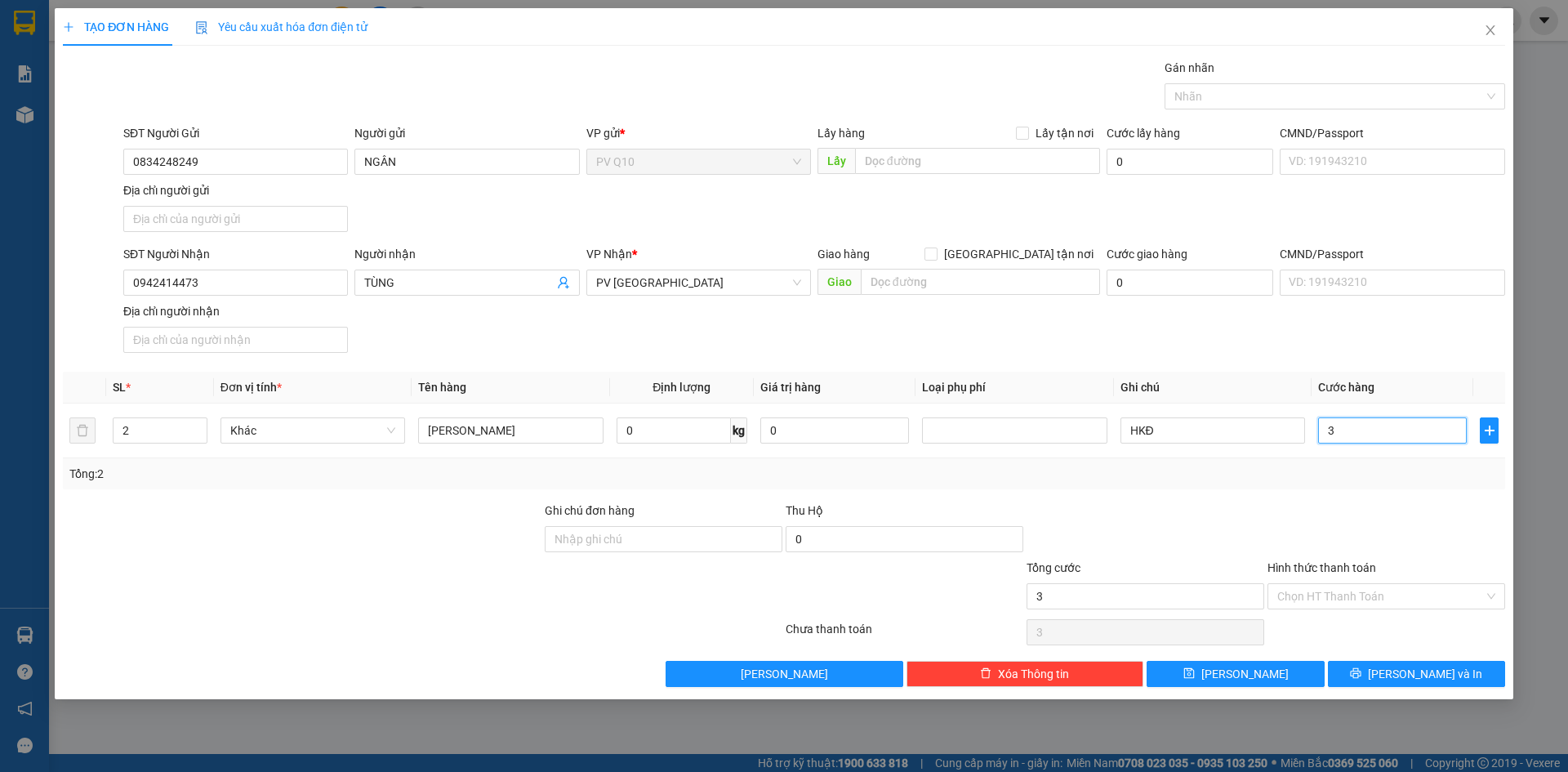
type input "33"
type input "330"
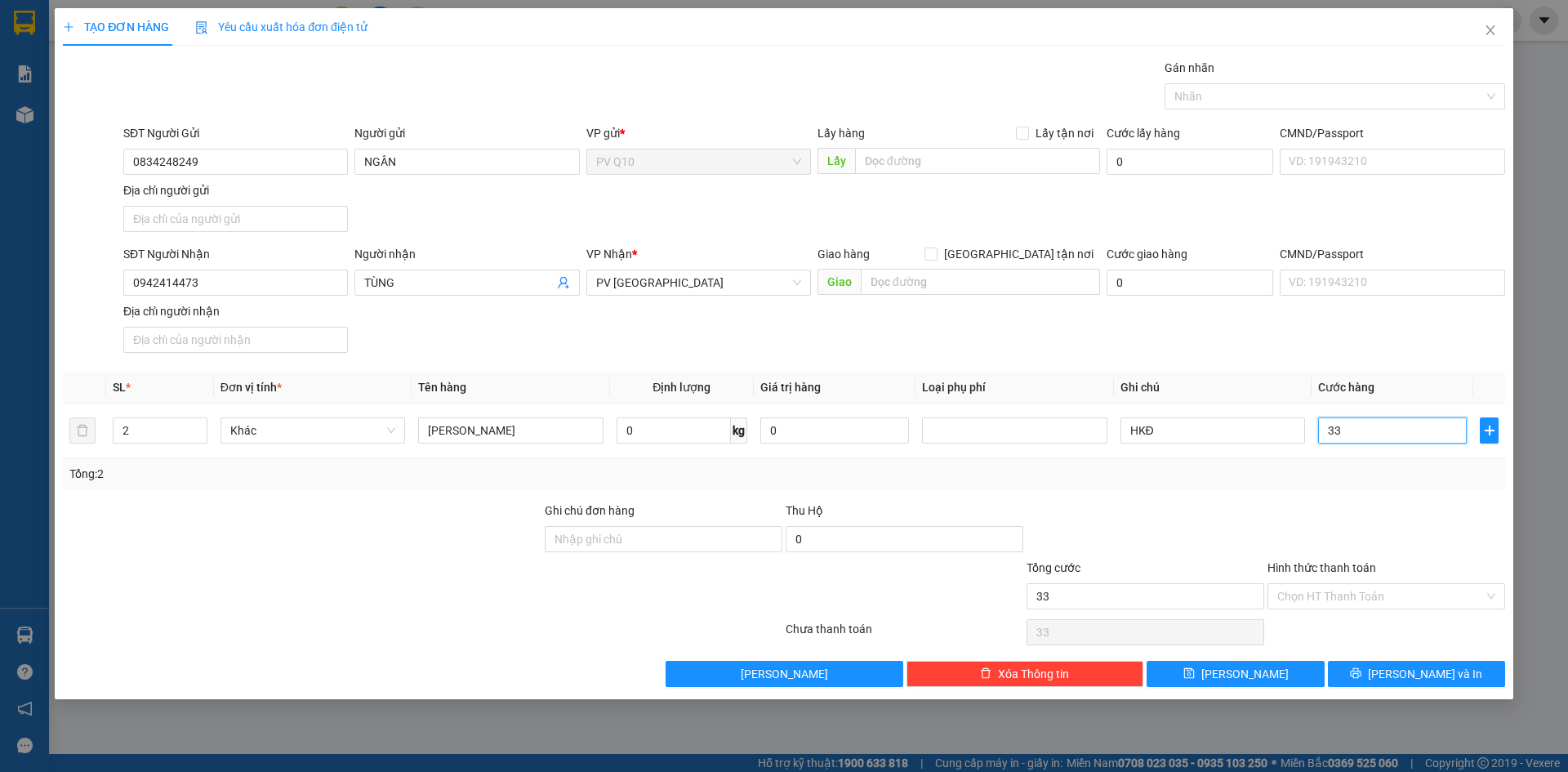
type input "330"
type input "33"
type input "3"
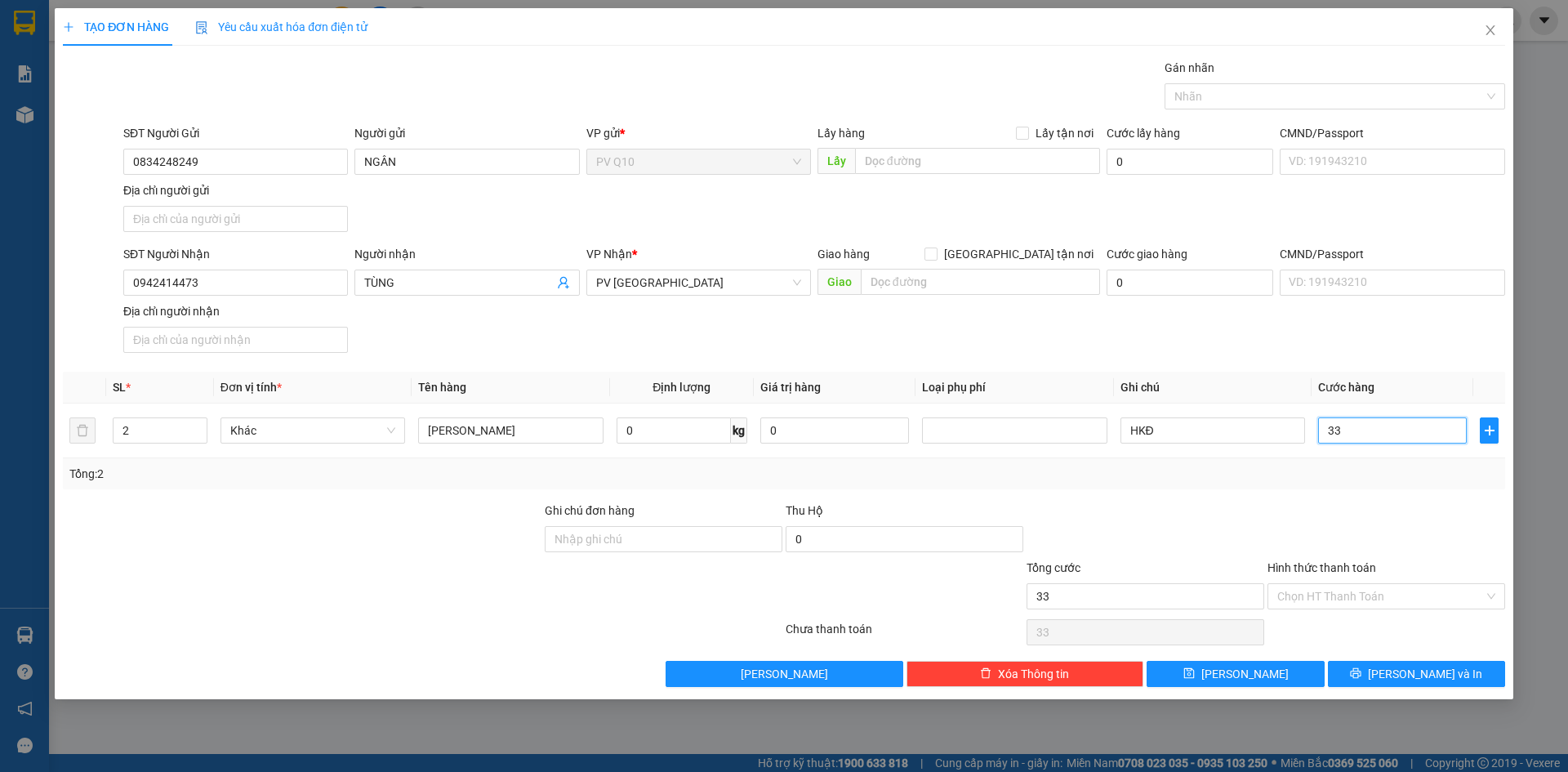
type input "3"
type input "30"
click at [1245, 97] on div at bounding box center [1327, 97] width 317 height 20
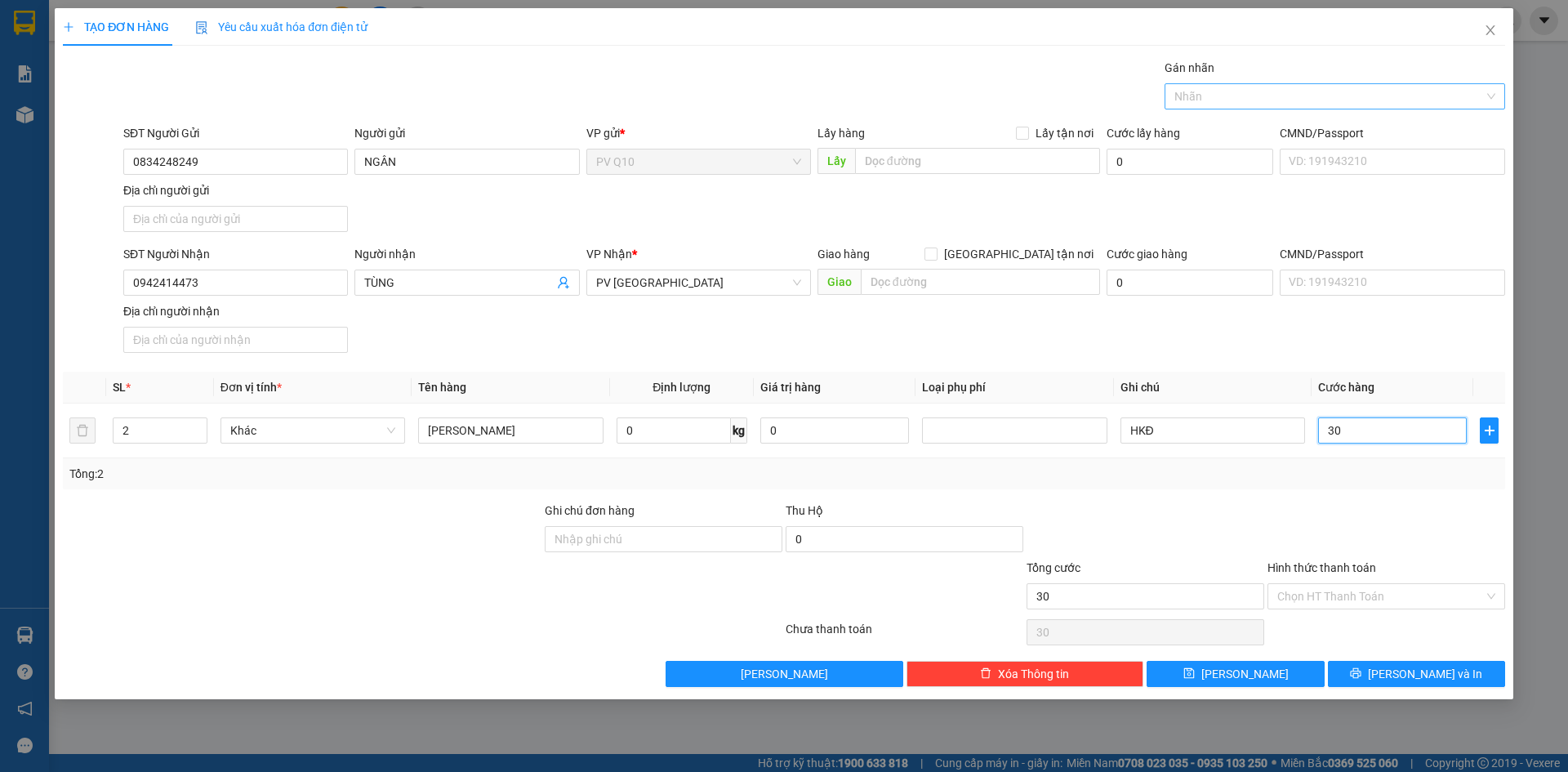
type input "30"
type input "30.000"
click at [1233, 130] on div "THỰC PHẨM" at bounding box center [1335, 129] width 321 height 18
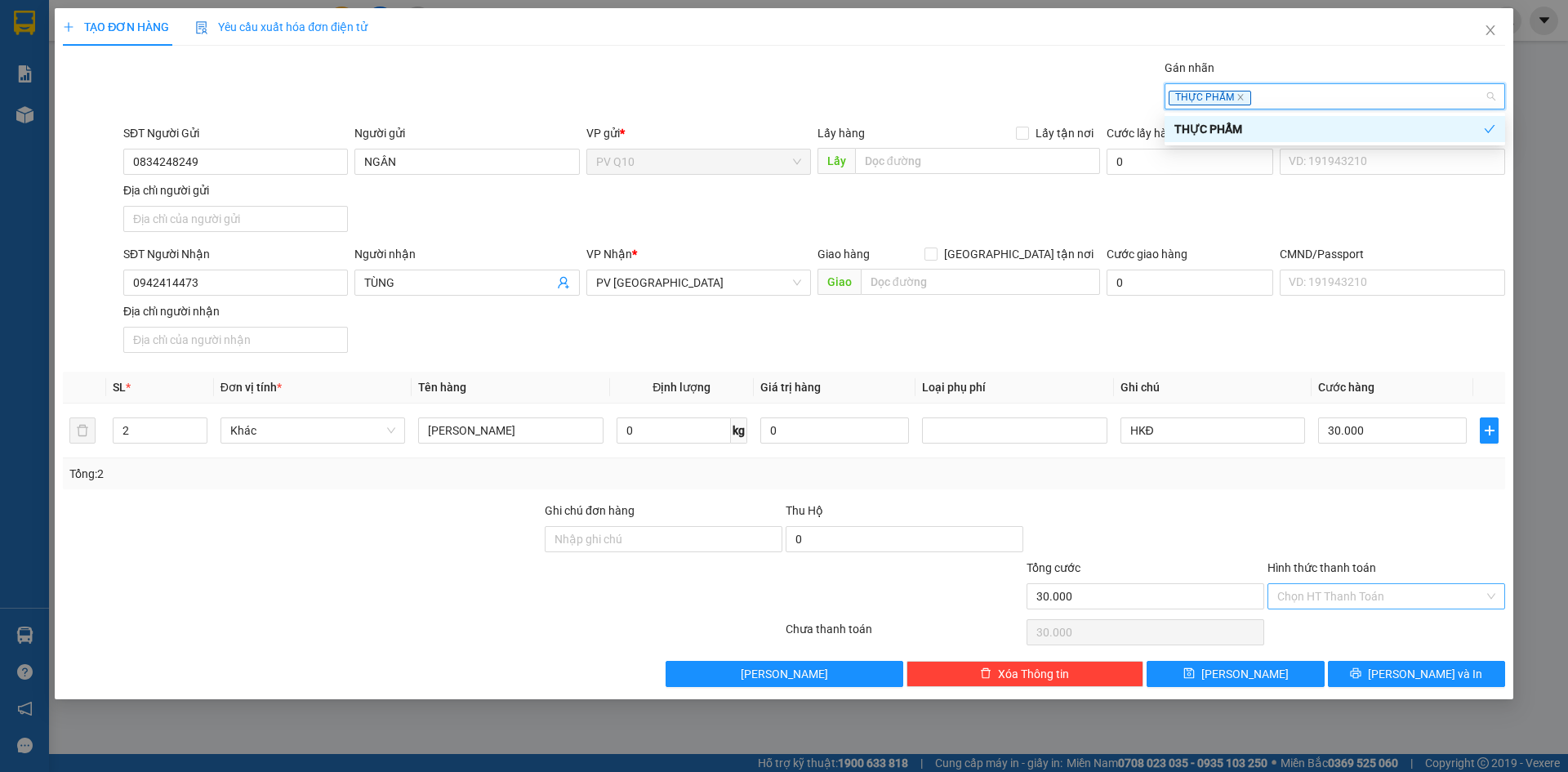
click at [1349, 600] on input "Hình thức thanh toán" at bounding box center [1381, 597] width 207 height 25
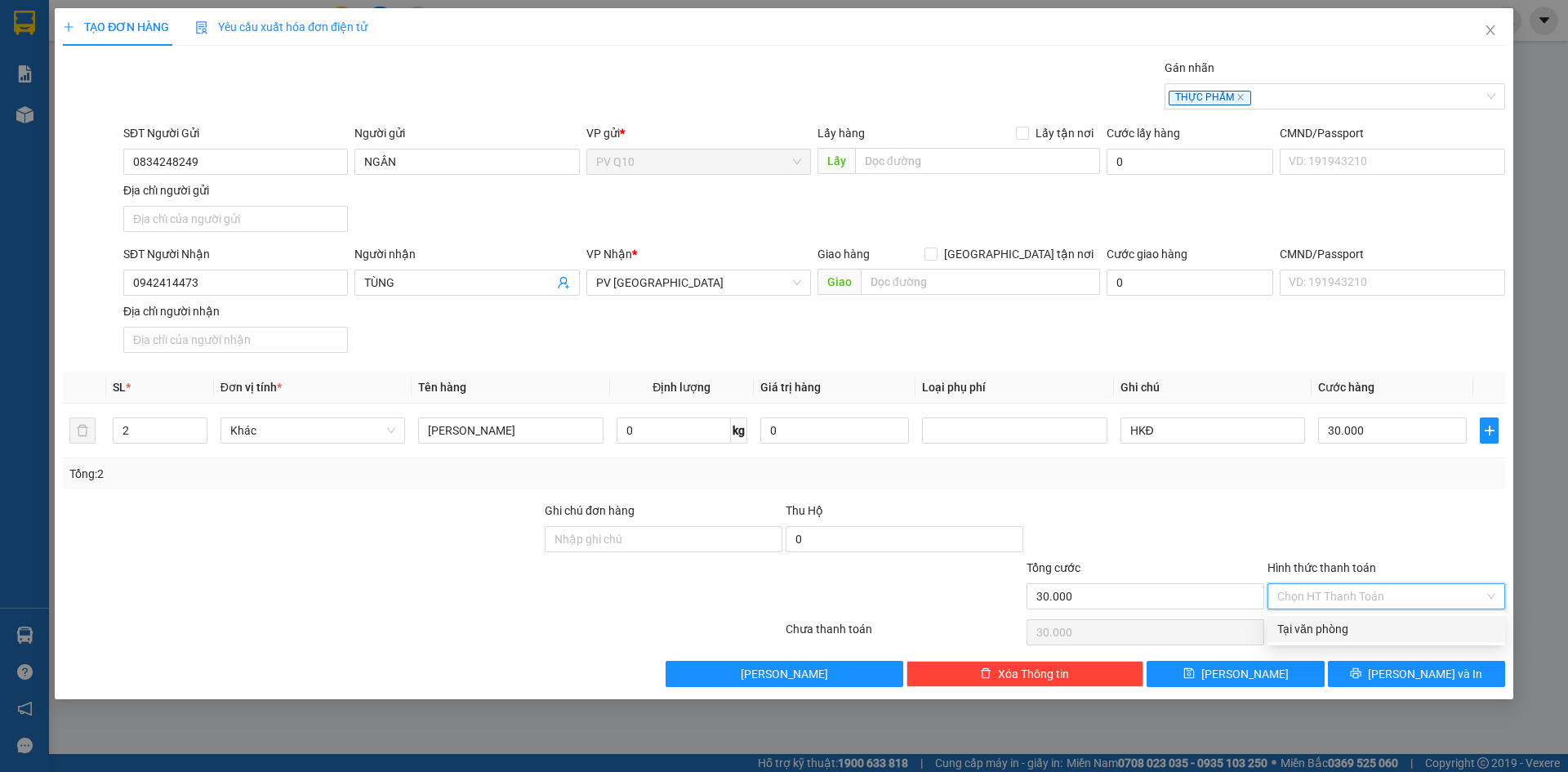
click at [1363, 645] on div "Transit Pickup Surcharge Ids Transit Deliver Surcharge Ids Transit Deliver Surc…" at bounding box center [784, 373] width 1443 height 629
click at [1357, 581] on div "Hình thức thanh toán" at bounding box center [1387, 571] width 238 height 25
drag, startPoint x: 1361, startPoint y: 610, endPoint x: 1368, endPoint y: 595, distance: 16.6
click at [1361, 611] on div "Hình thức thanh toán Chọn HT Thanh Toán" at bounding box center [1387, 587] width 238 height 57
drag, startPoint x: 1364, startPoint y: 595, endPoint x: 1357, endPoint y: 624, distance: 29.8
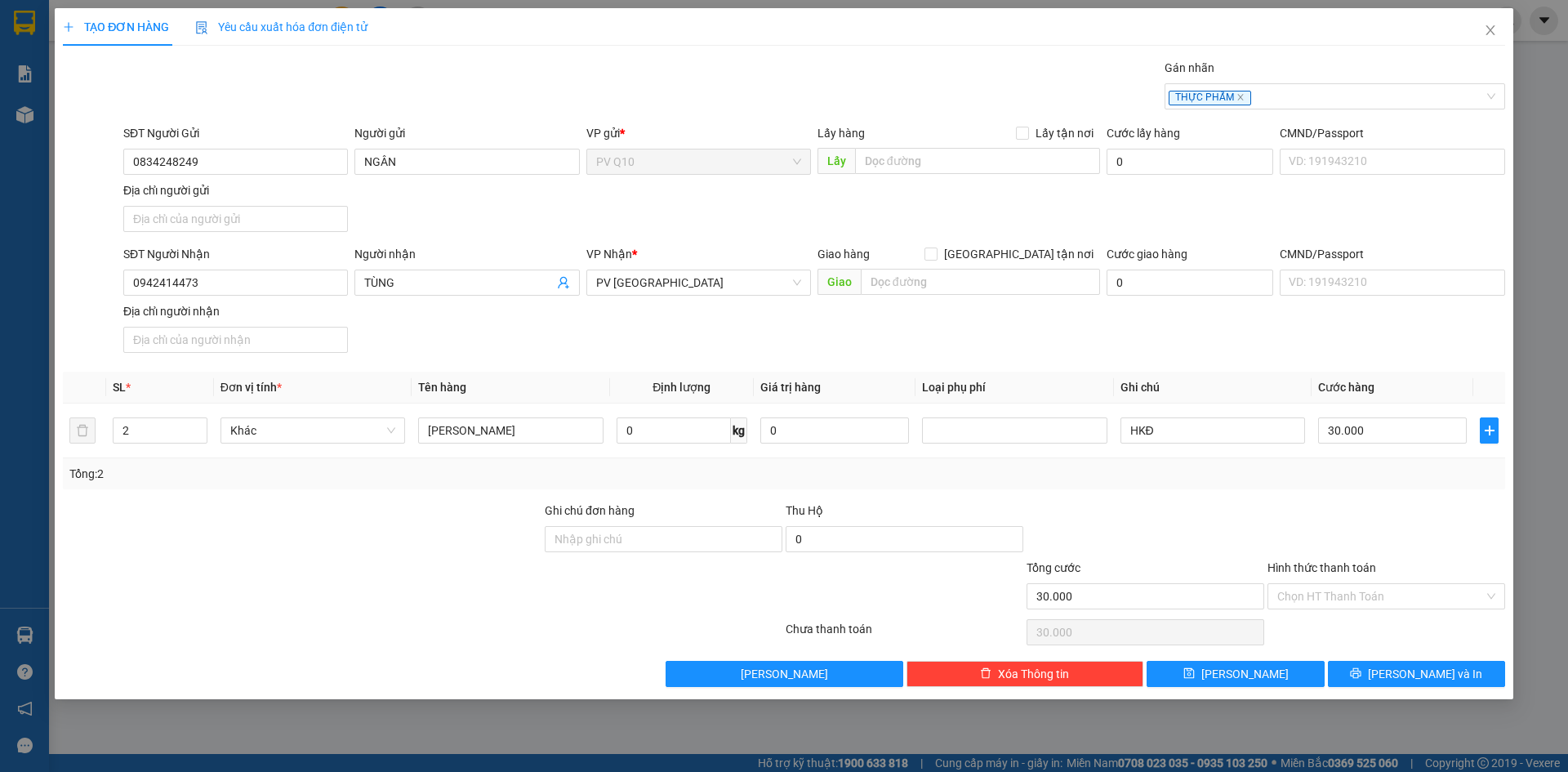
click at [1364, 602] on input "Hình thức thanh toán" at bounding box center [1381, 597] width 207 height 25
click at [1357, 624] on div "Tại văn phòng" at bounding box center [1386, 630] width 218 height 18
click at [1399, 679] on button "[PERSON_NAME] và In" at bounding box center [1417, 674] width 177 height 26
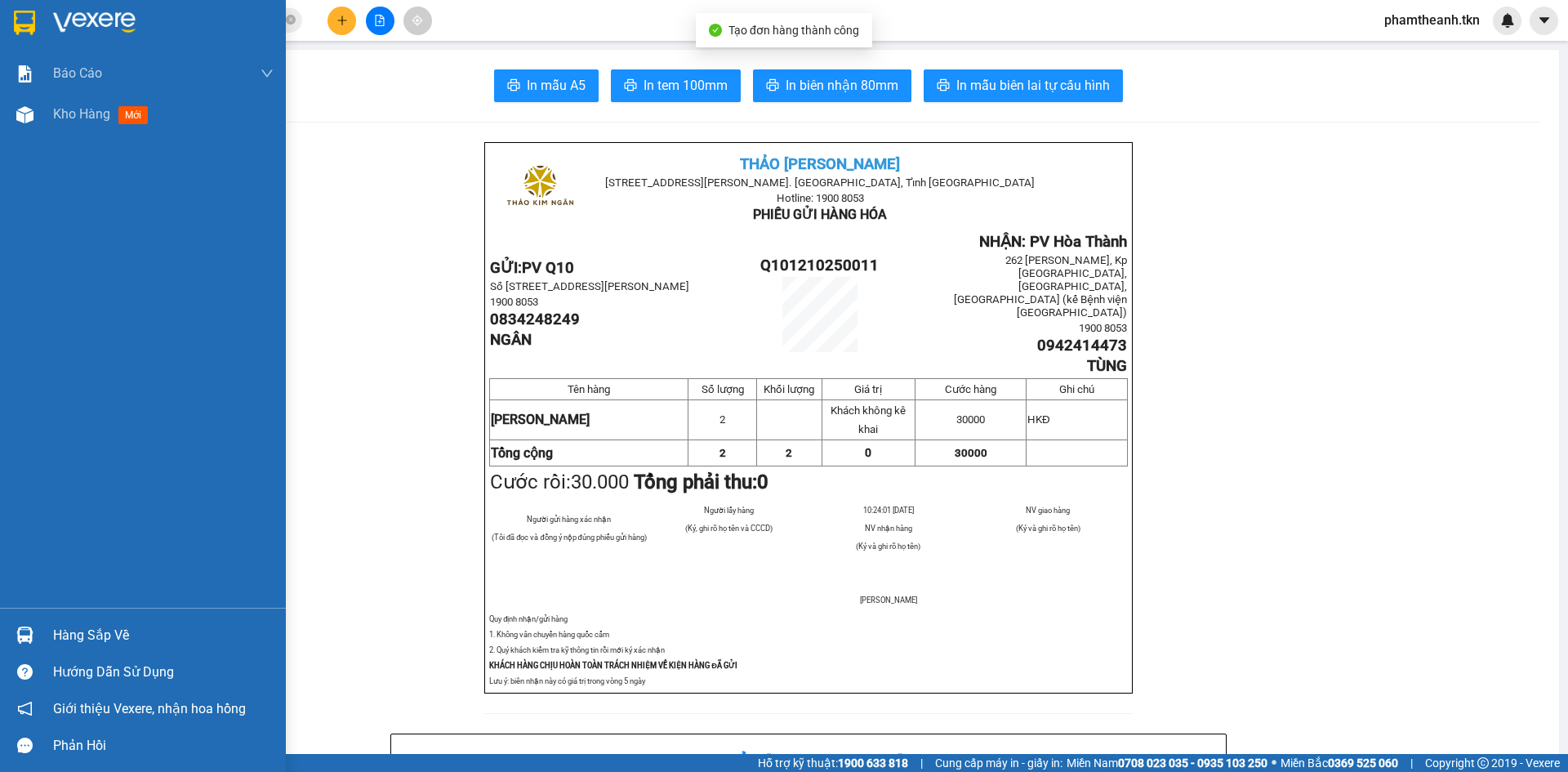
click at [51, 34] on div at bounding box center [142, 26] width 286 height 53
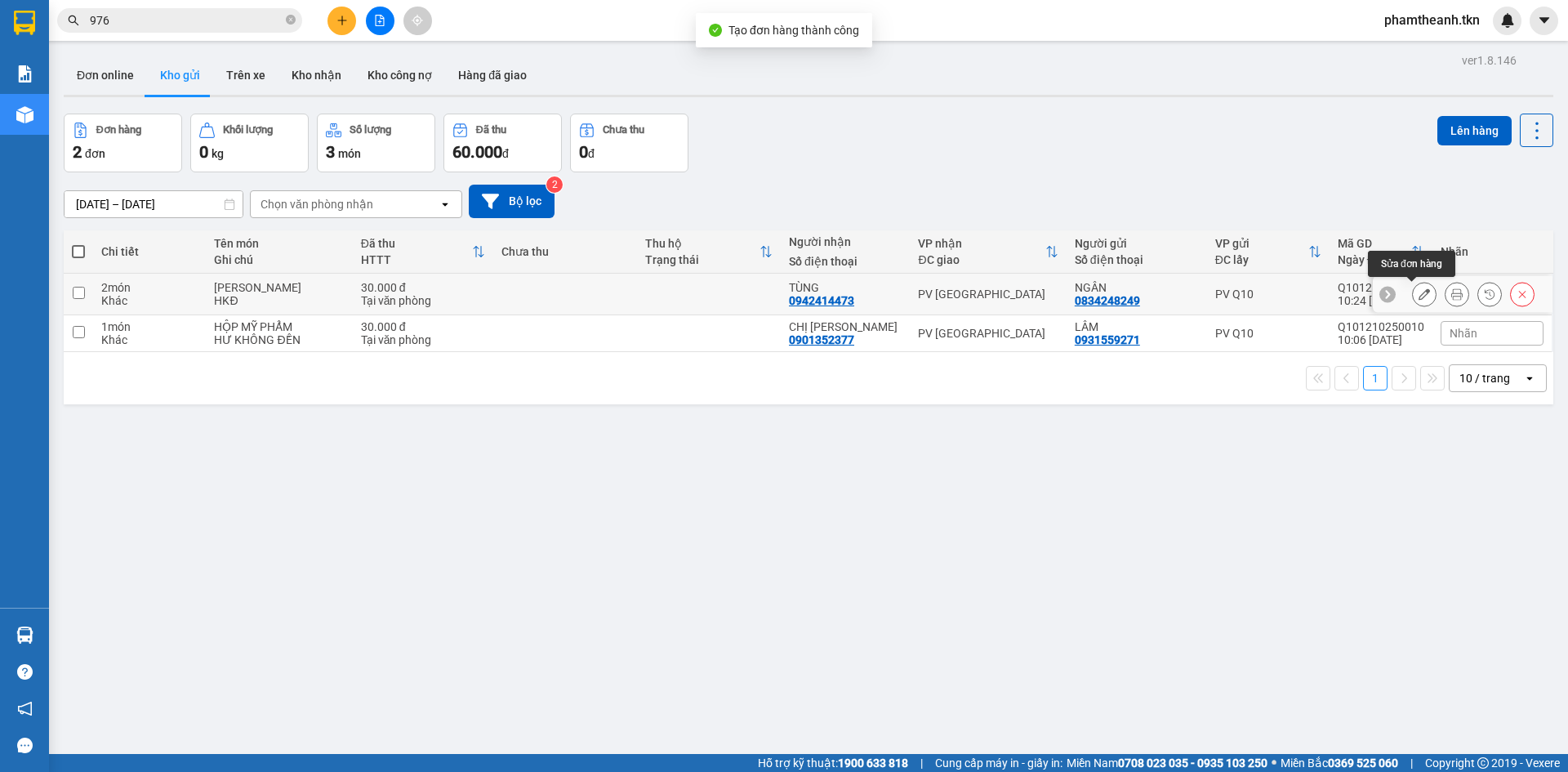
click at [1414, 293] on button at bounding box center [1425, 294] width 23 height 29
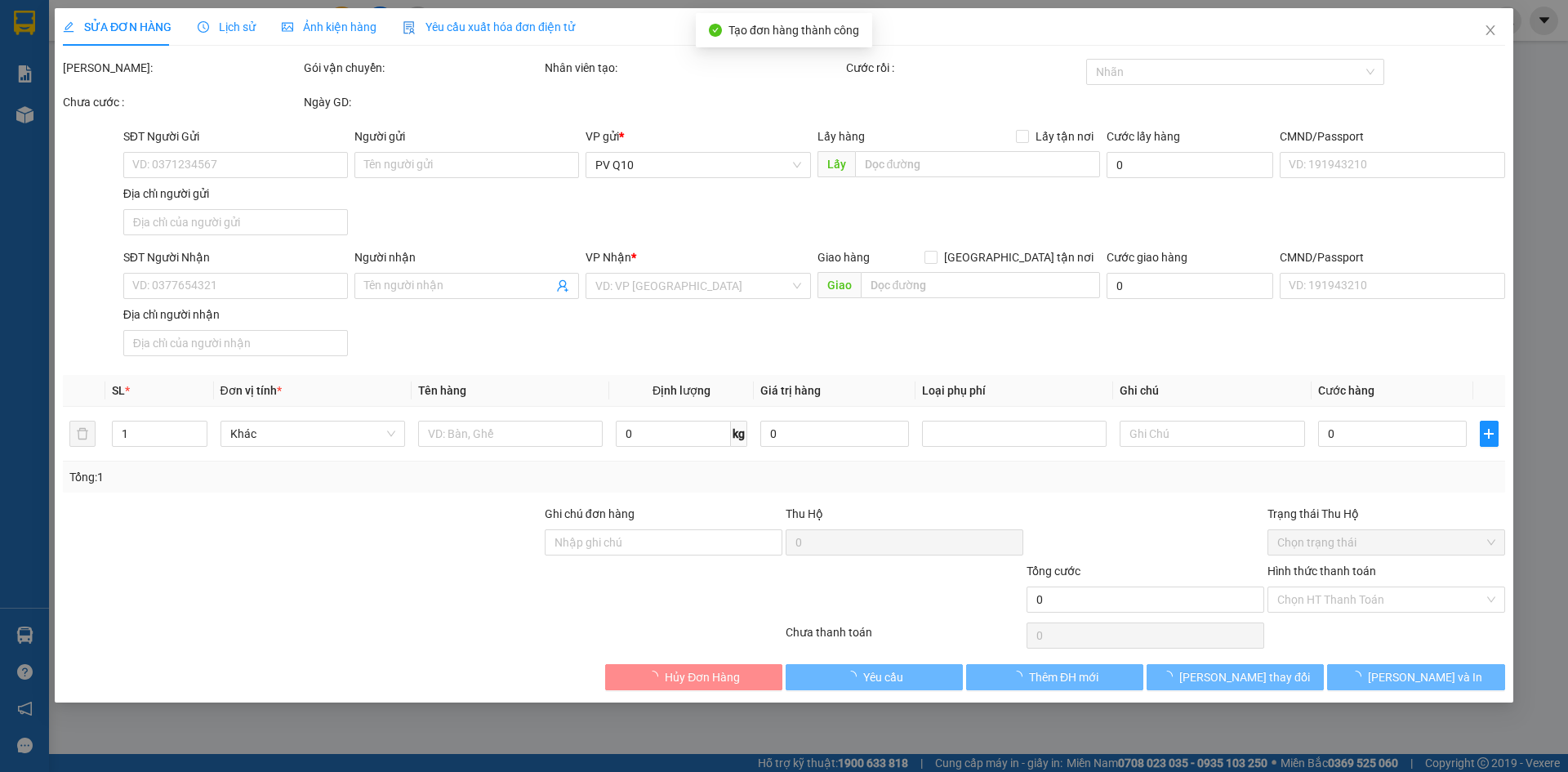
type input "0834248249"
type input "NGÂN"
type input "0942414473"
type input "TÙNG"
type input "30.000"
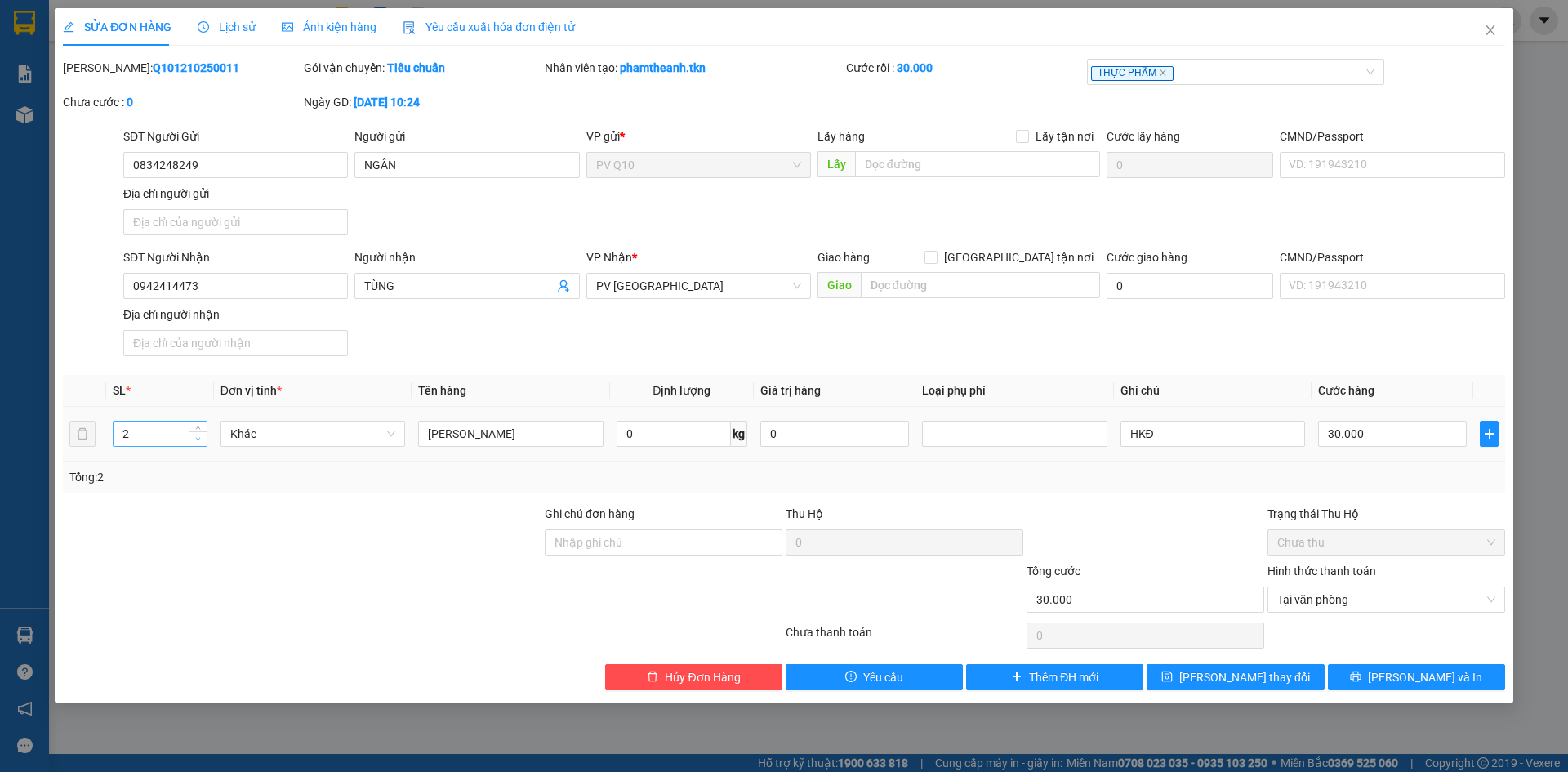
type input "1"
click at [202, 439] on span "down" at bounding box center [198, 440] width 10 height 10
click at [1376, 675] on button "[PERSON_NAME] và In" at bounding box center [1417, 677] width 177 height 26
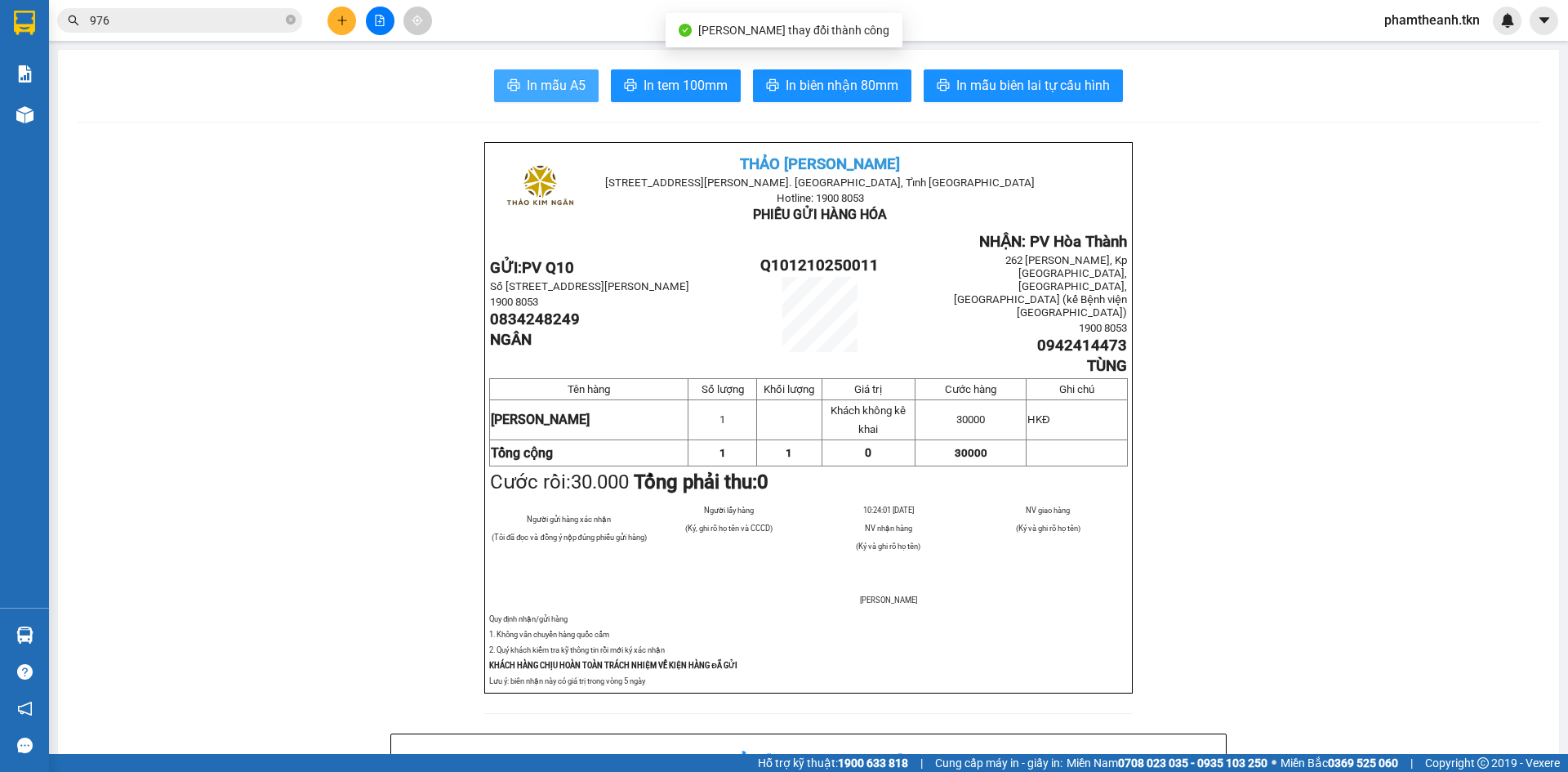
click at [554, 77] on span "In mẫu A5" at bounding box center [556, 85] width 59 height 21
drag, startPoint x: 459, startPoint y: 86, endPoint x: 696, endPoint y: -25, distance: 261.7
drag, startPoint x: 696, startPoint y: -25, endPoint x: 590, endPoint y: 18, distance: 114.4
drag, startPoint x: 345, startPoint y: 11, endPoint x: 354, endPoint y: 25, distance: 16.6
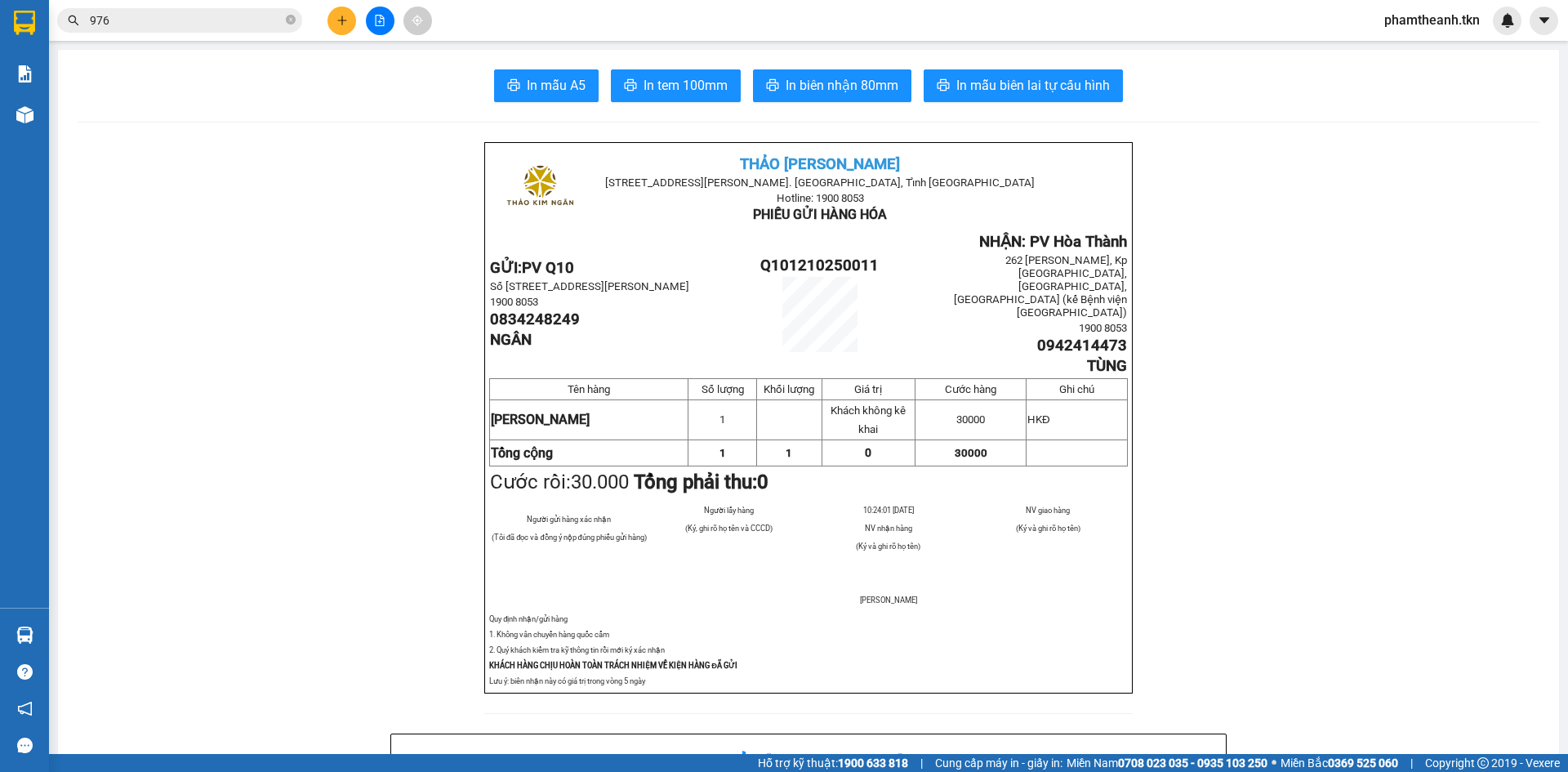
click at [354, 25] on button at bounding box center [341, 21] width 29 height 29
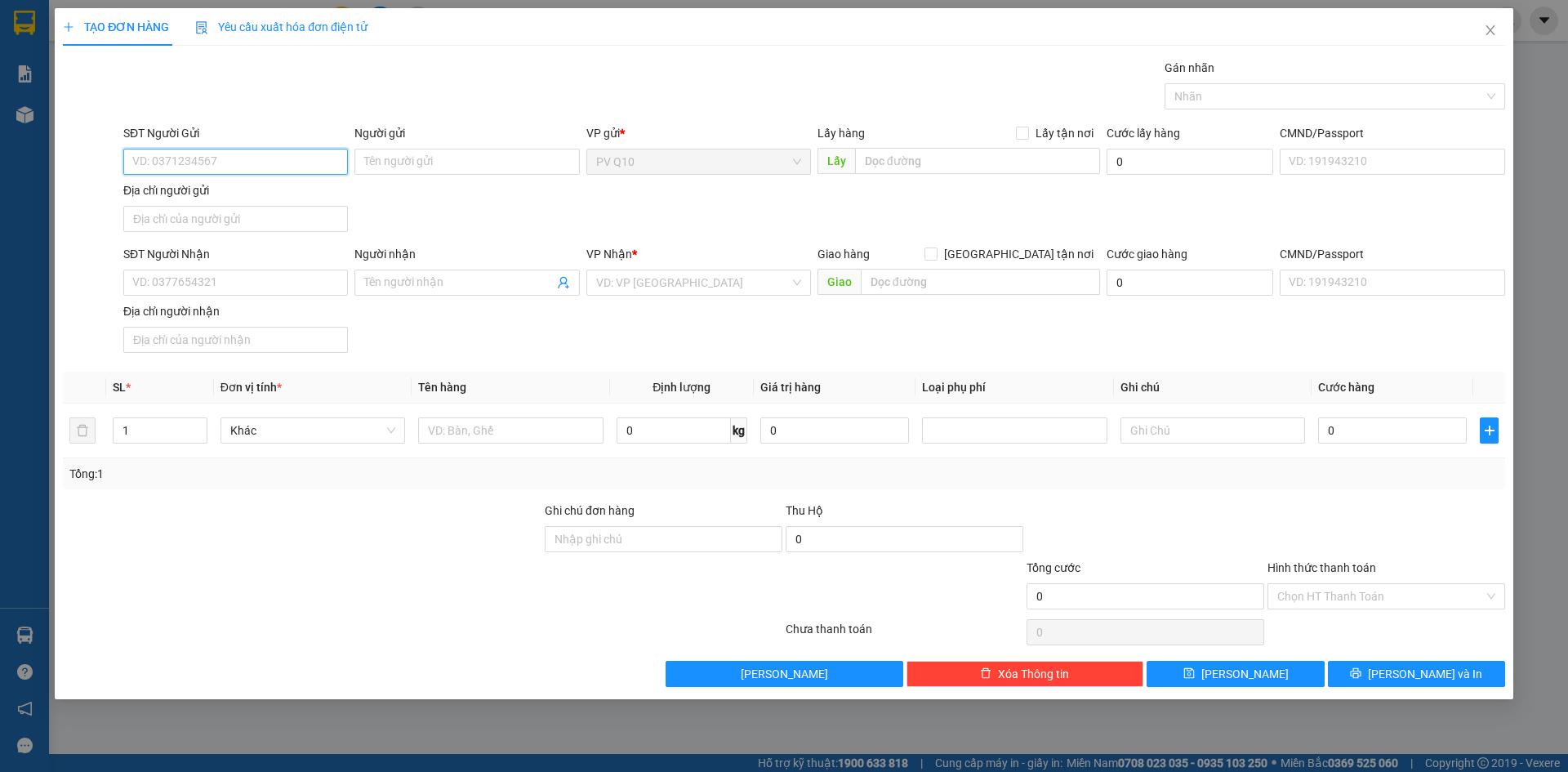
click at [184, 165] on input "SĐT Người Gửi" at bounding box center [236, 161] width 225 height 26
type input "0906660176"
click at [235, 186] on div "0906660176 - HÒA" at bounding box center [236, 194] width 205 height 18
click at [1373, 581] on div "Hình thức thanh toán" at bounding box center [1387, 571] width 238 height 25
click at [1371, 608] on input "Hình thức thanh toán" at bounding box center [1381, 597] width 207 height 25
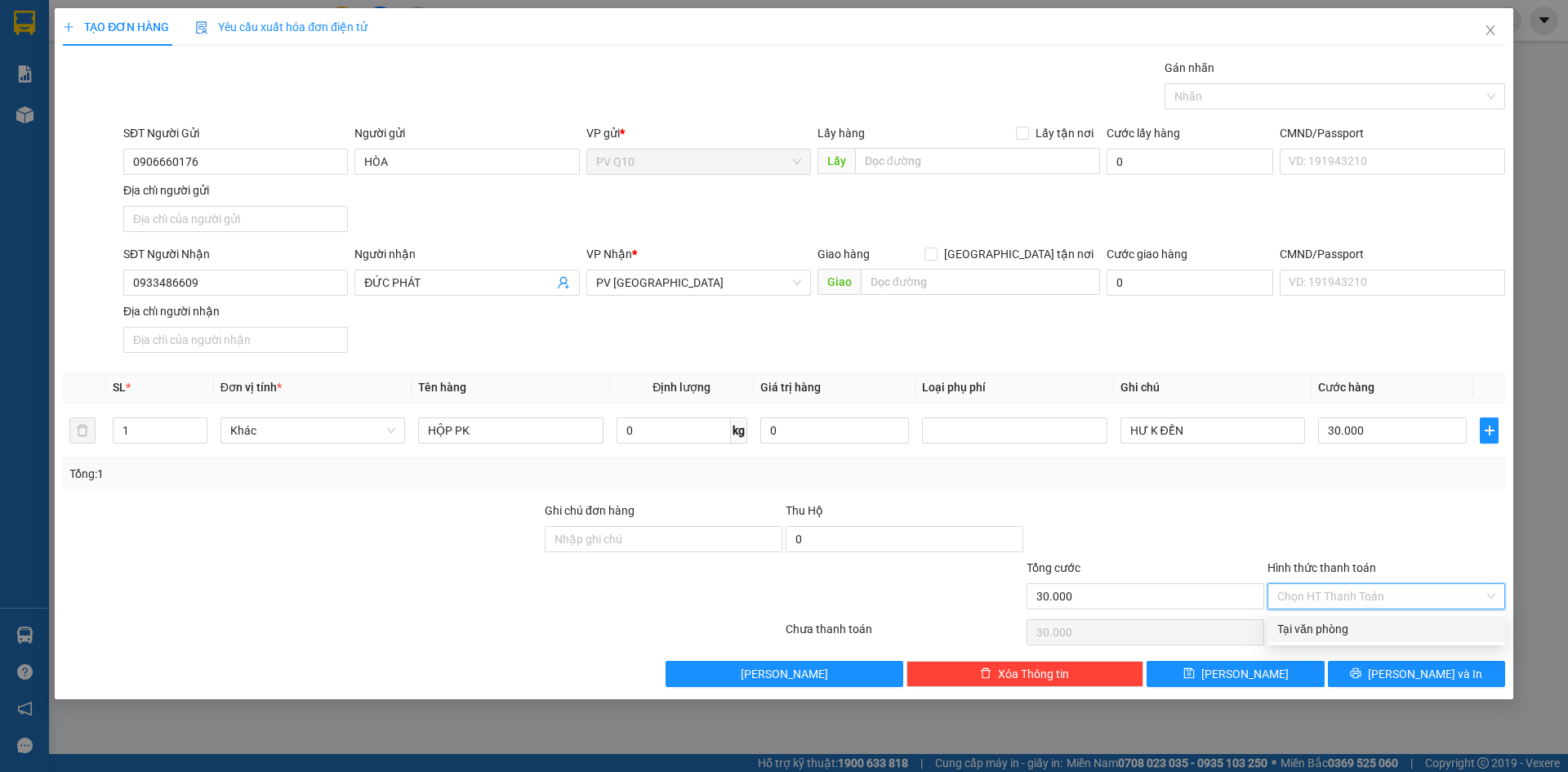
click at [1356, 640] on div "Tại văn phòng" at bounding box center [1387, 630] width 238 height 26
click at [1369, 686] on button "[PERSON_NAME] và In" at bounding box center [1417, 674] width 177 height 26
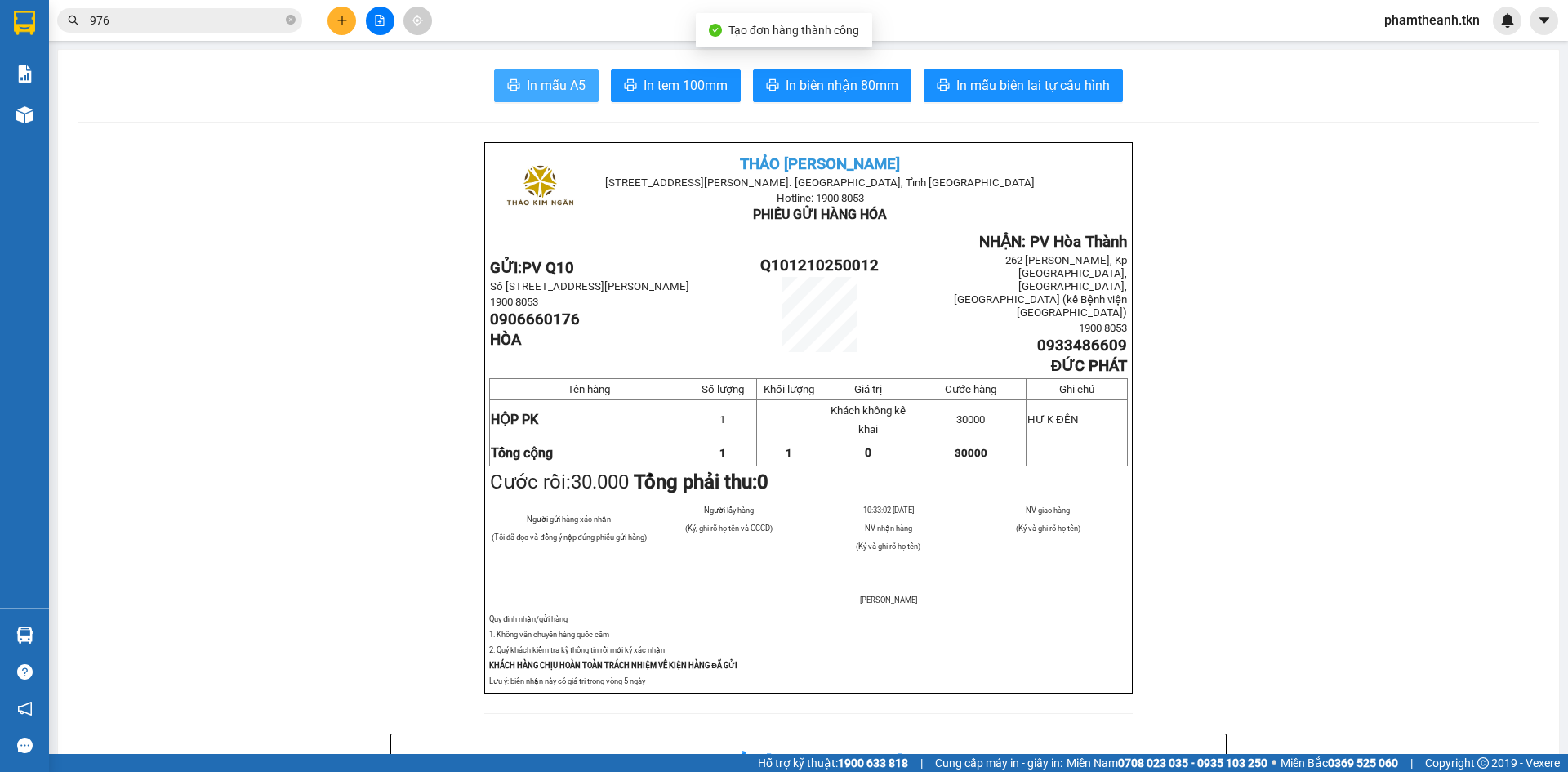
click at [558, 97] on button "In mẫu A5" at bounding box center [546, 86] width 105 height 33
